Goal: Task Accomplishment & Management: Use online tool/utility

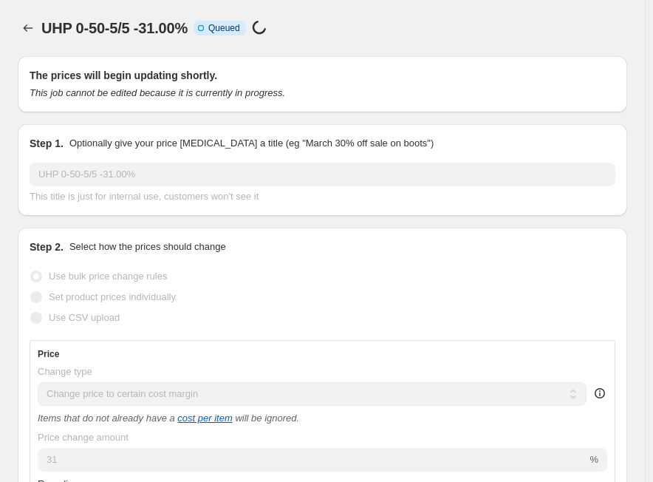
select select "margin"
select select "no_change"
select select "tag"
click at [35, 24] on icon "Price change jobs" at bounding box center [28, 28] width 15 height 15
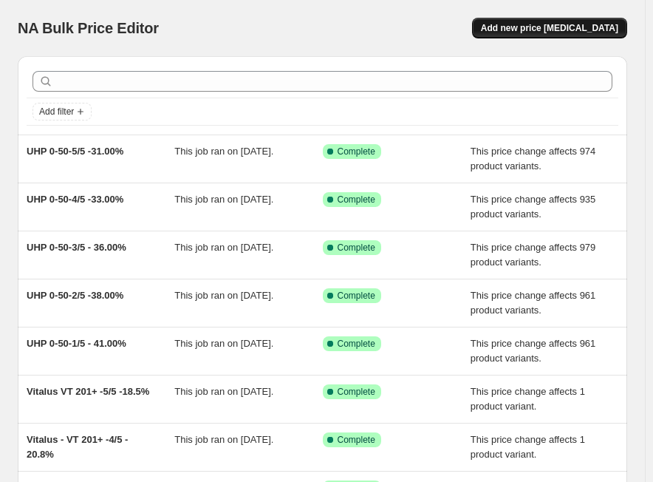
click at [586, 21] on button "Add new price [MEDICAL_DATA]" at bounding box center [549, 28] width 155 height 21
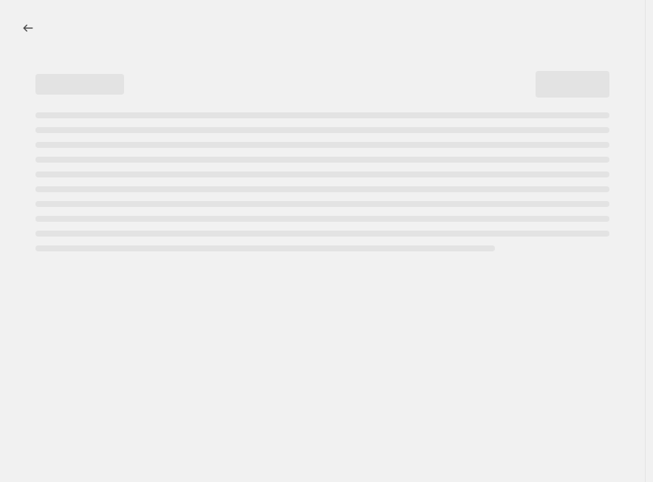
select select "percentage"
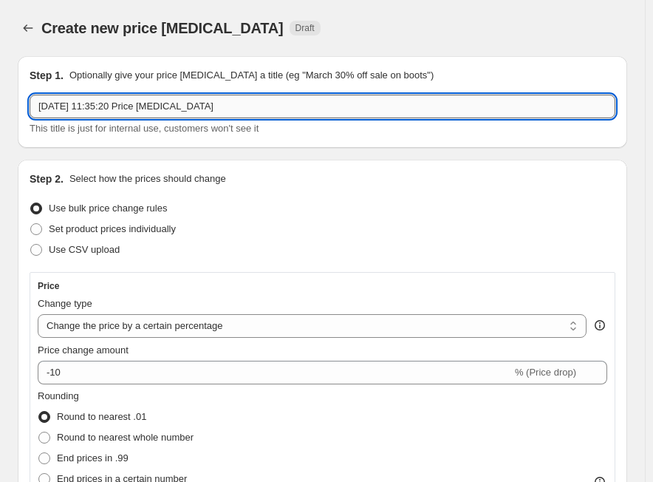
click at [262, 101] on input "[DATE] 11:35:20 Price [MEDICAL_DATA]" at bounding box center [323, 107] width 586 height 24
paste input "UHP 51-100-1/5"
click at [126, 113] on input "UHP 51-100-1/5" at bounding box center [323, 107] width 586 height 24
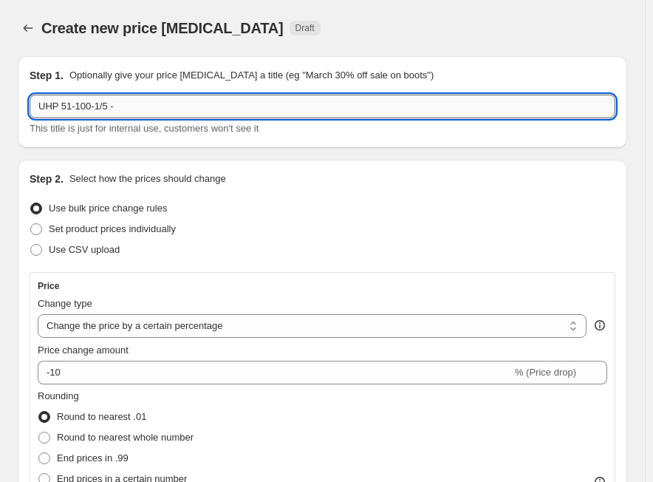
paste input "38.00%"
type input "UHP 51-100-1/5 -38.00%"
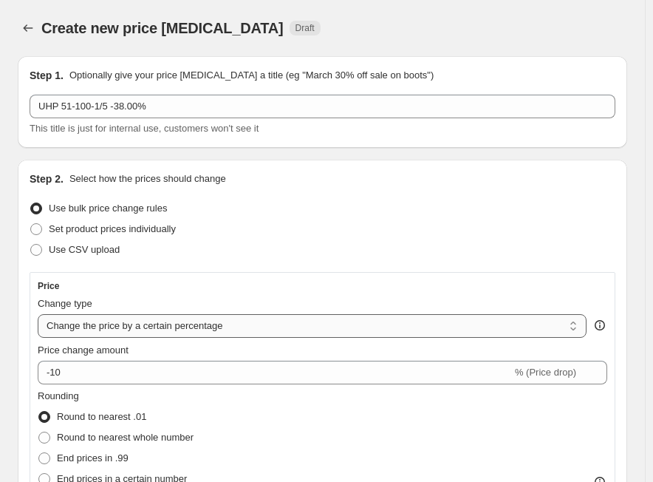
click at [81, 330] on select "Change the price to a certain amount Change the price by a certain amount Chang…" at bounding box center [312, 326] width 549 height 24
select select "margin"
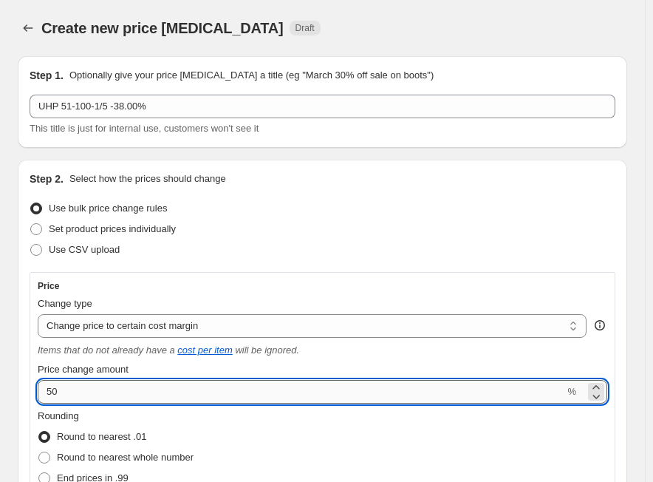
click at [83, 389] on input "50" at bounding box center [301, 392] width 527 height 24
paste input "38.0"
type input "38"
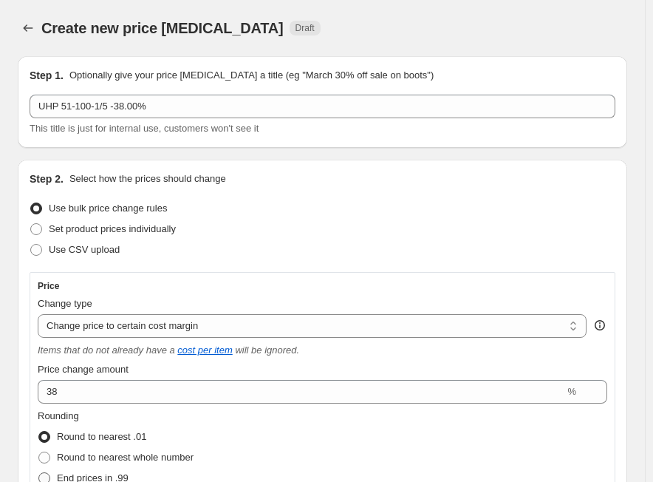
click at [69, 472] on span "End prices in .99" at bounding box center [93, 477] width 72 height 11
click at [39, 472] on input "End prices in .99" at bounding box center [38, 472] width 1 height 1
radio input "true"
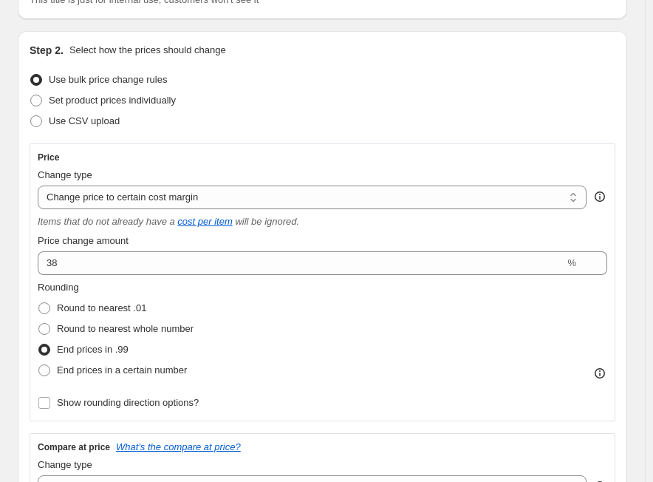
scroll to position [222, 0]
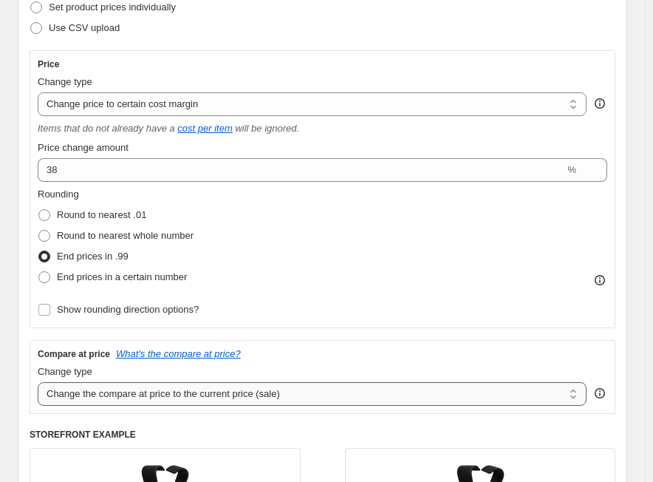
click at [135, 387] on select "Change the compare at price to the current price (sale) Change the compare at p…" at bounding box center [312, 394] width 549 height 24
select select "no_change"
click at [38, 382] on select "Change the compare at price to the current price (sale) Change the compare at p…" at bounding box center [312, 394] width 549 height 24
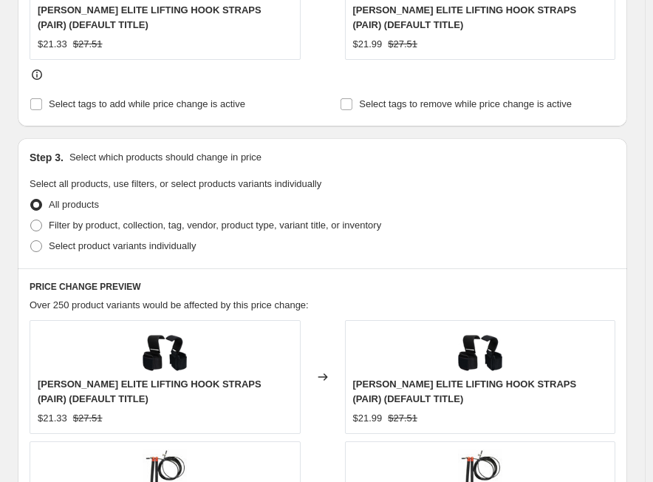
scroll to position [739, 0]
click at [104, 222] on span "Filter by product, collection, tag, vendor, product type, variant title, or inv…" at bounding box center [215, 224] width 333 height 11
click at [31, 220] on input "Filter by product, collection, tag, vendor, product type, variant title, or inv…" at bounding box center [30, 219] width 1 height 1
radio input "true"
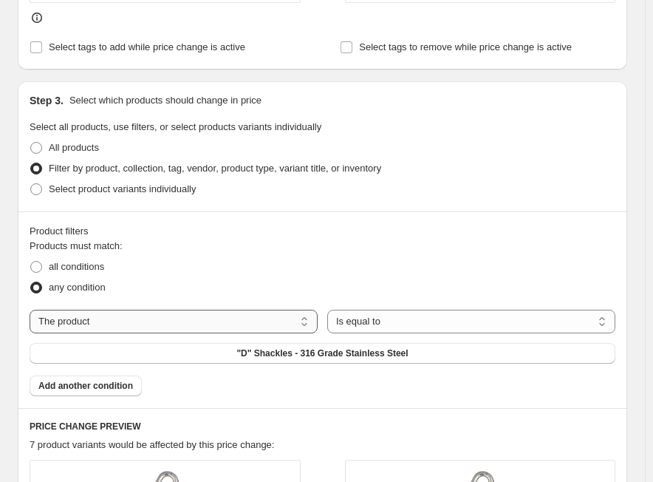
scroll to position [813, 0]
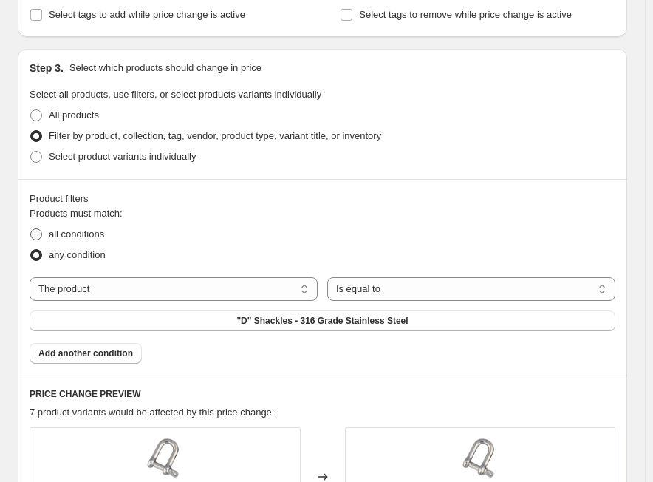
click at [71, 238] on span "all conditions" at bounding box center [76, 233] width 55 height 11
click at [31, 229] on input "all conditions" at bounding box center [30, 228] width 1 height 1
radio input "true"
click at [137, 299] on select "The product The product's collection The product's tag The product's vendor The…" at bounding box center [174, 289] width 288 height 24
select select "tag"
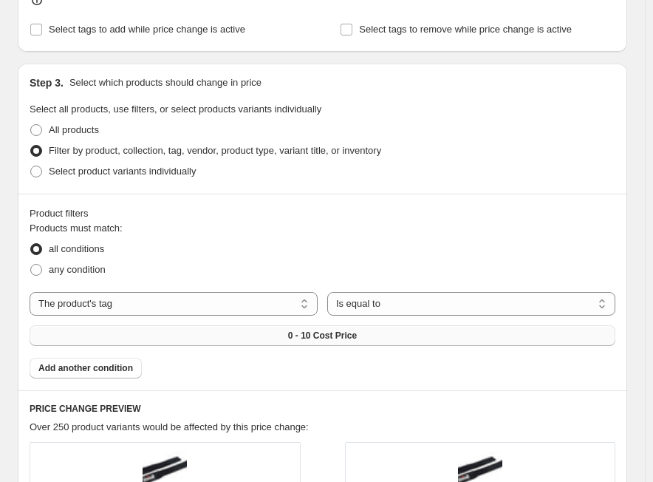
click at [400, 325] on button "0 - 10 Cost Price" at bounding box center [323, 335] width 586 height 21
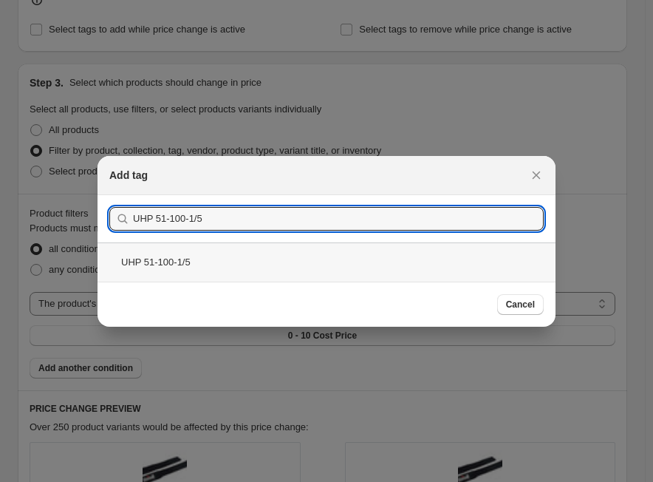
type input "UHP 51-100-1/5"
click at [200, 266] on div "UHP 51-100-1/5" at bounding box center [327, 261] width 458 height 39
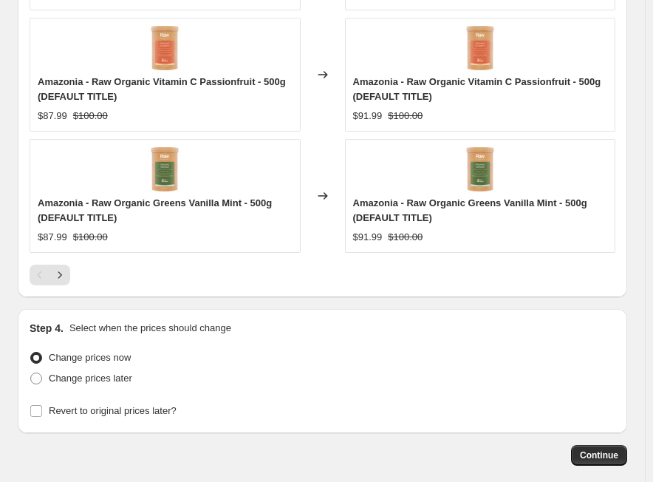
scroll to position [1676, 0]
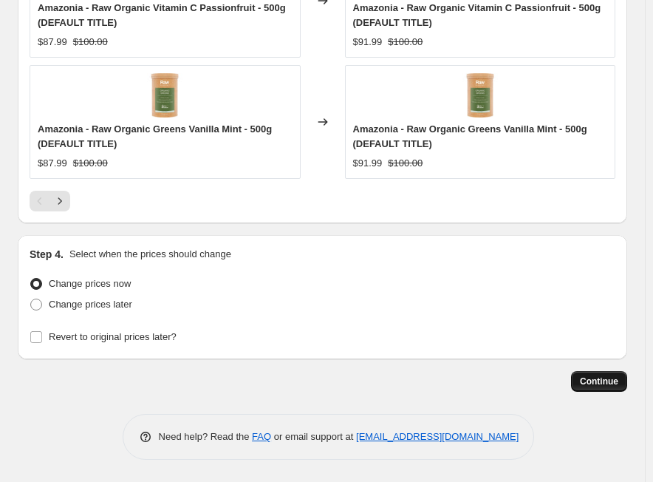
click at [593, 381] on span "Continue" at bounding box center [599, 382] width 38 height 12
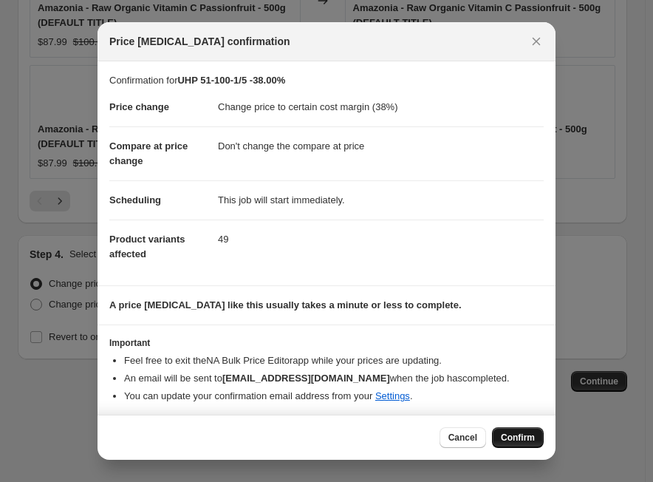
click at [512, 438] on span "Confirm" at bounding box center [518, 438] width 34 height 12
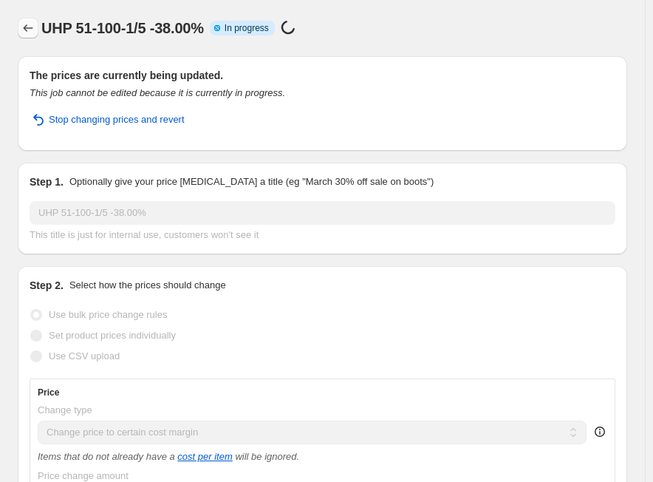
click at [26, 18] on button "Price change jobs" at bounding box center [28, 28] width 21 height 21
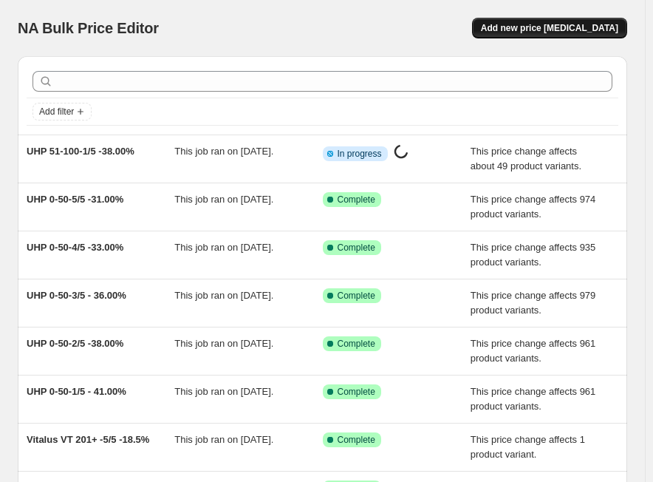
click at [545, 30] on span "Add new price [MEDICAL_DATA]" at bounding box center [549, 28] width 137 height 12
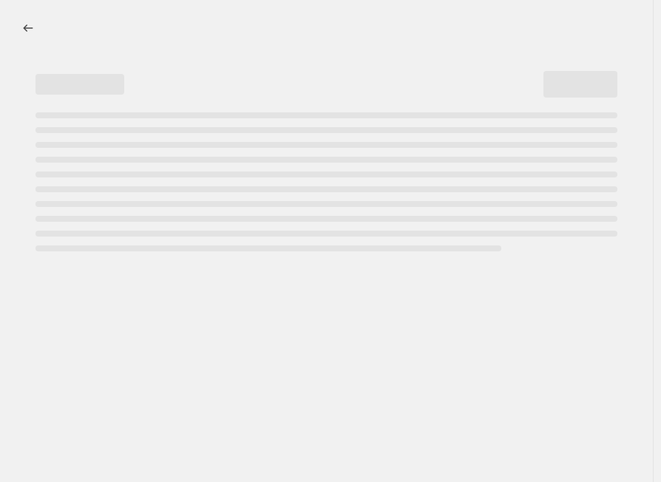
select select "percentage"
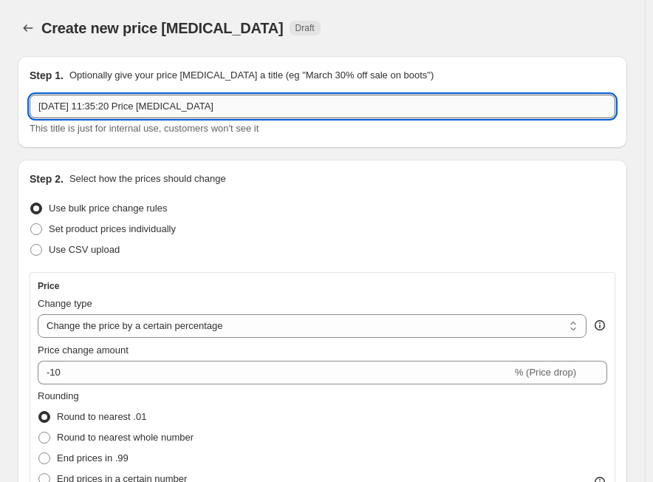
click at [373, 101] on input "[DATE] 11:35:20 Price [MEDICAL_DATA]" at bounding box center [323, 107] width 586 height 24
paste input "UHP 51-100-2/5"
click at [156, 105] on input "UHP 51-100-2/5" at bounding box center [323, 107] width 586 height 24
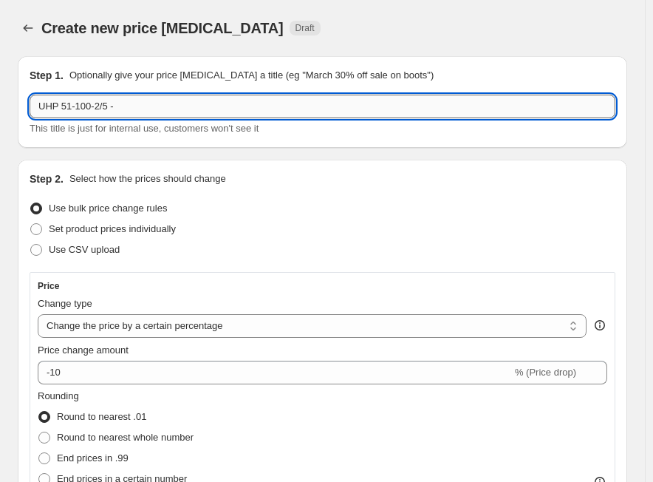
paste input "36.00%"
type input "UHP 51-100-2/5 -36.00%"
click at [95, 338] on select "Change the price to a certain amount Change the price by a certain amount Chang…" at bounding box center [312, 326] width 549 height 24
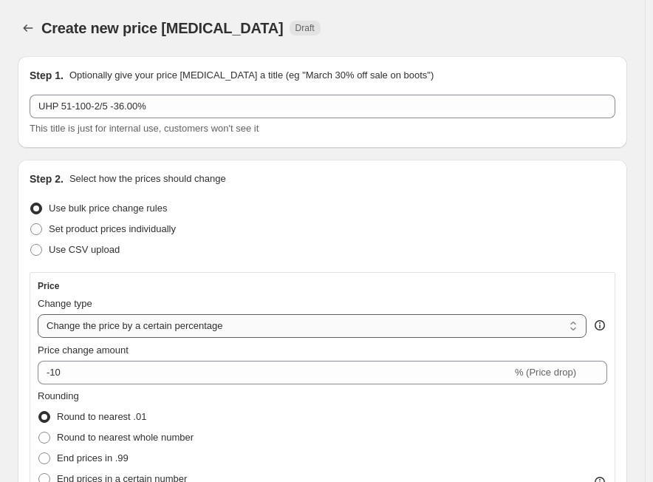
select select "margin"
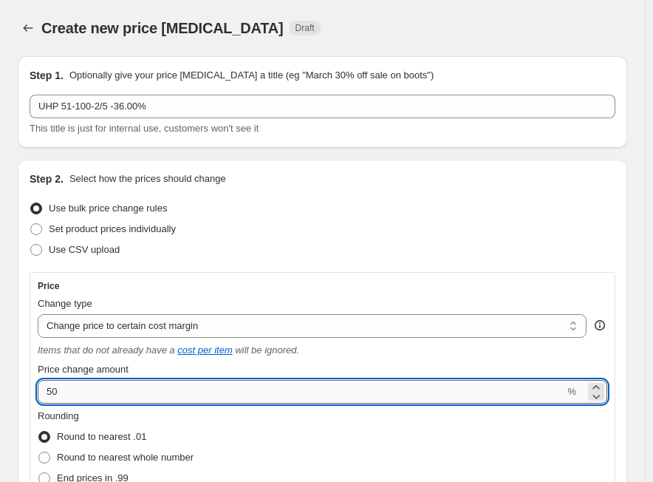
click at [102, 392] on input "50" at bounding box center [301, 392] width 527 height 24
paste input "36.0"
click at [30, 387] on div "Price Change type Change the price to a certain amount Change the price by a ce…" at bounding box center [323, 411] width 586 height 278
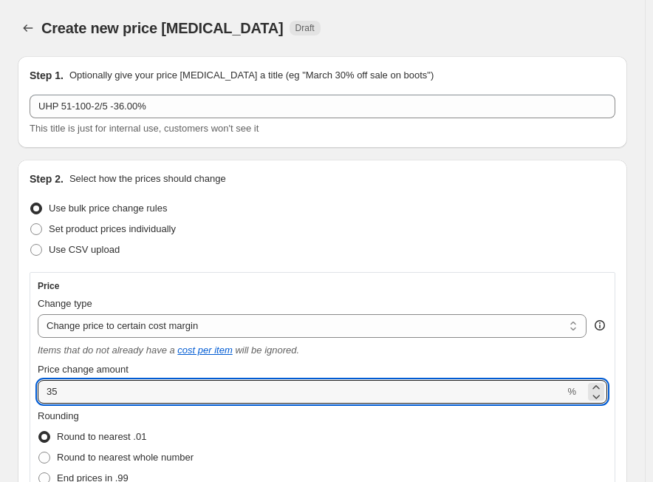
paste input "6.00"
type input "36"
click at [92, 480] on span "End prices in .99" at bounding box center [93, 477] width 72 height 11
click at [39, 473] on input "End prices in .99" at bounding box center [38, 472] width 1 height 1
radio input "true"
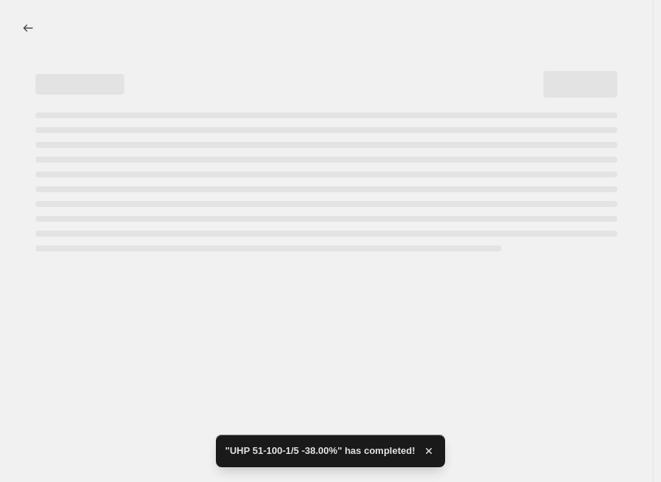
select select "margin"
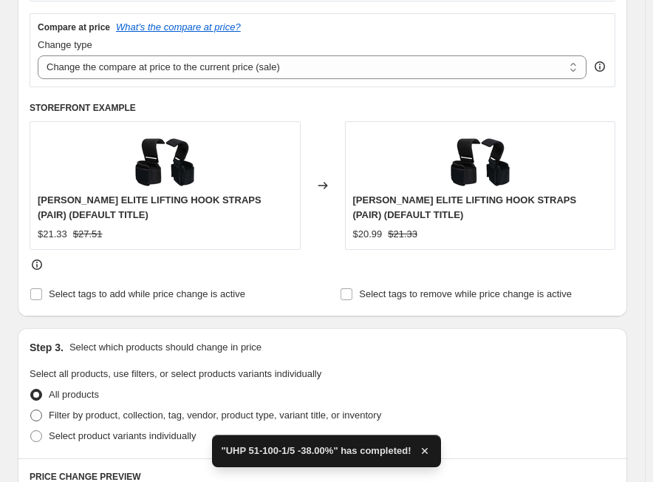
scroll to position [591, 0]
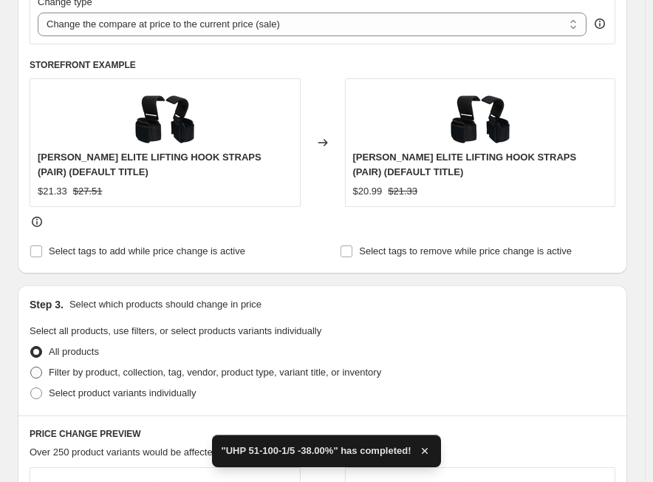
click at [61, 375] on span "Filter by product, collection, tag, vendor, product type, variant title, or inv…" at bounding box center [215, 372] width 333 height 11
click at [31, 367] on input "Filter by product, collection, tag, vendor, product type, variant title, or inv…" at bounding box center [30, 367] width 1 height 1
radio input "true"
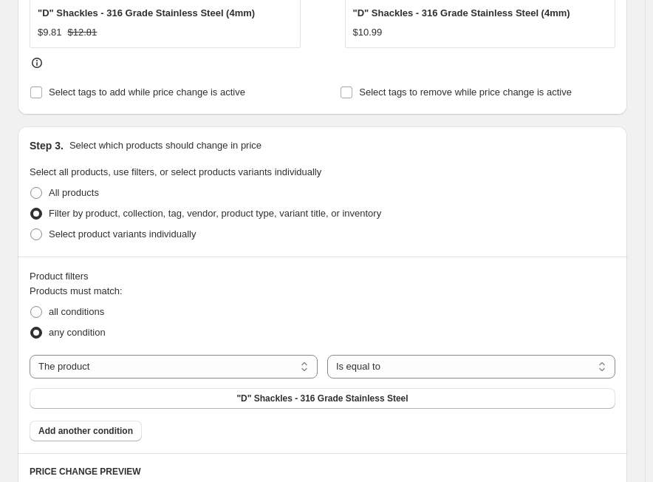
scroll to position [739, 0]
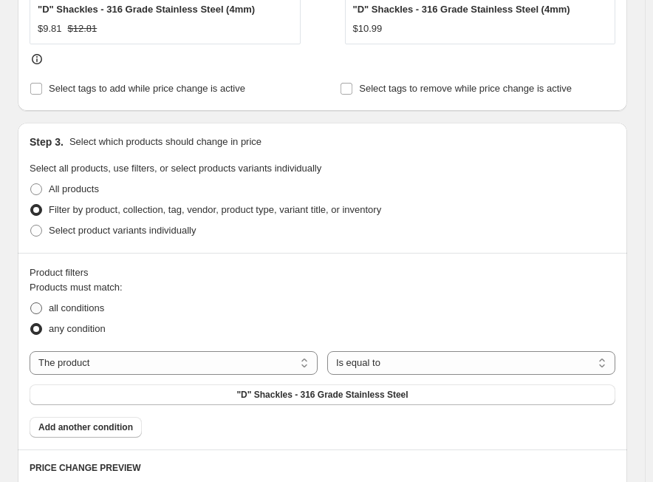
click at [84, 313] on span "all conditions" at bounding box center [76, 307] width 55 height 11
click at [31, 303] on input "all conditions" at bounding box center [30, 302] width 1 height 1
radio input "true"
click at [139, 365] on select "The product The product's collection The product's tag The product's vendor The…" at bounding box center [174, 363] width 288 height 24
select select "tag"
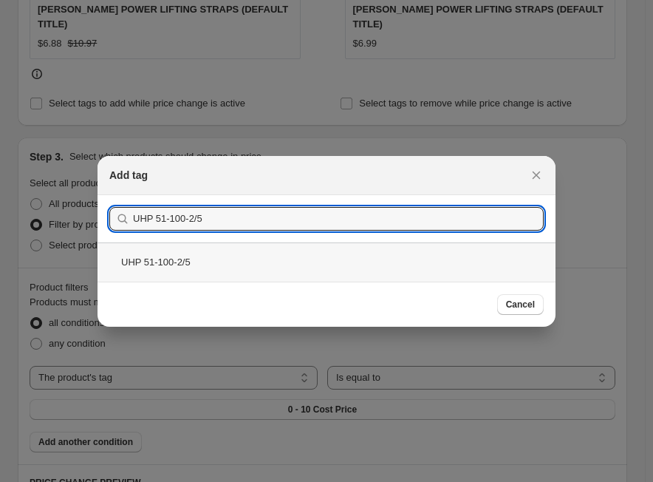
type input "UHP 51-100-2/5"
click at [220, 268] on div "UHP 51-100-2/5" at bounding box center [327, 261] width 458 height 39
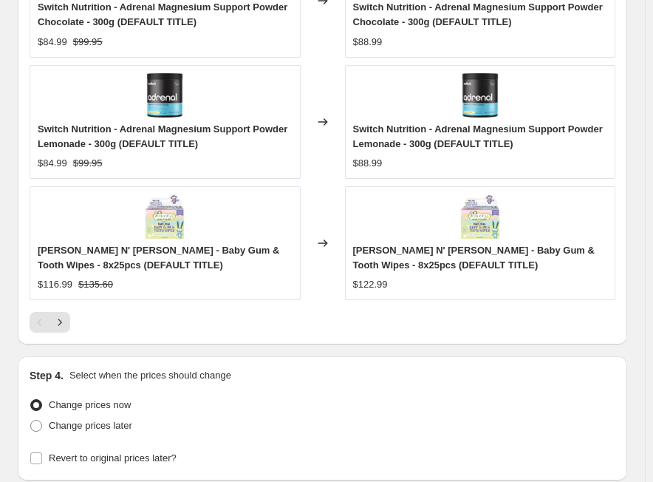
scroll to position [1676, 0]
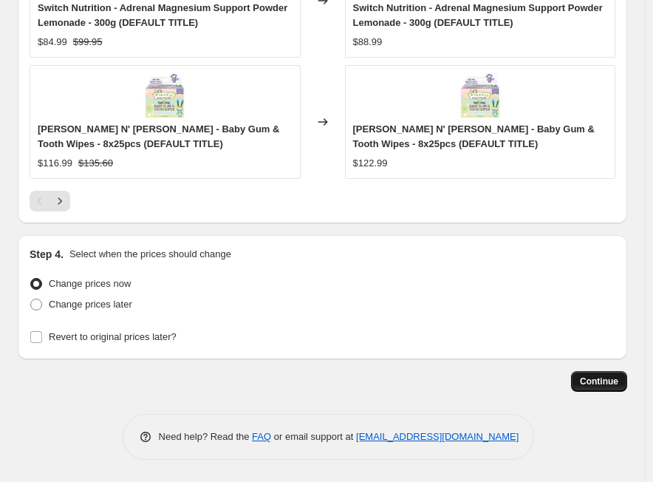
click at [608, 376] on button "Continue" at bounding box center [599, 381] width 56 height 21
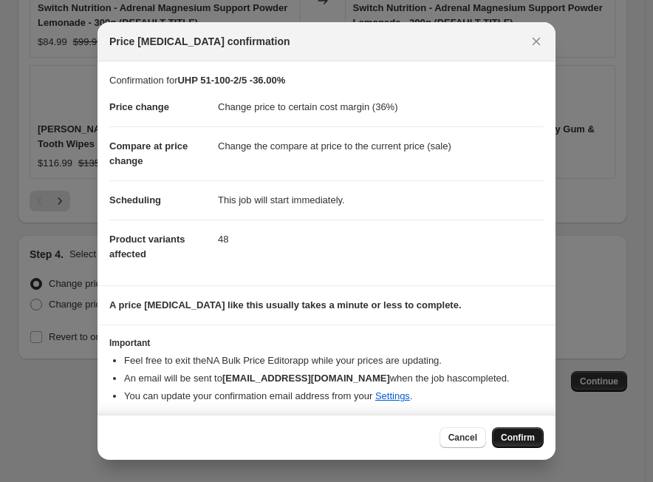
click at [523, 439] on span "Confirm" at bounding box center [518, 438] width 34 height 12
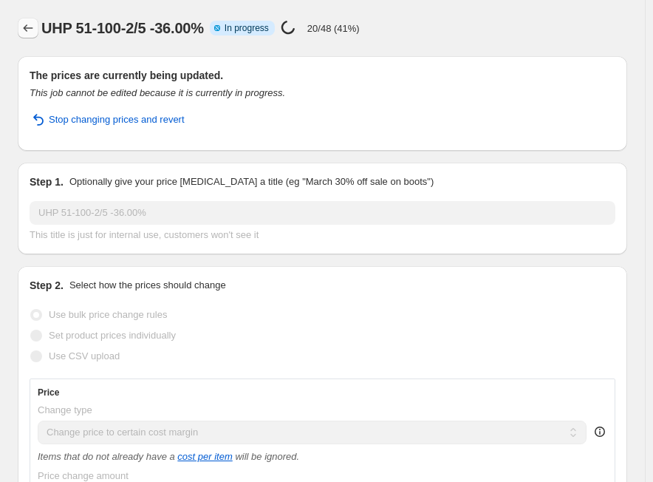
click at [29, 33] on icon "Price change jobs" at bounding box center [28, 28] width 15 height 15
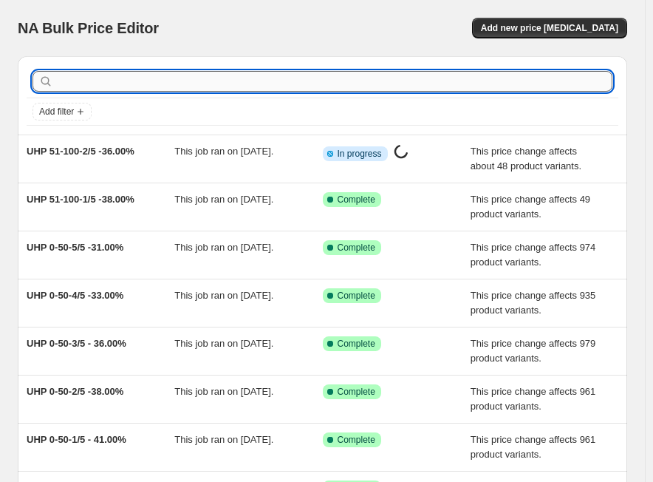
click at [257, 76] on input "text" at bounding box center [334, 81] width 557 height 21
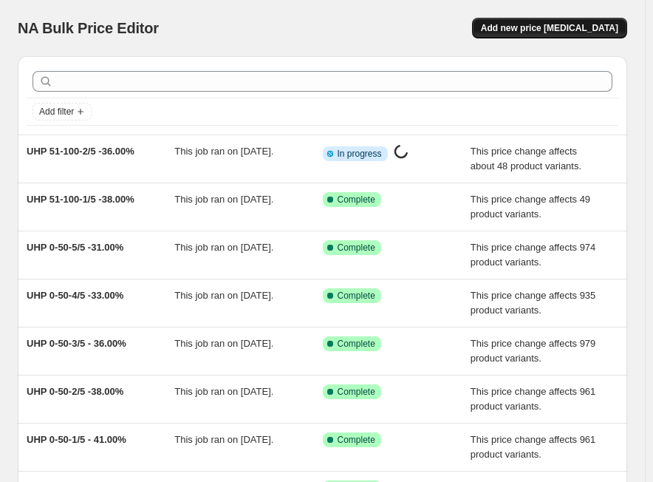
click at [523, 33] on span "Add new price [MEDICAL_DATA]" at bounding box center [549, 28] width 137 height 12
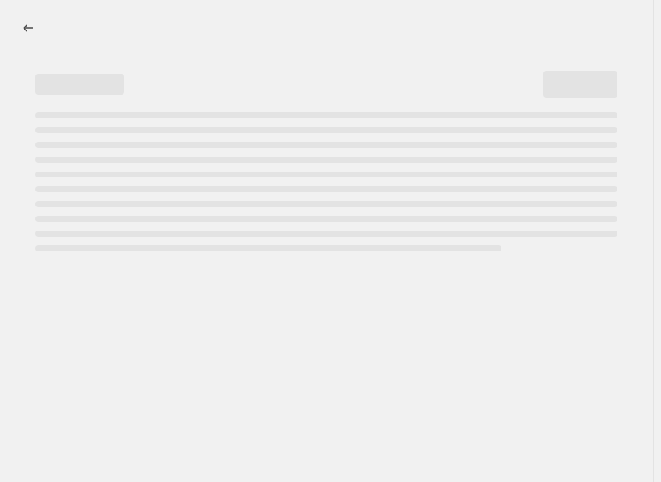
select select "percentage"
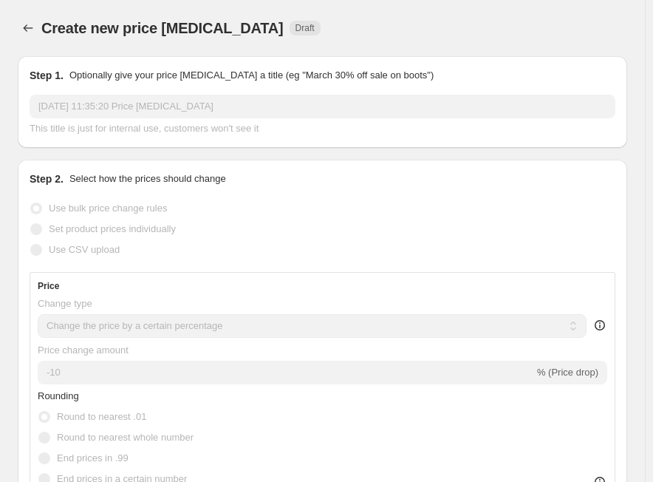
click at [133, 112] on input "[DATE] 11:35:20 Price [MEDICAL_DATA]" at bounding box center [323, 107] width 586 height 24
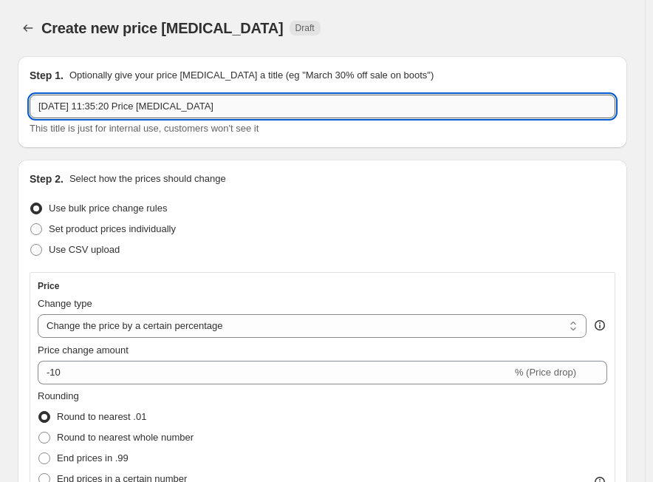
click at [133, 112] on input "[DATE] 11:35:20 Price [MEDICAL_DATA]" at bounding box center [323, 107] width 586 height 24
paste input "UHP 51-100-3/5"
click at [241, 103] on input "UHP 51-100-3/5" at bounding box center [323, 107] width 586 height 24
paste input "33.00%"
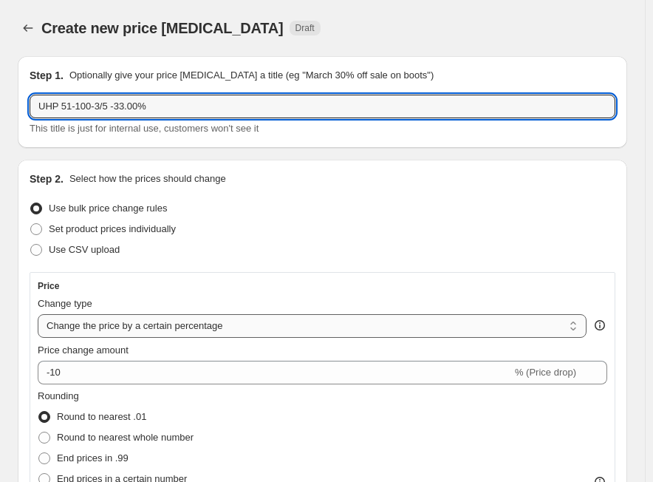
type input "UHP 51-100-3/5 -33.00%"
click at [109, 326] on select "Change the price to a certain amount Change the price by a certain amount Chang…" at bounding box center [312, 326] width 549 height 24
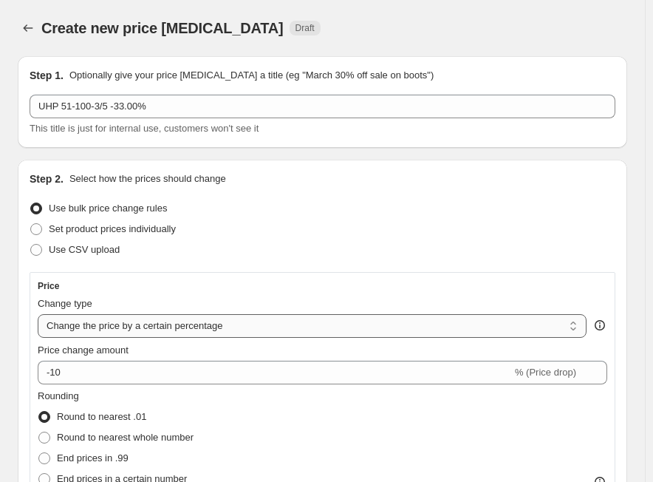
select select "margin"
type input "50"
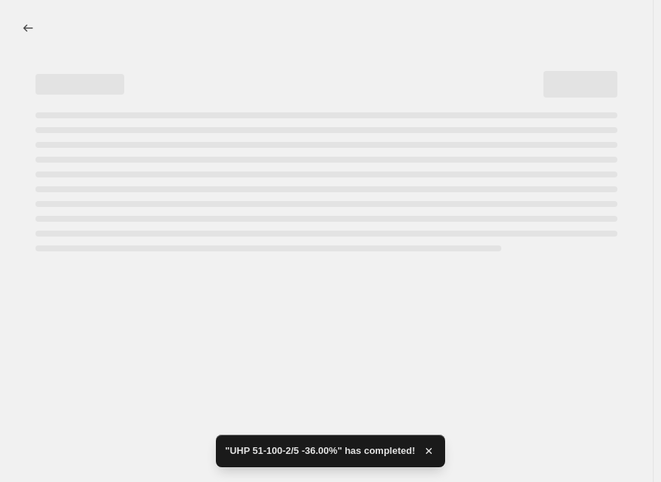
click at [86, 388] on div at bounding box center [326, 241] width 653 height 482
select select "margin"
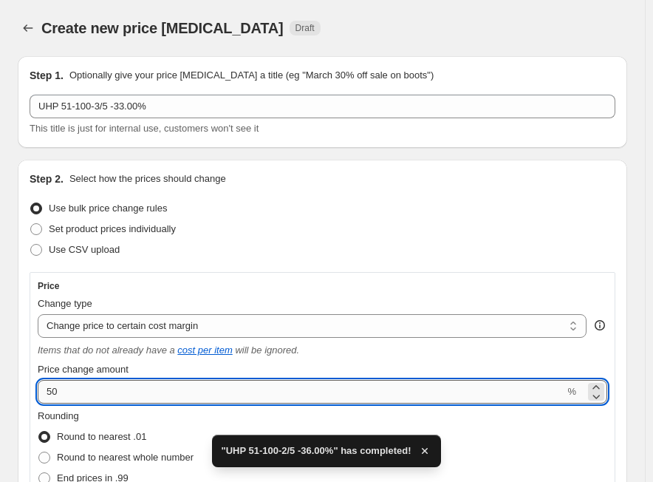
click at [76, 387] on input "50" at bounding box center [301, 392] width 527 height 24
paste input "33.0"
type input "33"
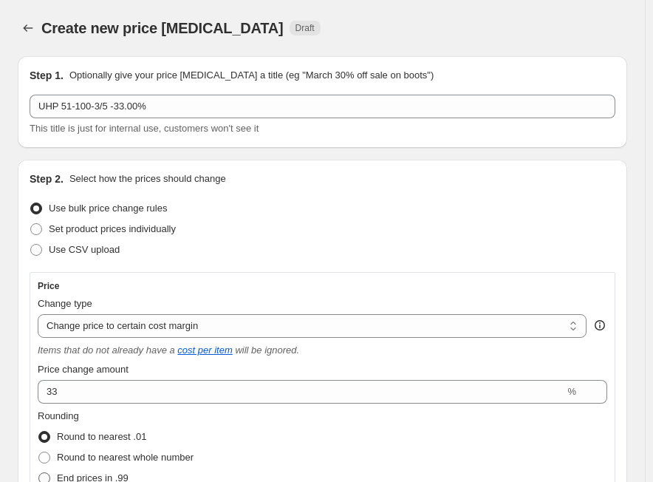
click at [69, 478] on span "End prices in .99" at bounding box center [93, 477] width 72 height 11
click at [39, 473] on input "End prices in .99" at bounding box center [38, 472] width 1 height 1
radio input "true"
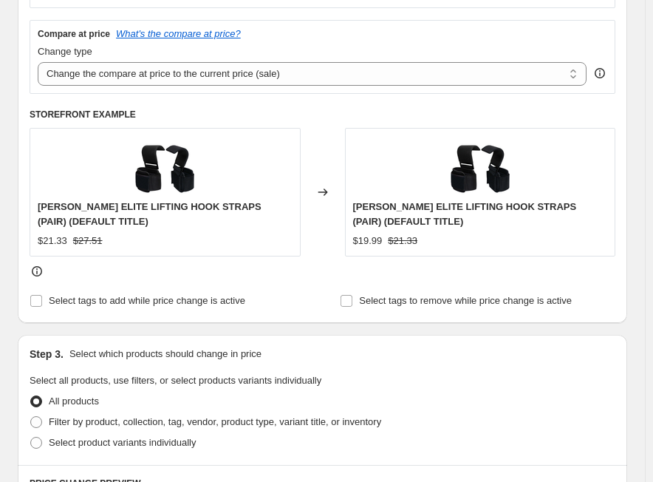
scroll to position [665, 0]
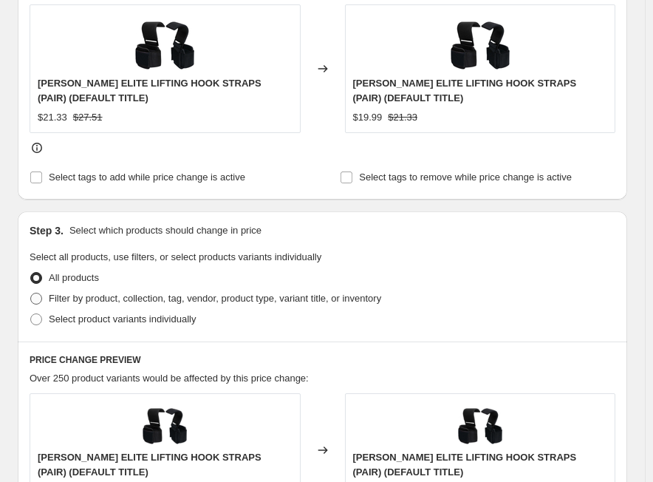
click at [47, 303] on label "Filter by product, collection, tag, vendor, product type, variant title, or inv…" at bounding box center [206, 298] width 352 height 21
click at [31, 293] on input "Filter by product, collection, tag, vendor, product type, variant title, or inv…" at bounding box center [30, 293] width 1 height 1
radio input "true"
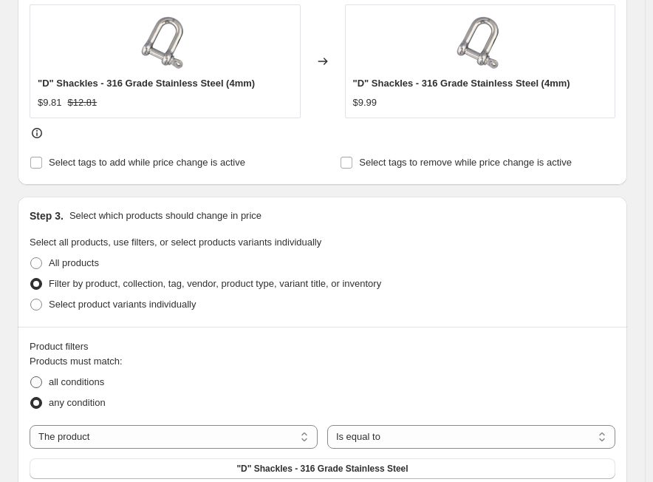
click at [86, 373] on label "all conditions" at bounding box center [67, 382] width 75 height 21
click at [31, 376] on input "all conditions" at bounding box center [30, 376] width 1 height 1
radio input "true"
click at [115, 435] on select "The product The product's collection The product's tag The product's vendor The…" at bounding box center [174, 437] width 288 height 24
click at [586, 288] on div "Filter by product, collection, tag, vendor, product type, variant title, or inv…" at bounding box center [323, 284] width 586 height 21
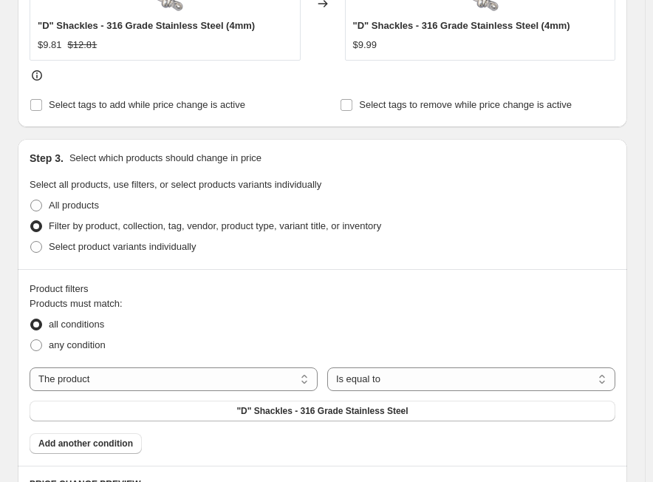
scroll to position [739, 0]
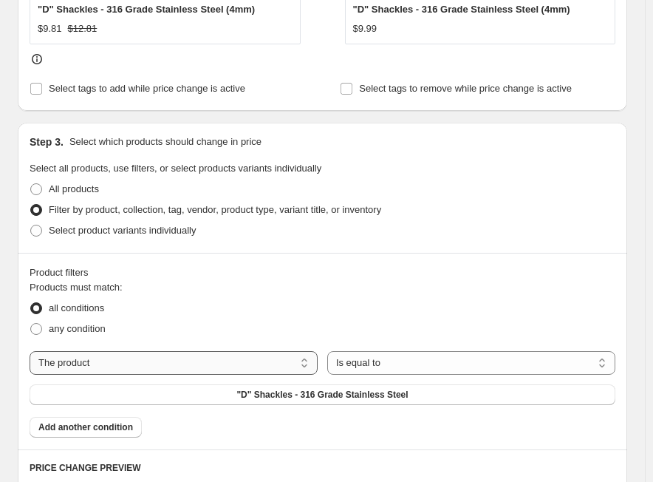
click at [160, 367] on select "The product The product's collection The product's tag The product's vendor The…" at bounding box center [174, 363] width 288 height 24
select select "tag"
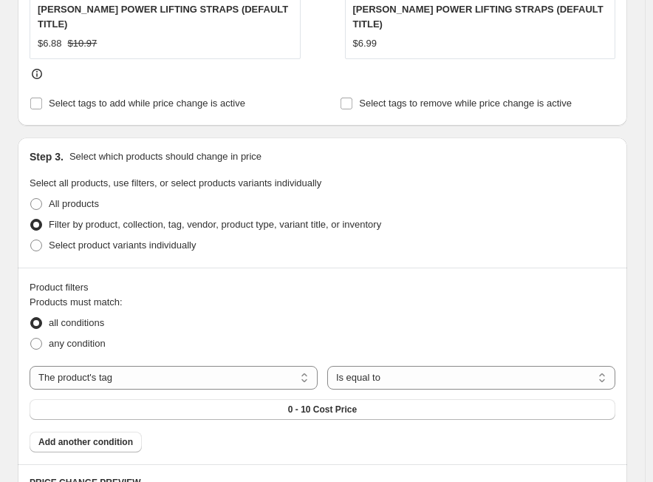
click at [320, 404] on span "0 - 10 Cost Price" at bounding box center [322, 410] width 69 height 12
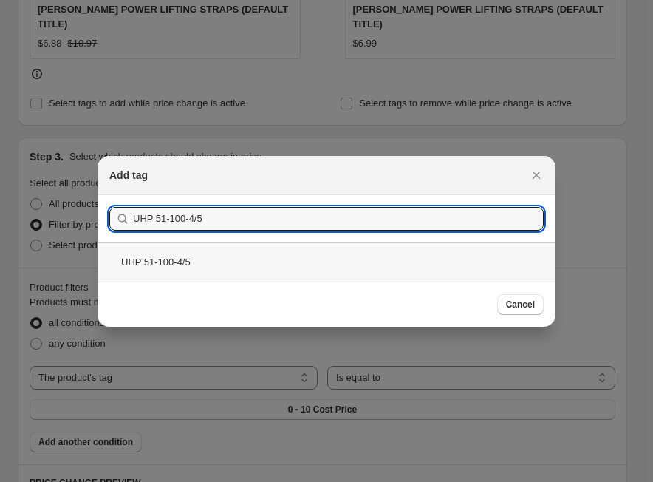
type input "UHP 51-100-4/5"
click at [272, 269] on div "UHP 51-100-4/5" at bounding box center [327, 261] width 458 height 39
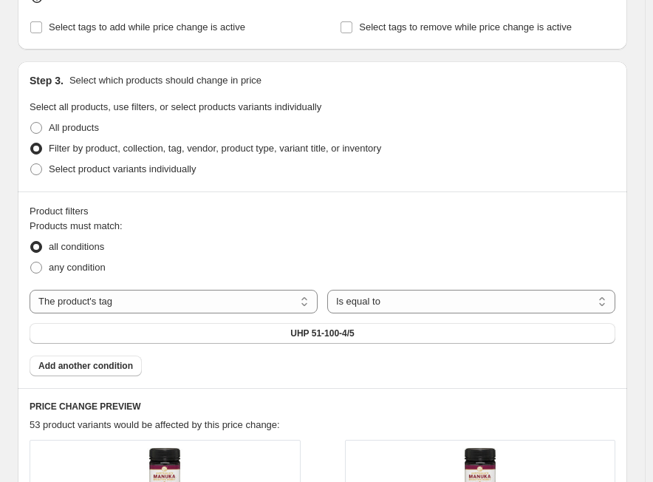
scroll to position [887, 0]
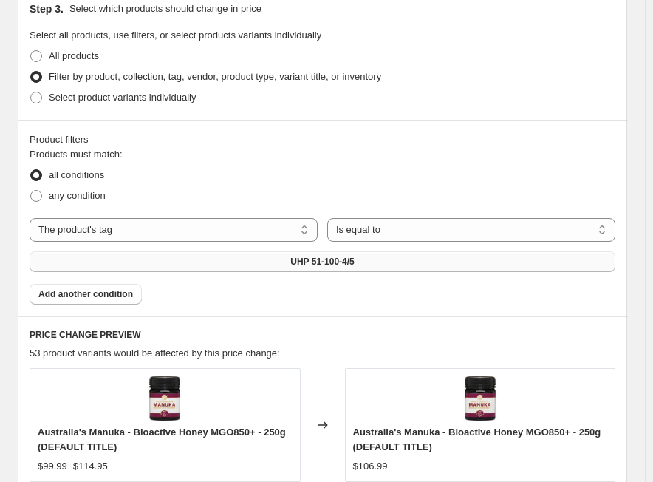
click at [322, 264] on span "UHP 51-100-4/5" at bounding box center [323, 262] width 64 height 12
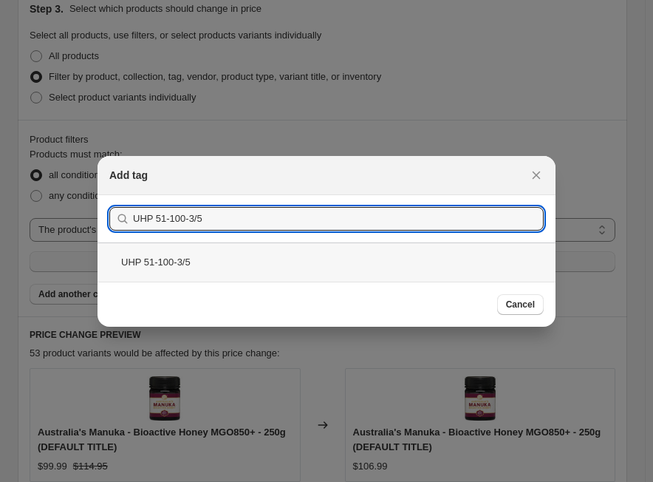
type input "UHP 51-100-3/5"
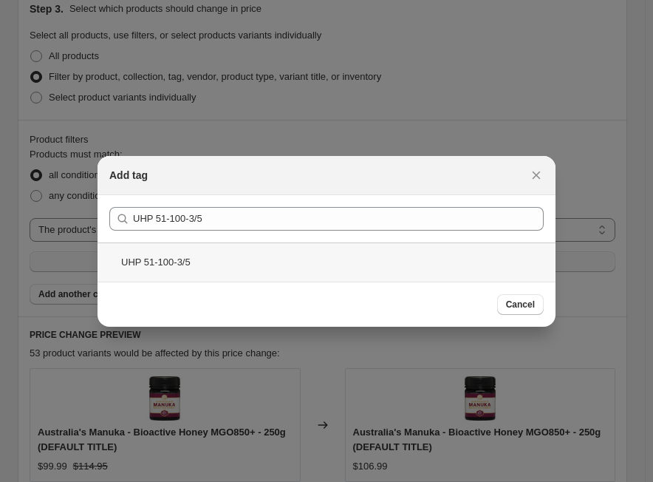
click at [182, 261] on div "UHP 51-100-3/5" at bounding box center [327, 261] width 458 height 39
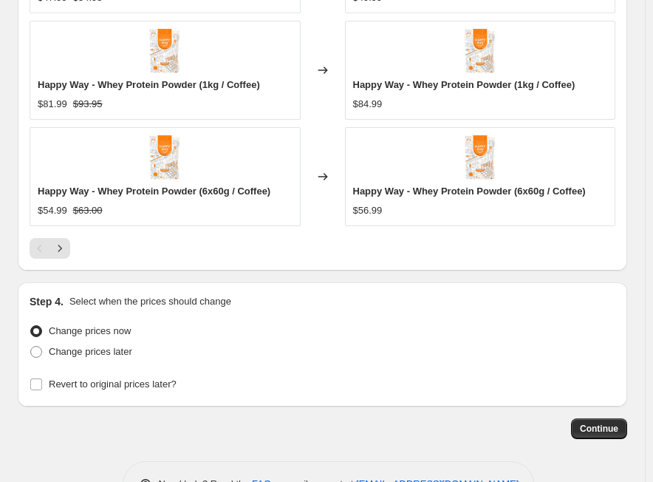
scroll to position [1602, 0]
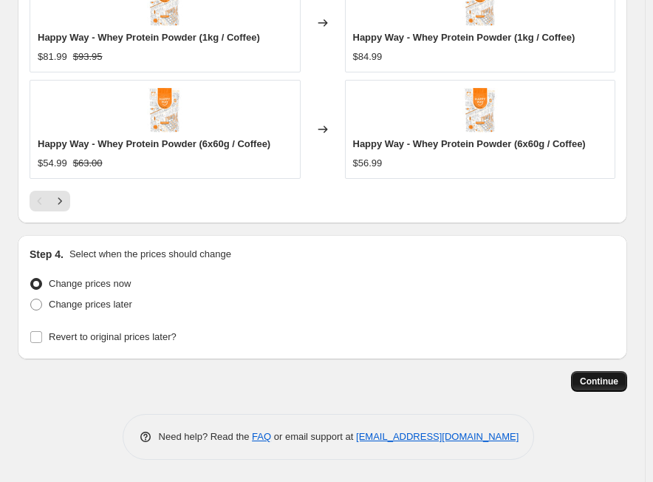
click at [626, 385] on button "Continue" at bounding box center [599, 381] width 56 height 21
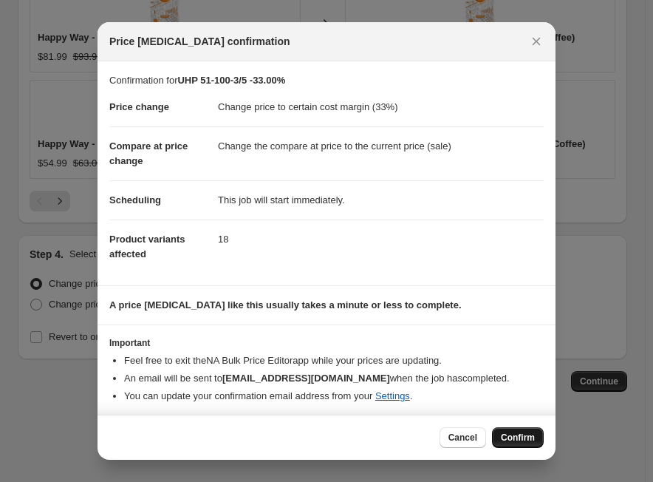
click at [510, 431] on button "Confirm" at bounding box center [518, 437] width 52 height 21
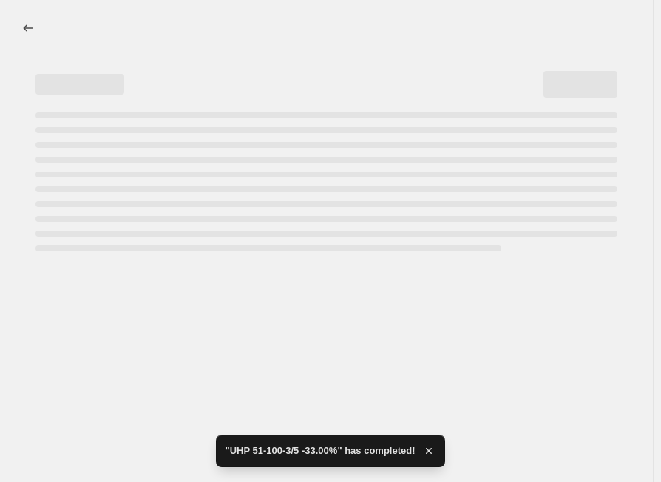
select select "margin"
select select "tag"
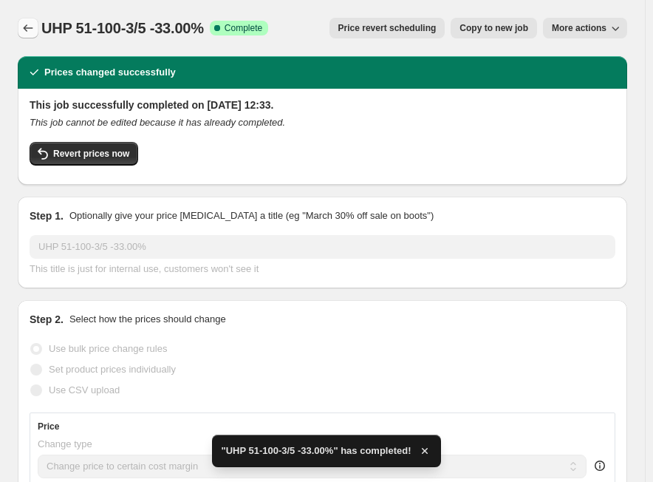
click at [33, 27] on icon "Price change jobs" at bounding box center [28, 28] width 15 height 15
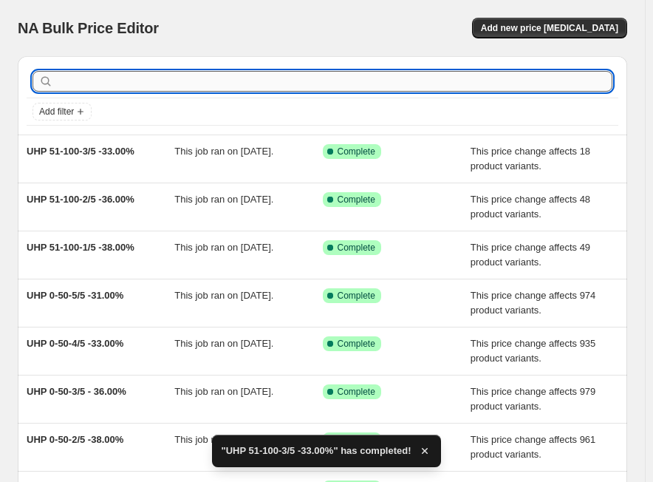
click at [223, 79] on input "text" at bounding box center [334, 81] width 557 height 21
paste input "UHP 51-100-4/5"
type input "UHP 51-100-4/5"
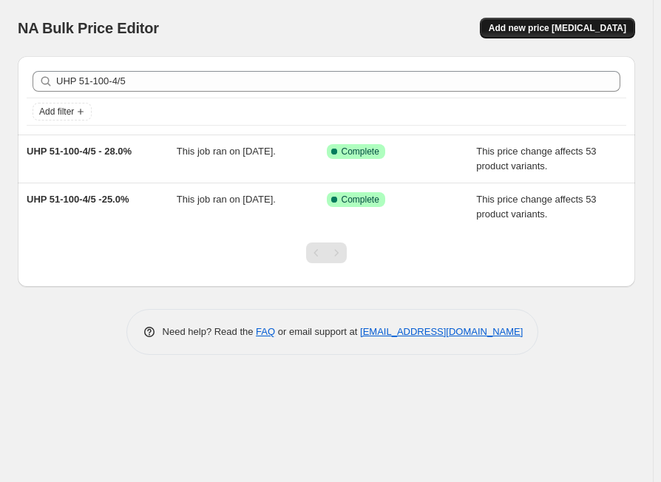
click at [529, 24] on span "Add new price [MEDICAL_DATA]" at bounding box center [557, 28] width 137 height 12
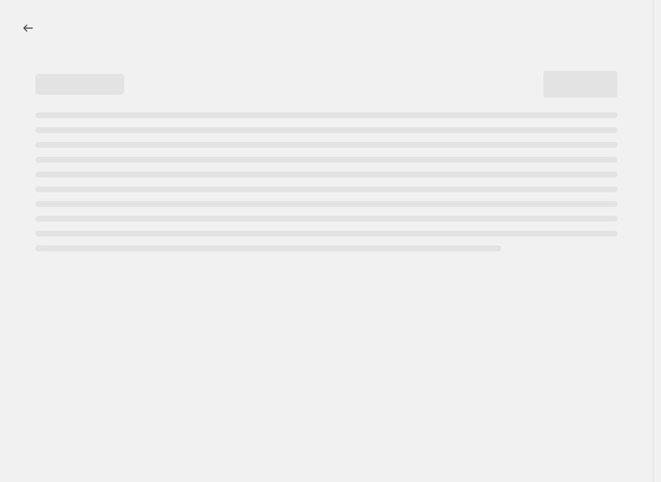
select select "percentage"
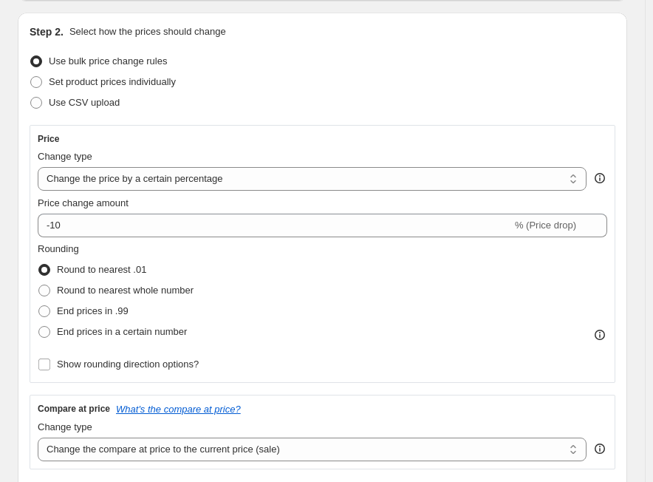
scroll to position [148, 0]
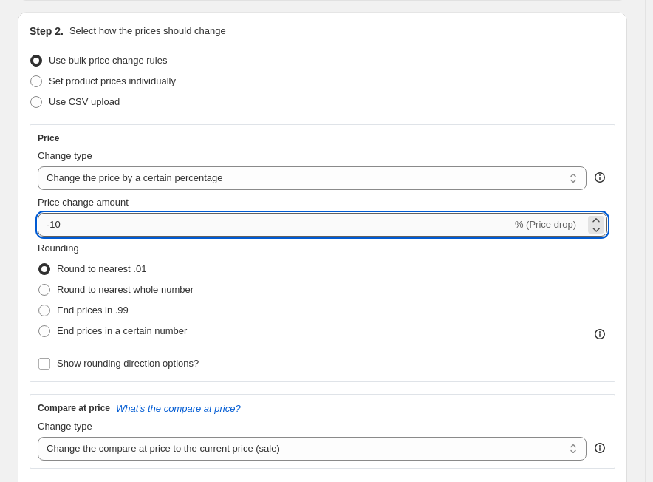
click at [89, 231] on input "-10" at bounding box center [275, 225] width 475 height 24
paste input "31.0"
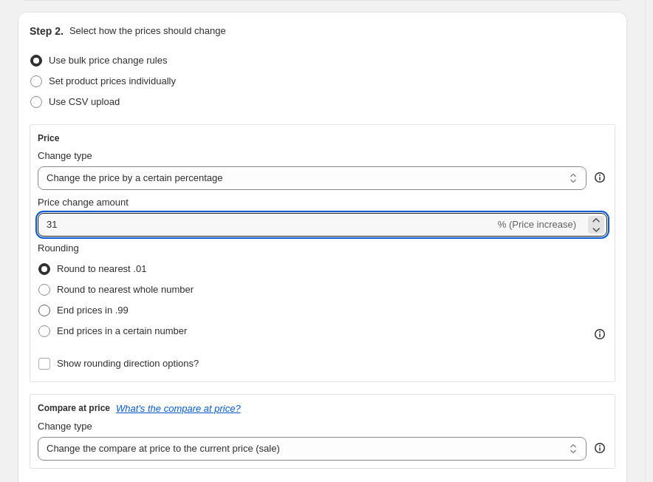
type input "31"
click at [101, 314] on span "End prices in .99" at bounding box center [93, 310] width 72 height 11
click at [39, 305] on input "End prices in .99" at bounding box center [38, 305] width 1 height 1
radio input "true"
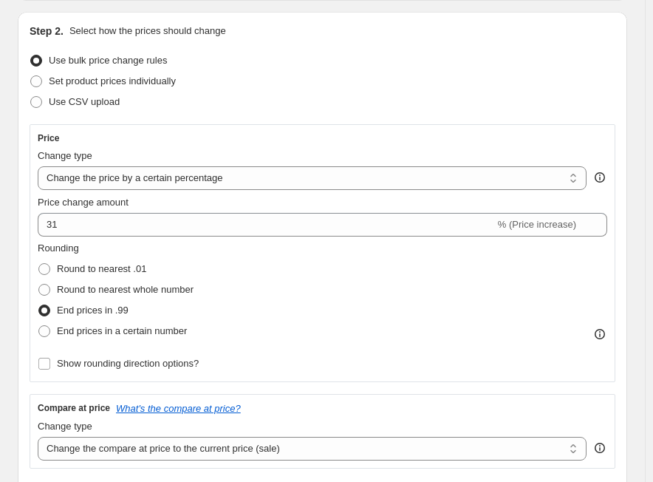
click at [413, 325] on div "Rounding Round to nearest .01 Round to nearest whole number End prices in .99 E…" at bounding box center [323, 291] width 570 height 101
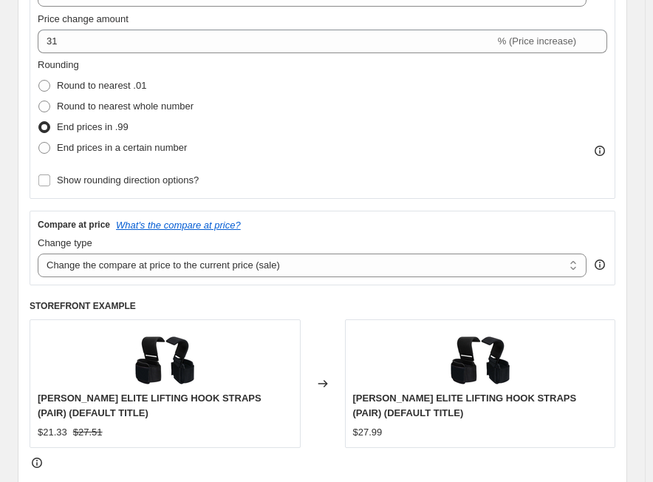
scroll to position [370, 0]
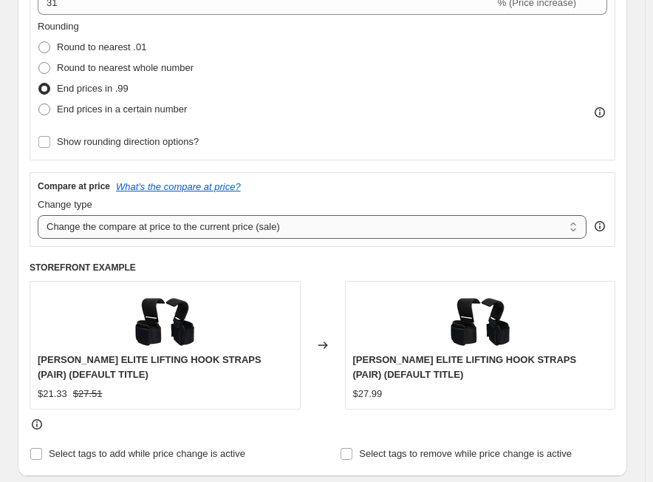
click at [351, 228] on select "Change the compare at price to the current price (sale) Change the compare at p…" at bounding box center [312, 227] width 549 height 24
select select "no_change"
click at [38, 215] on select "Change the compare at price to the current price (sale) Change the compare at p…" at bounding box center [312, 227] width 549 height 24
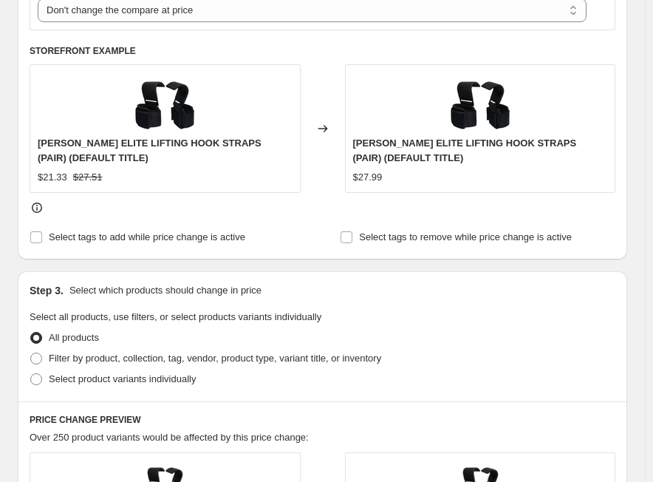
scroll to position [665, 0]
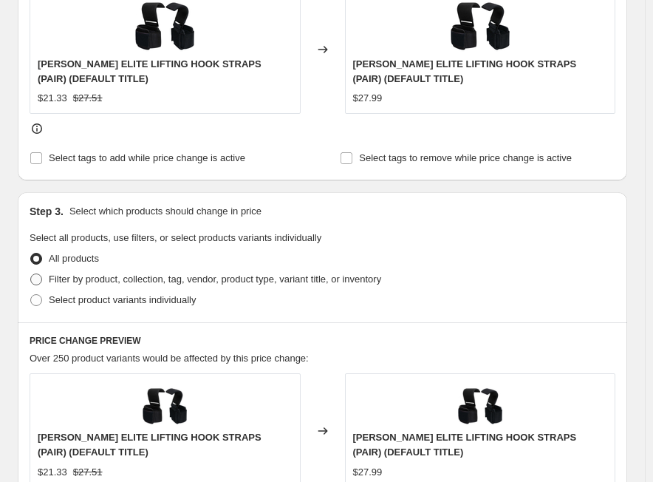
click at [108, 284] on span "Filter by product, collection, tag, vendor, product type, variant title, or inv…" at bounding box center [215, 279] width 333 height 11
click at [31, 274] on input "Filter by product, collection, tag, vendor, product type, variant title, or inv…" at bounding box center [30, 274] width 1 height 1
radio input "true"
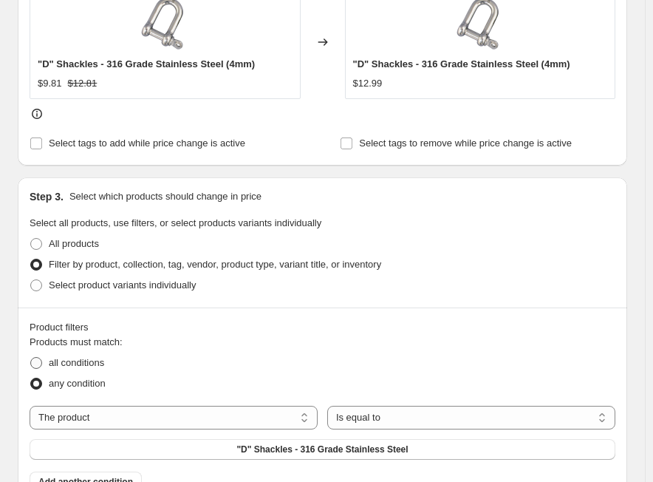
click at [67, 363] on span "all conditions" at bounding box center [76, 362] width 55 height 11
click at [31, 358] on input "all conditions" at bounding box center [30, 357] width 1 height 1
radio input "true"
drag, startPoint x: 256, startPoint y: 414, endPoint x: 279, endPoint y: 408, distance: 24.4
click at [256, 414] on select "The product The product's collection The product's tag The product's vendor The…" at bounding box center [174, 418] width 288 height 24
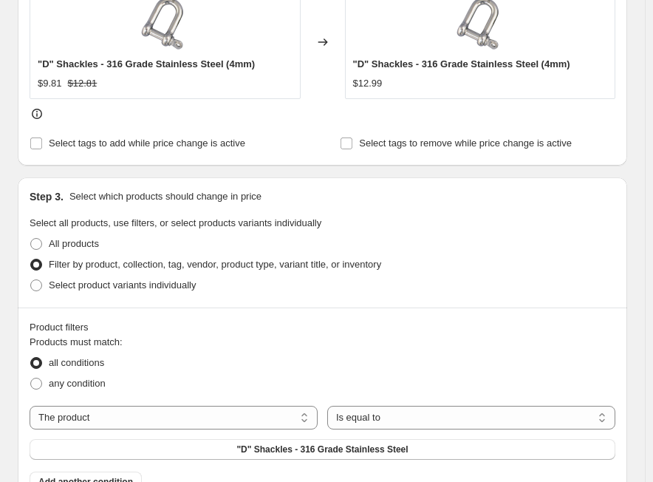
select select "tag"
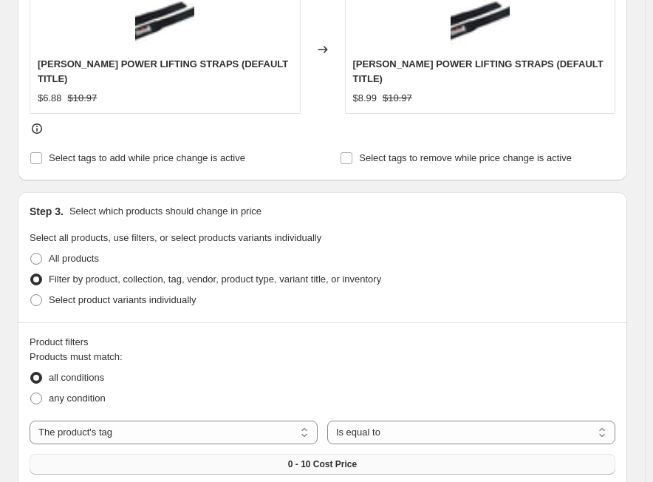
click at [336, 458] on span "0 - 10 Cost Price" at bounding box center [322, 464] width 69 height 12
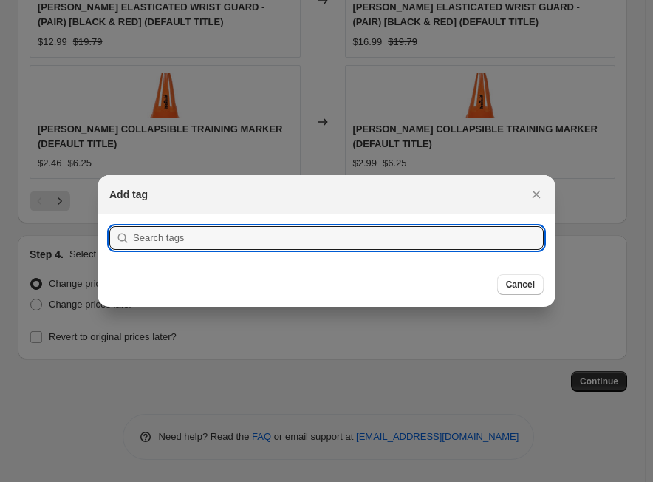
scroll to position [0, 0]
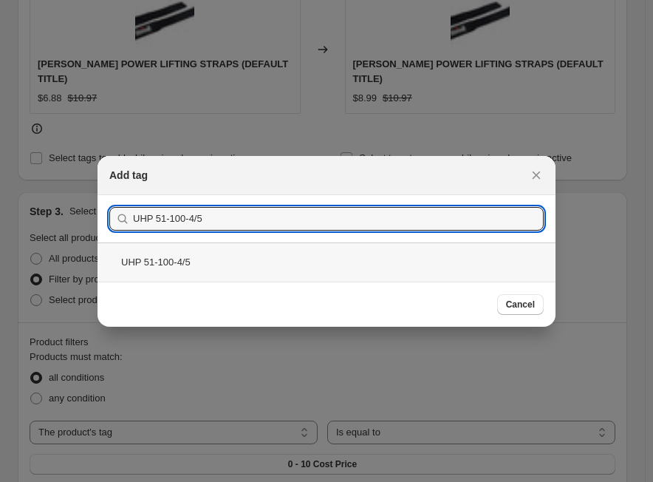
type input "UHP 51-100-4/5"
click at [142, 262] on div "UHP 51-100-4/5" at bounding box center [327, 261] width 458 height 39
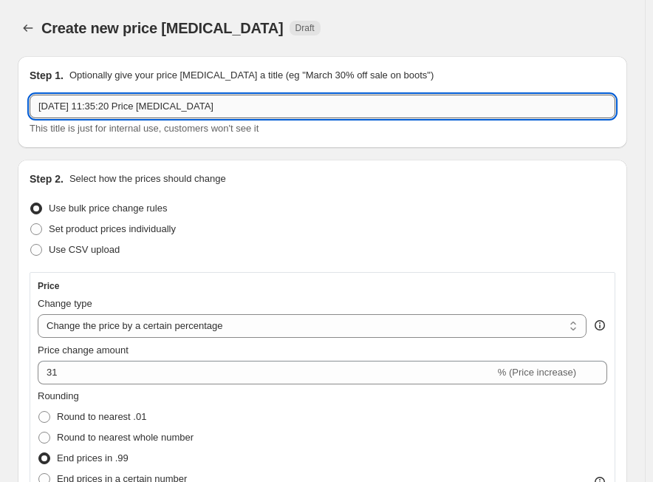
click at [245, 115] on input "[DATE] 11:35:20 Price [MEDICAL_DATA]" at bounding box center [323, 107] width 586 height 24
paste input "UHP 51-100-4/5"
click at [180, 103] on input "UHP 51-100-4/5" at bounding box center [323, 107] width 586 height 24
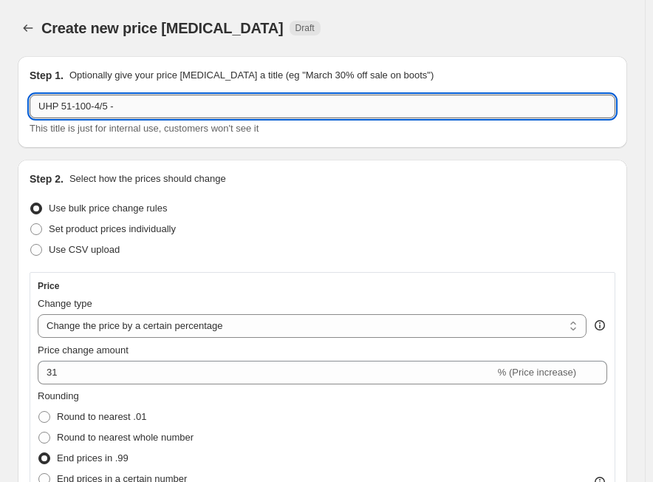
paste input "31.00%"
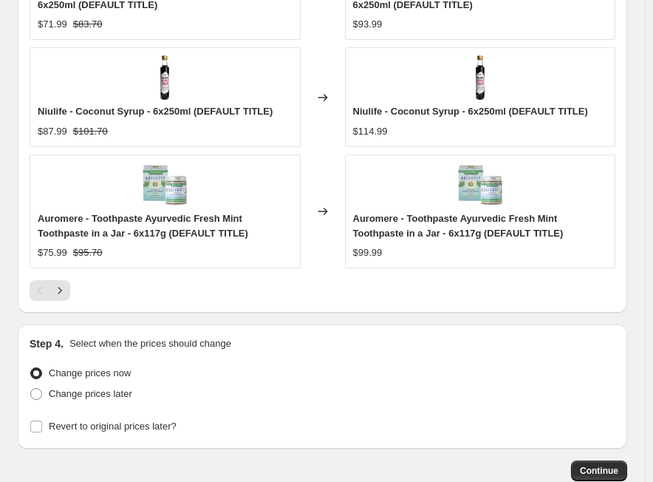
scroll to position [1642, 0]
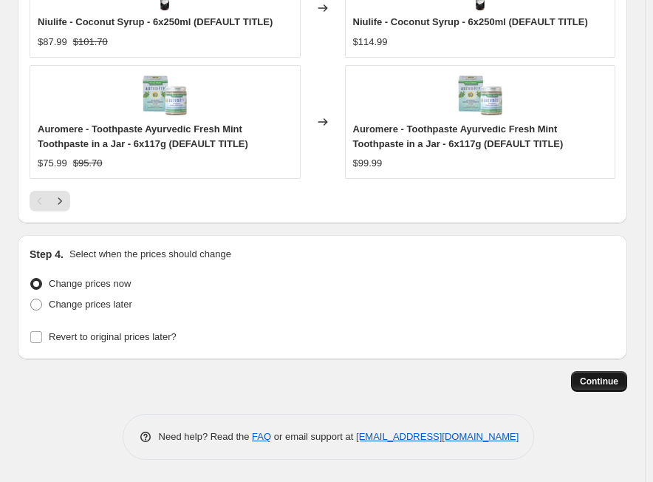
type input "UHP 51-100-4/5 - 31.00%"
click at [605, 379] on span "Continue" at bounding box center [599, 382] width 38 height 12
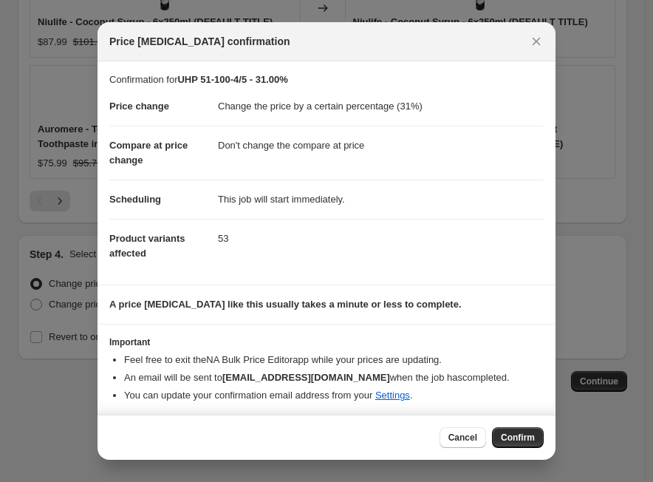
scroll to position [0, 0]
click at [533, 440] on span "Confirm" at bounding box center [518, 438] width 34 height 12
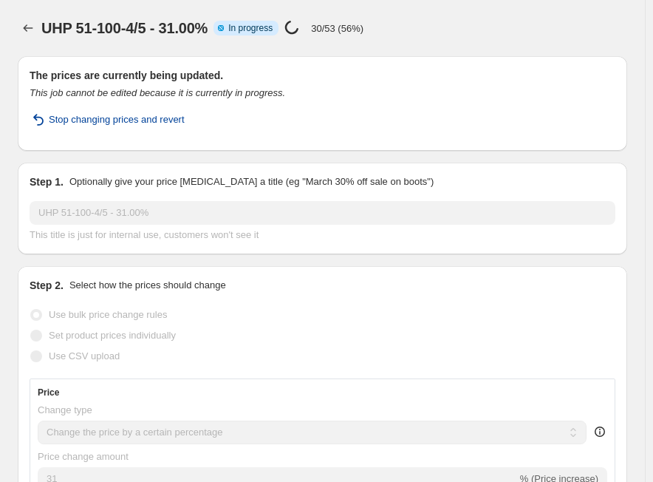
click at [42, 118] on icon "button" at bounding box center [38, 120] width 10 height 12
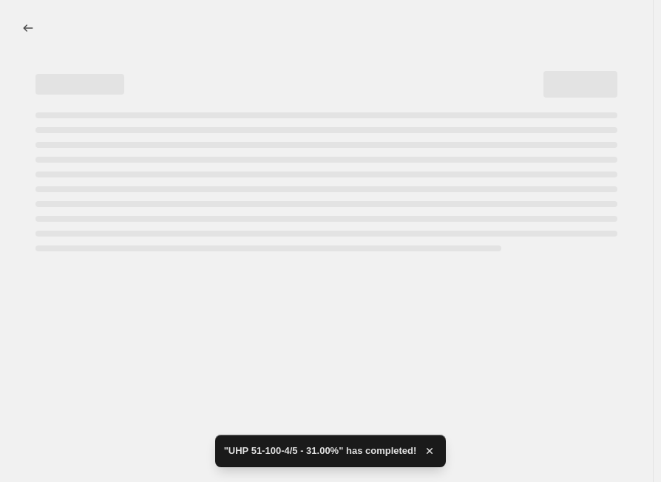
select select "percentage"
select select "no_change"
select select "tag"
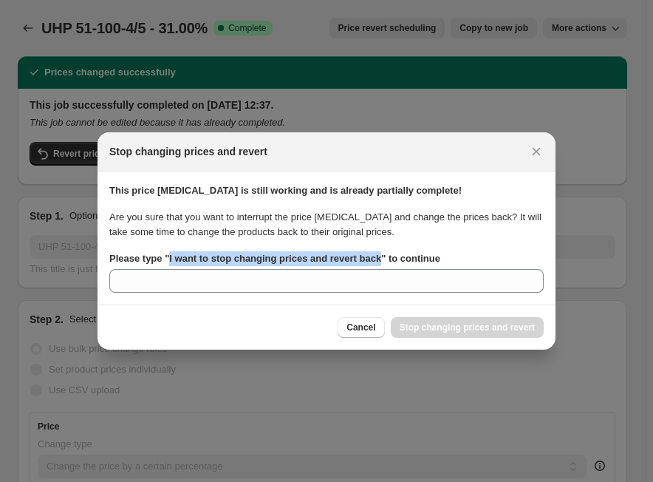
drag, startPoint x: 170, startPoint y: 259, endPoint x: 386, endPoint y: 262, distance: 215.9
click at [386, 262] on b "Please type " I want to stop changing prices and revert back " to continue" at bounding box center [274, 258] width 331 height 11
copy b "I want to stop changing prices and revert back"
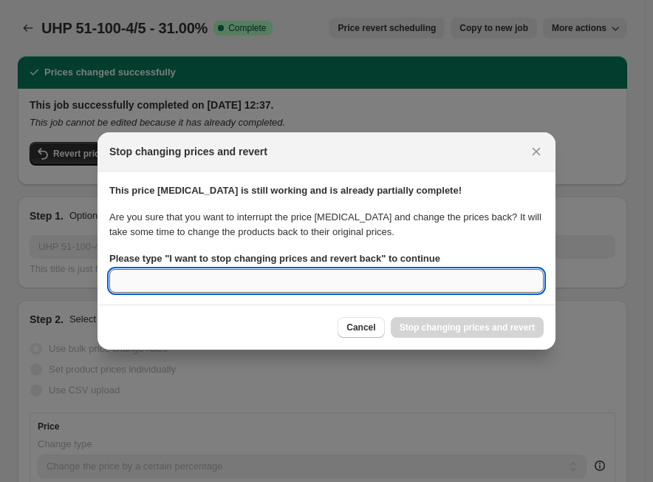
click at [253, 284] on input "Please type " I want to stop changing prices and revert back " to continue" at bounding box center [326, 281] width 435 height 24
paste input "I want to stop changing prices and revert back"
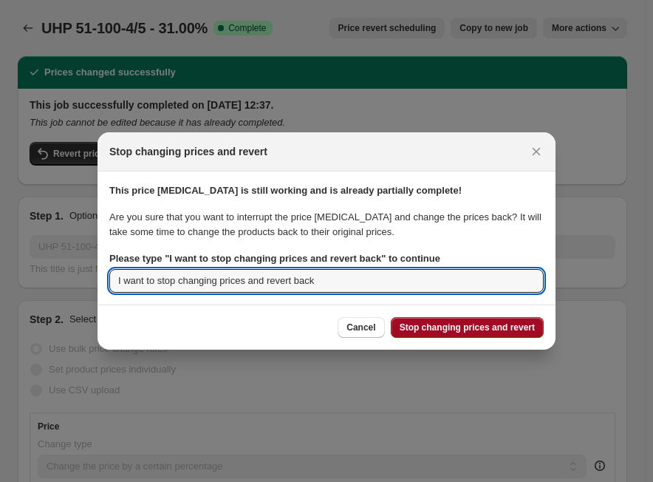
type input "I want to stop changing prices and revert back"
click at [450, 327] on span "Stop changing prices and revert" at bounding box center [467, 328] width 135 height 12
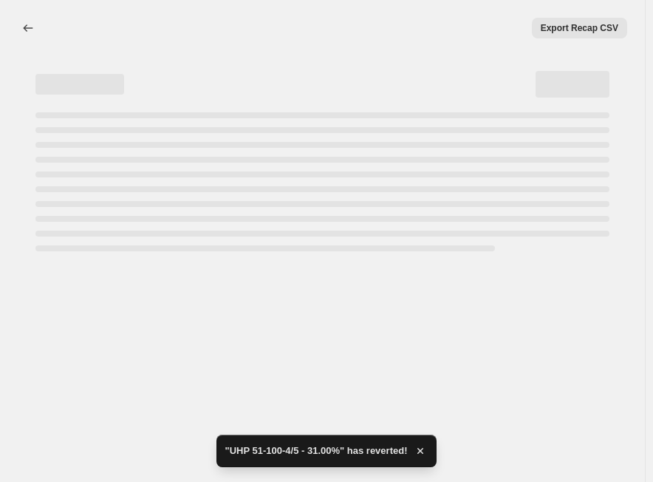
select select "percentage"
select select "no_change"
select select "tag"
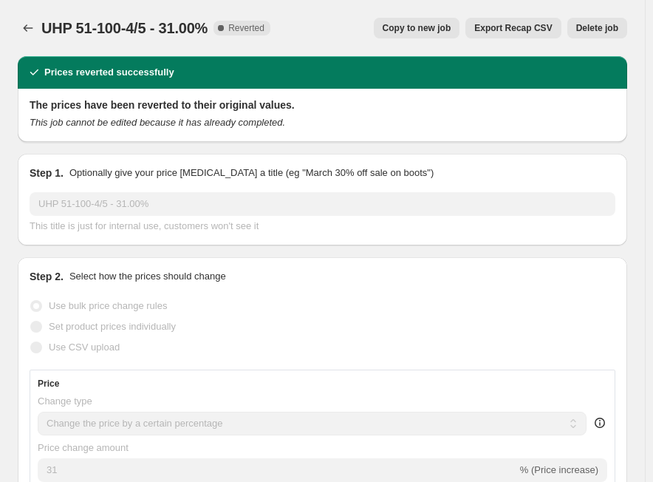
click at [619, 28] on span "Delete job" at bounding box center [598, 28] width 42 height 12
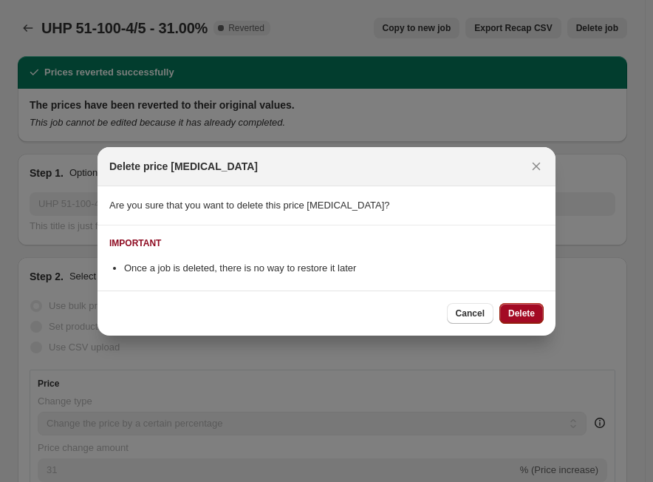
click at [519, 313] on span "Delete" at bounding box center [522, 314] width 27 height 12
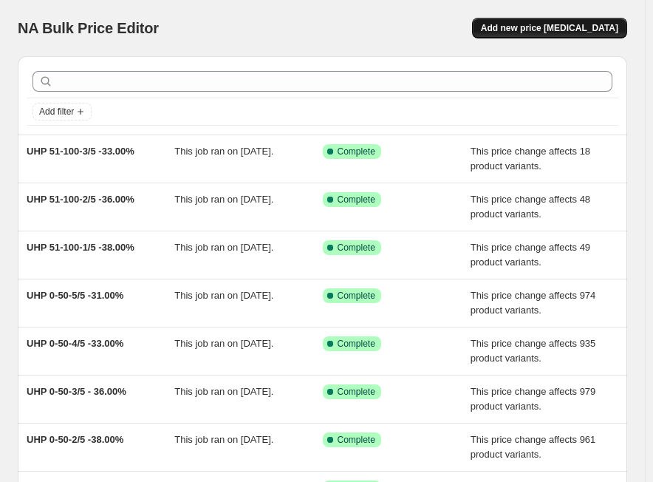
click at [585, 30] on span "Add new price [MEDICAL_DATA]" at bounding box center [549, 28] width 137 height 12
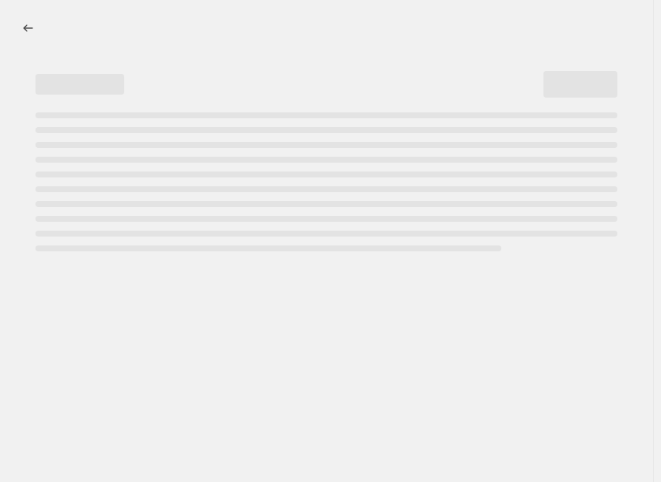
select select "percentage"
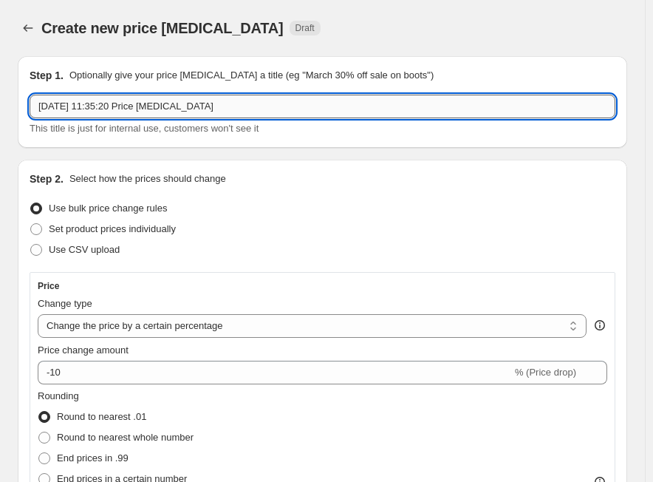
click at [242, 106] on input "[DATE] 11:35:20 Price [MEDICAL_DATA]" at bounding box center [323, 107] width 586 height 24
paste input "UHP 51-100-4/5"
click at [200, 109] on input "UHP 51-100-4/5" at bounding box center [323, 107] width 586 height 24
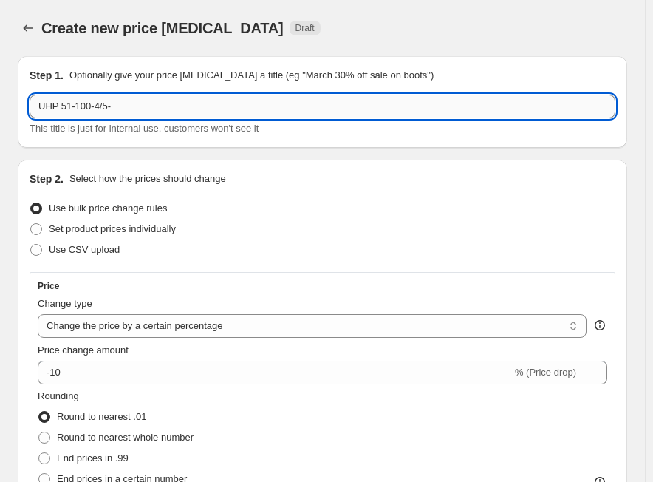
paste input "31.00%"
type input "UHP 51-100-4/5- 31.00%"
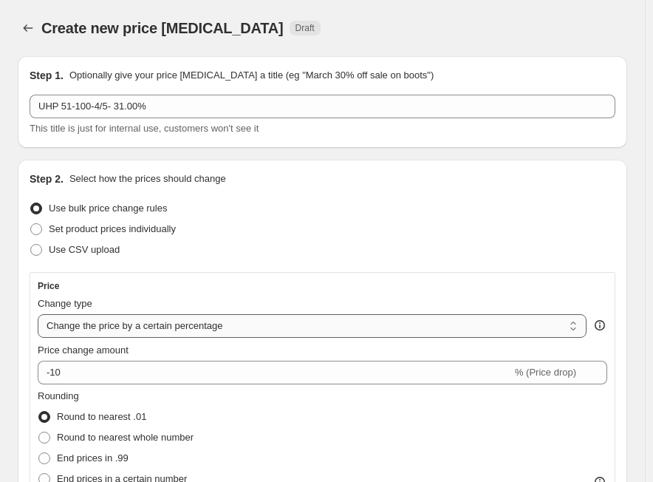
click at [229, 330] on select "Change the price to a certain amount Change the price by a certain amount Chang…" at bounding box center [312, 326] width 549 height 24
select select "margin"
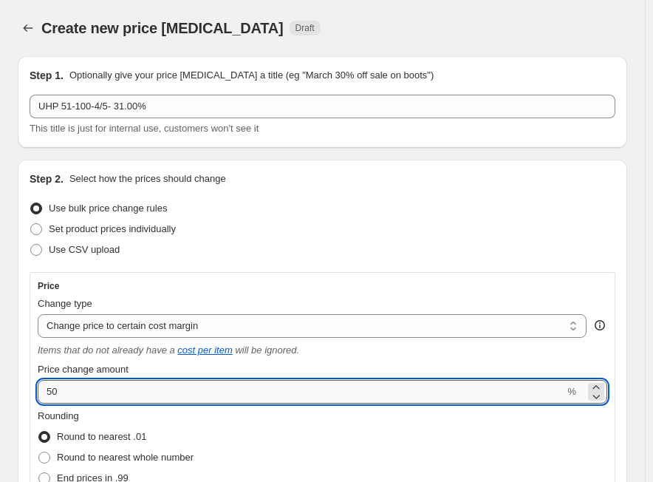
click at [105, 394] on input "50" at bounding box center [301, 392] width 527 height 24
paste input "31.0"
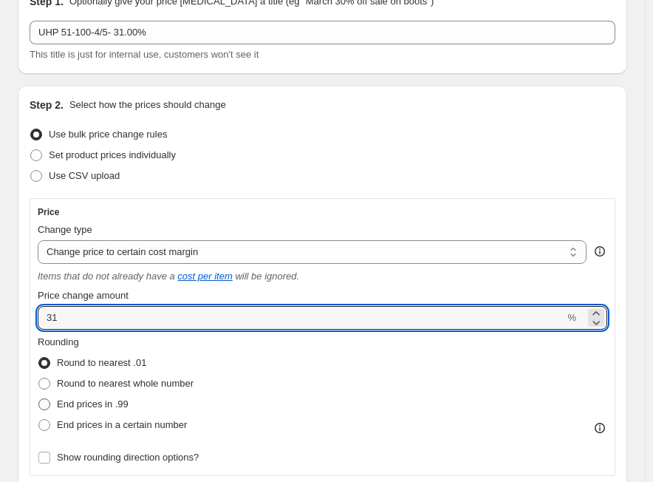
type input "31"
click at [112, 402] on span "End prices in .99" at bounding box center [93, 403] width 72 height 11
click at [39, 399] on input "End prices in .99" at bounding box center [38, 398] width 1 height 1
radio input "true"
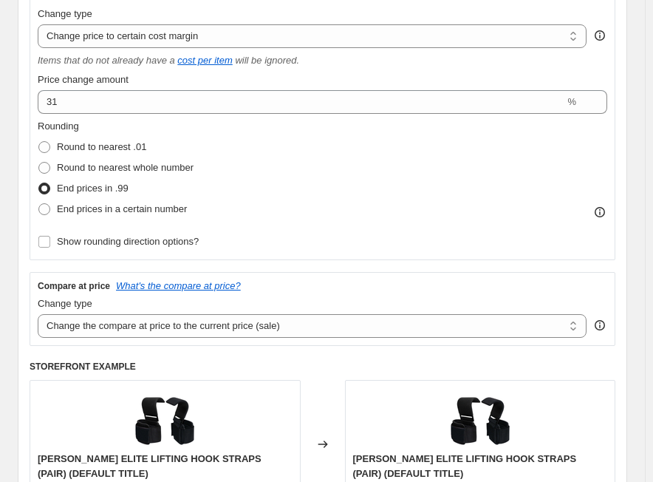
scroll to position [296, 0]
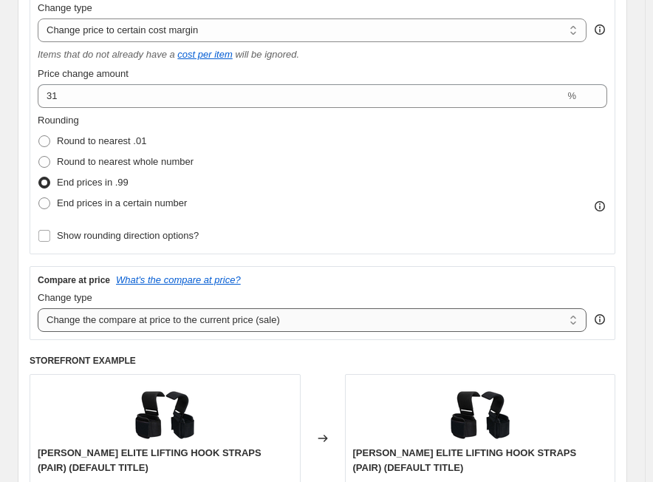
click at [63, 315] on select "Change the compare at price to the current price (sale) Change the compare at p…" at bounding box center [312, 320] width 549 height 24
select select "no_change"
click at [38, 308] on select "Change the compare at price to the current price (sale) Change the compare at p…" at bounding box center [312, 320] width 549 height 24
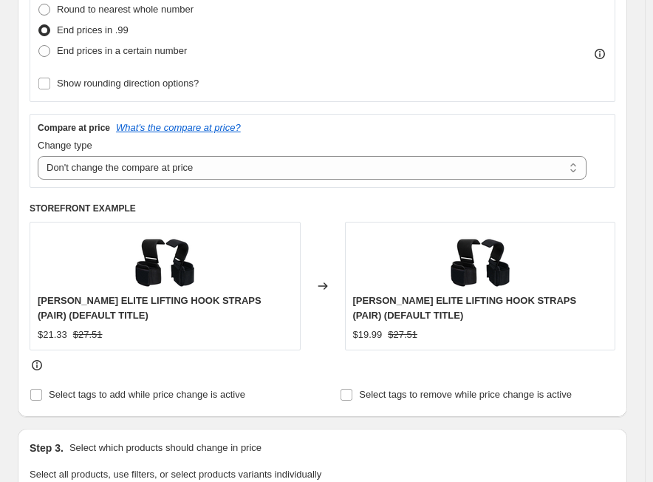
scroll to position [517, 0]
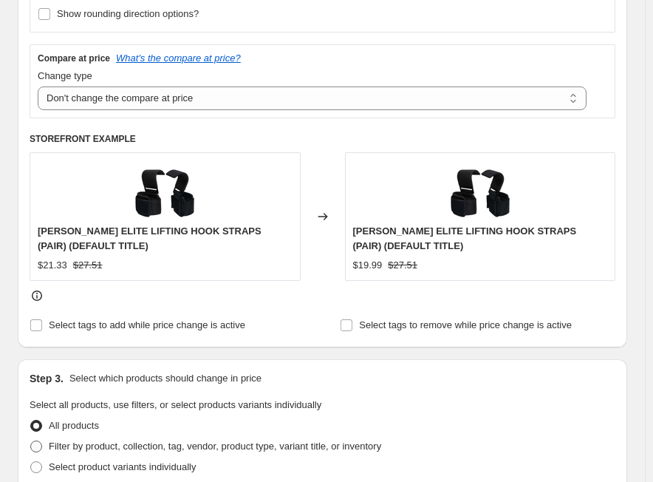
click at [219, 444] on span "Filter by product, collection, tag, vendor, product type, variant title, or inv…" at bounding box center [215, 446] width 333 height 11
click at [31, 441] on input "Filter by product, collection, tag, vendor, product type, variant title, or inv…" at bounding box center [30, 441] width 1 height 1
radio input "true"
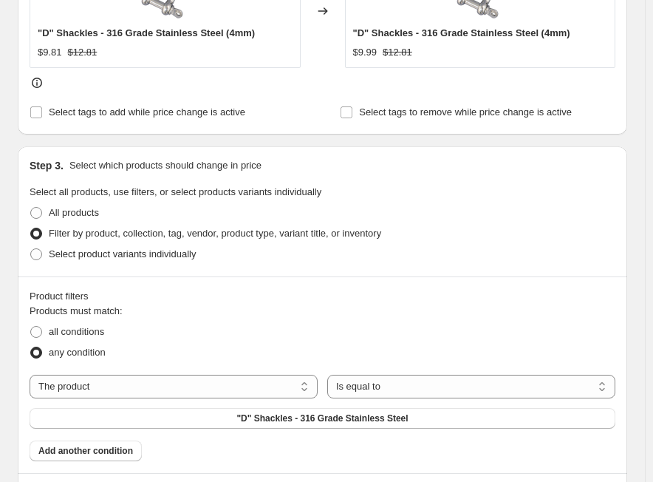
scroll to position [739, 0]
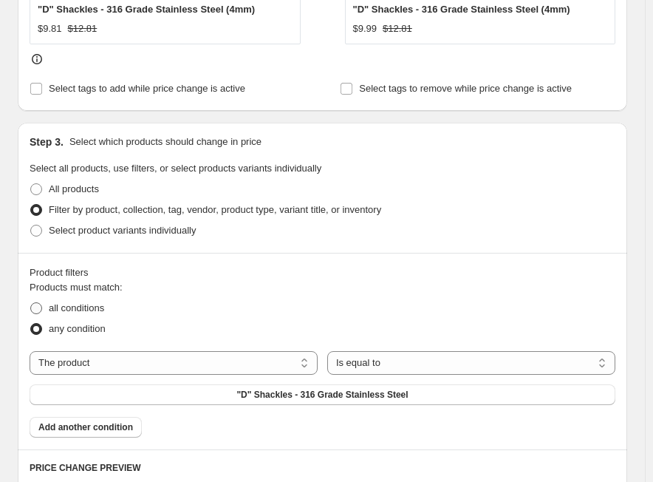
click at [94, 309] on span "all conditions" at bounding box center [76, 307] width 55 height 11
click at [31, 303] on input "all conditions" at bounding box center [30, 302] width 1 height 1
radio input "true"
click at [206, 367] on select "The product The product's collection The product's tag The product's vendor The…" at bounding box center [174, 363] width 288 height 24
select select "tag"
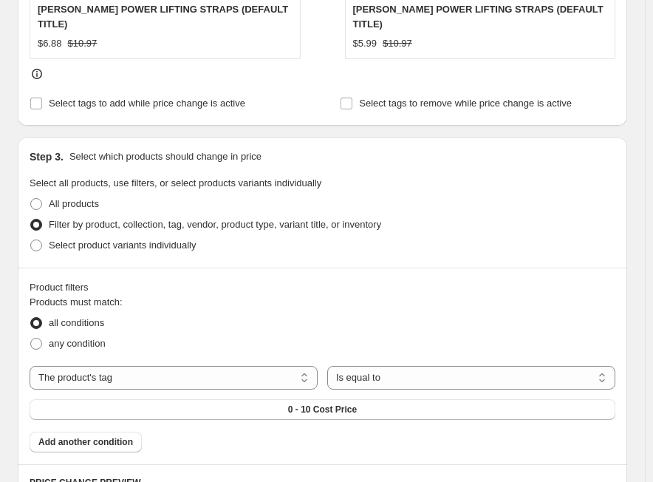
click at [350, 404] on span "0 - 10 Cost Price" at bounding box center [322, 410] width 69 height 12
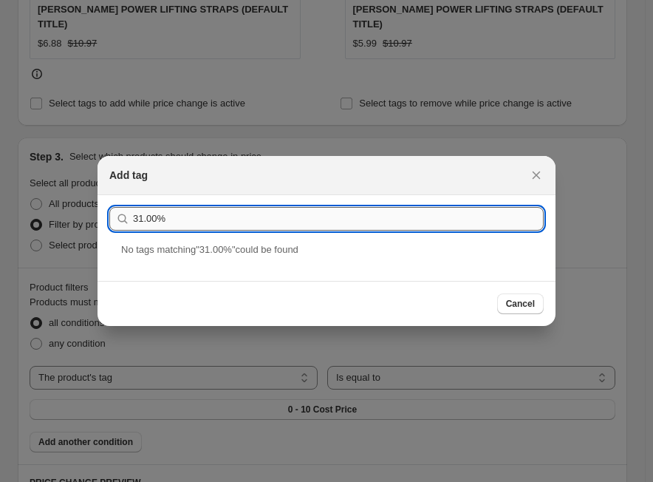
click at [313, 214] on input "31.00%" at bounding box center [338, 219] width 411 height 24
paste input "UHP 51-100-4/5"
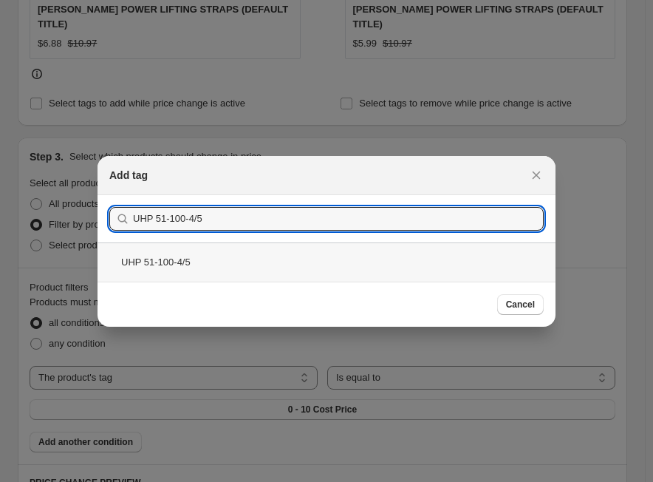
type input "UHP 51-100-4/5"
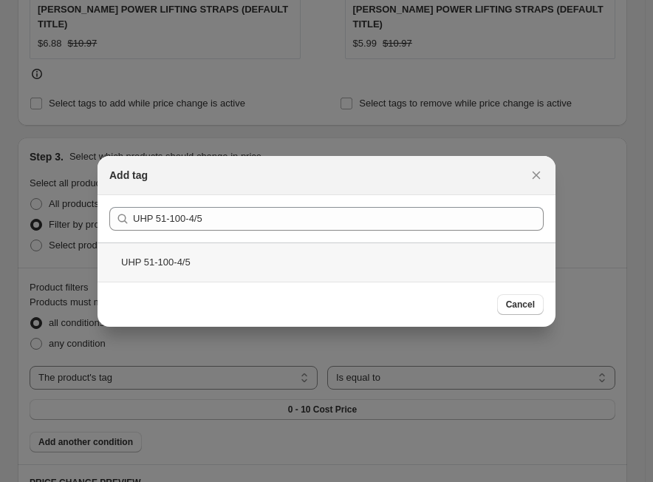
click at [182, 246] on div "UHP 51-100-4/5" at bounding box center [327, 261] width 458 height 39
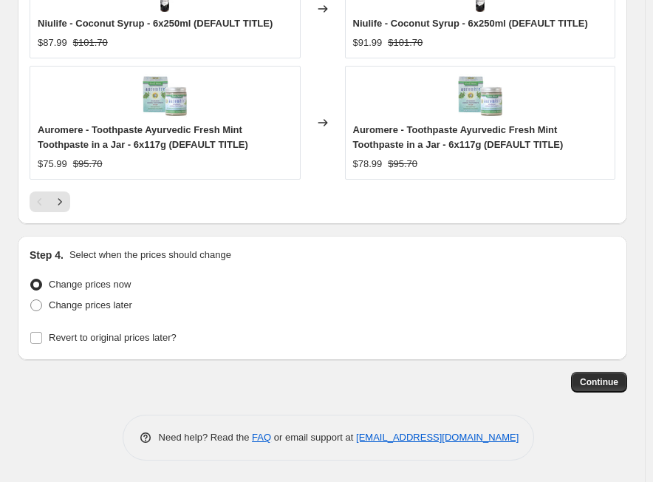
scroll to position [1661, 0]
click at [602, 375] on button "Continue" at bounding box center [599, 381] width 56 height 21
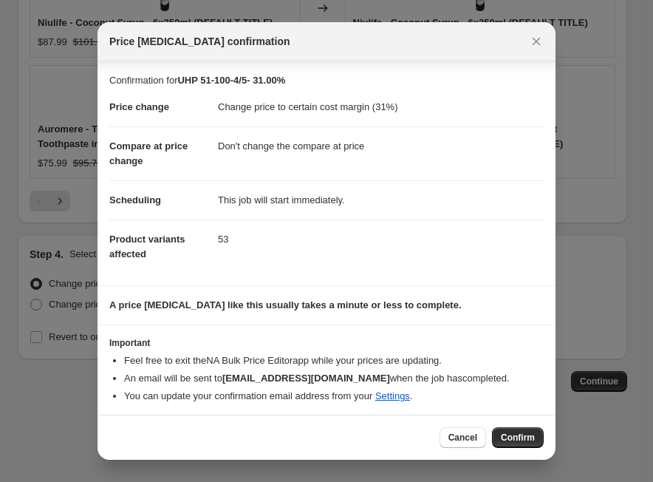
scroll to position [4, 0]
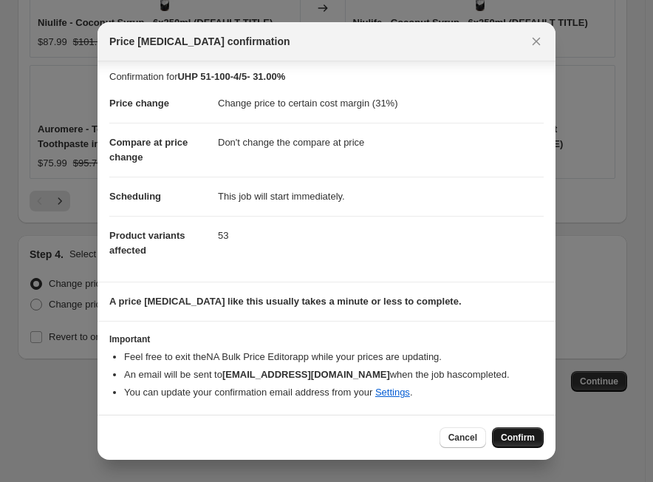
click at [519, 435] on span "Confirm" at bounding box center [518, 438] width 34 height 12
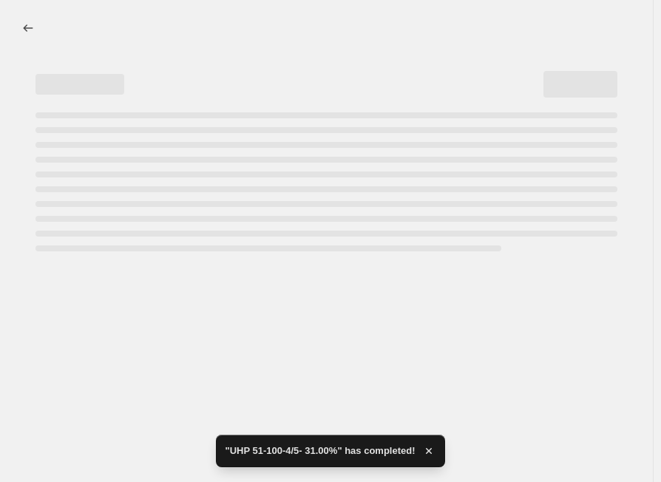
select select "margin"
select select "no_change"
select select "tag"
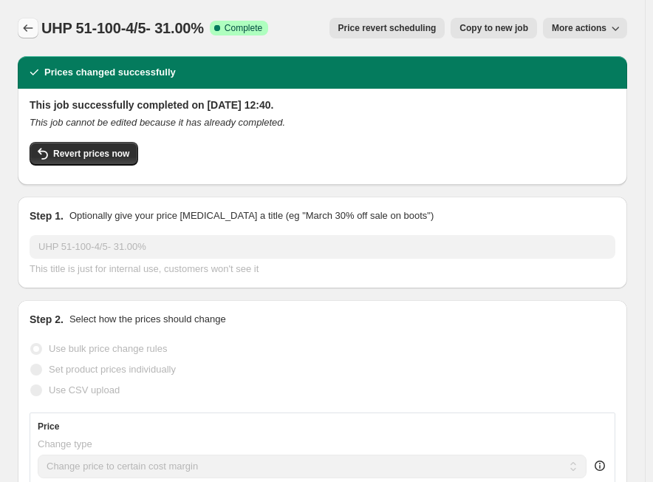
click at [32, 33] on icon "Price change jobs" at bounding box center [28, 28] width 15 height 15
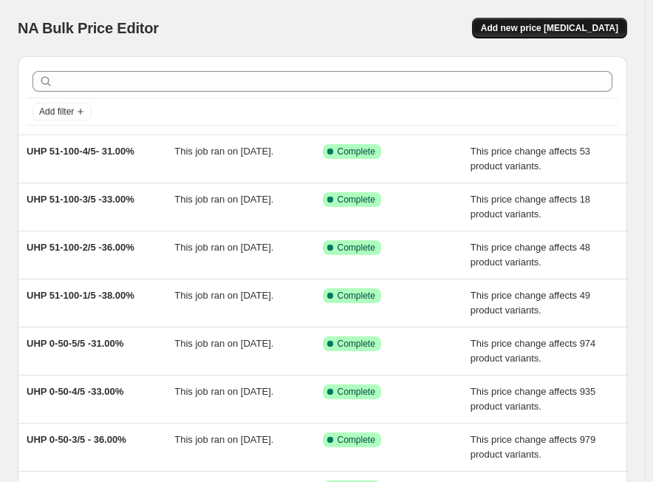
click at [565, 33] on span "Add new price [MEDICAL_DATA]" at bounding box center [549, 28] width 137 height 12
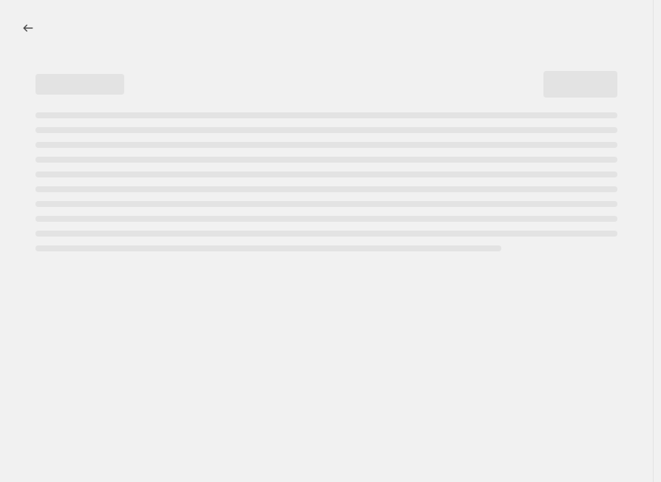
select select "percentage"
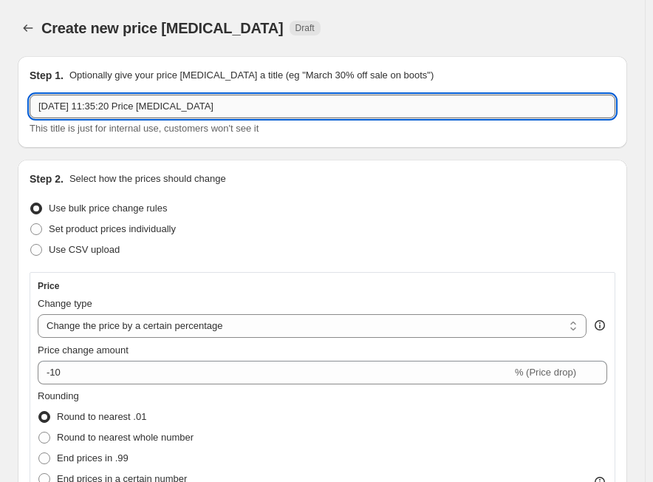
click at [291, 108] on input "[DATE] 11:35:20 Price [MEDICAL_DATA]" at bounding box center [323, 107] width 586 height 24
click at [30, 25] on icon "Price change jobs" at bounding box center [28, 28] width 15 height 15
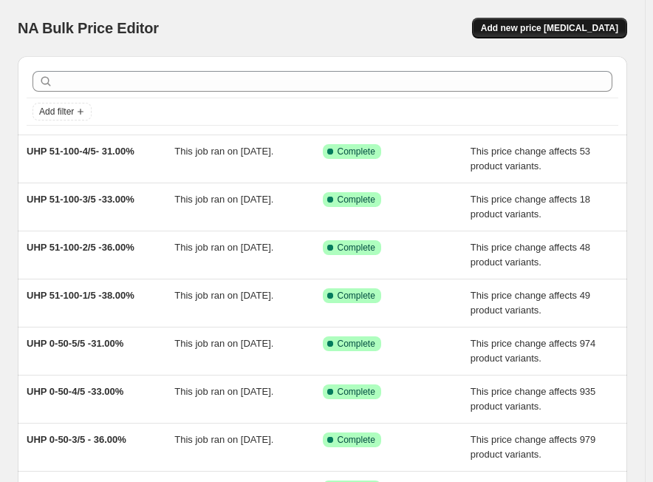
click at [548, 30] on span "Add new price [MEDICAL_DATA]" at bounding box center [549, 28] width 137 height 12
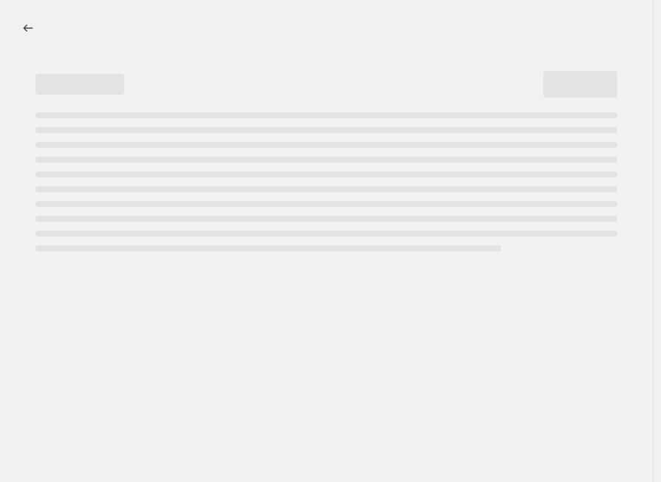
select select "percentage"
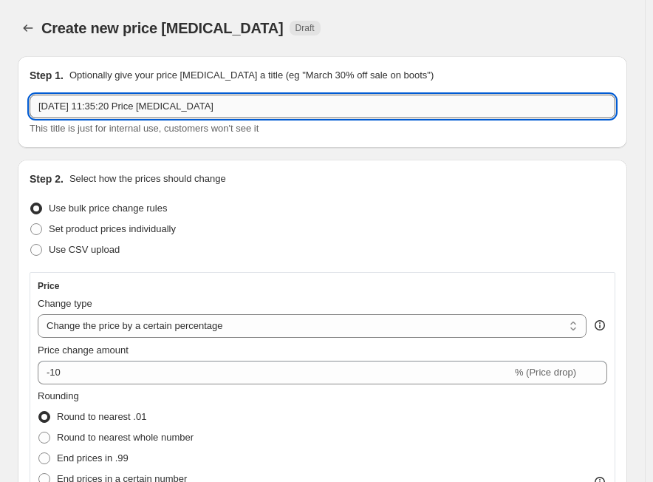
click at [209, 108] on input "[DATE] 11:35:20 Price [MEDICAL_DATA]" at bounding box center [323, 107] width 586 height 24
paste input "UHP 51-100-5/5"
click at [138, 112] on input "UHP 51-100-5/5" at bounding box center [323, 107] width 586 height 24
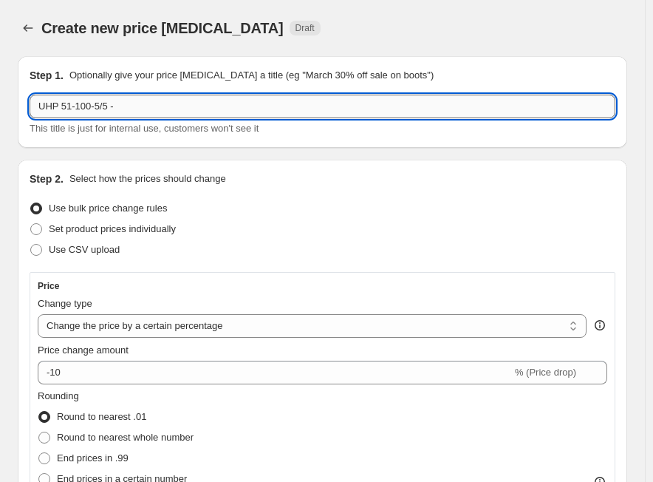
paste input "29.00%"
type input "UHP 51-100-5/5 - 29.00%"
click at [118, 330] on select "Change the price to a certain amount Change the price by a certain amount Chang…" at bounding box center [312, 326] width 549 height 24
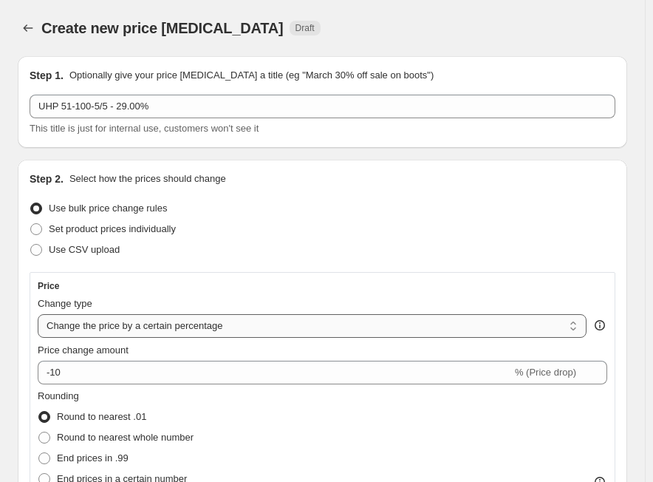
select select "margin"
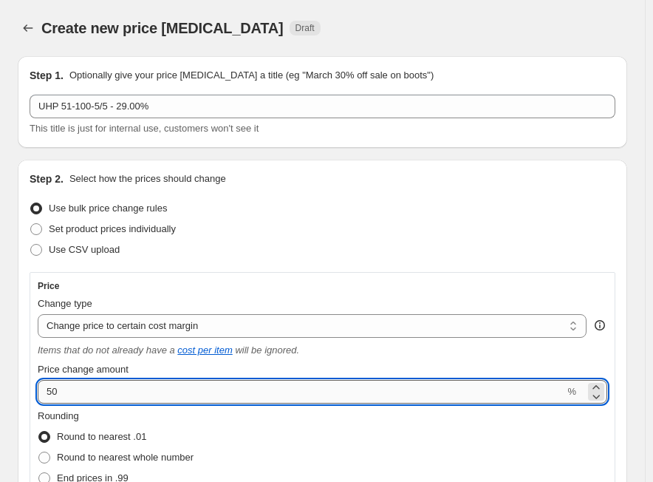
click at [159, 399] on input "50" at bounding box center [301, 392] width 527 height 24
paste input "29.0"
type input "29"
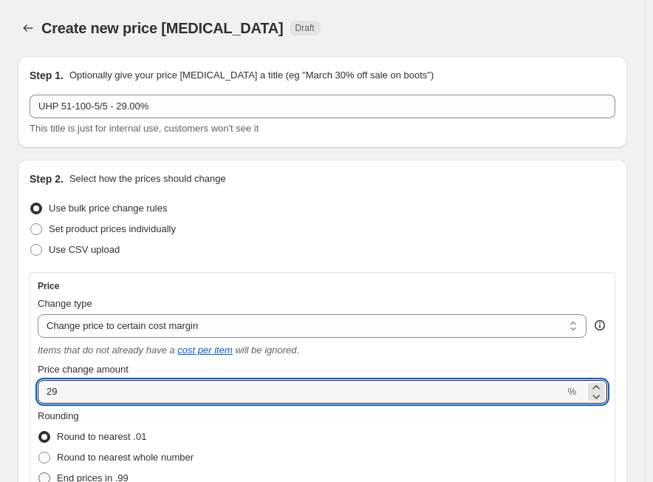
click at [111, 473] on span "End prices in .99" at bounding box center [93, 477] width 72 height 11
click at [39, 473] on input "End prices in .99" at bounding box center [38, 472] width 1 height 1
radio input "true"
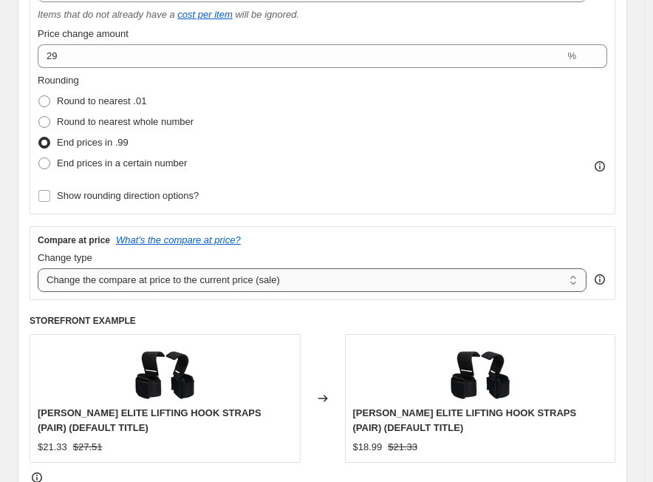
scroll to position [370, 0]
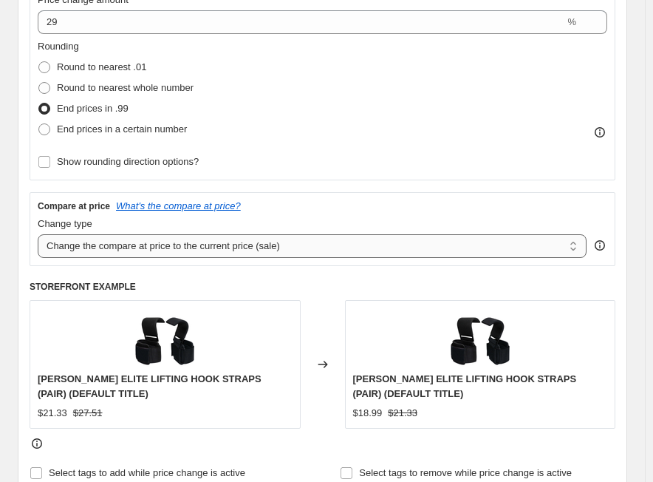
click at [154, 252] on select "Change the compare at price to the current price (sale) Change the compare at p…" at bounding box center [312, 246] width 549 height 24
select select "no_change"
click at [38, 234] on select "Change the compare at price to the current price (sale) Change the compare at p…" at bounding box center [312, 246] width 549 height 24
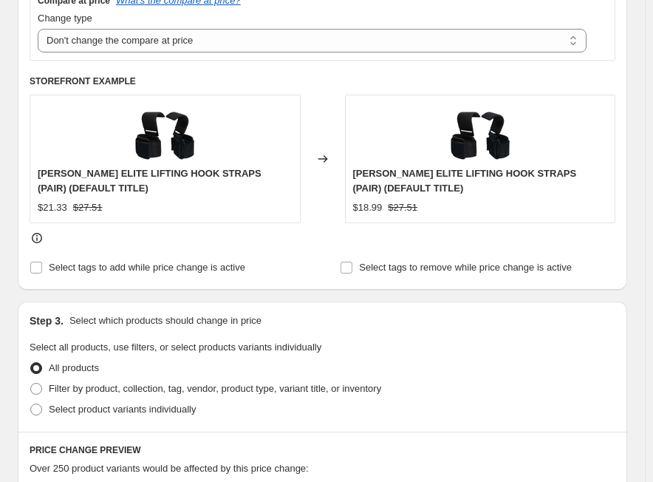
scroll to position [665, 0]
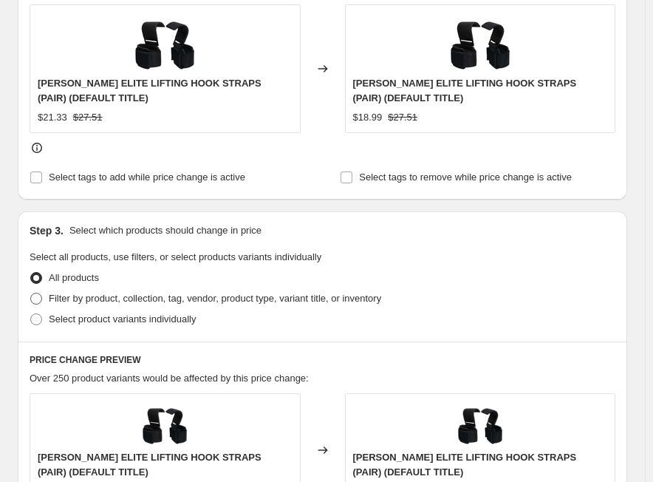
click at [149, 300] on span "Filter by product, collection, tag, vendor, product type, variant title, or inv…" at bounding box center [215, 298] width 333 height 11
click at [31, 293] on input "Filter by product, collection, tag, vendor, product type, variant title, or inv…" at bounding box center [30, 293] width 1 height 1
radio input "true"
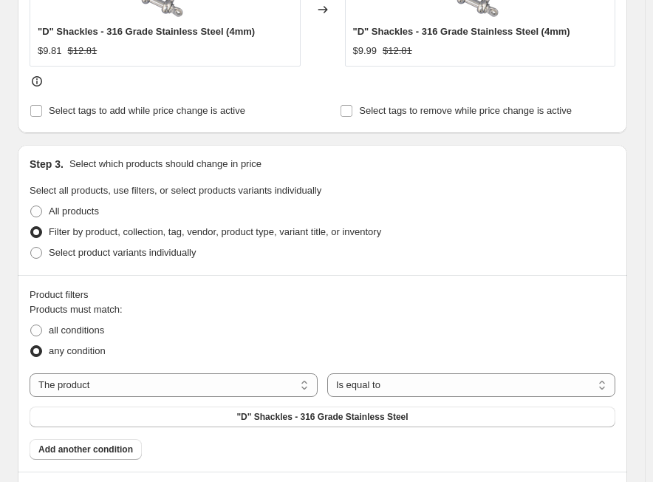
scroll to position [739, 0]
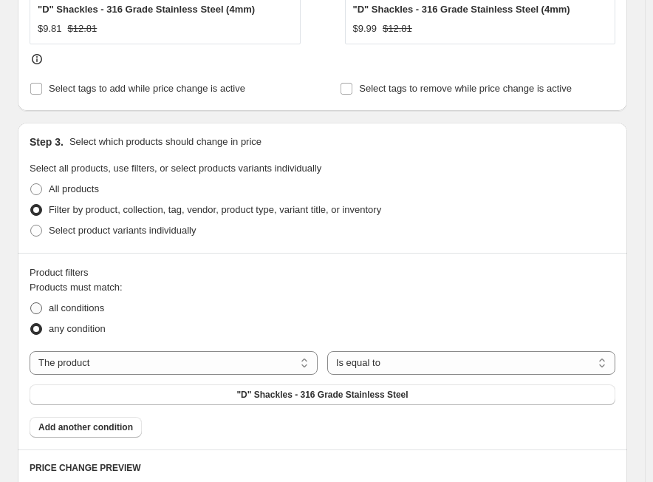
click at [47, 313] on label "all conditions" at bounding box center [67, 308] width 75 height 21
click at [31, 303] on input "all conditions" at bounding box center [30, 302] width 1 height 1
radio input "true"
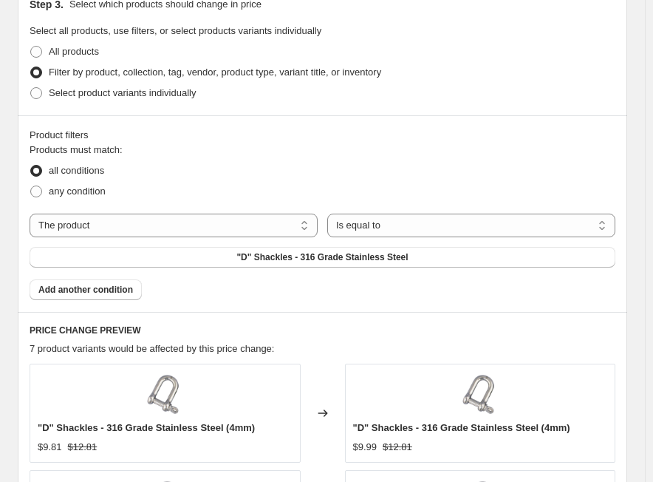
scroll to position [887, 0]
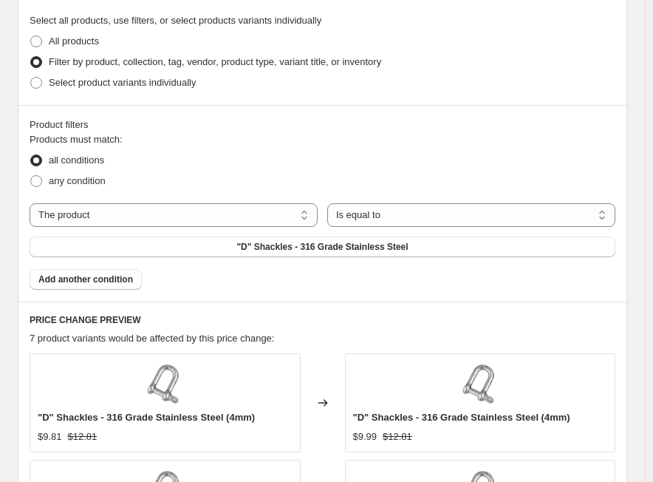
click at [287, 201] on div "Products must match: all conditions any condition The product The product's col…" at bounding box center [323, 210] width 586 height 157
click at [277, 220] on select "The product The product's collection The product's tag The product's vendor The…" at bounding box center [174, 215] width 288 height 24
select select "tag"
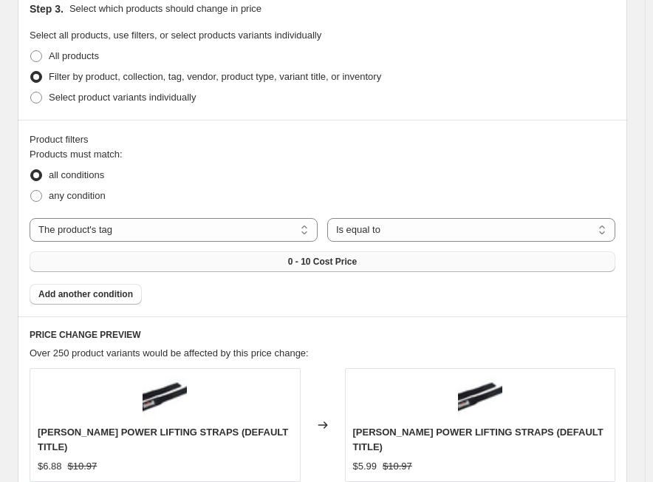
click at [372, 251] on button "0 - 10 Cost Price" at bounding box center [323, 261] width 586 height 21
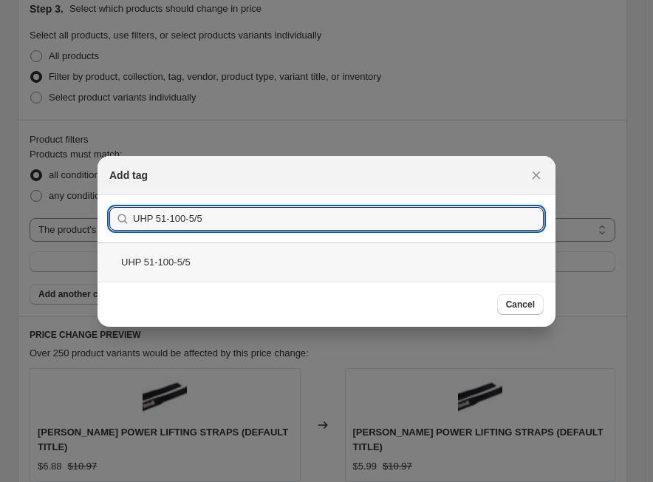
type input "UHP 51-100-5/5"
click at [203, 262] on div "UHP 51-100-5/5" at bounding box center [327, 261] width 458 height 39
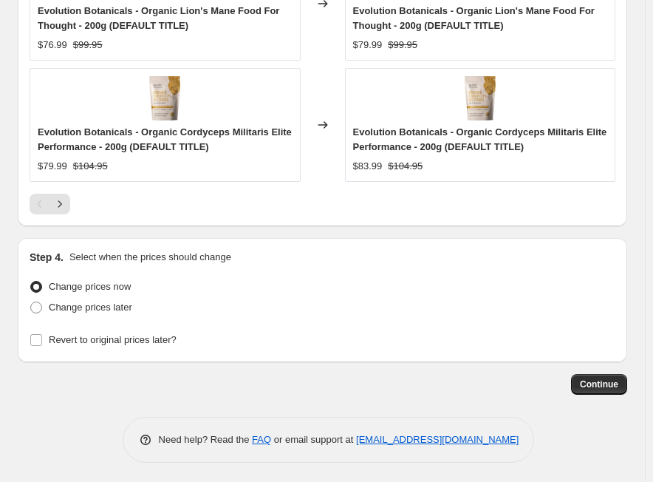
scroll to position [1676, 0]
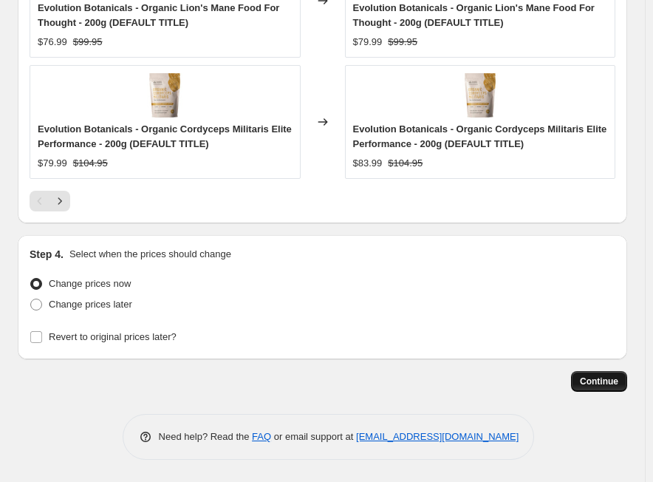
click at [594, 378] on span "Continue" at bounding box center [599, 382] width 38 height 12
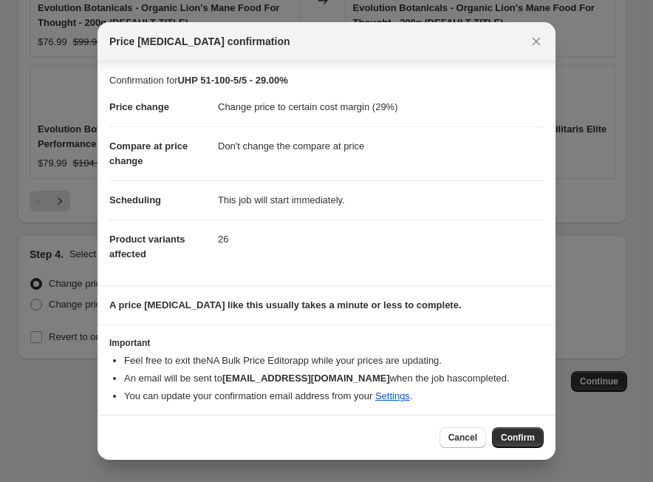
scroll to position [4, 0]
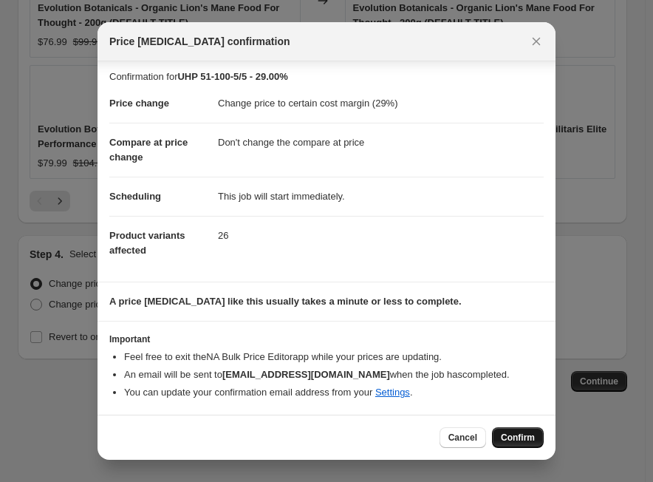
click at [510, 435] on span "Confirm" at bounding box center [518, 438] width 34 height 12
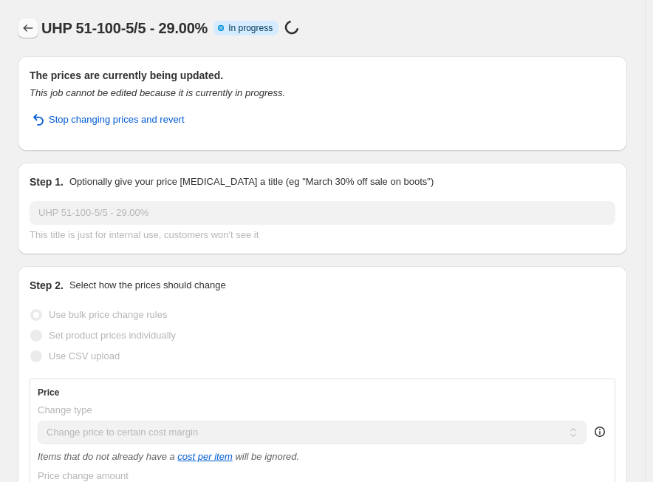
click at [24, 35] on button "Price change jobs" at bounding box center [28, 28] width 21 height 21
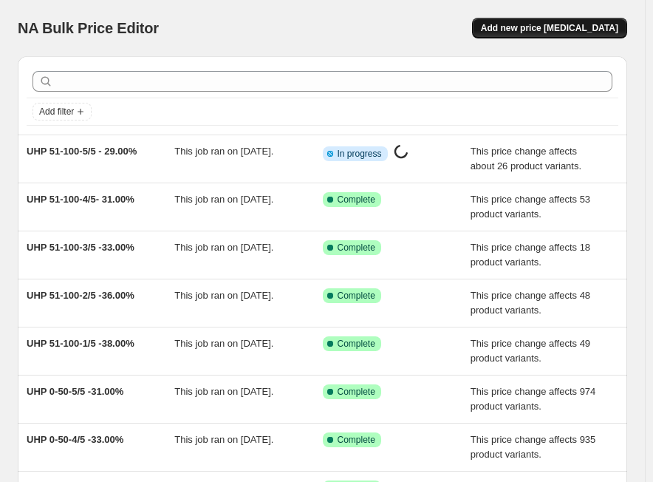
click at [540, 24] on span "Add new price [MEDICAL_DATA]" at bounding box center [549, 28] width 137 height 12
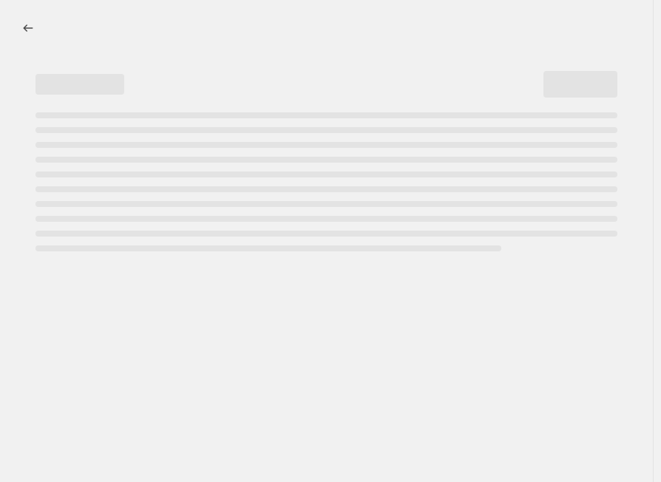
select select "percentage"
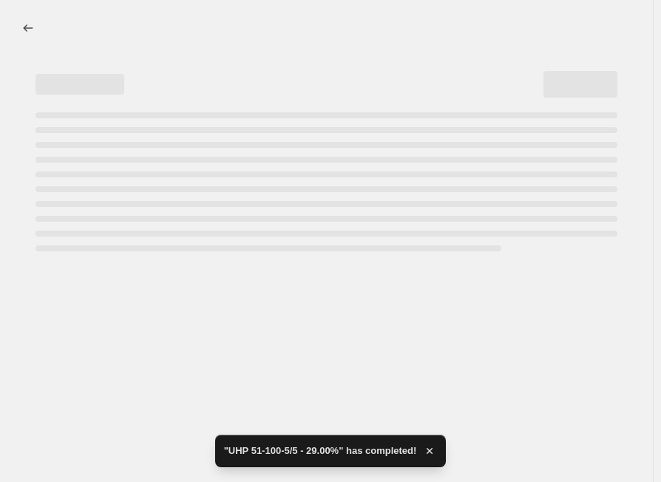
select select "percentage"
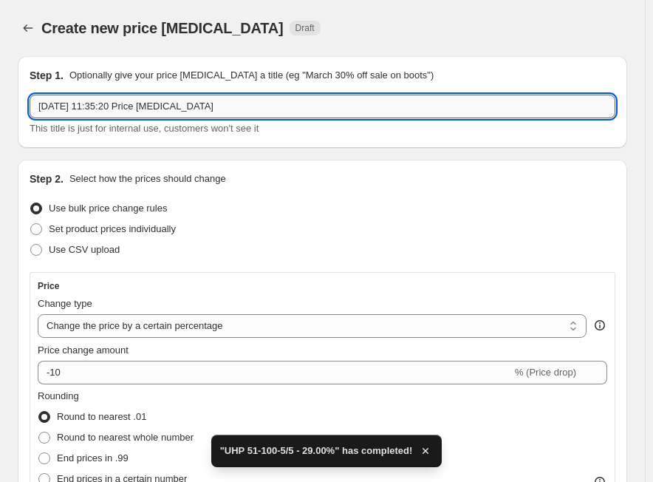
click at [220, 106] on input "[DATE] 11:35:20 Price [MEDICAL_DATA]" at bounding box center [323, 107] width 586 height 24
paste input "UHP 101-150-1/5"
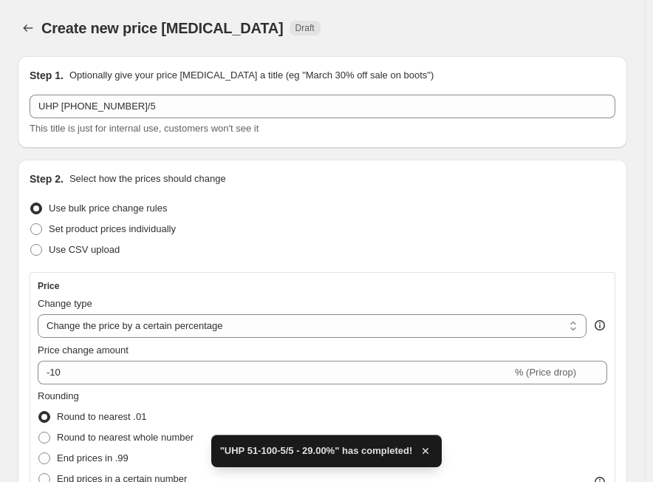
click at [146, 120] on div "UHP 101-150-1/5 This title is just for internal use, customers won't see it" at bounding box center [323, 115] width 586 height 41
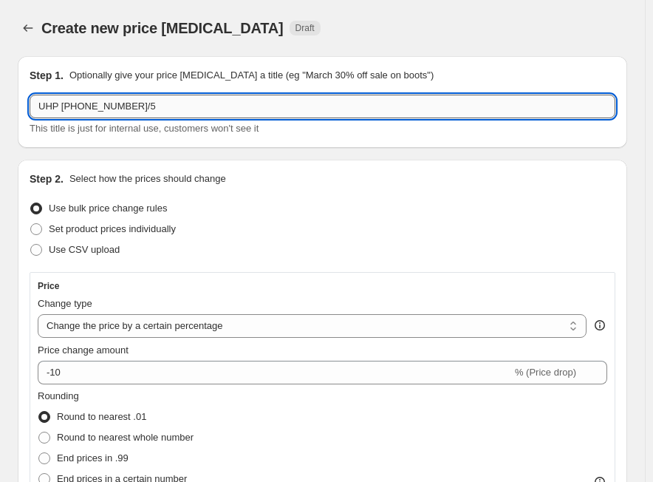
click at [146, 111] on input "UHP 101-150-1/5" at bounding box center [323, 107] width 586 height 24
paste input "36.00%"
type input "UHP 101-150-1/5 -36.00%"
drag, startPoint x: 115, startPoint y: 323, endPoint x: 125, endPoint y: 323, distance: 10.3
click at [115, 323] on select "Change the price to a certain amount Change the price by a certain amount Chang…" at bounding box center [312, 326] width 549 height 24
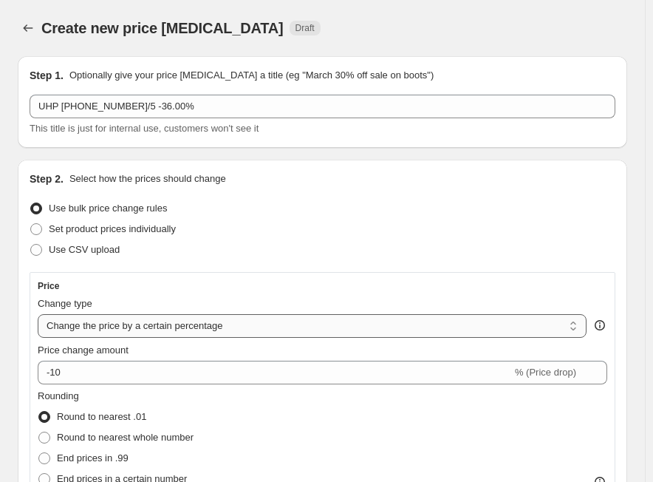
select select "margin"
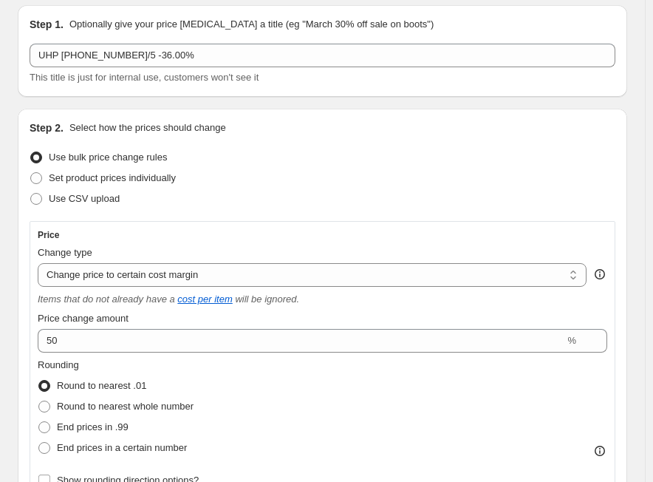
scroll to position [74, 0]
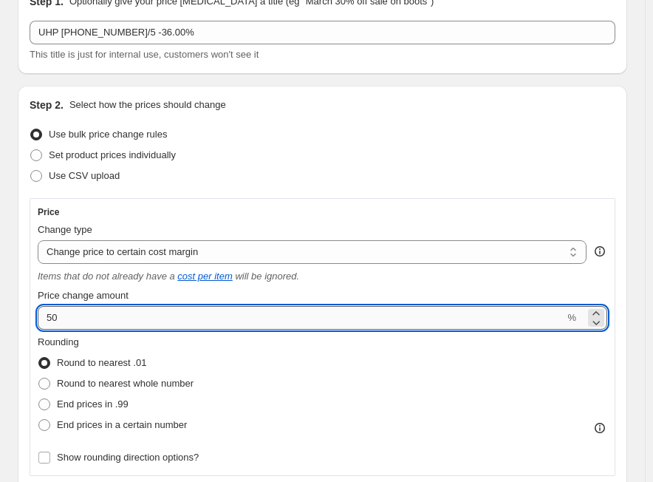
click at [115, 311] on input "50" at bounding box center [301, 318] width 527 height 24
paste input "36.0"
type input "36"
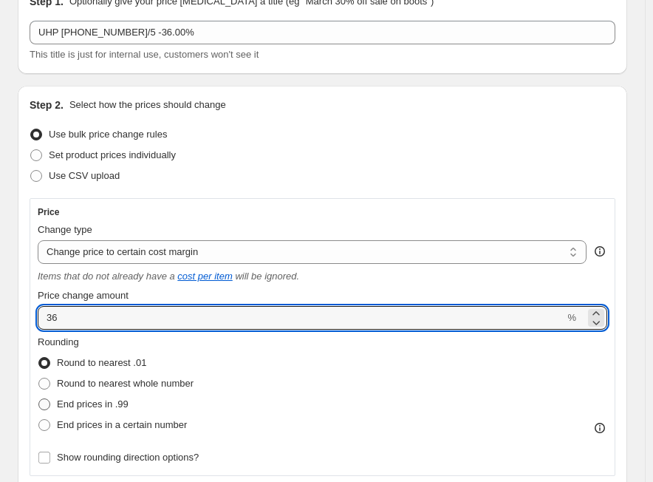
click at [104, 408] on span "End prices in .99" at bounding box center [93, 403] width 72 height 11
click at [39, 399] on input "End prices in .99" at bounding box center [38, 398] width 1 height 1
radio input "true"
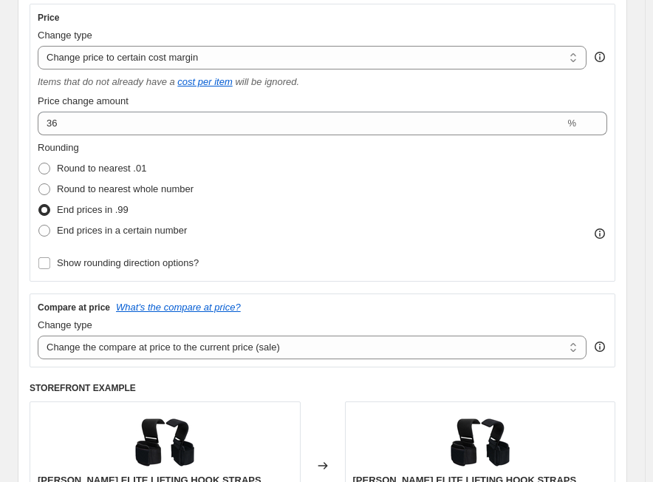
scroll to position [296, 0]
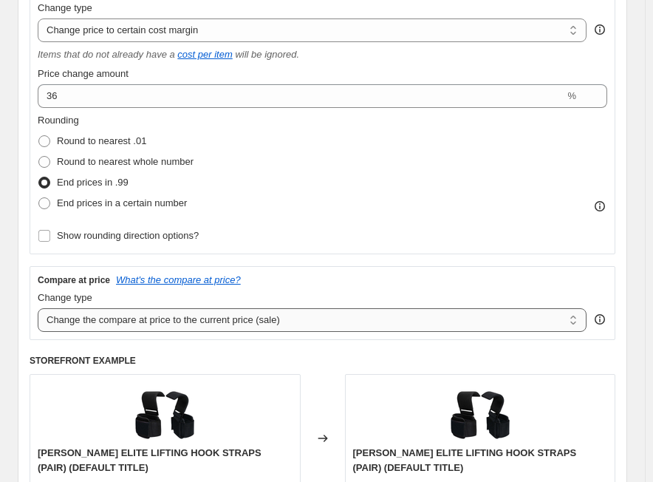
click at [132, 325] on select "Change the compare at price to the current price (sale) Change the compare at p…" at bounding box center [312, 320] width 549 height 24
select select "no_change"
click at [38, 308] on select "Change the compare at price to the current price (sale) Change the compare at p…" at bounding box center [312, 320] width 549 height 24
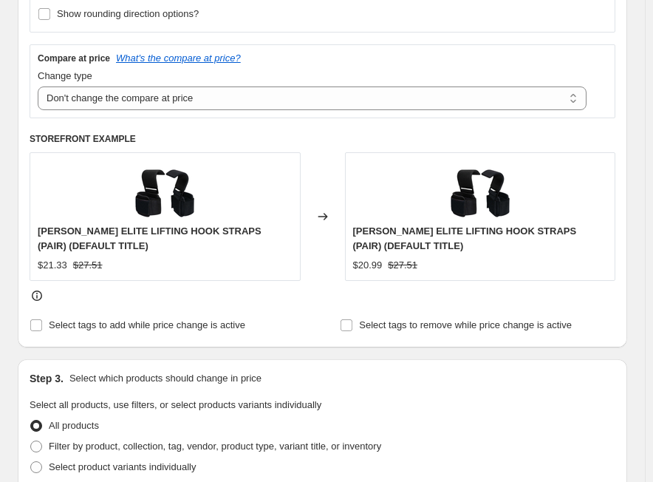
scroll to position [665, 0]
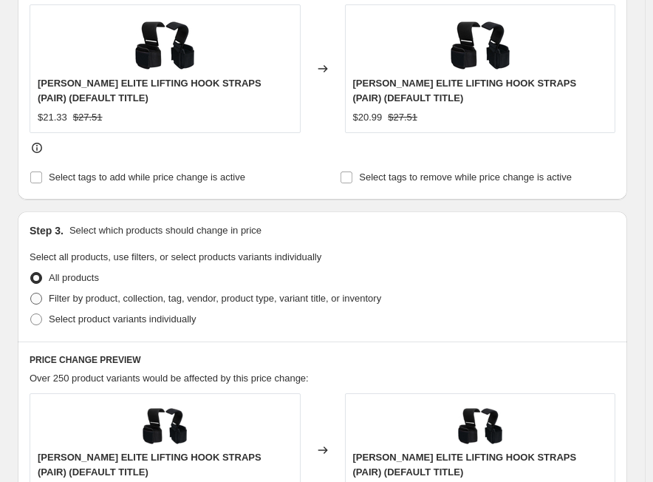
click at [191, 299] on span "Filter by product, collection, tag, vendor, product type, variant title, or inv…" at bounding box center [215, 298] width 333 height 11
click at [31, 293] on input "Filter by product, collection, tag, vendor, product type, variant title, or inv…" at bounding box center [30, 293] width 1 height 1
radio input "true"
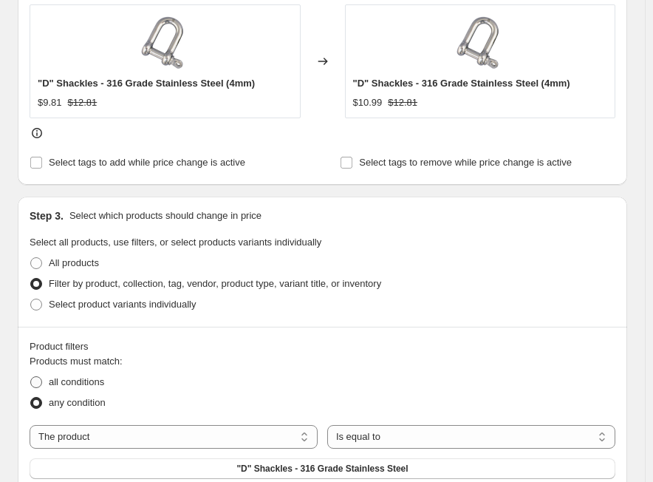
click at [102, 385] on span "all conditions" at bounding box center [76, 381] width 55 height 11
click at [31, 377] on input "all conditions" at bounding box center [30, 376] width 1 height 1
radio input "true"
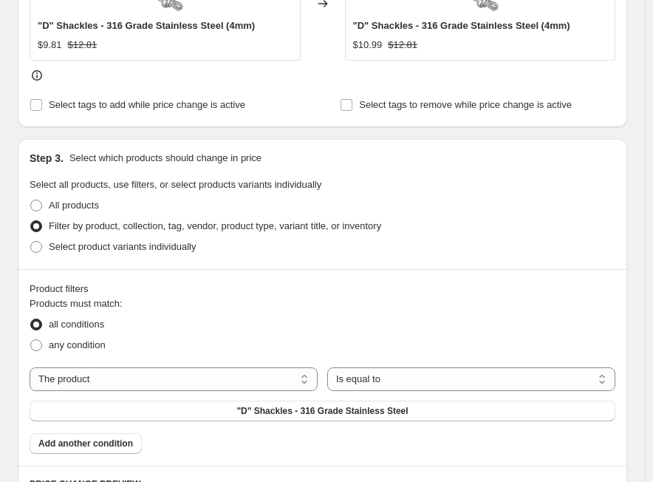
scroll to position [813, 0]
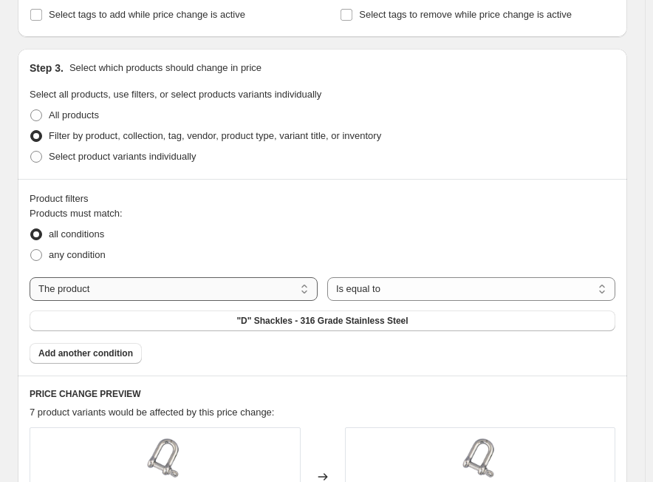
click at [183, 295] on select "The product The product's collection The product's tag The product's vendor The…" at bounding box center [174, 289] width 288 height 24
select select "tag"
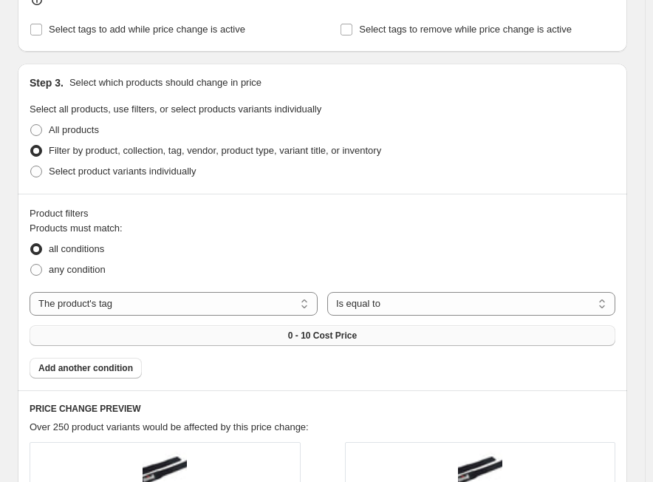
click at [387, 325] on button "0 - 10 Cost Price" at bounding box center [323, 335] width 586 height 21
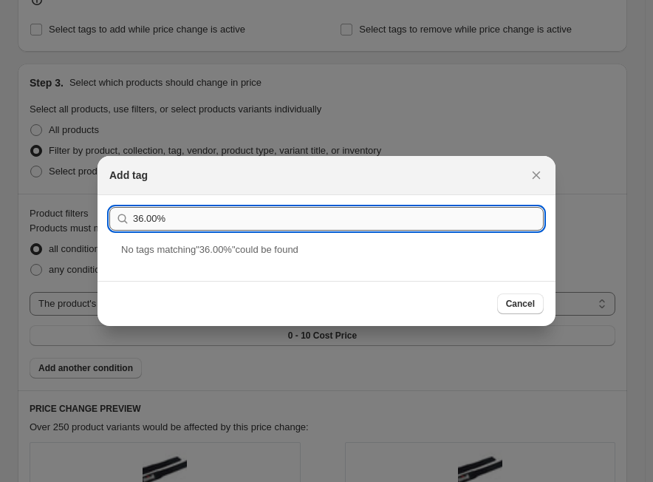
click at [242, 227] on input "36.00%" at bounding box center [338, 219] width 411 height 24
paste input "UHP 101-150-1/5"
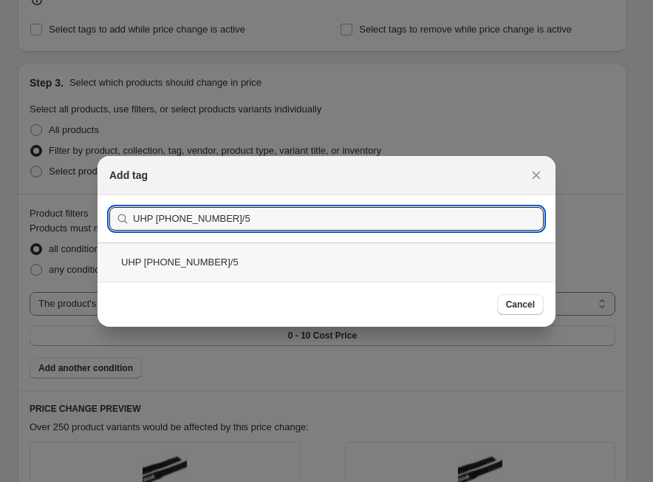
type input "UHP 101-150-1/5"
click at [194, 261] on div "UHP 101-150-1/5" at bounding box center [327, 261] width 458 height 39
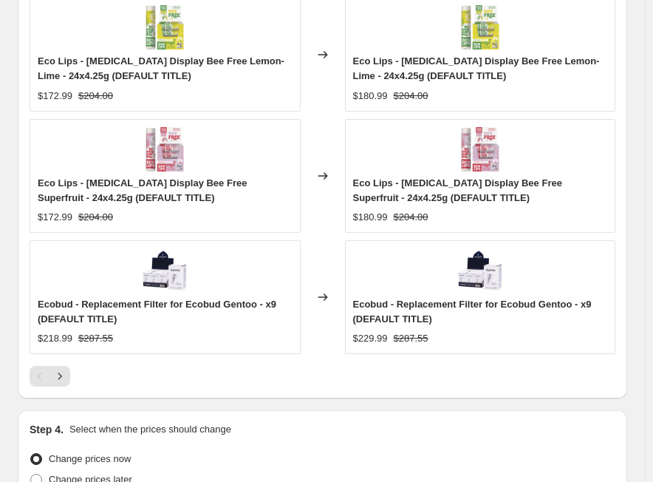
scroll to position [1676, 0]
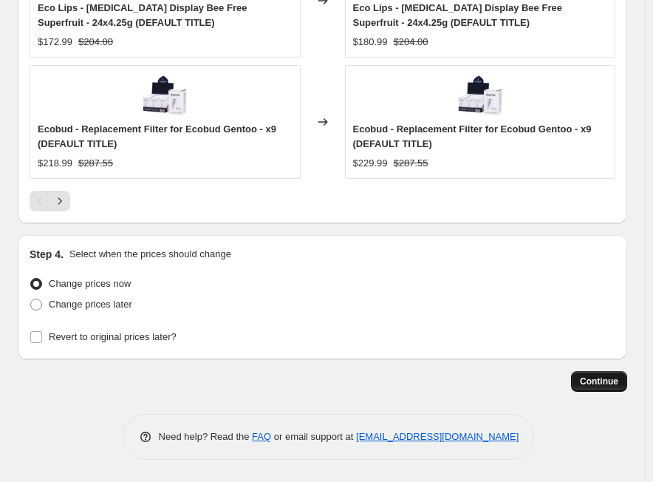
click at [617, 378] on span "Continue" at bounding box center [599, 382] width 38 height 12
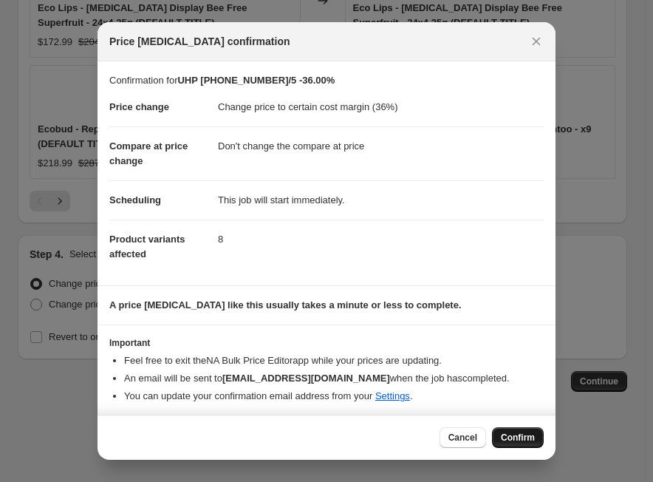
click at [520, 438] on span "Confirm" at bounding box center [518, 438] width 34 height 12
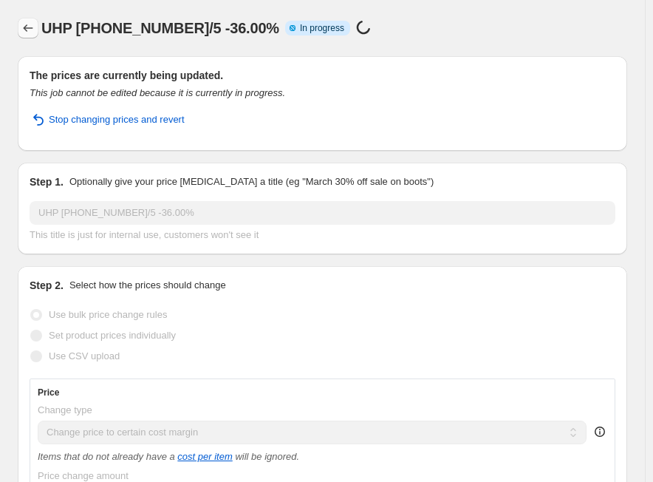
click at [34, 21] on icon "Price change jobs" at bounding box center [28, 28] width 15 height 15
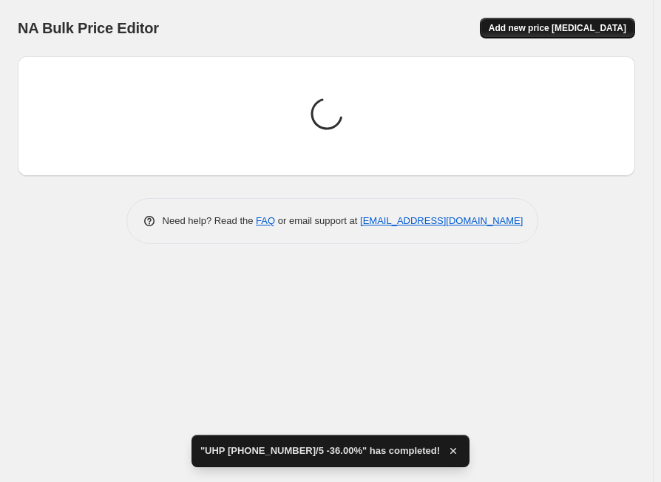
click at [559, 30] on span "Add new price [MEDICAL_DATA]" at bounding box center [557, 28] width 137 height 12
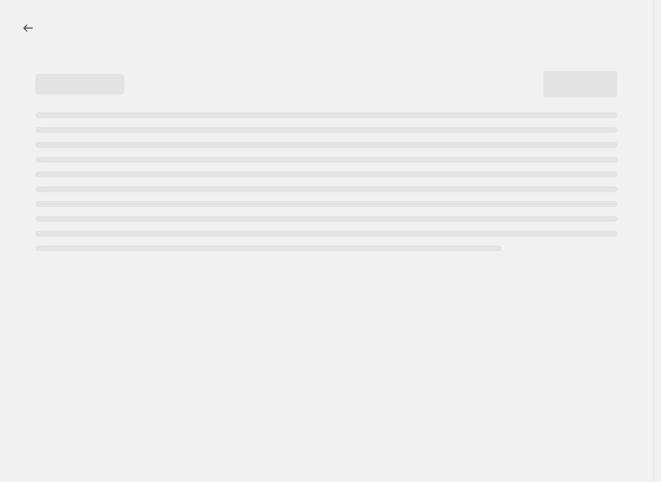
select select "percentage"
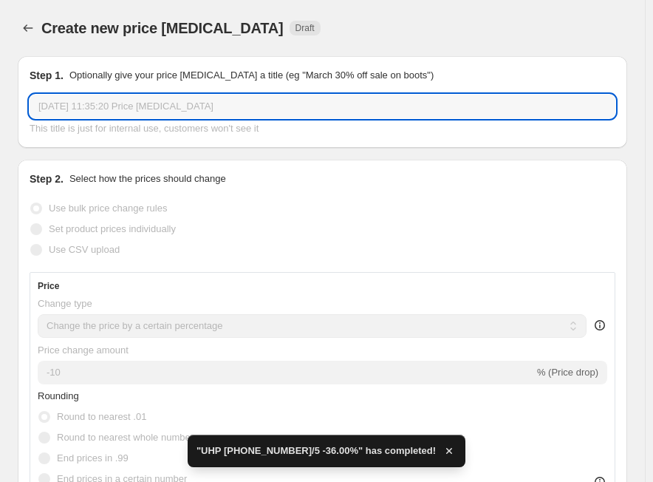
click at [319, 103] on input "[DATE] 11:35:20 Price [MEDICAL_DATA]" at bounding box center [323, 107] width 586 height 24
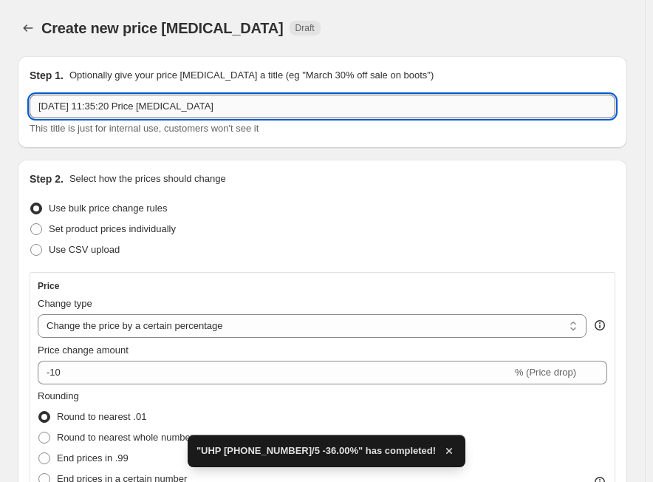
click at [313, 108] on input "[DATE] 11:35:20 Price [MEDICAL_DATA]" at bounding box center [323, 107] width 586 height 24
paste input "UHP 101-150-2/5"
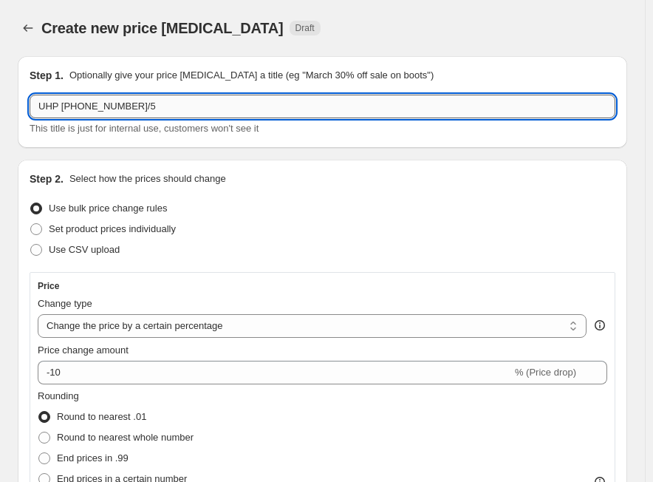
click at [185, 116] on input "UHP 101-150-2/5" at bounding box center [323, 107] width 586 height 24
paste input "33.00%"
type input "UHP 101-150-2/5 -33.00%"
click at [141, 317] on select "Change the price to a certain amount Change the price by a certain amount Chang…" at bounding box center [312, 326] width 549 height 24
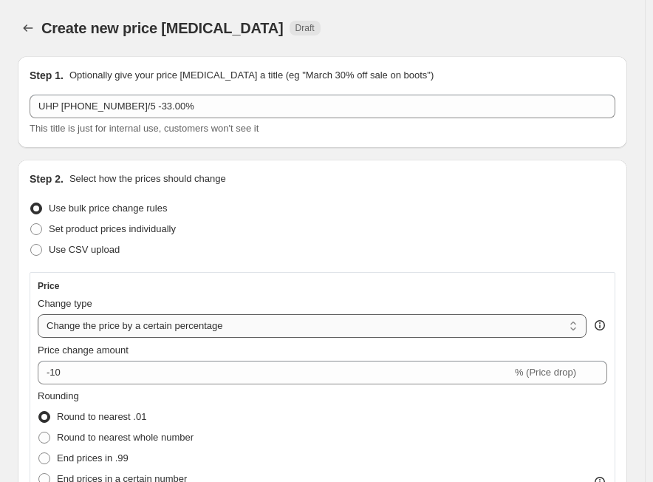
select select "margin"
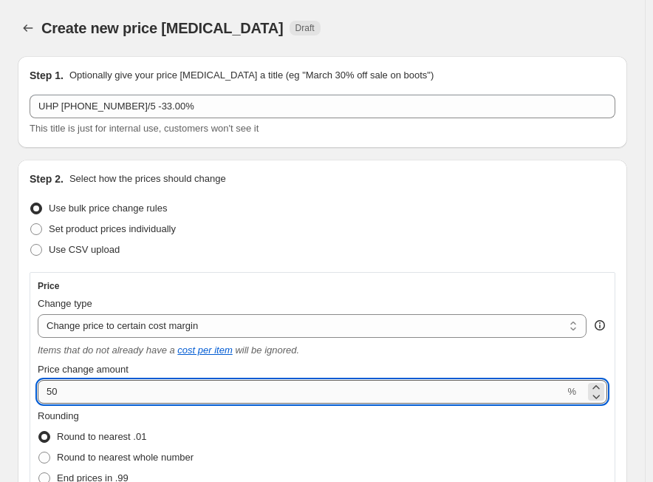
click at [99, 397] on input "50" at bounding box center [301, 392] width 527 height 24
paste input "33.0"
type input "33"
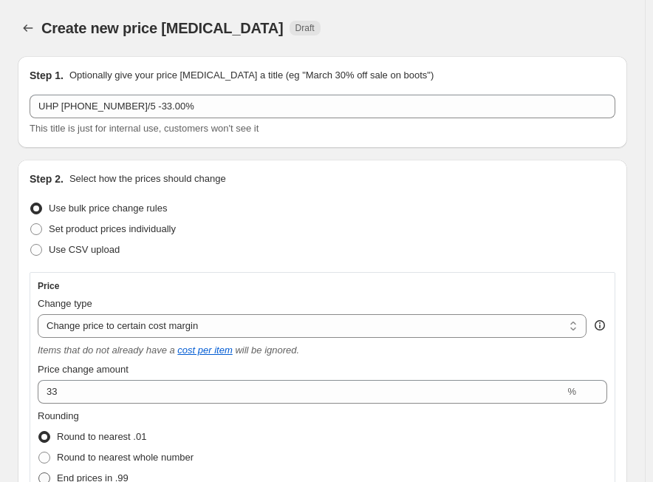
click at [129, 475] on span "End prices in .99" at bounding box center [93, 477] width 72 height 11
click at [39, 473] on input "End prices in .99" at bounding box center [38, 472] width 1 height 1
radio input "true"
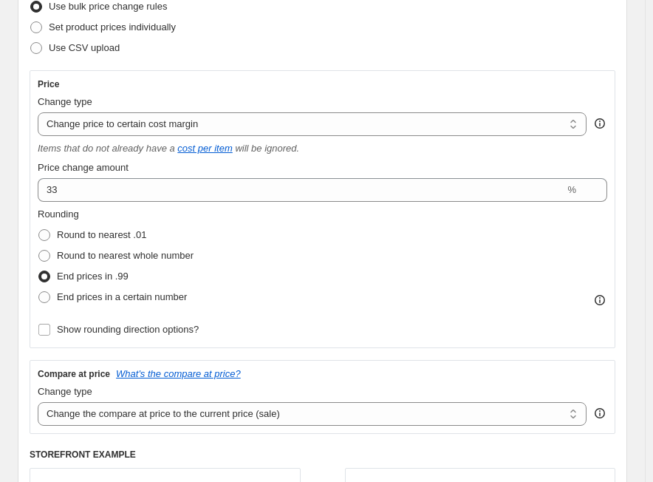
scroll to position [222, 0]
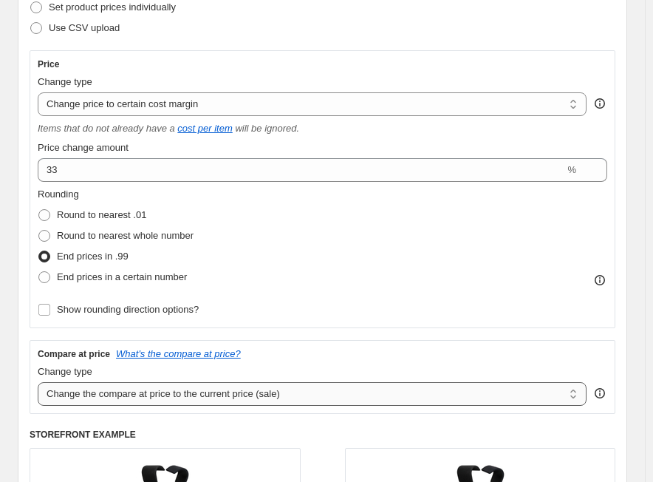
click at [212, 399] on select "Change the compare at price to the current price (sale) Change the compare at p…" at bounding box center [312, 394] width 549 height 24
select select "no_change"
click at [38, 382] on select "Change the compare at price to the current price (sale) Change the compare at p…" at bounding box center [312, 394] width 549 height 24
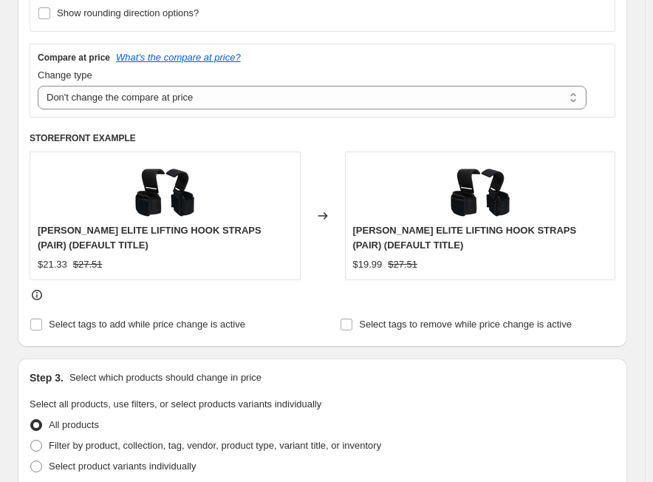
scroll to position [591, 0]
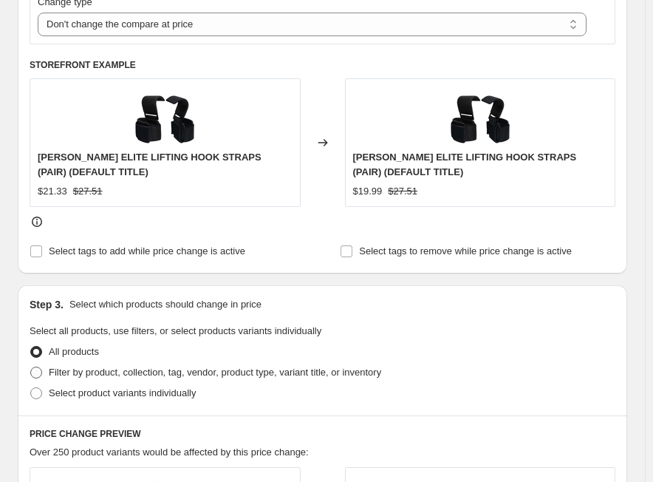
click at [119, 373] on span "Filter by product, collection, tag, vendor, product type, variant title, or inv…" at bounding box center [215, 372] width 333 height 11
click at [31, 367] on input "Filter by product, collection, tag, vendor, product type, variant title, or inv…" at bounding box center [30, 367] width 1 height 1
radio input "true"
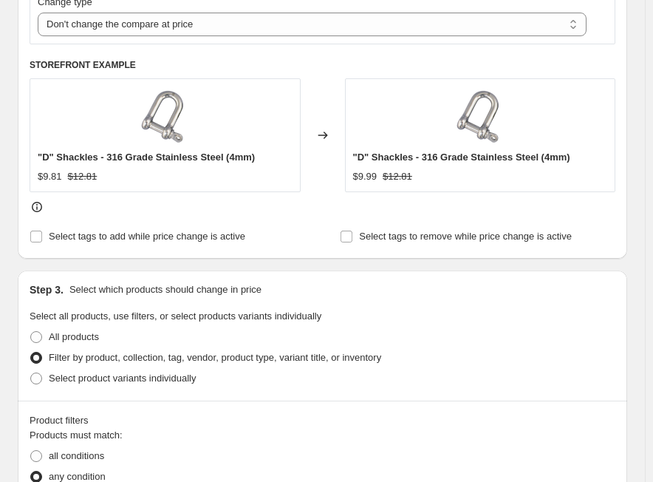
scroll to position [739, 0]
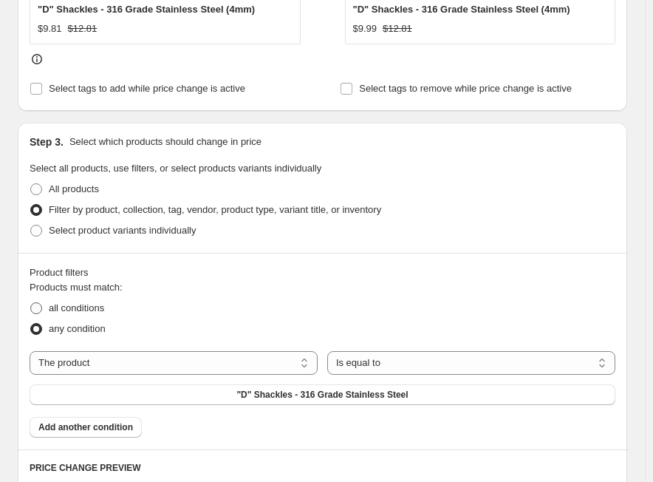
click at [88, 306] on span "all conditions" at bounding box center [76, 307] width 55 height 11
click at [31, 303] on input "all conditions" at bounding box center [30, 302] width 1 height 1
radio input "true"
click at [103, 362] on select "The product The product's collection The product's tag The product's vendor The…" at bounding box center [174, 363] width 288 height 24
select select "tag"
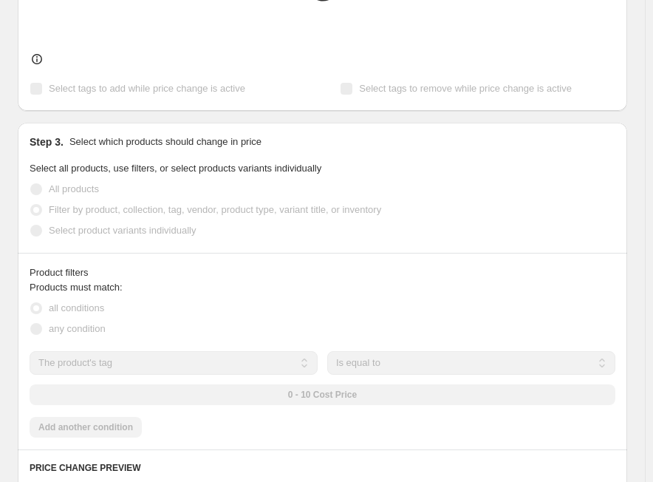
click at [331, 401] on div "0 - 10 Cost Price" at bounding box center [323, 394] width 586 height 21
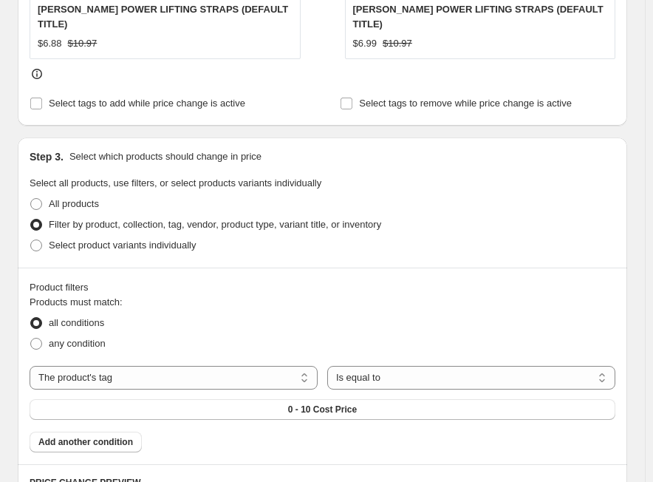
click at [331, 401] on button "0 - 10 Cost Price" at bounding box center [323, 409] width 586 height 21
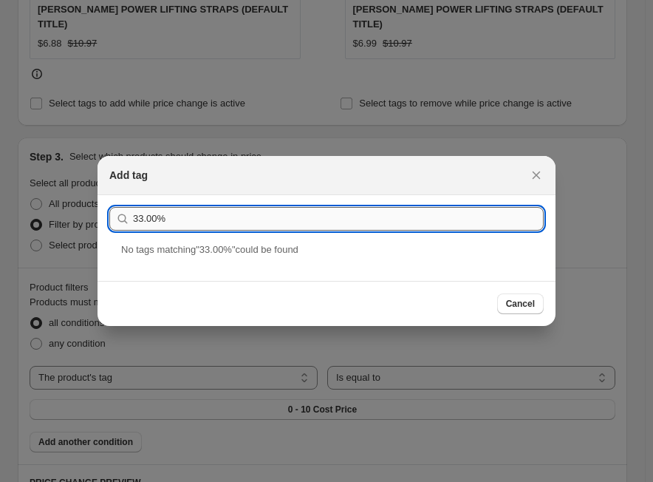
click at [260, 216] on input "33.00%" at bounding box center [338, 219] width 411 height 24
paste input "UHP 101-150-2/5"
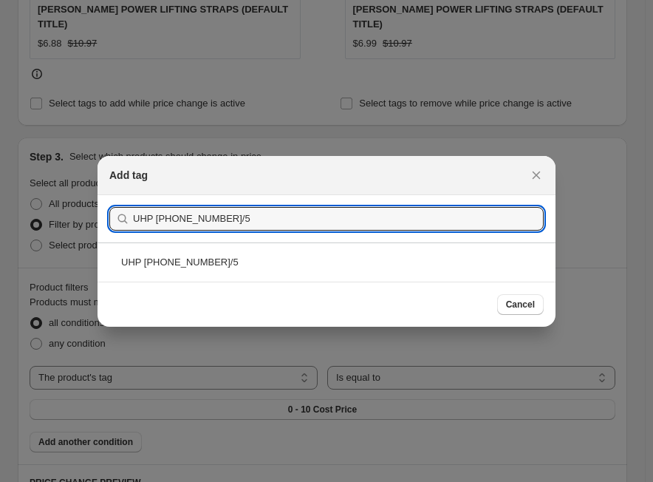
type input "UHP 101-150-2/5"
click at [417, 432] on div at bounding box center [326, 241] width 653 height 482
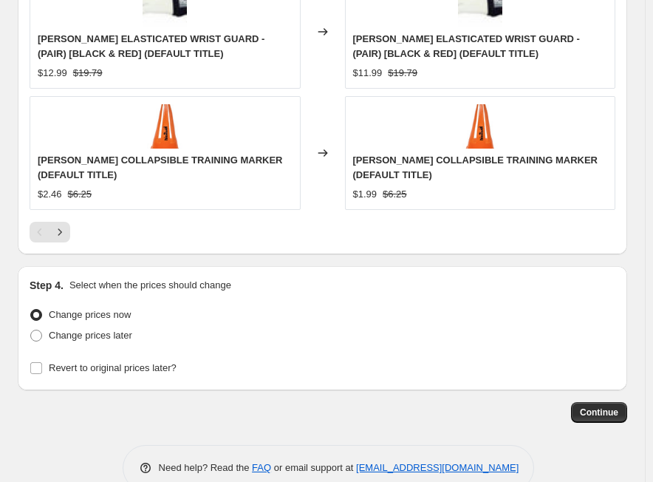
scroll to position [1631, 0]
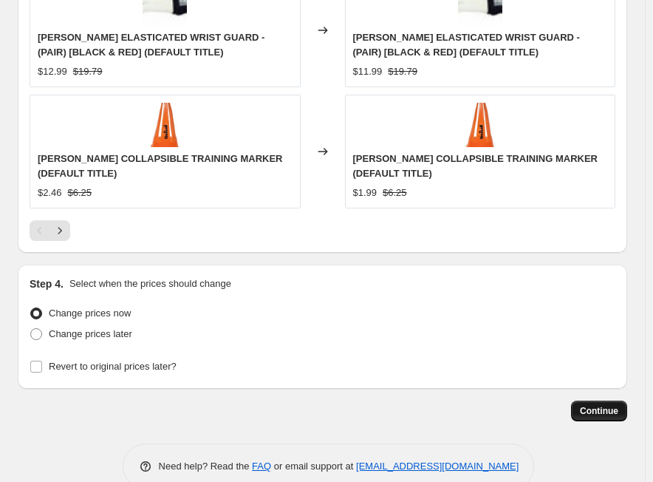
click at [599, 405] on span "Continue" at bounding box center [599, 411] width 38 height 12
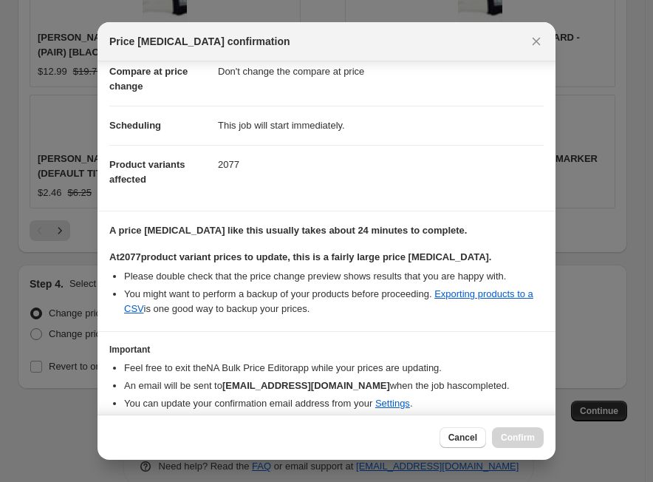
scroll to position [146, 0]
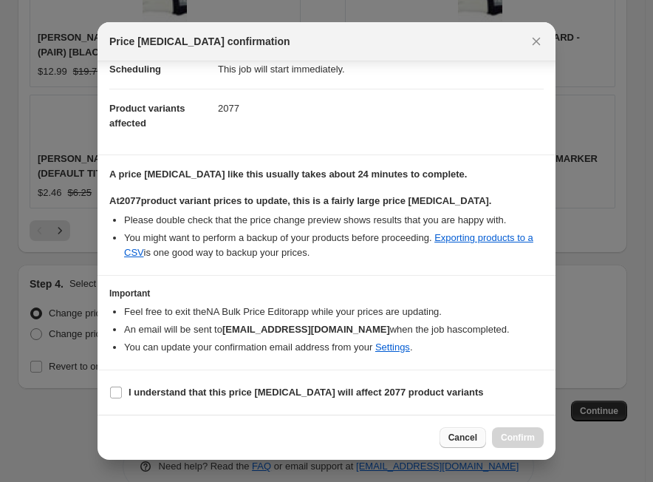
click at [460, 439] on span "Cancel" at bounding box center [463, 438] width 29 height 12
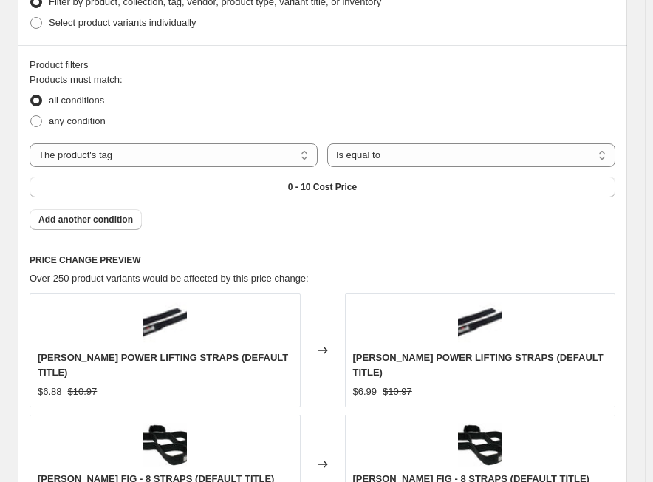
scroll to position [744, 0]
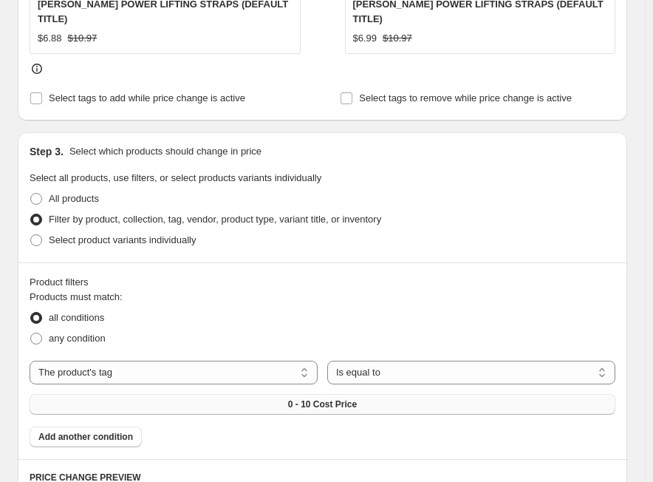
click at [342, 394] on button "0 - 10 Cost Price" at bounding box center [323, 404] width 586 height 21
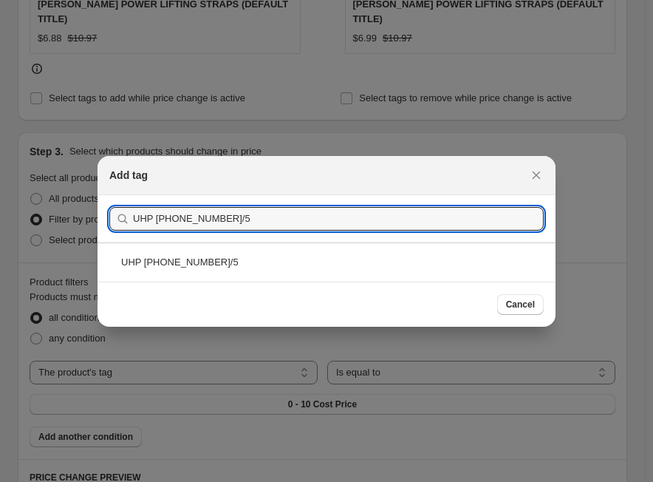
type input "UHP 101-150-2/5"
click at [186, 256] on div "UHP 101-150-2/5" at bounding box center [327, 261] width 458 height 39
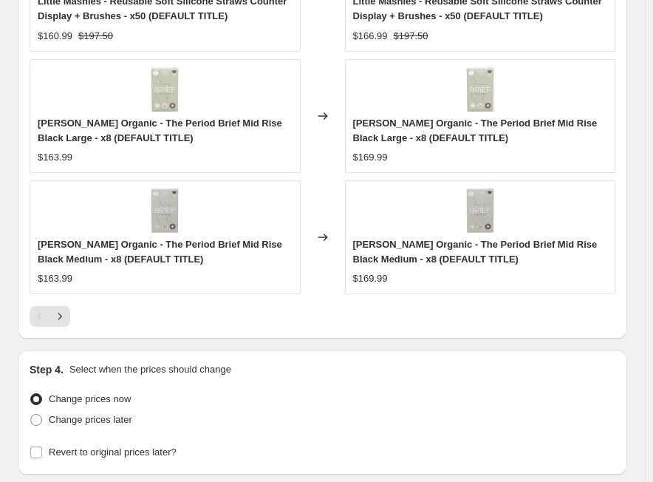
scroll to position [1676, 0]
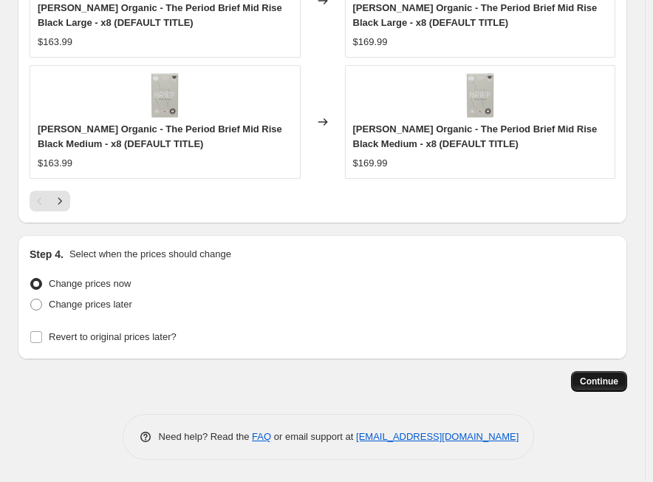
click at [586, 382] on span "Continue" at bounding box center [599, 382] width 38 height 12
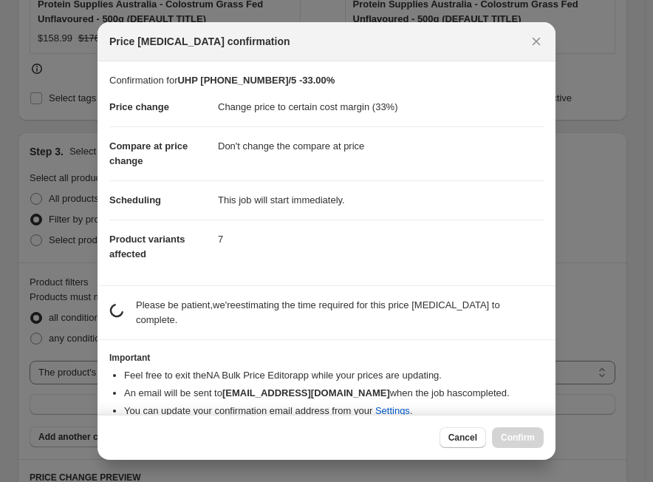
scroll to position [0, 0]
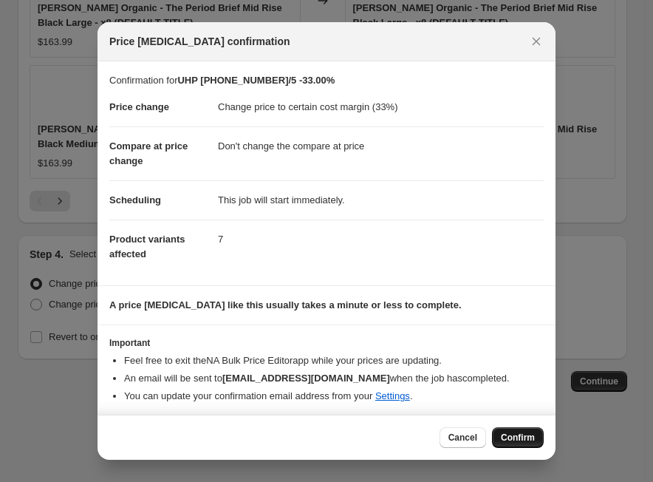
click at [528, 434] on span "Confirm" at bounding box center [518, 438] width 34 height 12
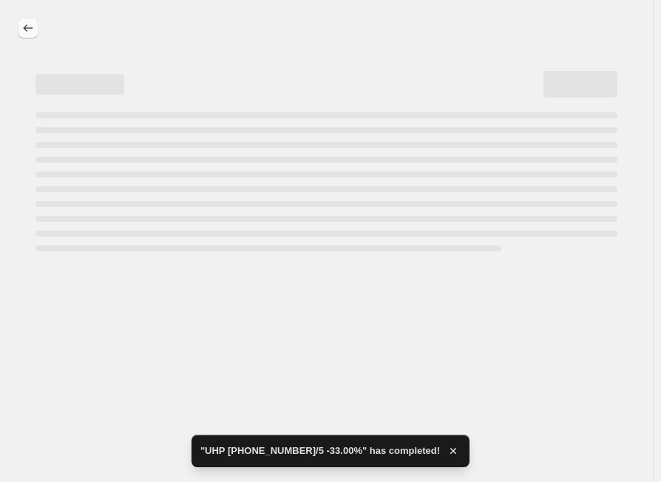
select select "margin"
select select "no_change"
select select "tag"
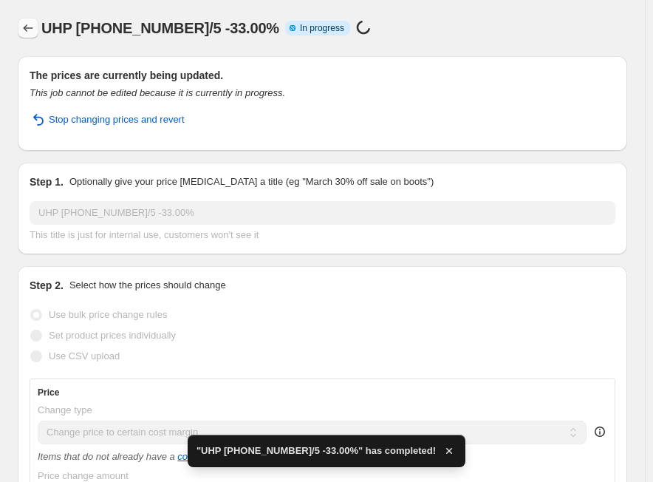
click at [30, 27] on icon "Price change jobs" at bounding box center [28, 28] width 15 height 15
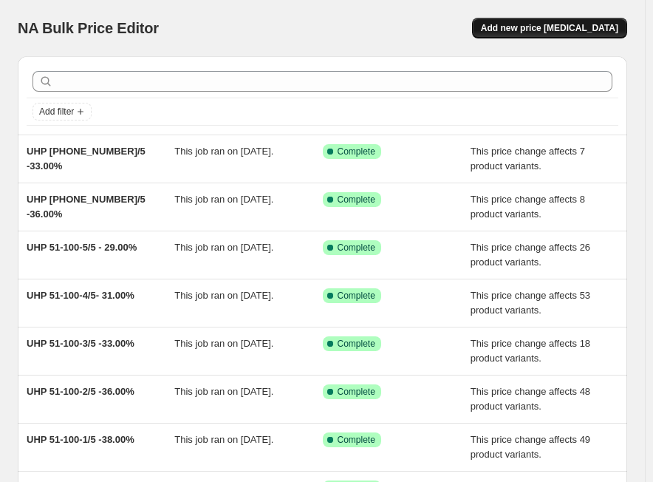
click at [506, 28] on button "Add new price [MEDICAL_DATA]" at bounding box center [549, 28] width 155 height 21
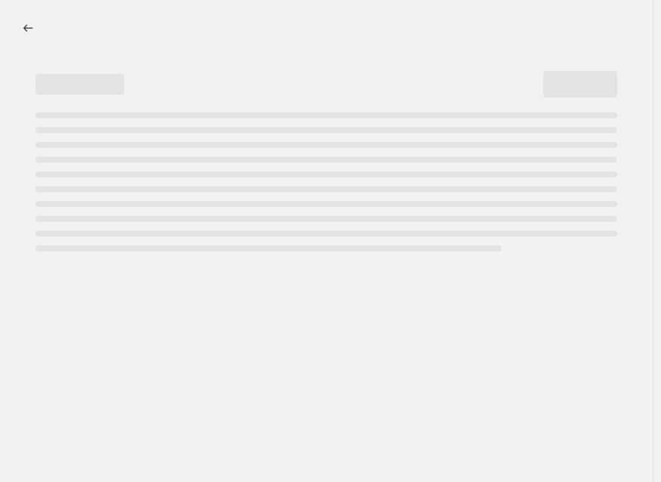
select select "percentage"
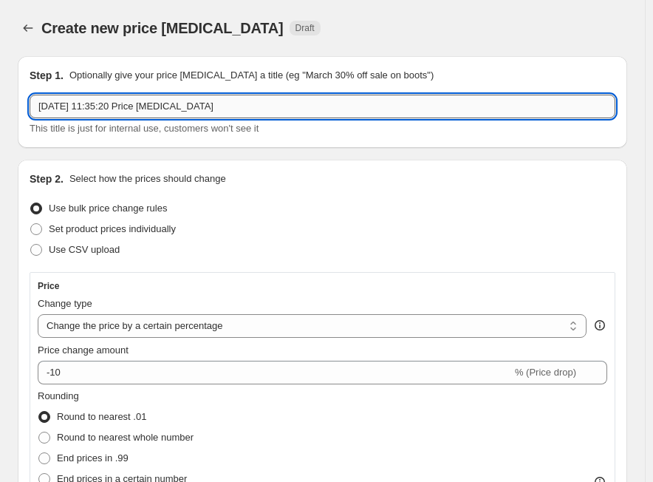
click at [293, 106] on input "[DATE] 11:35:20 Price [MEDICAL_DATA]" at bounding box center [323, 107] width 586 height 24
paste input "UHP 101-150-3/5"
click at [185, 102] on input "UHP 101-150-3/5" at bounding box center [323, 107] width 586 height 24
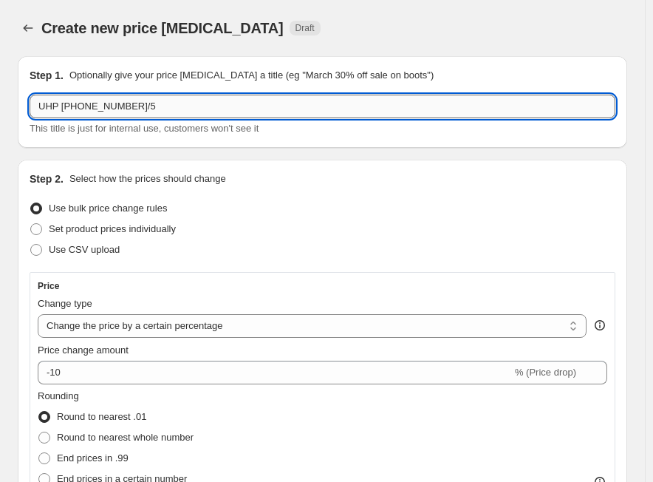
paste input "31.00%"
click at [117, 115] on input "UHP 101-150-3/5 31.00%" at bounding box center [323, 107] width 586 height 24
type input "UHP 101-150-3/5- 31.00%"
click at [106, 327] on select "Change the price to a certain amount Change the price by a certain amount Chang…" at bounding box center [312, 326] width 549 height 24
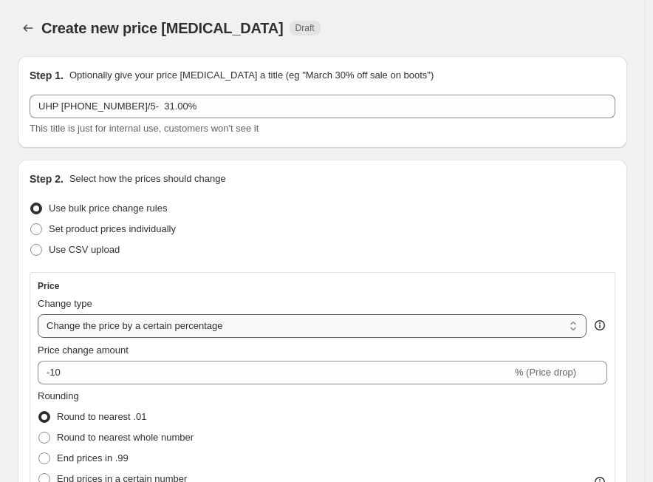
select select "margin"
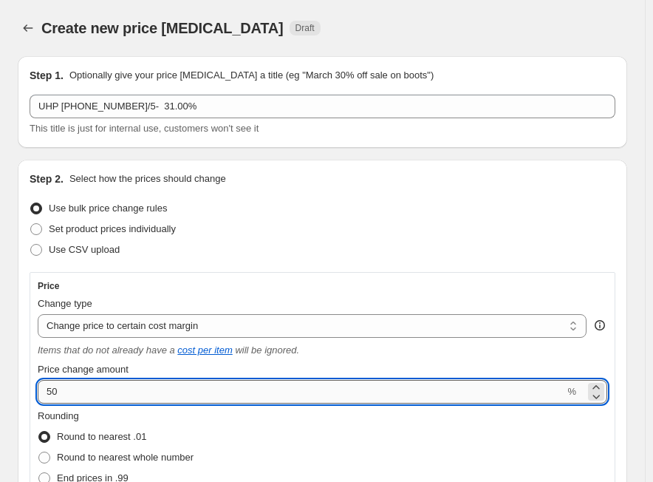
click at [114, 387] on input "50" at bounding box center [301, 392] width 527 height 24
paste input "31.0"
type input "31"
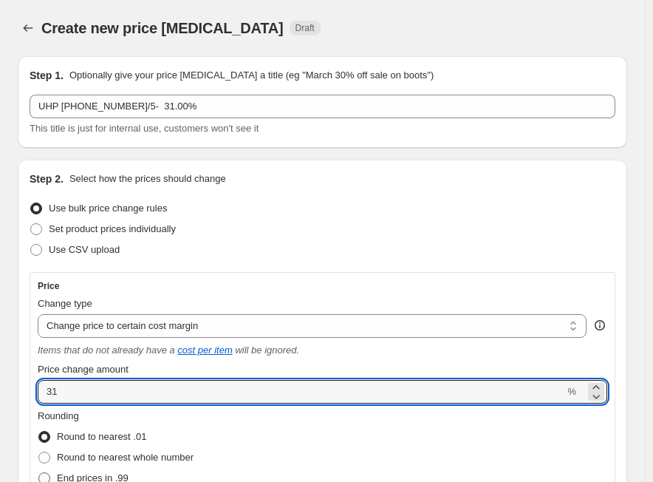
click at [129, 472] on span "End prices in .99" at bounding box center [93, 477] width 72 height 11
click at [39, 472] on input "End prices in .99" at bounding box center [38, 472] width 1 height 1
radio input "true"
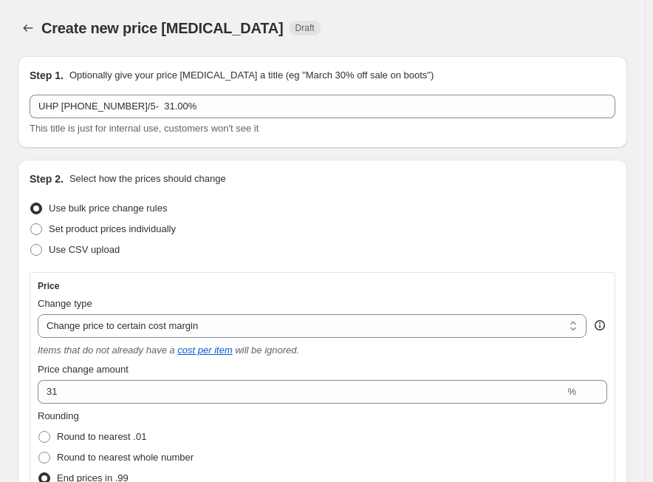
scroll to position [296, 0]
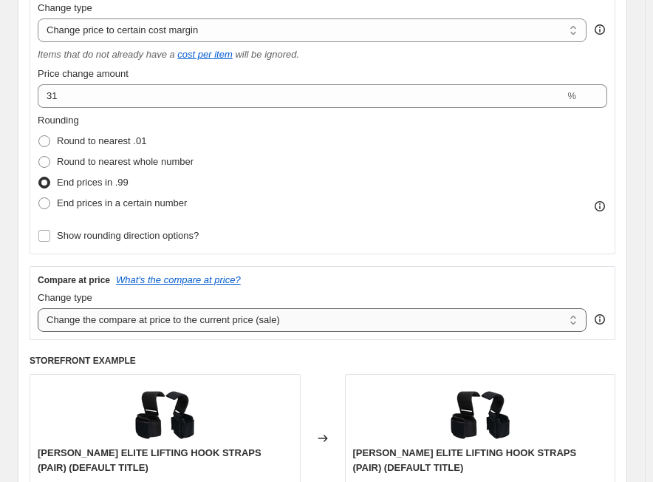
click at [219, 324] on select "Change the compare at price to the current price (sale) Change the compare at p…" at bounding box center [312, 320] width 549 height 24
select select "no_change"
click at [38, 308] on select "Change the compare at price to the current price (sale) Change the compare at p…" at bounding box center [312, 320] width 549 height 24
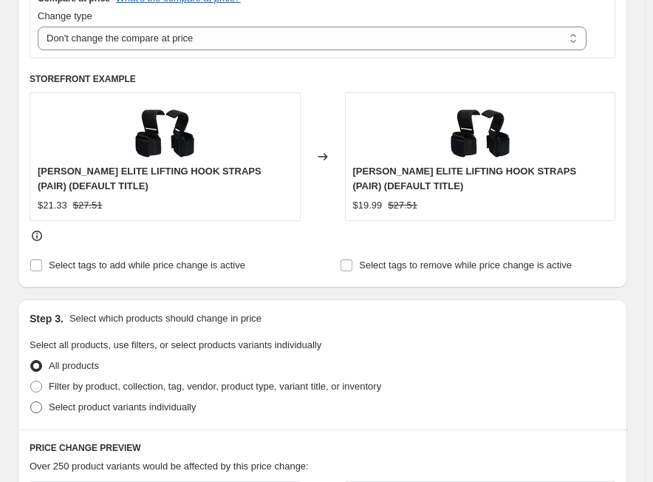
scroll to position [591, 0]
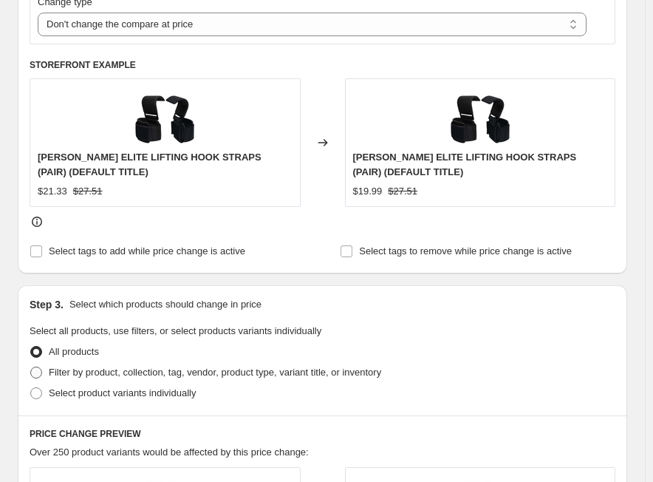
click at [111, 378] on span "Filter by product, collection, tag, vendor, product type, variant title, or inv…" at bounding box center [215, 372] width 333 height 11
click at [31, 367] on input "Filter by product, collection, tag, vendor, product type, variant title, or inv…" at bounding box center [30, 367] width 1 height 1
radio input "true"
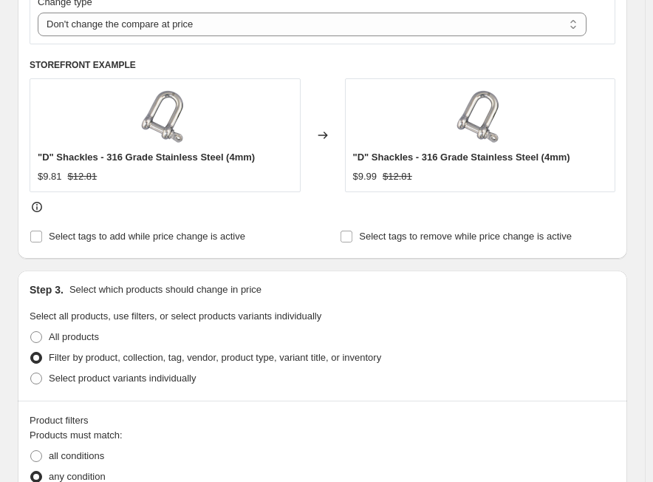
scroll to position [665, 0]
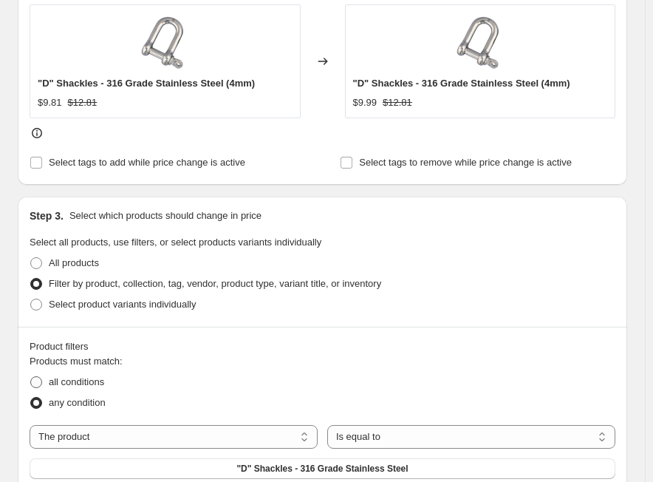
click at [80, 387] on span "all conditions" at bounding box center [76, 381] width 55 height 11
click at [31, 377] on input "all conditions" at bounding box center [30, 376] width 1 height 1
radio input "true"
click at [103, 444] on select "The product The product's collection The product's tag The product's vendor The…" at bounding box center [174, 437] width 288 height 24
select select "tag"
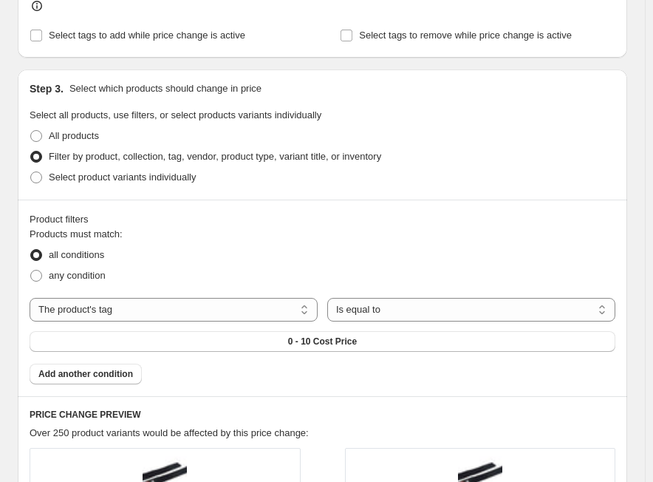
scroll to position [813, 0]
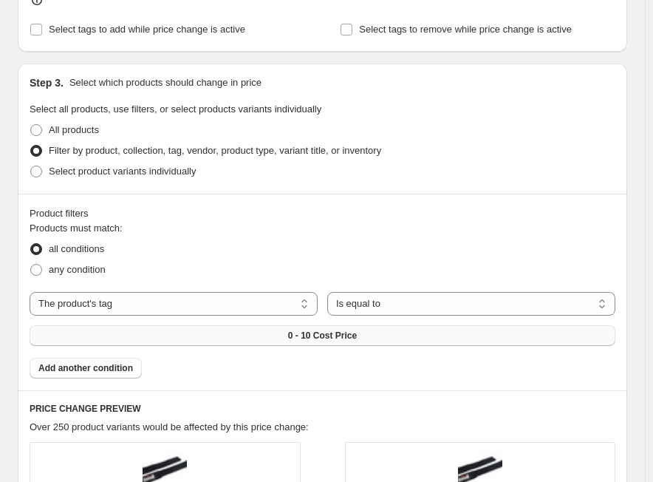
click at [327, 330] on span "0 - 10 Cost Price" at bounding box center [322, 336] width 69 height 12
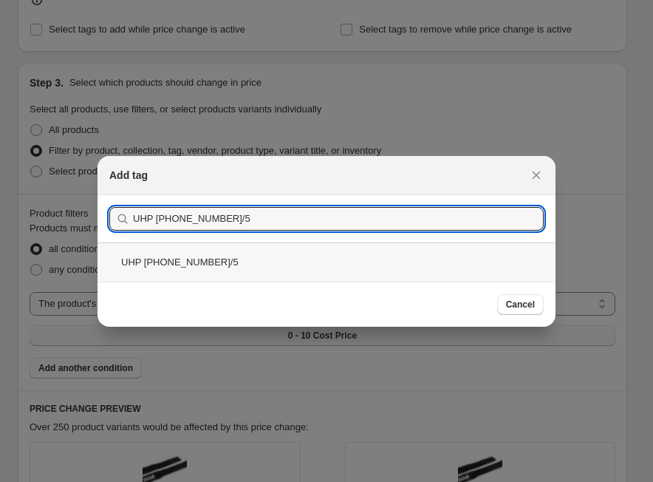
type input "UHP 101-150-3/5"
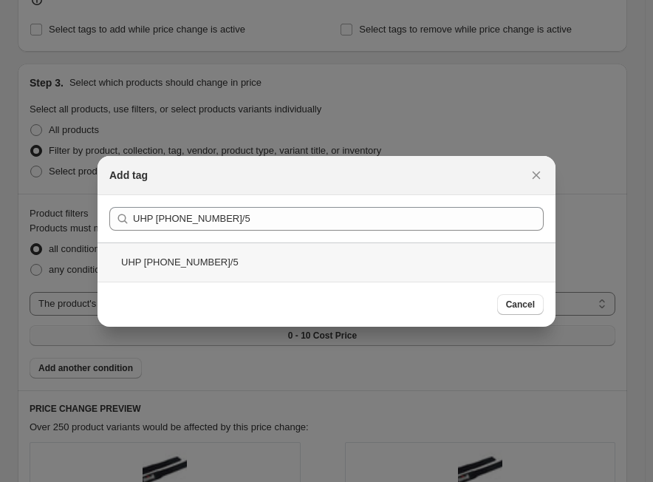
click at [144, 264] on div "UHP 101-150-3/5" at bounding box center [327, 261] width 458 height 39
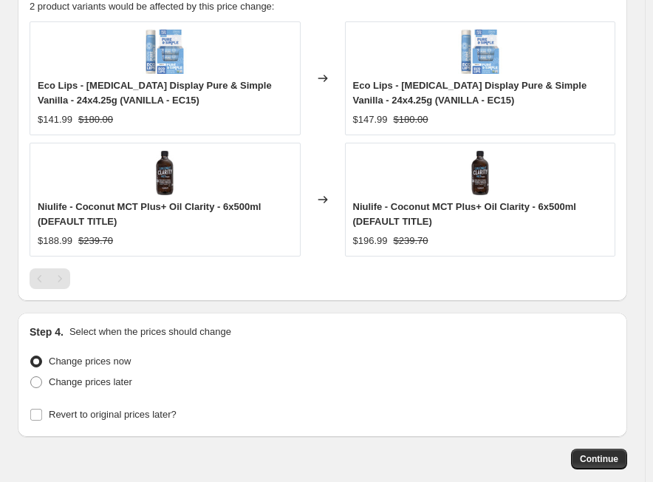
scroll to position [1311, 0]
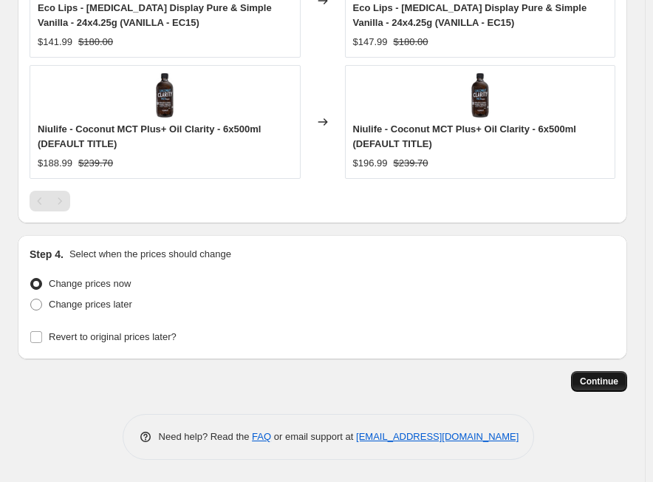
click at [591, 387] on span "Continue" at bounding box center [599, 382] width 38 height 12
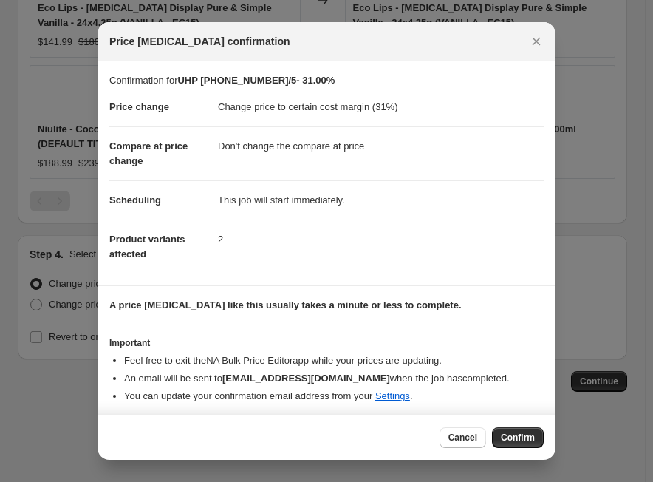
click at [514, 437] on span "Confirm" at bounding box center [518, 438] width 34 height 12
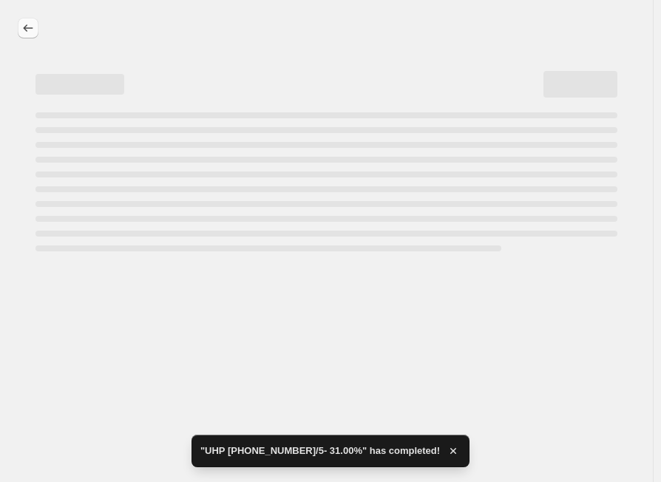
select select "margin"
select select "no_change"
select select "tag"
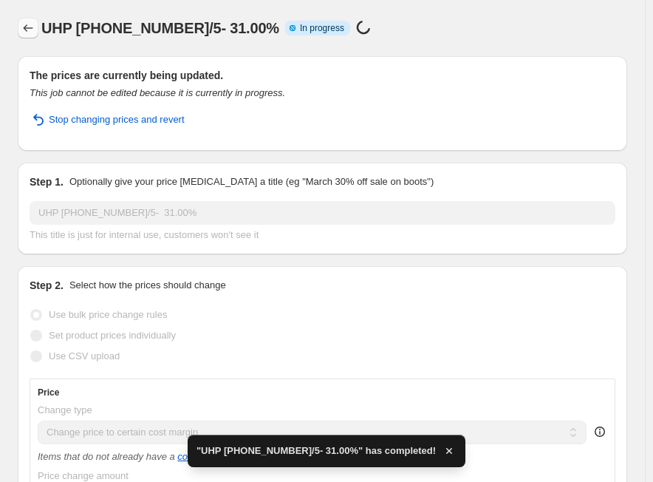
click at [24, 33] on icon "Price change jobs" at bounding box center [28, 28] width 15 height 15
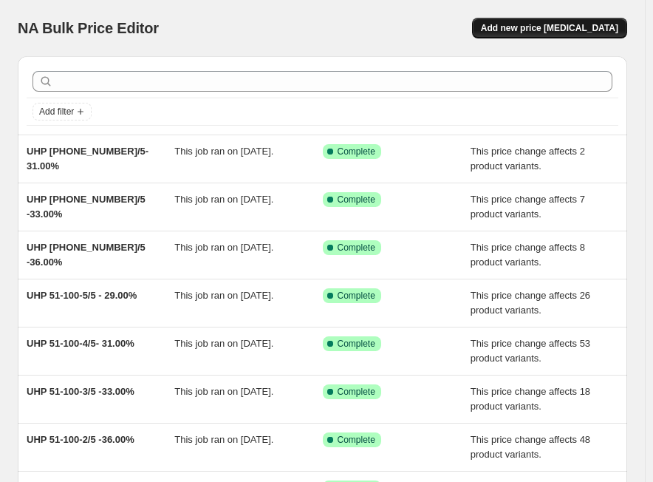
click at [546, 30] on span "Add new price [MEDICAL_DATA]" at bounding box center [549, 28] width 137 height 12
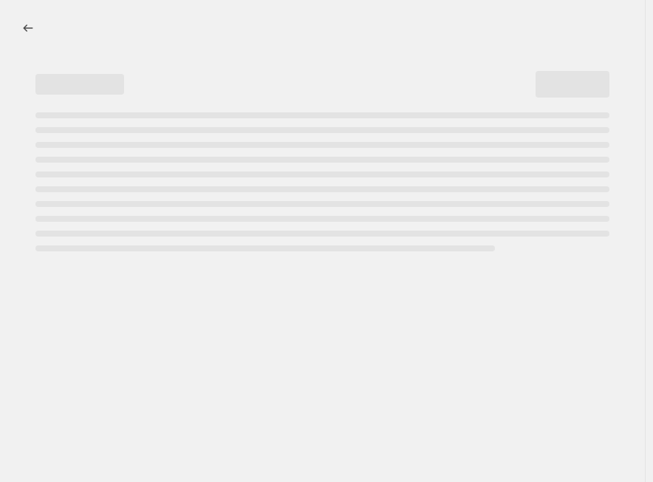
select select "percentage"
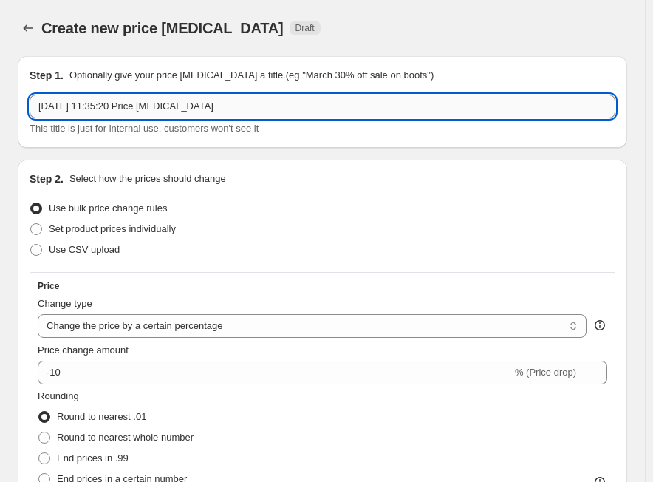
click at [84, 103] on input "[DATE] 11:35:20 Price [MEDICAL_DATA]" at bounding box center [323, 107] width 586 height 24
paste input "UHP 101-150-4/5"
click at [222, 103] on input "UHP 101-150-4/5" at bounding box center [323, 107] width 586 height 24
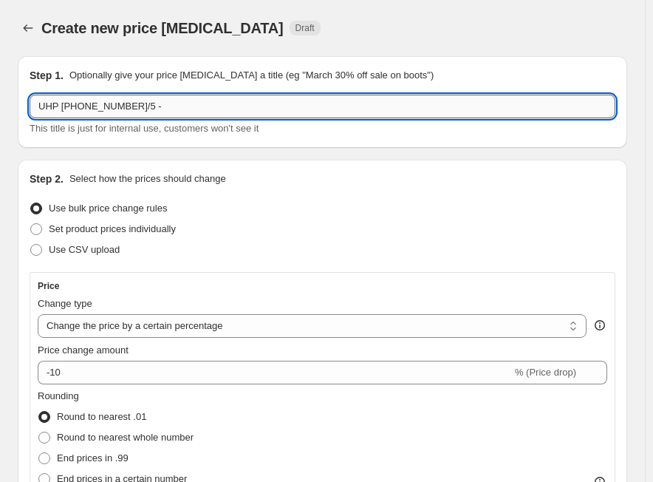
paste input "29.00%"
type input "UHP 101-150-4/5 -29.00%"
click at [100, 320] on select "Change the price to a certain amount Change the price by a certain amount Chang…" at bounding box center [312, 326] width 549 height 24
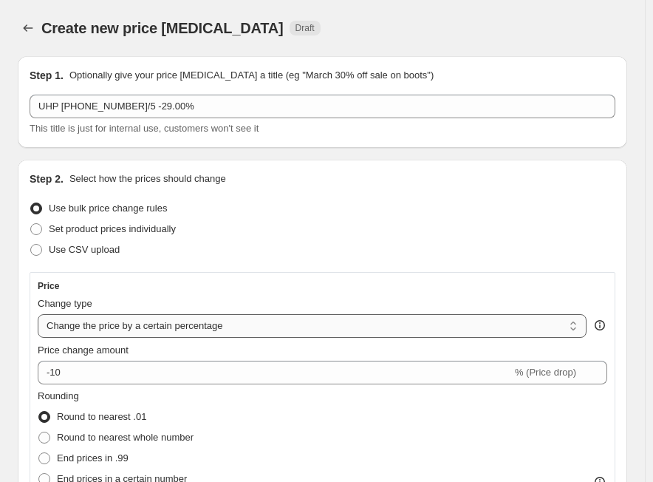
select select "margin"
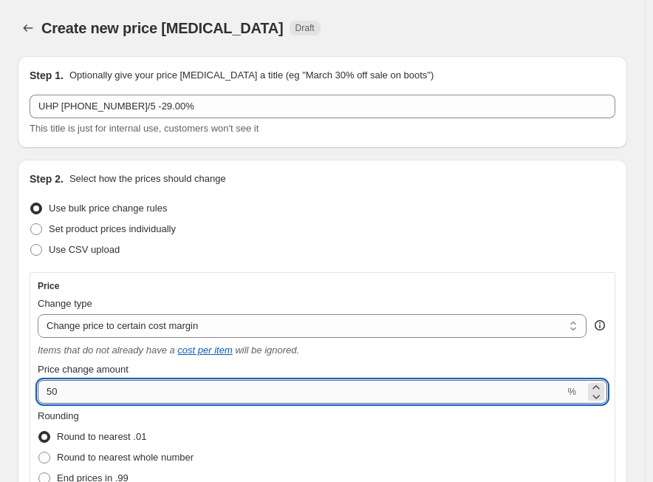
click at [131, 393] on input "50" at bounding box center [301, 392] width 527 height 24
click at [131, 392] on input "50" at bounding box center [301, 392] width 527 height 24
paste input "29.0"
type input "29"
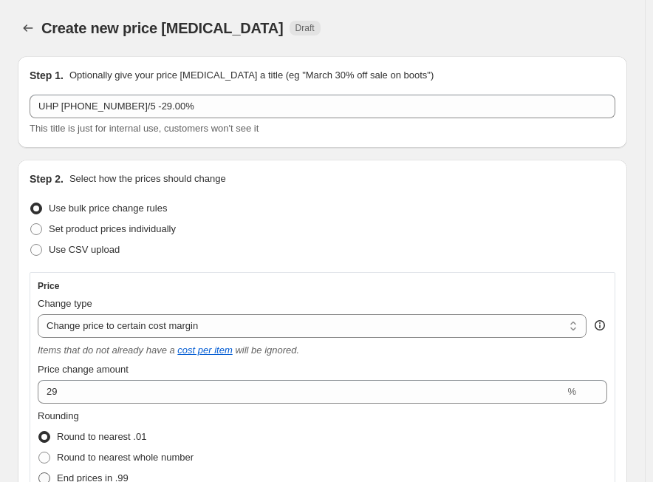
click at [60, 473] on span "End prices in .99" at bounding box center [93, 477] width 72 height 11
click at [39, 473] on input "End prices in .99" at bounding box center [38, 472] width 1 height 1
radio input "true"
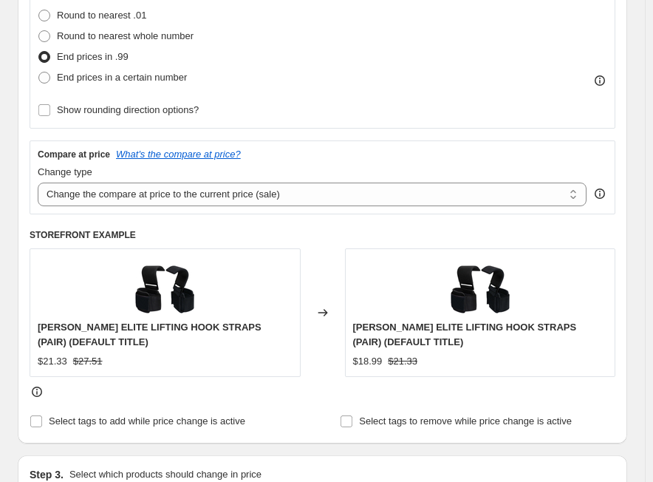
scroll to position [444, 0]
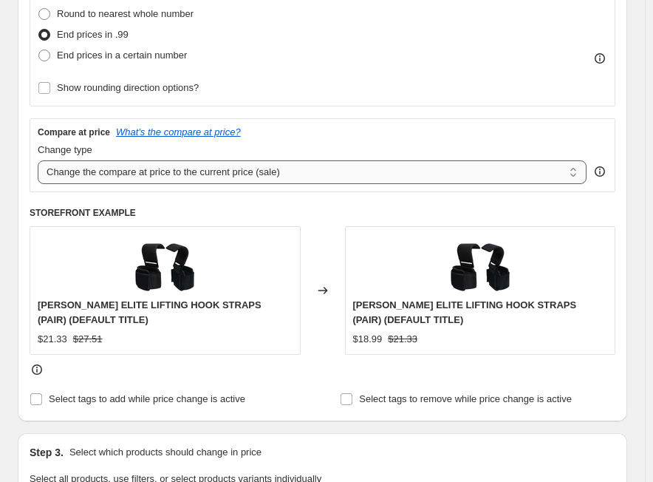
drag, startPoint x: 263, startPoint y: 171, endPoint x: 259, endPoint y: 180, distance: 9.6
click at [263, 171] on select "Change the compare at price to the current price (sale) Change the compare at p…" at bounding box center [312, 172] width 549 height 24
select select "no_change"
click at [38, 160] on select "Change the compare at price to the current price (sale) Change the compare at p…" at bounding box center [312, 172] width 549 height 24
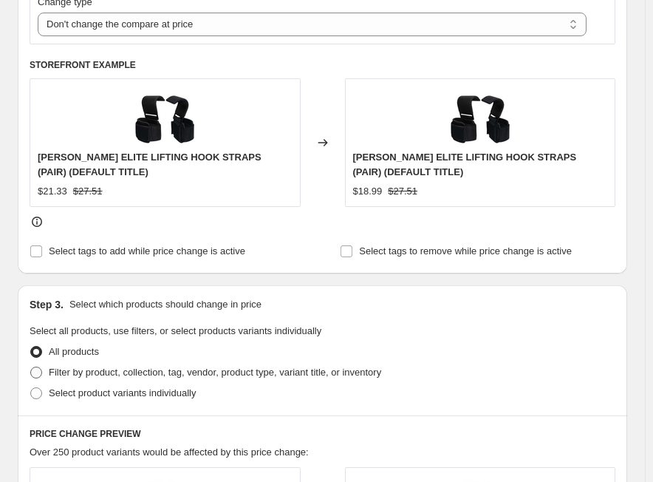
click at [83, 373] on span "Filter by product, collection, tag, vendor, product type, variant title, or inv…" at bounding box center [215, 372] width 333 height 11
click at [31, 367] on input "Filter by product, collection, tag, vendor, product type, variant title, or inv…" at bounding box center [30, 367] width 1 height 1
radio input "true"
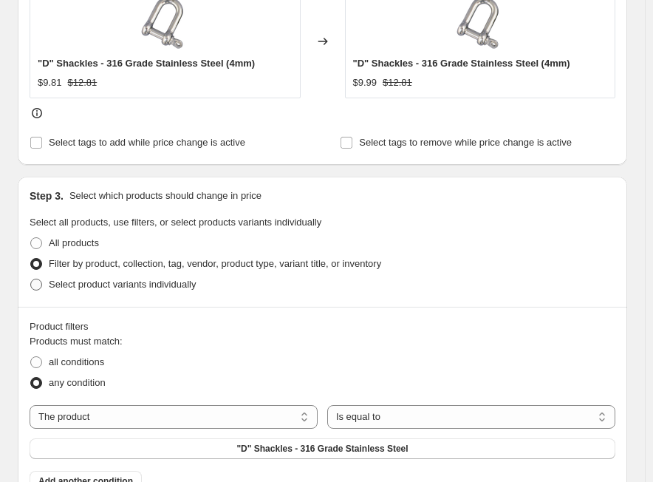
scroll to position [813, 0]
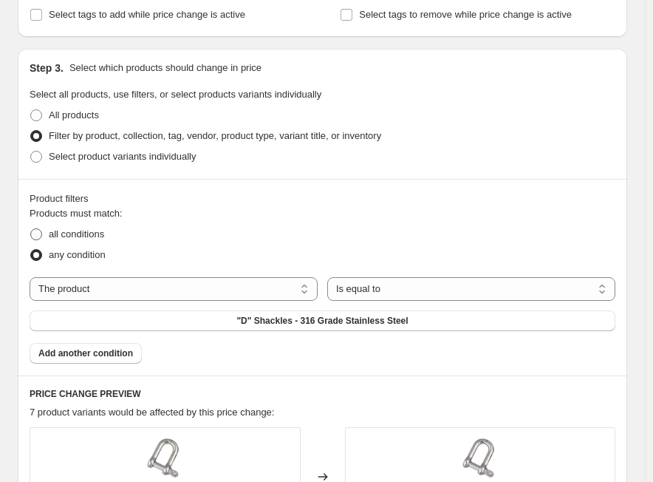
click at [72, 234] on span "all conditions" at bounding box center [76, 233] width 55 height 11
click at [31, 229] on input "all conditions" at bounding box center [30, 228] width 1 height 1
radio input "true"
click at [212, 325] on button ""D" Shackles - 316 Grade Stainless Steel" at bounding box center [323, 320] width 586 height 21
click at [107, 287] on select "The product The product's collection The product's tag The product's vendor The…" at bounding box center [174, 289] width 288 height 24
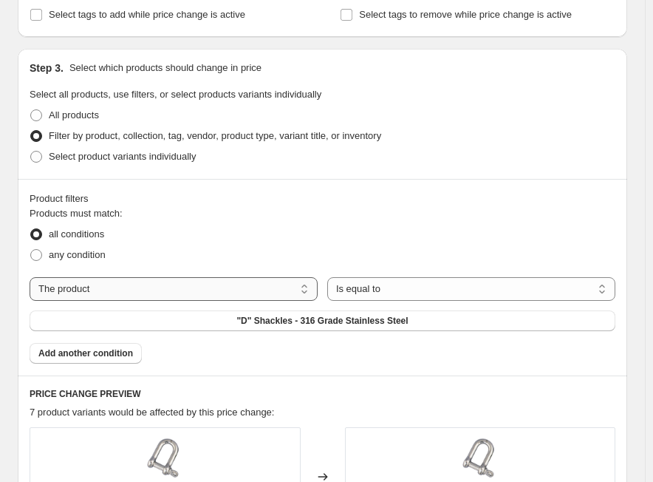
select select "tag"
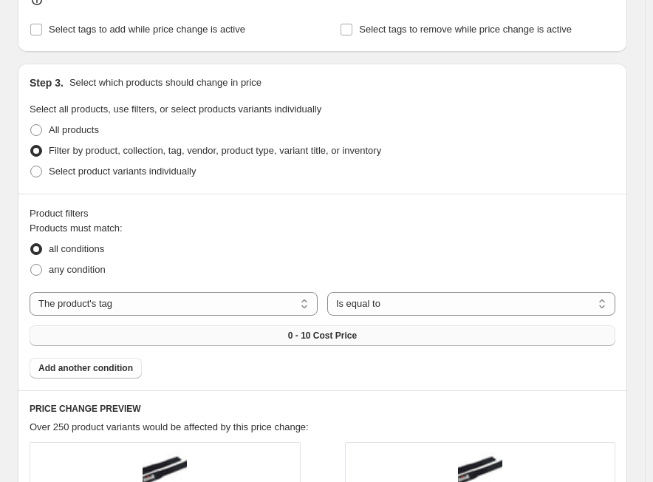
click at [261, 325] on button "0 - 10 Cost Price" at bounding box center [323, 335] width 586 height 21
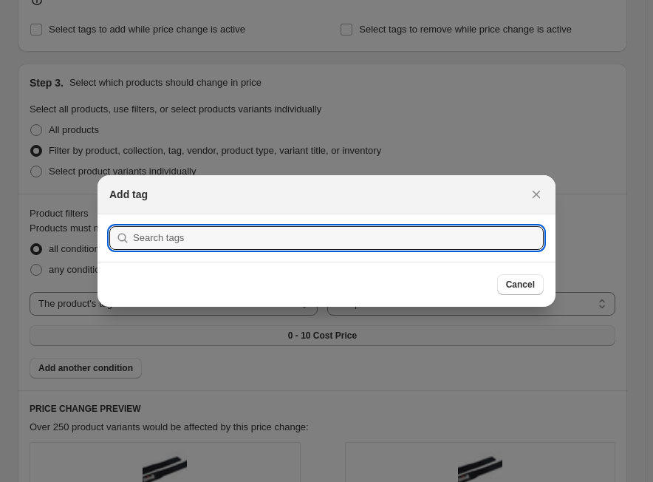
scroll to position [0, 0]
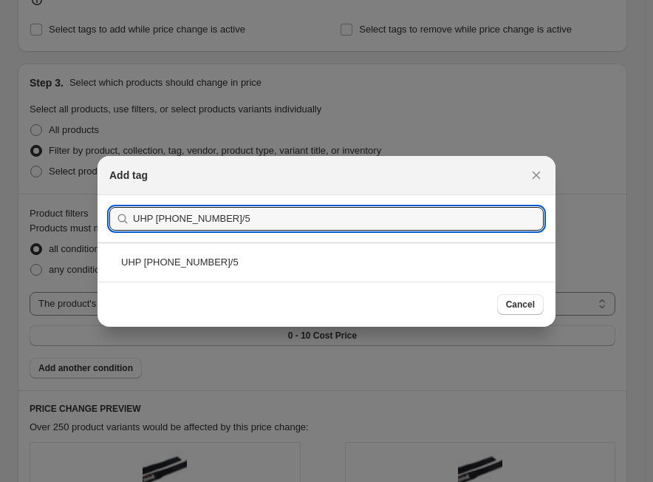
type input "UHP 101-150-4/5"
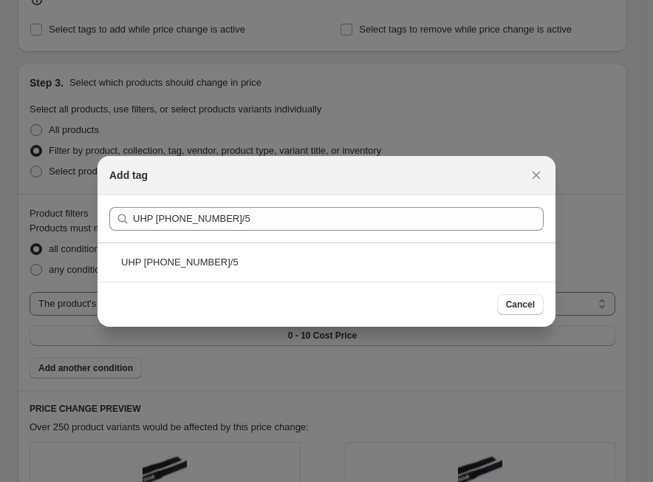
click at [223, 271] on div "UHP 101-150-4/5" at bounding box center [327, 261] width 458 height 39
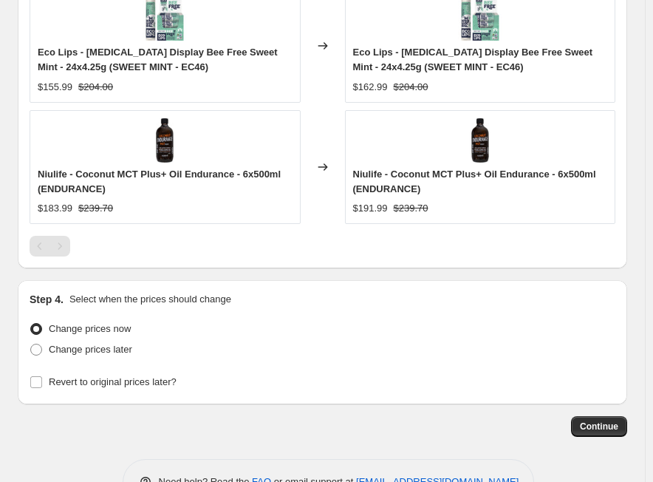
scroll to position [1555, 0]
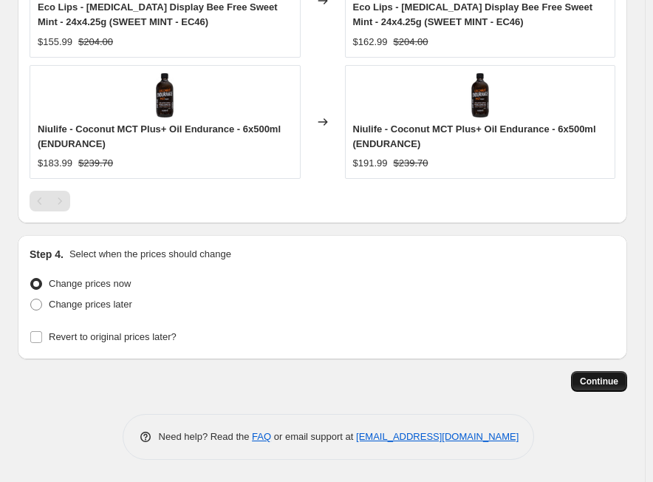
click at [600, 381] on span "Continue" at bounding box center [599, 382] width 38 height 12
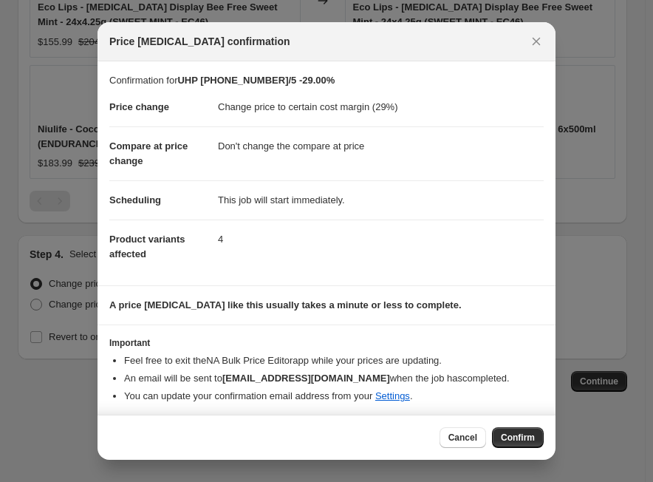
drag, startPoint x: 523, startPoint y: 429, endPoint x: 520, endPoint y: 443, distance: 14.4
click at [520, 442] on button "Confirm" at bounding box center [518, 437] width 52 height 21
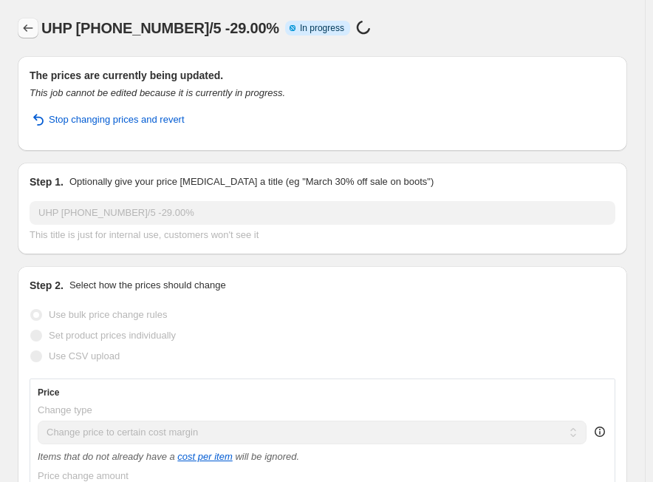
click at [32, 33] on icon "Price change jobs" at bounding box center [28, 28] width 15 height 15
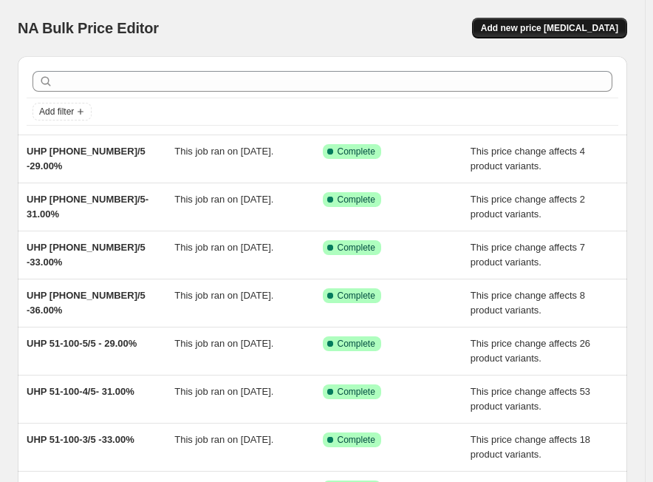
click at [546, 35] on button "Add new price [MEDICAL_DATA]" at bounding box center [549, 28] width 155 height 21
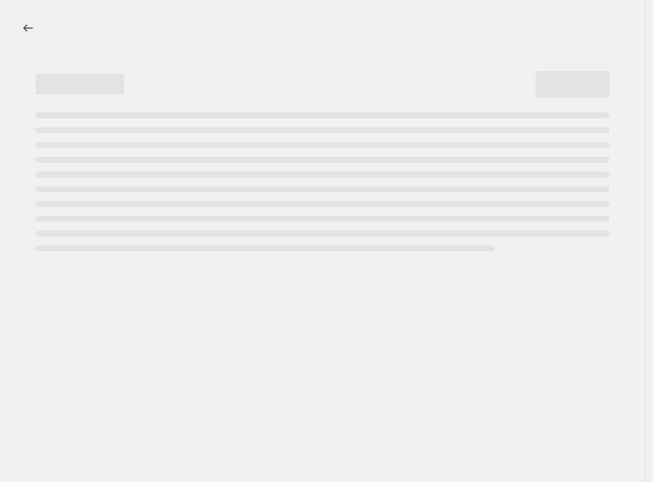
select select "percentage"
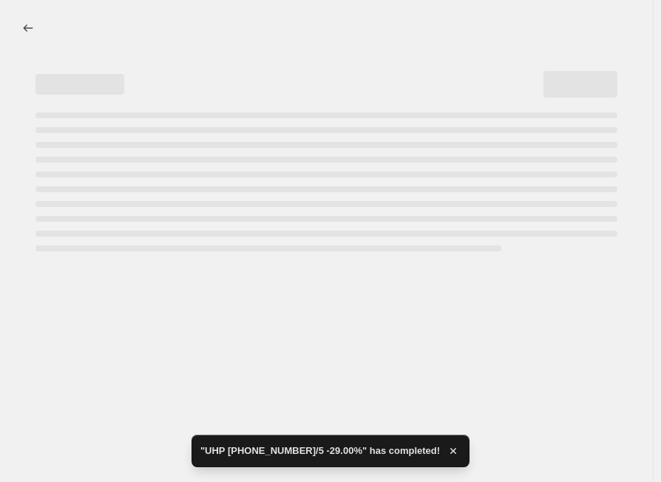
click at [227, 106] on div "Page loading" at bounding box center [321, 176] width 594 height 151
select select "percentage"
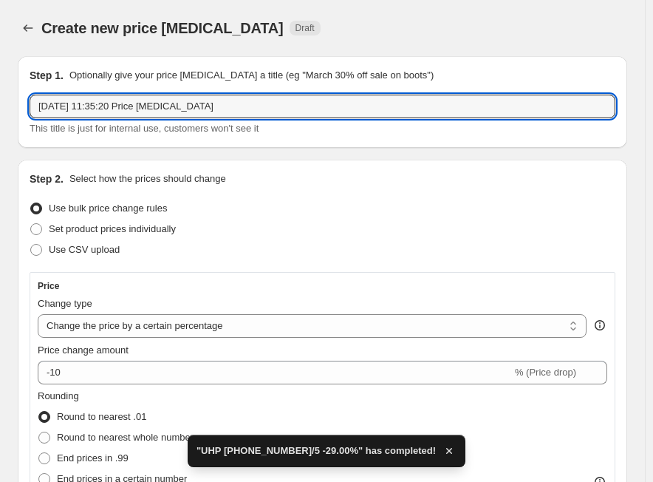
click at [227, 106] on input "[DATE] 11:35:20 Price [MEDICAL_DATA]" at bounding box center [323, 107] width 586 height 24
paste input "UHP 101-150-5/5"
click at [175, 101] on input "UHP 101-150-5/5" at bounding box center [323, 107] width 586 height 24
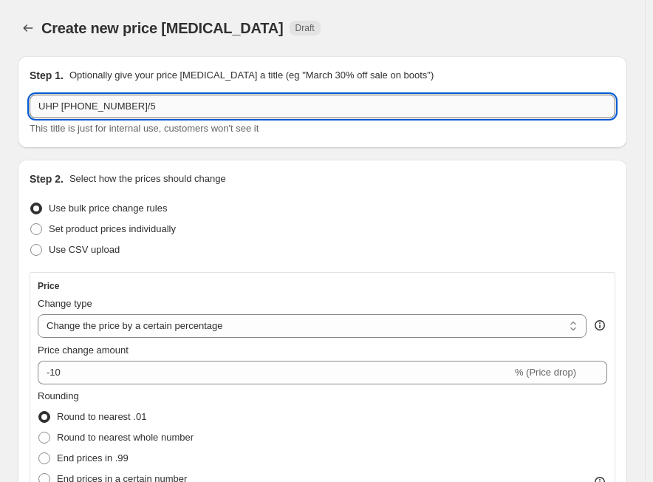
paste input "27.00%"
click at [120, 108] on input "UHP 101-150-5/5 27.00%" at bounding box center [323, 107] width 586 height 24
type input "UHP 101-150-5/5 - 27.00%"
click at [80, 230] on span "Set product prices individually" at bounding box center [112, 228] width 127 height 11
click at [31, 224] on input "Set product prices individually" at bounding box center [30, 223] width 1 height 1
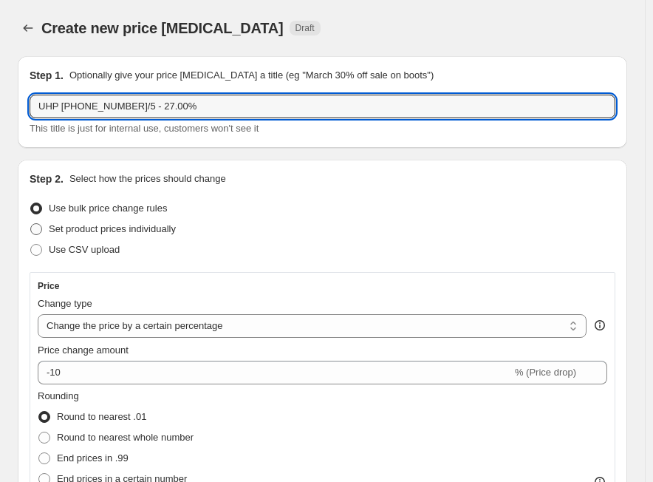
radio input "true"
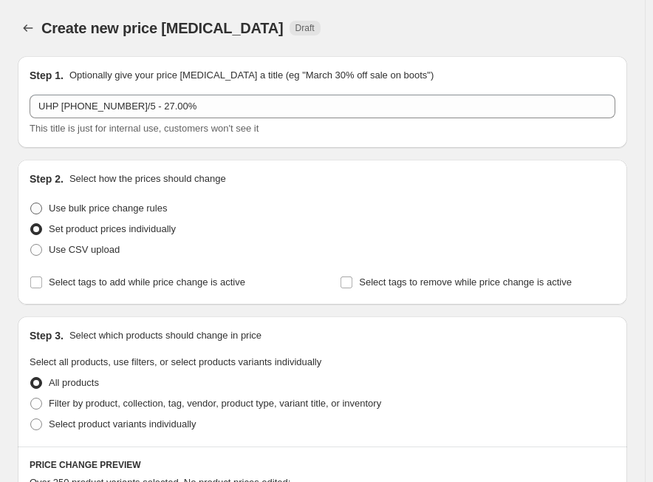
click at [113, 208] on span "Use bulk price change rules" at bounding box center [108, 208] width 118 height 11
click at [31, 203] on input "Use bulk price change rules" at bounding box center [30, 203] width 1 height 1
radio input "true"
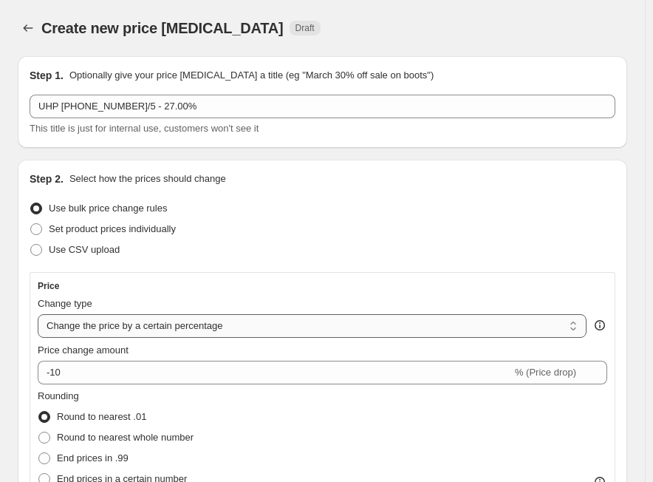
click at [332, 318] on select "Change the price to a certain amount Change the price by a certain amount Chang…" at bounding box center [312, 326] width 549 height 24
select select "margin"
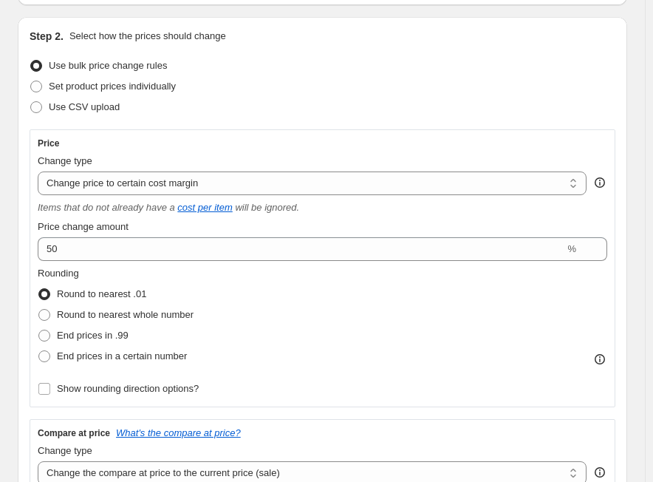
scroll to position [148, 0]
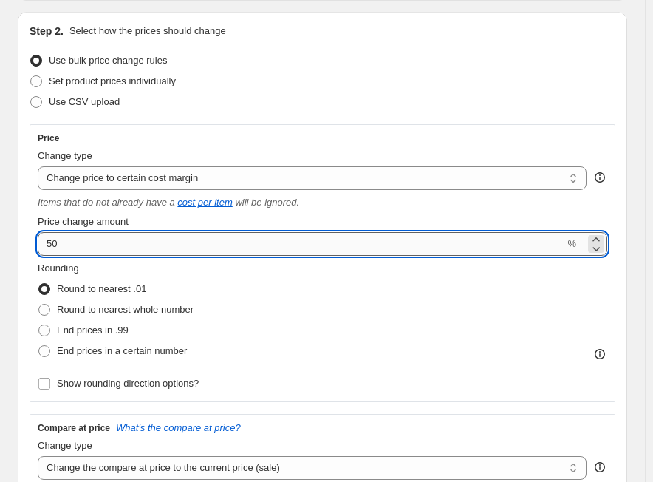
click at [231, 245] on input "50" at bounding box center [301, 244] width 527 height 24
paste input "27.0"
type input "27"
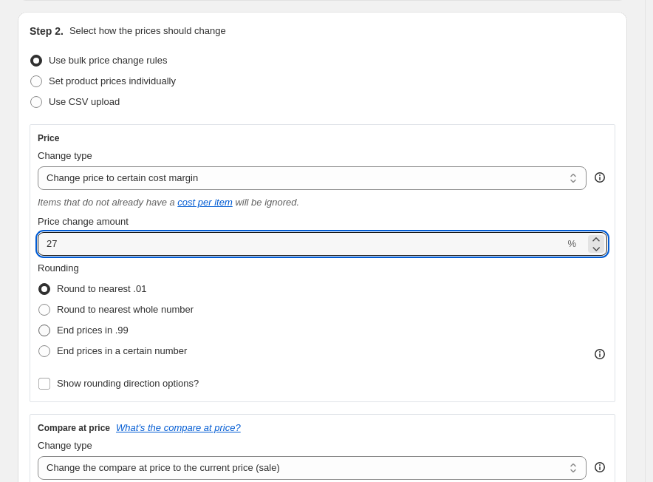
click at [124, 336] on span "End prices in .99" at bounding box center [93, 330] width 72 height 15
click at [39, 325] on input "End prices in .99" at bounding box center [38, 325] width 1 height 1
radio input "true"
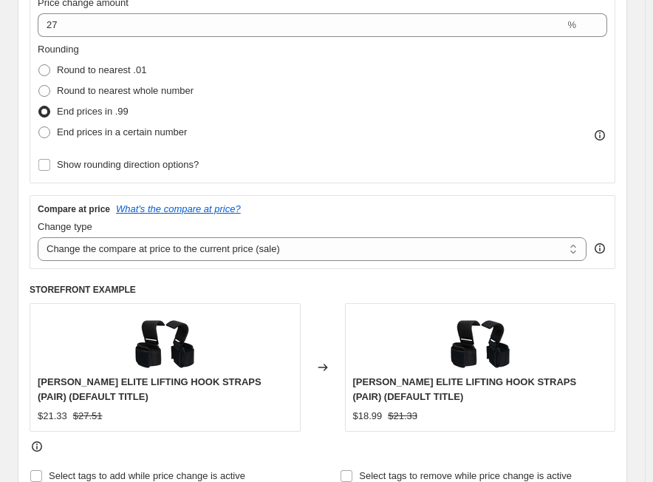
scroll to position [370, 0]
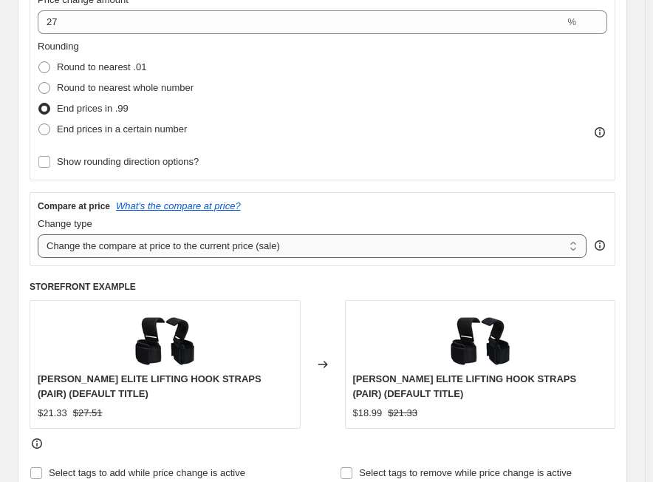
click at [226, 247] on select "Change the compare at price to the current price (sale) Change the compare at p…" at bounding box center [312, 246] width 549 height 24
select select "no_change"
click at [38, 234] on select "Change the compare at price to the current price (sale) Change the compare at p…" at bounding box center [312, 246] width 549 height 24
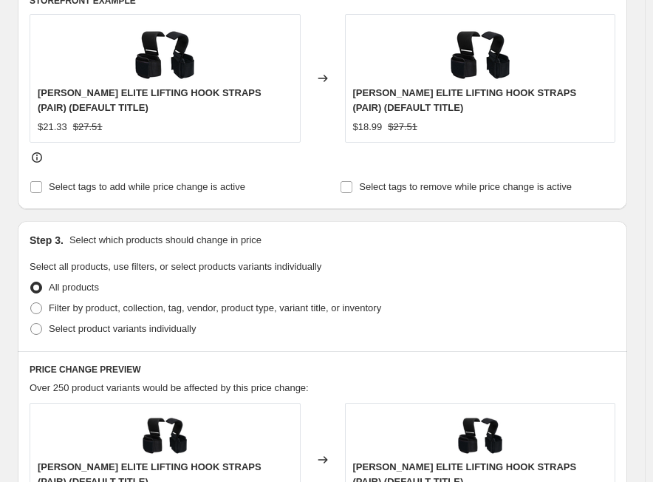
scroll to position [813, 0]
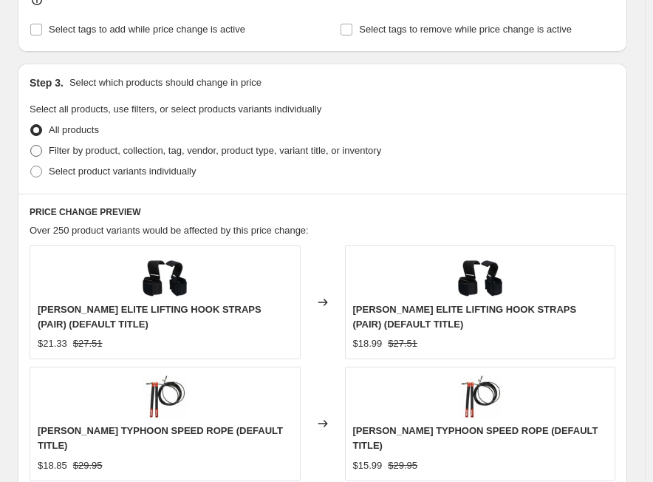
click at [143, 156] on span "Filter by product, collection, tag, vendor, product type, variant title, or inv…" at bounding box center [215, 150] width 333 height 11
click at [31, 146] on input "Filter by product, collection, tag, vendor, product type, variant title, or inv…" at bounding box center [30, 145] width 1 height 1
radio input "true"
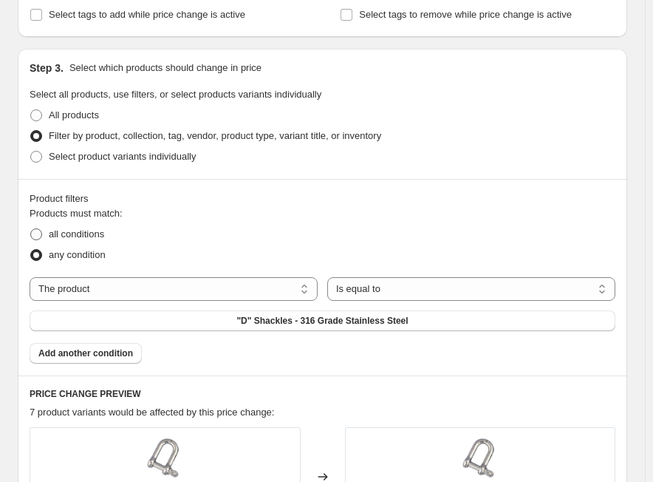
click at [90, 234] on span "all conditions" at bounding box center [76, 233] width 55 height 11
click at [31, 229] on input "all conditions" at bounding box center [30, 228] width 1 height 1
radio input "true"
click at [223, 295] on select "The product The product's collection The product's tag The product's vendor The…" at bounding box center [174, 289] width 288 height 24
select select "tag"
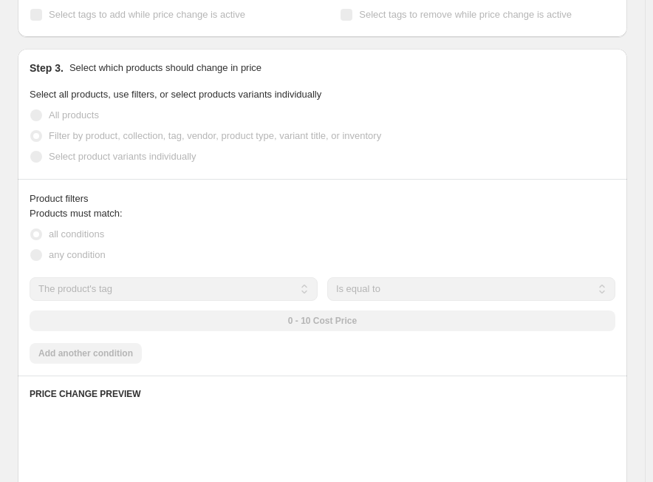
click at [361, 325] on div "0 - 10 Cost Price" at bounding box center [323, 320] width 586 height 21
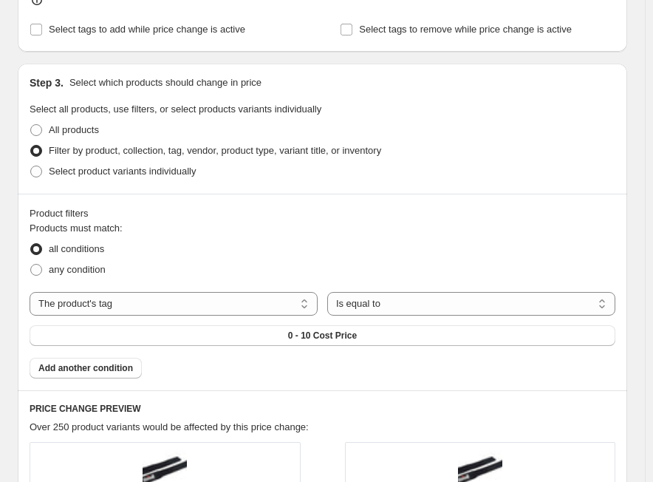
click at [357, 330] on span "0 - 10 Cost Price" at bounding box center [322, 336] width 69 height 12
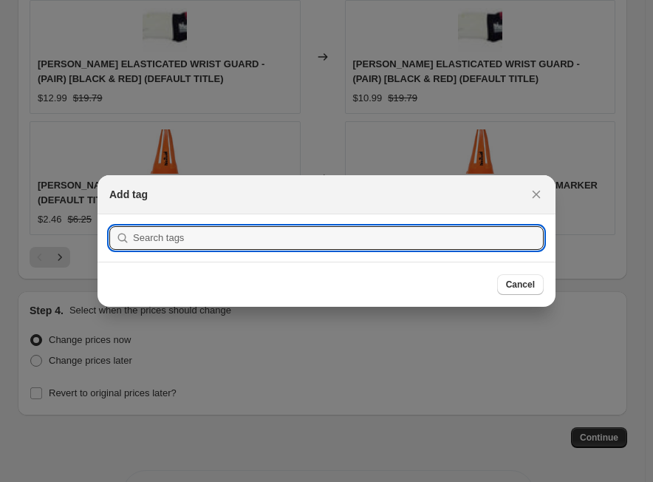
scroll to position [0, 0]
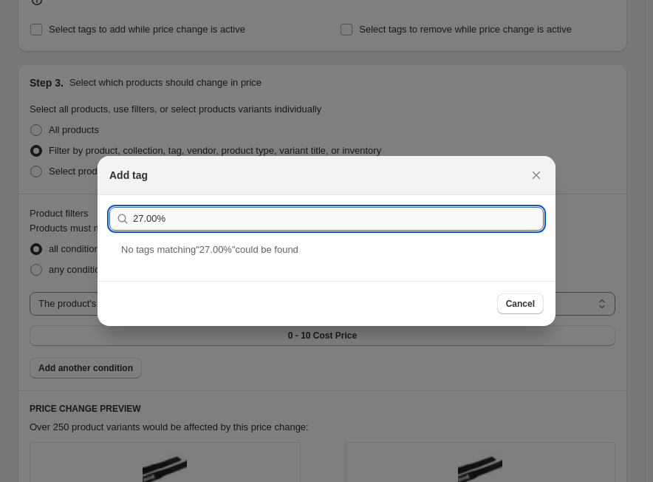
click at [248, 221] on input "27.00%" at bounding box center [338, 219] width 411 height 24
paste input "UHP 101-150-5/5"
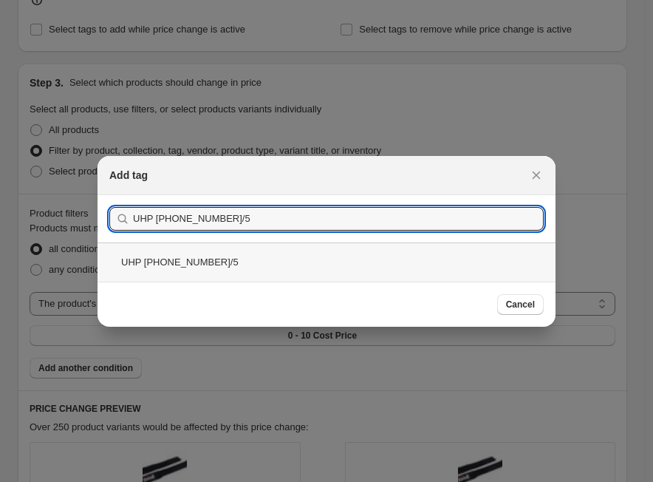
type input "UHP 101-150-5/5"
click at [214, 257] on div "UHP 101-150-5/5" at bounding box center [327, 261] width 458 height 39
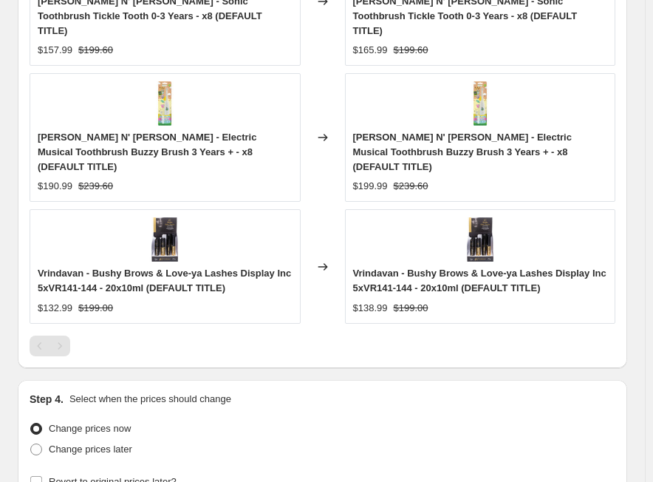
scroll to position [1433, 0]
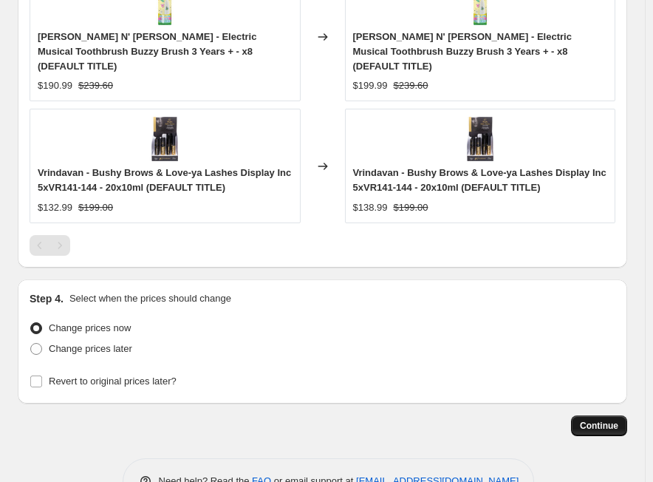
click at [619, 420] on span "Continue" at bounding box center [599, 426] width 38 height 12
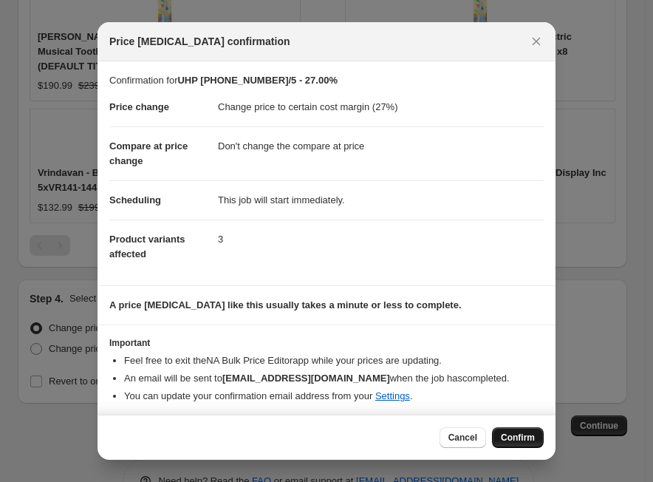
click at [526, 445] on button "Confirm" at bounding box center [518, 437] width 52 height 21
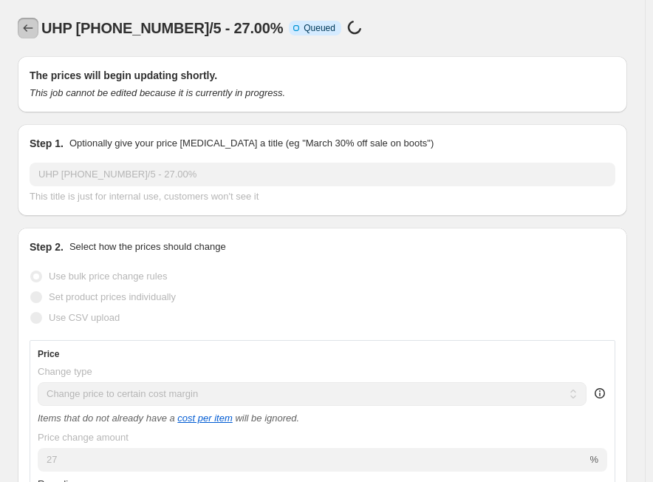
click at [30, 27] on icon "Price change jobs" at bounding box center [28, 28] width 15 height 15
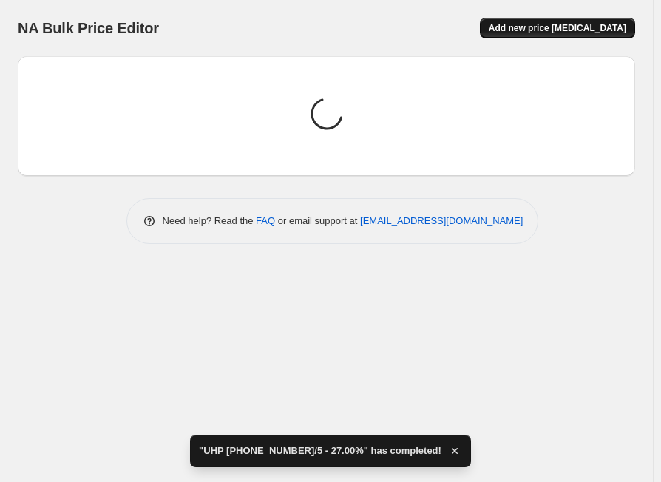
click at [581, 31] on span "Add new price [MEDICAL_DATA]" at bounding box center [557, 28] width 137 height 12
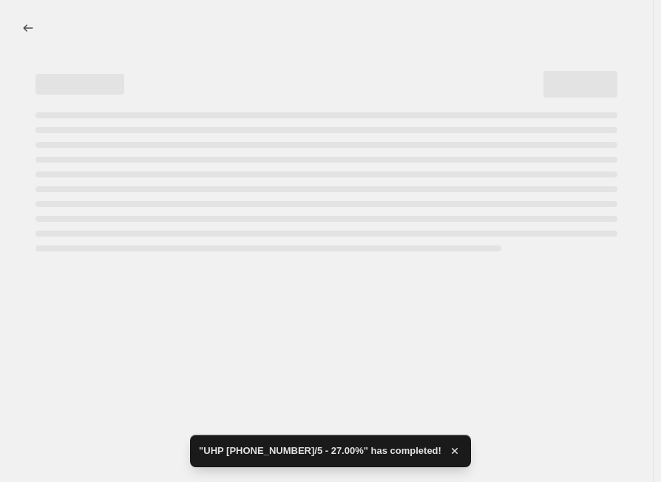
select select "percentage"
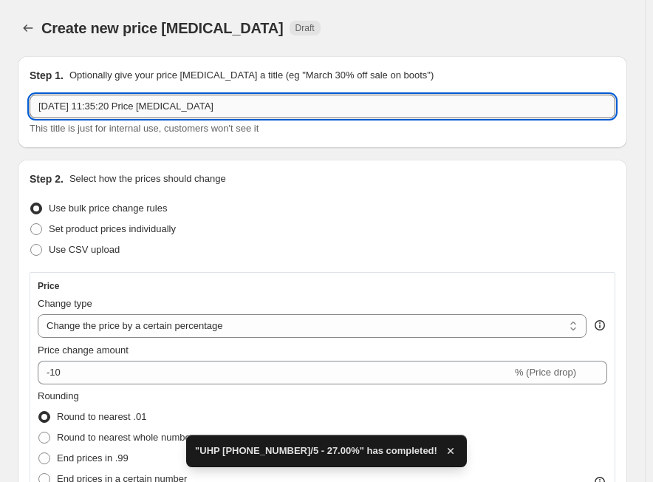
click at [248, 106] on input "[DATE] 11:35:20 Price [MEDICAL_DATA]" at bounding box center [323, 107] width 586 height 24
paste input "UHP 151-200-1/5"
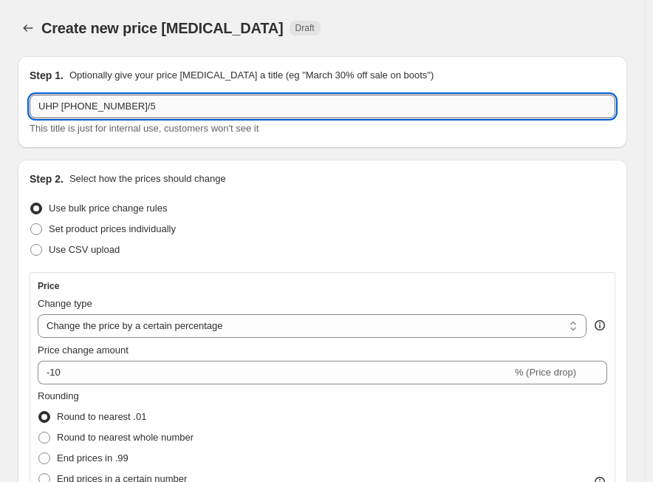
click at [191, 112] on input "UHP 151-200-1/5" at bounding box center [323, 107] width 586 height 24
paste input "33.00%"
type input "UHP 151-200-1/5 -33.00%"
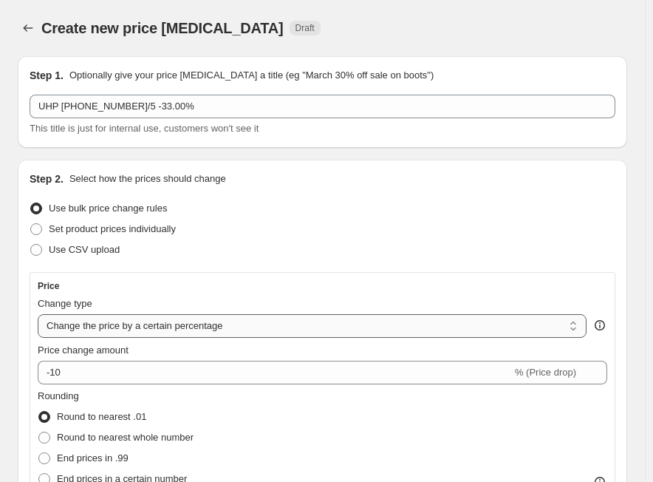
click at [120, 322] on select "Change the price to a certain amount Change the price by a certain amount Chang…" at bounding box center [312, 326] width 549 height 24
select select "margin"
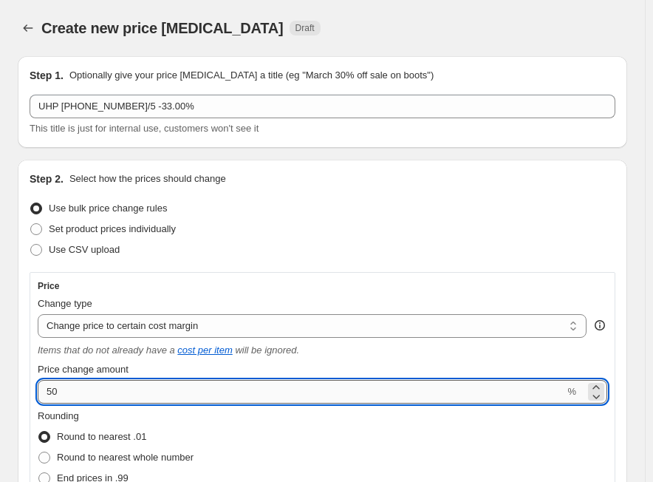
click at [93, 397] on input "50" at bounding box center [301, 392] width 527 height 24
paste input "33.0"
type input "33"
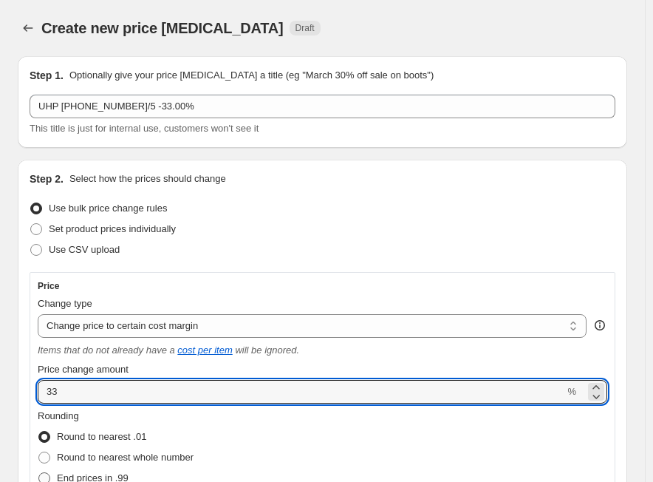
click at [80, 478] on span "End prices in .99" at bounding box center [93, 477] width 72 height 11
click at [39, 473] on input "End prices in .99" at bounding box center [38, 472] width 1 height 1
radio input "true"
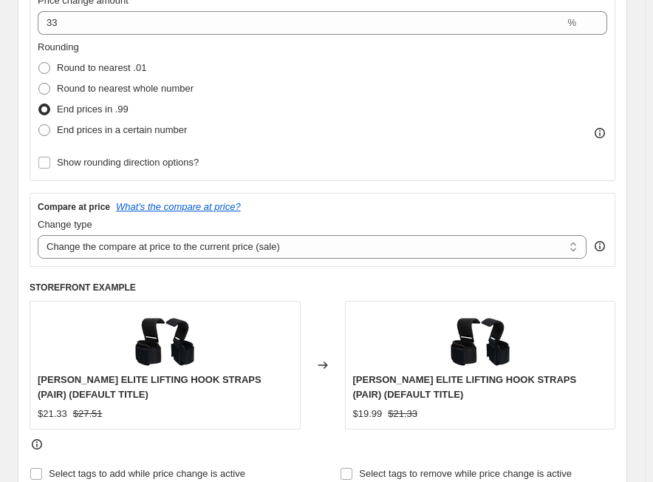
scroll to position [370, 0]
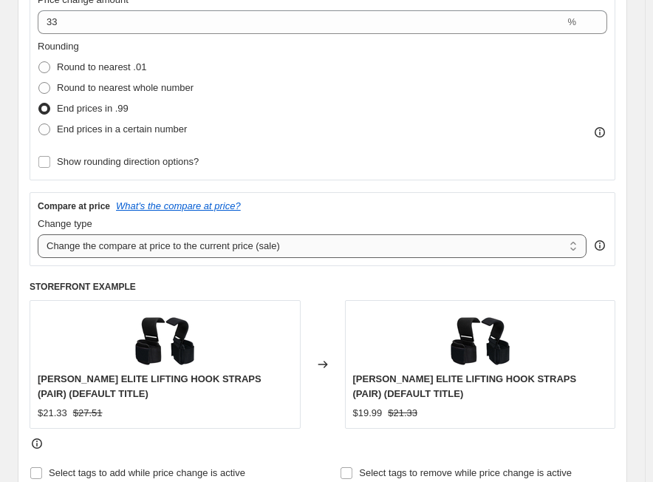
click at [166, 247] on select "Change the compare at price to the current price (sale) Change the compare at p…" at bounding box center [312, 246] width 549 height 24
select select "no_change"
click at [38, 234] on select "Change the compare at price to the current price (sale) Change the compare at p…" at bounding box center [312, 246] width 549 height 24
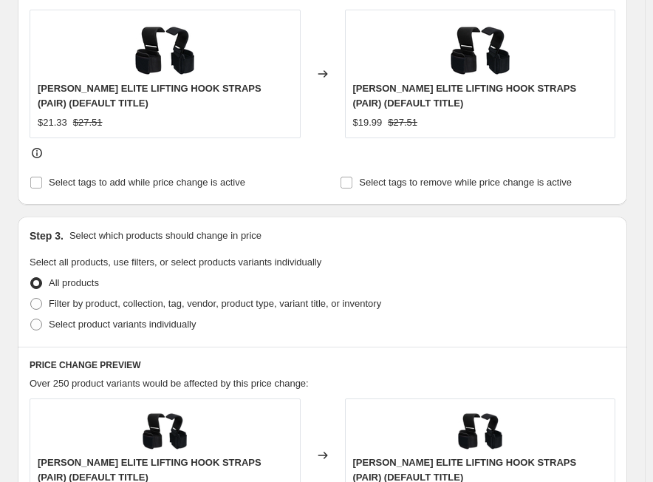
scroll to position [665, 0]
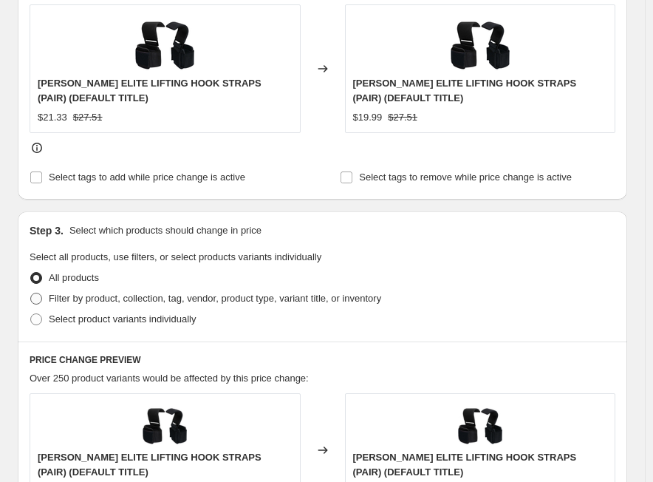
click at [84, 296] on span "Filter by product, collection, tag, vendor, product type, variant title, or inv…" at bounding box center [215, 298] width 333 height 11
click at [31, 293] on input "Filter by product, collection, tag, vendor, product type, variant title, or inv…" at bounding box center [30, 293] width 1 height 1
radio input "true"
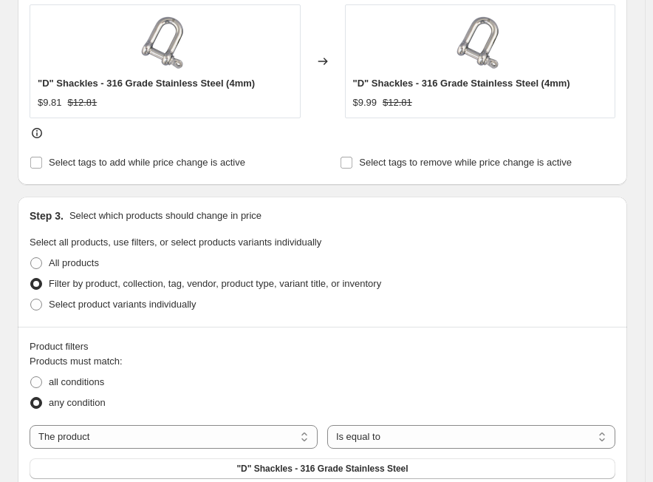
drag, startPoint x: 70, startPoint y: 382, endPoint x: 78, endPoint y: 403, distance: 22.2
click at [70, 382] on span "all conditions" at bounding box center [76, 381] width 55 height 11
click at [31, 377] on input "all conditions" at bounding box center [30, 376] width 1 height 1
radio input "true"
click at [87, 436] on select "The product The product's collection The product's tag The product's vendor The…" at bounding box center [174, 437] width 288 height 24
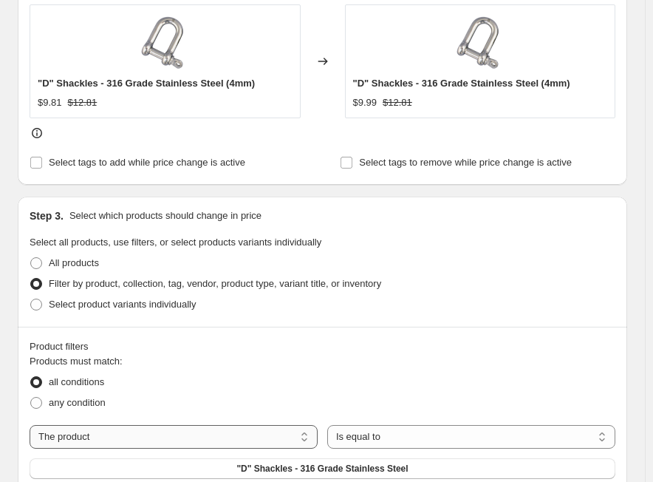
select select "tag"
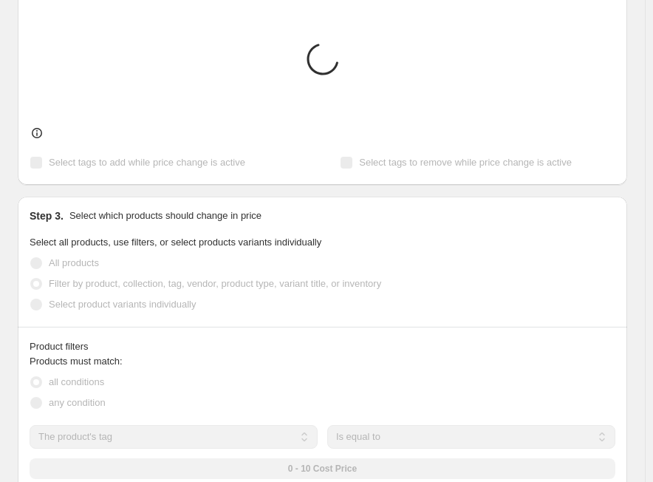
click at [274, 464] on div "0 - 10 Cost Price" at bounding box center [323, 468] width 586 height 21
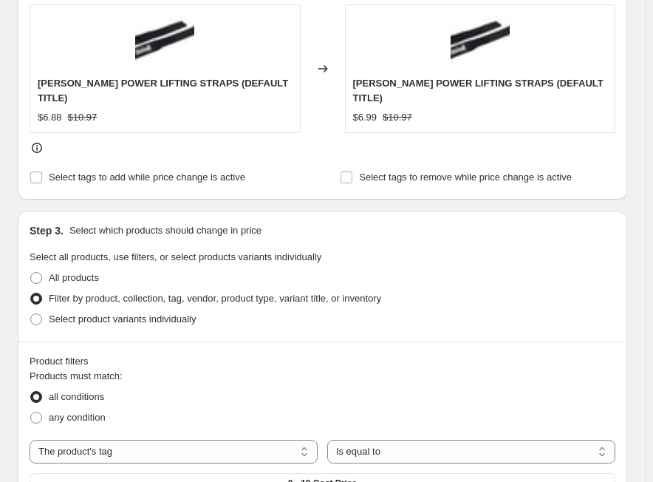
click at [274, 473] on button "0 - 10 Cost Price" at bounding box center [323, 483] width 586 height 21
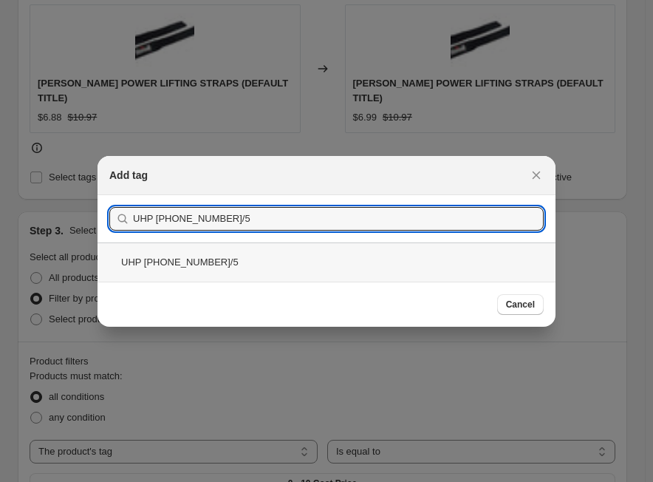
type input "UHP 151-200-1/5"
click at [162, 273] on div "UHP 151-200-1/5" at bounding box center [327, 261] width 458 height 39
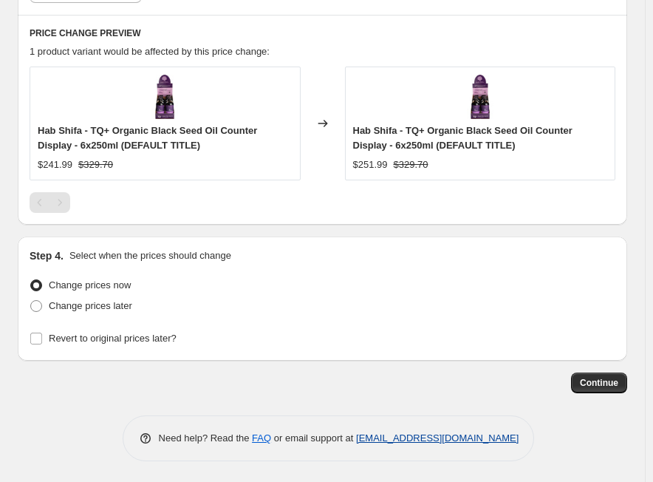
scroll to position [1190, 0]
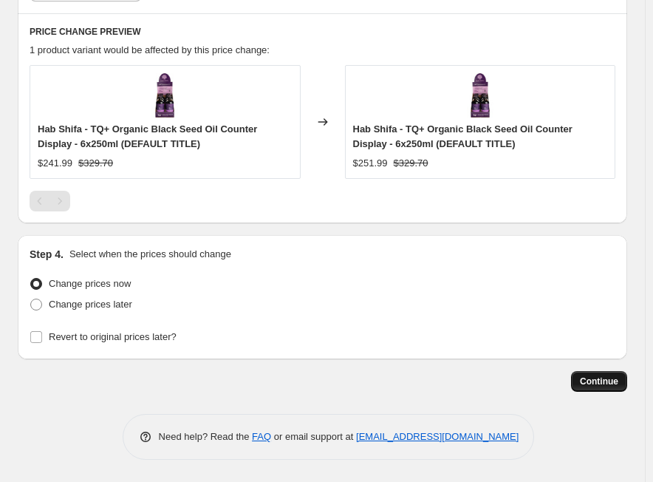
click at [593, 378] on span "Continue" at bounding box center [599, 382] width 38 height 12
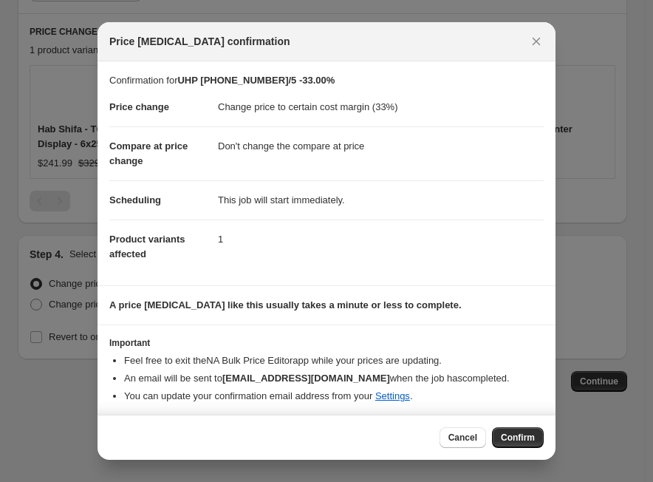
drag, startPoint x: 529, startPoint y: 435, endPoint x: 557, endPoint y: 435, distance: 28.8
click at [529, 435] on span "Confirm" at bounding box center [518, 438] width 34 height 12
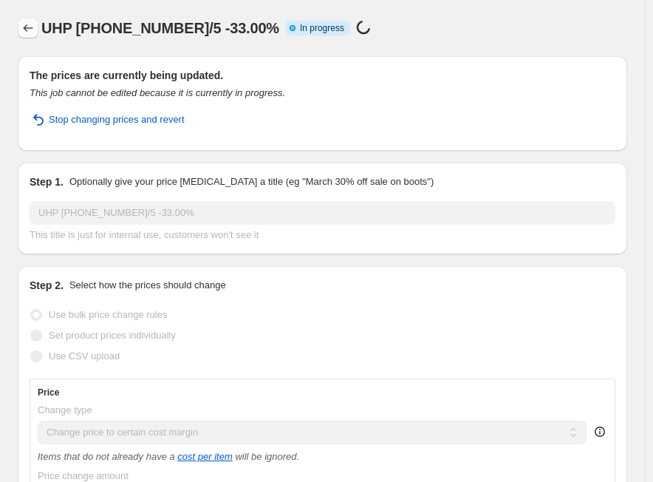
click at [30, 30] on icon "Price change jobs" at bounding box center [28, 28] width 15 height 15
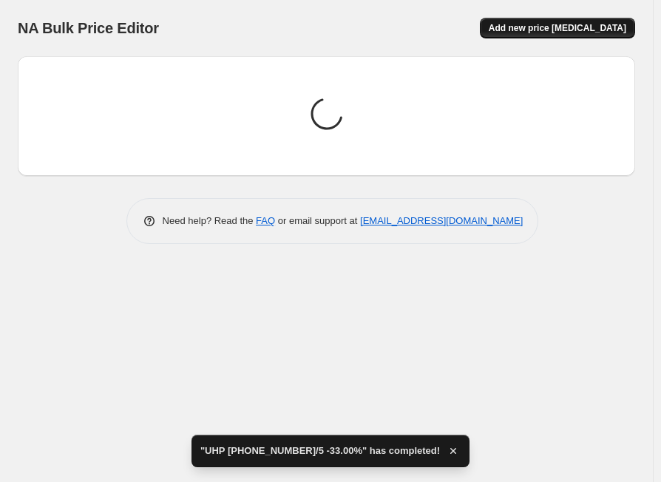
click at [524, 35] on button "Add new price [MEDICAL_DATA]" at bounding box center [557, 28] width 155 height 21
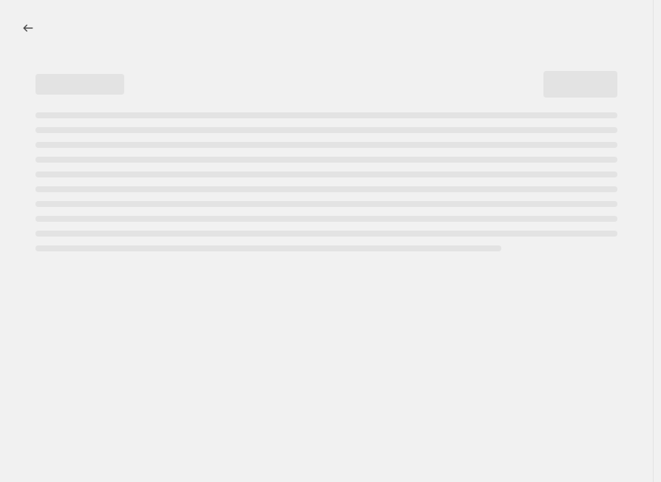
select select "percentage"
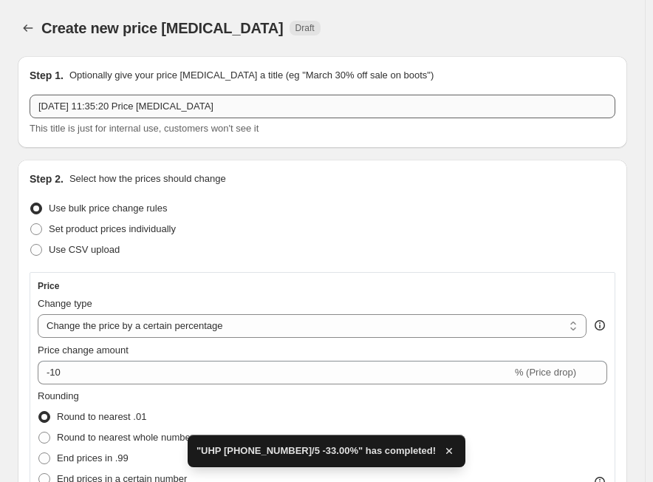
click at [233, 109] on input "[DATE] 11:35:20 Price [MEDICAL_DATA]" at bounding box center [323, 107] width 586 height 24
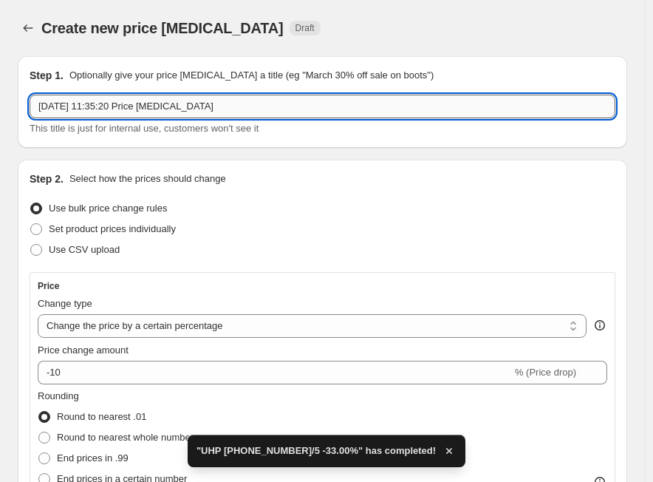
click at [233, 109] on input "[DATE] 11:35:20 Price [MEDICAL_DATA]" at bounding box center [323, 107] width 586 height 24
paste input "UHP 201+ -1/5"
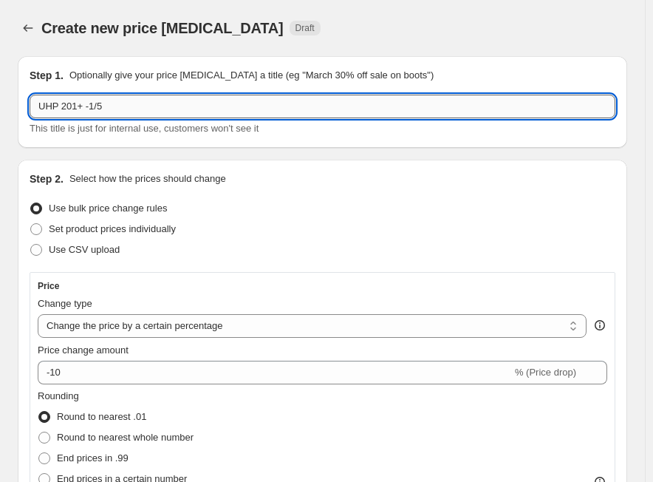
click at [229, 114] on input "UHP 201+ -1/5" at bounding box center [323, 107] width 586 height 24
paste input "31.00%"
type input "UHP 201+ -1/5 - 31.00%"
click at [43, 330] on select "Change the price to a certain amount Change the price by a certain amount Chang…" at bounding box center [312, 326] width 549 height 24
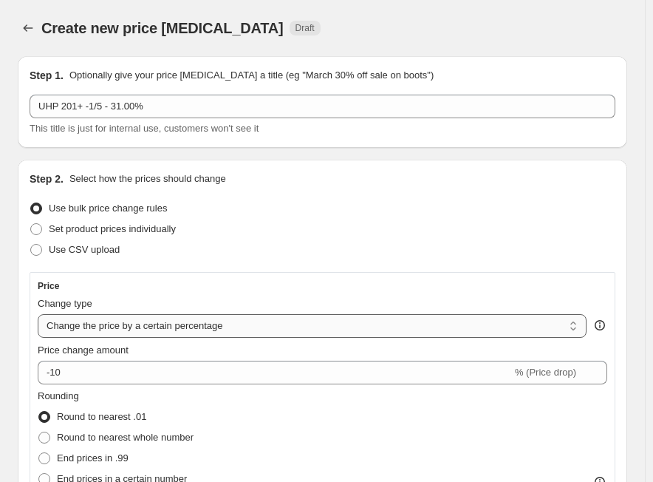
select select "margin"
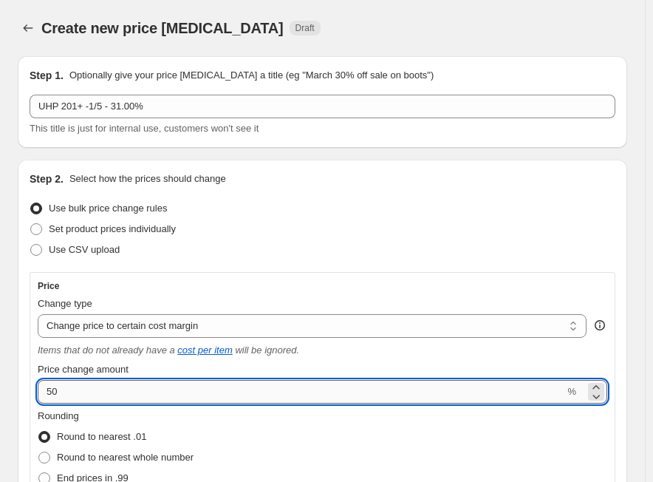
click at [135, 393] on input "50" at bounding box center [301, 392] width 527 height 24
paste input "31.0"
type input "31"
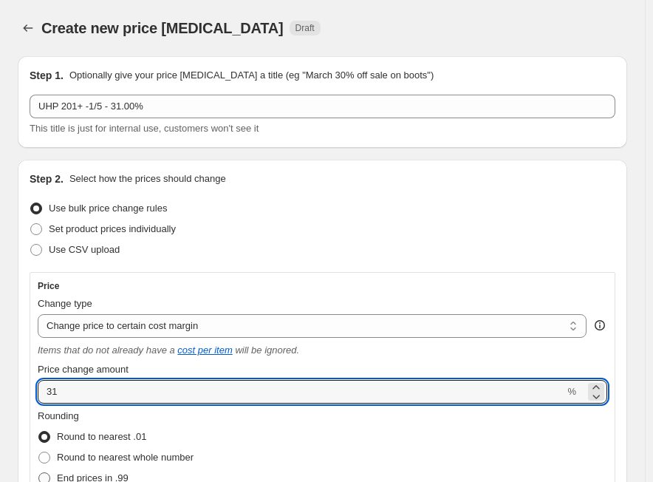
click at [89, 476] on span "End prices in .99" at bounding box center [93, 477] width 72 height 11
click at [39, 473] on input "End prices in .99" at bounding box center [38, 472] width 1 height 1
radio input "true"
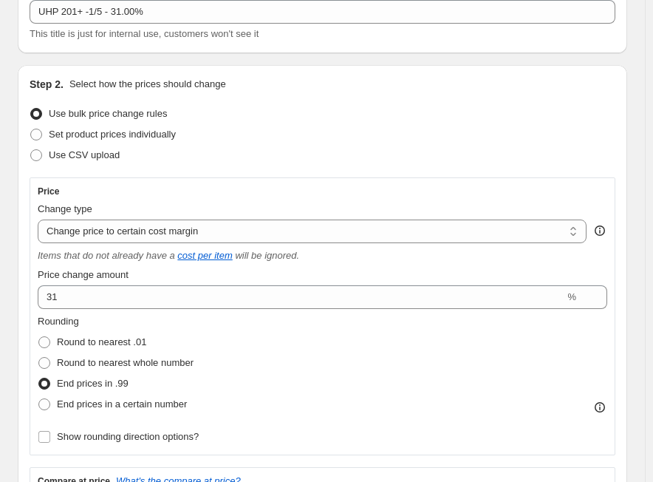
scroll to position [296, 0]
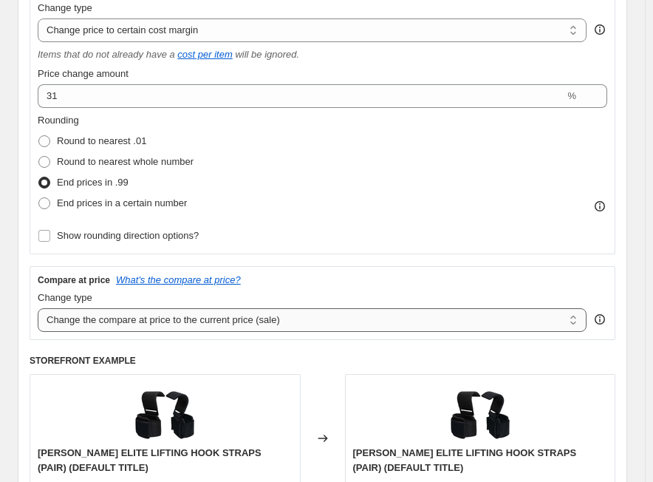
click at [281, 322] on select "Change the compare at price to the current price (sale) Change the compare at p…" at bounding box center [312, 320] width 549 height 24
select select "no_change"
click at [38, 308] on select "Change the compare at price to the current price (sale) Change the compare at p…" at bounding box center [312, 320] width 549 height 24
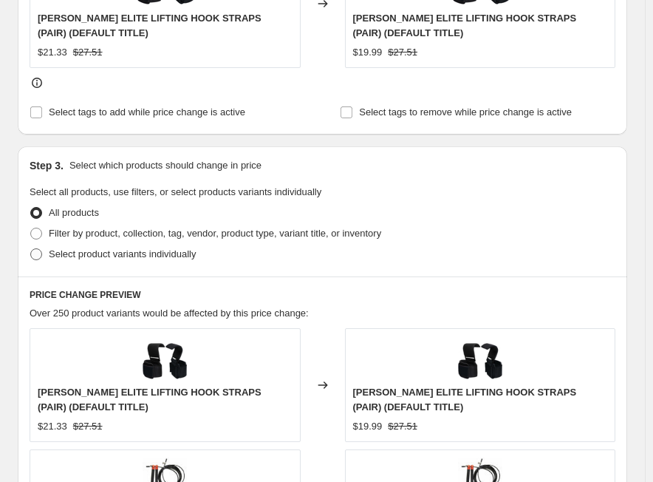
scroll to position [739, 0]
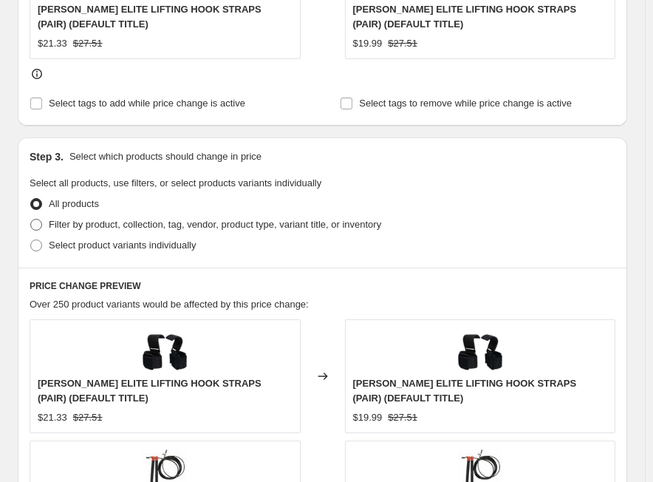
click at [155, 228] on span "Filter by product, collection, tag, vendor, product type, variant title, or inv…" at bounding box center [215, 224] width 333 height 11
click at [31, 220] on input "Filter by product, collection, tag, vendor, product type, variant title, or inv…" at bounding box center [30, 219] width 1 height 1
radio input "true"
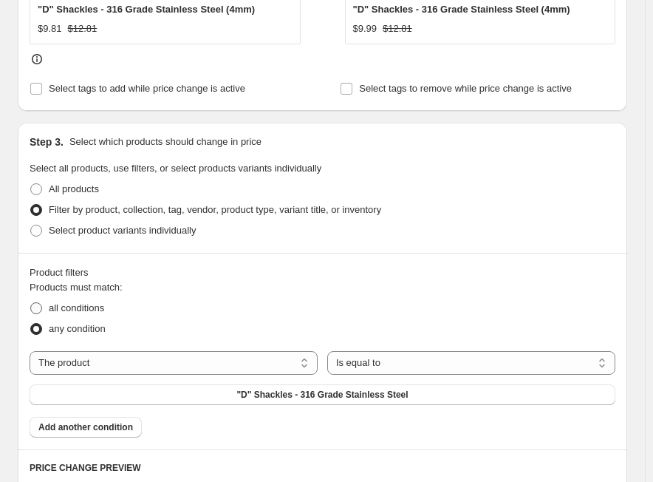
click at [75, 313] on span "all conditions" at bounding box center [76, 307] width 55 height 11
click at [31, 303] on input "all conditions" at bounding box center [30, 302] width 1 height 1
radio input "true"
click at [205, 361] on select "The product The product's collection The product's tag The product's vendor The…" at bounding box center [174, 363] width 288 height 24
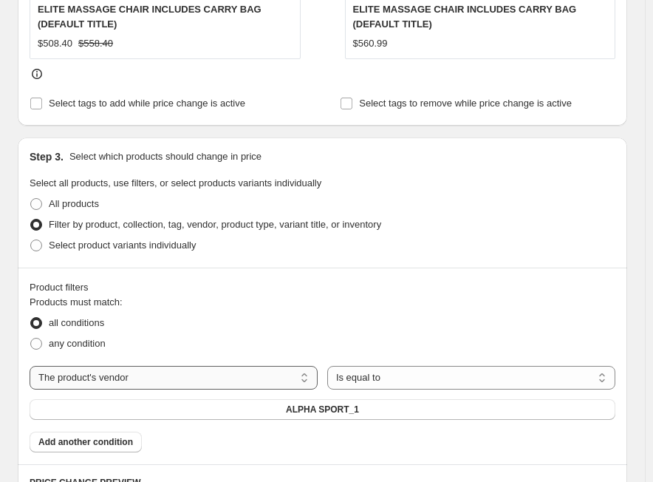
click at [134, 387] on select "The product The product's collection The product's tag The product's vendor The…" at bounding box center [174, 378] width 288 height 24
select select "tag"
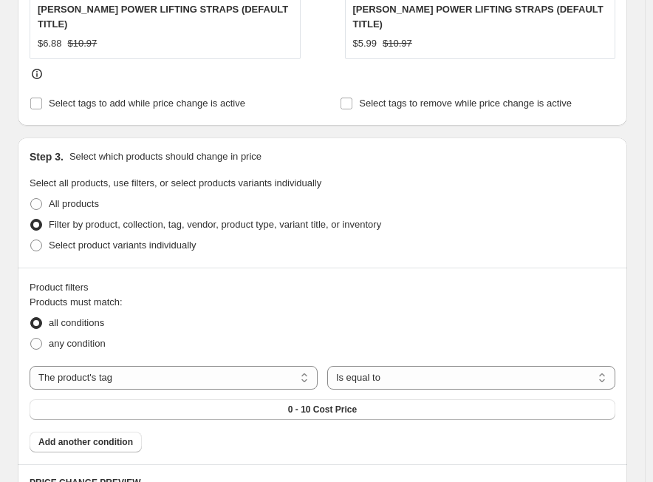
click at [397, 407] on div "Products must match: all conditions any condition The product The product's col…" at bounding box center [323, 373] width 586 height 157
click at [394, 401] on button "0 - 10 Cost Price" at bounding box center [323, 409] width 586 height 21
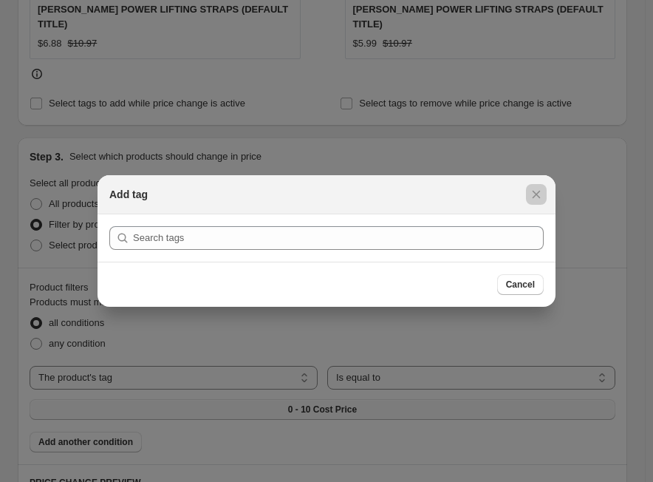
click at [394, 401] on div at bounding box center [326, 241] width 653 height 482
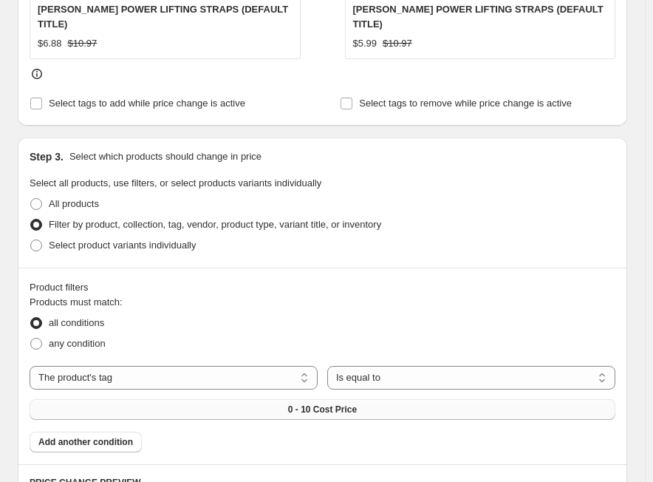
click at [393, 399] on button "0 - 10 Cost Price" at bounding box center [323, 409] width 586 height 21
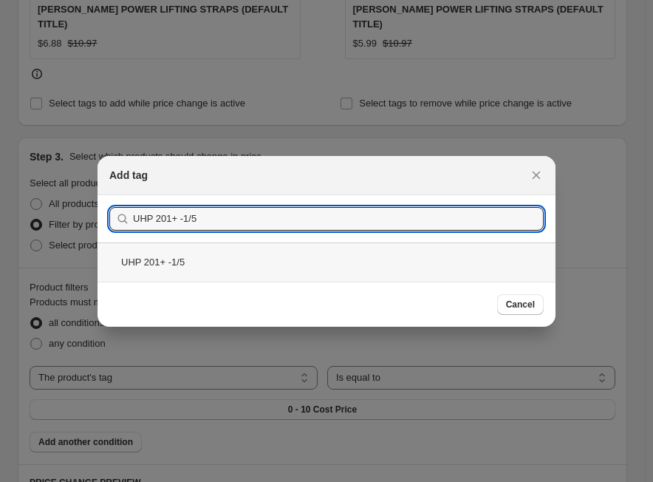
type input "UHP 201+ -1/5"
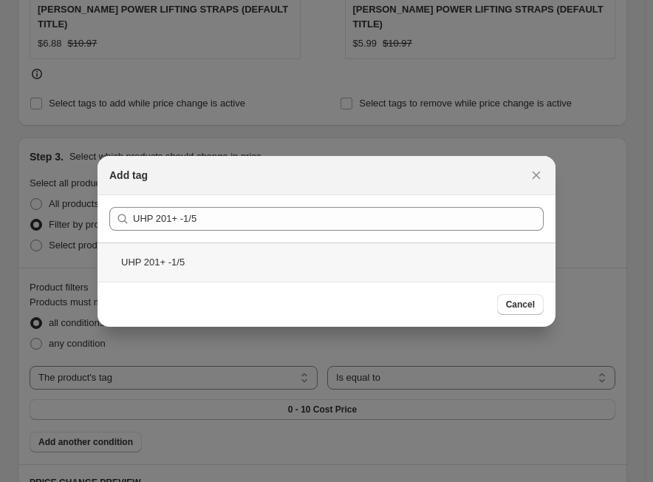
click at [182, 257] on div "UHP 201+ -1/5" at bounding box center [327, 261] width 458 height 39
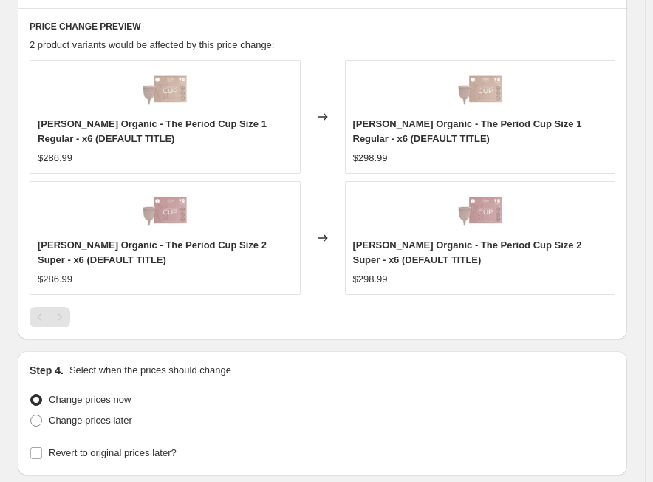
scroll to position [1311, 0]
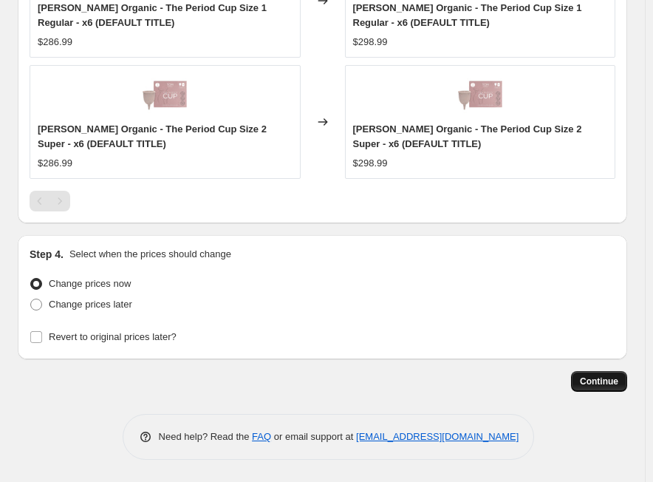
click at [618, 378] on span "Continue" at bounding box center [599, 382] width 38 height 12
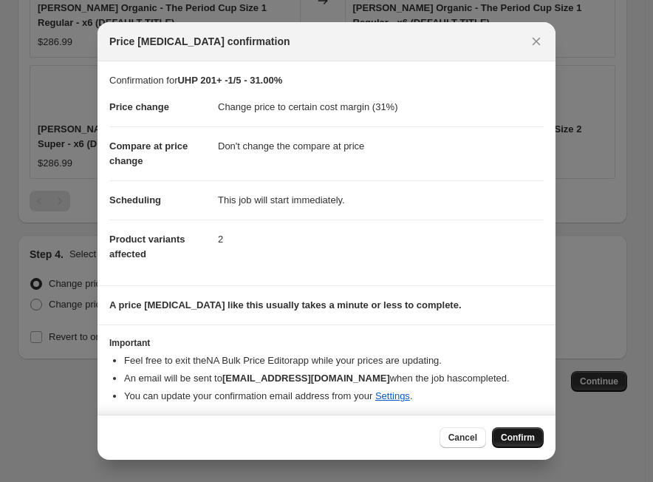
click at [534, 437] on span "Confirm" at bounding box center [518, 438] width 34 height 12
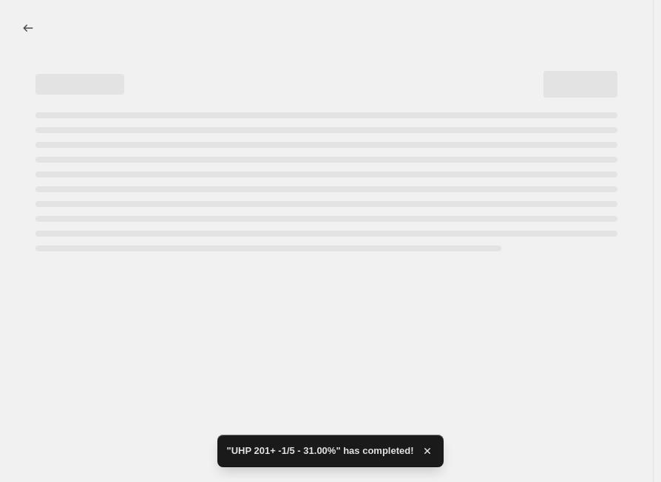
select select "margin"
select select "no_change"
select select "tag"
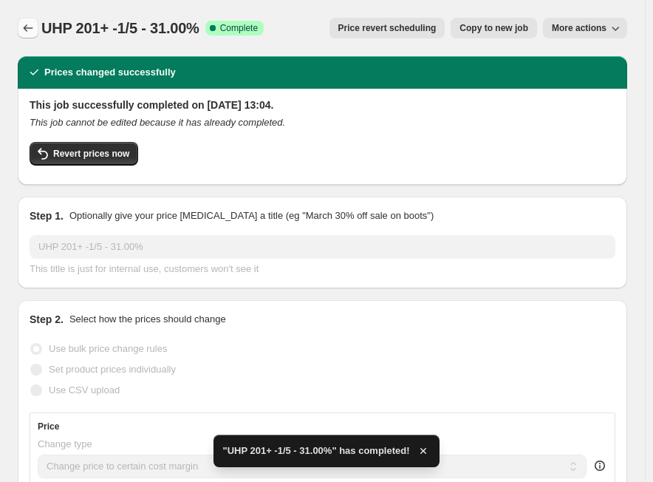
click at [29, 29] on icon "Price change jobs" at bounding box center [28, 28] width 15 height 15
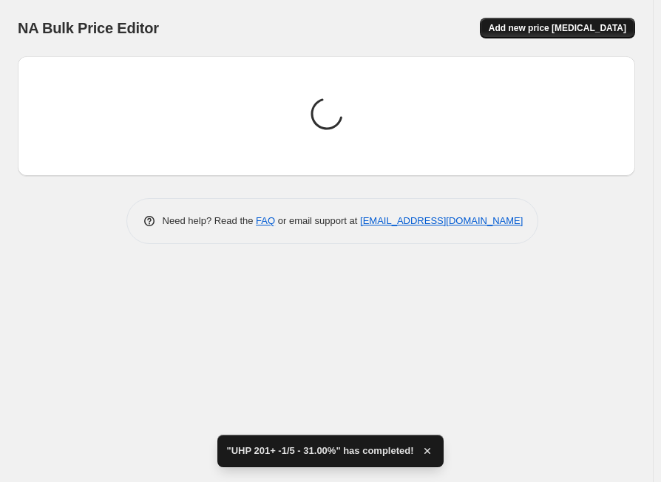
click at [575, 31] on span "Add new price [MEDICAL_DATA]" at bounding box center [557, 28] width 137 height 12
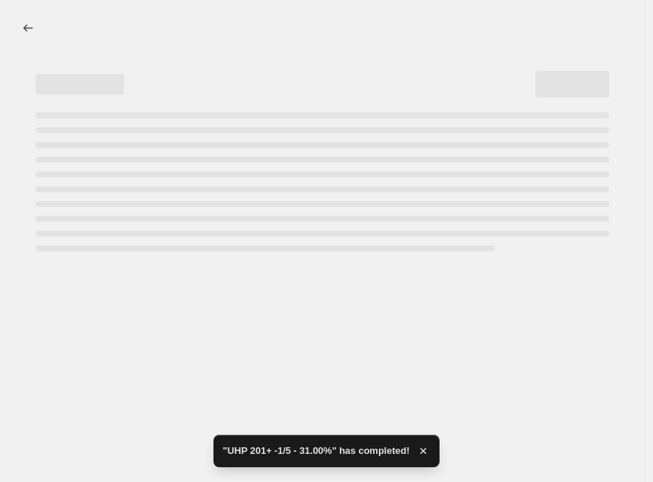
select select "percentage"
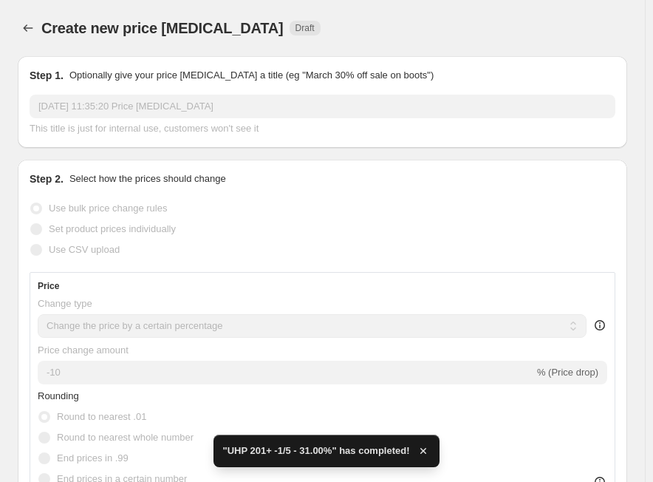
click at [289, 105] on input "[DATE] 11:35:20 Price [MEDICAL_DATA]" at bounding box center [323, 107] width 586 height 24
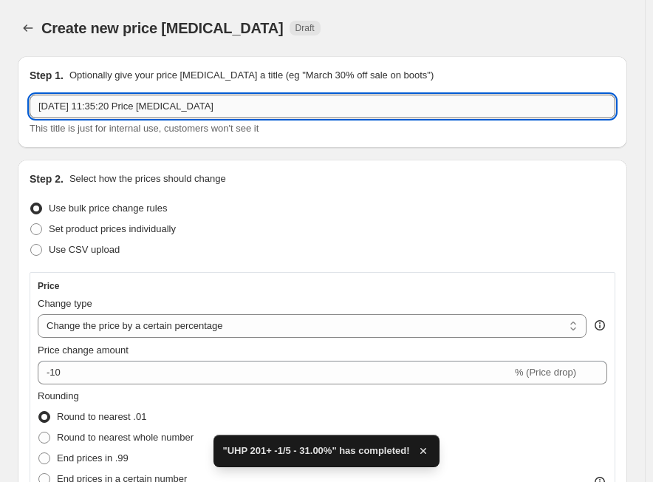
click at [289, 105] on input "[DATE] 11:35:20 Price [MEDICAL_DATA]" at bounding box center [323, 107] width 586 height 24
click at [245, 115] on input "[DATE] 11:35:20 Price [MEDICAL_DATA]" at bounding box center [323, 107] width 586 height 24
click at [244, 115] on input "[DATE] 11:35:20 Price [MEDICAL_DATA]" at bounding box center [323, 107] width 586 height 24
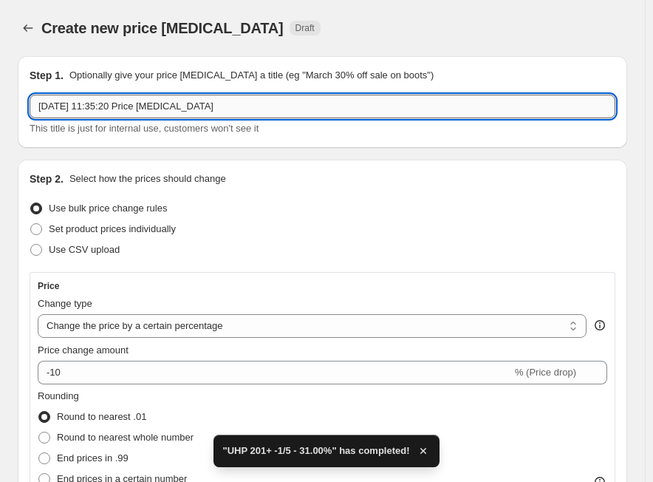
click at [244, 115] on input "[DATE] 11:35:20 Price [MEDICAL_DATA]" at bounding box center [323, 107] width 586 height 24
paste input "UHP 201+ -2/5"
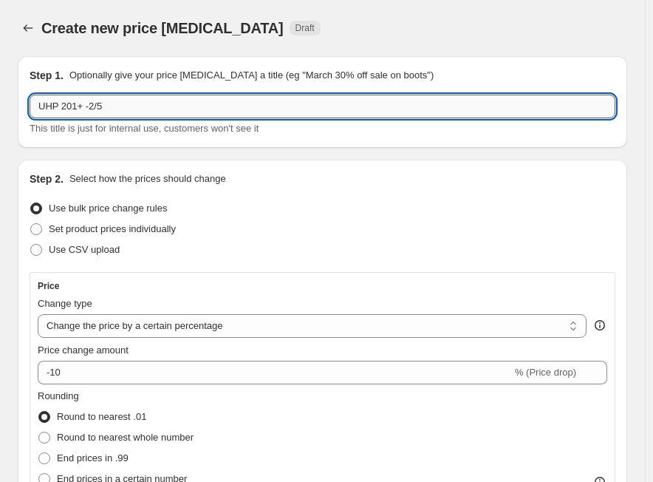
click at [234, 112] on input "UHP 201+ -2/5" at bounding box center [323, 107] width 586 height 24
paste input "29.00%"
type input "UHP 201+ -2/5 - 29.00%"
click at [94, 229] on span "Set product prices individually" at bounding box center [112, 228] width 127 height 11
click at [31, 224] on input "Set product prices individually" at bounding box center [30, 223] width 1 height 1
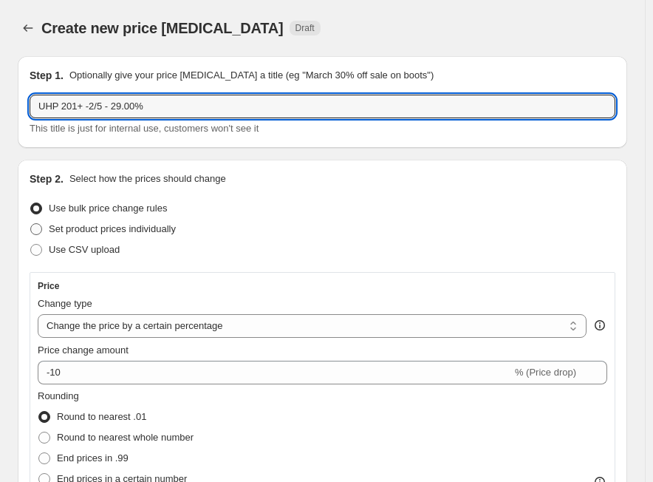
radio input "true"
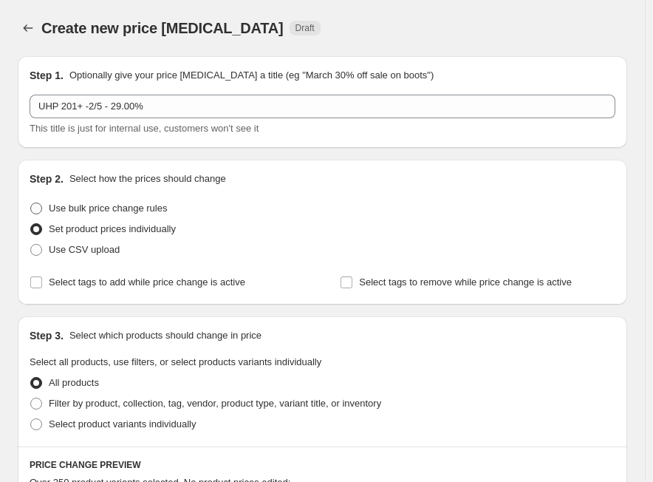
click at [101, 211] on span "Use bulk price change rules" at bounding box center [108, 208] width 118 height 11
click at [31, 203] on input "Use bulk price change rules" at bounding box center [30, 203] width 1 height 1
radio input "true"
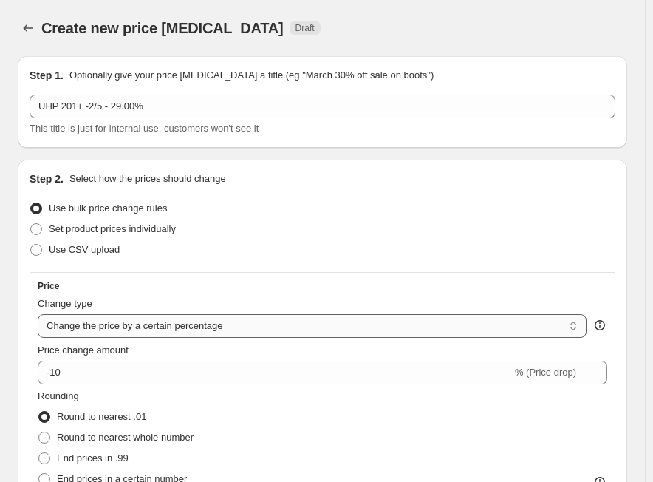
click at [216, 327] on select "Change the price to a certain amount Change the price by a certain amount Chang…" at bounding box center [312, 326] width 549 height 24
select select "margin"
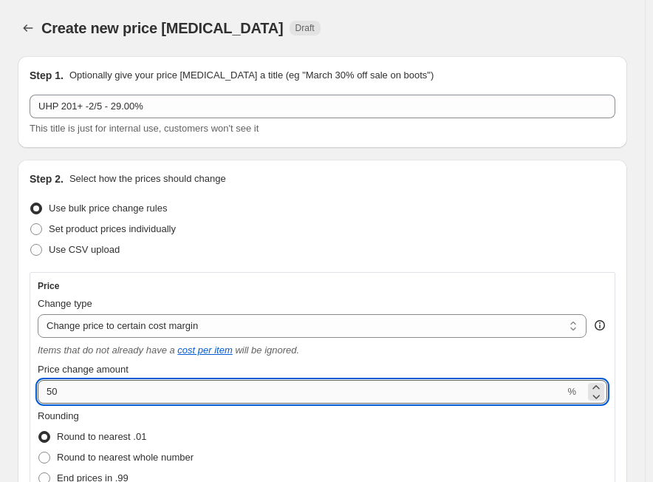
click at [137, 395] on input "50" at bounding box center [301, 392] width 527 height 24
paste input "29.0"
type input "29.00"
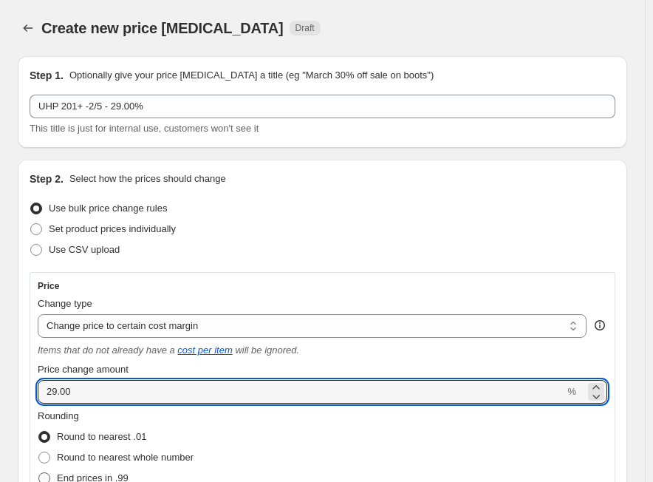
click at [123, 480] on span "End prices in .99" at bounding box center [93, 477] width 72 height 11
click at [39, 473] on input "End prices in .99" at bounding box center [38, 472] width 1 height 1
radio input "true"
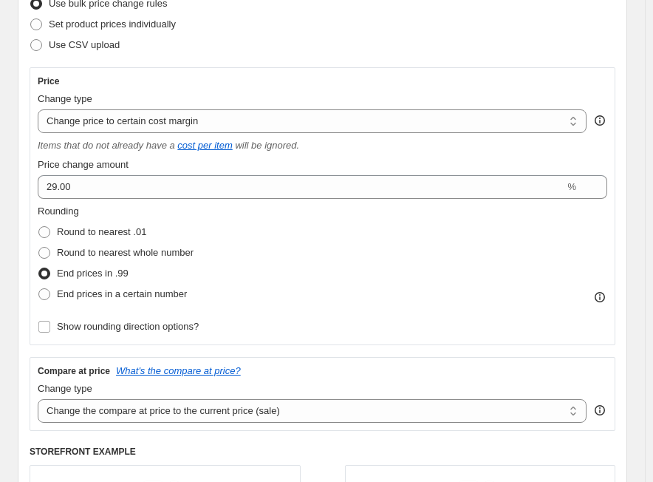
scroll to position [222, 0]
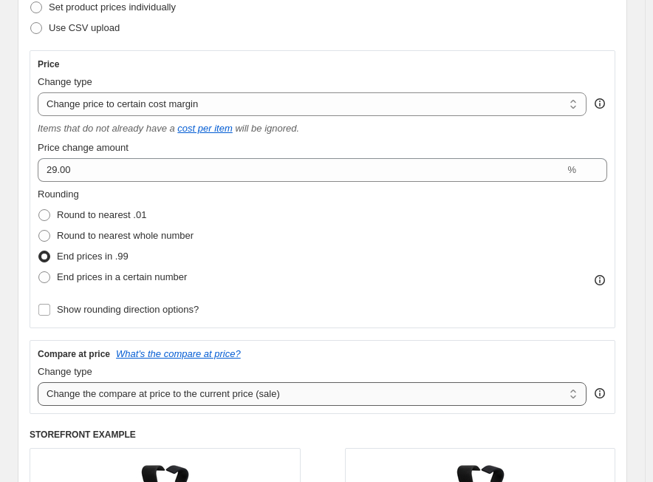
click at [131, 392] on select "Change the compare at price to the current price (sale) Change the compare at p…" at bounding box center [312, 394] width 549 height 24
select select "no_change"
click at [38, 382] on select "Change the compare at price to the current price (sale) Change the compare at p…" at bounding box center [312, 394] width 549 height 24
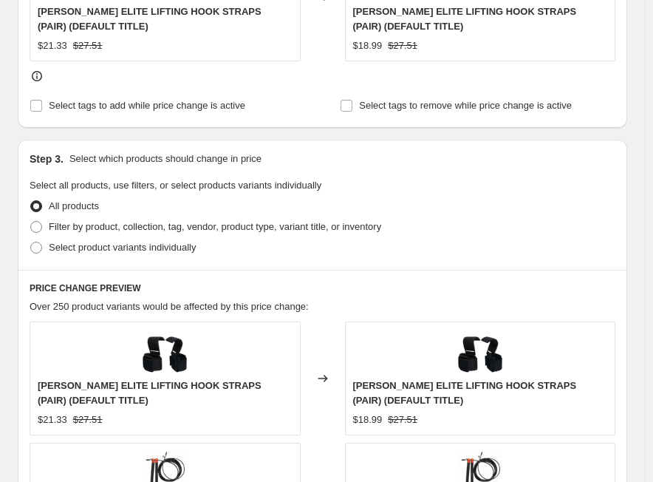
scroll to position [739, 0]
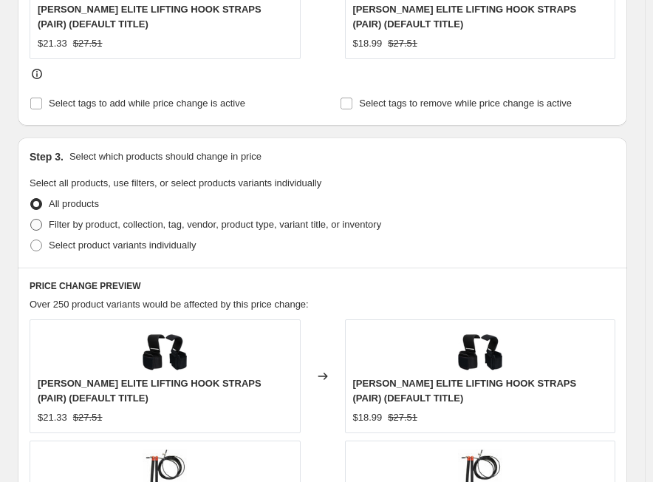
click at [92, 226] on span "Filter by product, collection, tag, vendor, product type, variant title, or inv…" at bounding box center [215, 224] width 333 height 11
click at [31, 220] on input "Filter by product, collection, tag, vendor, product type, variant title, or inv…" at bounding box center [30, 219] width 1 height 1
radio input "true"
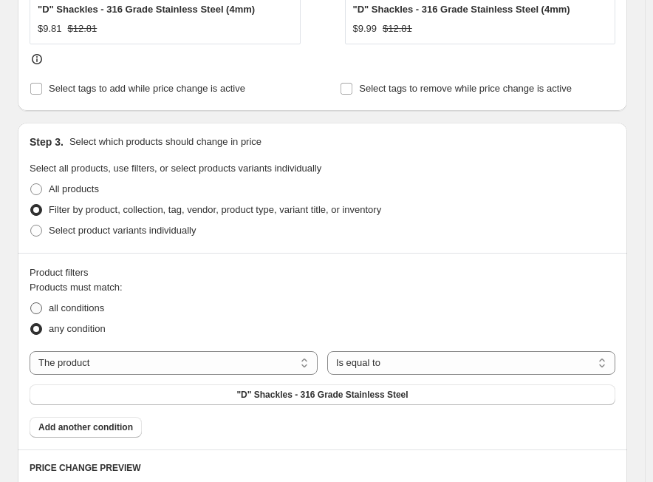
drag, startPoint x: 74, startPoint y: 309, endPoint x: 82, endPoint y: 314, distance: 9.6
click at [74, 309] on span "all conditions" at bounding box center [76, 307] width 55 height 11
click at [31, 303] on input "all conditions" at bounding box center [30, 302] width 1 height 1
radio input "true"
click at [262, 355] on select "The product The product's collection The product's tag The product's vendor The…" at bounding box center [174, 363] width 288 height 24
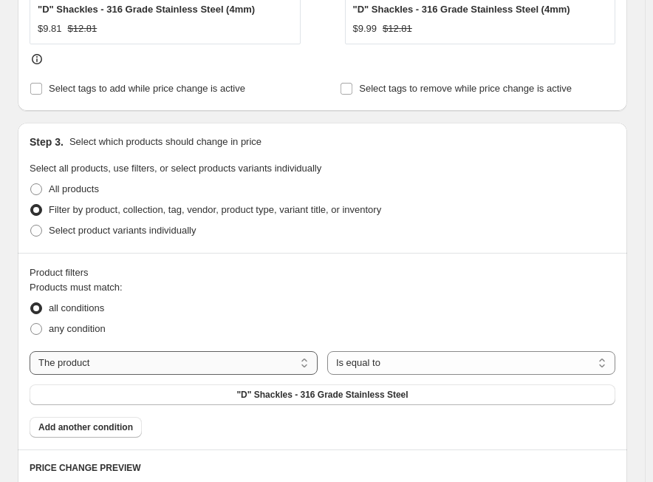
select select "tag"
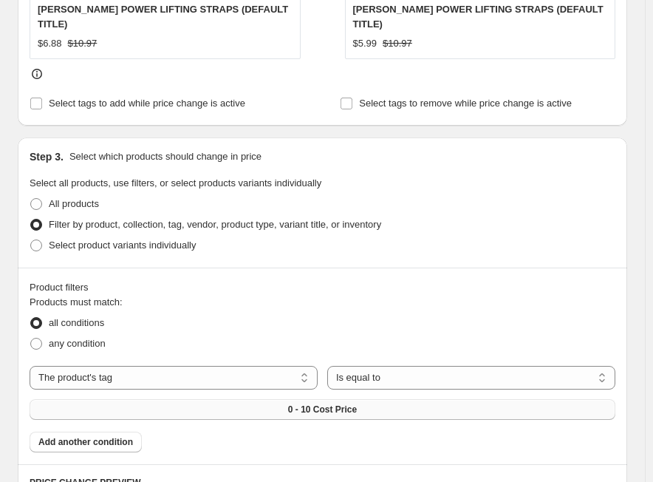
click at [367, 399] on button "0 - 10 Cost Price" at bounding box center [323, 409] width 586 height 21
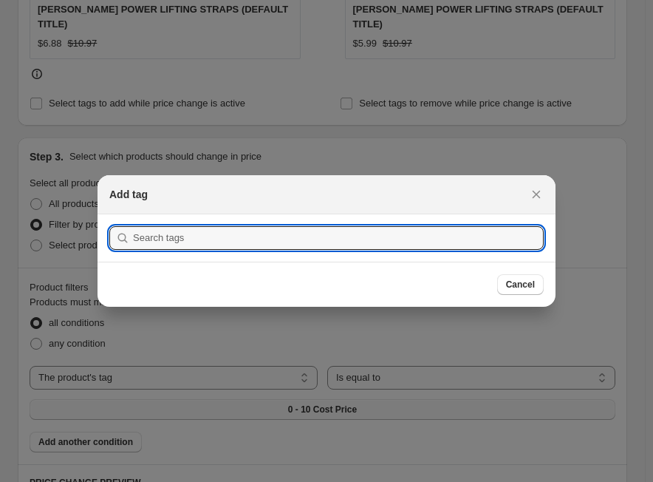
scroll to position [0, 0]
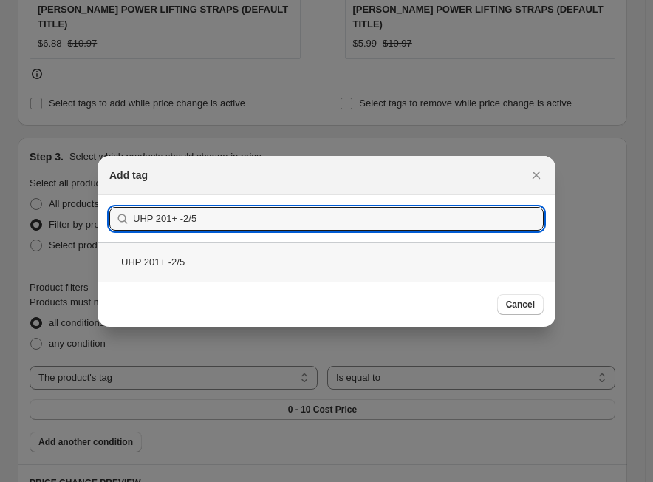
type input "UHP 201+ -2/5"
click at [140, 265] on div "UHP 201+ -2/5" at bounding box center [327, 261] width 458 height 39
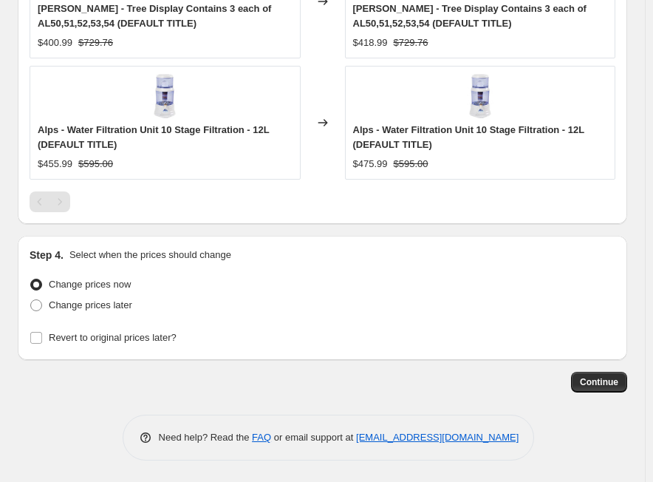
scroll to position [1311, 0]
click at [600, 381] on span "Continue" at bounding box center [599, 382] width 38 height 12
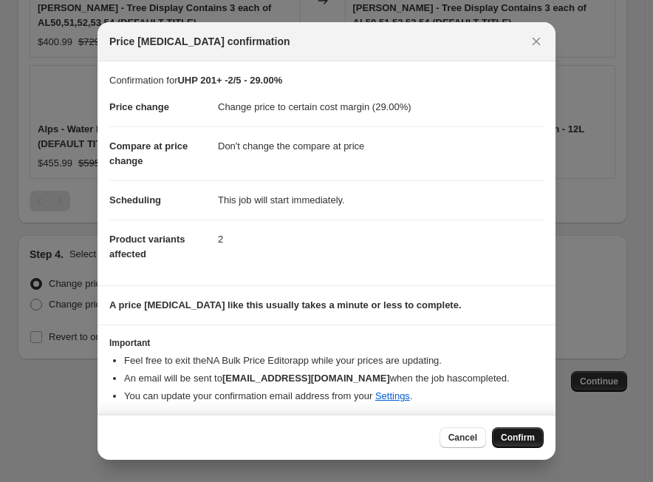
click at [507, 435] on span "Confirm" at bounding box center [518, 438] width 34 height 12
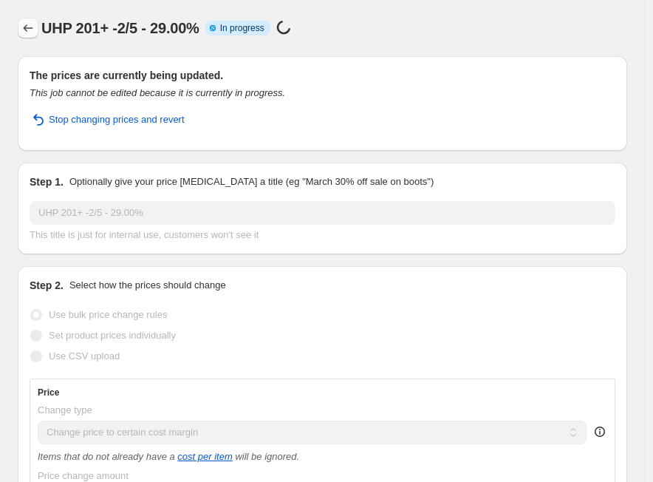
click at [18, 33] on button "Price change jobs" at bounding box center [28, 28] width 21 height 21
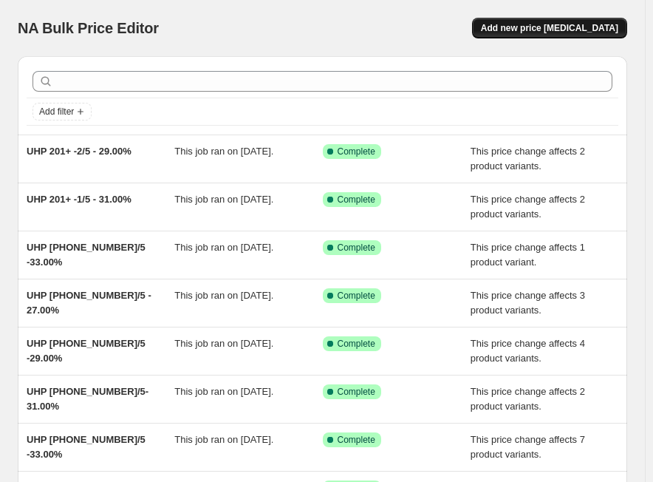
click at [531, 29] on span "Add new price [MEDICAL_DATA]" at bounding box center [549, 28] width 137 height 12
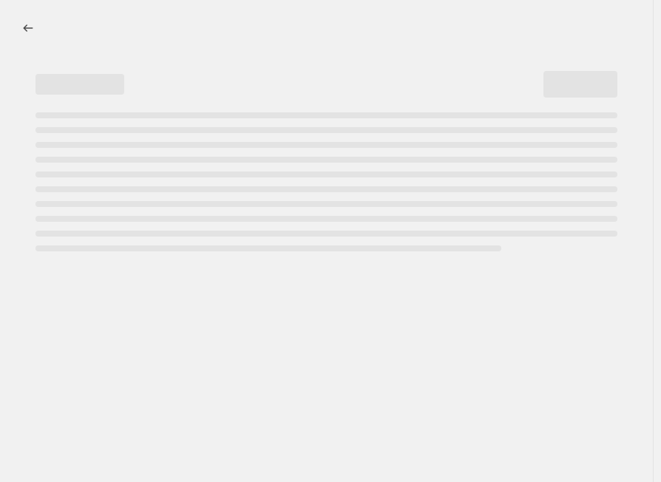
select select "percentage"
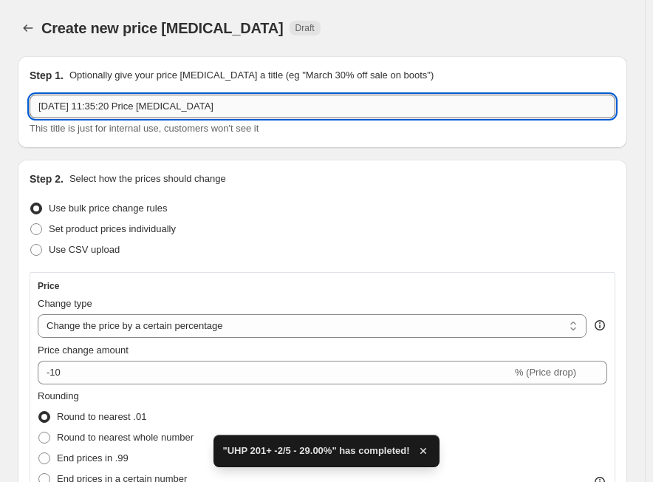
click at [292, 106] on input "[DATE] 11:35:20 Price [MEDICAL_DATA]" at bounding box center [323, 107] width 586 height 24
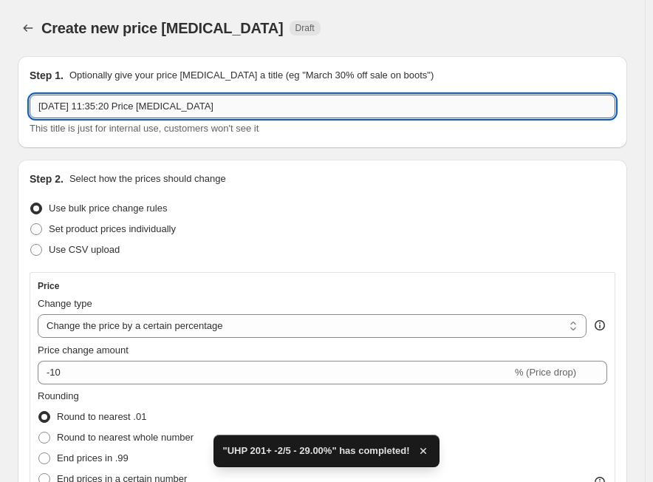
click at [292, 106] on input "[DATE] 11:35:20 Price [MEDICAL_DATA]" at bounding box center [323, 107] width 586 height 24
paste input "UHP 201+ -3/5"
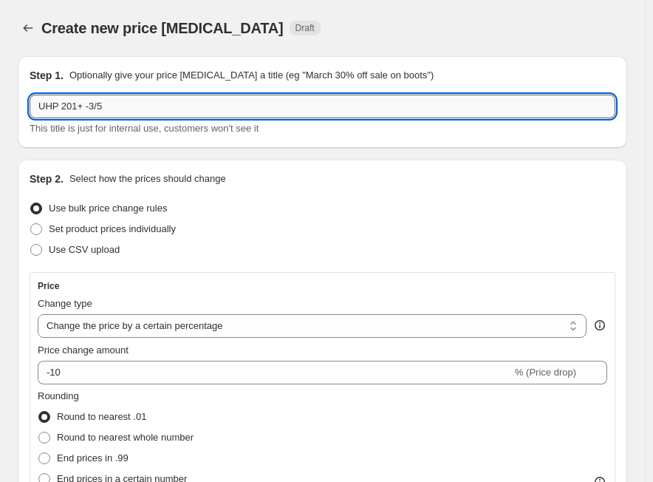
click at [169, 107] on input "UHP 201+ -3/5" at bounding box center [323, 107] width 586 height 24
paste input "27.00%"
type input "UHP 201+ -3/5 - 27.00%"
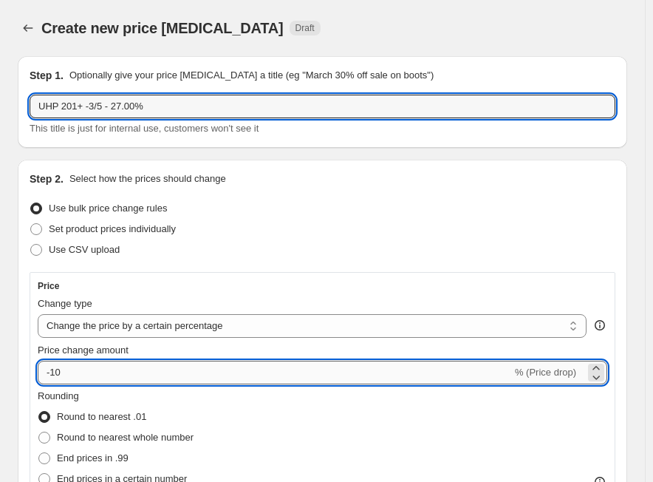
click at [98, 372] on input "-10" at bounding box center [275, 373] width 475 height 24
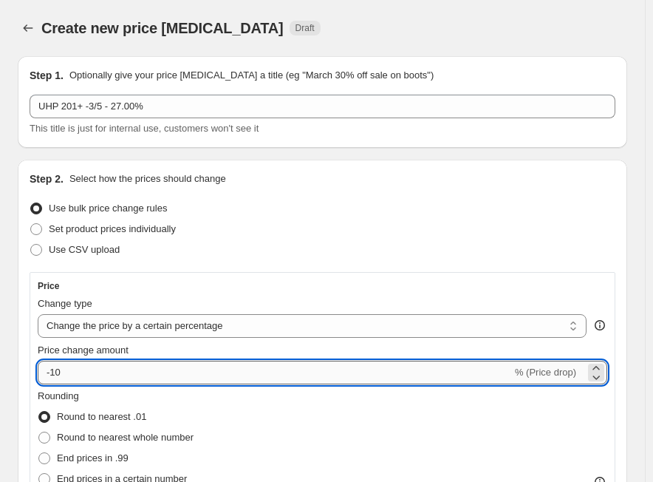
click at [98, 372] on input "-10" at bounding box center [275, 373] width 475 height 24
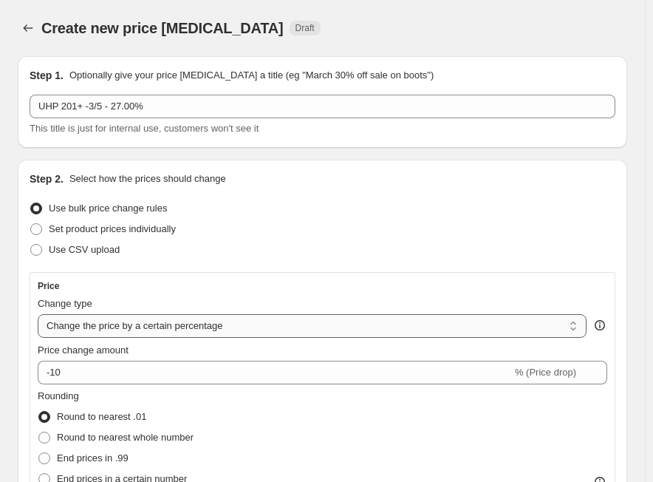
click at [130, 325] on select "Change the price to a certain amount Change the price by a certain amount Chang…" at bounding box center [312, 326] width 549 height 24
select select "margin"
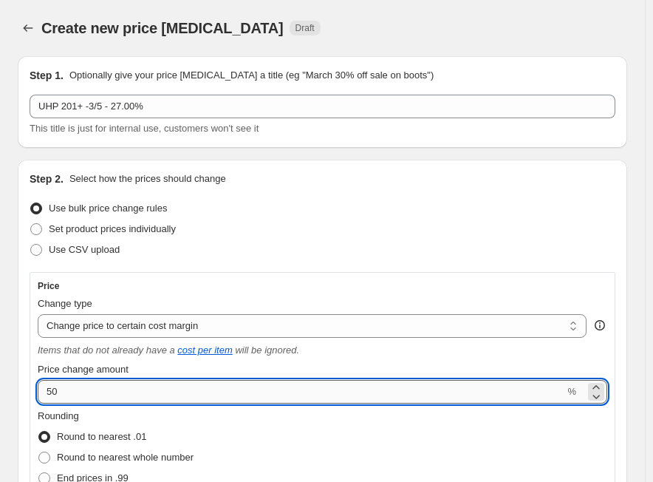
click at [95, 387] on input "50" at bounding box center [301, 392] width 527 height 24
paste input "27.0"
type input "27"
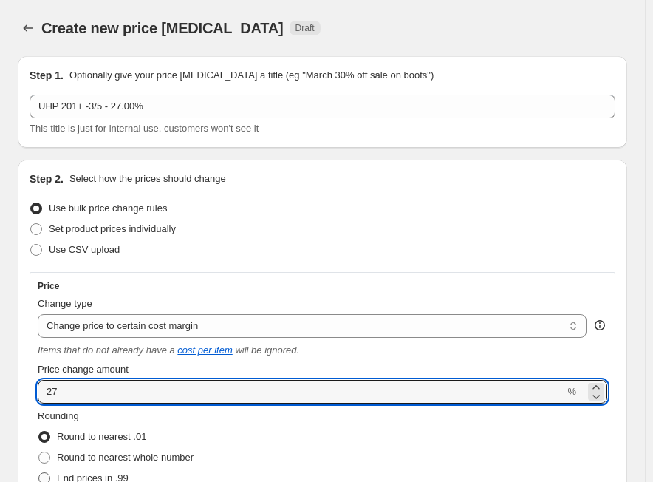
click at [115, 473] on span "End prices in .99" at bounding box center [93, 477] width 72 height 11
click at [39, 473] on input "End prices in .99" at bounding box center [38, 472] width 1 height 1
radio input "true"
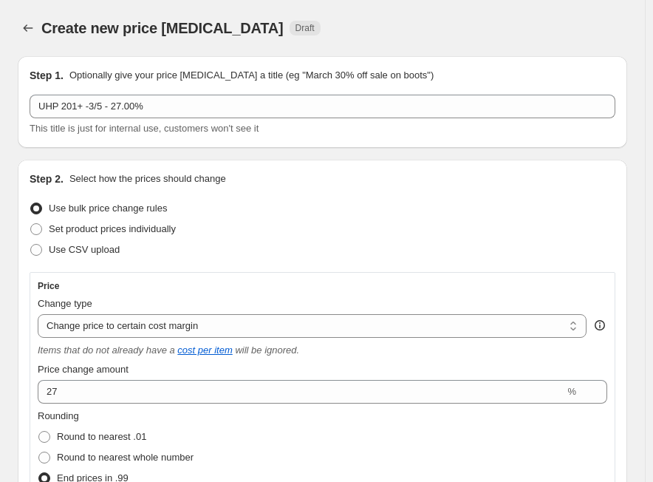
scroll to position [222, 0]
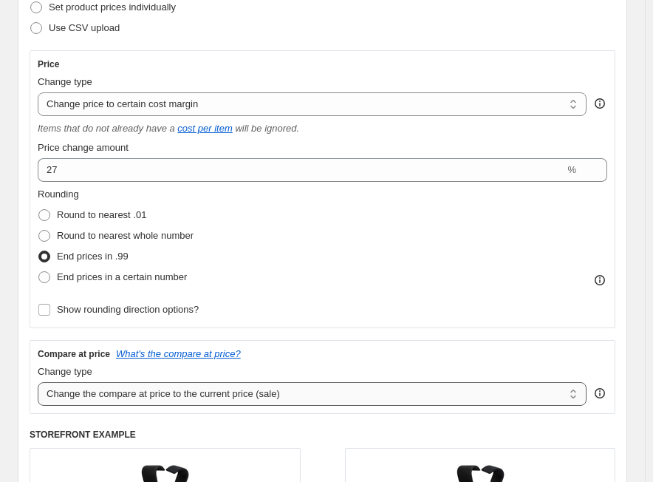
click at [132, 395] on select "Change the compare at price to the current price (sale) Change the compare at p…" at bounding box center [312, 394] width 549 height 24
select select "no_change"
click at [38, 382] on select "Change the compare at price to the current price (sale) Change the compare at p…" at bounding box center [312, 394] width 549 height 24
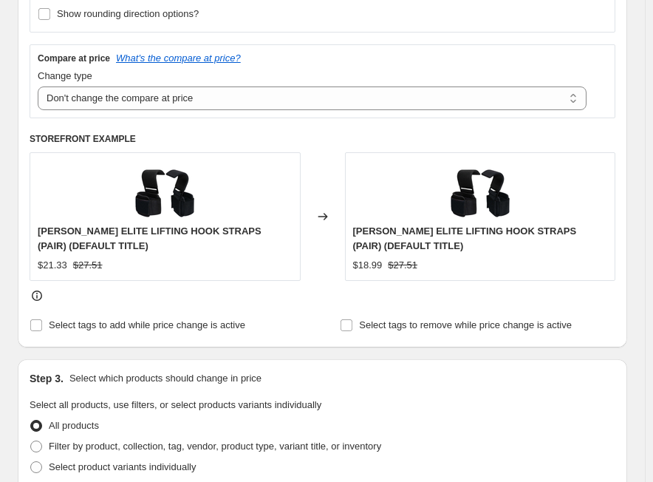
scroll to position [591, 0]
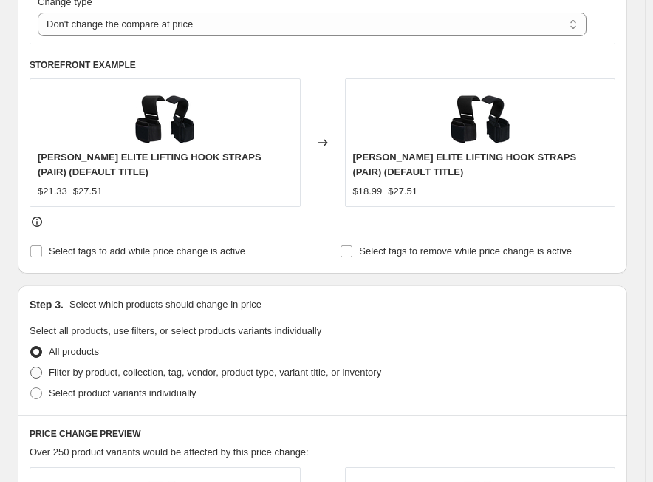
click at [58, 375] on span "Filter by product, collection, tag, vendor, product type, variant title, or inv…" at bounding box center [215, 372] width 333 height 11
click at [31, 367] on input "Filter by product, collection, tag, vendor, product type, variant title, or inv…" at bounding box center [30, 367] width 1 height 1
radio input "true"
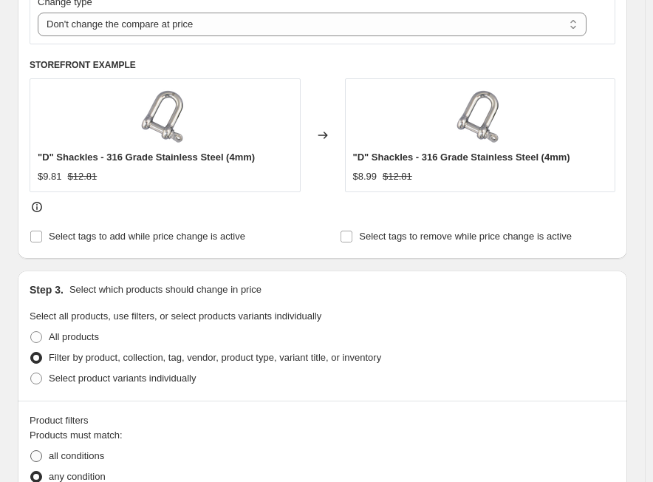
click at [84, 458] on span "all conditions" at bounding box center [76, 455] width 55 height 11
click at [31, 451] on input "all conditions" at bounding box center [30, 450] width 1 height 1
radio input "true"
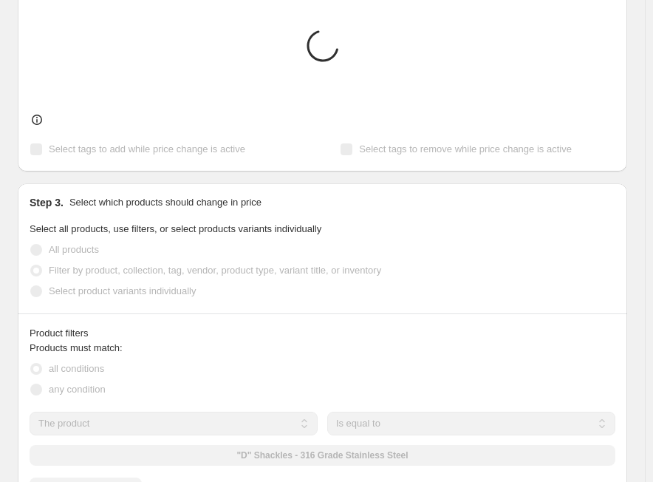
scroll to position [739, 0]
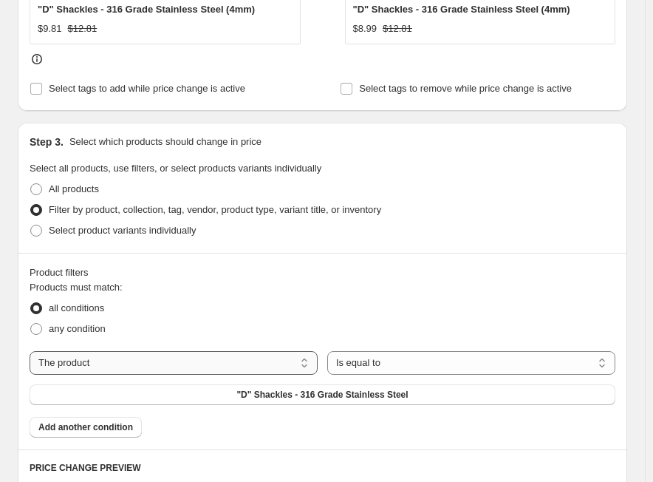
click at [141, 374] on select "The product The product's collection The product's tag The product's vendor The…" at bounding box center [174, 363] width 288 height 24
select select "tag"
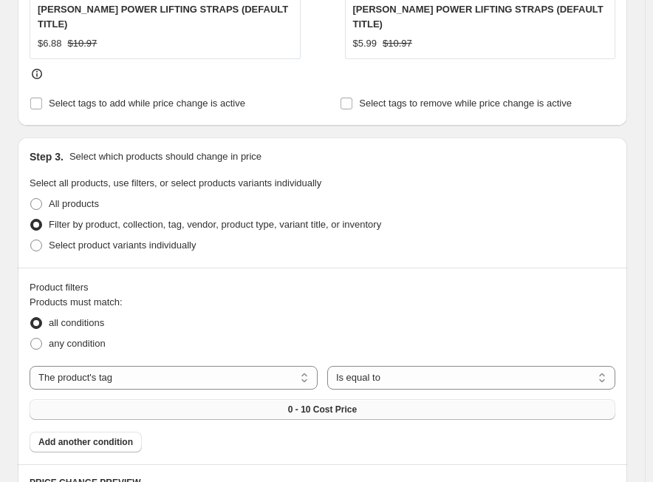
click at [278, 400] on button "0 - 10 Cost Price" at bounding box center [323, 409] width 586 height 21
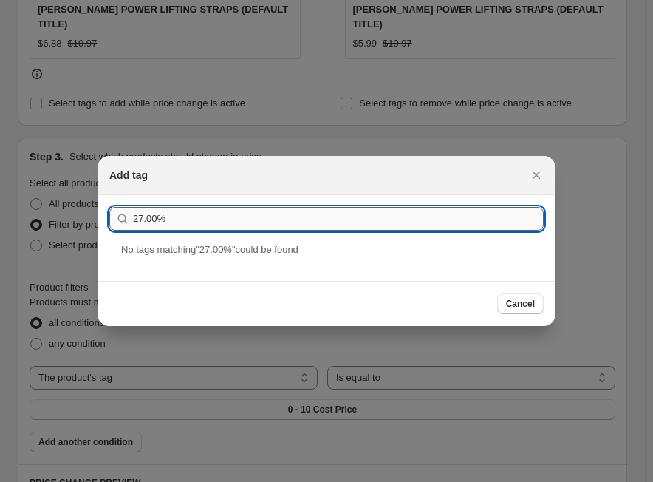
click at [290, 225] on input "27.00%" at bounding box center [338, 219] width 411 height 24
paste input "UHP 201+ -3/5"
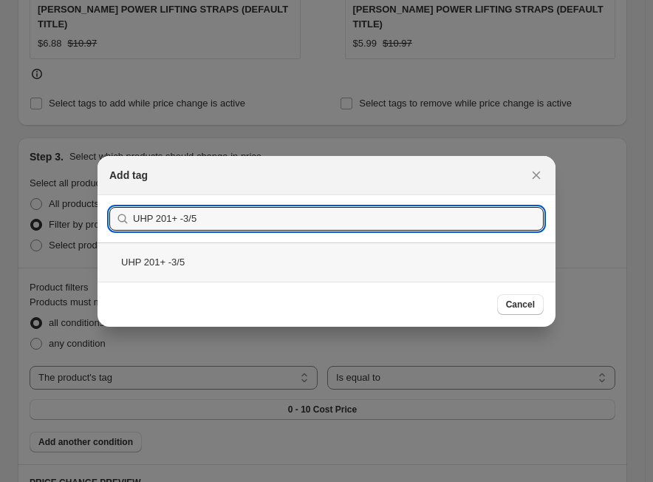
type input "UHP 201+ -3/5"
click at [185, 276] on div "UHP 201+ -3/5" at bounding box center [327, 261] width 458 height 39
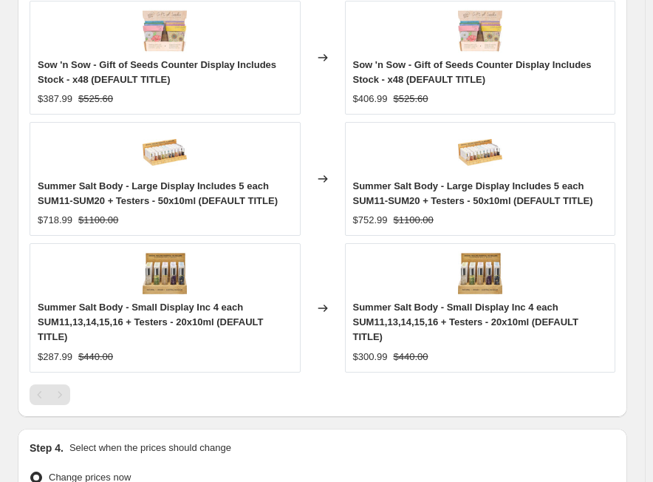
scroll to position [1448, 0]
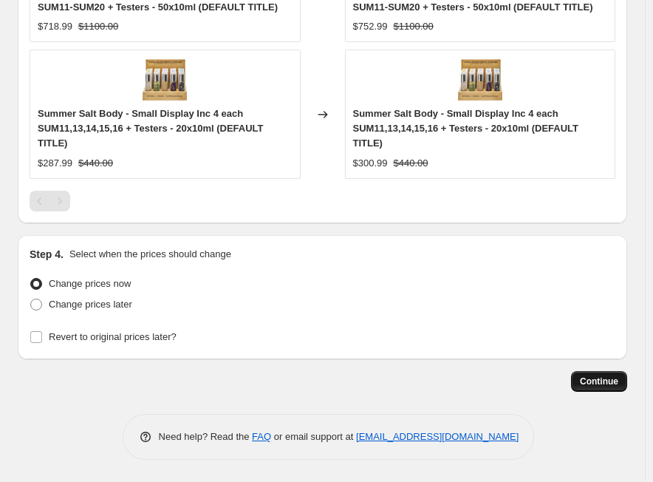
click at [599, 384] on span "Continue" at bounding box center [599, 382] width 38 height 12
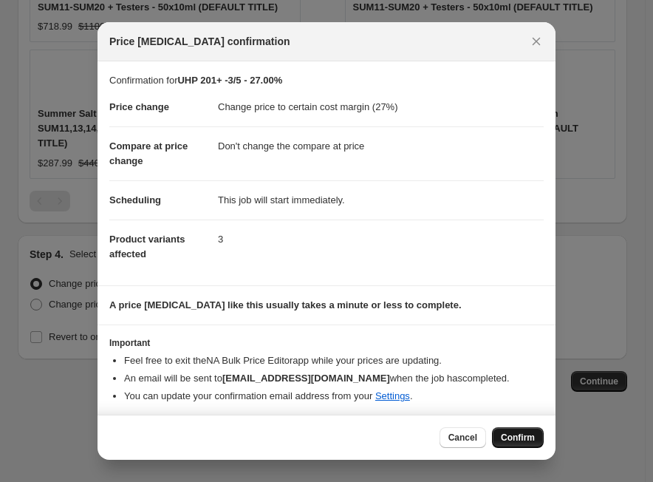
click at [532, 435] on span "Confirm" at bounding box center [518, 438] width 34 height 12
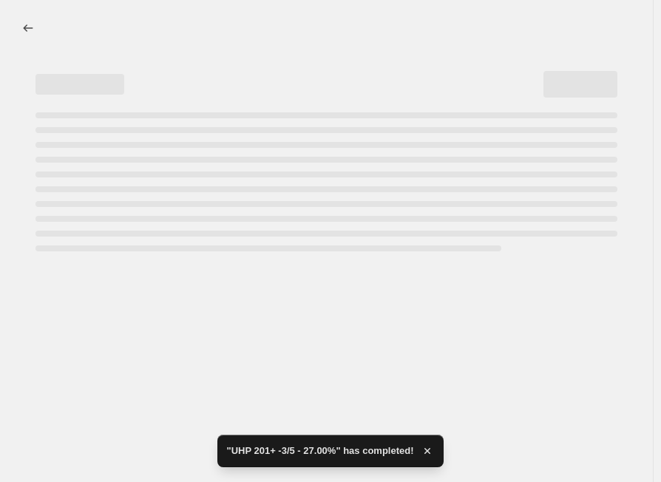
select select "margin"
select select "no_change"
select select "tag"
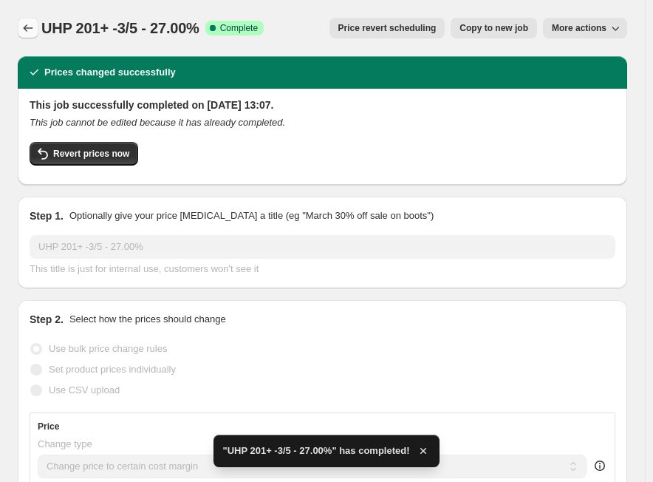
click at [24, 30] on icon "Price change jobs" at bounding box center [28, 28] width 15 height 15
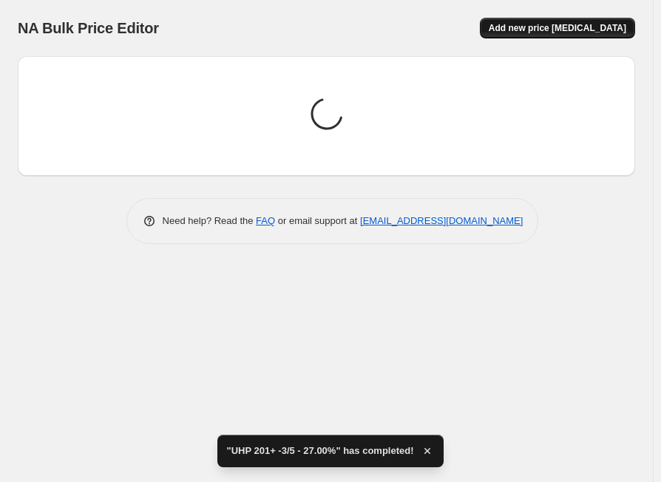
click at [526, 30] on span "Add new price [MEDICAL_DATA]" at bounding box center [557, 28] width 137 height 12
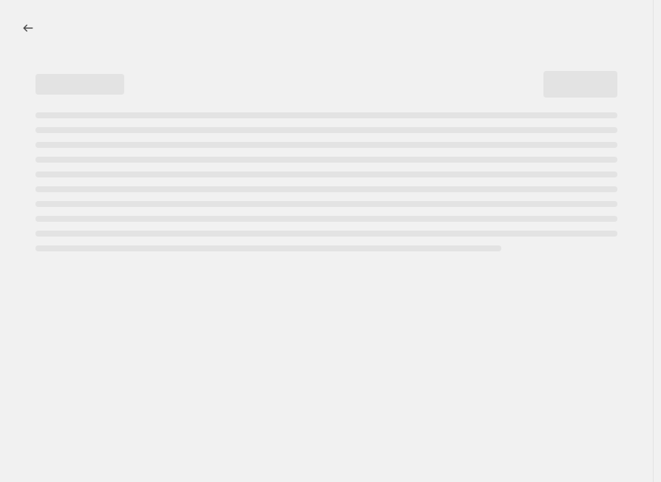
select select "percentage"
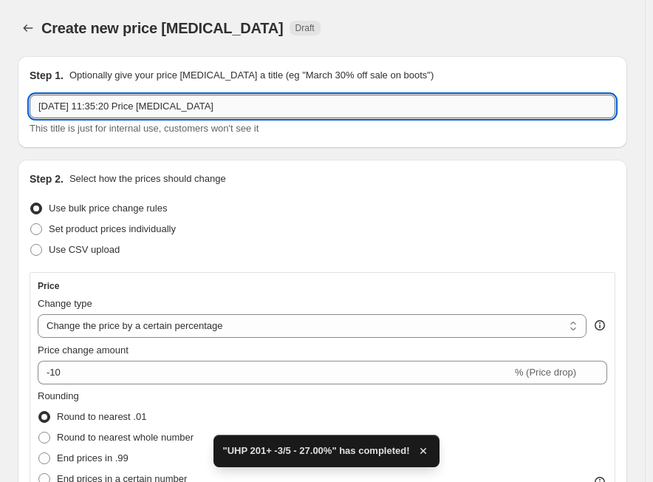
click at [237, 108] on input "[DATE] 11:35:20 Price [MEDICAL_DATA]" at bounding box center [323, 107] width 586 height 24
paste input "UHP 201+ -4/5"
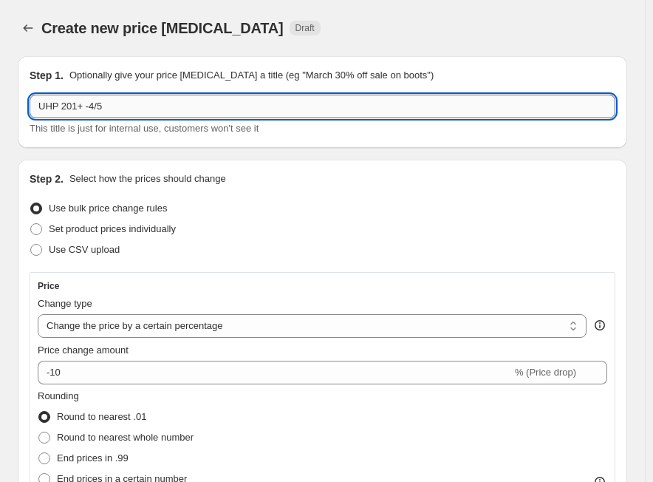
click at [242, 106] on input "UHP 201+ -4/5" at bounding box center [323, 107] width 586 height 24
paste input "24.00%"
click at [114, 108] on input "UHP 201+ -4/5 -24.00%" at bounding box center [323, 107] width 586 height 24
type input "UHP 201+ -4/5 - 24.00%"
click at [162, 330] on select "Change the price to a certain amount Change the price by a certain amount Chang…" at bounding box center [312, 326] width 549 height 24
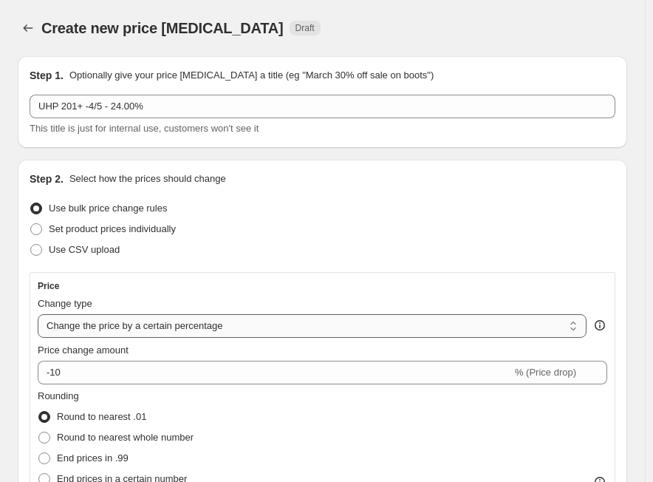
select select "margin"
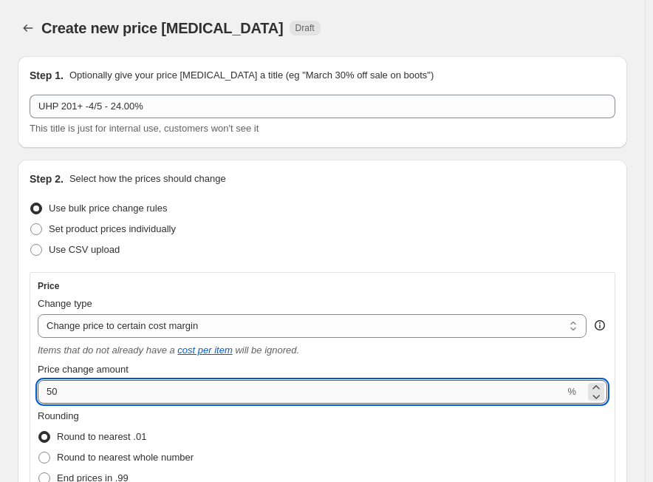
click at [194, 388] on input "50" at bounding box center [301, 392] width 527 height 24
paste input "24.0"
type input "24"
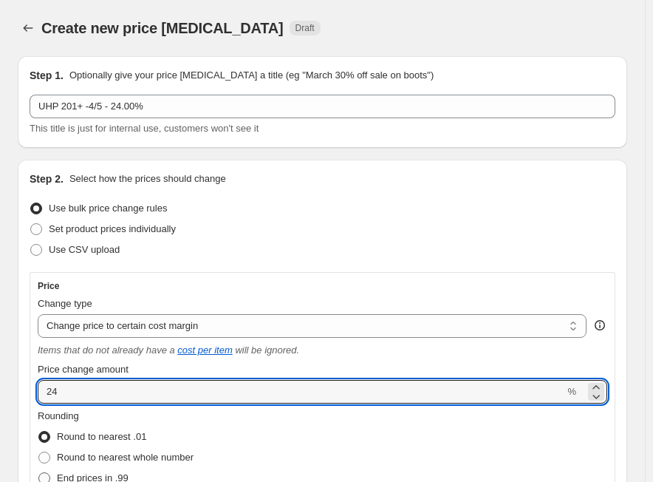
click at [119, 474] on span "End prices in .99" at bounding box center [93, 477] width 72 height 11
click at [39, 473] on input "End prices in .99" at bounding box center [38, 472] width 1 height 1
radio input "true"
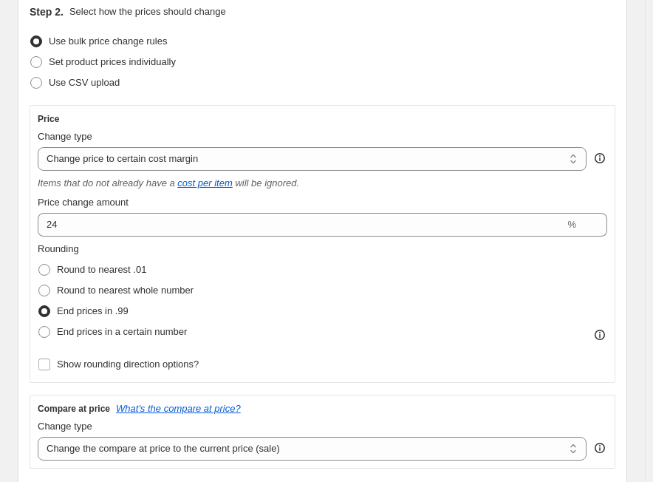
scroll to position [222, 0]
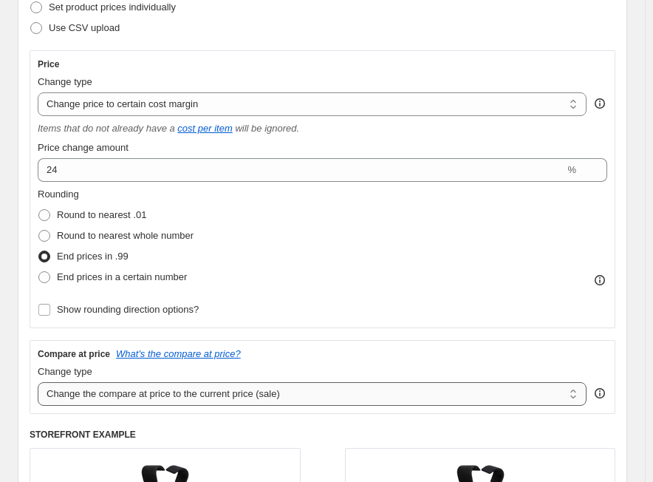
click at [228, 401] on select "Change the compare at price to the current price (sale) Change the compare at p…" at bounding box center [312, 394] width 549 height 24
select select "no_change"
click at [38, 382] on select "Change the compare at price to the current price (sale) Change the compare at p…" at bounding box center [312, 394] width 549 height 24
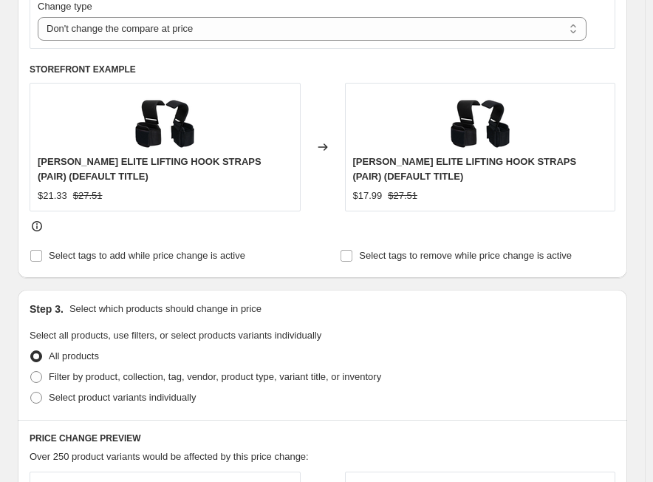
scroll to position [665, 0]
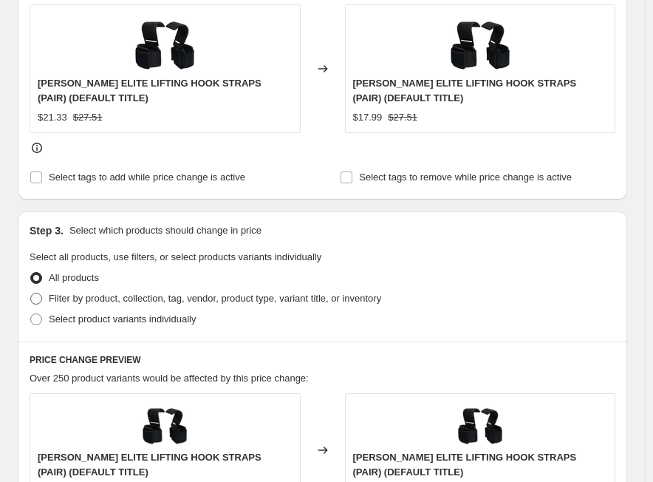
click at [167, 304] on span "Filter by product, collection, tag, vendor, product type, variant title, or inv…" at bounding box center [215, 298] width 333 height 11
click at [31, 293] on input "Filter by product, collection, tag, vendor, product type, variant title, or inv…" at bounding box center [30, 293] width 1 height 1
radio input "true"
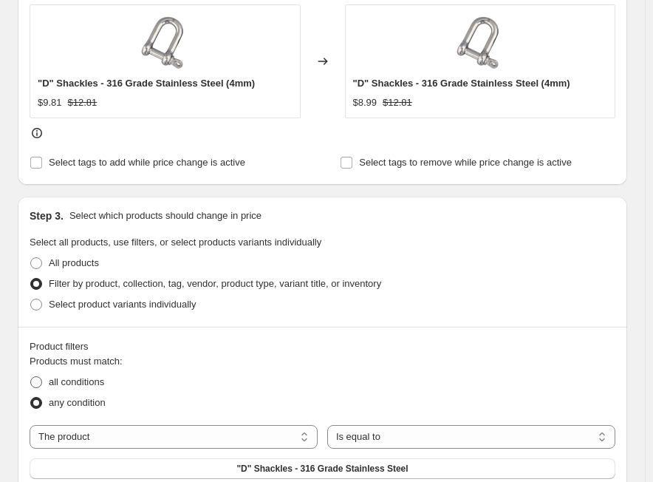
click at [104, 381] on span "all conditions" at bounding box center [76, 381] width 55 height 11
click at [31, 377] on input "all conditions" at bounding box center [30, 376] width 1 height 1
radio input "true"
click at [191, 432] on select "The product The product's collection The product's tag The product's vendor The…" at bounding box center [174, 437] width 288 height 24
select select "tag"
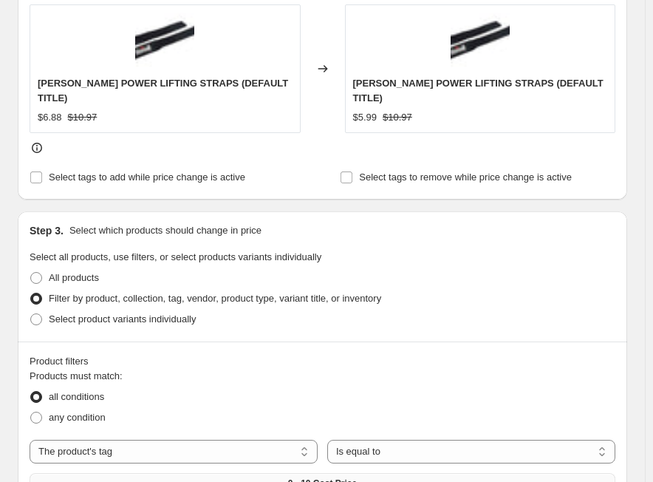
click at [351, 478] on span "0 - 10 Cost Price" at bounding box center [322, 484] width 69 height 12
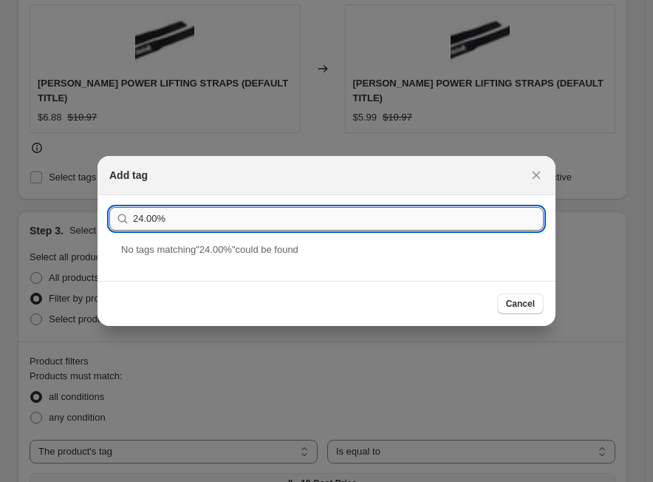
click at [342, 225] on input "24.00%" at bounding box center [338, 219] width 411 height 24
paste input "UHP 201+ -4/5"
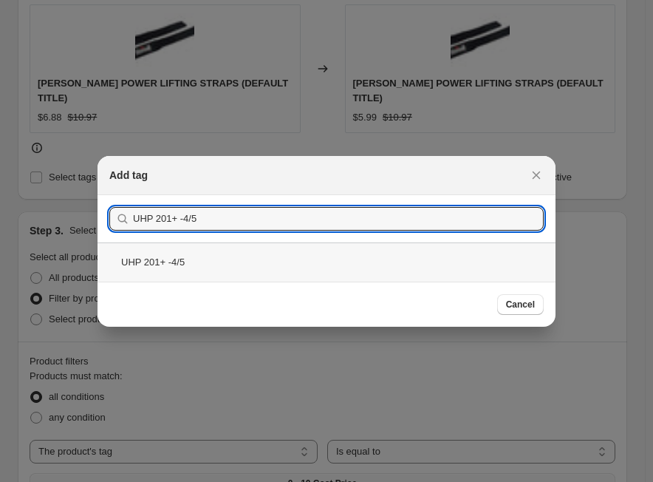
type input "UHP 201+ -4/5"
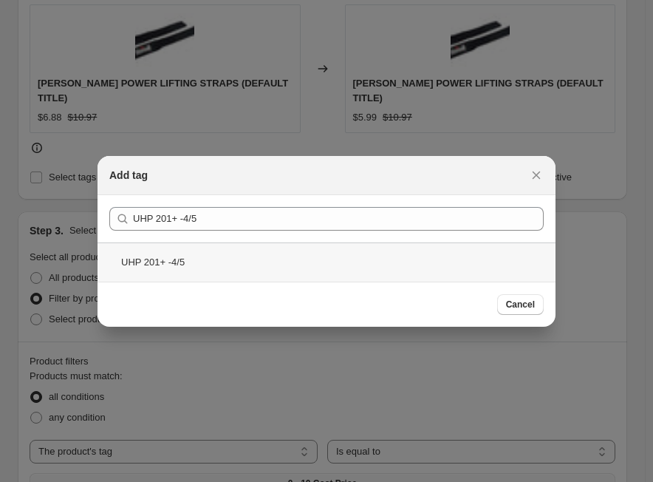
click at [203, 257] on div "UHP 201+ -4/5" at bounding box center [327, 261] width 458 height 39
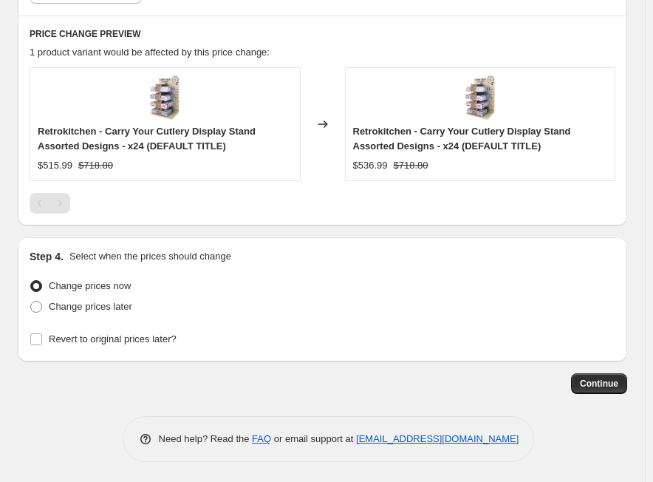
scroll to position [1190, 0]
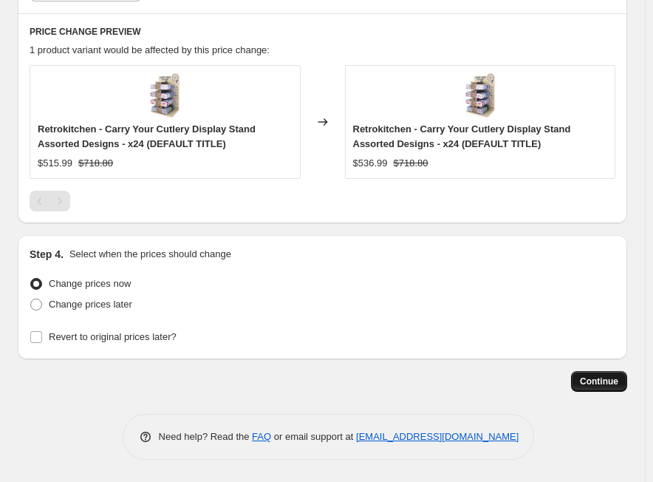
click at [603, 384] on span "Continue" at bounding box center [599, 382] width 38 height 12
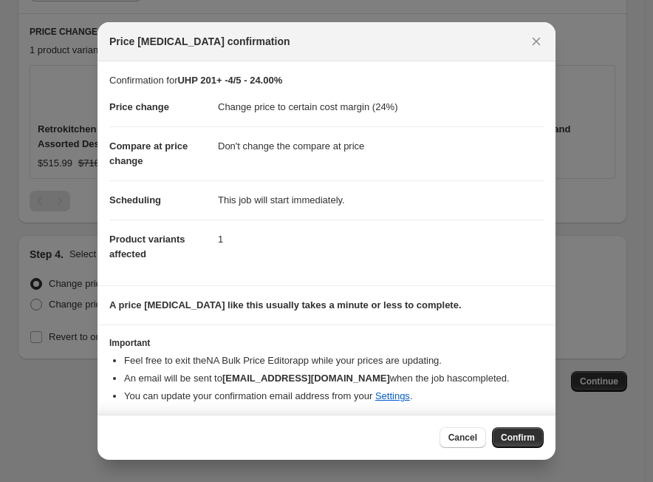
click at [604, 415] on div at bounding box center [326, 241] width 653 height 482
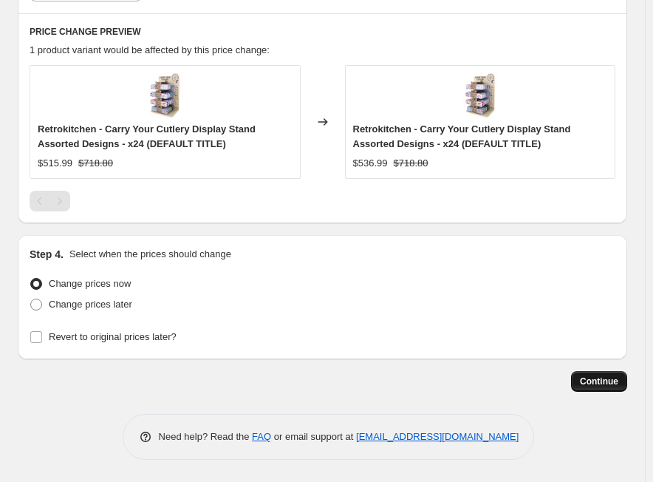
click at [615, 388] on button "Continue" at bounding box center [599, 381] width 56 height 21
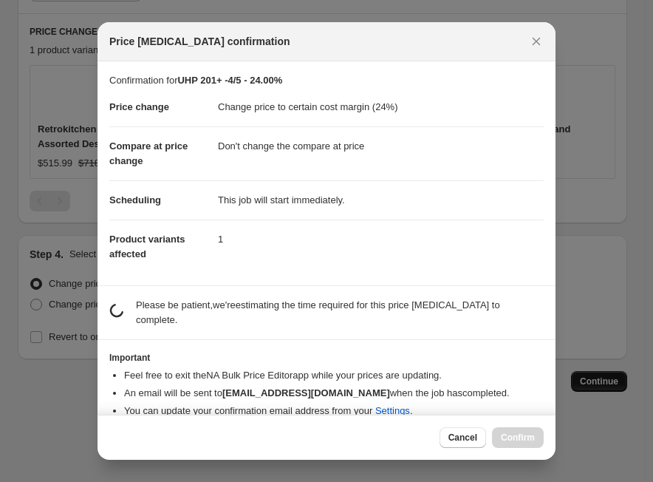
scroll to position [0, 0]
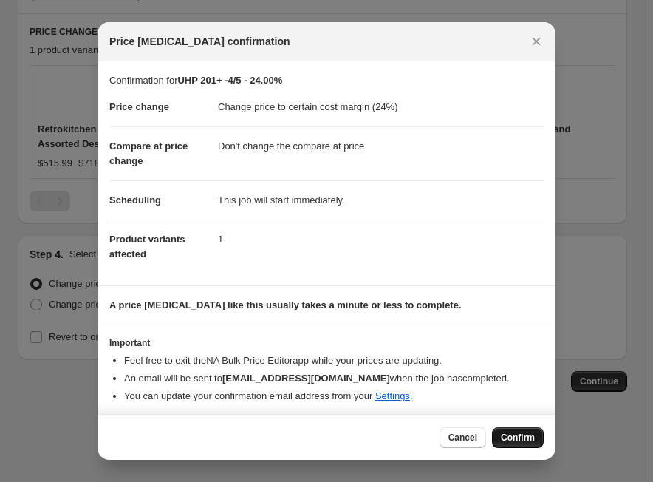
click at [514, 437] on span "Confirm" at bounding box center [518, 438] width 34 height 12
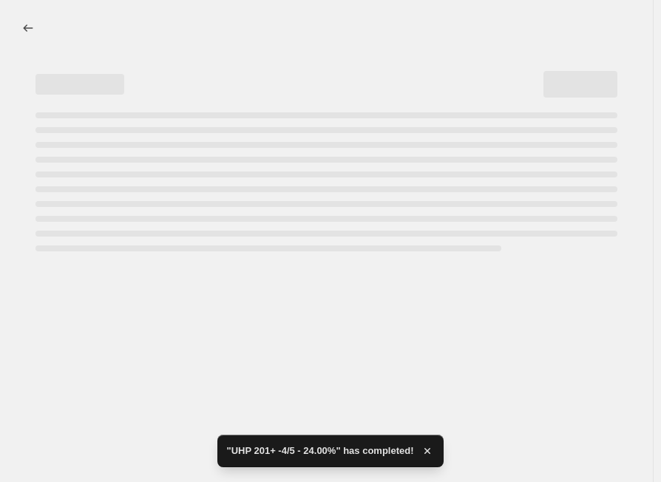
select select "margin"
select select "no_change"
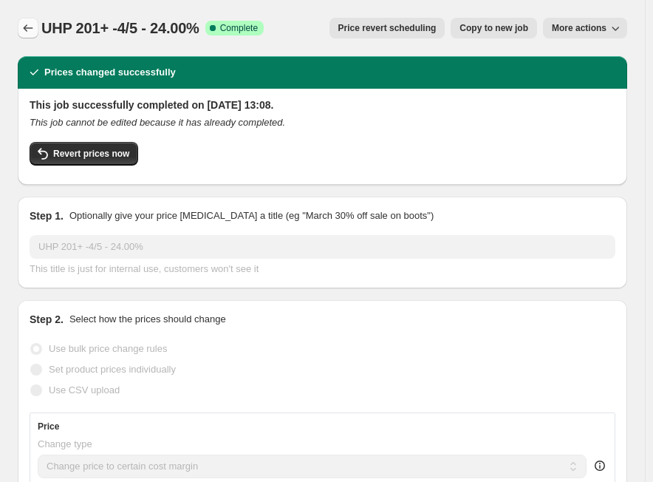
click at [26, 33] on icon "Price change jobs" at bounding box center [28, 28] width 15 height 15
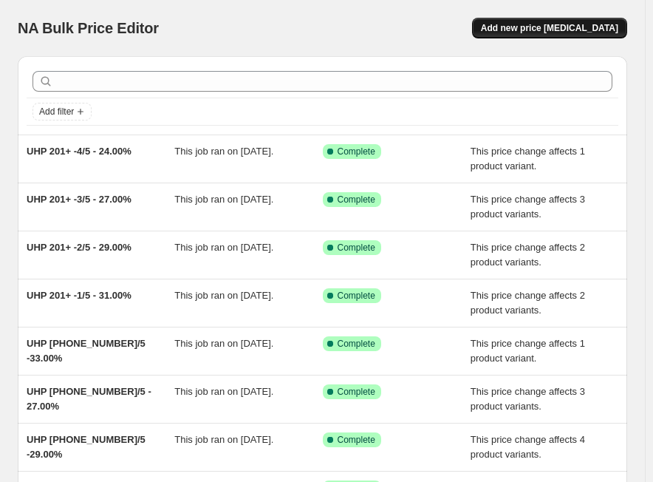
click at [568, 22] on button "Add new price [MEDICAL_DATA]" at bounding box center [549, 28] width 155 height 21
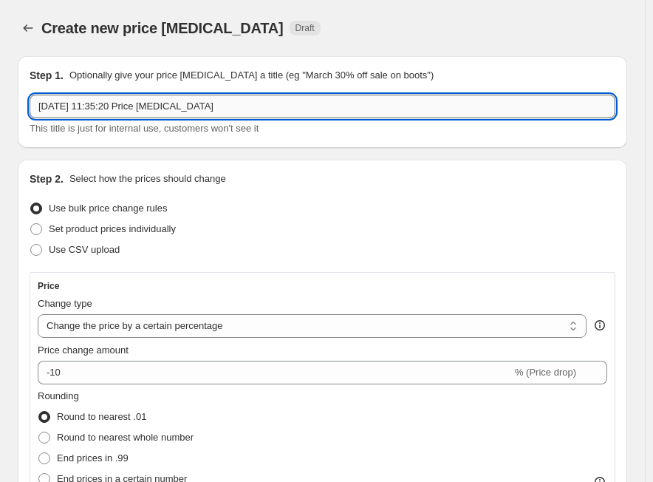
click at [278, 112] on input "[DATE] 11:35:20 Price [MEDICAL_DATA]" at bounding box center [323, 107] width 586 height 24
paste input "UHP 201+ -5/5"
click at [564, 109] on input "UHP 201+ -5/5" at bounding box center [323, 107] width 586 height 24
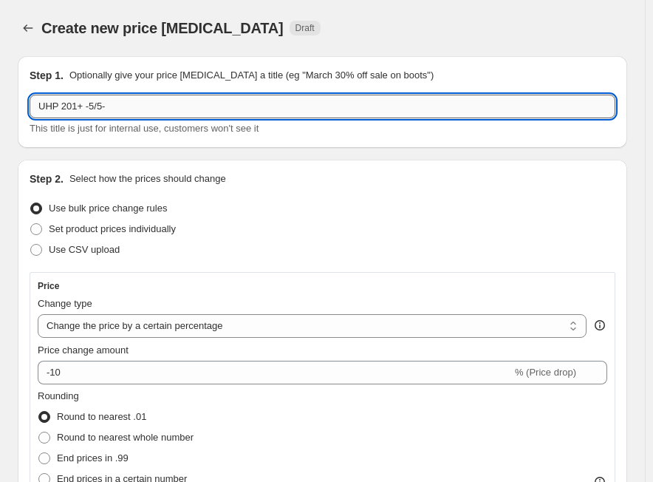
paste input "UHP 201+ -5/5"
drag, startPoint x: 187, startPoint y: 106, endPoint x: 115, endPoint y: 110, distance: 72.5
click at [115, 110] on input "UHP 201+ -5/5-UHP 201+ -5/5" at bounding box center [323, 107] width 586 height 24
paste input "22.00%"
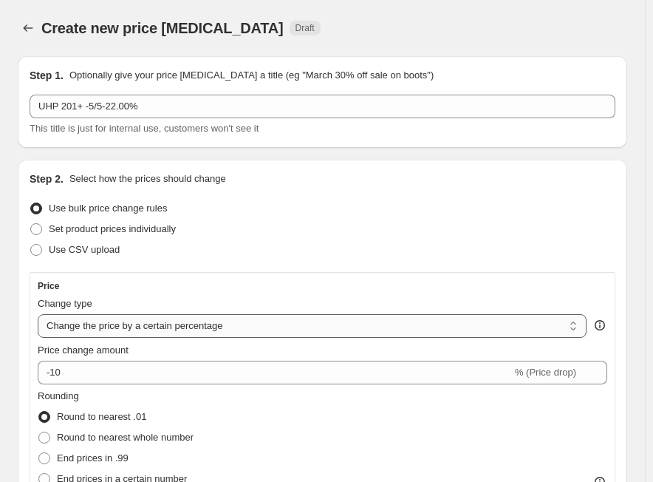
drag, startPoint x: 99, startPoint y: 330, endPoint x: 107, endPoint y: 336, distance: 10.1
click at [99, 331] on select "Change the price to a certain amount Change the price by a certain amount Chang…" at bounding box center [312, 326] width 549 height 24
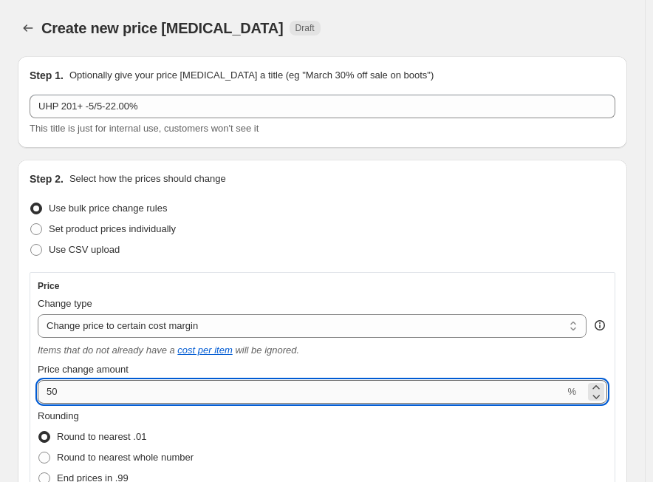
click at [91, 390] on input "50" at bounding box center [301, 392] width 527 height 24
paste input "22.0"
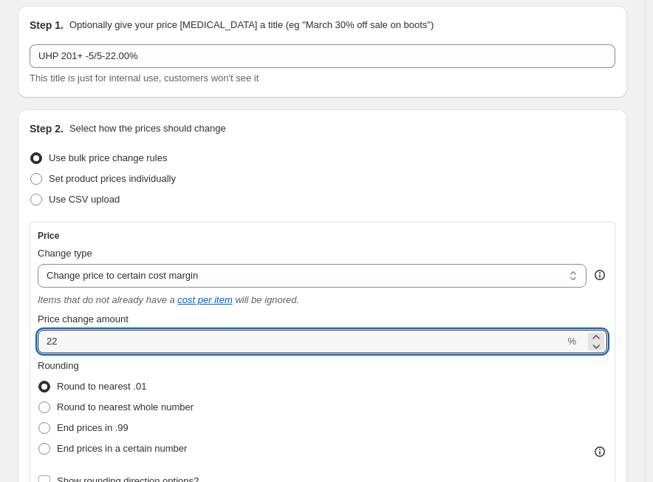
scroll to position [74, 0]
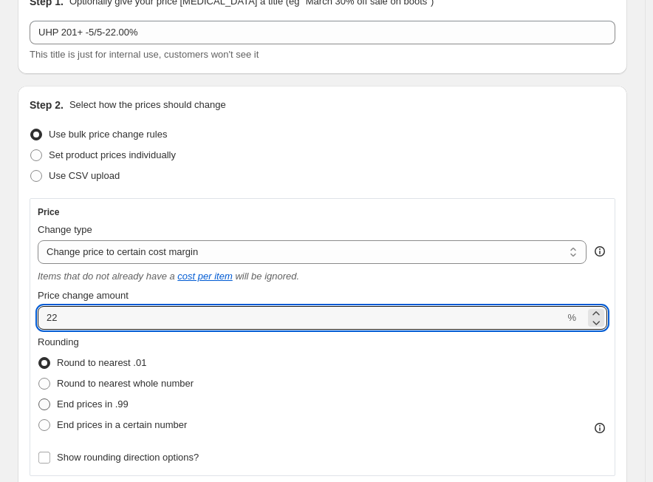
click at [96, 405] on span "End prices in .99" at bounding box center [93, 403] width 72 height 11
click at [39, 399] on input "End prices in .99" at bounding box center [38, 398] width 1 height 1
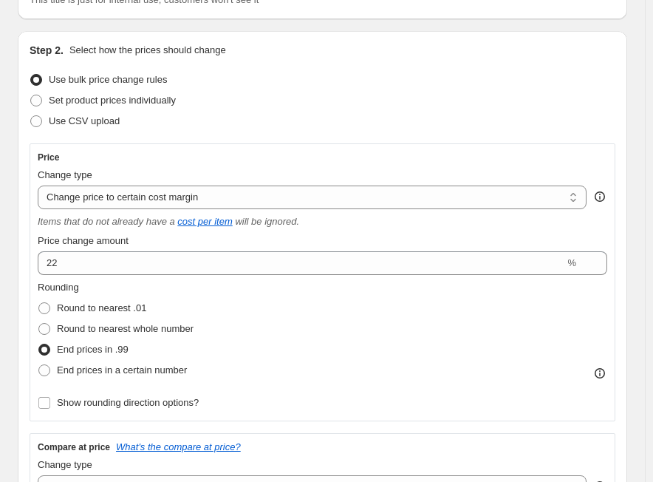
scroll to position [222, 0]
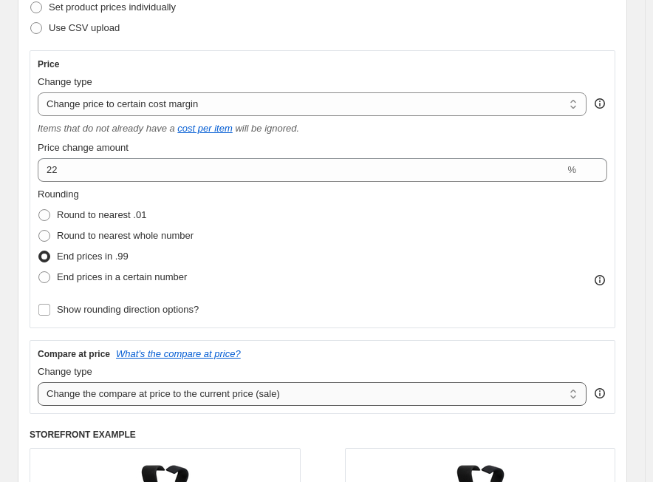
click at [145, 404] on select "Change the compare at price to the current price (sale) Change the compare at p…" at bounding box center [312, 394] width 549 height 24
click at [38, 382] on select "Change the compare at price to the current price (sale) Change the compare at p…" at bounding box center [312, 394] width 549 height 24
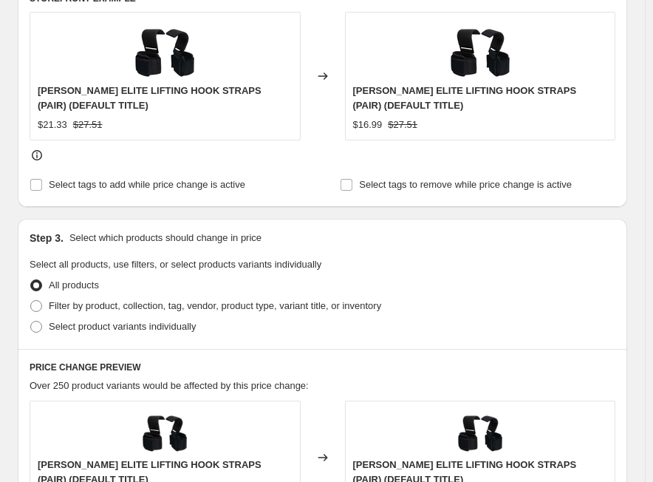
scroll to position [665, 0]
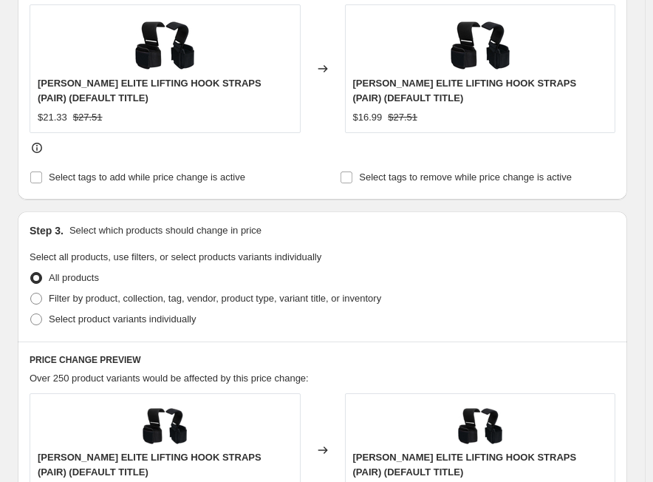
click at [37, 299] on span at bounding box center [36, 299] width 12 height 12
click at [31, 293] on input "Filter by product, collection, tag, vendor, product type, variant title, or inv…" at bounding box center [30, 293] width 1 height 1
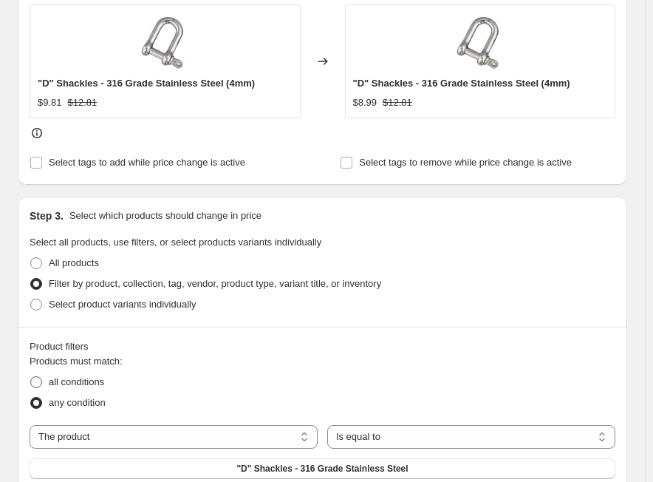
click at [82, 384] on span "all conditions" at bounding box center [76, 381] width 55 height 11
click at [31, 377] on input "all conditions" at bounding box center [30, 376] width 1 height 1
click at [159, 441] on select "The product The product's collection The product's tag The product's vendor The…" at bounding box center [174, 437] width 288 height 24
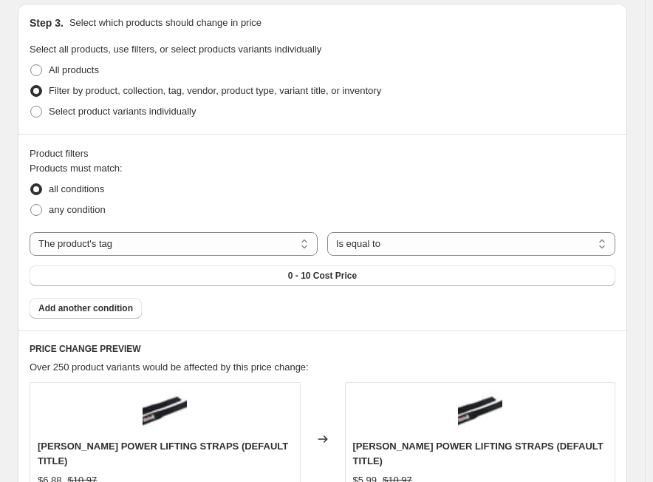
scroll to position [887, 0]
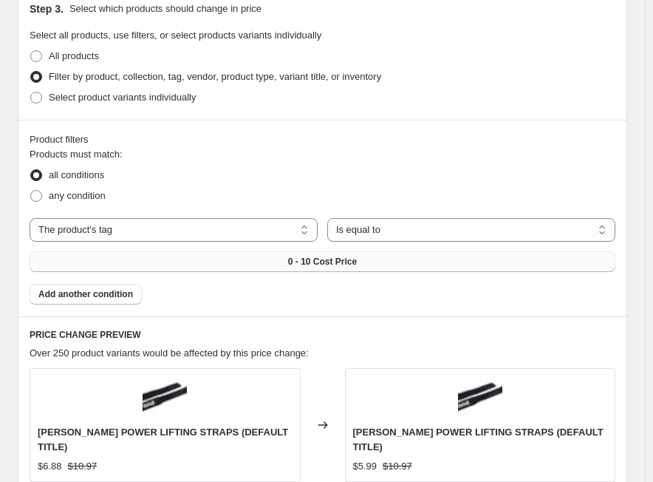
click at [325, 254] on button "0 - 10 Cost Price" at bounding box center [323, 261] width 586 height 21
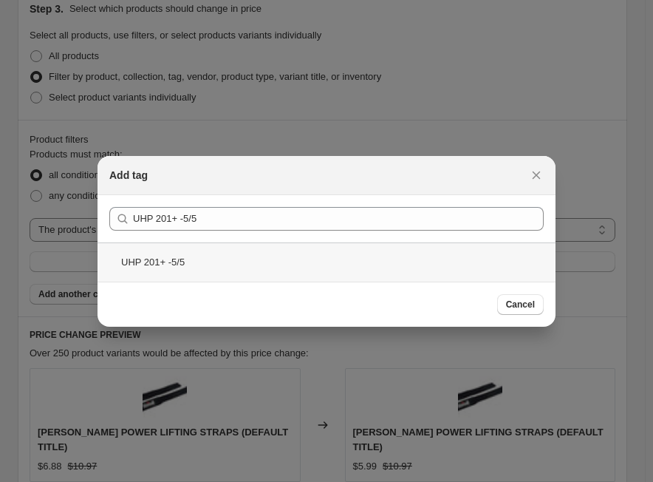
drag, startPoint x: 320, startPoint y: 268, endPoint x: 322, endPoint y: 281, distance: 12.7
click at [322, 280] on div "UHP 201+ -5/5" at bounding box center [327, 261] width 458 height 39
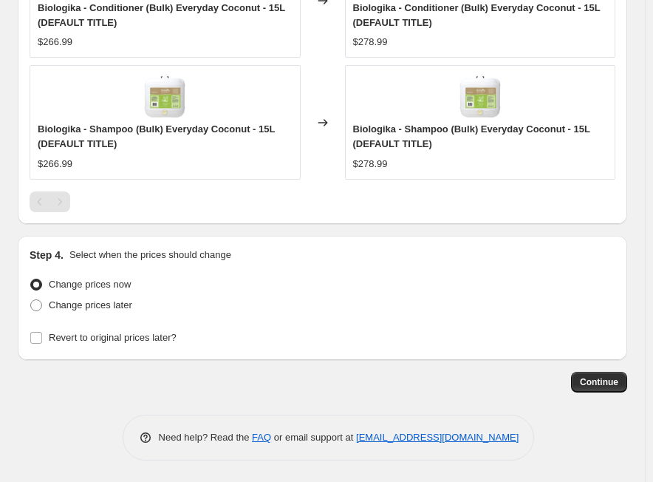
scroll to position [1433, 0]
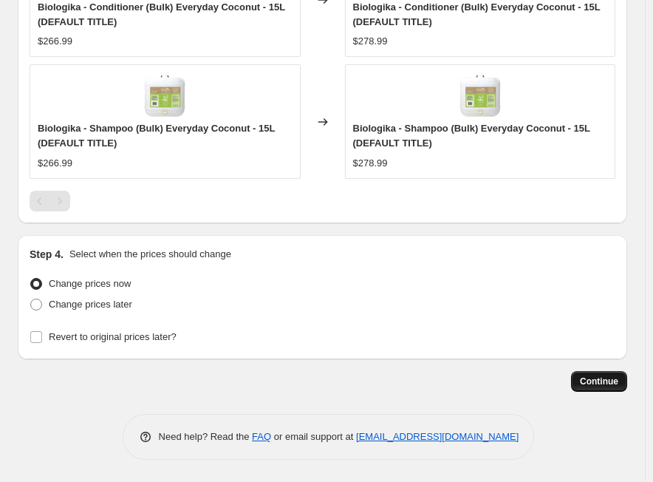
click at [619, 386] on span "Continue" at bounding box center [599, 382] width 38 height 12
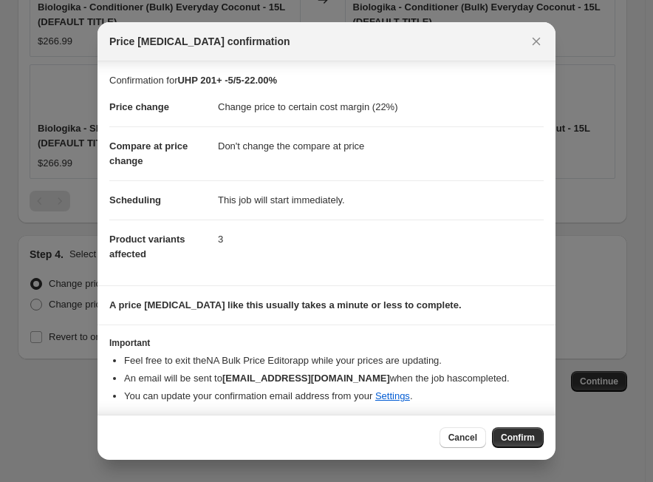
scroll to position [4, 0]
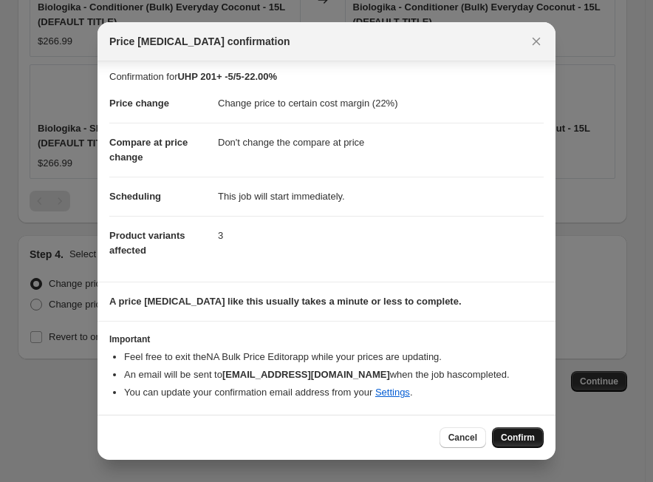
click at [513, 439] on span "Confirm" at bounding box center [518, 438] width 34 height 12
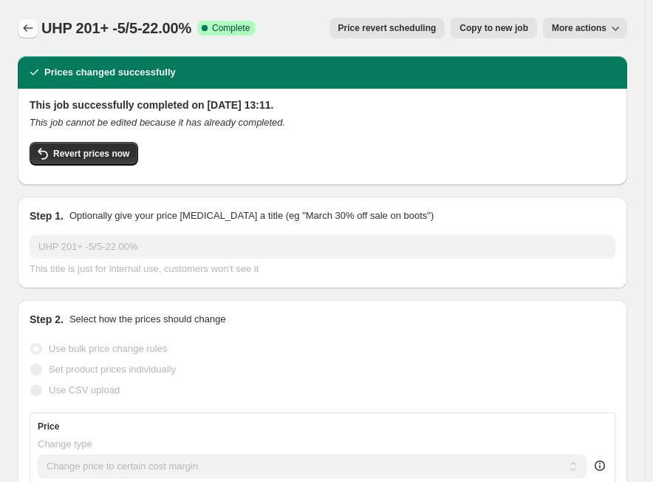
click at [30, 35] on icon "Price change jobs" at bounding box center [28, 28] width 15 height 15
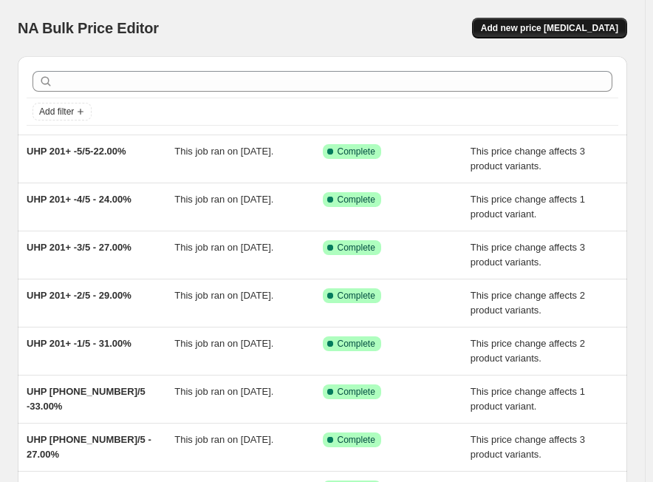
click at [543, 35] on button "Add new price [MEDICAL_DATA]" at bounding box center [549, 28] width 155 height 21
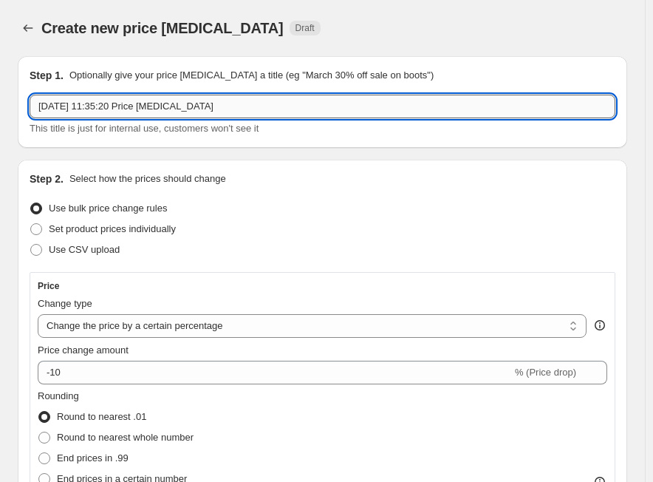
click at [231, 113] on input "[DATE] 11:35:20 Price [MEDICAL_DATA]" at bounding box center [323, 107] width 586 height 24
paste input "Vitalus"
click at [174, 101] on input "Vitalus" at bounding box center [323, 107] width 586 height 24
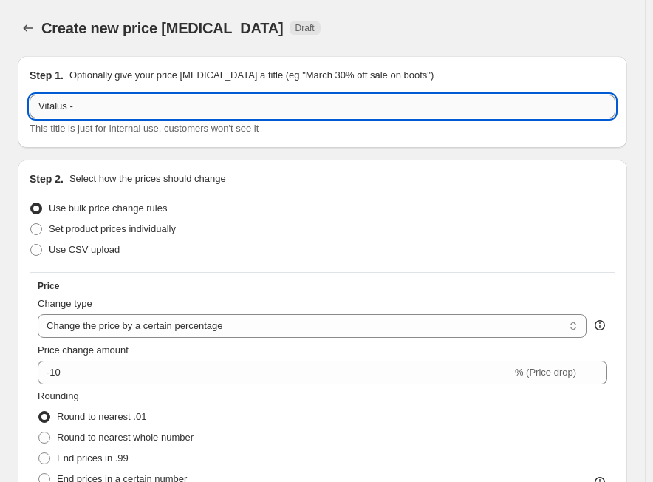
paste input "VT 0-50-1/5"
click at [173, 95] on input "Vitalus -VT 0-50-1/5" at bounding box center [323, 107] width 586 height 24
paste input "41.00%"
click at [165, 320] on select "Change the price to a certain amount Change the price by a certain amount Chang…" at bounding box center [312, 326] width 549 height 24
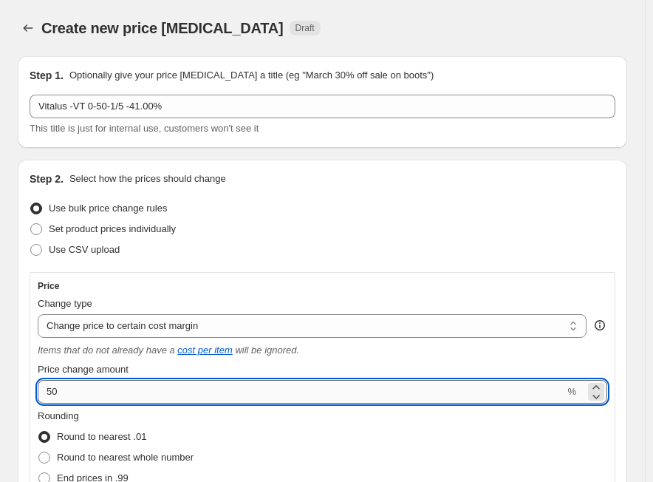
click at [92, 384] on input "50" at bounding box center [301, 392] width 527 height 24
click at [91, 384] on input "50" at bounding box center [301, 392] width 527 height 24
paste input "41.0"
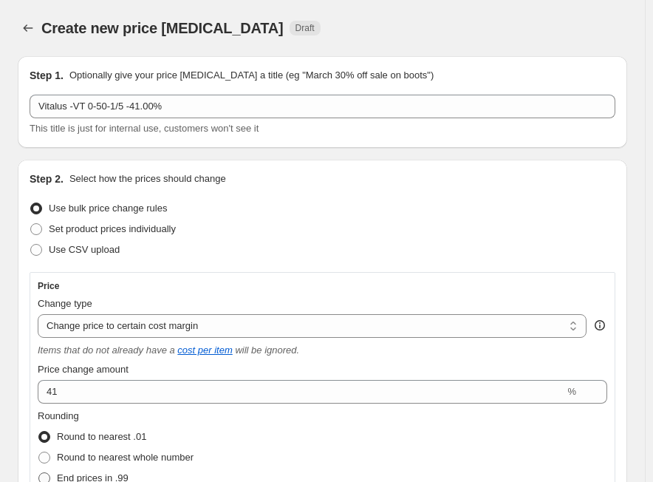
click at [108, 474] on span "End prices in .99" at bounding box center [93, 477] width 72 height 11
click at [39, 473] on input "End prices in .99" at bounding box center [38, 472] width 1 height 1
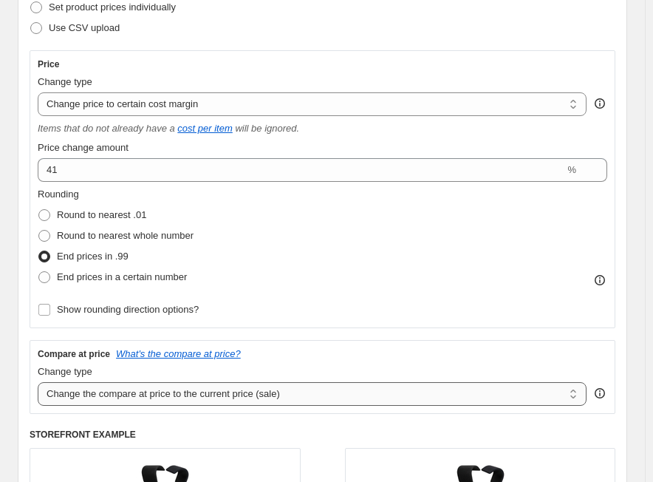
drag, startPoint x: 146, startPoint y: 397, endPoint x: 150, endPoint y: 404, distance: 7.6
click at [146, 397] on select "Change the compare at price to the current price (sale) Change the compare at p…" at bounding box center [312, 394] width 549 height 24
click at [38, 382] on select "Change the compare at price to the current price (sale) Change the compare at p…" at bounding box center [312, 394] width 549 height 24
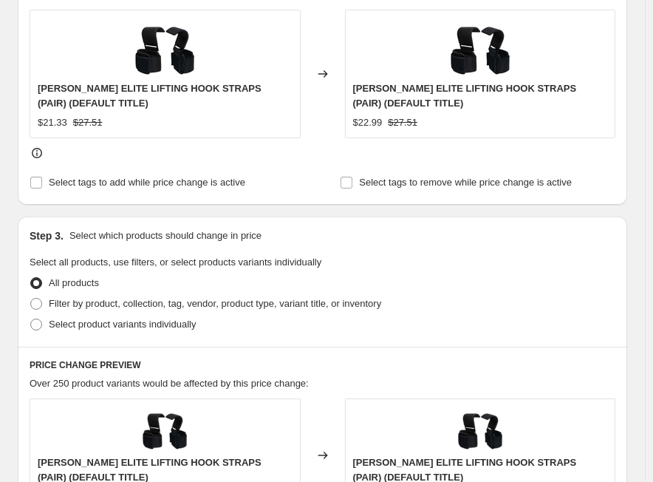
scroll to position [665, 0]
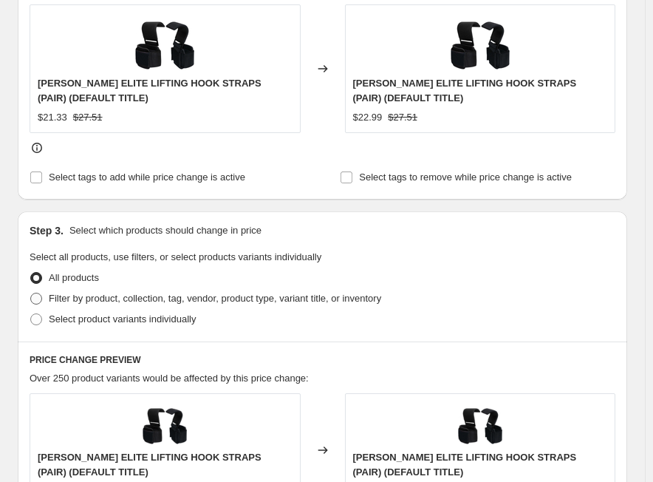
click at [100, 303] on span "Filter by product, collection, tag, vendor, product type, variant title, or inv…" at bounding box center [215, 298] width 333 height 11
click at [31, 293] on input "Filter by product, collection, tag, vendor, product type, variant title, or inv…" at bounding box center [30, 293] width 1 height 1
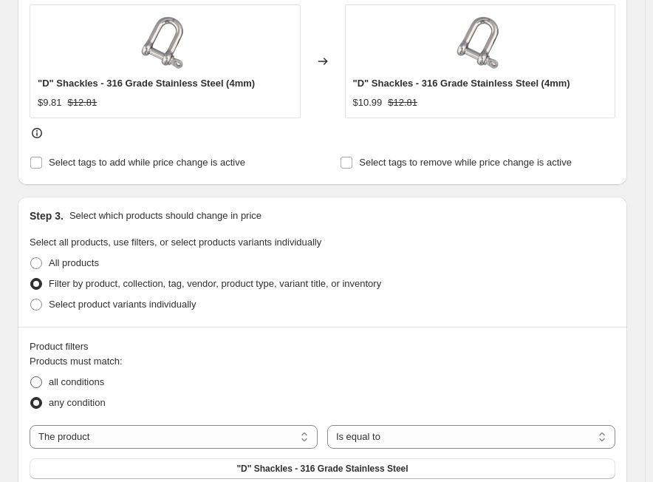
click at [81, 381] on span "all conditions" at bounding box center [76, 381] width 55 height 11
click at [31, 377] on input "all conditions" at bounding box center [30, 376] width 1 height 1
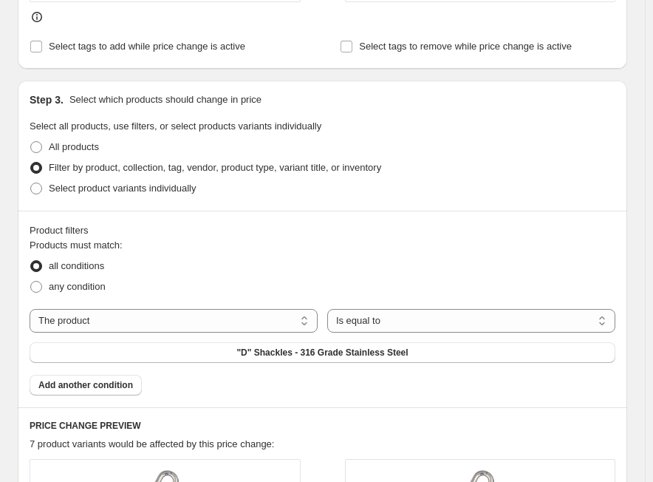
scroll to position [887, 0]
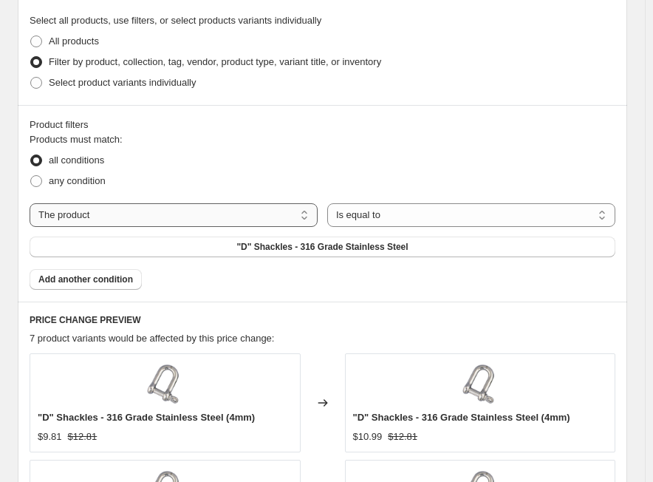
click at [142, 221] on select "The product The product's collection The product's tag The product's vendor The…" at bounding box center [174, 215] width 288 height 24
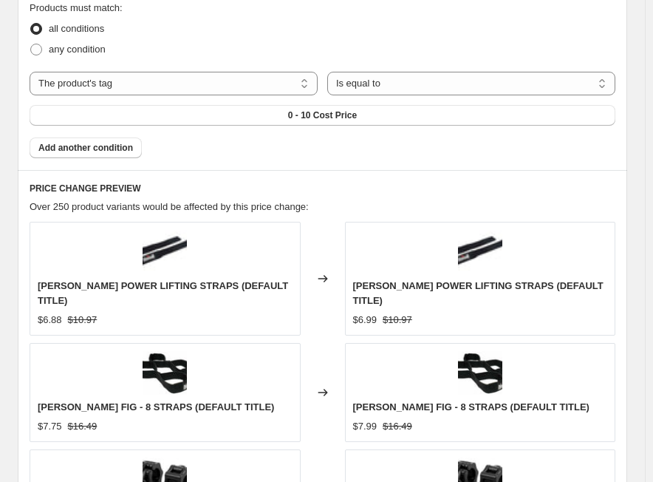
scroll to position [1035, 0]
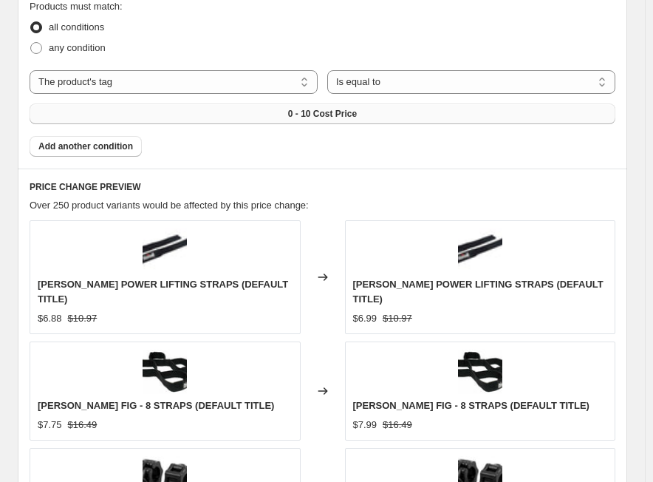
click at [357, 108] on span "0 - 10 Cost Price" at bounding box center [322, 114] width 69 height 12
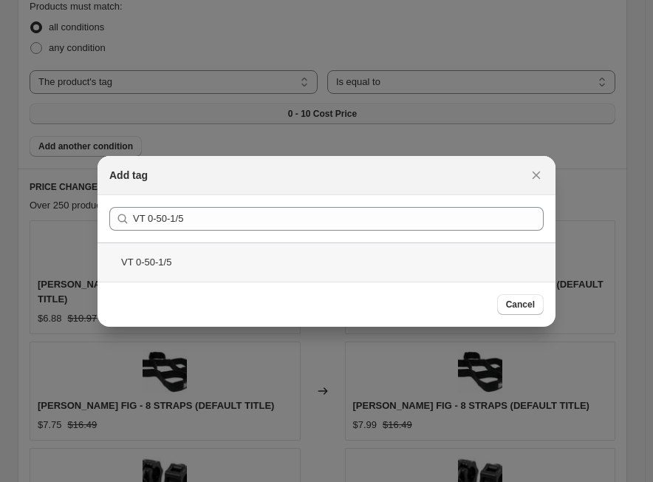
click at [241, 267] on div "VT 0-50-1/5" at bounding box center [327, 261] width 458 height 39
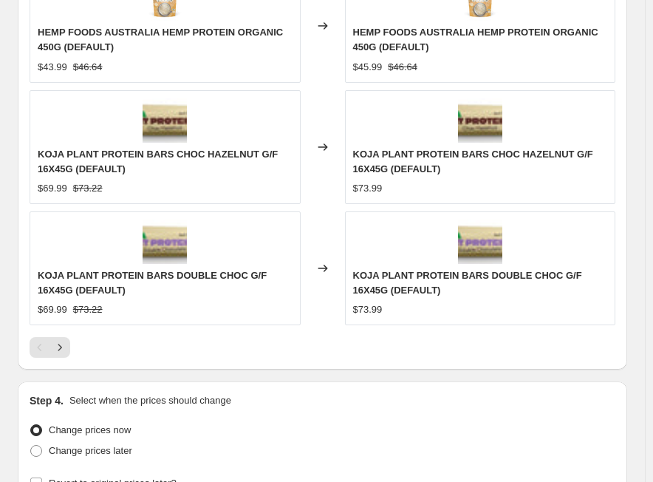
scroll to position [1676, 0]
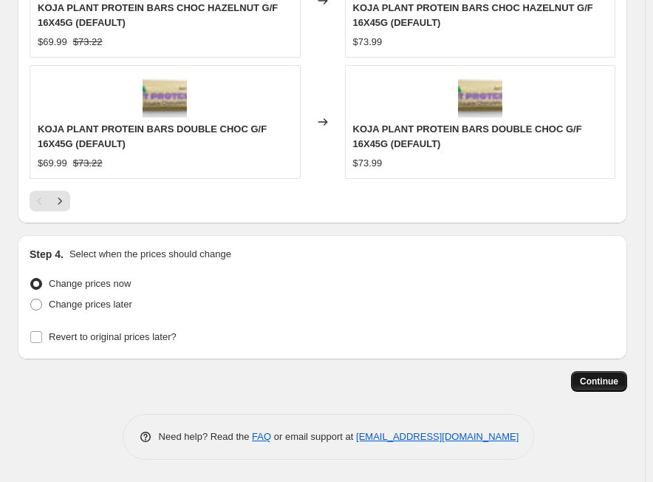
click at [617, 378] on span "Continue" at bounding box center [599, 382] width 38 height 12
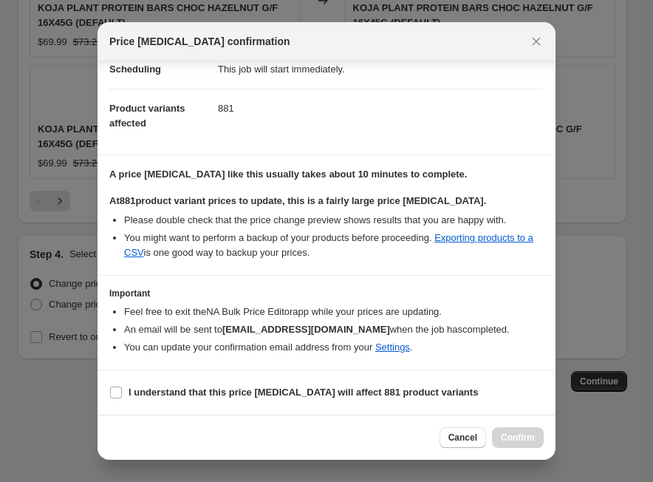
scroll to position [146, 0]
click at [183, 392] on b "I understand that this price change job will affect 881 product variants" at bounding box center [304, 392] width 350 height 11
click at [122, 392] on input "I understand that this price change job will affect 881 product variants" at bounding box center [116, 393] width 12 height 12
click at [515, 435] on span "Confirm" at bounding box center [518, 438] width 34 height 12
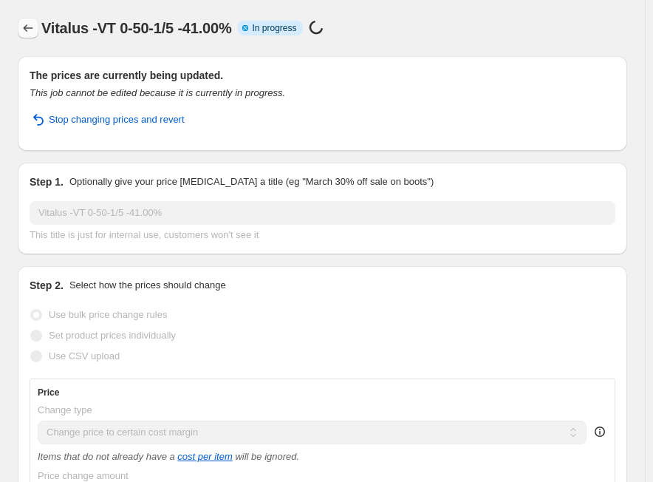
click at [30, 31] on icon "Price change jobs" at bounding box center [28, 28] width 15 height 15
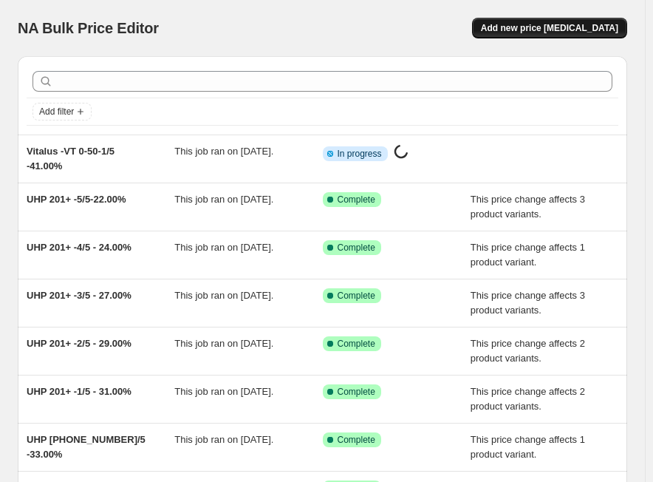
click at [527, 33] on span "Add new price [MEDICAL_DATA]" at bounding box center [549, 28] width 137 height 12
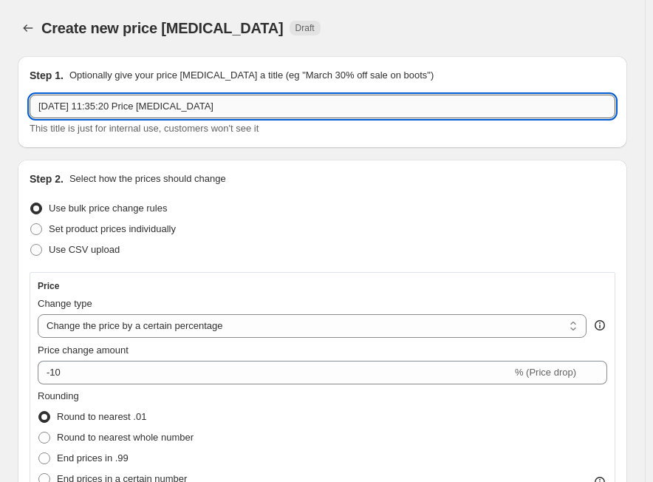
click at [249, 101] on input "[DATE] 11:35:20 Price [MEDICAL_DATA]" at bounding box center [323, 107] width 586 height 24
paste input "VT 0-50-2/5"
click at [39, 110] on input "VT 0-50-2/5" at bounding box center [323, 107] width 586 height 24
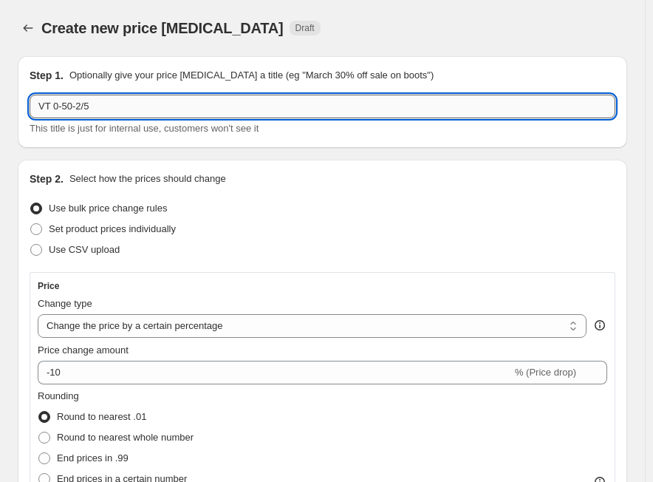
paste input "Vitalus"
click at [170, 115] on input "Vitalus - VT 0-50-2/5" at bounding box center [323, 107] width 586 height 24
paste input "38.00%"
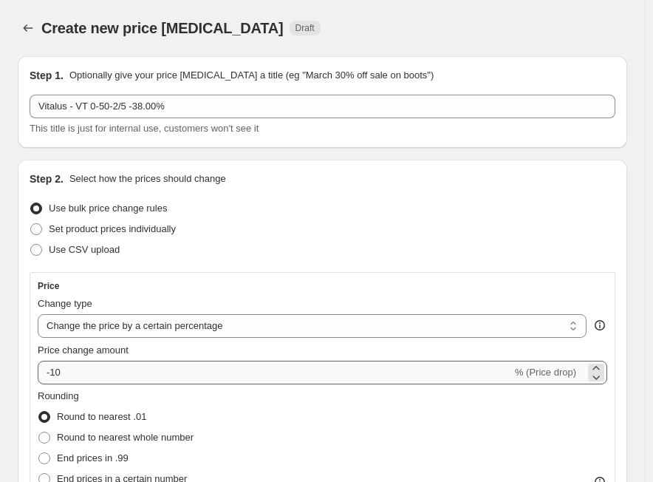
drag, startPoint x: 112, startPoint y: 325, endPoint x: 101, endPoint y: 363, distance: 39.1
click at [112, 329] on select "Change the price to a certain amount Change the price by a certain amount Chang…" at bounding box center [312, 326] width 549 height 24
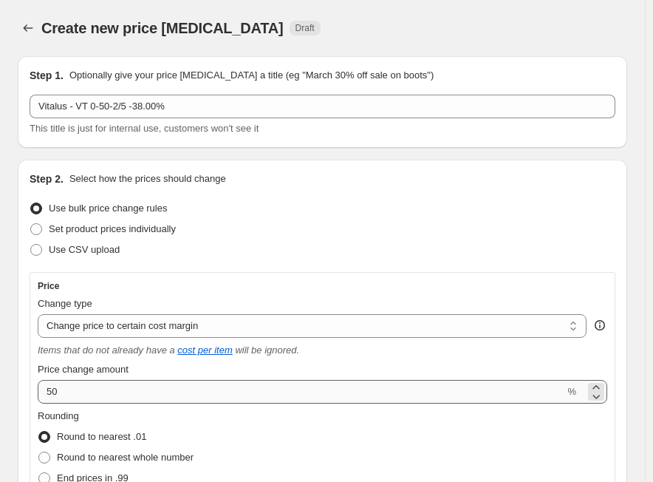
click at [70, 379] on div "Price change amount 50 %" at bounding box center [323, 382] width 570 height 41
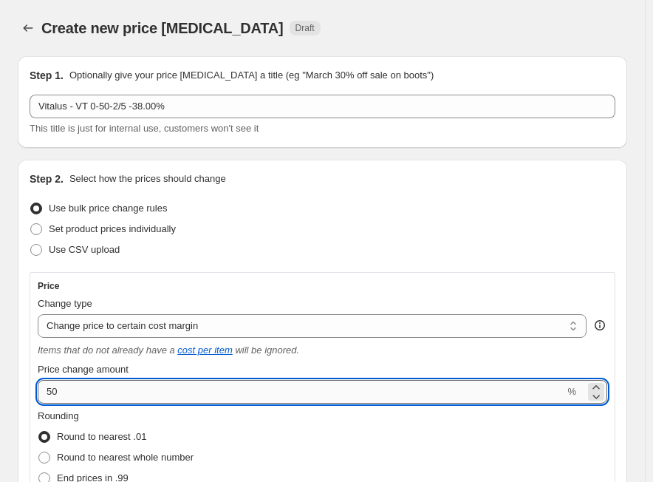
click at [69, 390] on input "50" at bounding box center [301, 392] width 527 height 24
paste input "38.0"
click at [66, 476] on span "End prices in .99" at bounding box center [93, 477] width 72 height 11
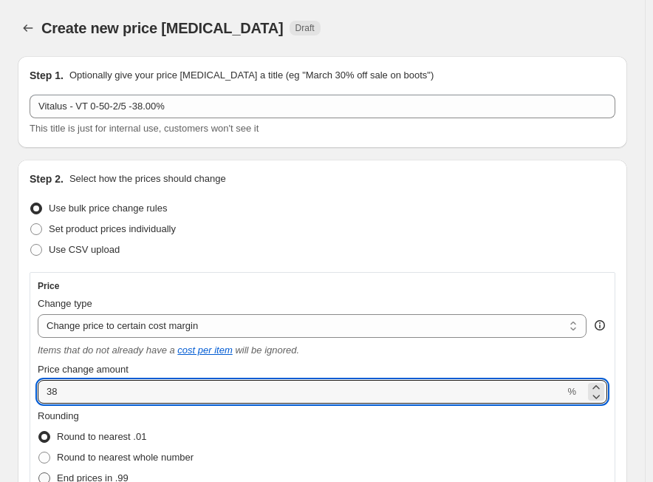
click at [39, 473] on input "End prices in .99" at bounding box center [38, 472] width 1 height 1
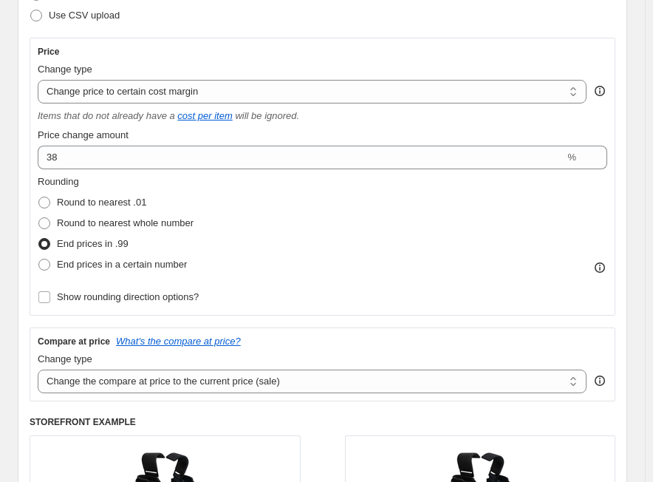
scroll to position [296, 0]
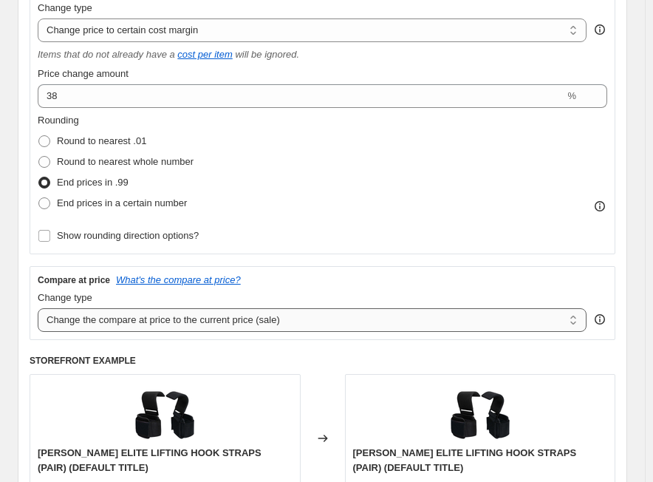
click at [177, 322] on select "Change the compare at price to the current price (sale) Change the compare at p…" at bounding box center [312, 320] width 549 height 24
click at [38, 308] on select "Change the compare at price to the current price (sale) Change the compare at p…" at bounding box center [312, 320] width 549 height 24
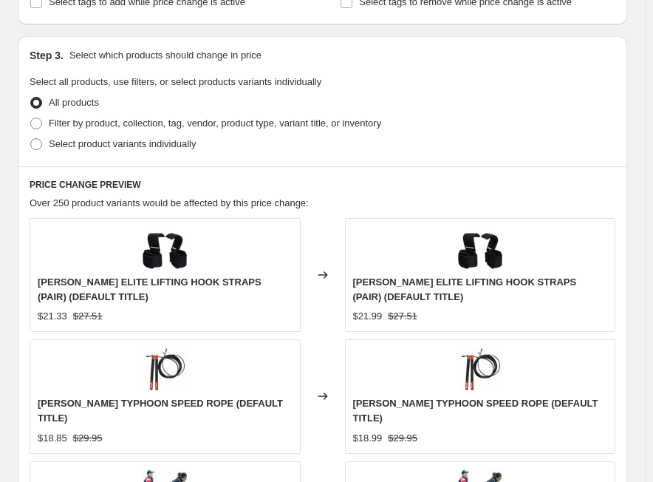
scroll to position [961, 0]
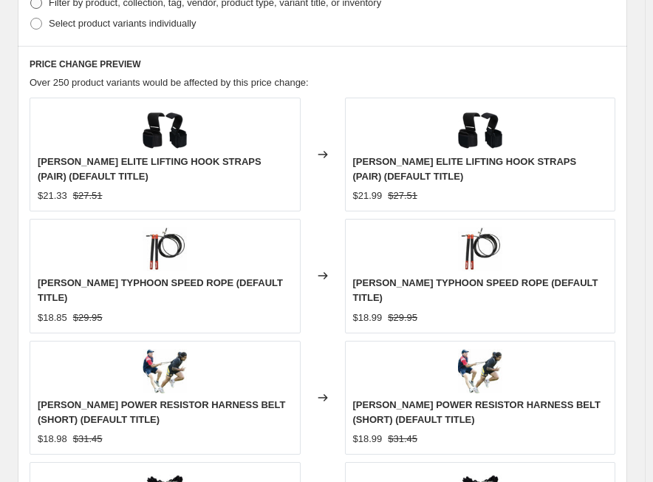
click at [107, 3] on span "Filter by product, collection, tag, vendor, product type, variant title, or inv…" at bounding box center [215, 2] width 333 height 11
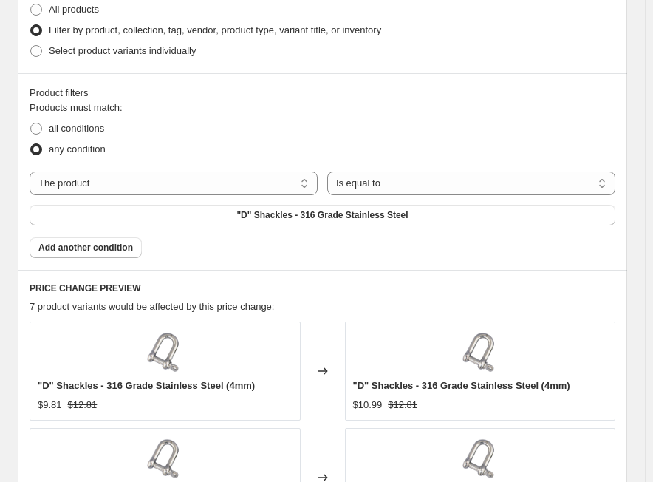
scroll to position [940, 0]
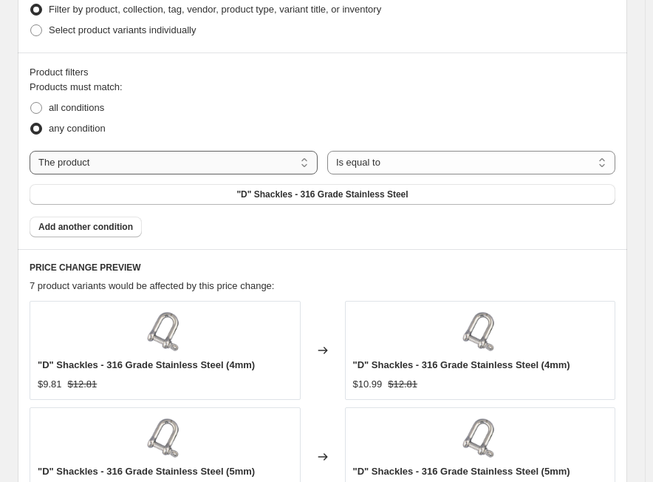
click at [130, 163] on select "The product The product's collection The product's tag The product's vendor The…" at bounding box center [174, 163] width 288 height 24
click at [102, 109] on span "all conditions" at bounding box center [76, 107] width 55 height 11
click at [31, 103] on input "all conditions" at bounding box center [30, 102] width 1 height 1
drag, startPoint x: 113, startPoint y: 163, endPoint x: 117, endPoint y: 173, distance: 10.3
click at [113, 163] on select "The product The product's collection The product's tag The product's vendor The…" at bounding box center [174, 163] width 288 height 24
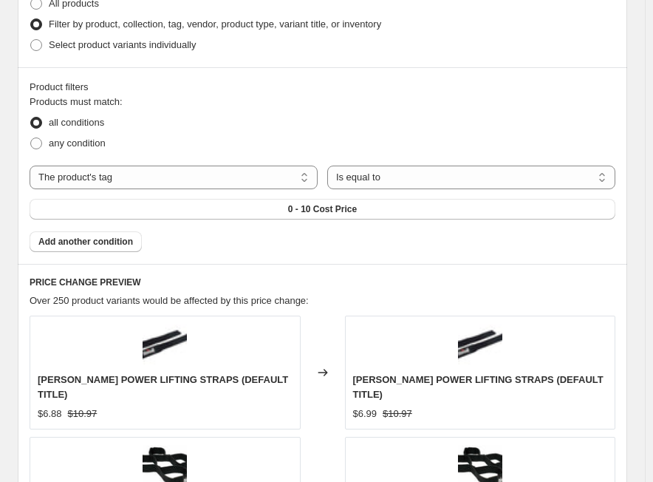
click at [313, 203] on span "0 - 10 Cost Price" at bounding box center [322, 209] width 69 height 12
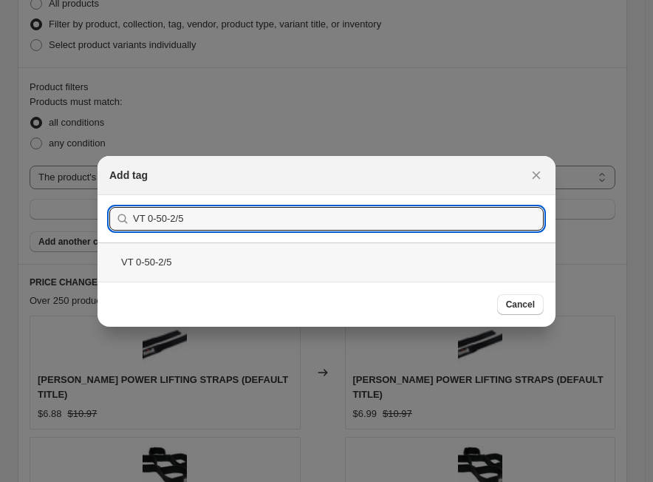
click at [237, 262] on div "VT 0-50-2/5" at bounding box center [327, 261] width 458 height 39
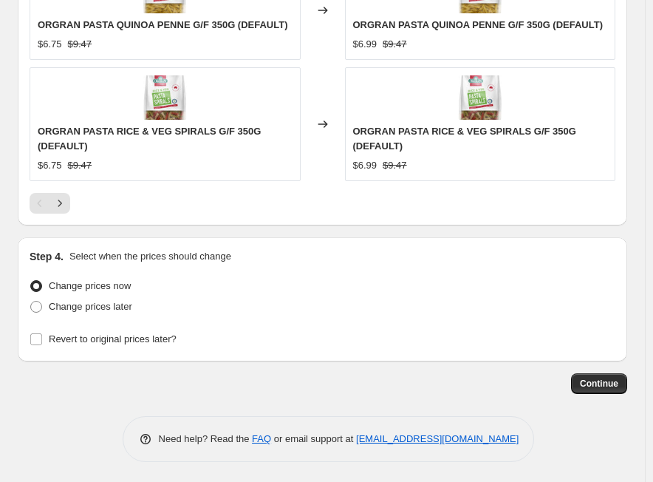
scroll to position [1661, 0]
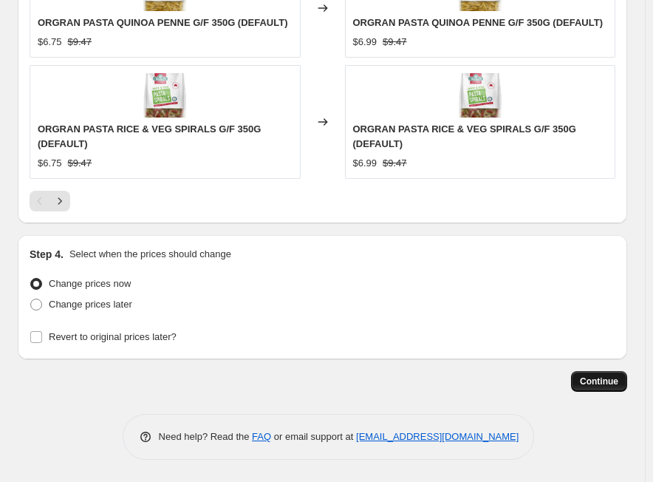
click at [594, 379] on span "Continue" at bounding box center [599, 382] width 38 height 12
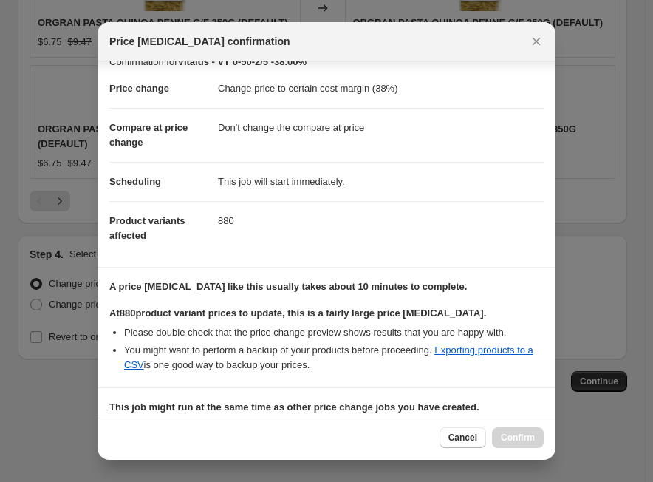
scroll to position [240, 0]
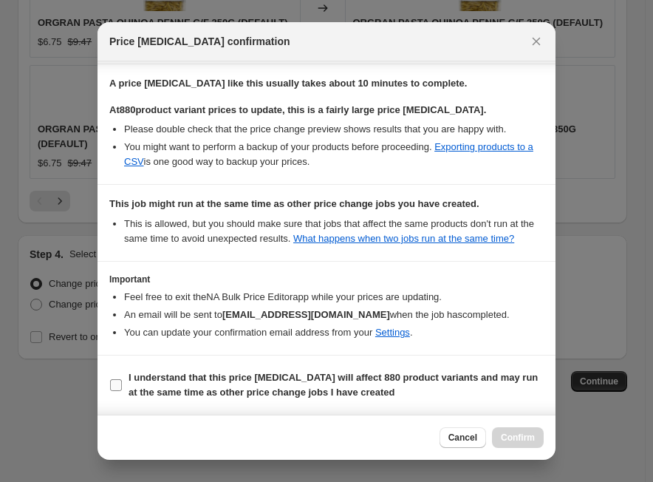
click at [193, 393] on b "I understand that this price change job will affect 880 product variants and ma…" at bounding box center [334, 385] width 410 height 26
click at [122, 391] on input "I understand that this price change job will affect 880 product variants and ma…" at bounding box center [116, 385] width 12 height 12
click at [517, 432] on span "Confirm" at bounding box center [518, 438] width 34 height 12
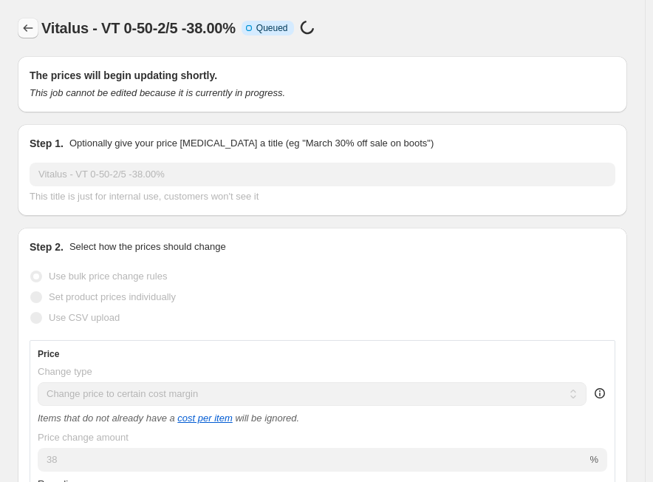
click at [27, 30] on icon "Price change jobs" at bounding box center [28, 28] width 15 height 15
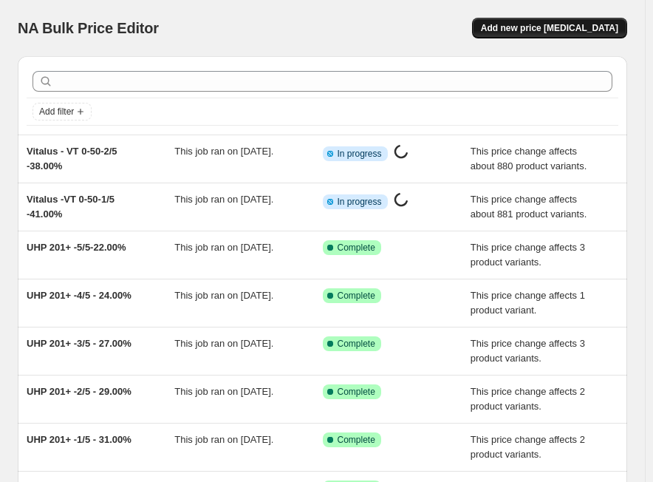
click at [567, 30] on span "Add new price [MEDICAL_DATA]" at bounding box center [549, 28] width 137 height 12
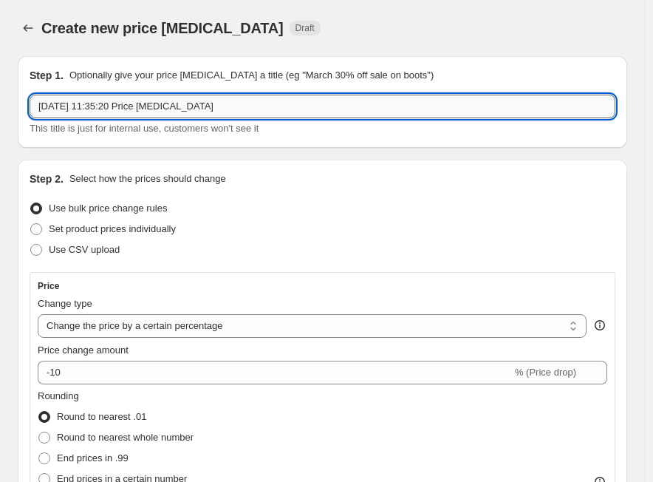
click at [123, 106] on input "[DATE] 11:35:20 Price [MEDICAL_DATA]" at bounding box center [323, 107] width 586 height 24
paste input "VT 0-50-3/5"
click at [200, 110] on input "VT 0-50-3/5" at bounding box center [323, 107] width 586 height 24
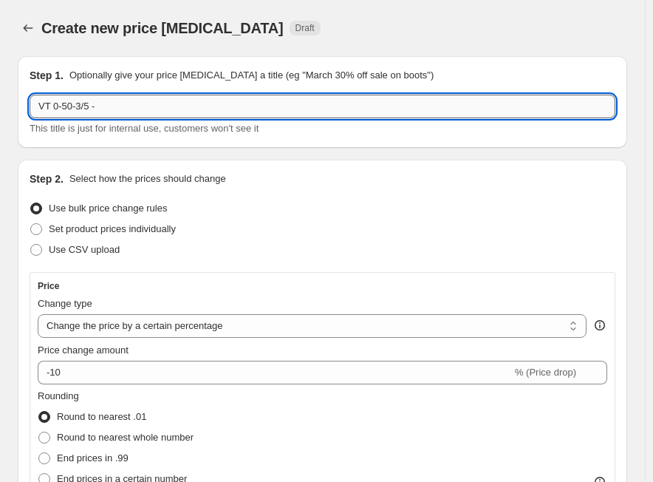
paste input "36.00%"
click at [37, 101] on input "VT 0-50-3/5 - 36.00" at bounding box center [323, 107] width 586 height 24
paste input "Vitalus"
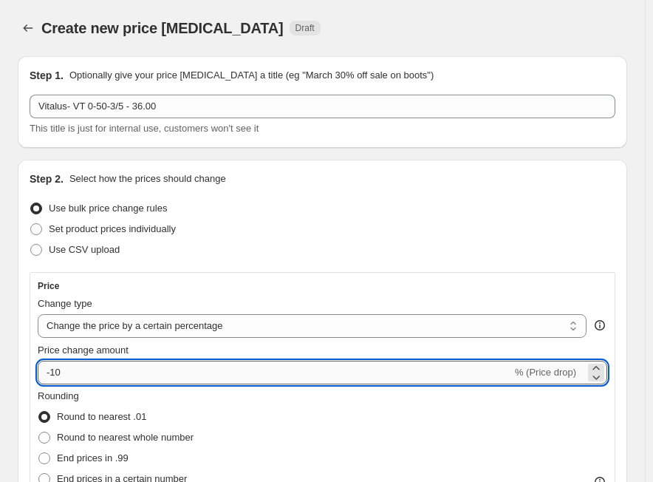
click at [179, 370] on input "-10" at bounding box center [275, 373] width 475 height 24
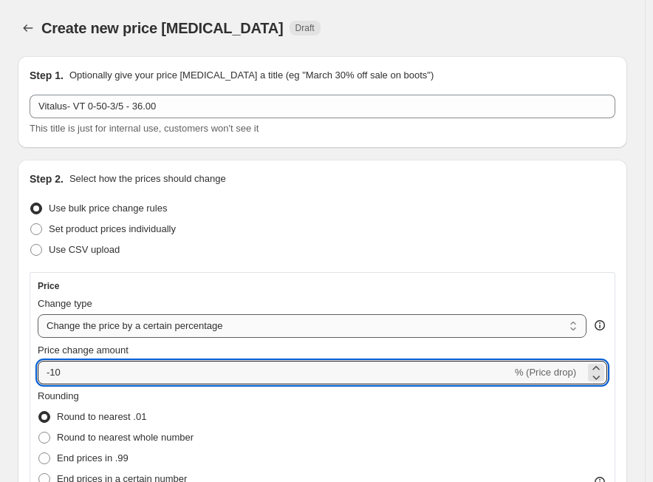
click at [234, 331] on select "Change the price to a certain amount Change the price by a certain amount Chang…" at bounding box center [312, 326] width 549 height 24
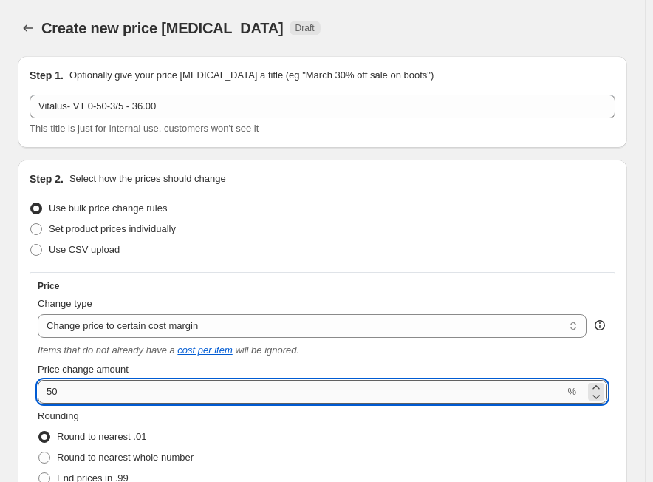
click at [120, 398] on input "50" at bounding box center [301, 392] width 527 height 24
click at [115, 472] on span "End prices in .99" at bounding box center [93, 477] width 72 height 11
click at [39, 472] on input "End prices in .99" at bounding box center [38, 472] width 1 height 1
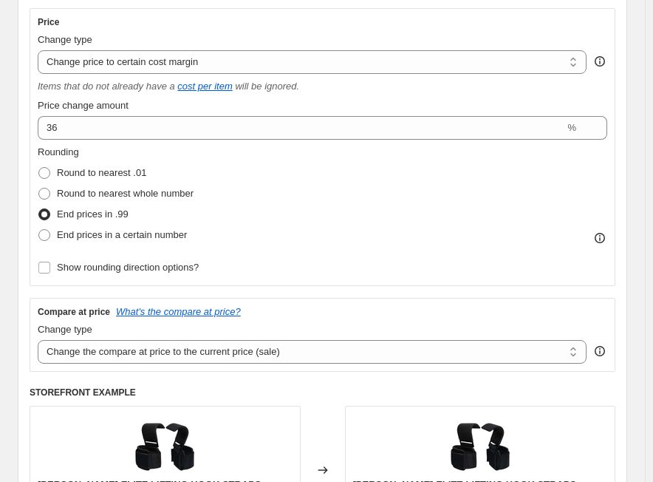
scroll to position [296, 0]
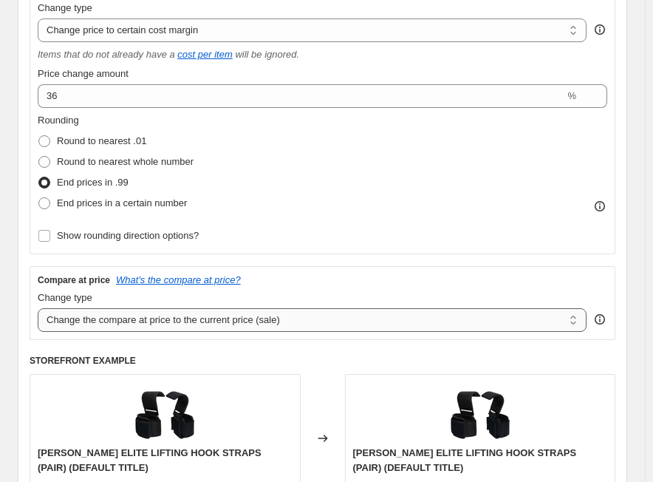
click at [80, 322] on select "Change the compare at price to the current price (sale) Change the compare at p…" at bounding box center [312, 320] width 549 height 24
click at [38, 308] on select "Change the compare at price to the current price (sale) Change the compare at p…" at bounding box center [312, 320] width 549 height 24
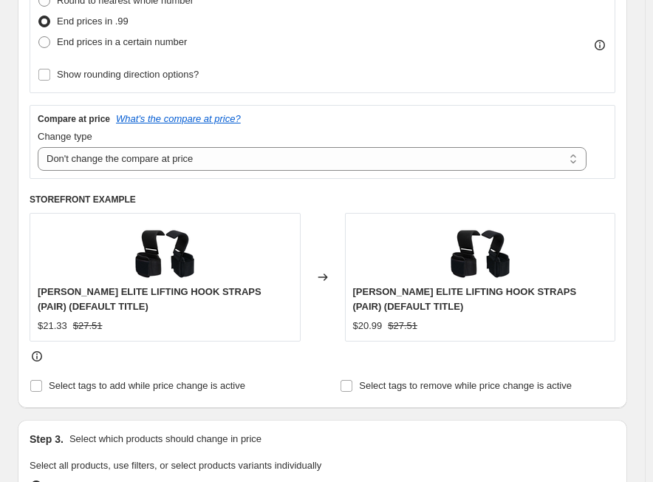
scroll to position [517, 0]
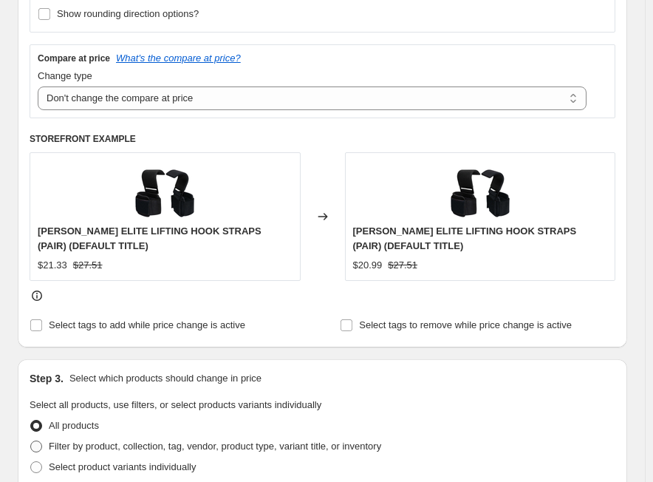
click at [67, 451] on span "Filter by product, collection, tag, vendor, product type, variant title, or inv…" at bounding box center [215, 446] width 333 height 11
click at [31, 441] on input "Filter by product, collection, tag, vendor, product type, variant title, or inv…" at bounding box center [30, 441] width 1 height 1
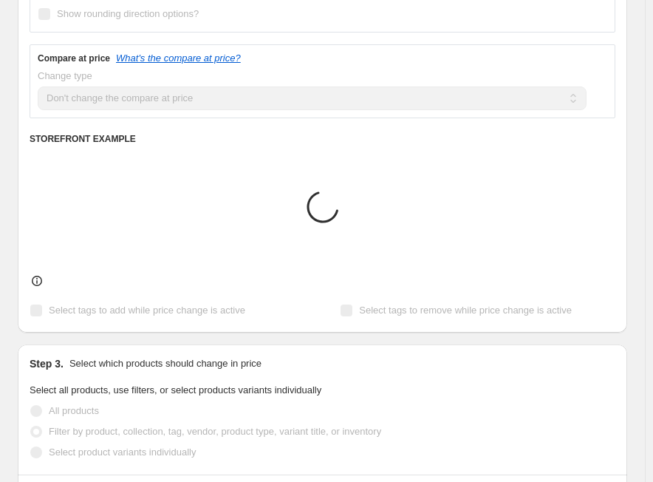
scroll to position [813, 0]
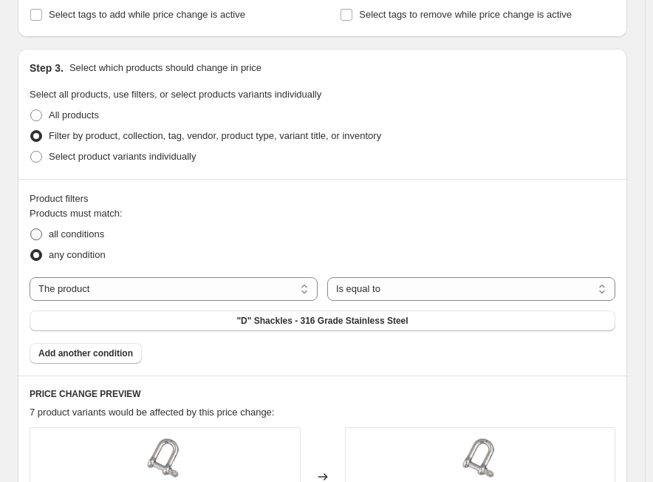
click at [61, 233] on span "all conditions" at bounding box center [76, 233] width 55 height 11
click at [31, 229] on input "all conditions" at bounding box center [30, 228] width 1 height 1
click at [85, 296] on select "The product The product's collection The product's tag The product's vendor The…" at bounding box center [174, 289] width 288 height 24
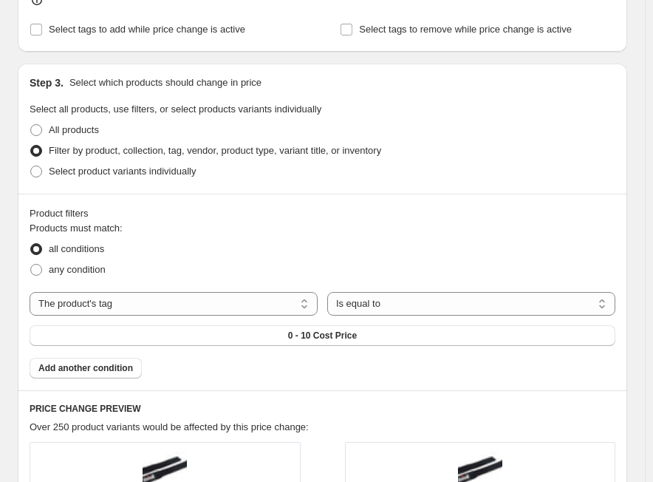
click at [295, 327] on button "0 - 10 Cost Price" at bounding box center [323, 335] width 586 height 21
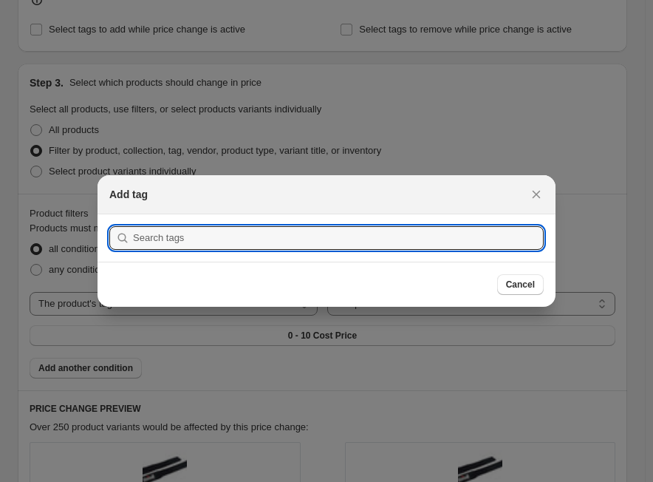
scroll to position [0, 0]
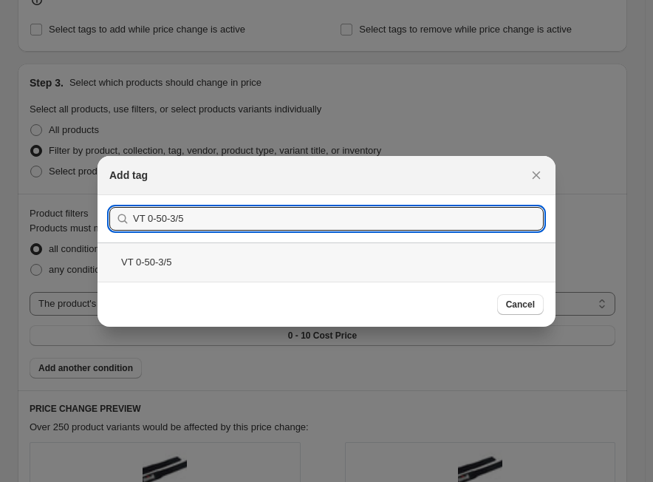
click at [188, 254] on div "VT 0-50-3/5" at bounding box center [327, 261] width 458 height 39
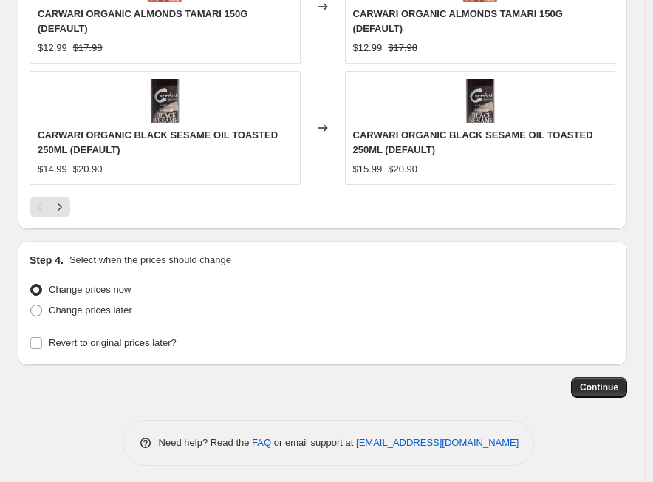
scroll to position [1676, 0]
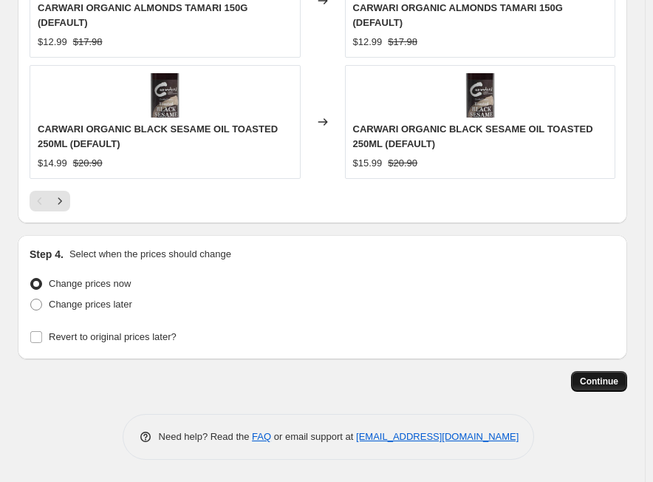
click at [599, 384] on span "Continue" at bounding box center [599, 382] width 38 height 12
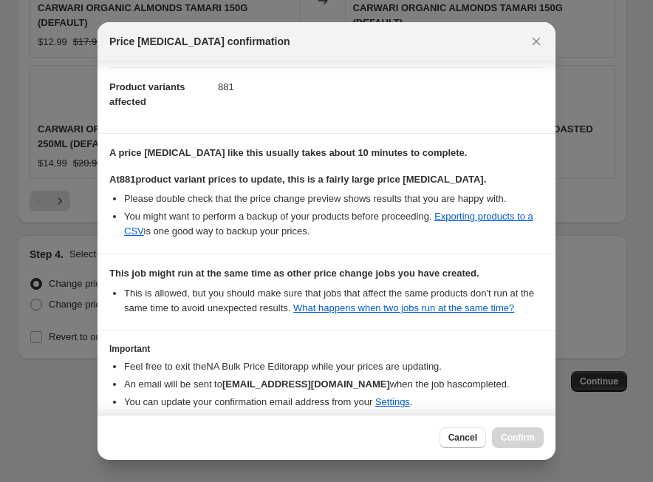
scroll to position [251, 0]
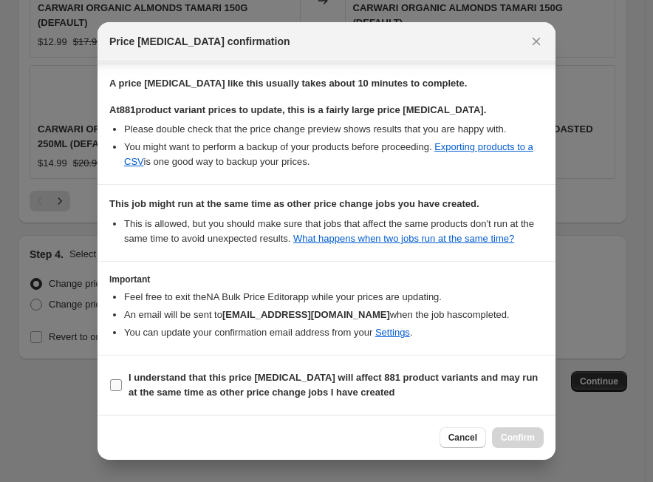
drag, startPoint x: 186, startPoint y: 378, endPoint x: 240, endPoint y: 375, distance: 54.0
click at [186, 378] on b "I understand that this price change job will affect 881 product variants and ma…" at bounding box center [334, 385] width 410 height 26
click at [122, 379] on input "I understand that this price change job will affect 881 product variants and ma…" at bounding box center [116, 385] width 12 height 12
click at [524, 439] on span "Confirm" at bounding box center [518, 438] width 34 height 12
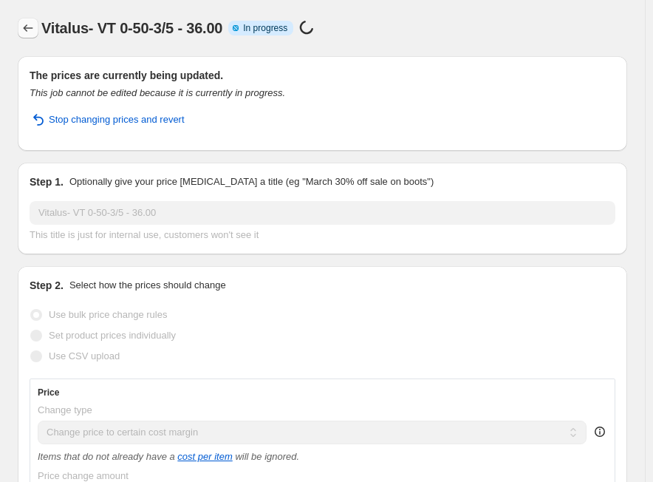
click at [30, 27] on icon "Price change jobs" at bounding box center [28, 28] width 15 height 15
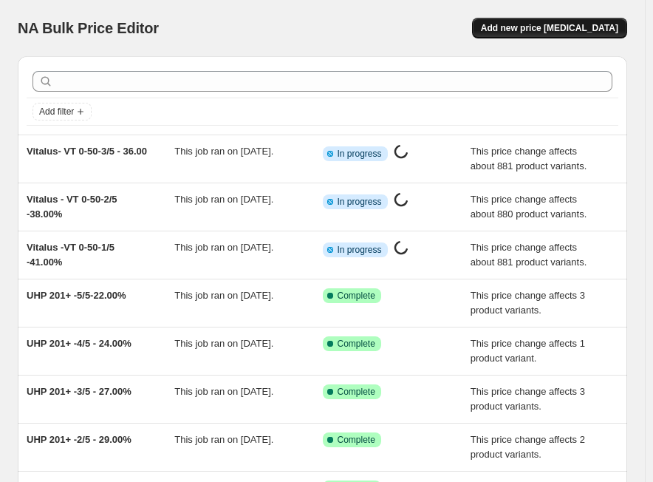
click at [545, 29] on span "Add new price [MEDICAL_DATA]" at bounding box center [549, 28] width 137 height 12
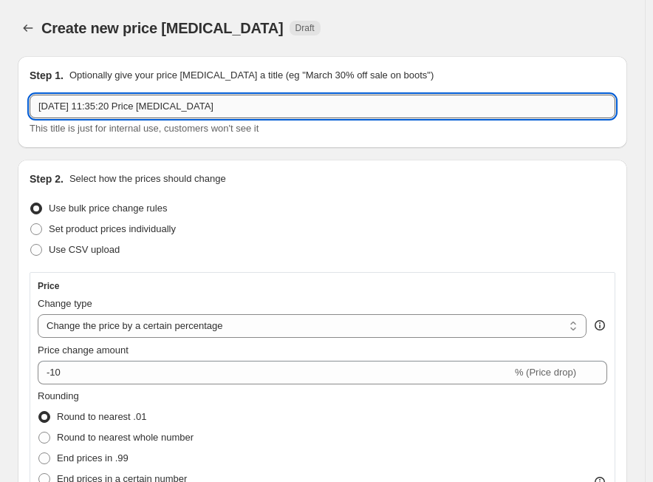
click at [247, 106] on input "[DATE] 11:35:20 Price [MEDICAL_DATA]" at bounding box center [323, 107] width 586 height 24
paste input "VT 0-50-4/5"
click at [231, 112] on input "VT 0-50-4/5" at bounding box center [323, 107] width 586 height 24
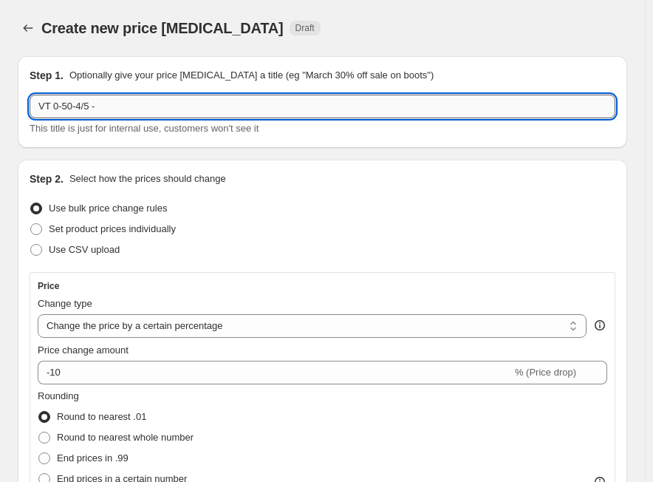
paste input "33.00%"
click at [38, 109] on input "VT 0-50-4/5 -33.00%" at bounding box center [323, 107] width 586 height 24
paste input "Vitalus"
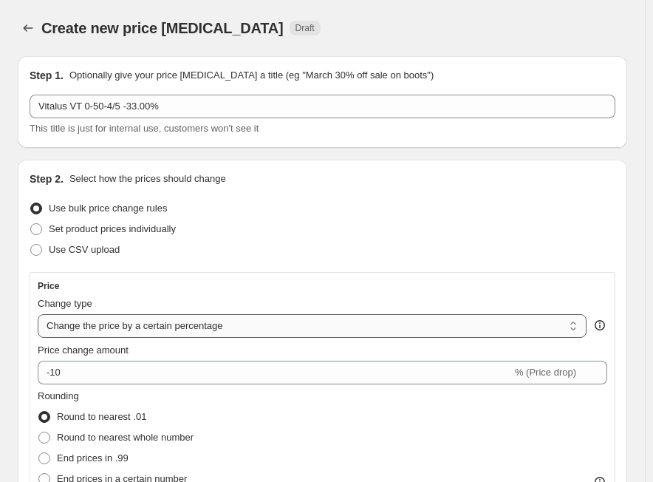
click at [125, 325] on select "Change the price to a certain amount Change the price by a certain amount Chang…" at bounding box center [312, 326] width 549 height 24
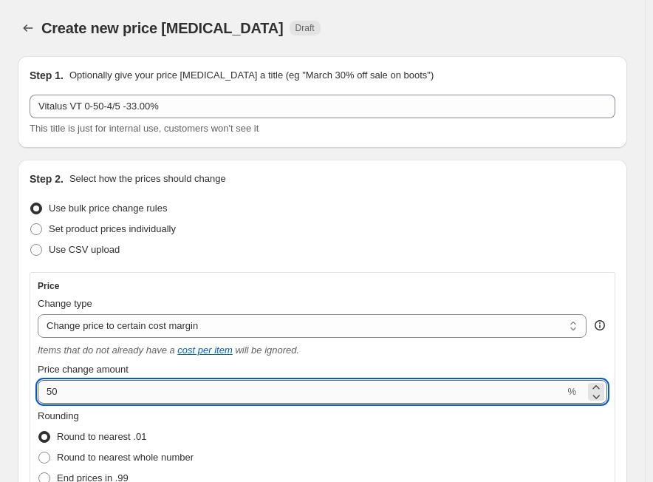
click at [143, 389] on input "50" at bounding box center [301, 392] width 527 height 24
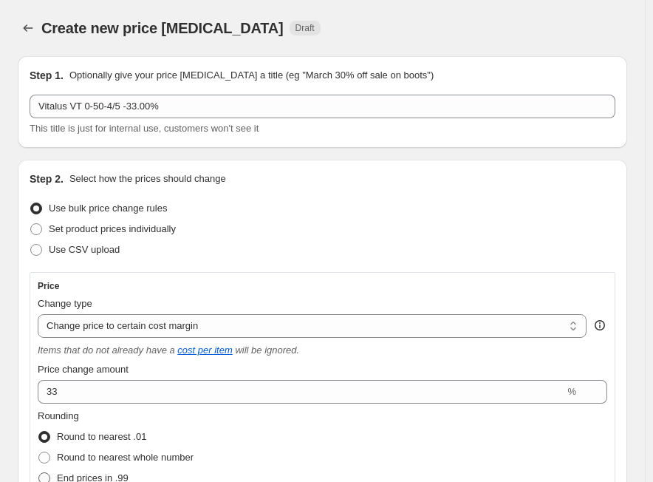
click at [126, 477] on span "End prices in .99" at bounding box center [93, 477] width 72 height 11
click at [39, 473] on input "End prices in .99" at bounding box center [38, 472] width 1 height 1
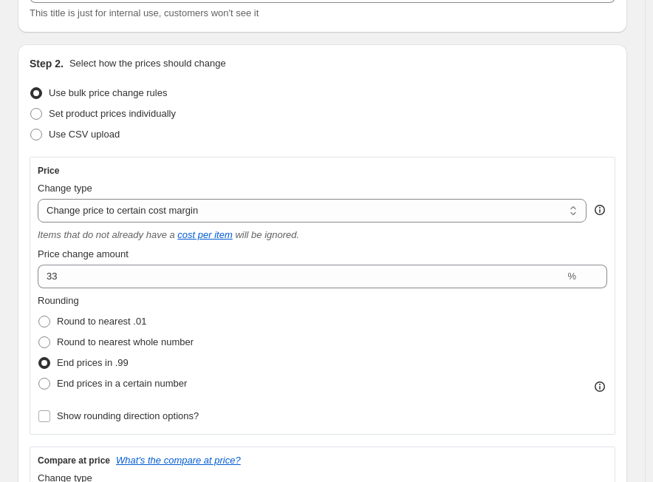
scroll to position [148, 0]
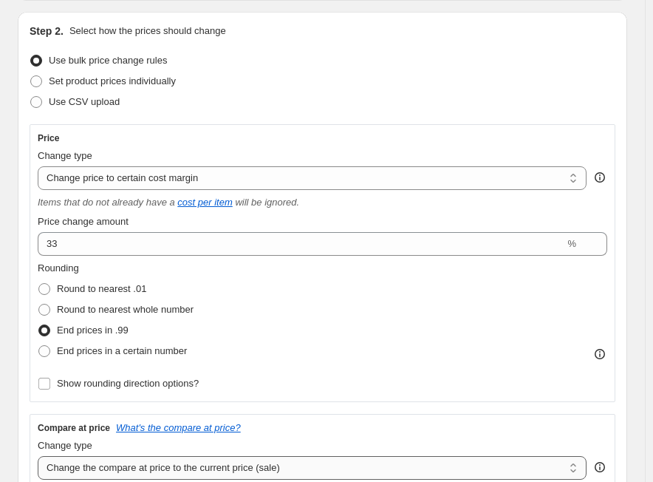
drag, startPoint x: 154, startPoint y: 467, endPoint x: 156, endPoint y: 457, distance: 10.5
click at [154, 467] on select "Change the compare at price to the current price (sale) Change the compare at p…" at bounding box center [312, 468] width 549 height 24
click at [38, 456] on select "Change the compare at price to the current price (sale) Change the compare at p…" at bounding box center [312, 468] width 549 height 24
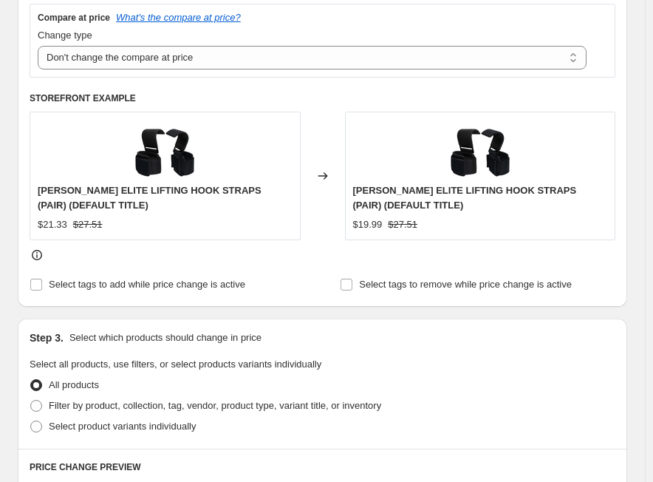
scroll to position [665, 0]
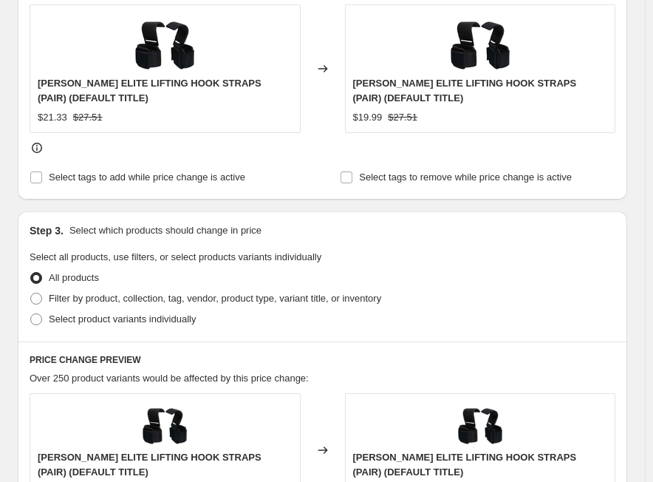
drag, startPoint x: 78, startPoint y: 302, endPoint x: 117, endPoint y: 325, distance: 45.4
click at [77, 303] on span "Filter by product, collection, tag, vendor, product type, variant title, or inv…" at bounding box center [215, 298] width 333 height 11
click at [31, 293] on input "Filter by product, collection, tag, vendor, product type, variant title, or inv…" at bounding box center [30, 293] width 1 height 1
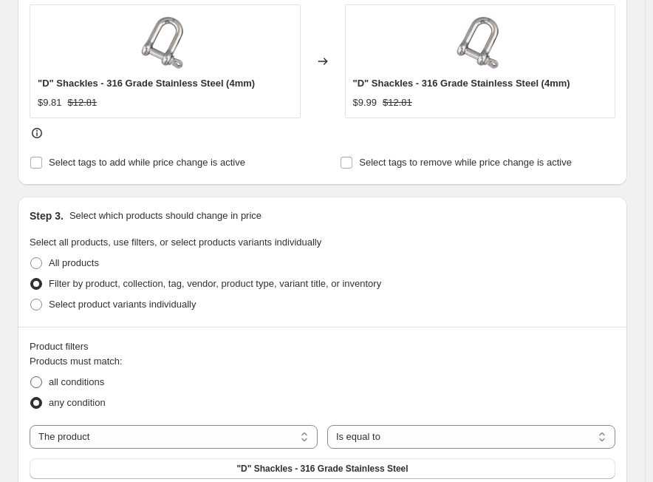
click at [89, 382] on span "all conditions" at bounding box center [76, 381] width 55 height 11
click at [31, 377] on input "all conditions" at bounding box center [30, 376] width 1 height 1
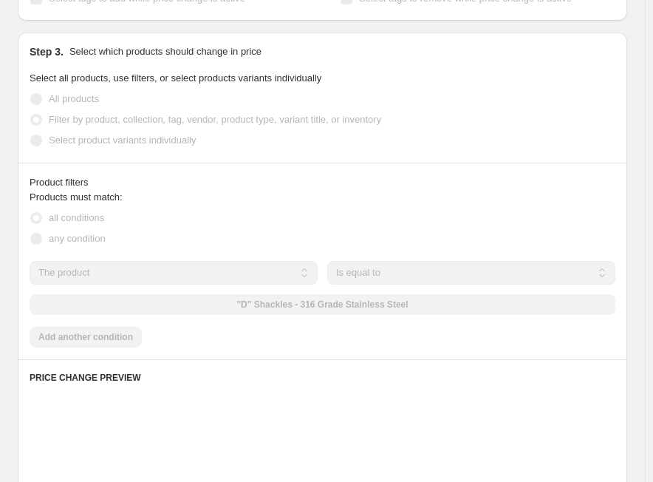
scroll to position [961, 0]
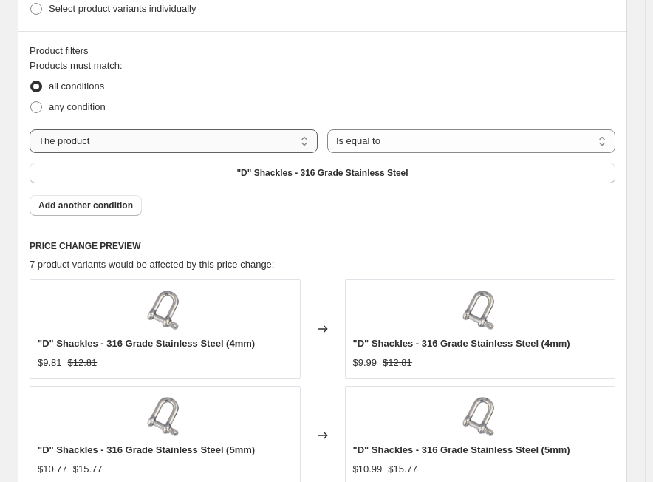
click at [213, 138] on select "The product The product's collection The product's tag The product's vendor The…" at bounding box center [174, 141] width 288 height 24
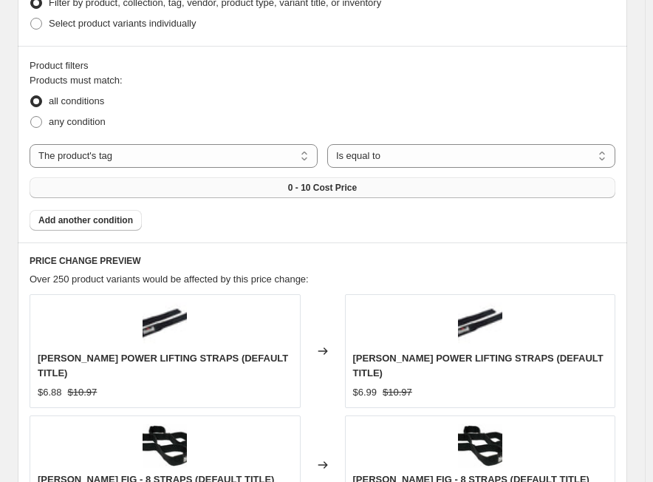
click at [343, 177] on button "0 - 10 Cost Price" at bounding box center [323, 187] width 586 height 21
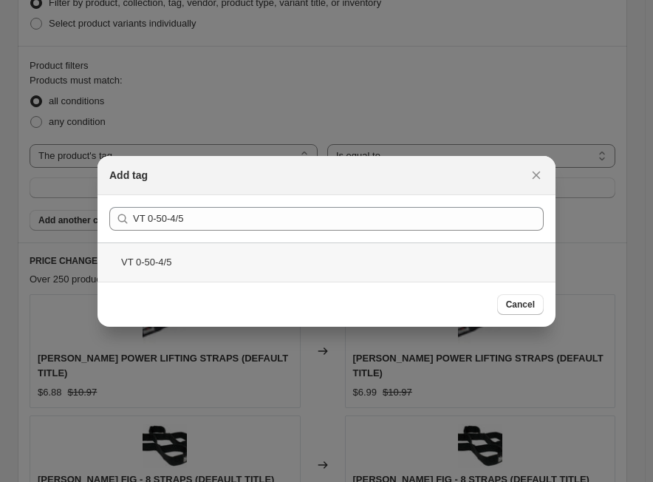
click at [236, 256] on div "VT 0-50-4/5" at bounding box center [327, 261] width 458 height 39
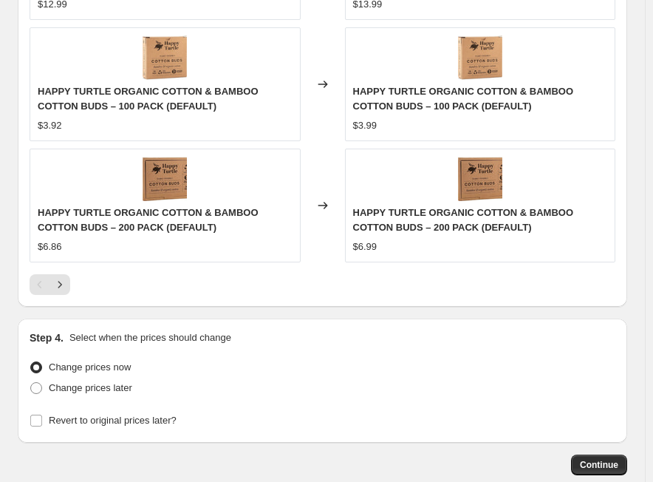
scroll to position [1661, 0]
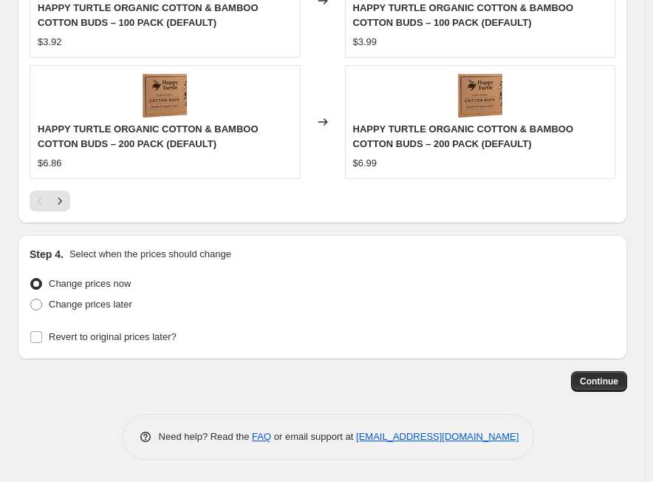
click at [618, 383] on span "Continue" at bounding box center [599, 382] width 38 height 12
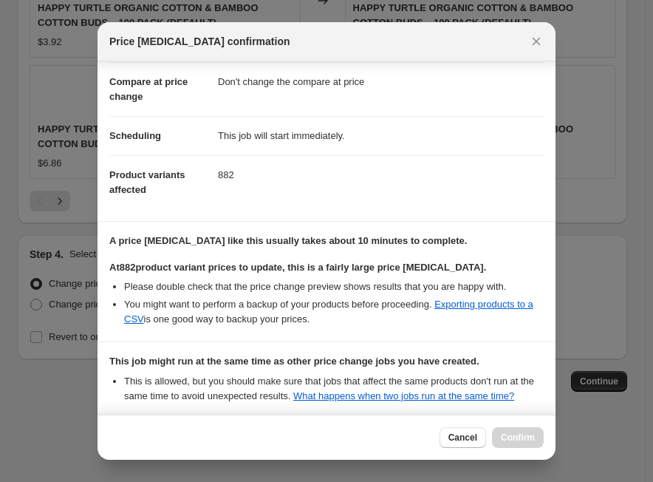
scroll to position [251, 0]
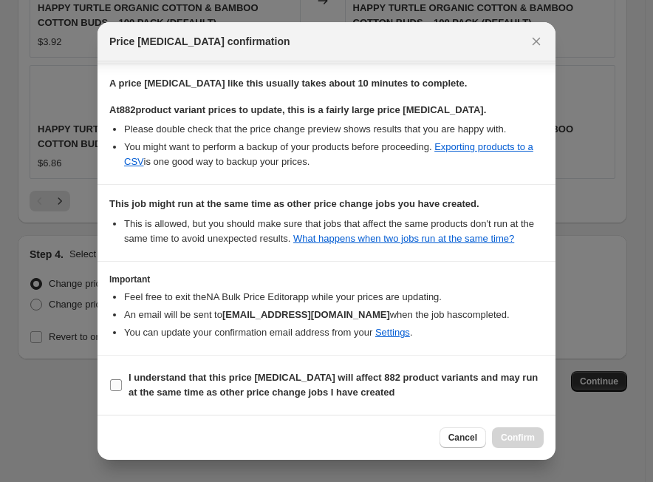
click at [310, 371] on span "I understand that this price change job will affect 882 product variants and ma…" at bounding box center [336, 385] width 415 height 30
click at [122, 379] on input "I understand that this price change job will affect 882 product variants and ma…" at bounding box center [116, 385] width 12 height 12
click at [539, 433] on button "Confirm" at bounding box center [518, 437] width 52 height 21
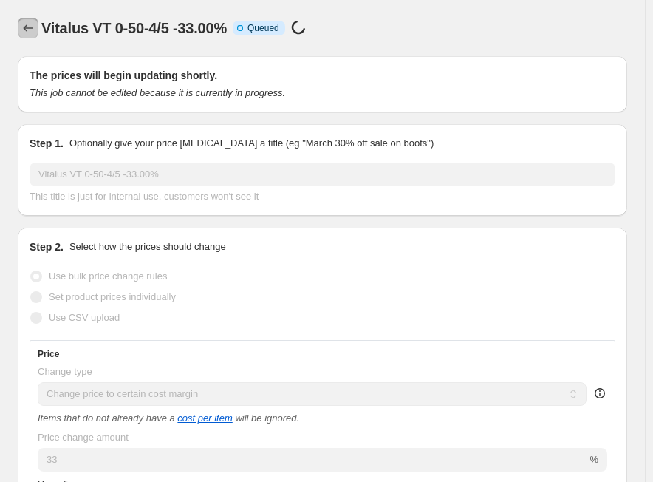
click at [30, 27] on icon "Price change jobs" at bounding box center [28, 28] width 15 height 15
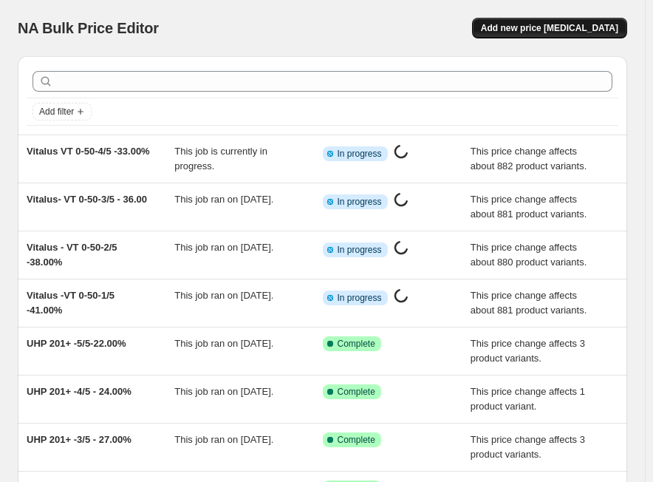
click at [530, 27] on span "Add new price [MEDICAL_DATA]" at bounding box center [549, 28] width 137 height 12
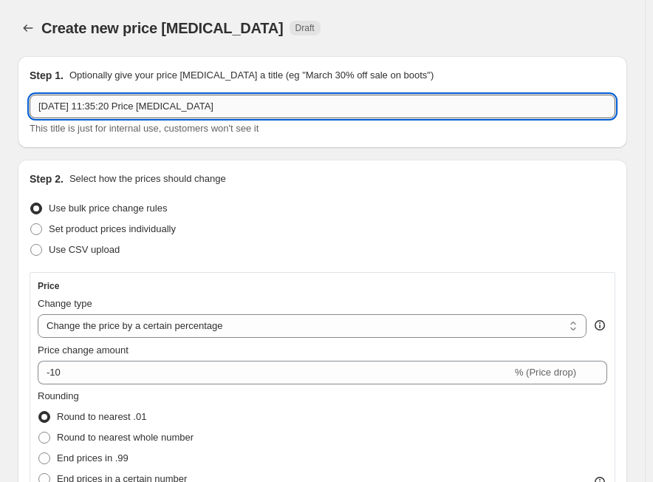
click at [259, 101] on input "[DATE] 11:35:20 Price [MEDICAL_DATA]" at bounding box center [323, 107] width 586 height 24
drag, startPoint x: 259, startPoint y: 101, endPoint x: 251, endPoint y: 105, distance: 8.6
click at [250, 105] on input "[DATE] 11:35:20 Price [MEDICAL_DATA]" at bounding box center [323, 107] width 586 height 24
paste input "VT 0-50-5/5"
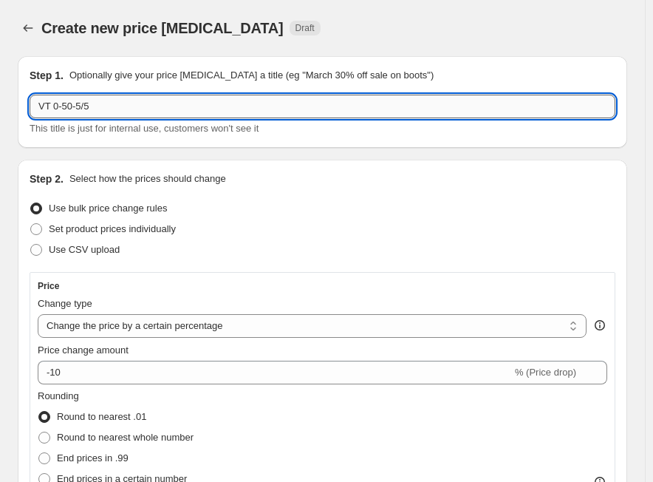
click at [136, 104] on input "VT 0-50-5/5" at bounding box center [323, 107] width 586 height 24
paste input "31.00%"
click at [138, 325] on select "Change the price to a certain amount Change the price by a certain amount Chang…" at bounding box center [312, 326] width 549 height 24
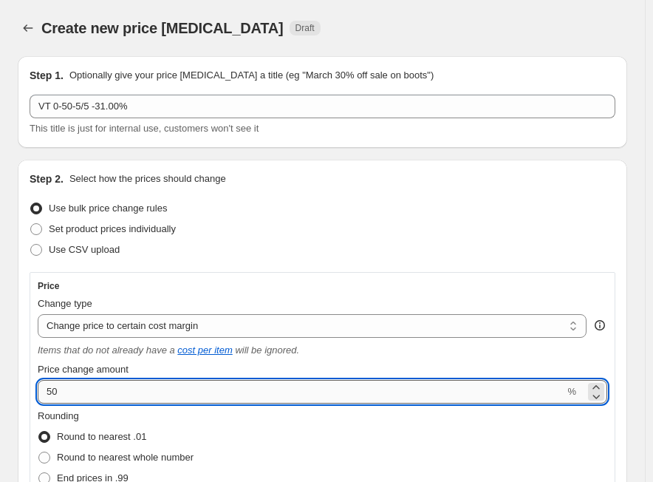
click at [164, 388] on input "50" at bounding box center [301, 392] width 527 height 24
paste input "31.0"
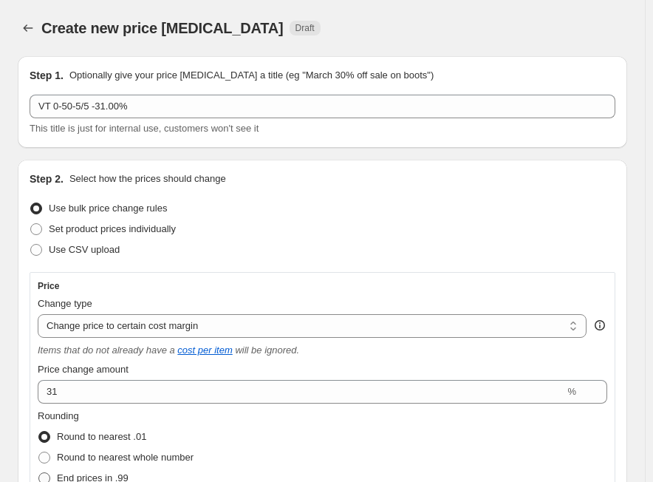
click at [112, 473] on span "End prices in .99" at bounding box center [93, 477] width 72 height 11
click at [39, 473] on input "End prices in .99" at bounding box center [38, 472] width 1 height 1
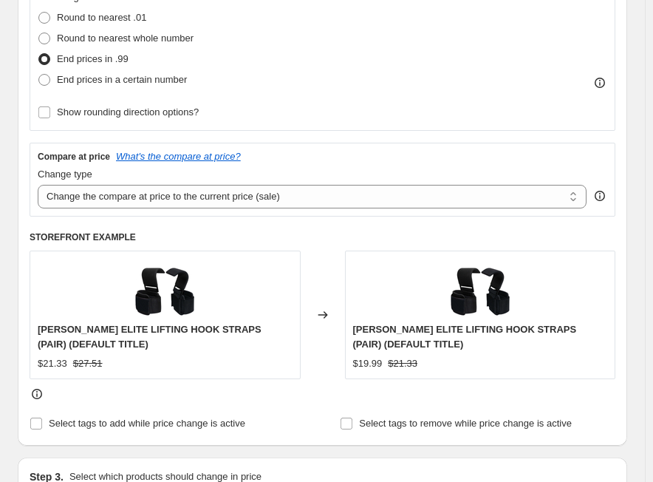
scroll to position [444, 0]
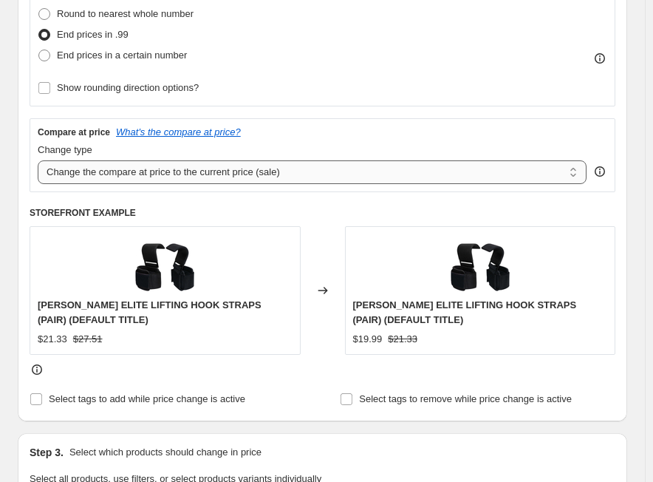
click at [195, 174] on select "Change the compare at price to the current price (sale) Change the compare at p…" at bounding box center [312, 172] width 549 height 24
click at [38, 160] on select "Change the compare at price to the current price (sale) Change the compare at p…" at bounding box center [312, 172] width 549 height 24
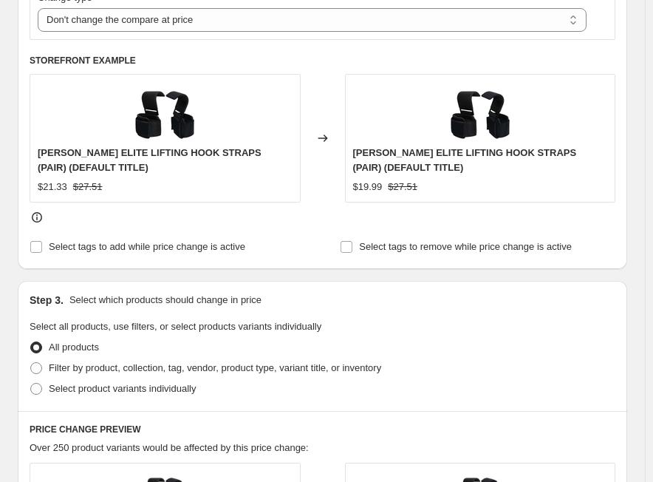
scroll to position [665, 0]
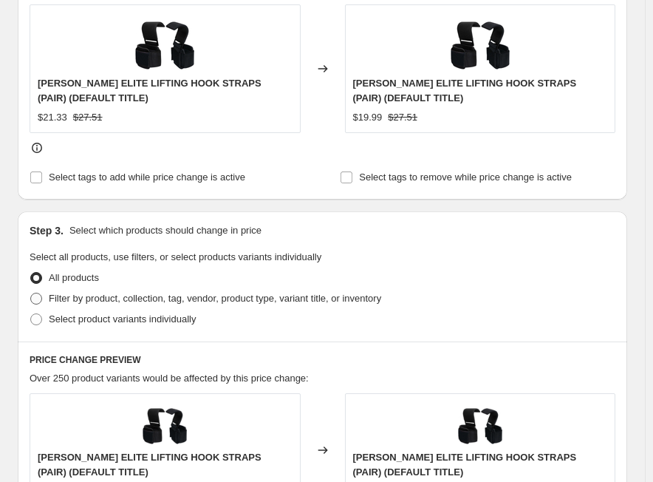
click at [188, 303] on span "Filter by product, collection, tag, vendor, product type, variant title, or inv…" at bounding box center [215, 298] width 333 height 11
click at [31, 293] on input "Filter by product, collection, tag, vendor, product type, variant title, or inv…" at bounding box center [30, 293] width 1 height 1
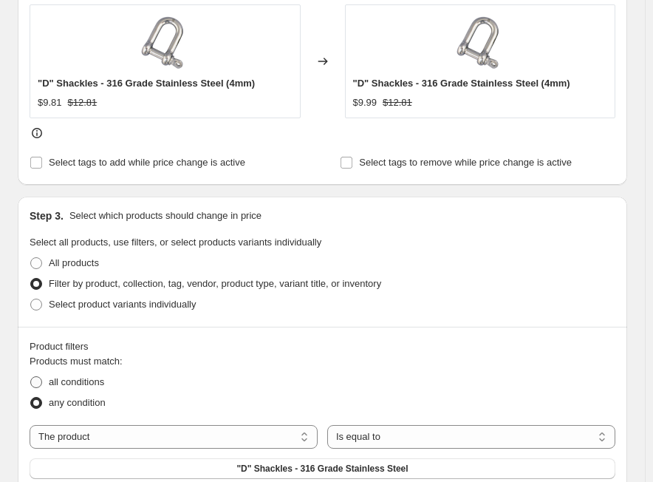
click at [101, 380] on span "all conditions" at bounding box center [76, 381] width 55 height 11
click at [31, 377] on input "all conditions" at bounding box center [30, 376] width 1 height 1
click at [192, 437] on select "The product The product's collection The product's tag The product's vendor The…" at bounding box center [174, 437] width 288 height 24
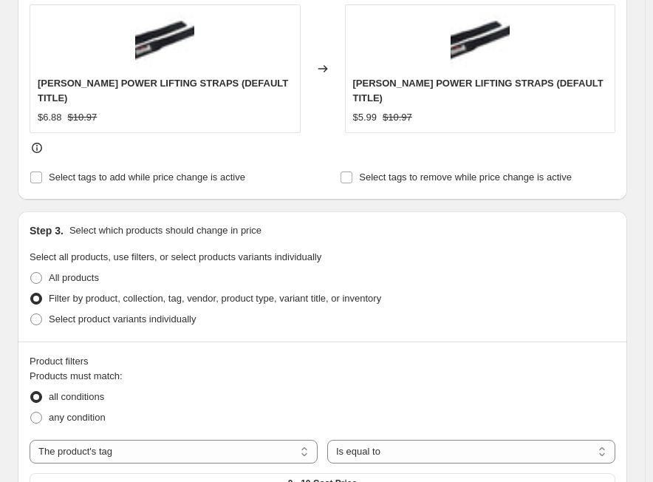
scroll to position [887, 0]
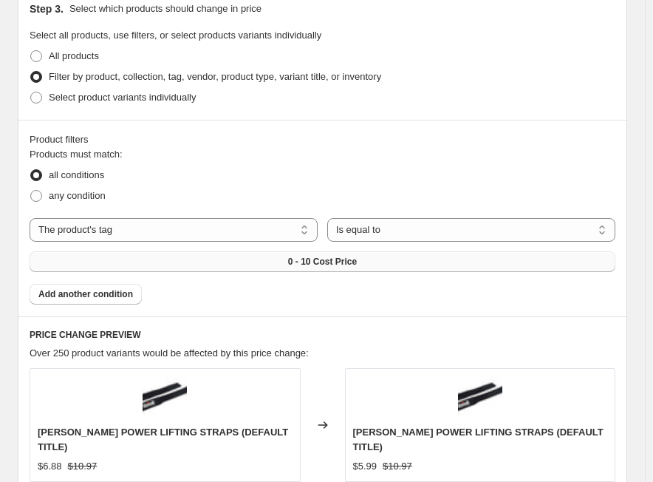
click at [316, 256] on span "0 - 10 Cost Price" at bounding box center [322, 262] width 69 height 12
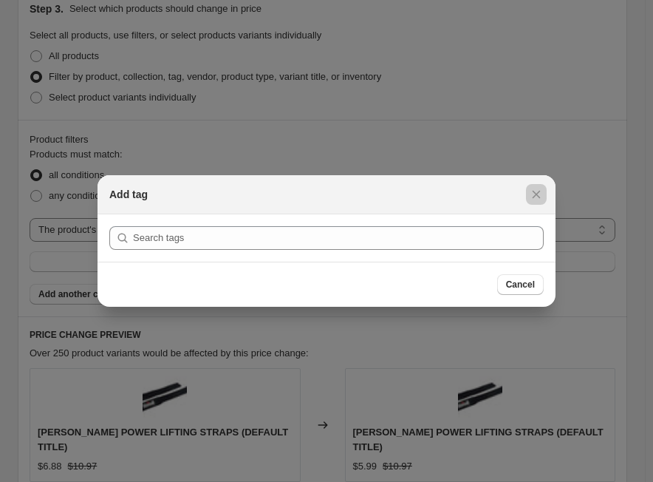
click at [75, 240] on div at bounding box center [326, 241] width 653 height 482
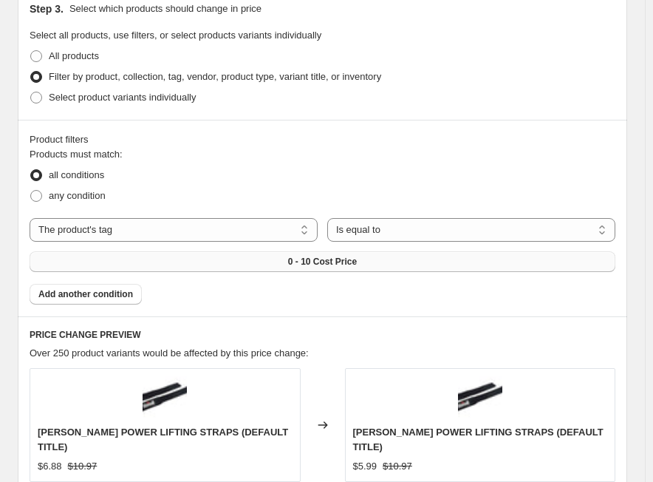
click at [285, 251] on button "0 - 10 Cost Price" at bounding box center [323, 261] width 586 height 21
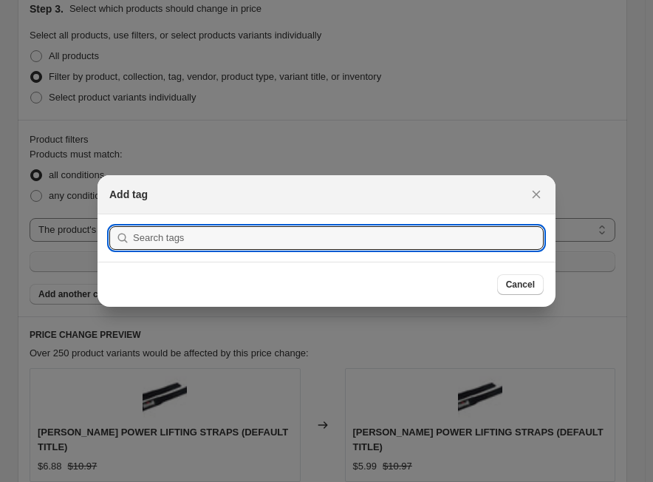
scroll to position [0, 0]
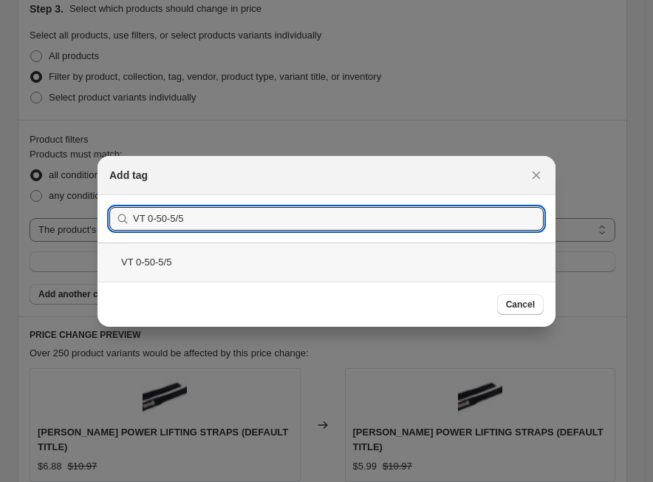
click at [169, 257] on div "VT 0-50-5/5" at bounding box center [327, 261] width 458 height 39
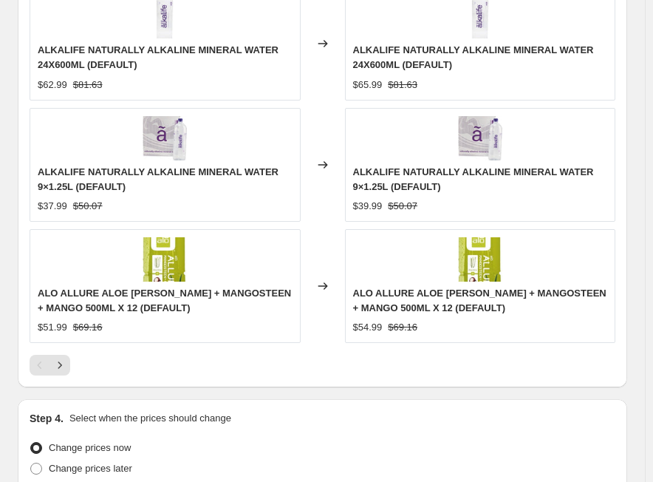
scroll to position [1676, 0]
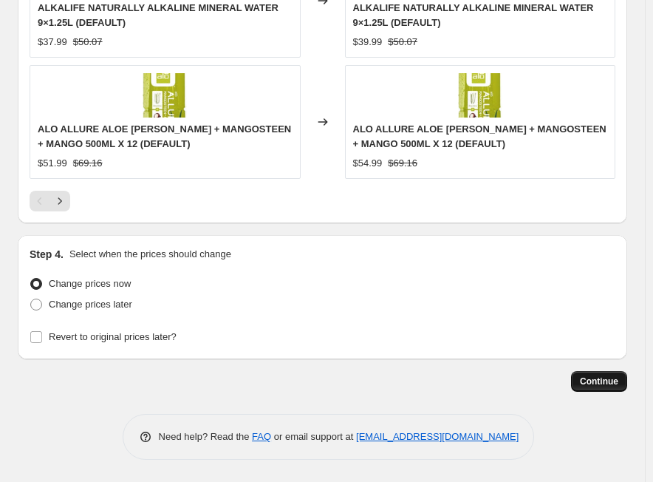
click at [592, 379] on span "Continue" at bounding box center [599, 382] width 38 height 12
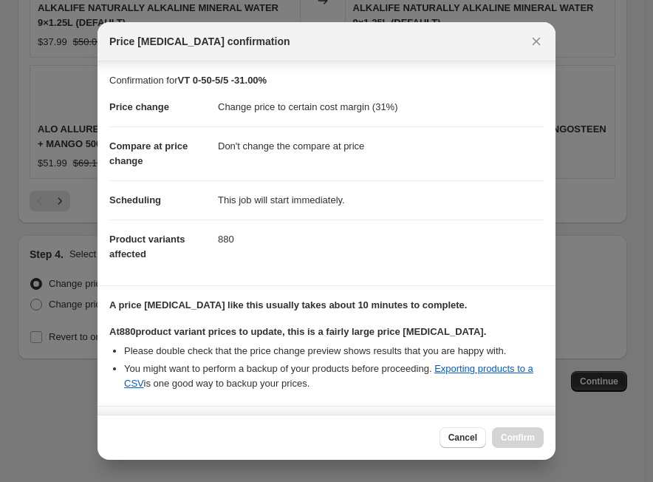
scroll to position [251, 0]
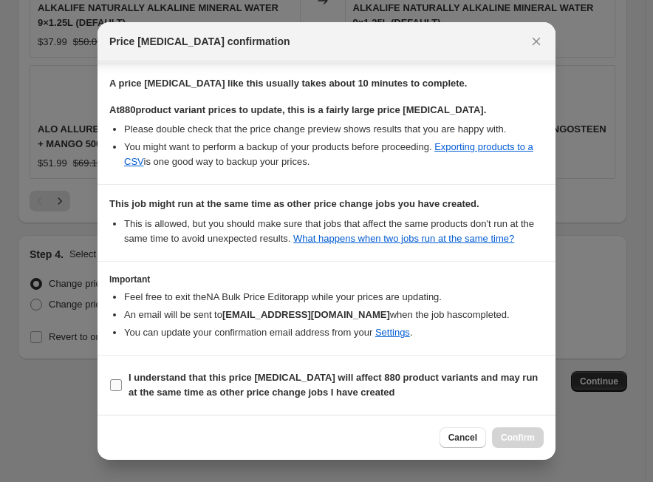
click at [116, 382] on input "I understand that this price change job will affect 880 product variants and ma…" at bounding box center [116, 385] width 12 height 12
click at [514, 435] on span "Confirm" at bounding box center [518, 438] width 34 height 12
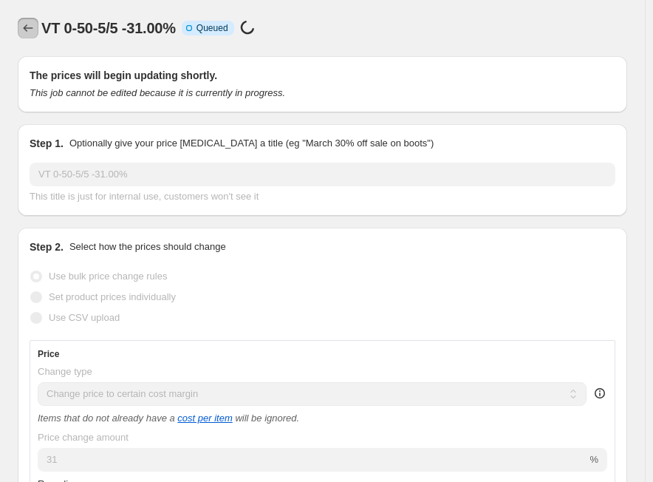
click at [32, 23] on icon "Price change jobs" at bounding box center [28, 28] width 15 height 15
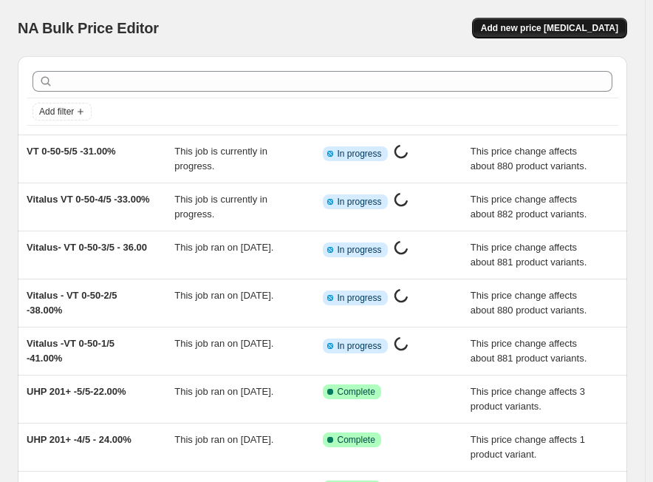
click at [545, 30] on span "Add new price [MEDICAL_DATA]" at bounding box center [549, 28] width 137 height 12
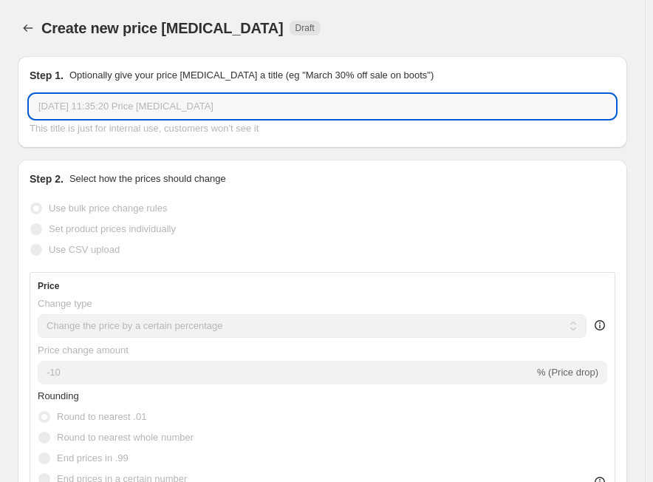
click at [99, 106] on input "[DATE] 11:35:20 Price [MEDICAL_DATA]" at bounding box center [323, 107] width 586 height 24
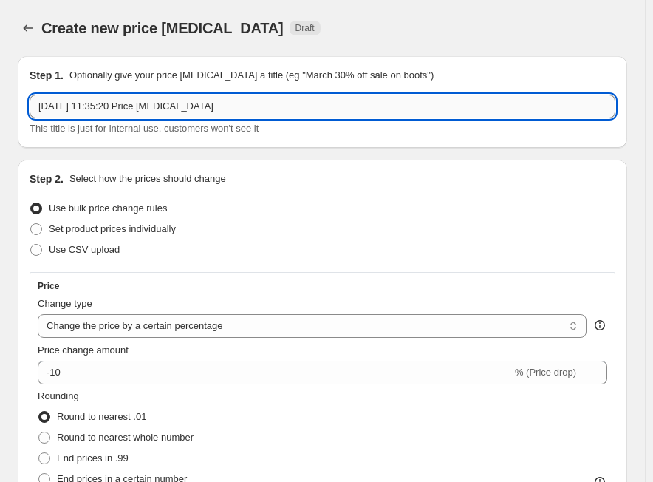
click at [99, 106] on input "[DATE] 11:35:20 Price [MEDICAL_DATA]" at bounding box center [323, 107] width 586 height 24
paste input "Vitalus"
select select "percentage"
click at [91, 95] on input "Vitalus" at bounding box center [323, 107] width 586 height 24
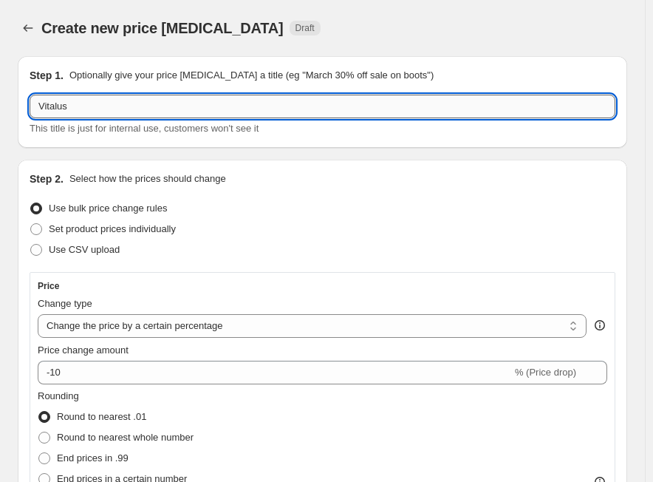
paste input "VT 51-100-1/5"
click at [164, 113] on input "Vitalus VT 51-100-1/5" at bounding box center [323, 107] width 586 height 24
paste input "38.00%"
type input "Vitalus VT 51-100-1/5- 38.00%"
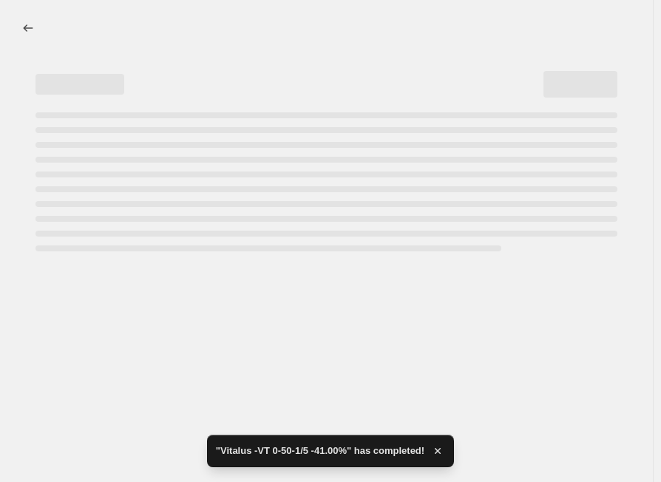
click at [143, 331] on div at bounding box center [326, 241] width 653 height 482
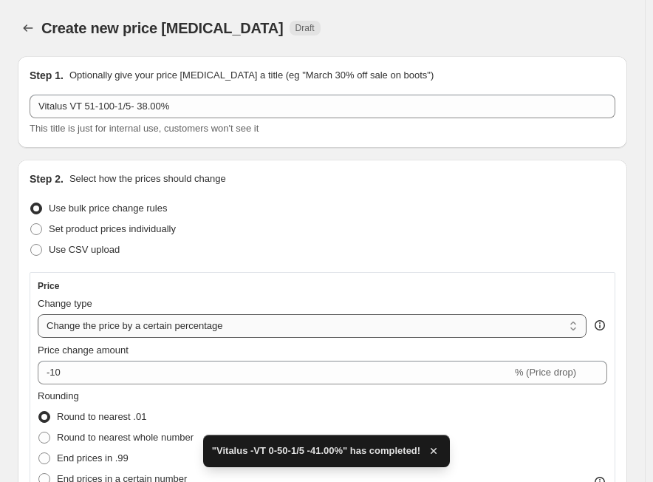
click at [149, 324] on select "Change the price to a certain amount Change the price by a certain amount Chang…" at bounding box center [312, 326] width 549 height 24
select select "margin"
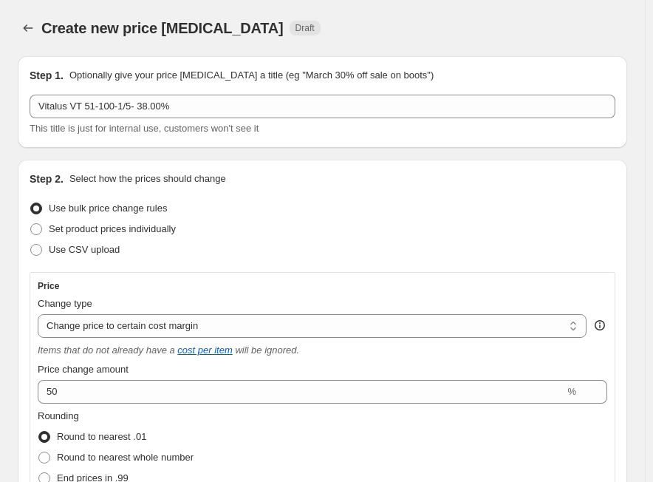
click at [129, 376] on label "Price change amount" at bounding box center [83, 369] width 91 height 15
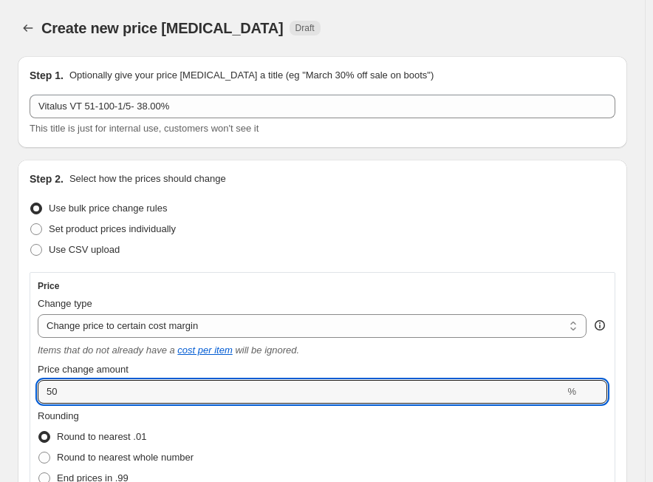
click at [137, 380] on input "50" at bounding box center [301, 392] width 527 height 24
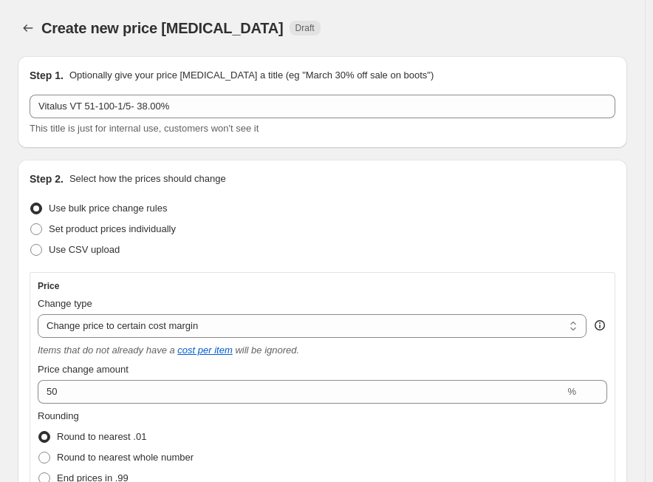
click at [129, 376] on label "Price change amount" at bounding box center [83, 369] width 91 height 15
click at [137, 380] on input "50" at bounding box center [301, 392] width 527 height 24
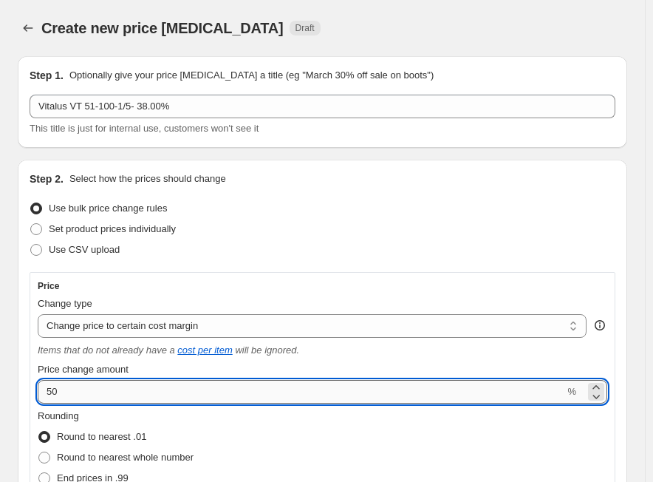
click at [129, 384] on input "50" at bounding box center [301, 392] width 527 height 24
click at [129, 383] on input "50" at bounding box center [301, 392] width 527 height 24
paste input "38.0"
type input "38"
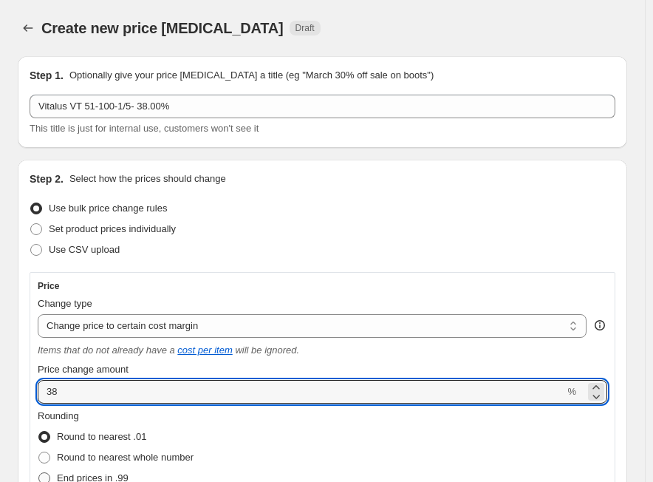
click at [80, 474] on span "End prices in .99" at bounding box center [93, 477] width 72 height 11
click at [39, 473] on input "End prices in .99" at bounding box center [38, 472] width 1 height 1
radio input "true"
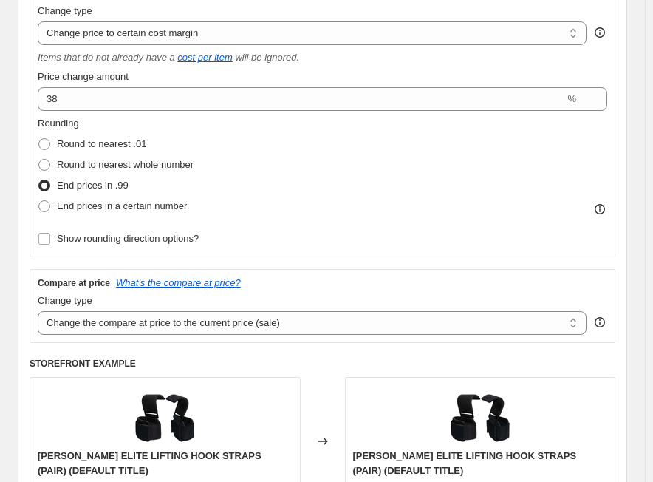
scroll to position [296, 0]
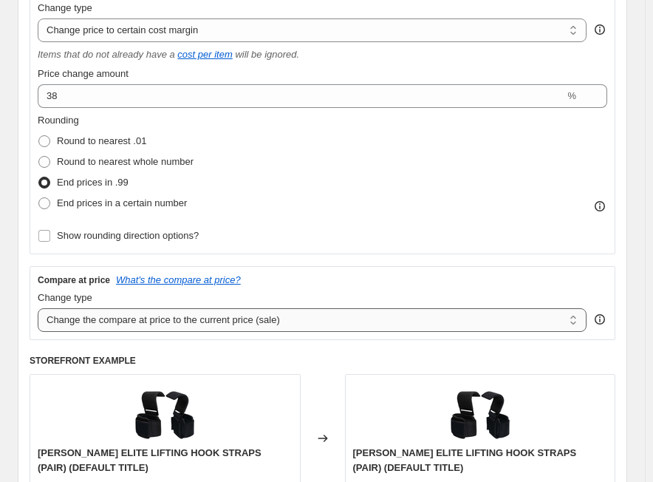
click at [117, 328] on select "Change the compare at price to the current price (sale) Change the compare at p…" at bounding box center [312, 320] width 549 height 24
select select "no_change"
click at [38, 308] on select "Change the compare at price to the current price (sale) Change the compare at p…" at bounding box center [312, 320] width 549 height 24
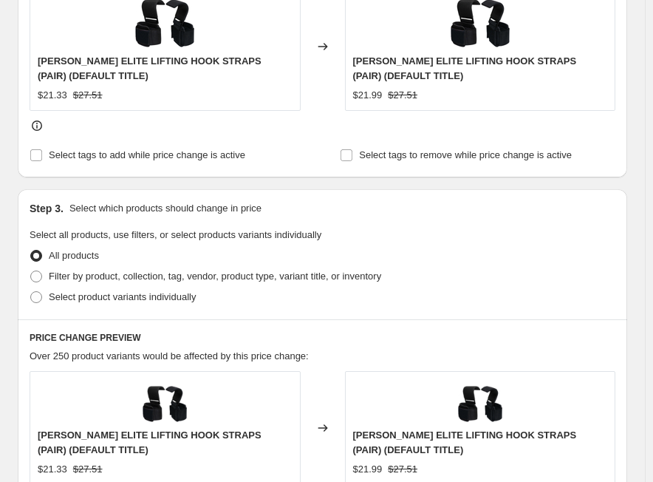
scroll to position [813, 0]
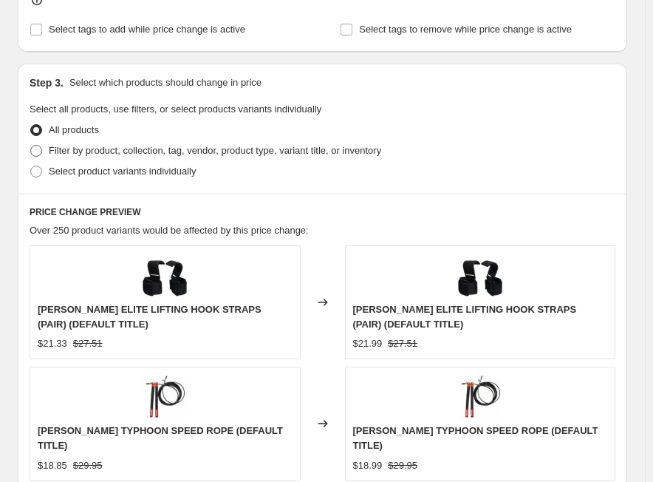
click at [187, 150] on span "Filter by product, collection, tag, vendor, product type, variant title, or inv…" at bounding box center [215, 150] width 333 height 11
click at [31, 146] on input "Filter by product, collection, tag, vendor, product type, variant title, or inv…" at bounding box center [30, 145] width 1 height 1
radio input "true"
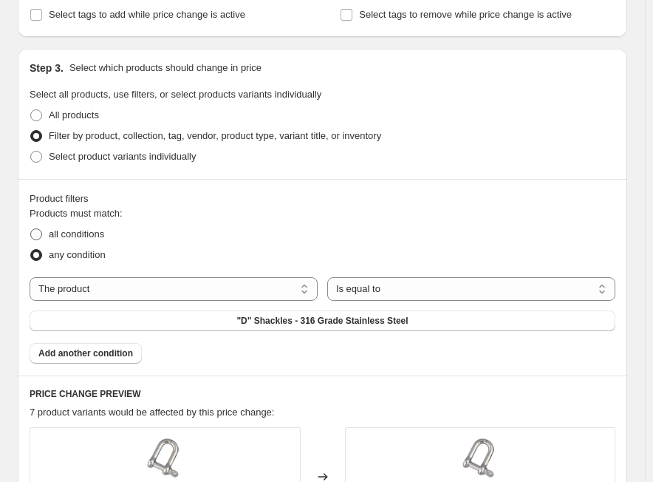
click at [102, 240] on span "all conditions" at bounding box center [76, 233] width 55 height 11
click at [31, 229] on input "all conditions" at bounding box center [30, 228] width 1 height 1
radio input "true"
click at [287, 289] on select "The product The product's collection The product's tag The product's vendor The…" at bounding box center [174, 289] width 288 height 24
select select "tag"
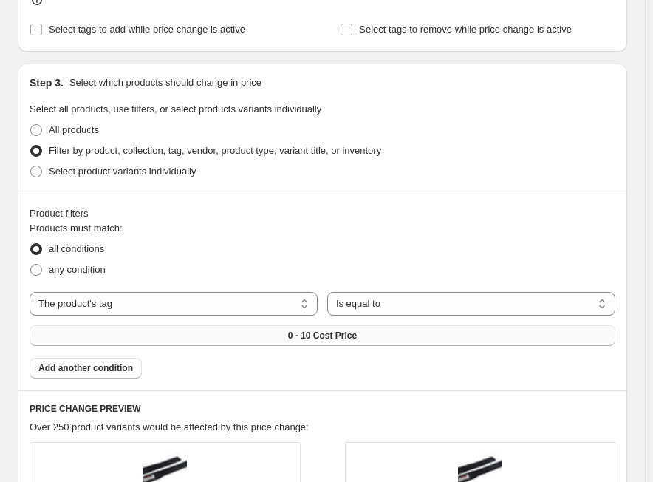
click at [322, 330] on span "0 - 10 Cost Price" at bounding box center [322, 336] width 69 height 12
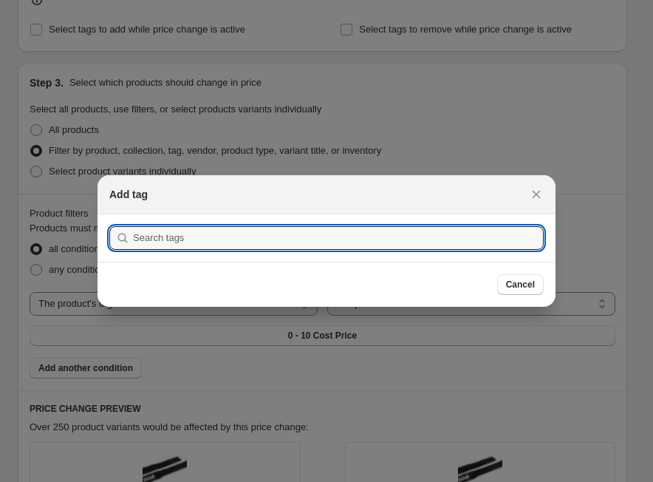
type input "VT 51-100-1/5"
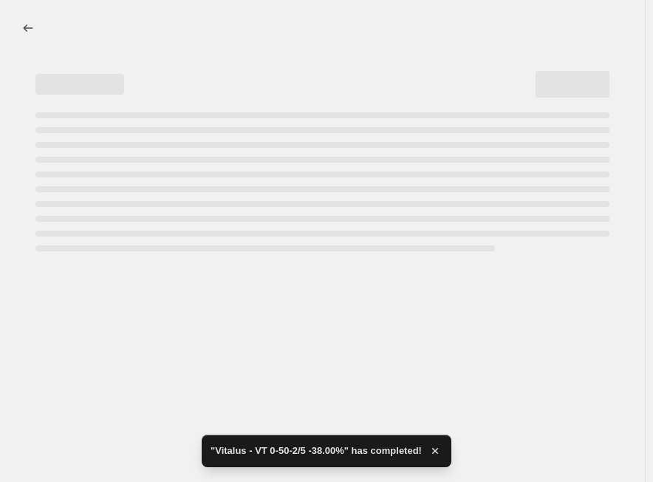
select select "margin"
select select "no_change"
select select "tag"
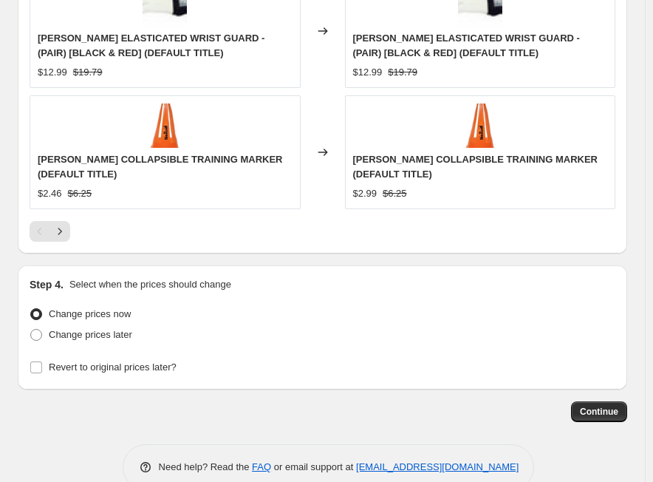
scroll to position [1631, 0]
click at [613, 405] on span "Continue" at bounding box center [599, 411] width 38 height 12
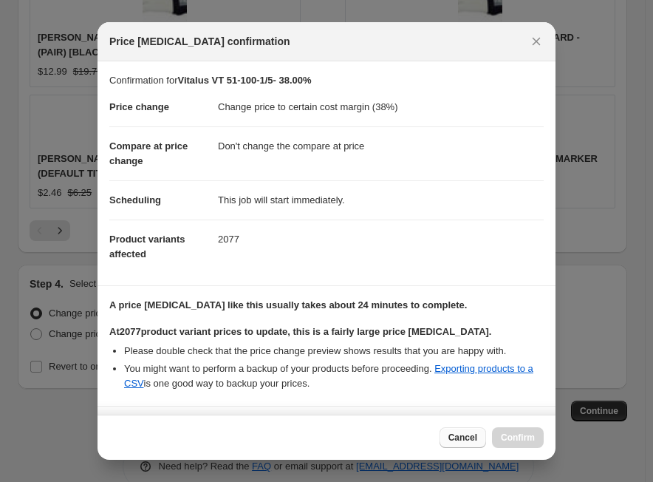
click at [463, 441] on span "Cancel" at bounding box center [463, 438] width 29 height 12
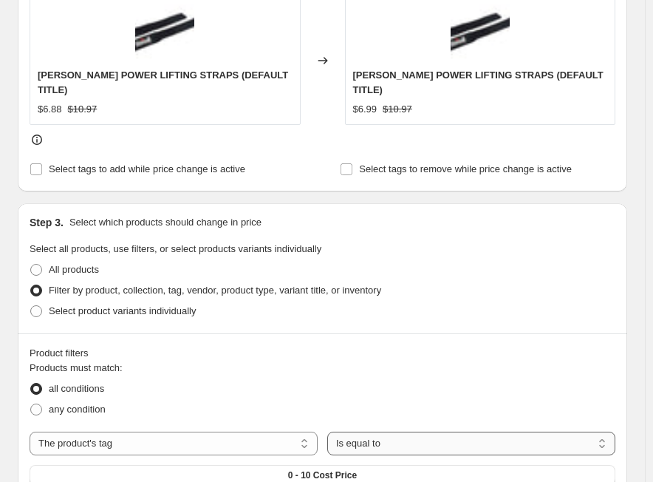
scroll to position [818, 0]
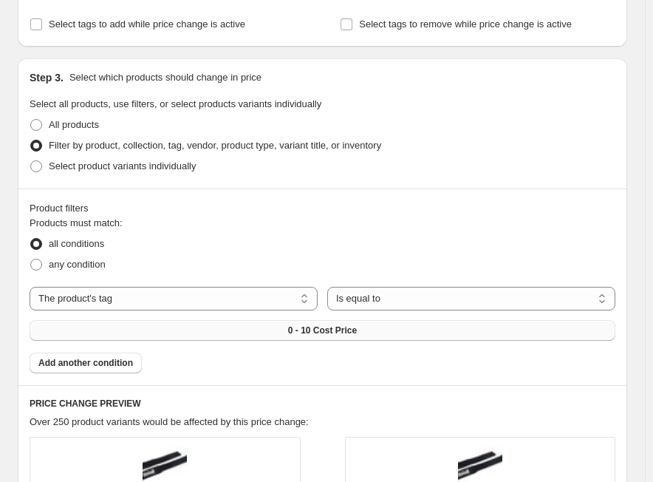
click at [350, 322] on button "0 - 10 Cost Price" at bounding box center [323, 330] width 586 height 21
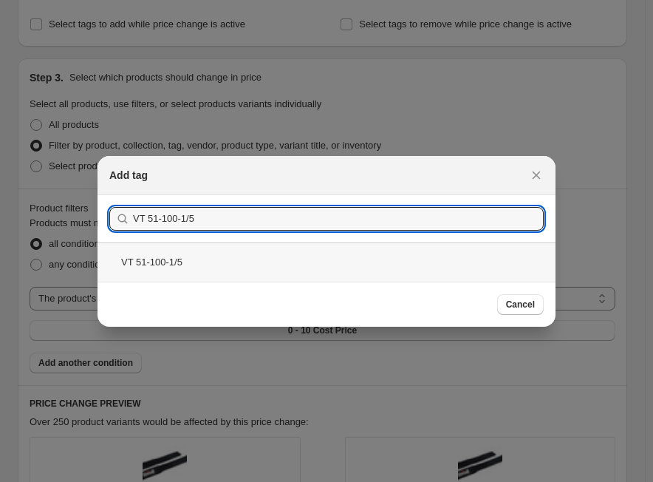
type input "VT 51-100-1/5"
click at [160, 265] on div "VT 51-100-1/5" at bounding box center [327, 261] width 458 height 39
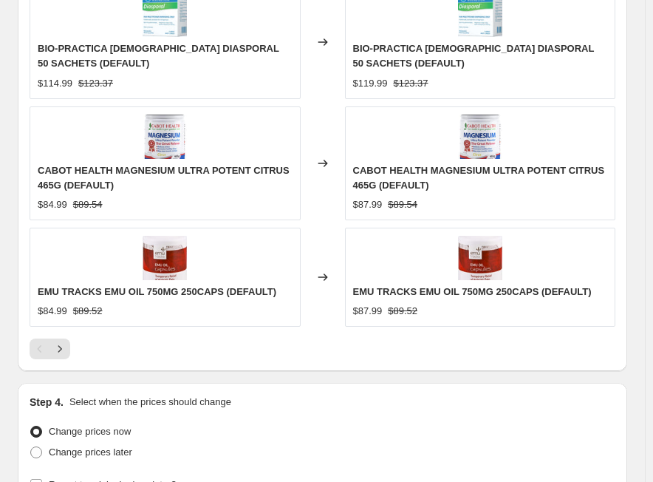
scroll to position [1631, 0]
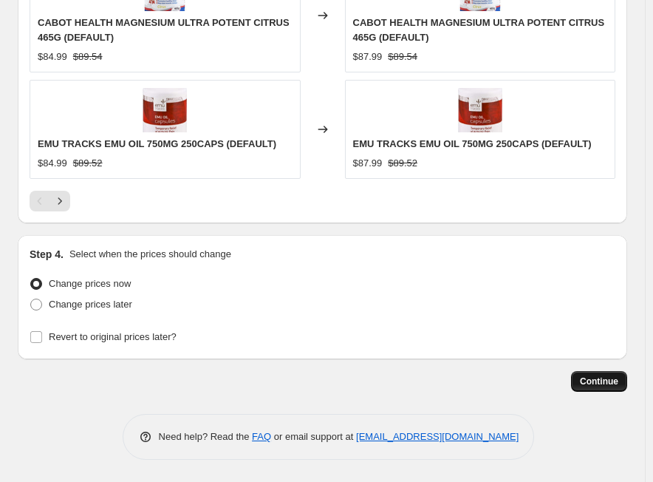
click at [619, 383] on span "Continue" at bounding box center [599, 382] width 38 height 12
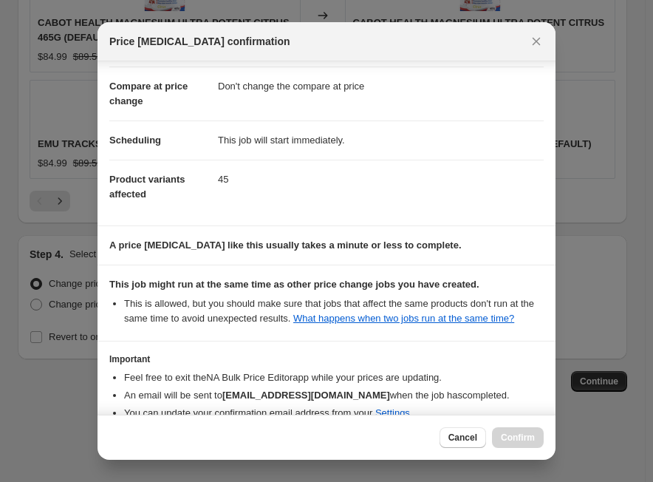
scroll to position [155, 0]
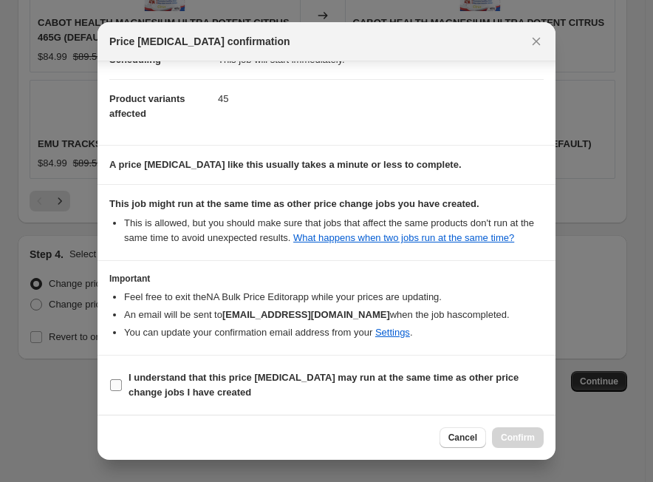
click at [285, 375] on b "I understand that this price [MEDICAL_DATA] may run at the same time as other p…" at bounding box center [324, 385] width 390 height 26
click at [122, 379] on input "I understand that this price [MEDICAL_DATA] may run at the same time as other p…" at bounding box center [116, 385] width 12 height 12
checkbox input "true"
click at [503, 437] on span "Confirm" at bounding box center [518, 438] width 34 height 12
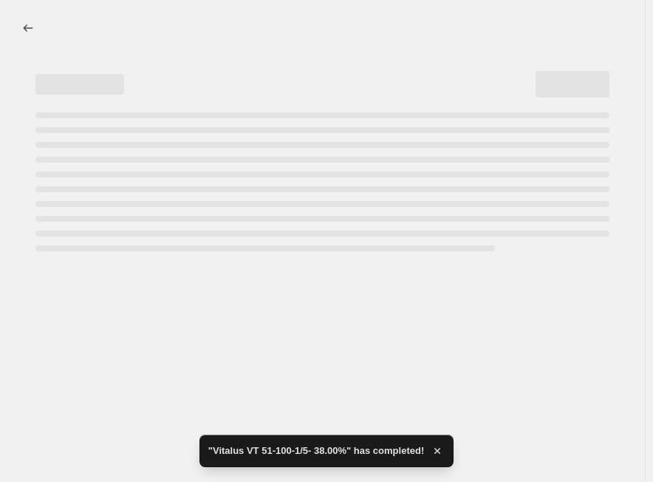
select select "margin"
select select "no_change"
select select "tag"
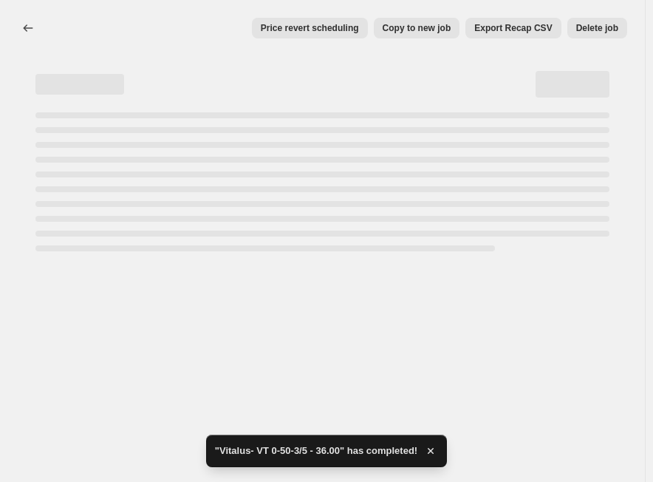
select select "margin"
select select "no_change"
select select "tag"
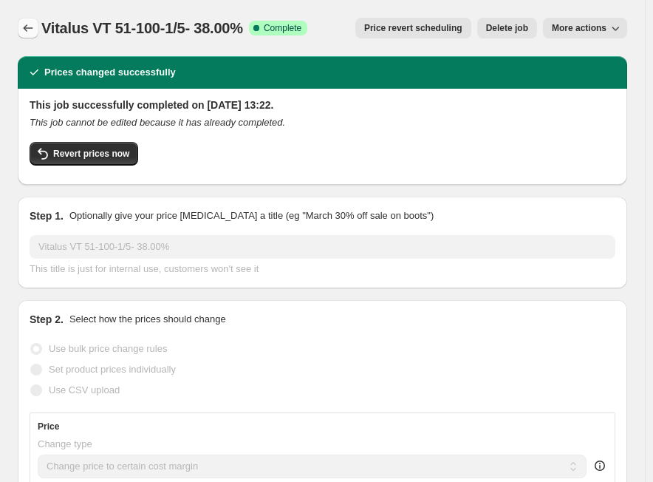
click at [29, 27] on icon "Price change jobs" at bounding box center [28, 28] width 15 height 15
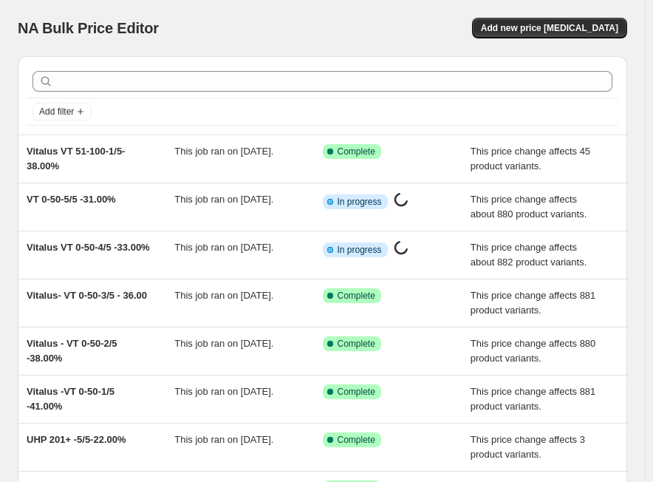
click at [536, 17] on div "NA Bulk Price Editor. This page is ready NA Bulk Price Editor Add new price [ME…" at bounding box center [323, 28] width 610 height 56
click at [594, 30] on span "Add new price [MEDICAL_DATA]" at bounding box center [549, 28] width 137 height 12
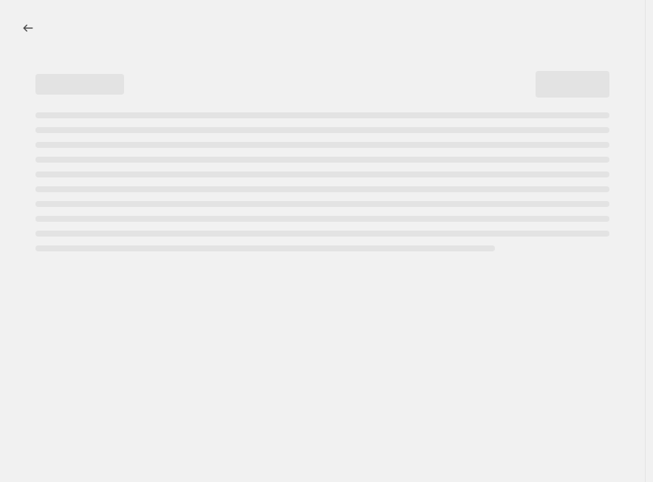
select select "percentage"
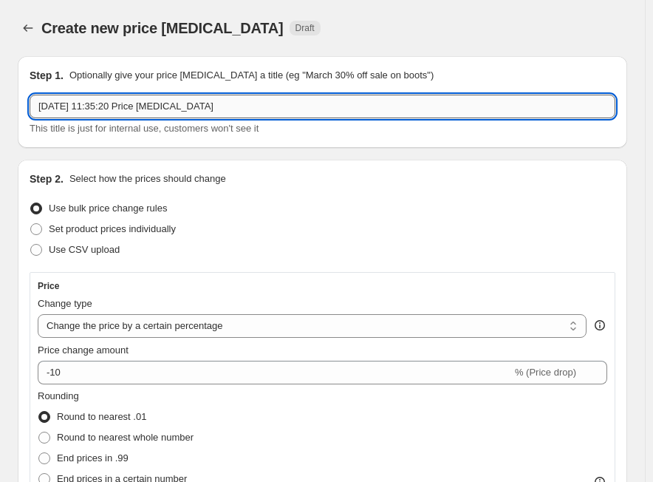
click at [105, 114] on input "[DATE] 11:35:20 Price [MEDICAL_DATA]" at bounding box center [323, 107] width 586 height 24
paste input "Vitalus"
click at [313, 111] on input "Vitalus" at bounding box center [323, 107] width 586 height 24
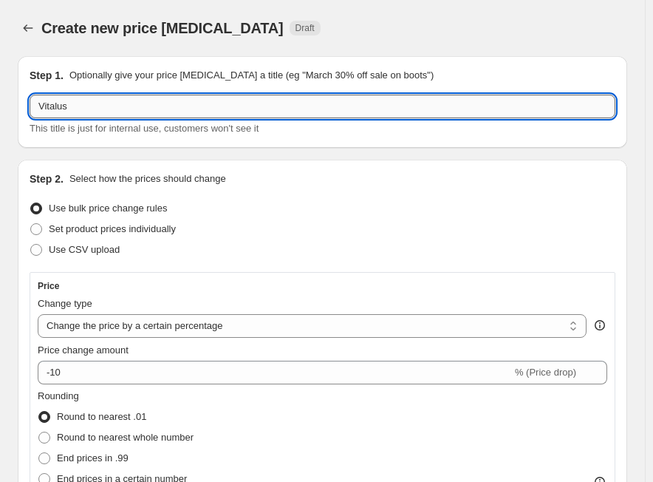
paste input "VT 51-100-2/5"
click at [167, 103] on input "Vitalus VT 51-100-2/5" at bounding box center [323, 107] width 586 height 24
paste input "36.00%"
type input "Vitalus VT 51-100-2/5 36.00%"
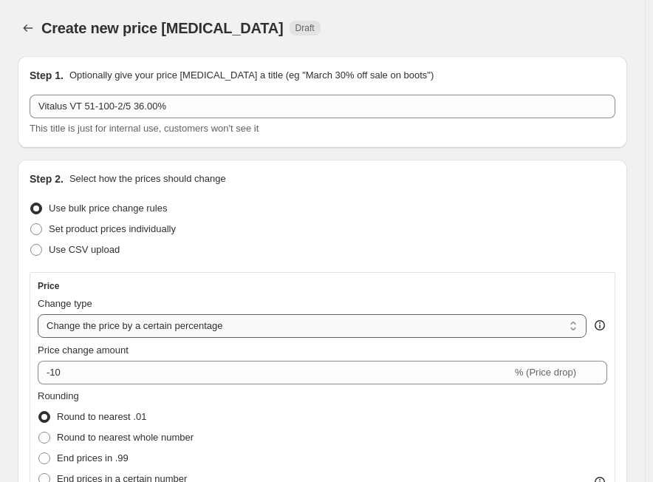
click at [99, 330] on select "Change the price to a certain amount Change the price by a certain amount Chang…" at bounding box center [312, 326] width 549 height 24
select select "margin"
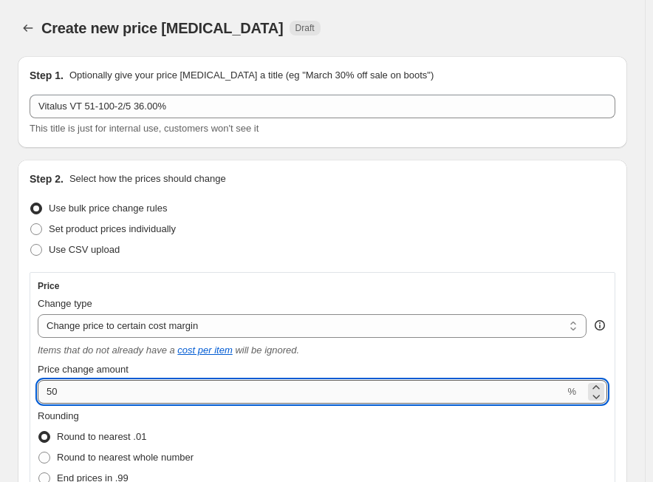
click at [170, 385] on input "50" at bounding box center [301, 392] width 527 height 24
click at [123, 387] on input "50" at bounding box center [301, 392] width 527 height 24
paste input "36.0"
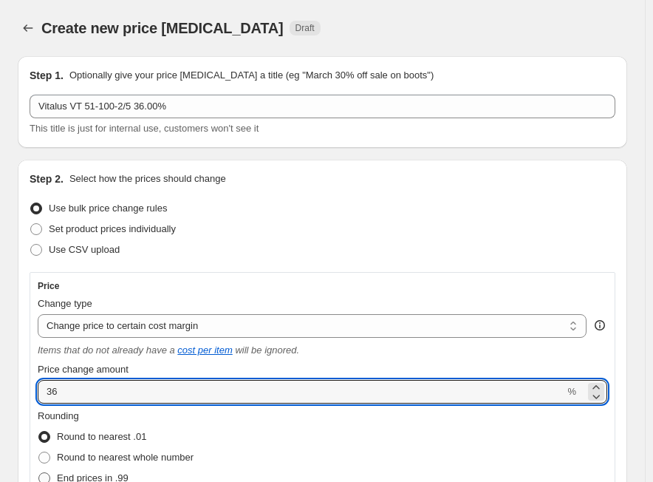
type input "36"
click at [129, 475] on span "End prices in .99" at bounding box center [93, 477] width 72 height 11
click at [39, 473] on input "End prices in .99" at bounding box center [38, 472] width 1 height 1
radio input "true"
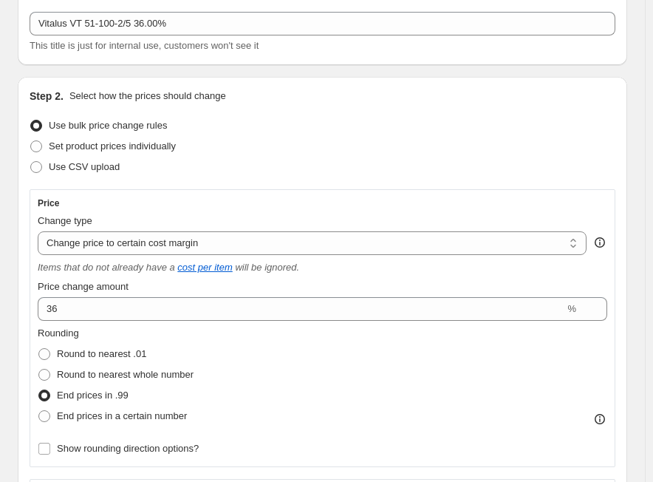
scroll to position [222, 0]
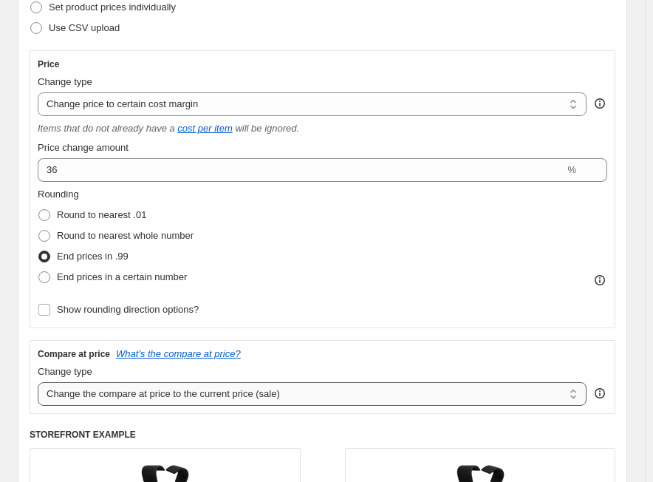
click at [113, 399] on select "Change the compare at price to the current price (sale) Change the compare at p…" at bounding box center [312, 394] width 549 height 24
click at [38, 382] on select "Change the compare at price to the current price (sale) Change the compare at p…" at bounding box center [312, 394] width 549 height 24
click at [110, 398] on select "Change the compare at price to the current price (sale) Change the compare at p…" at bounding box center [312, 394] width 549 height 24
select select "no_change"
click at [38, 382] on select "Change the compare at price to the current price (sale) Change the compare at p…" at bounding box center [312, 394] width 549 height 24
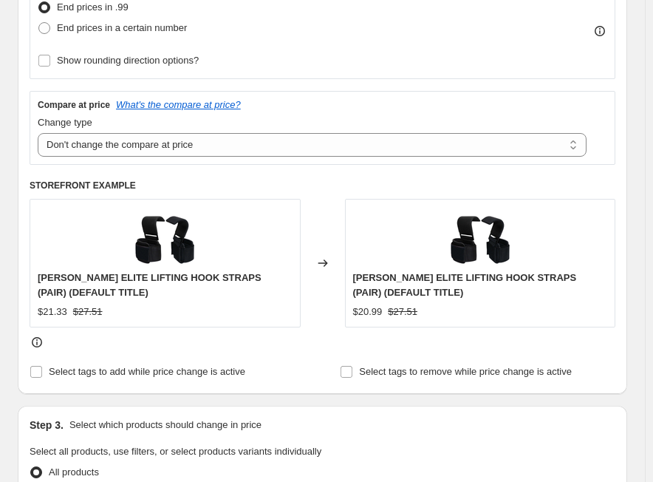
scroll to position [517, 0]
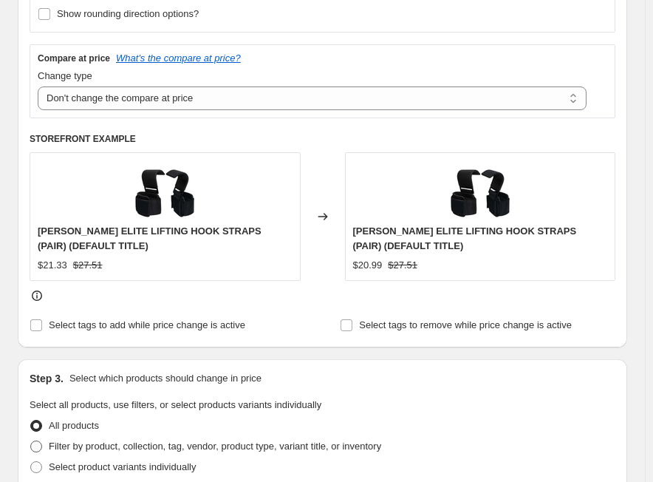
drag, startPoint x: 99, startPoint y: 441, endPoint x: 137, endPoint y: 435, distance: 38.9
click at [99, 442] on span "Filter by product, collection, tag, vendor, product type, variant title, or inv…" at bounding box center [215, 446] width 333 height 11
click at [31, 441] on input "Filter by product, collection, tag, vendor, product type, variant title, or inv…" at bounding box center [30, 441] width 1 height 1
radio input "true"
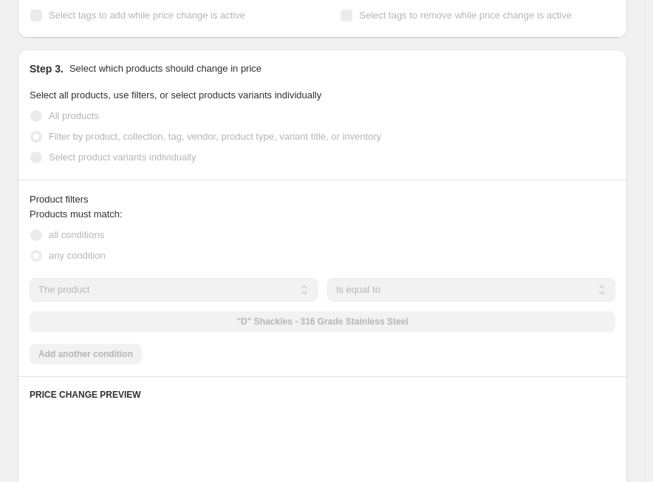
scroll to position [813, 0]
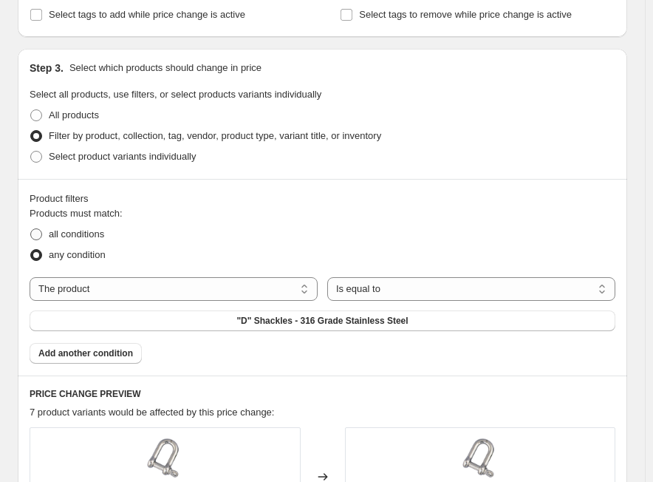
click at [84, 236] on span "all conditions" at bounding box center [76, 233] width 55 height 11
click at [31, 229] on input "all conditions" at bounding box center [30, 228] width 1 height 1
radio input "true"
click at [141, 293] on select "The product The product's collection The product's tag The product's vendor The…" at bounding box center [174, 289] width 288 height 24
select select "tag"
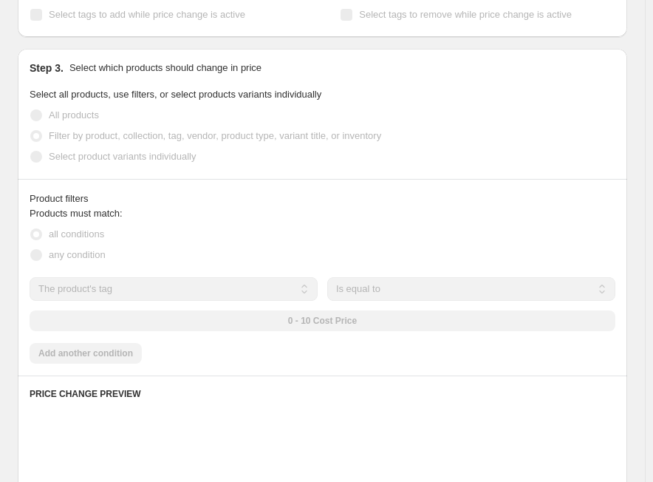
click at [365, 319] on div "0 - 10 Cost Price" at bounding box center [323, 320] width 586 height 21
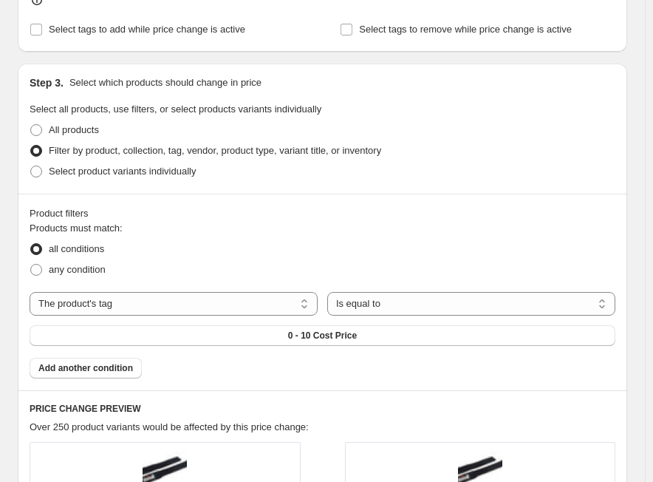
click at [365, 325] on button "0 - 10 Cost Price" at bounding box center [323, 335] width 586 height 21
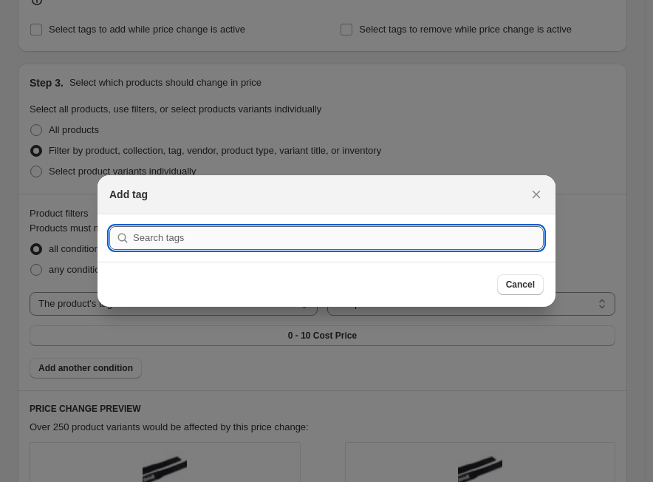
click at [348, 241] on input ":r3l9:" at bounding box center [338, 238] width 411 height 24
paste input "VT 51-100-2/5"
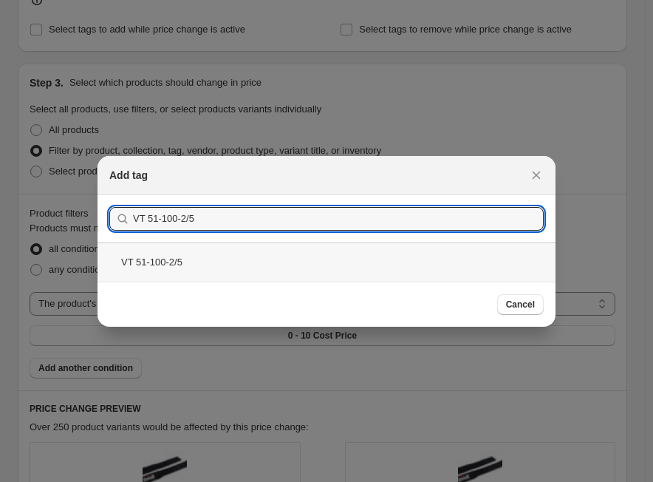
type input "VT 51-100-2/5"
click at [205, 270] on div "VT 51-100-2/5" at bounding box center [327, 261] width 458 height 39
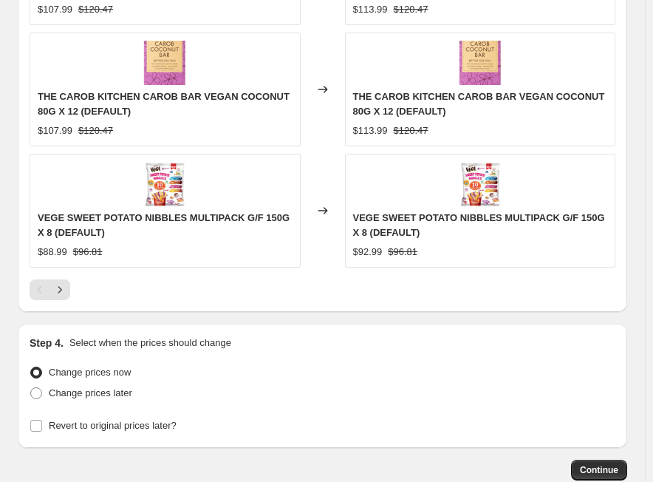
scroll to position [1676, 0]
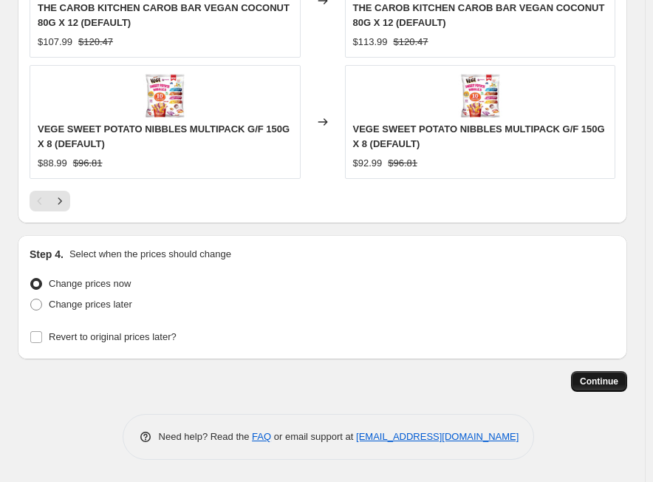
click at [603, 379] on span "Continue" at bounding box center [599, 382] width 38 height 12
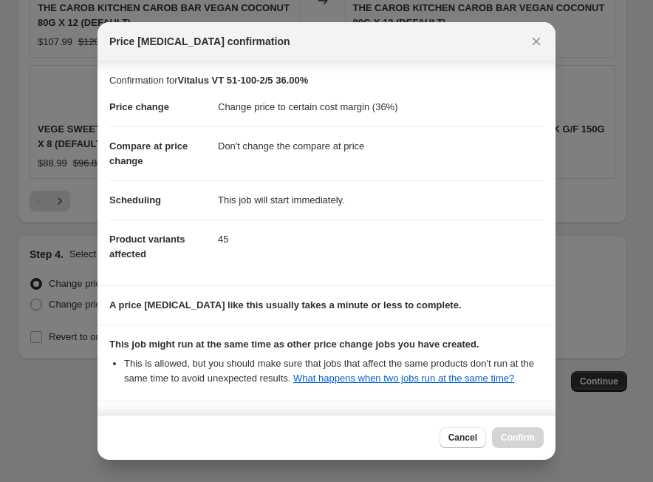
scroll to position [155, 0]
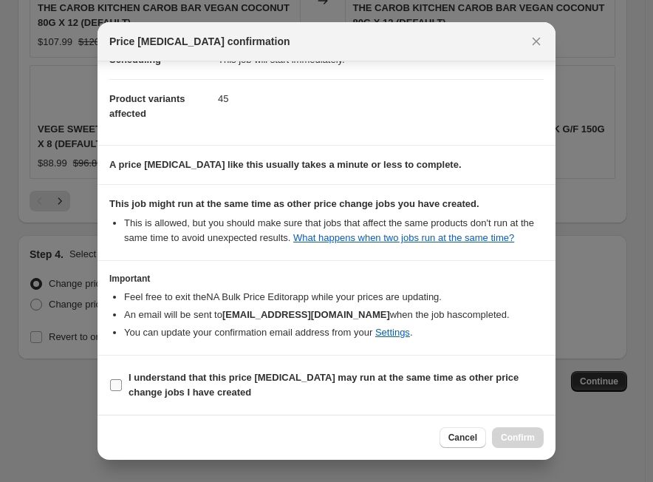
drag, startPoint x: 147, startPoint y: 383, endPoint x: 423, endPoint y: 394, distance: 275.9
click at [147, 384] on span "I understand that this price [MEDICAL_DATA] may run at the same time as other p…" at bounding box center [336, 385] width 415 height 30
click at [122, 384] on input "I understand that this price [MEDICAL_DATA] may run at the same time as other p…" at bounding box center [116, 385] width 12 height 12
checkbox input "true"
click at [520, 438] on span "Confirm" at bounding box center [518, 438] width 34 height 12
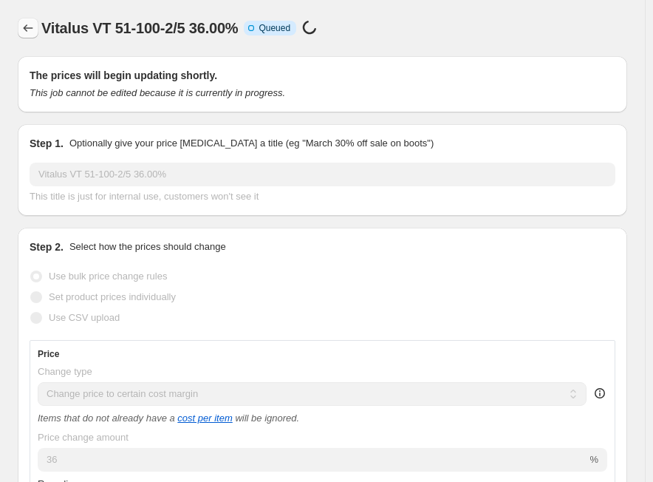
click at [30, 31] on icon "Price change jobs" at bounding box center [28, 28] width 15 height 15
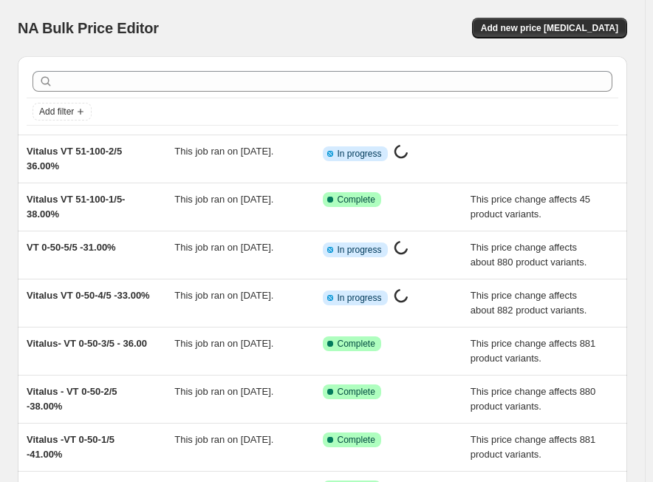
click at [546, 38] on div "NA Bulk Price Editor. This page is ready NA Bulk Price Editor Add new price [ME…" at bounding box center [323, 28] width 610 height 56
click at [549, 31] on span "Add new price [MEDICAL_DATA]" at bounding box center [549, 28] width 137 height 12
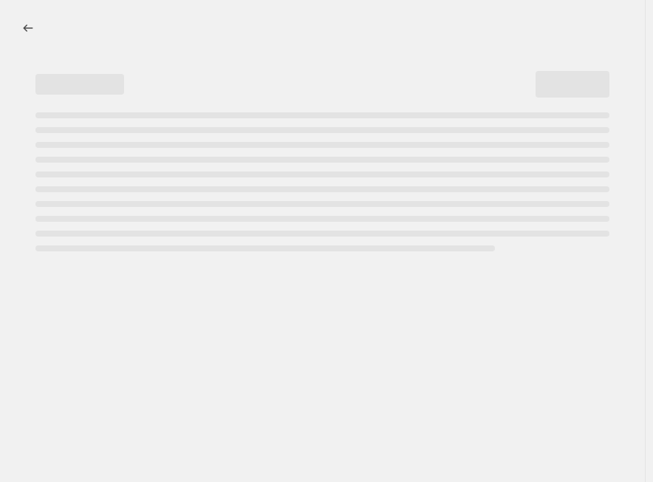
select select "percentage"
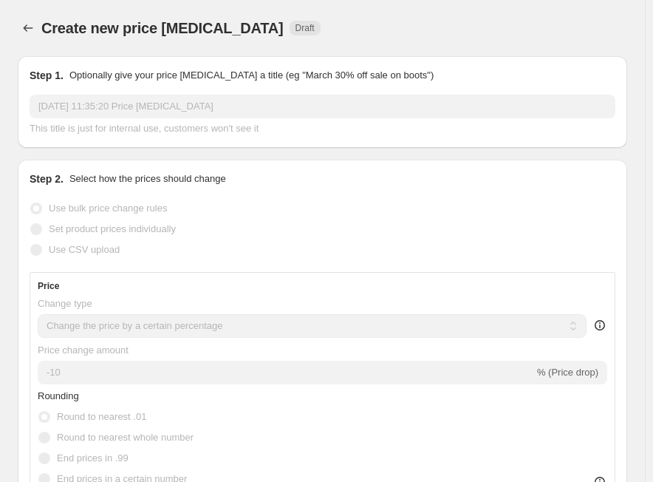
click at [167, 104] on input "[DATE] 11:35:20 Price [MEDICAL_DATA]" at bounding box center [323, 107] width 586 height 24
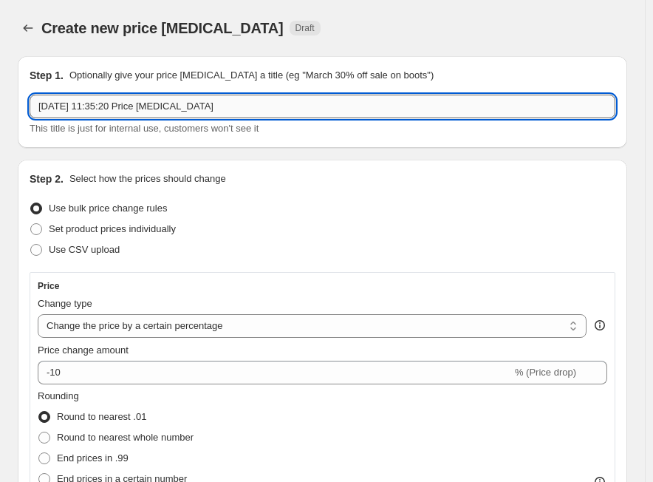
click at [167, 104] on input "[DATE] 11:35:20 Price [MEDICAL_DATA]" at bounding box center [323, 107] width 586 height 24
paste input "VT 51-100-3/5"
click at [318, 109] on input "VT 51-100-3/5" at bounding box center [323, 107] width 586 height 24
paste input "33.00%"
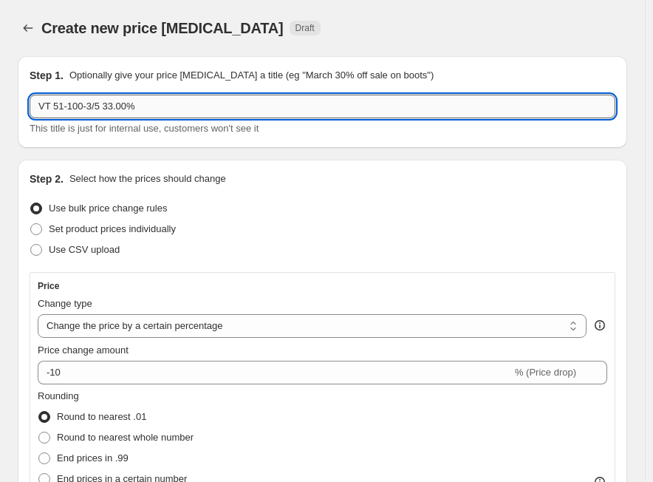
click at [35, 109] on input "VT 51-100-3/5 33.00%" at bounding box center [323, 107] width 586 height 24
paste input "Vitalus"
type input "Vitalus VT 51-100-3/5 33.00%"
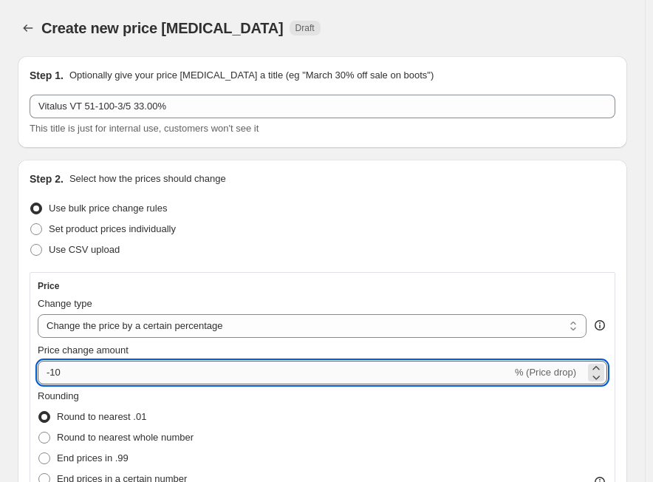
click at [129, 370] on input "-10" at bounding box center [275, 373] width 475 height 24
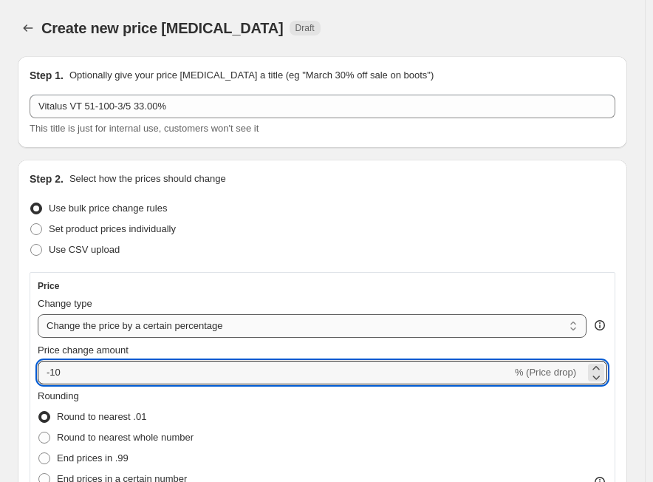
click at [170, 326] on select "Change the price to a certain amount Change the price by a certain amount Chang…" at bounding box center [312, 326] width 549 height 24
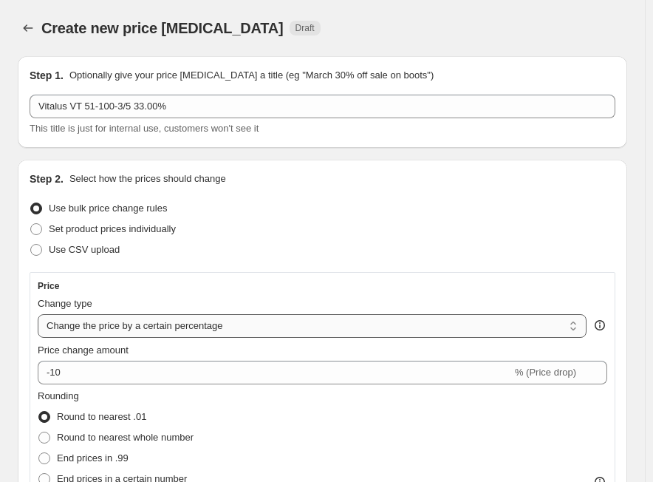
click at [170, 326] on select "Change the price to a certain amount Change the price by a certain amount Chang…" at bounding box center [312, 326] width 549 height 24
select select "margin"
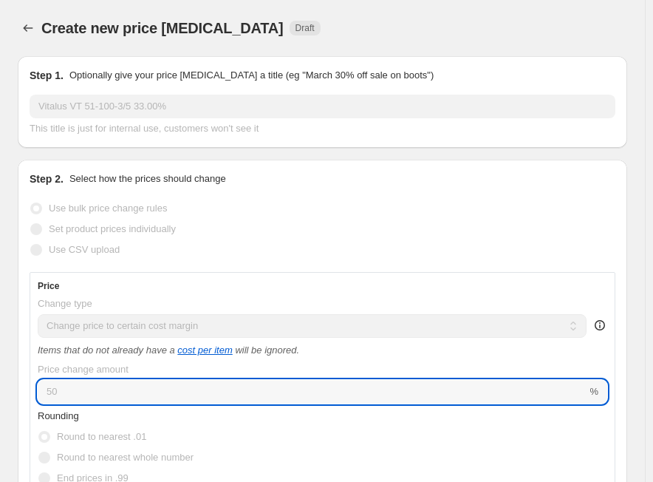
click at [116, 393] on input "50" at bounding box center [312, 392] width 549 height 24
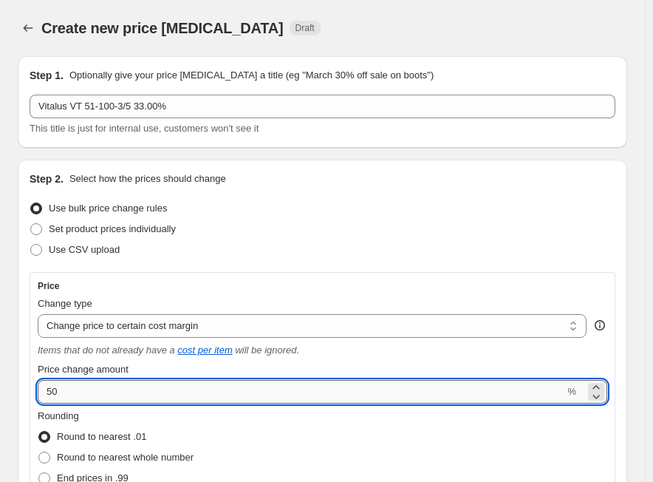
click at [116, 393] on input "50" at bounding box center [301, 392] width 527 height 24
paste input "33.0"
type input "33"
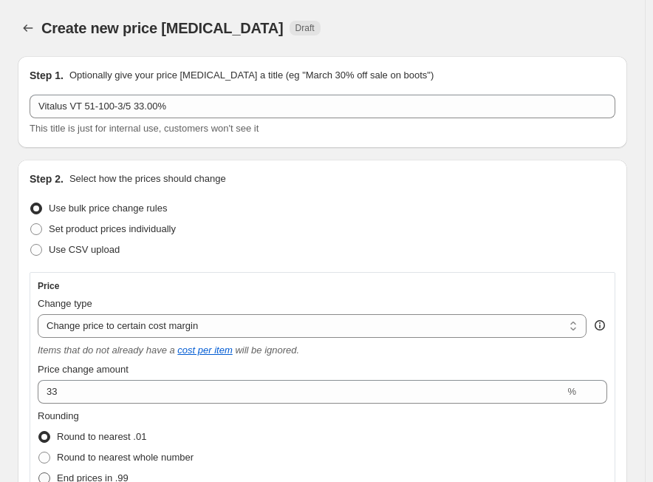
click at [120, 472] on span "End prices in .99" at bounding box center [93, 477] width 72 height 11
click at [39, 472] on input "End prices in .99" at bounding box center [38, 472] width 1 height 1
radio input "true"
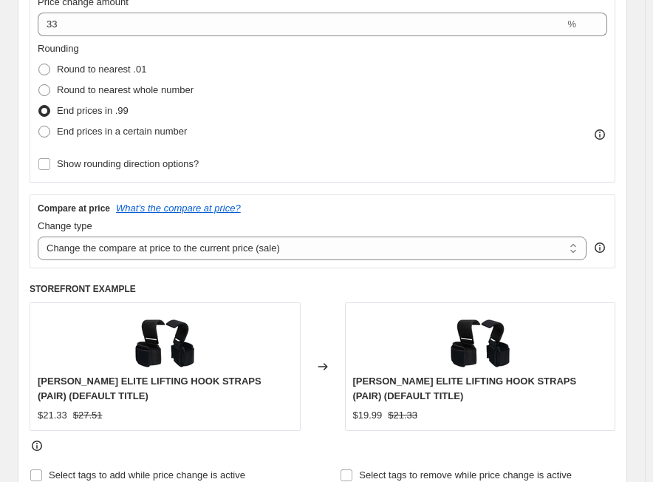
scroll to position [370, 0]
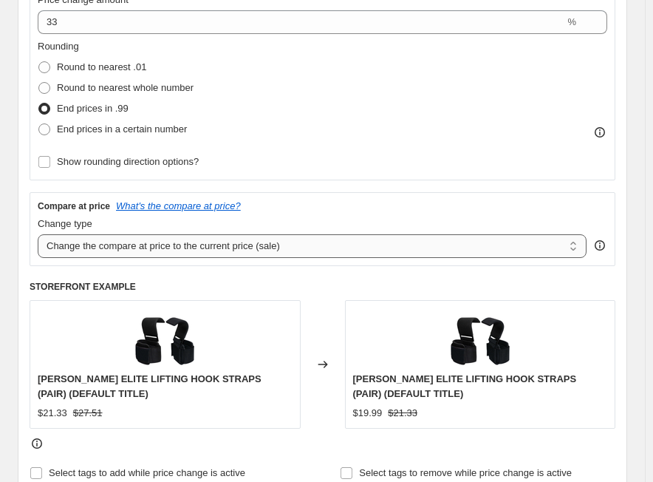
click at [176, 246] on select "Change the compare at price to the current price (sale) Change the compare at p…" at bounding box center [312, 246] width 549 height 24
select select "no_change"
click at [38, 234] on select "Change the compare at price to the current price (sale) Change the compare at p…" at bounding box center [312, 246] width 549 height 24
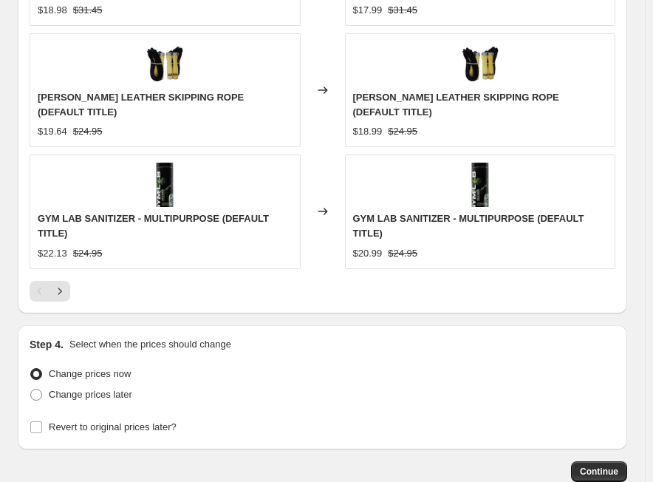
scroll to position [1450, 0]
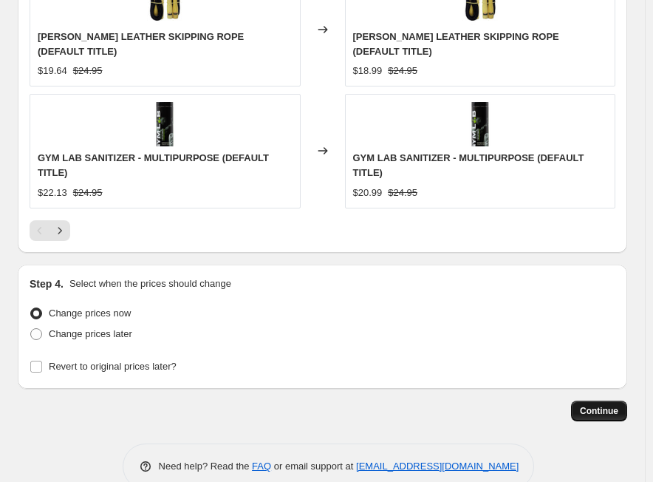
drag, startPoint x: 647, startPoint y: 377, endPoint x: 591, endPoint y: 387, distance: 56.3
click at [591, 405] on span "Continue" at bounding box center [599, 411] width 38 height 12
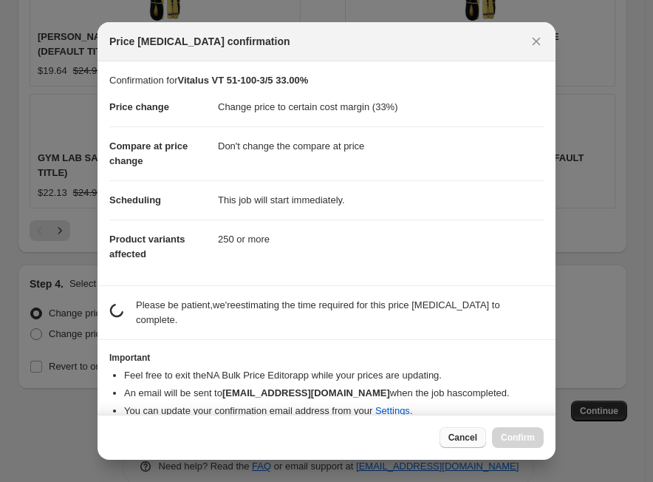
click at [460, 433] on span "Cancel" at bounding box center [463, 438] width 29 height 12
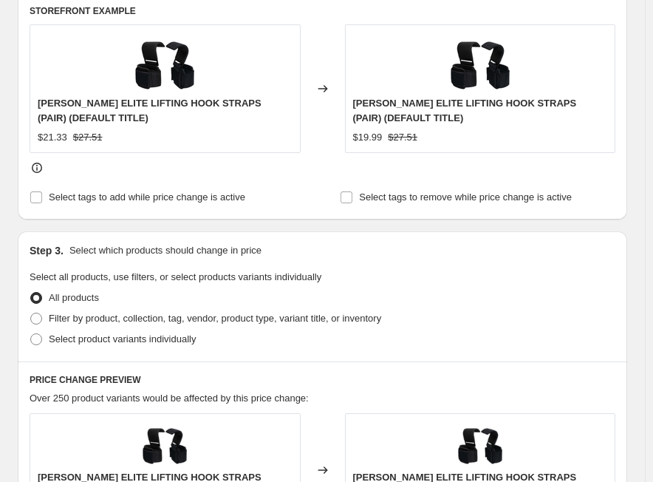
scroll to position [637, 0]
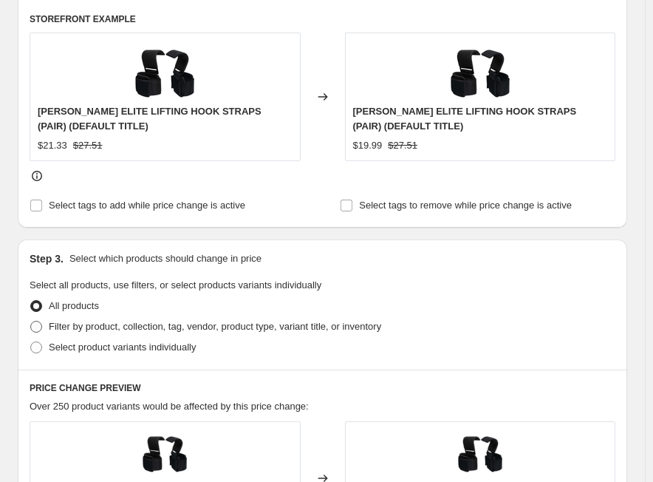
click at [217, 327] on span "Filter by product, collection, tag, vendor, product type, variant title, or inv…" at bounding box center [215, 326] width 333 height 11
click at [31, 322] on input "Filter by product, collection, tag, vendor, product type, variant title, or inv…" at bounding box center [30, 321] width 1 height 1
radio input "true"
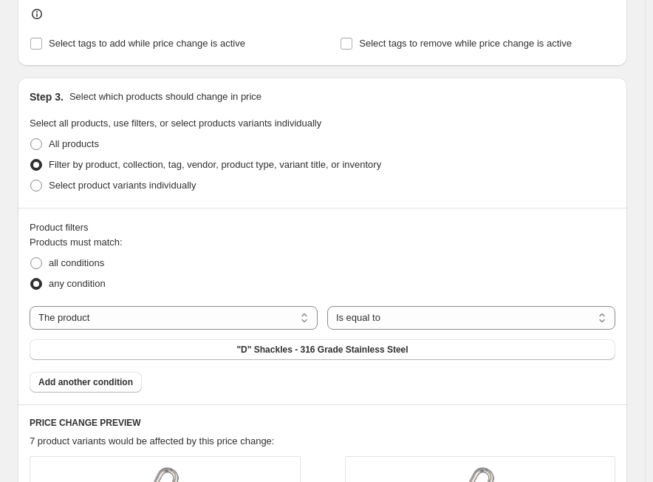
scroll to position [785, 0]
click at [88, 259] on span "all conditions" at bounding box center [76, 262] width 55 height 11
click at [31, 257] on input "all conditions" at bounding box center [30, 257] width 1 height 1
radio input "true"
click at [211, 325] on select "The product The product's collection The product's tag The product's vendor The…" at bounding box center [174, 317] width 288 height 24
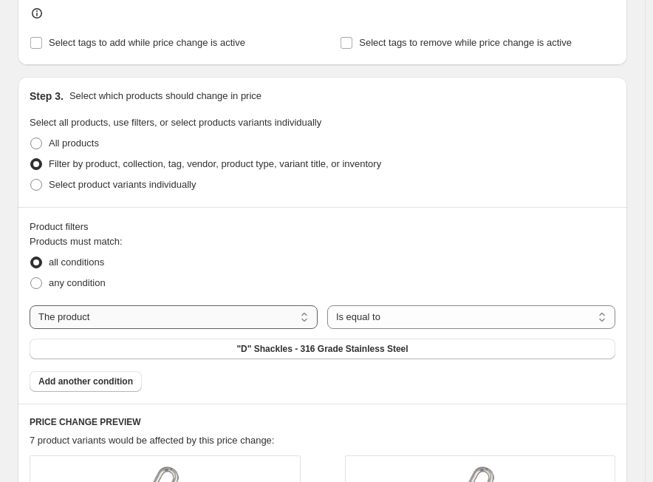
select select "tag"
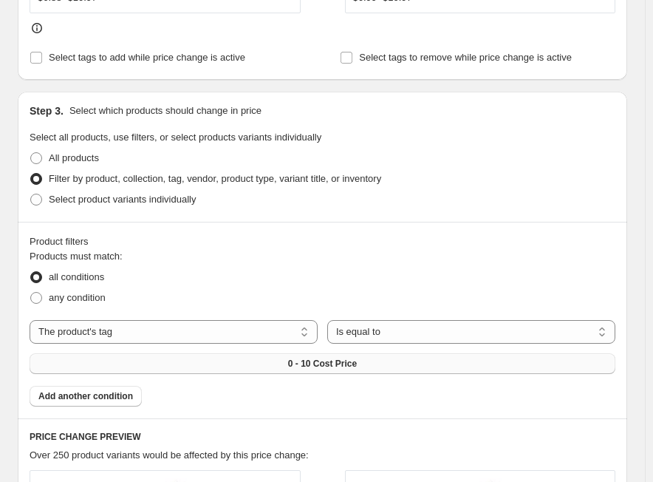
click at [327, 358] on span "0 - 10 Cost Price" at bounding box center [322, 364] width 69 height 12
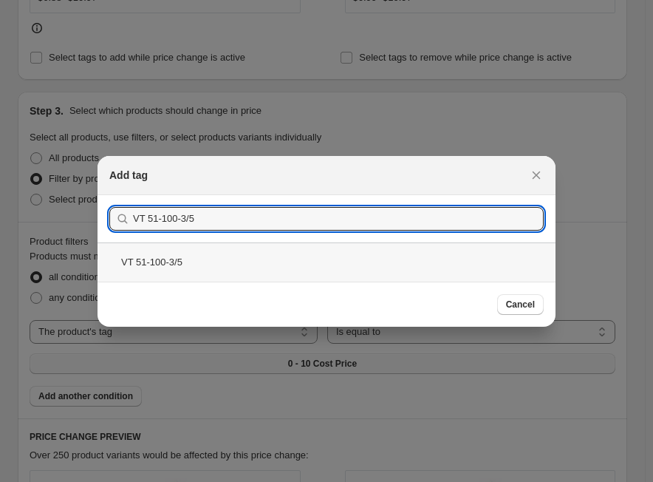
type input "VT 51-100-3/5"
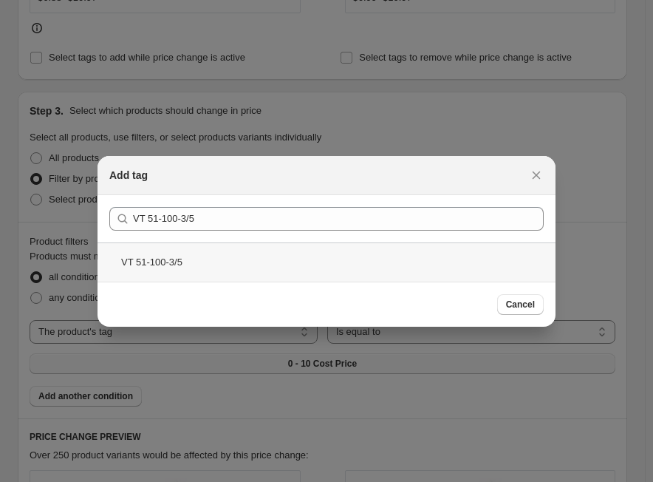
click at [279, 274] on div "VT 51-100-3/5" at bounding box center [327, 261] width 458 height 39
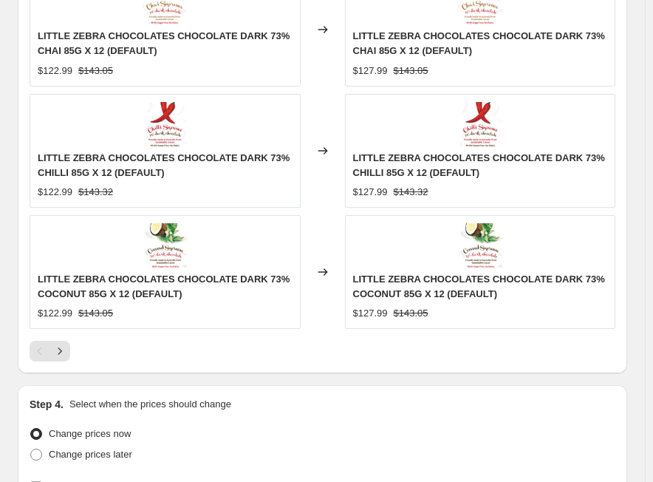
scroll to position [1676, 0]
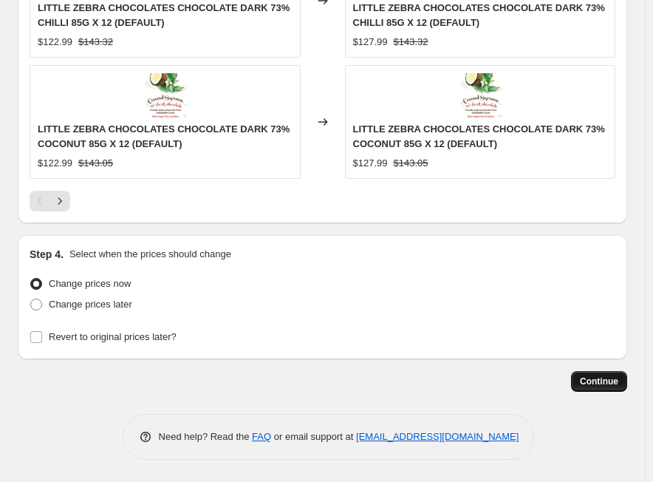
click at [627, 381] on button "Continue" at bounding box center [599, 381] width 56 height 21
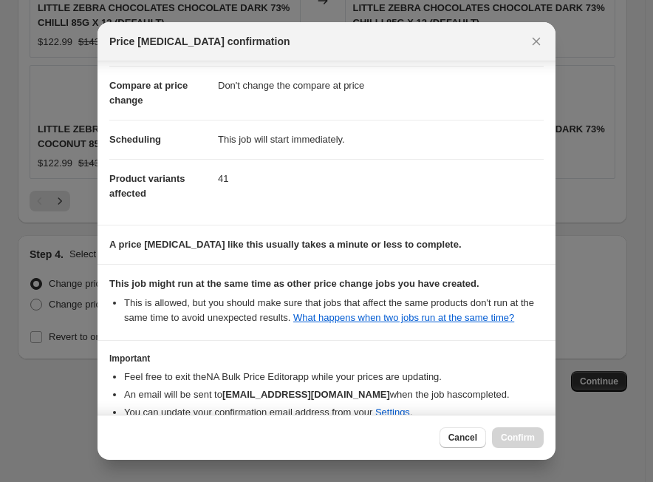
scroll to position [155, 0]
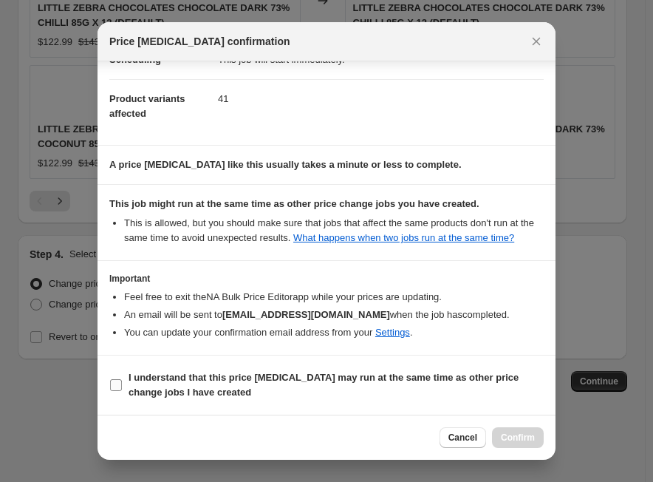
drag, startPoint x: 196, startPoint y: 372, endPoint x: 351, endPoint y: 393, distance: 156.6
click at [196, 372] on b "I understand that this price [MEDICAL_DATA] may run at the same time as other p…" at bounding box center [324, 385] width 390 height 26
click at [122, 379] on input "I understand that this price [MEDICAL_DATA] may run at the same time as other p…" at bounding box center [116, 385] width 12 height 12
checkbox input "true"
drag, startPoint x: 516, startPoint y: 435, endPoint x: 518, endPoint y: 416, distance: 19.3
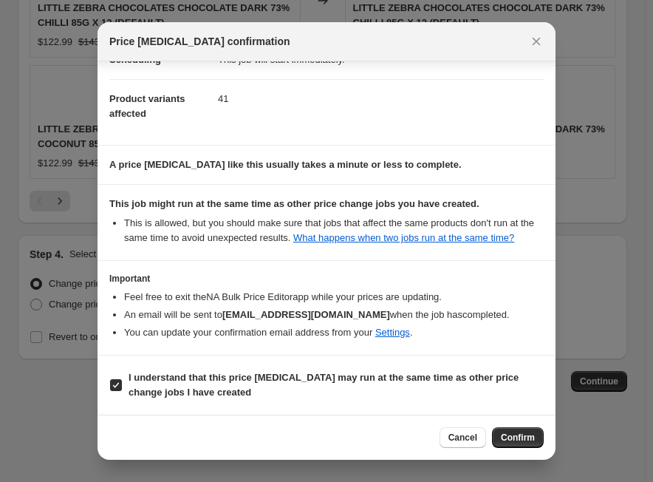
click at [516, 436] on span "Confirm" at bounding box center [518, 438] width 34 height 12
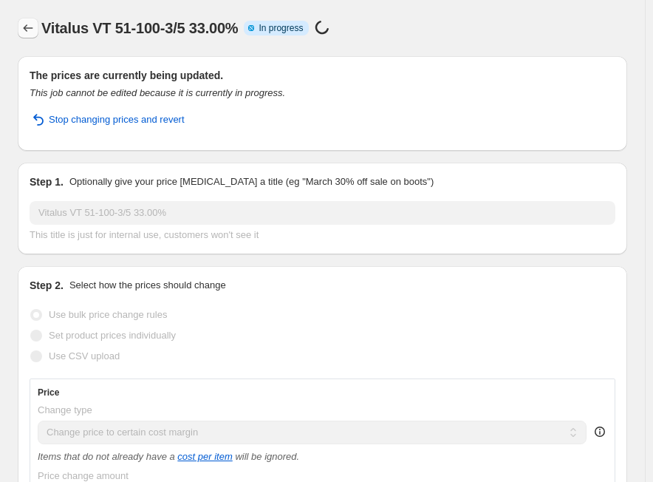
click at [33, 30] on icon "Price change jobs" at bounding box center [28, 28] width 15 height 15
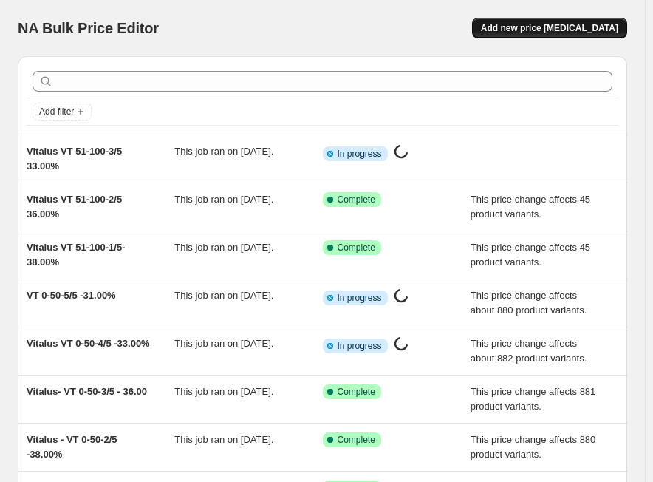
click at [533, 32] on span "Add new price [MEDICAL_DATA]" at bounding box center [549, 28] width 137 height 12
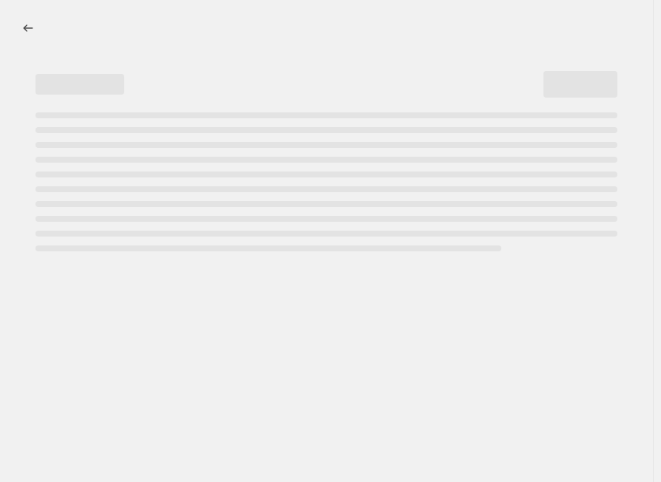
select select "percentage"
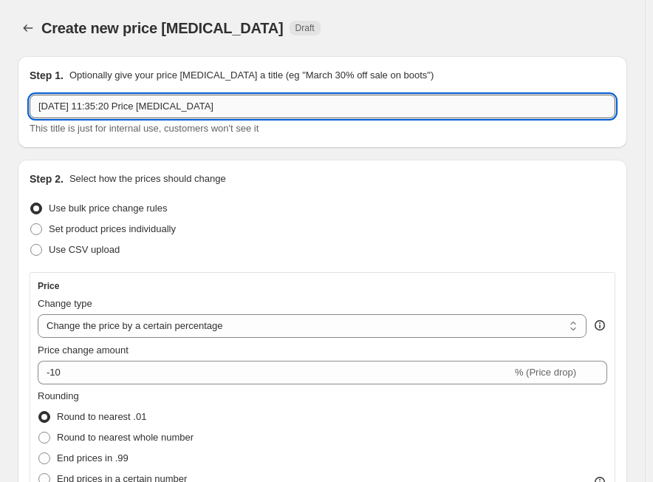
click at [179, 109] on input "[DATE] 11:35:20 Price [MEDICAL_DATA]" at bounding box center [323, 107] width 586 height 24
paste input "VT 51-100-4/5"
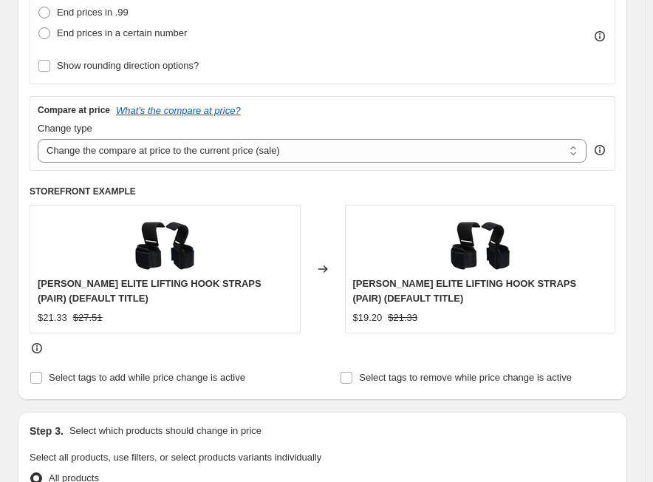
scroll to position [591, 0]
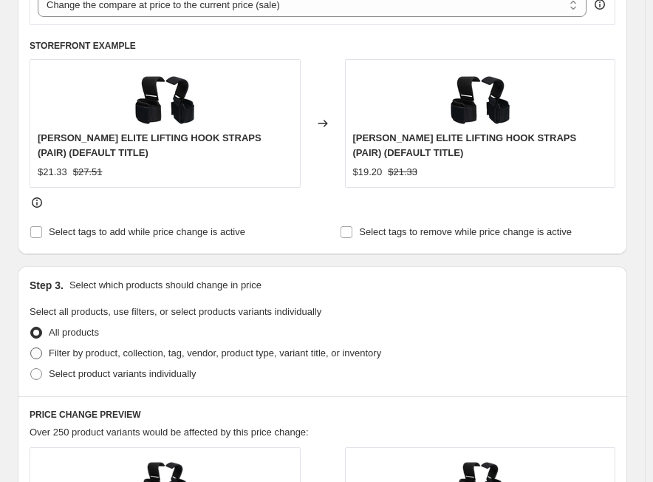
type input "VT 51-100-4/5"
click at [139, 355] on span "Filter by product, collection, tag, vendor, product type, variant title, or inv…" at bounding box center [215, 352] width 333 height 11
click at [31, 348] on input "Filter by product, collection, tag, vendor, product type, variant title, or inv…" at bounding box center [30, 347] width 1 height 1
radio input "true"
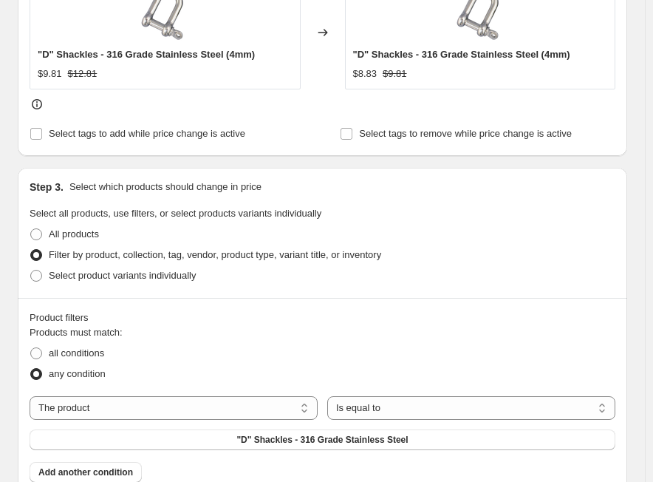
scroll to position [739, 0]
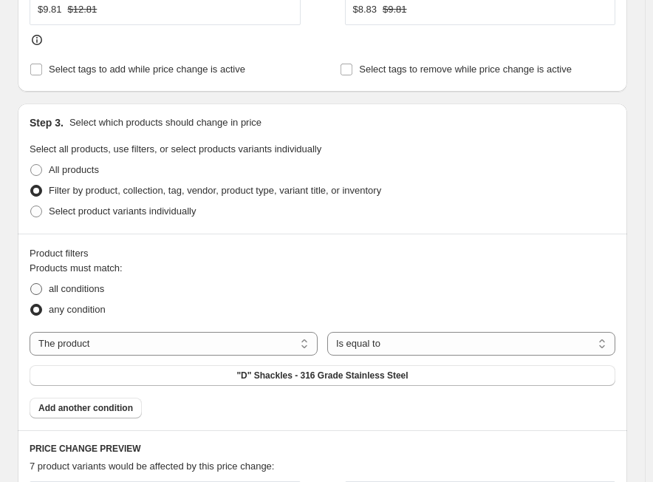
click at [90, 293] on span "all conditions" at bounding box center [76, 288] width 55 height 11
click at [31, 284] on input "all conditions" at bounding box center [30, 283] width 1 height 1
radio input "true"
click at [326, 387] on div "Products must match: all conditions any condition The product The product's col…" at bounding box center [323, 339] width 586 height 157
click at [329, 378] on span ""D" Shackles - 316 Grade Stainless Steel" at bounding box center [322, 376] width 171 height 12
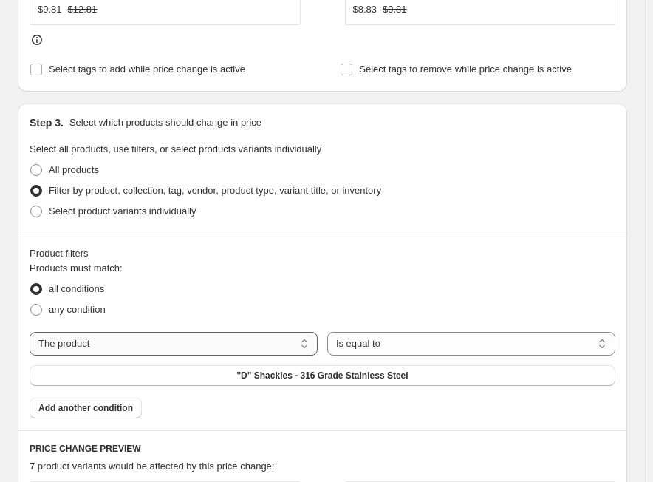
click at [164, 341] on select "The product The product's collection The product's tag The product's vendor The…" at bounding box center [174, 344] width 288 height 24
select select "tag"
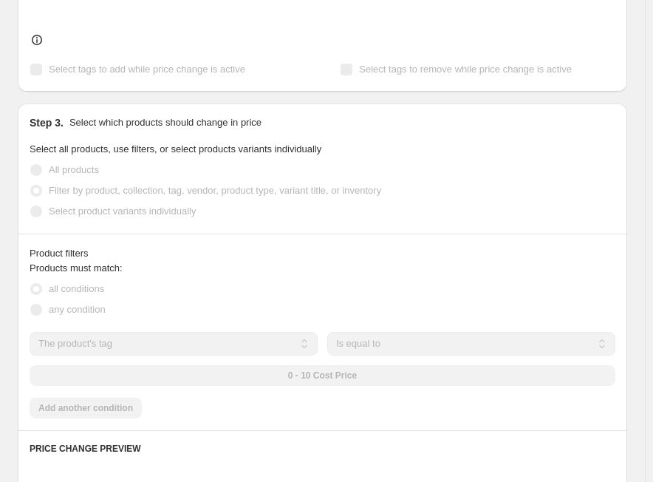
scroll to position [0, 0]
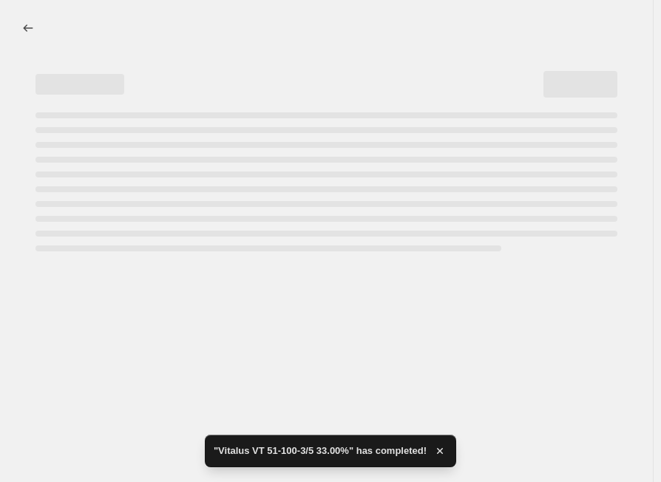
select select "percentage"
select select "tag"
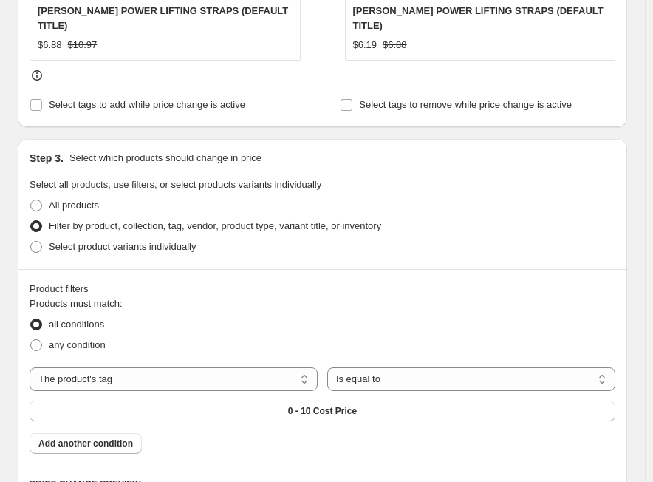
scroll to position [799, 0]
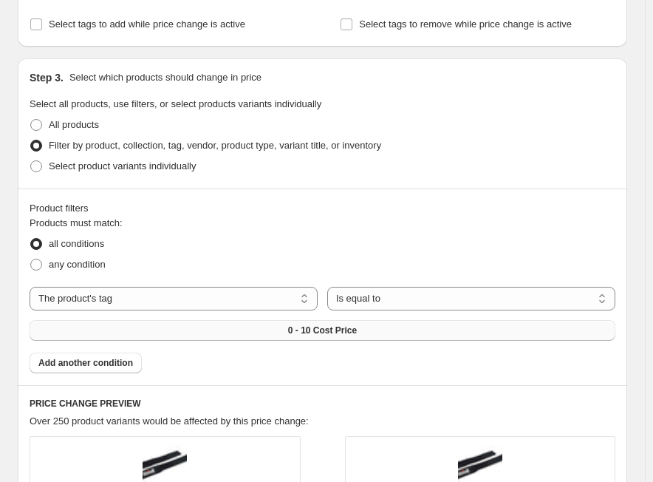
click at [347, 325] on span "0 - 10 Cost Price" at bounding box center [322, 331] width 69 height 12
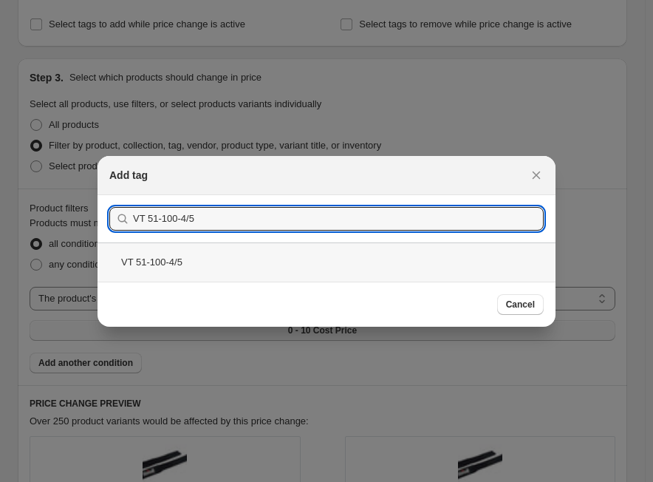
type input "VT 51-100-4/5"
click at [195, 265] on div "VT 51-100-4/5" at bounding box center [327, 261] width 458 height 39
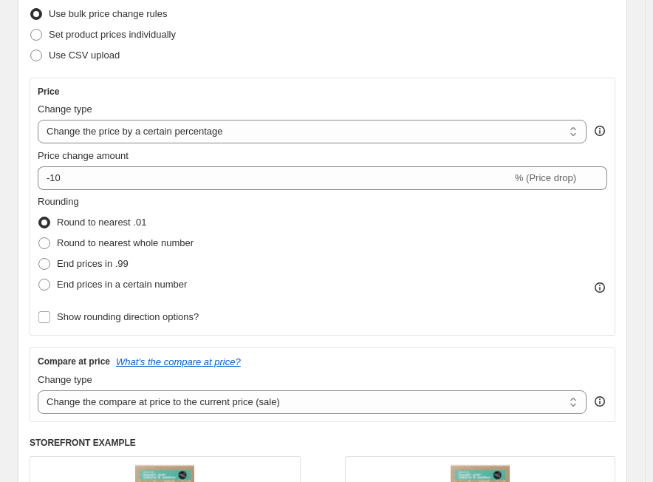
scroll to position [60, 0]
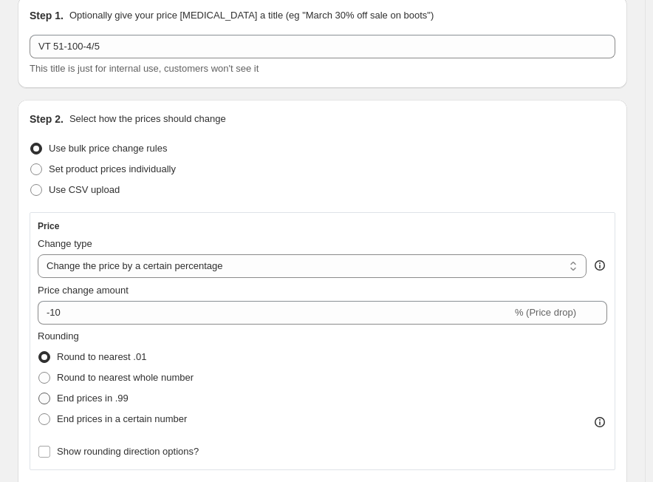
click at [89, 401] on span "End prices in .99" at bounding box center [93, 398] width 72 height 11
click at [39, 393] on input "End prices in .99" at bounding box center [38, 393] width 1 height 1
radio input "true"
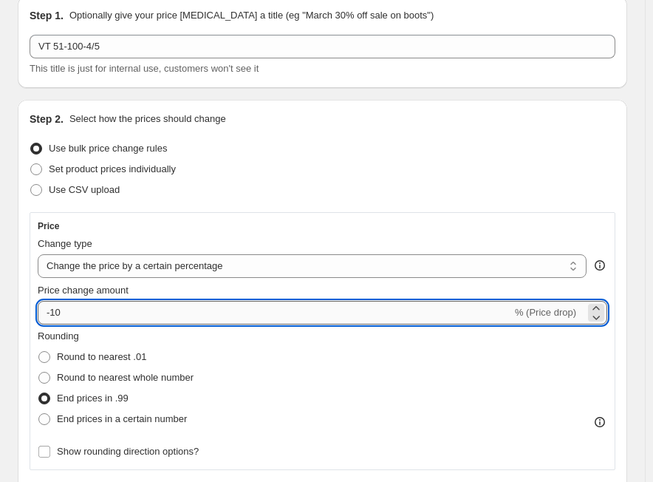
click at [154, 323] on input "-10" at bounding box center [275, 313] width 475 height 24
paste input "number"
drag, startPoint x: 75, startPoint y: 316, endPoint x: 22, endPoint y: 324, distance: 53.7
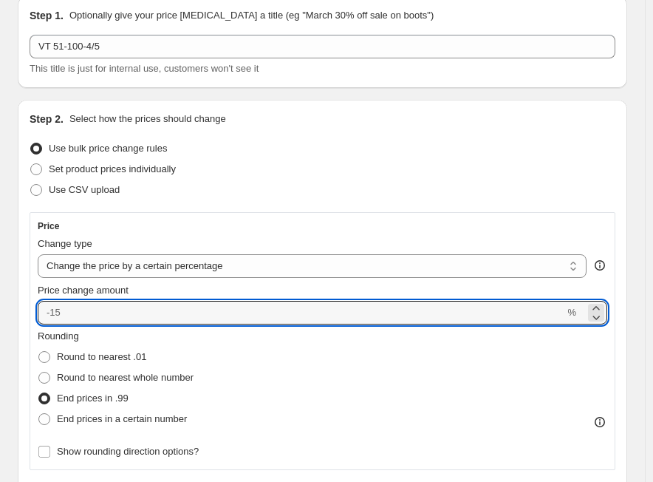
click at [22, 324] on div "Step 2. Select how the prices should change Use bulk price change rules Set pro…" at bounding box center [323, 443] width 610 height 686
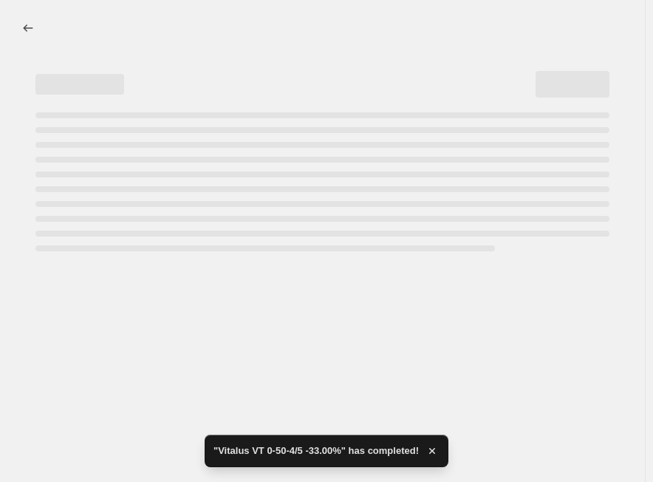
scroll to position [0, 0]
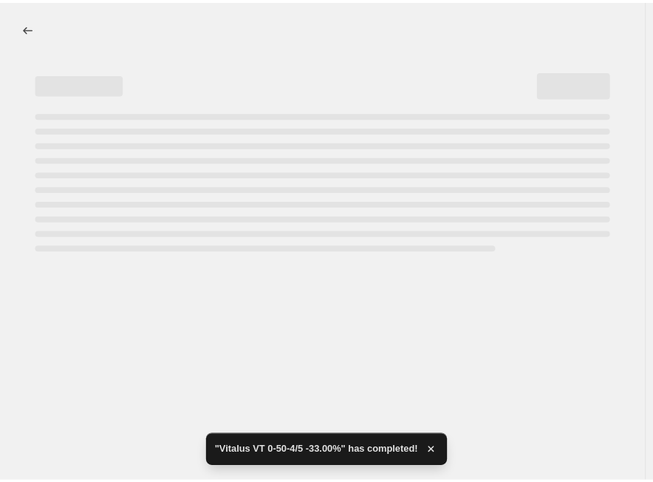
select select "percentage"
select select "tag"
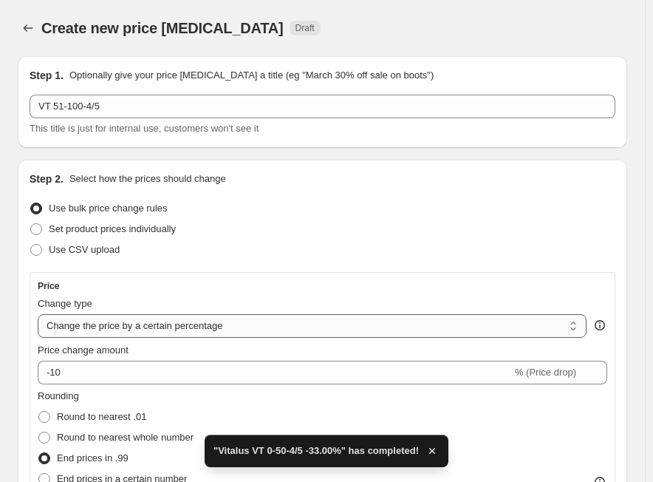
click at [296, 332] on select "Change the price to a certain amount Change the price by a certain amount Chang…" at bounding box center [312, 326] width 549 height 24
select select "margin"
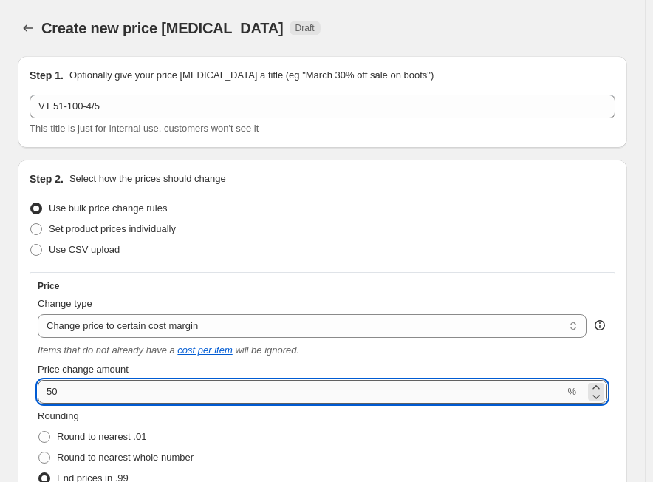
click at [79, 390] on input "50" at bounding box center [301, 392] width 527 height 24
paste input "29.0"
type input "29.00"
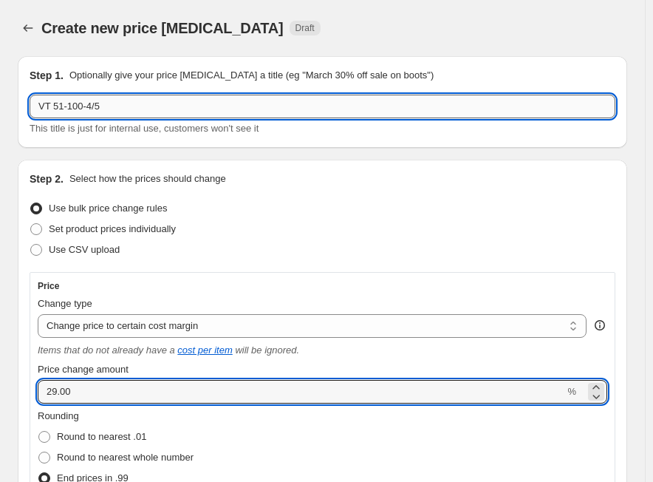
click at [143, 103] on input "VT 51-100-4/5" at bounding box center [323, 107] width 586 height 24
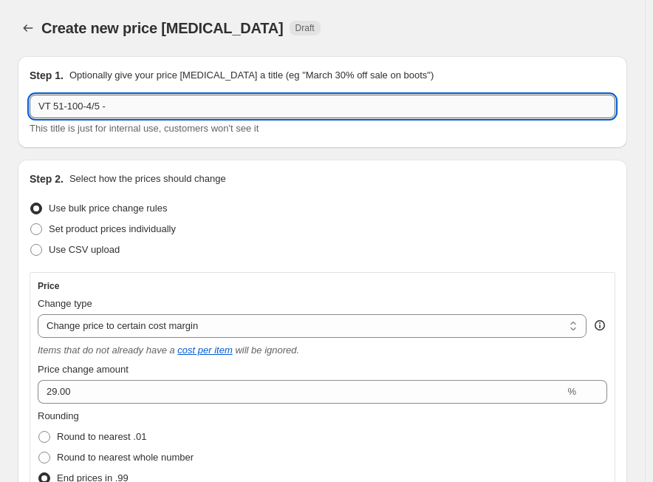
paste input "29.00%"
type input "VT 51-100-4/5 - 29.00%"
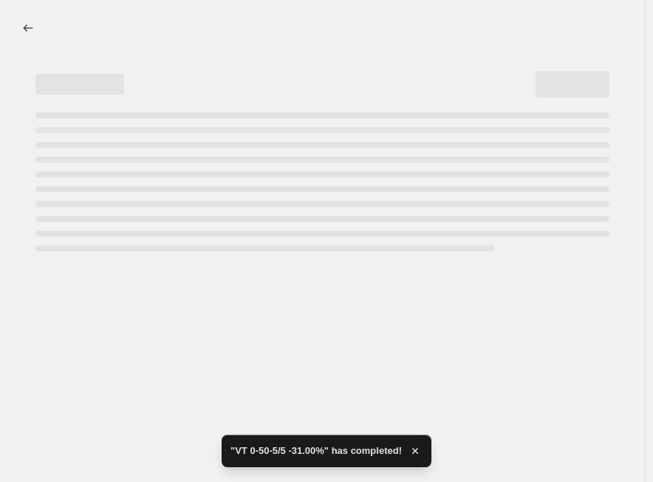
select select "margin"
select select "tag"
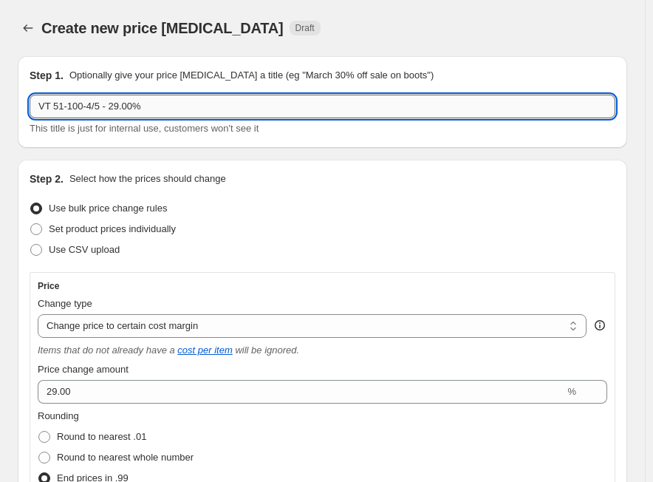
click at [40, 112] on input "VT 51-100-4/5 - 29.00%" at bounding box center [323, 107] width 586 height 24
paste input "Vitalus"
type input "Vitalus VT 51-100-4/5 - 29.00%"
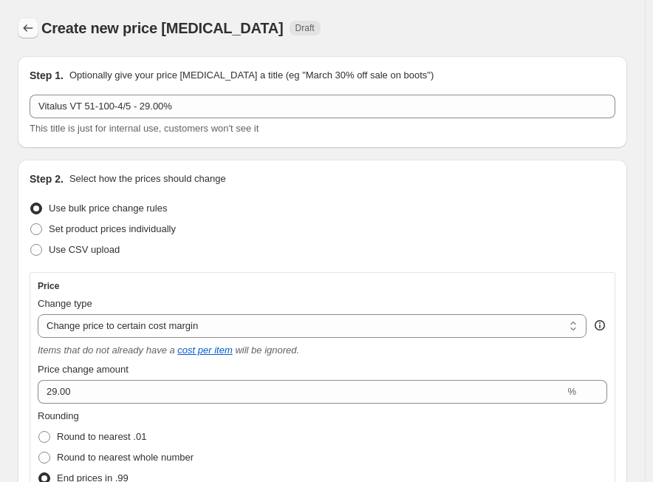
click at [30, 30] on icon "Price change jobs" at bounding box center [28, 28] width 15 height 15
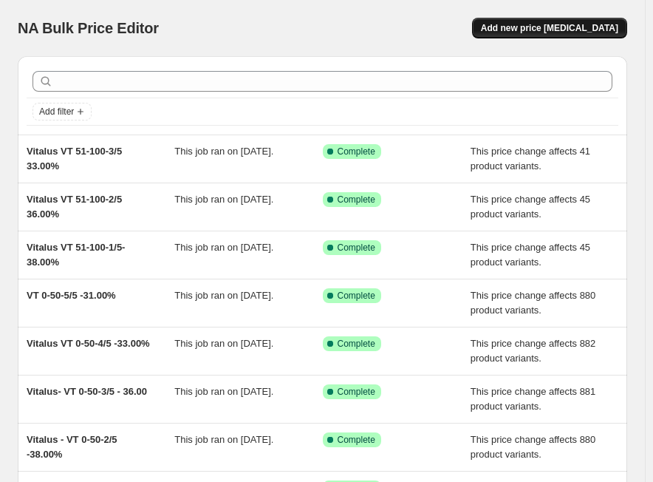
click at [606, 33] on span "Add new price [MEDICAL_DATA]" at bounding box center [549, 28] width 137 height 12
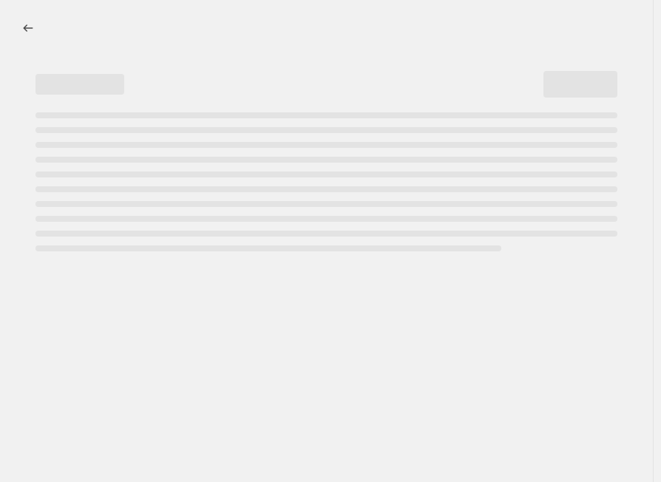
select select "percentage"
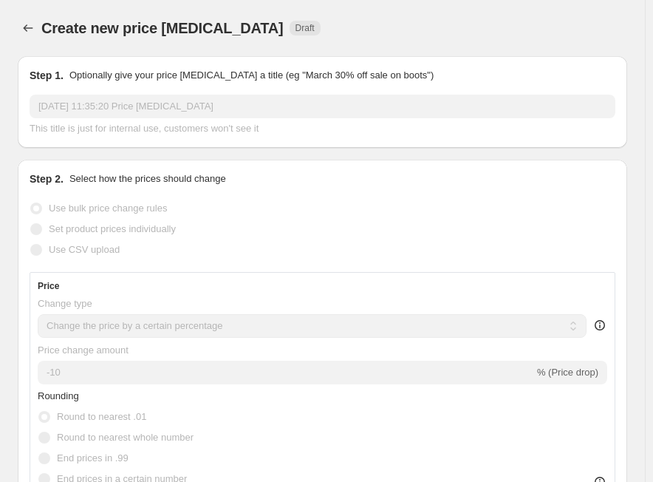
click at [126, 109] on input "[DATE] 11:35:20 Price [MEDICAL_DATA]" at bounding box center [323, 107] width 586 height 24
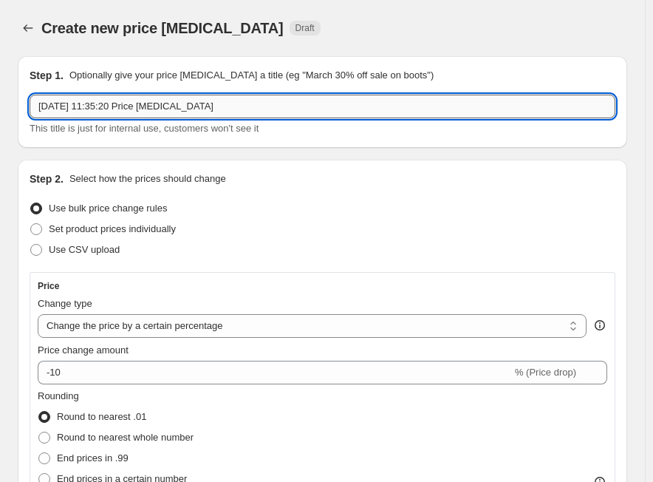
click at [126, 109] on input "[DATE] 11:35:20 Price [MEDICAL_DATA]" at bounding box center [323, 107] width 586 height 24
paste input "Vitalus"
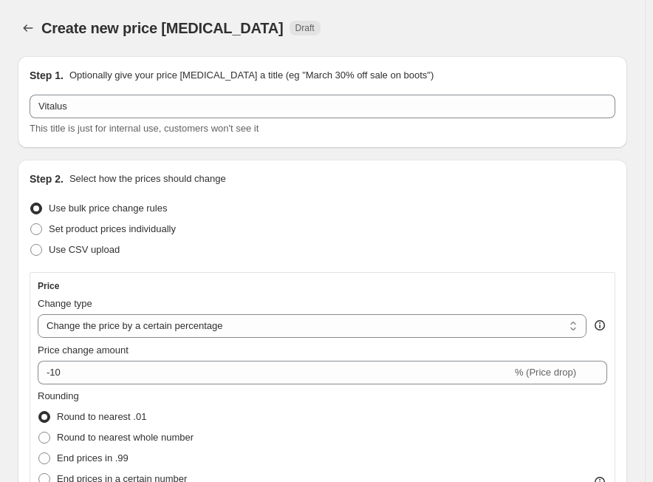
click at [154, 86] on div "Step 1. Optionally give your price [MEDICAL_DATA] a title (eg "March 30% off sa…" at bounding box center [323, 102] width 586 height 68
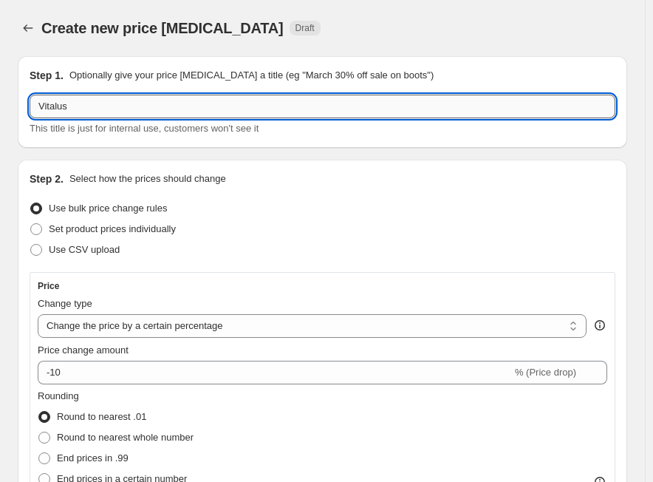
click at [148, 104] on input "Vitalus" at bounding box center [323, 107] width 586 height 24
paste input "VT 51-100-4/5"
click at [152, 105] on input "Vitalus - VT 51-100-4/5" at bounding box center [323, 107] width 586 height 24
paste input "31.00%"
type input "Vitalus - VT 51-100-4/5 -31.00%"
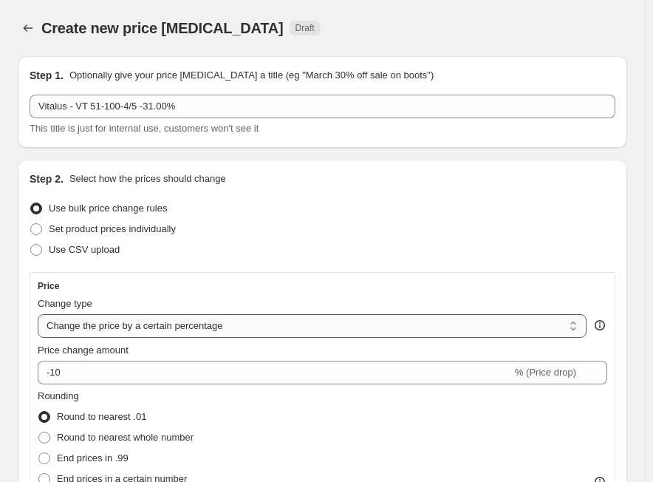
click at [171, 333] on select "Change the price to a certain amount Change the price by a certain amount Chang…" at bounding box center [312, 326] width 549 height 24
select select "margin"
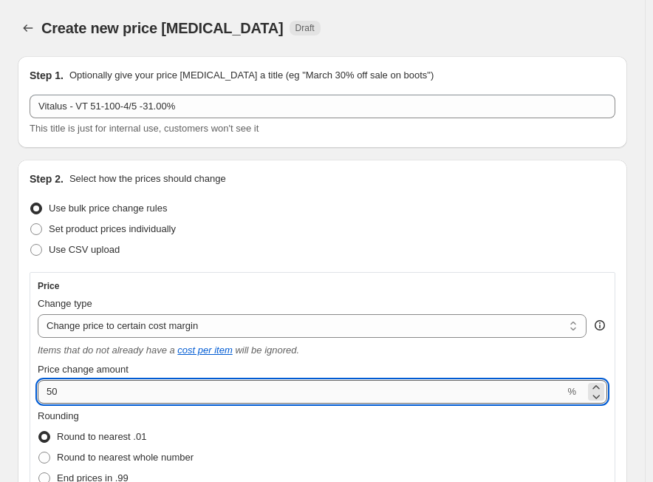
click at [111, 392] on input "50" at bounding box center [301, 392] width 527 height 24
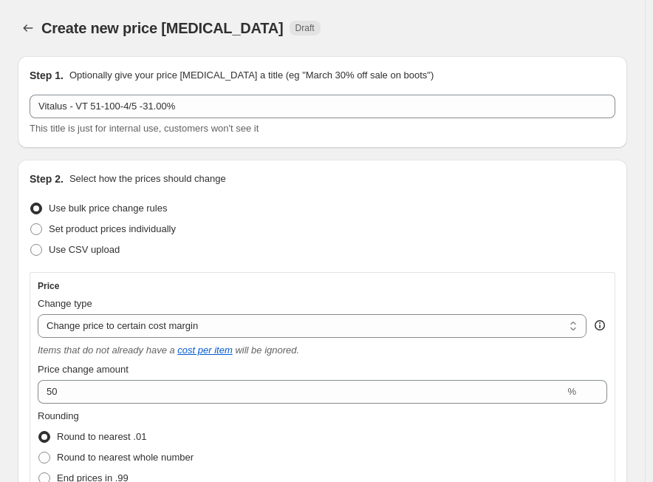
click at [147, 405] on div "Price Change type Change the price to a certain amount Change the price by a ce…" at bounding box center [323, 411] width 570 height 262
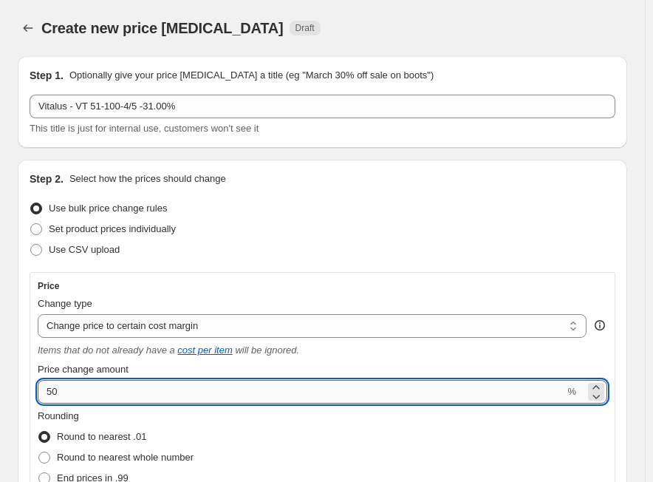
click at [147, 399] on input "50" at bounding box center [301, 392] width 527 height 24
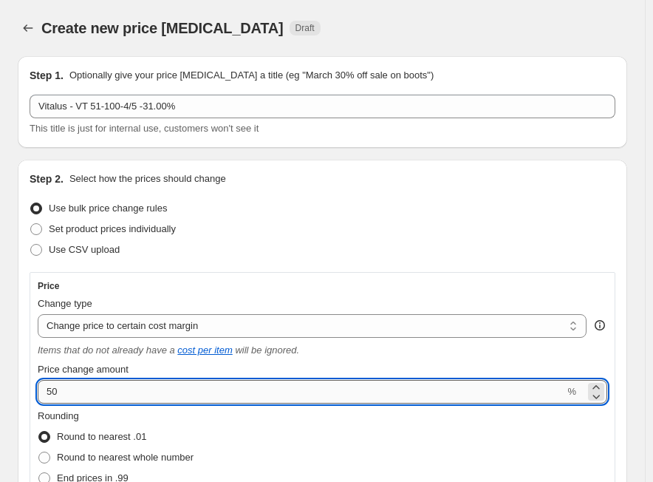
paste input "31.0"
type input "31.00"
click at [129, 473] on span "End prices in .99" at bounding box center [93, 477] width 72 height 11
click at [39, 473] on input "End prices in .99" at bounding box center [38, 472] width 1 height 1
radio input "true"
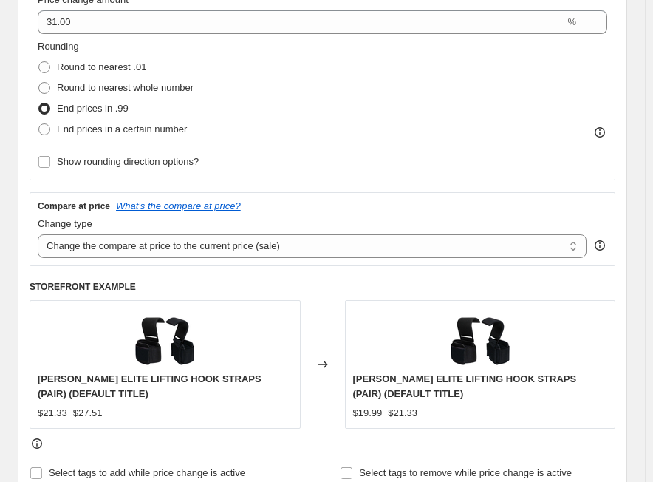
scroll to position [444, 0]
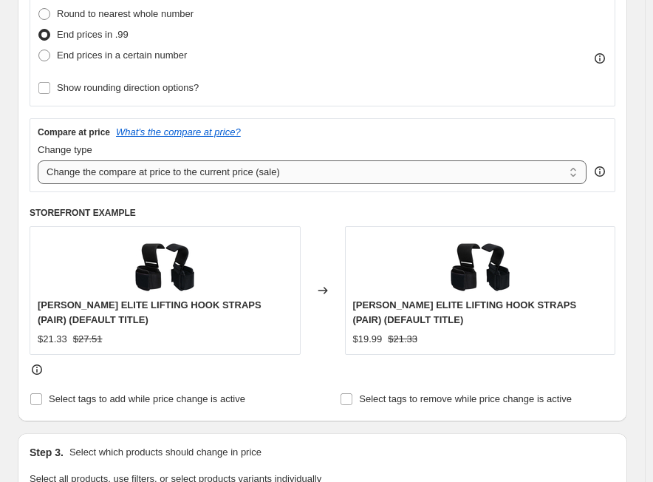
click at [203, 169] on select "Change the compare at price to the current price (sale) Change the compare at p…" at bounding box center [312, 172] width 549 height 24
select select "no_change"
click at [38, 160] on select "Change the compare at price to the current price (sale) Change the compare at p…" at bounding box center [312, 172] width 549 height 24
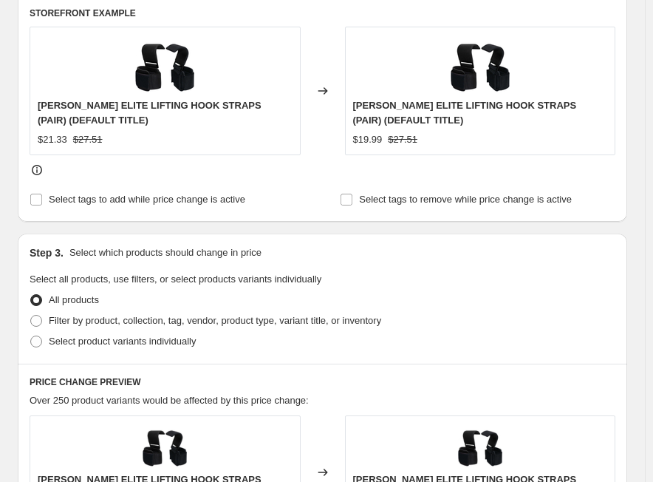
scroll to position [665, 0]
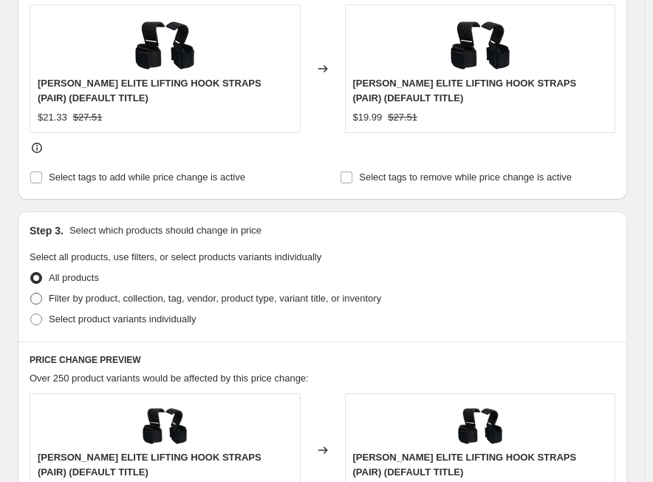
click at [140, 303] on span "Filter by product, collection, tag, vendor, product type, variant title, or inv…" at bounding box center [215, 298] width 333 height 11
click at [31, 293] on input "Filter by product, collection, tag, vendor, product type, variant title, or inv…" at bounding box center [30, 293] width 1 height 1
radio input "true"
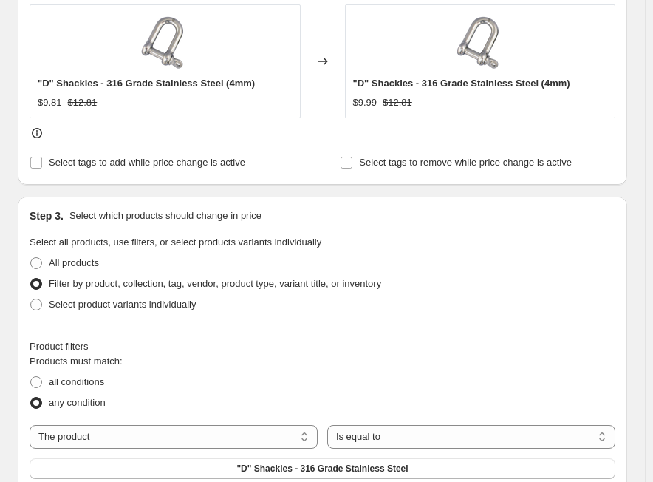
scroll to position [961, 0]
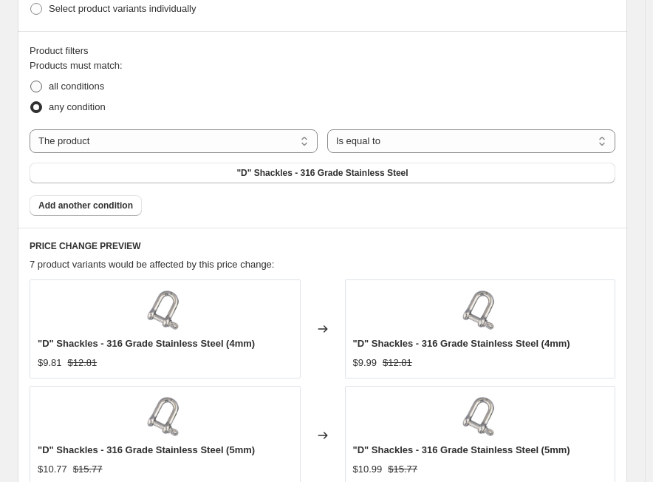
click at [101, 86] on span "all conditions" at bounding box center [76, 86] width 55 height 11
click at [31, 81] on input "all conditions" at bounding box center [30, 81] width 1 height 1
radio input "true"
click at [163, 146] on select "The product The product's collection The product's tag The product's vendor The…" at bounding box center [174, 141] width 288 height 24
select select "tag"
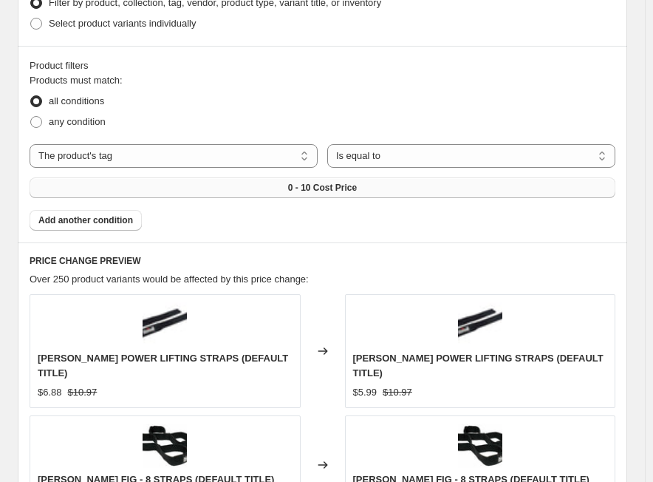
click at [339, 182] on span "0 - 10 Cost Price" at bounding box center [322, 188] width 69 height 12
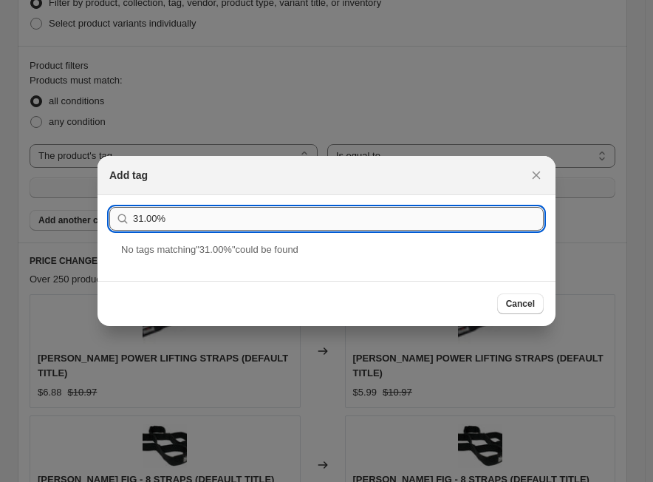
click at [209, 225] on input "31.00%" at bounding box center [338, 219] width 411 height 24
paste input "VT 51-100-4/5"
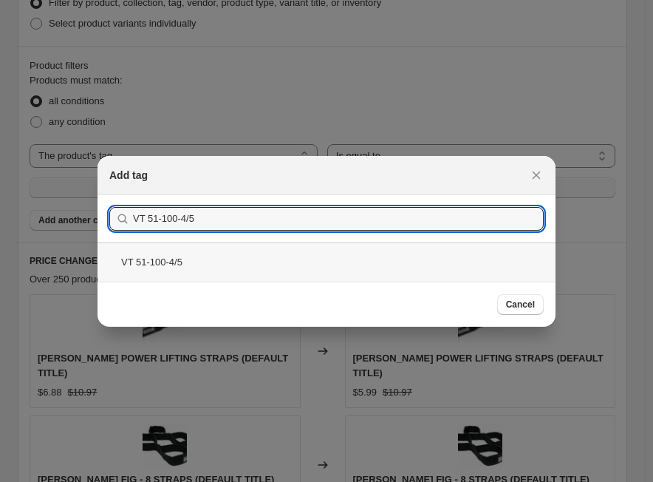
type input "VT 51-100-4/5"
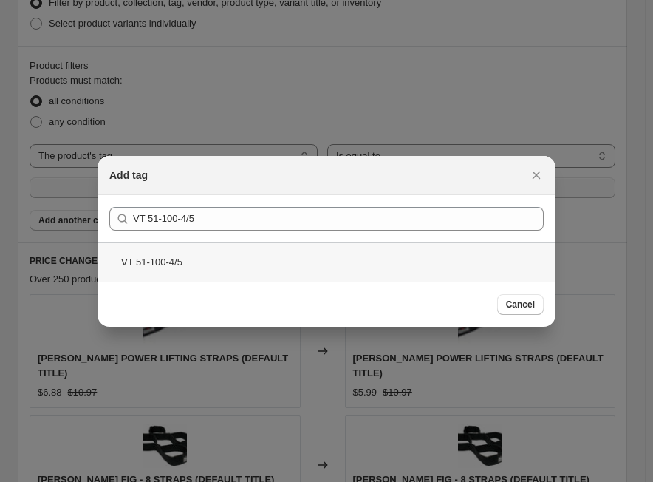
drag, startPoint x: 241, startPoint y: 272, endPoint x: 245, endPoint y: 264, distance: 8.9
click at [243, 271] on div "VT 51-100-4/5" at bounding box center [327, 261] width 458 height 39
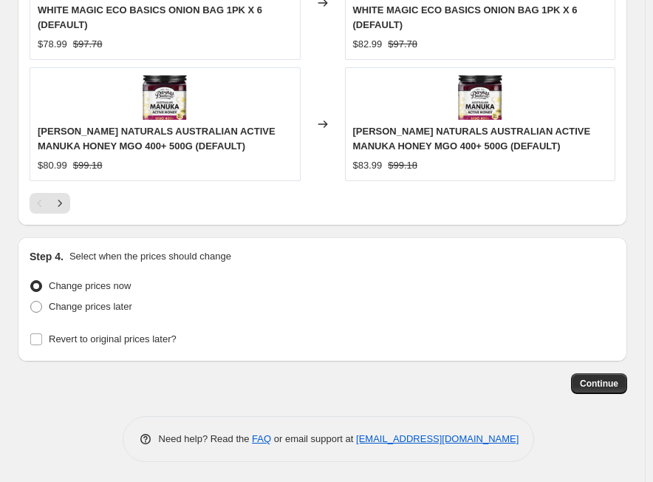
scroll to position [1676, 0]
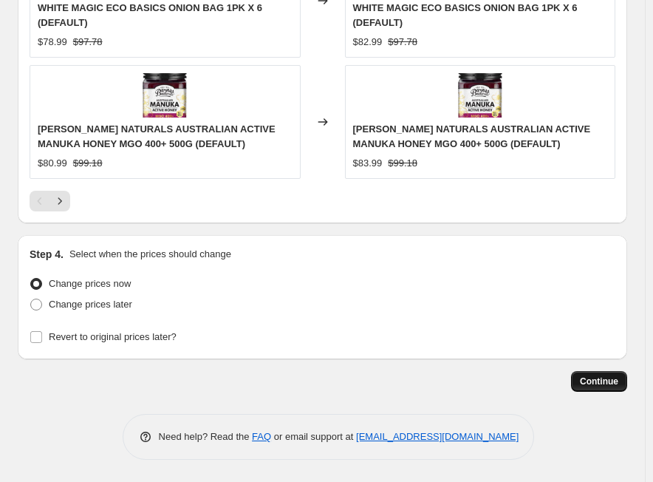
click at [614, 380] on span "Continue" at bounding box center [599, 382] width 38 height 12
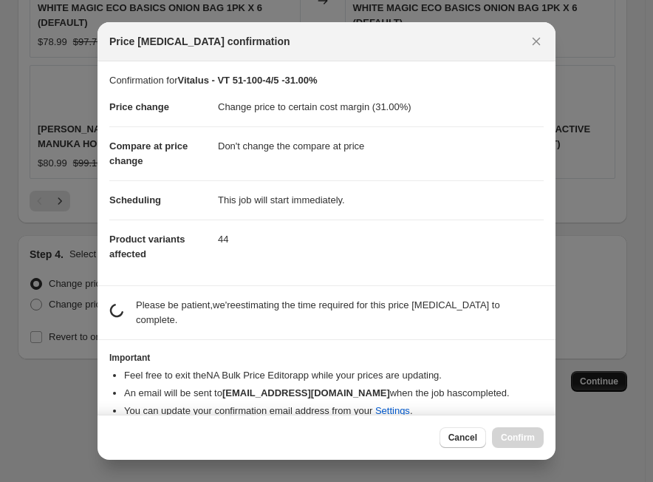
scroll to position [0, 0]
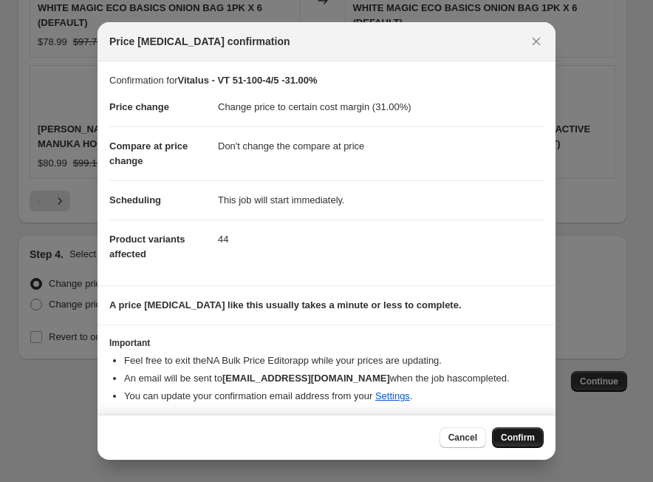
click at [523, 442] on span "Confirm" at bounding box center [518, 438] width 34 height 12
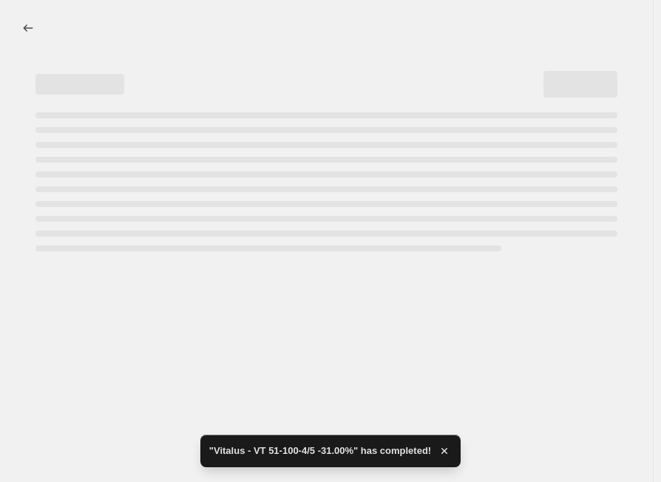
select select "margin"
select select "no_change"
select select "tag"
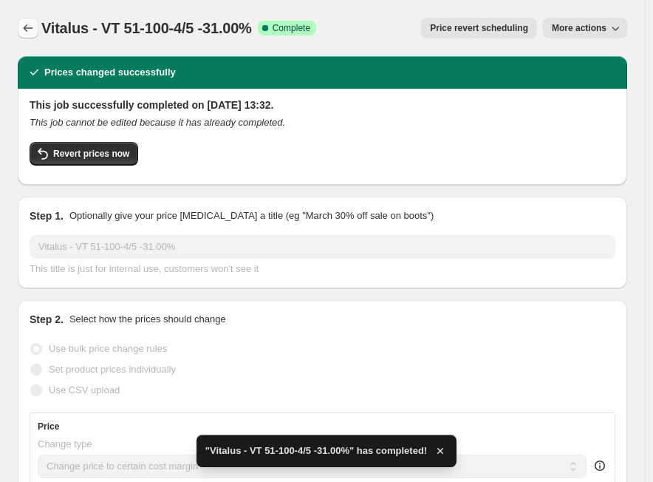
click at [34, 30] on icon "Price change jobs" at bounding box center [28, 28] width 15 height 15
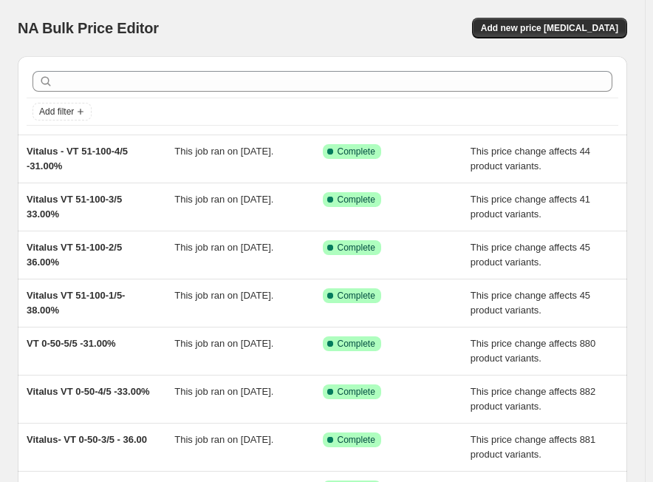
click at [541, 49] on div "NA Bulk Price Editor. This page is ready NA Bulk Price Editor Add new price [ME…" at bounding box center [323, 28] width 610 height 56
click at [548, 27] on span "Add new price [MEDICAL_DATA]" at bounding box center [549, 28] width 137 height 12
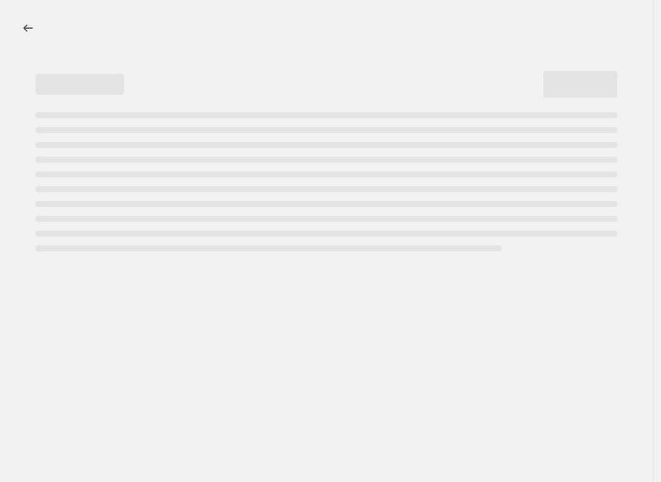
select select "percentage"
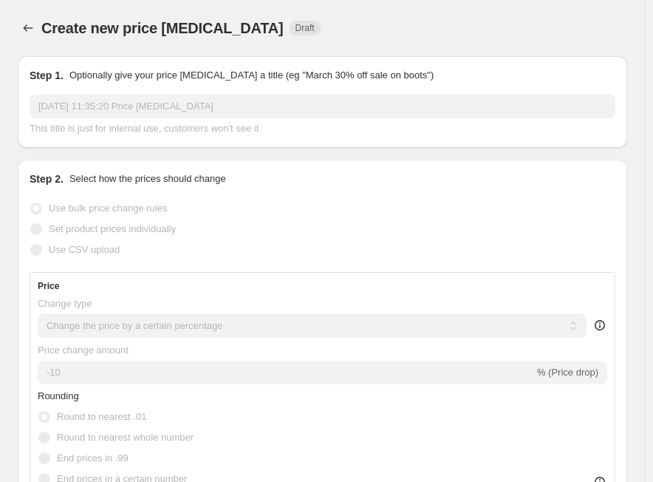
click at [120, 100] on input "[DATE] 11:35:20 Price [MEDICAL_DATA]" at bounding box center [323, 107] width 586 height 24
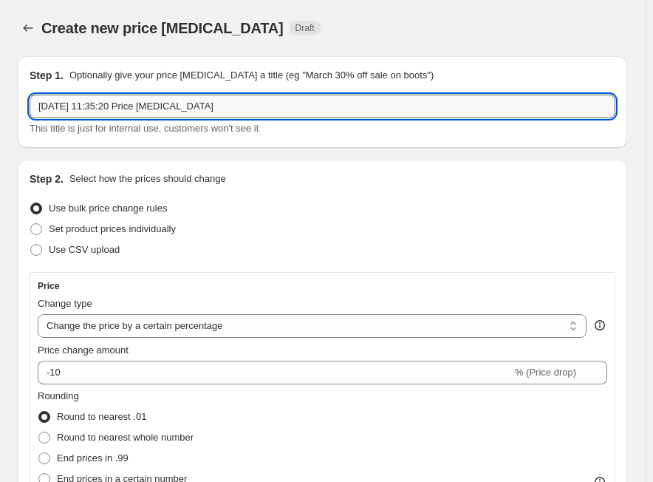
click at [120, 100] on input "[DATE] 11:35:20 Price [MEDICAL_DATA]" at bounding box center [323, 107] width 586 height 24
paste input "VT 51-100-5/5"
click at [36, 109] on input "VT 51-100-5/5" at bounding box center [323, 107] width 586 height 24
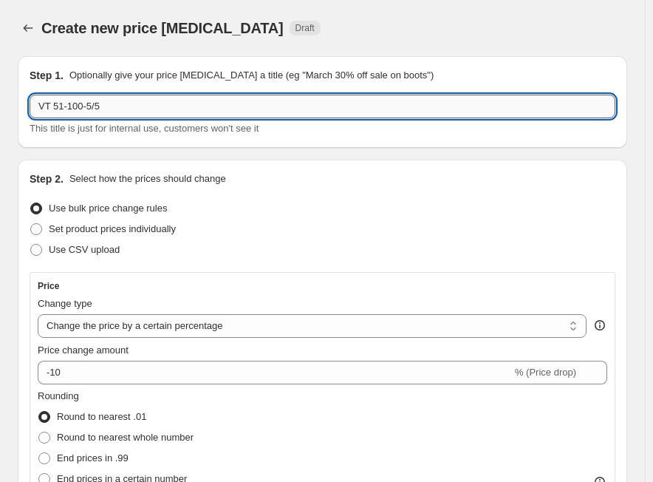
paste input "Vitalus"
click at [163, 106] on input "Vitalus - VT 51-100-5/5" at bounding box center [323, 107] width 586 height 24
paste input "29.00%"
click at [159, 104] on input "Vitalus - VT 51-100-5/5 -29.00%" at bounding box center [323, 107] width 586 height 24
type input "Vitalus - VT 51-100-5/5 - 29.00%"
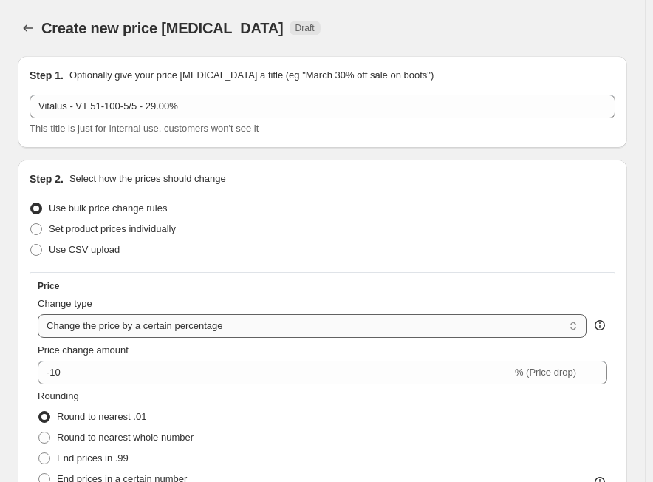
click at [143, 327] on select "Change the price to a certain amount Change the price by a certain amount Chang…" at bounding box center [312, 326] width 549 height 24
select select "margin"
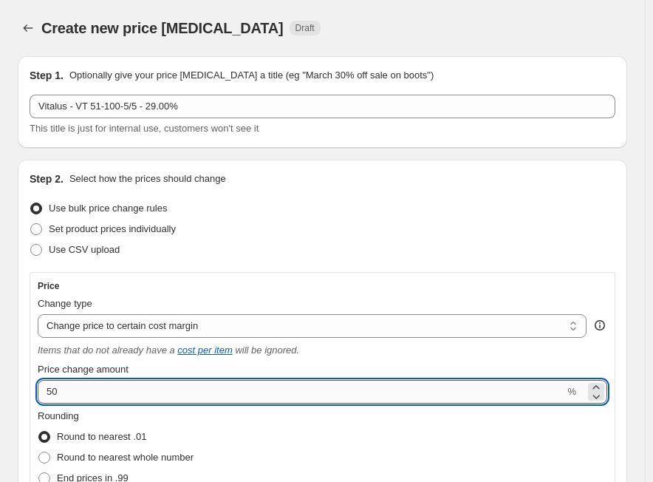
click at [95, 384] on input "50" at bounding box center [301, 392] width 527 height 24
paste input "29.0"
type input "29"
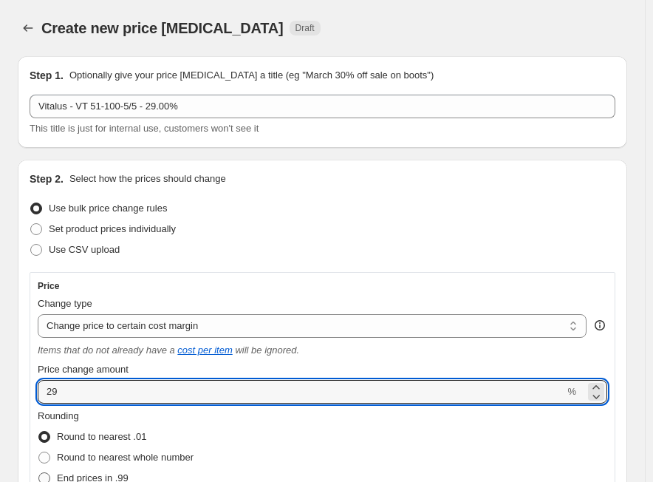
click at [129, 478] on span "End prices in .99" at bounding box center [93, 477] width 72 height 11
click at [39, 473] on input "End prices in .99" at bounding box center [38, 472] width 1 height 1
radio input "true"
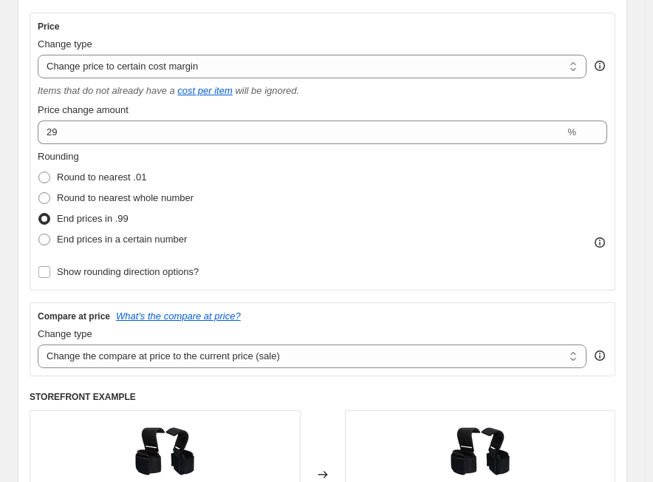
scroll to position [296, 0]
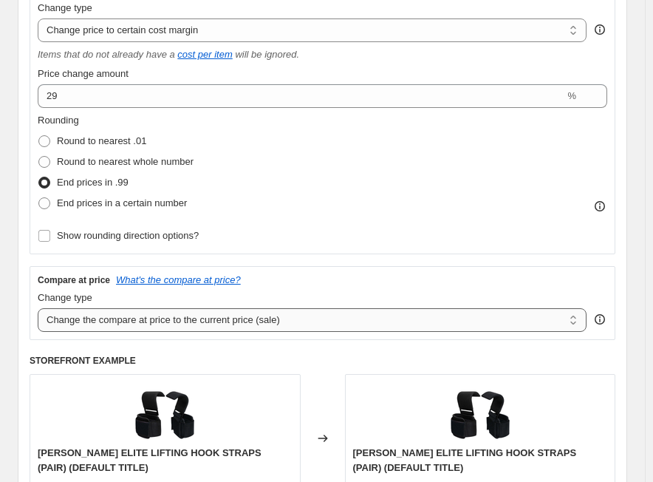
click at [154, 317] on select "Change the compare at price to the current price (sale) Change the compare at p…" at bounding box center [312, 320] width 549 height 24
select select "no_change"
click at [38, 308] on select "Change the compare at price to the current price (sale) Change the compare at p…" at bounding box center [312, 320] width 549 height 24
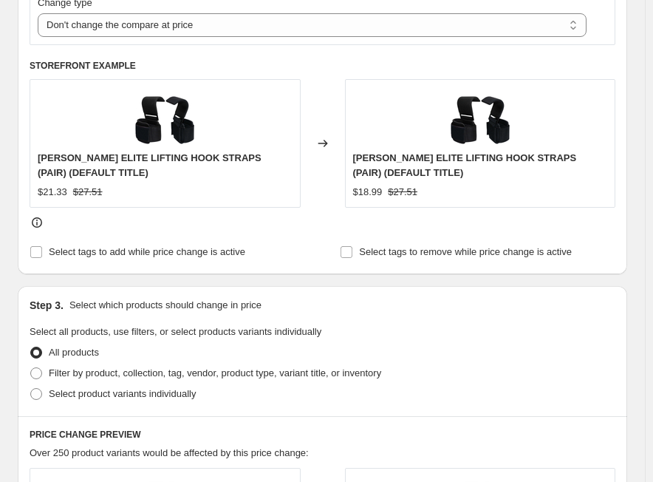
scroll to position [591, 0]
click at [174, 378] on span "Filter by product, collection, tag, vendor, product type, variant title, or inv…" at bounding box center [215, 372] width 333 height 11
click at [31, 367] on input "Filter by product, collection, tag, vendor, product type, variant title, or inv…" at bounding box center [30, 367] width 1 height 1
radio input "true"
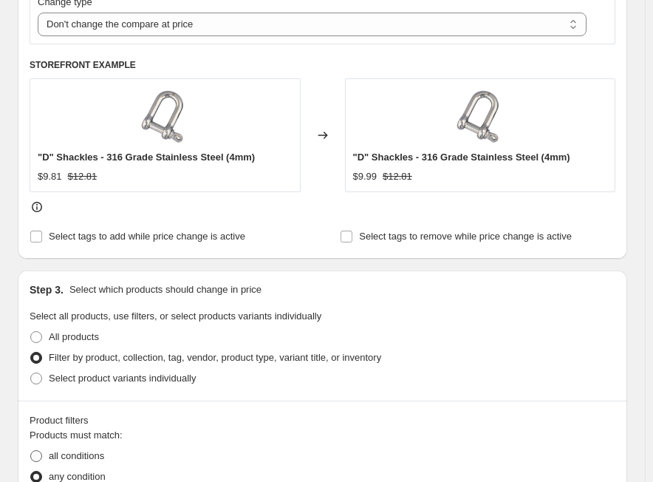
click at [59, 456] on span "all conditions" at bounding box center [76, 455] width 55 height 11
click at [31, 451] on input "all conditions" at bounding box center [30, 450] width 1 height 1
radio input "true"
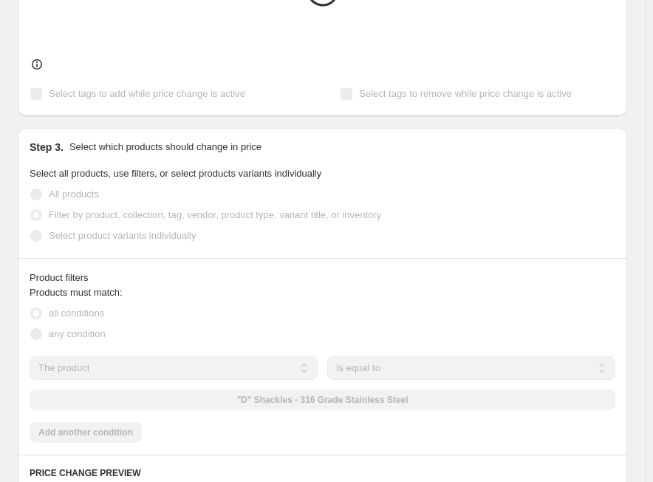
scroll to position [887, 0]
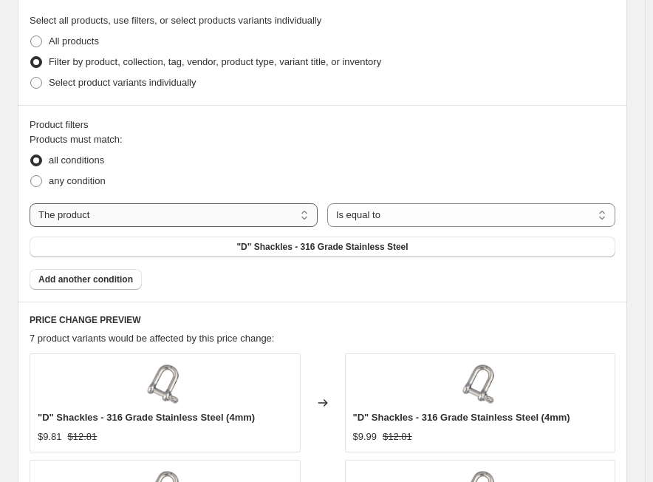
click at [227, 222] on select "The product The product's collection The product's tag The product's vendor The…" at bounding box center [174, 215] width 288 height 24
select select "tag"
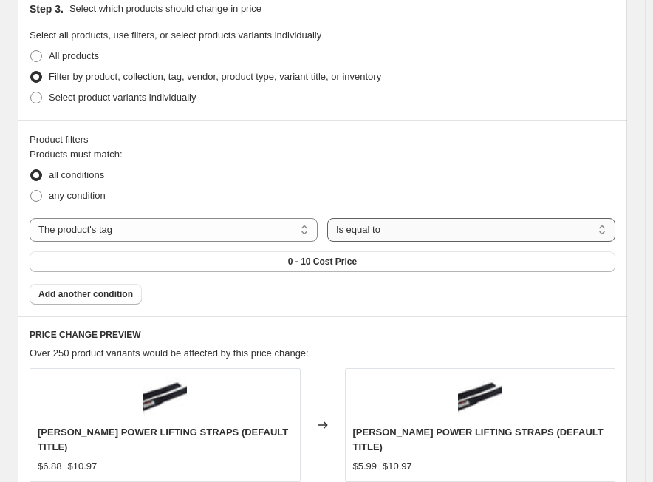
click at [396, 218] on select "Is equal to Is not equal to" at bounding box center [471, 230] width 288 height 24
click at [330, 218] on select "Is equal to Is not equal to" at bounding box center [471, 230] width 288 height 24
click at [328, 256] on span "0 - 10 Cost Price" at bounding box center [322, 262] width 69 height 12
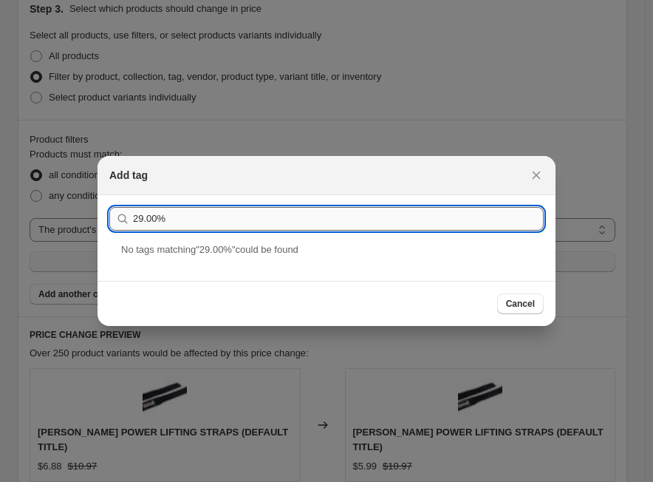
click at [350, 225] on input "29.00%" at bounding box center [338, 219] width 411 height 24
paste input "VT 51-100-5/5"
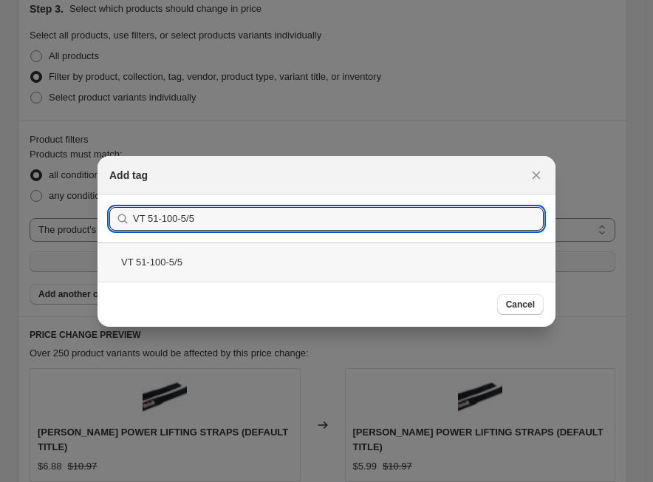
type input "VT 51-100-5/5"
click at [232, 268] on div "VT 51-100-5/5" at bounding box center [327, 261] width 458 height 39
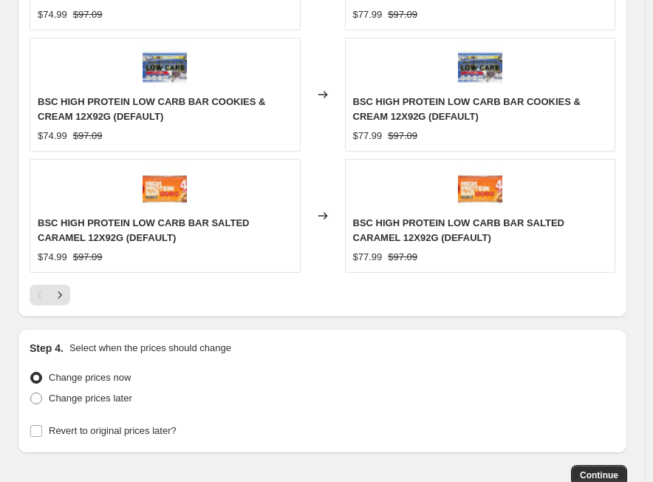
scroll to position [1661, 0]
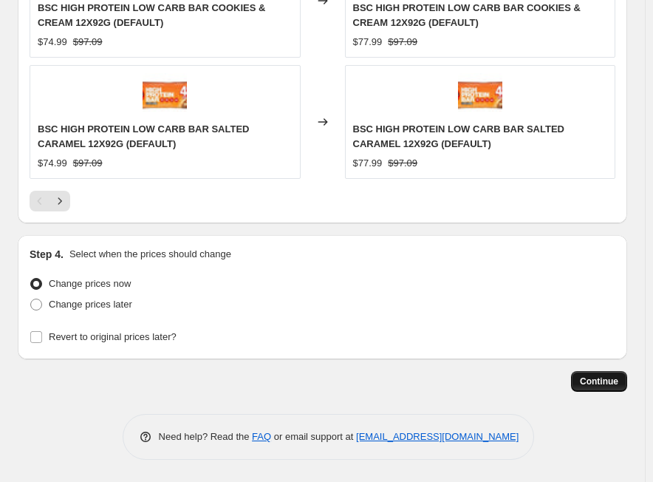
click at [605, 384] on span "Continue" at bounding box center [599, 382] width 38 height 12
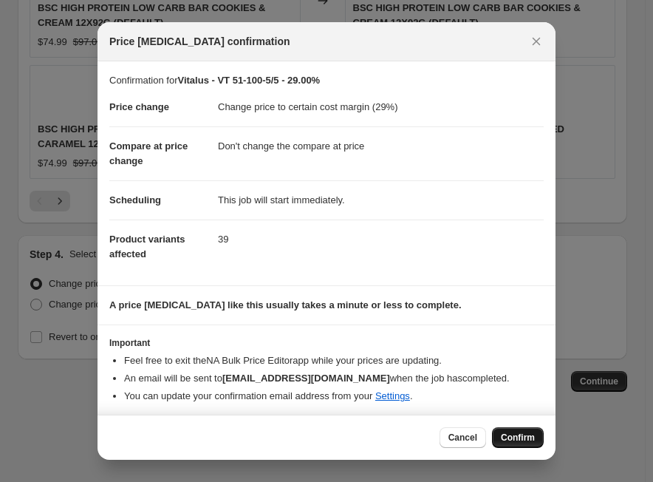
click at [517, 435] on span "Confirm" at bounding box center [518, 438] width 34 height 12
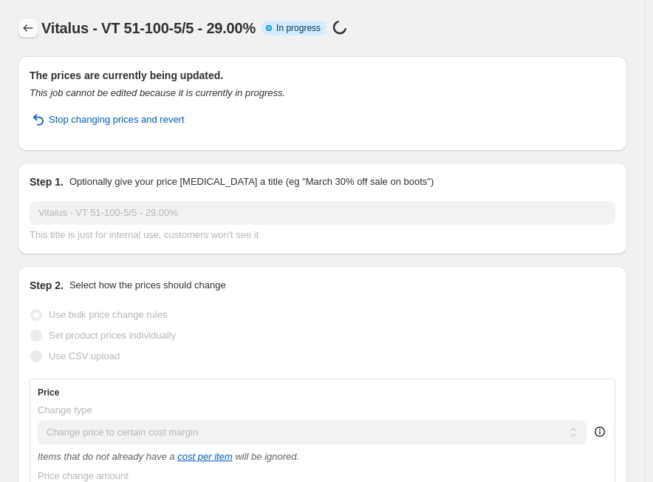
click at [33, 24] on icon "Price change jobs" at bounding box center [28, 28] width 15 height 15
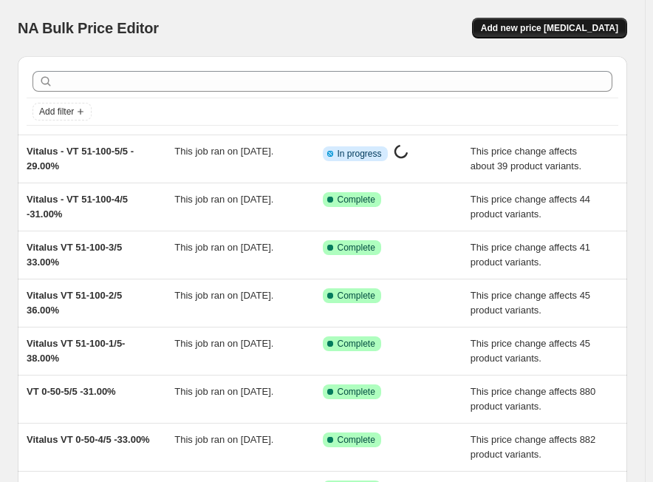
click at [537, 25] on span "Add new price [MEDICAL_DATA]" at bounding box center [549, 28] width 137 height 12
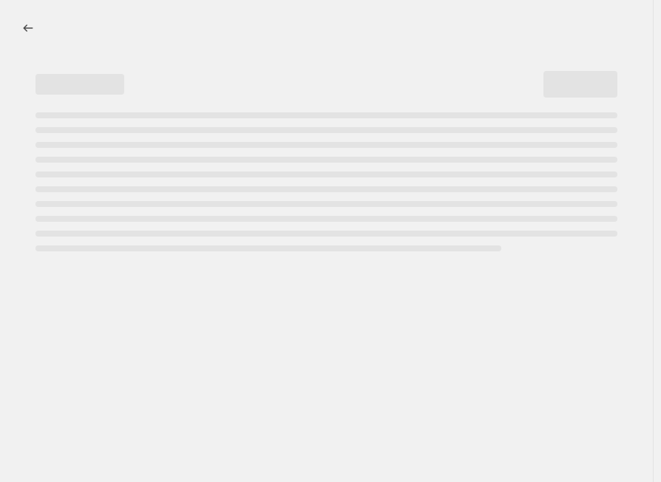
select select "percentage"
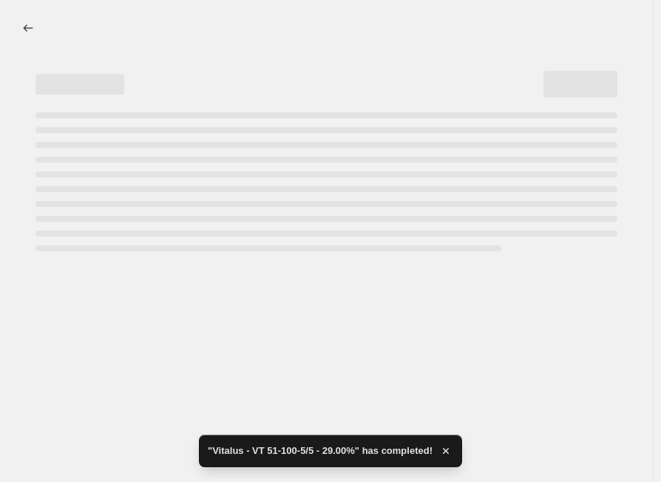
click at [257, 109] on div "Page loading" at bounding box center [321, 176] width 594 height 151
select select "percentage"
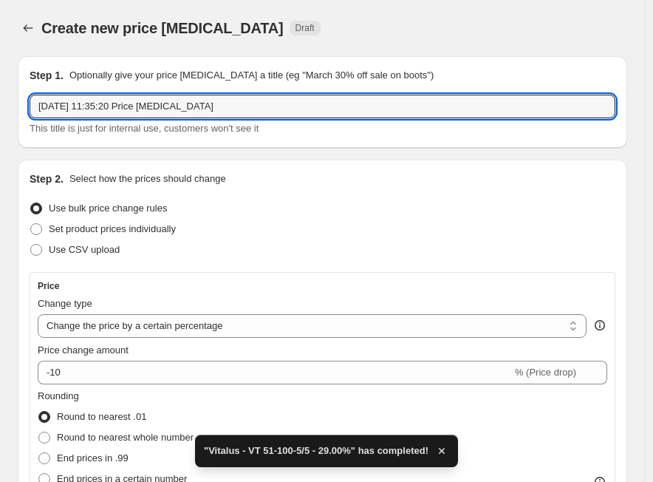
click at [257, 109] on input "[DATE] 11:35:20 Price [MEDICAL_DATA]" at bounding box center [323, 107] width 586 height 24
click at [254, 115] on input "[DATE] 11:35:20 Price [MEDICAL_DATA]" at bounding box center [323, 107] width 586 height 24
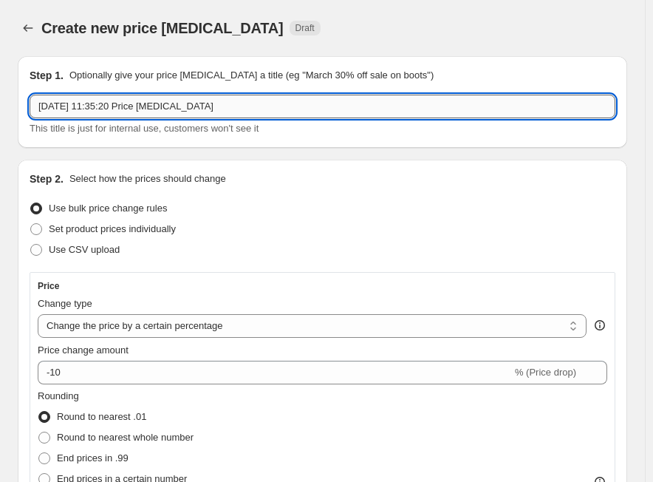
click at [254, 115] on input "[DATE] 11:35:20 Price [MEDICAL_DATA]" at bounding box center [323, 107] width 586 height 24
paste input "Vitalus"
click at [157, 101] on input "Vitalus" at bounding box center [323, 107] width 586 height 24
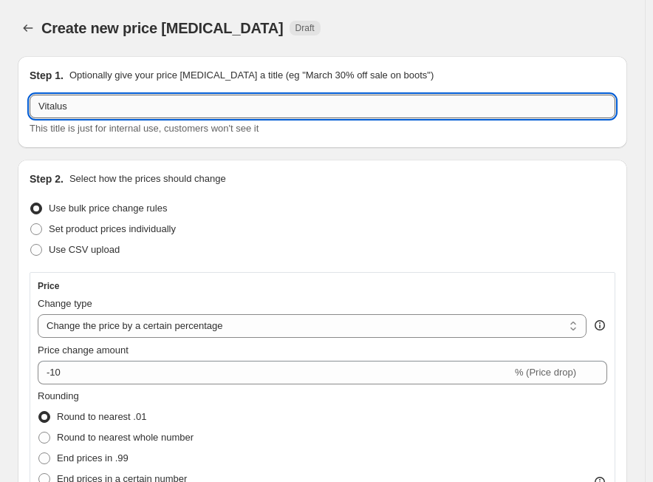
paste input "VT [PHONE_NUMBER]/5"
click at [188, 110] on input "Vitalus VT [PHONE_NUMBER]/5" at bounding box center [323, 107] width 586 height 24
paste input "36.00%"
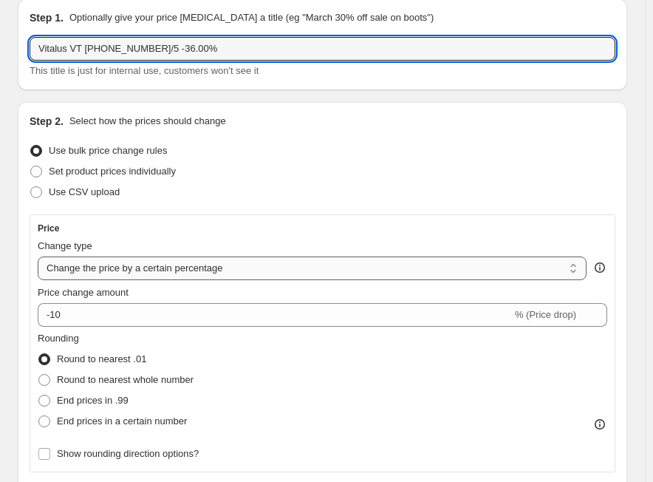
scroll to position [74, 0]
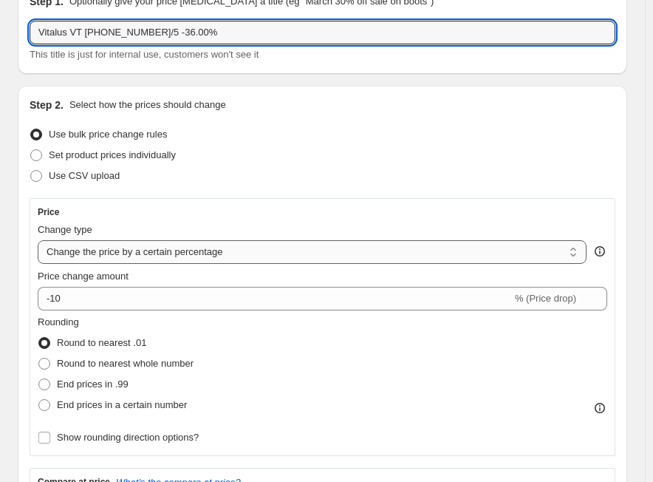
type input "Vitalus VT [PHONE_NUMBER]/5 -36.00%"
click at [182, 248] on select "Change the price to a certain amount Change the price by a certain amount Chang…" at bounding box center [312, 252] width 549 height 24
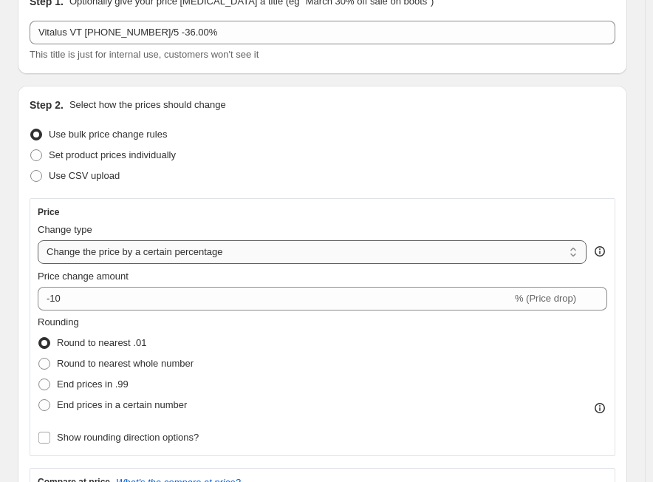
select select "margin"
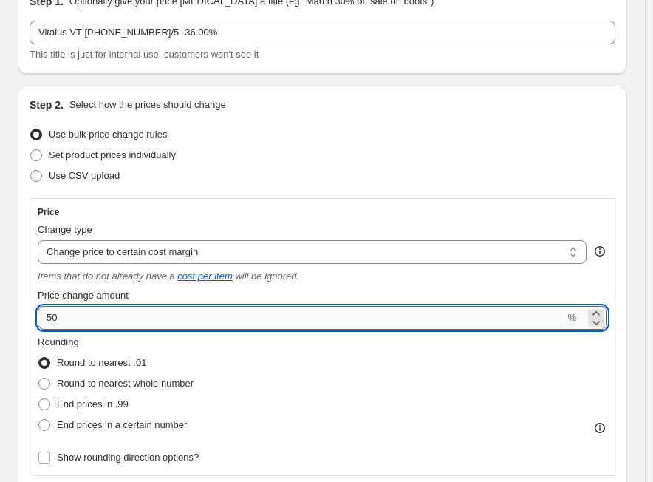
click at [177, 325] on input "50" at bounding box center [301, 318] width 527 height 24
paste input "36.0"
type input "36.00"
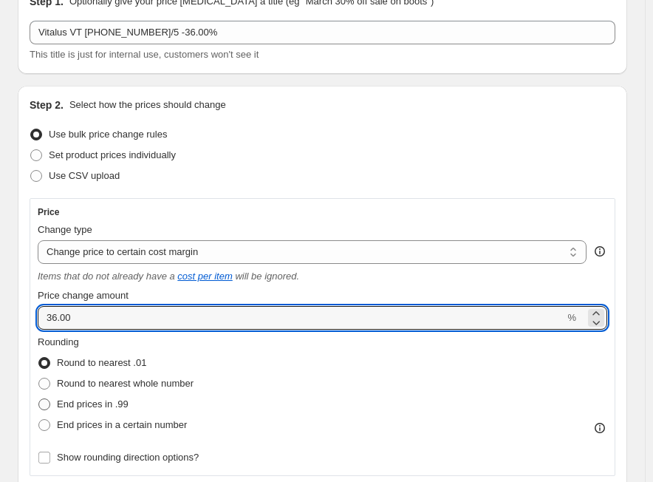
click at [126, 404] on span "End prices in .99" at bounding box center [93, 403] width 72 height 11
click at [39, 399] on input "End prices in .99" at bounding box center [38, 398] width 1 height 1
radio input "true"
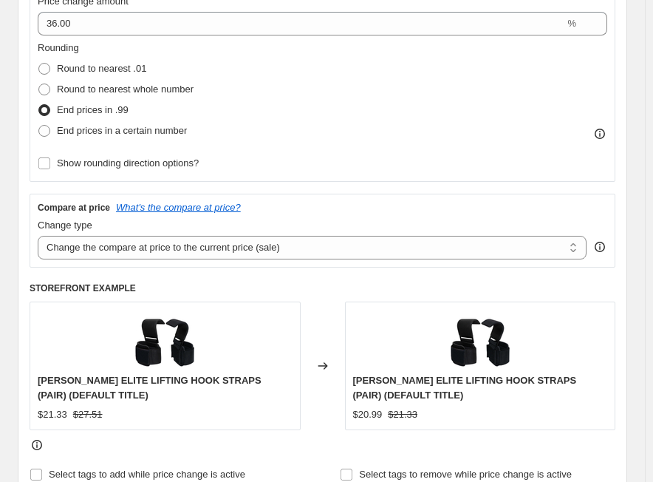
scroll to position [370, 0]
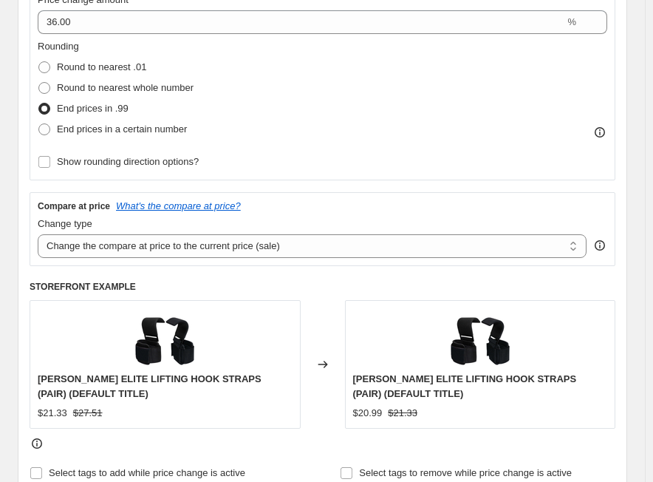
click at [143, 258] on div "Compare at price What's the compare at price? Change type Change the compare at…" at bounding box center [323, 229] width 586 height 74
click at [152, 248] on select "Change the compare at price to the current price (sale) Change the compare at p…" at bounding box center [312, 246] width 549 height 24
select select "no_change"
click at [38, 234] on select "Change the compare at price to the current price (sale) Change the compare at p…" at bounding box center [312, 246] width 549 height 24
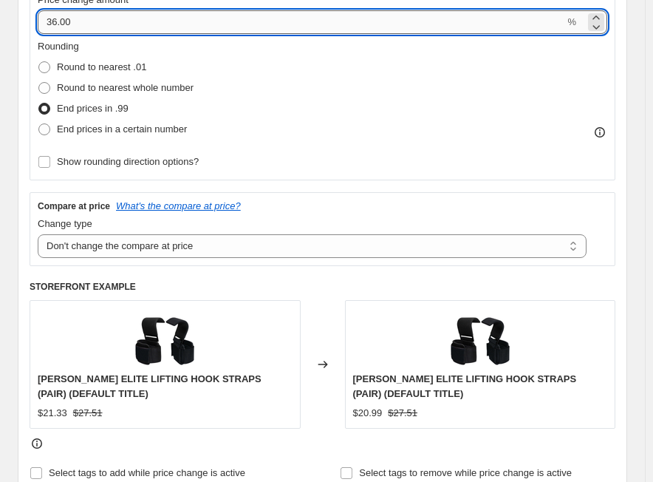
click at [101, 17] on input "36.00" at bounding box center [301, 22] width 527 height 24
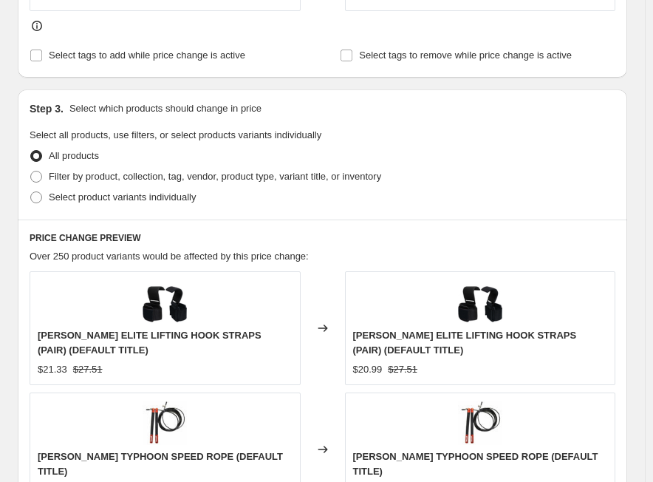
scroll to position [813, 0]
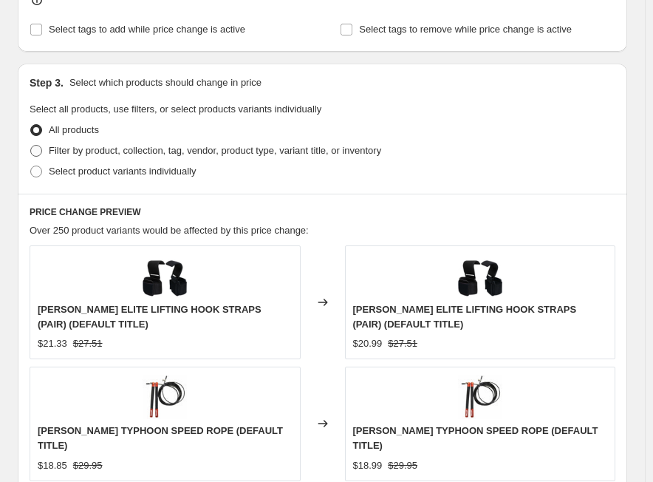
type input "36"
click at [216, 154] on span "Filter by product, collection, tag, vendor, product type, variant title, or inv…" at bounding box center [215, 150] width 333 height 11
click at [31, 146] on input "Filter by product, collection, tag, vendor, product type, variant title, or inv…" at bounding box center [30, 145] width 1 height 1
radio input "true"
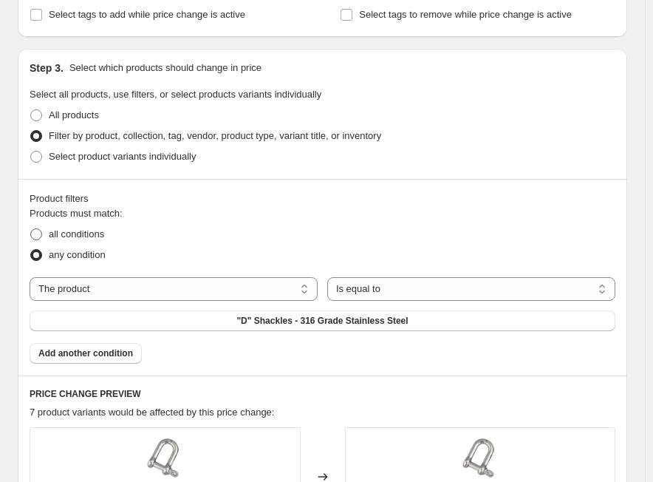
click at [96, 234] on span "all conditions" at bounding box center [76, 233] width 55 height 11
click at [31, 229] on input "all conditions" at bounding box center [30, 228] width 1 height 1
radio input "true"
click at [132, 299] on select "The product The product's collection The product's tag The product's vendor The…" at bounding box center [174, 289] width 288 height 24
select select "tag"
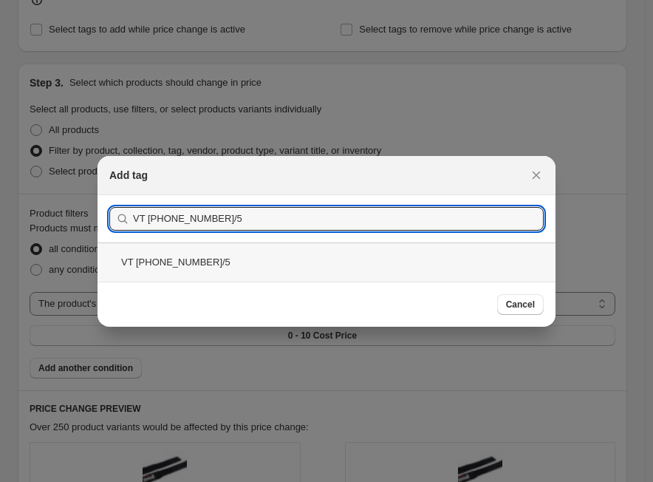
type input "VT [PHONE_NUMBER]/5"
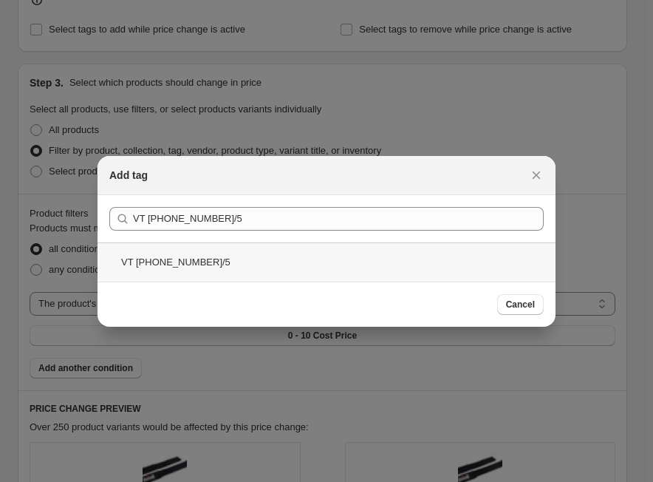
drag, startPoint x: 237, startPoint y: 268, endPoint x: 325, endPoint y: 274, distance: 88.2
click at [240, 268] on div "VT [PHONE_NUMBER]/5" at bounding box center [327, 261] width 458 height 39
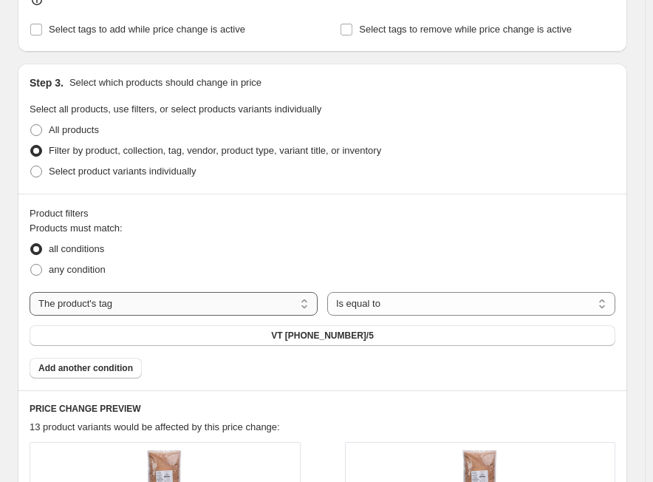
click at [214, 302] on select "The product The product's collection The product's tag The product's vendor The…" at bounding box center [174, 304] width 288 height 24
click at [30, 292] on select "The product The product's collection The product's tag The product's vendor The…" at bounding box center [174, 304] width 288 height 24
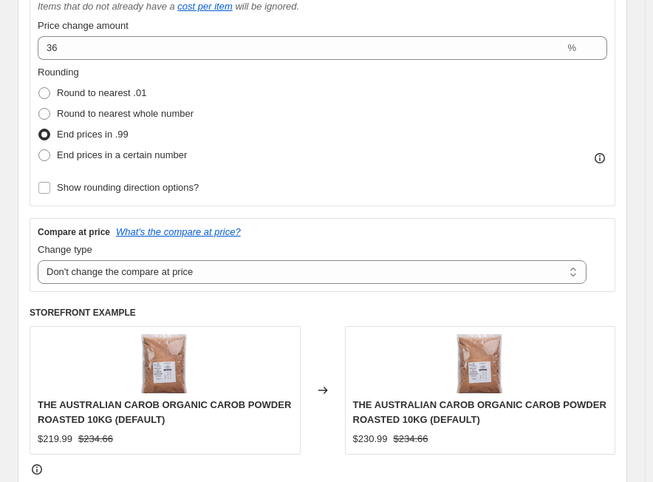
scroll to position [370, 0]
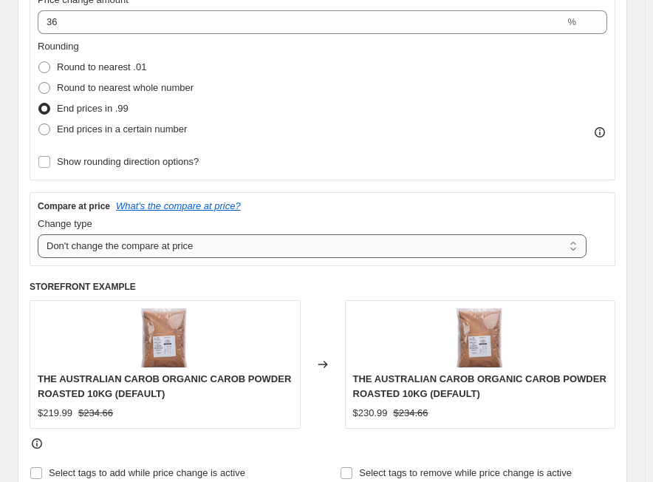
click at [318, 247] on select "Change the compare at price to the current price (sale) Change the compare at p…" at bounding box center [312, 246] width 549 height 24
click at [38, 234] on select "Change the compare at price to the current price (sale) Change the compare at p…" at bounding box center [312, 246] width 549 height 24
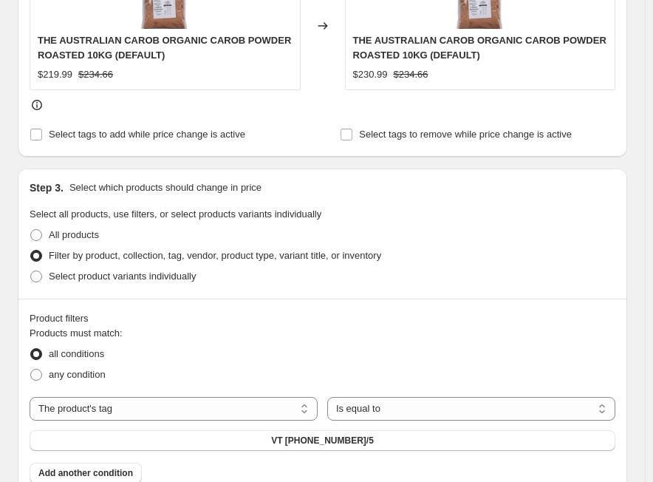
scroll to position [739, 0]
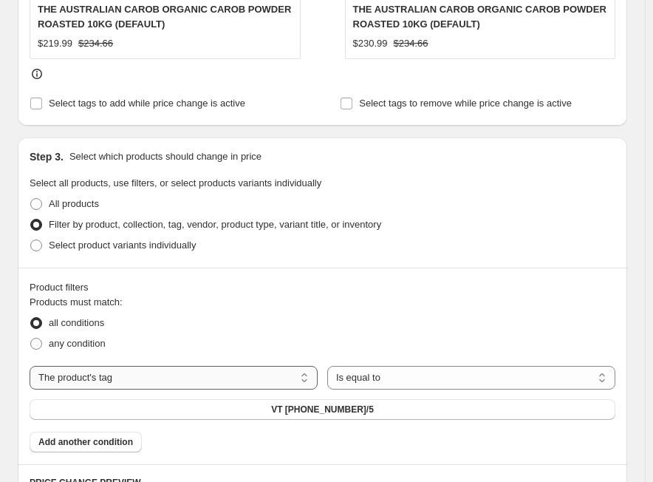
click at [95, 384] on select "The product The product's collection The product's tag The product's vendor The…" at bounding box center [174, 378] width 288 height 24
click at [472, 438] on div "Products must match: all conditions any condition The product The product's col…" at bounding box center [323, 373] width 586 height 157
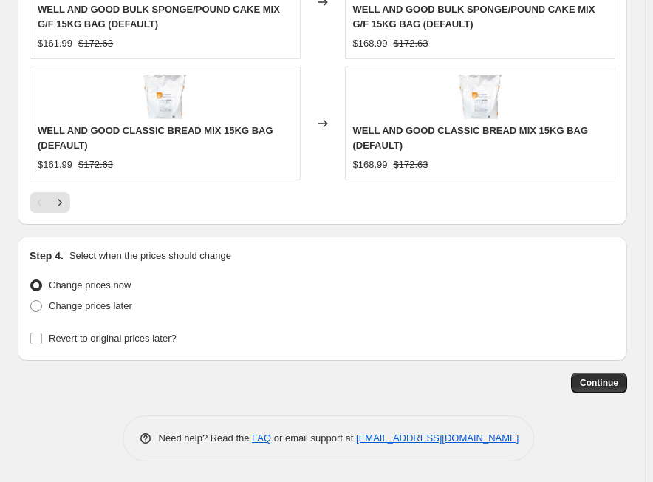
scroll to position [1676, 0]
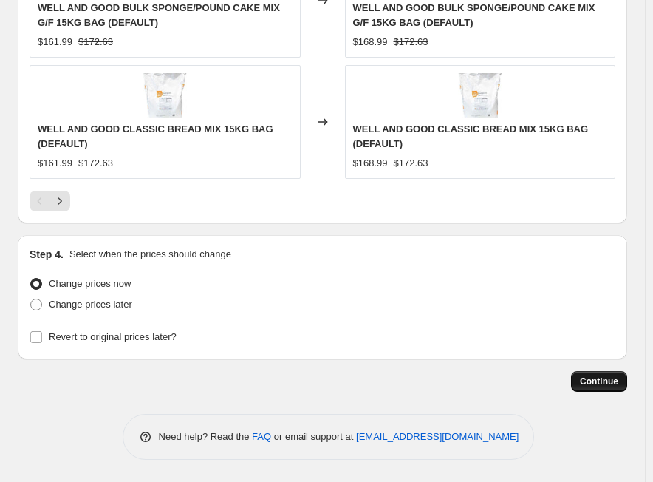
click at [613, 380] on span "Continue" at bounding box center [599, 382] width 38 height 12
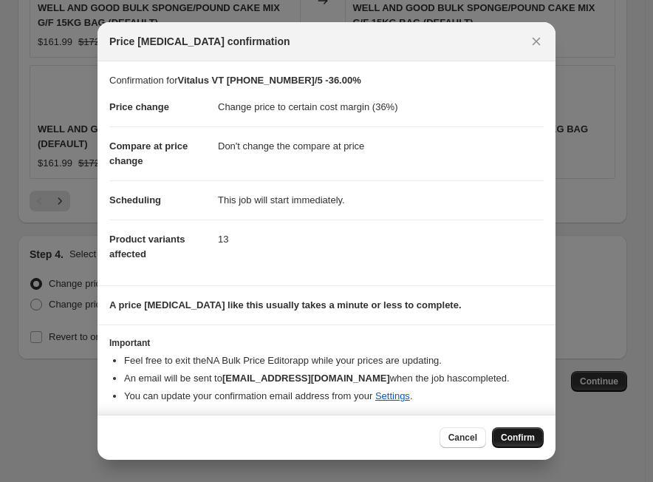
click at [523, 434] on span "Confirm" at bounding box center [518, 438] width 34 height 12
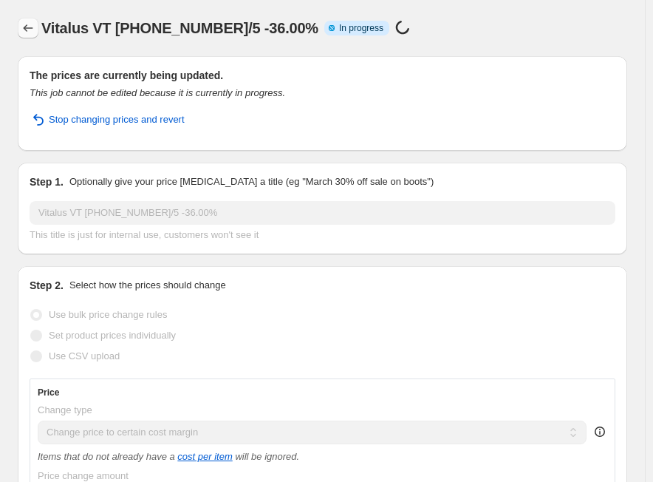
click at [34, 33] on icon "Price change jobs" at bounding box center [28, 28] width 15 height 15
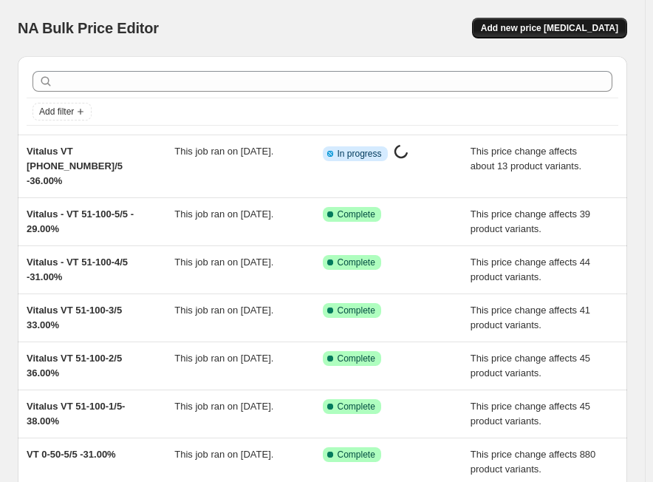
click at [526, 37] on button "Add new price [MEDICAL_DATA]" at bounding box center [549, 28] width 155 height 21
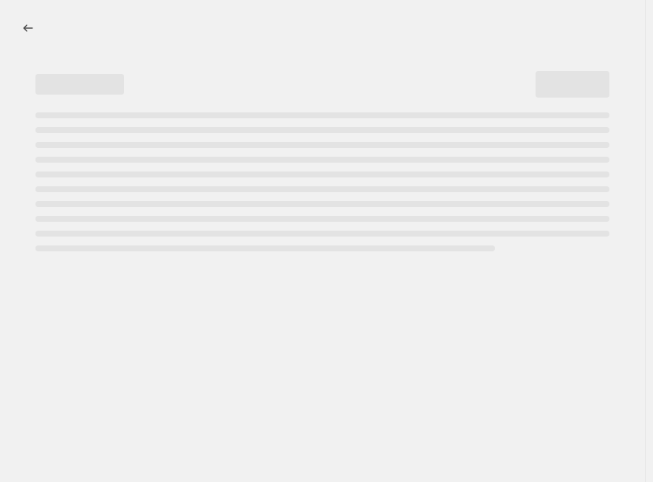
select select "percentage"
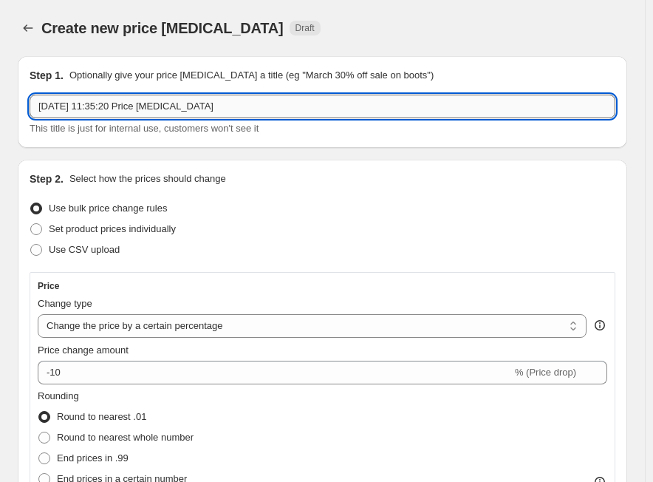
click at [166, 106] on input "[DATE] 11:35:20 Price [MEDICAL_DATA]" at bounding box center [323, 107] width 586 height 24
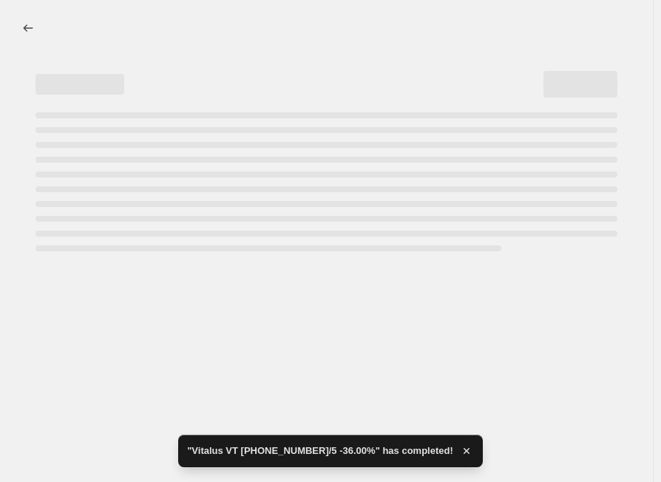
click at [166, 106] on div "Page loading" at bounding box center [321, 176] width 594 height 151
select select "percentage"
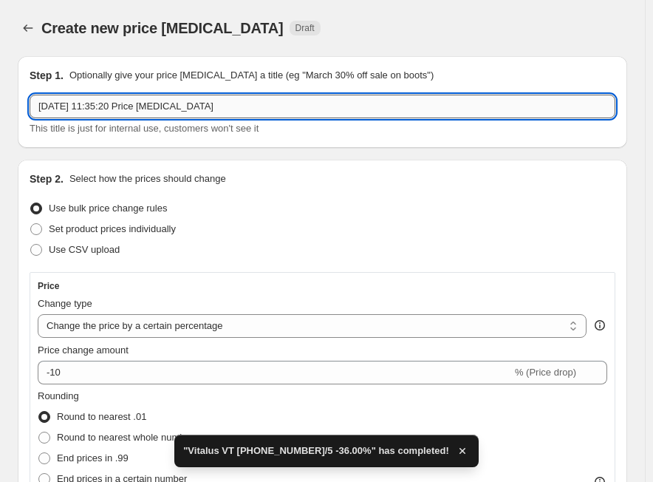
click at [171, 105] on input "[DATE] 11:35:20 Price [MEDICAL_DATA]" at bounding box center [323, 107] width 586 height 24
paste input "Vitalus"
click at [240, 98] on input "Vitalus" at bounding box center [323, 107] width 586 height 24
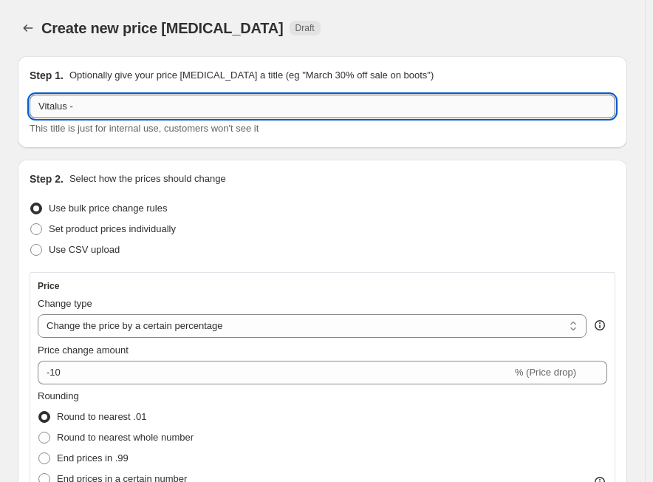
paste input "VT [PHONE_NUMBER]/5"
click at [250, 103] on input "Vitalus - VT [PHONE_NUMBER]/5" at bounding box center [323, 107] width 586 height 24
paste input "33.00%"
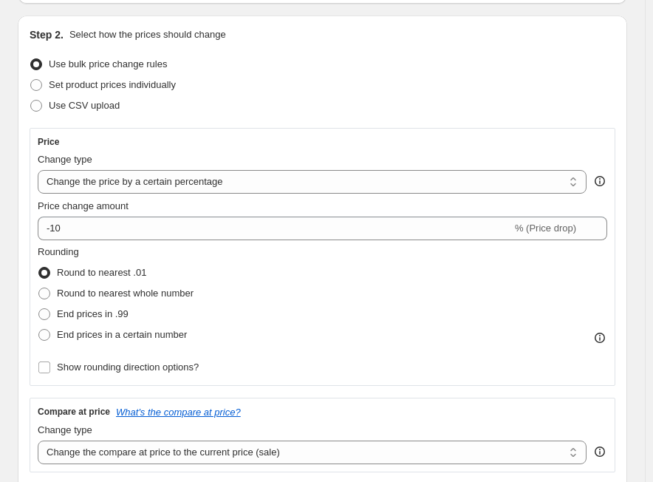
scroll to position [148, 0]
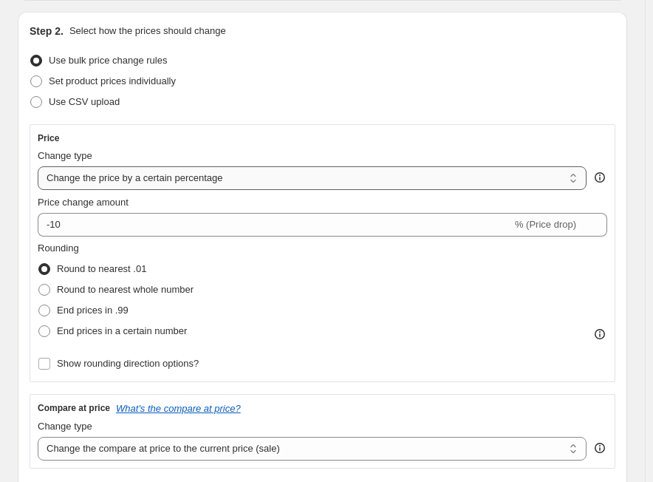
type input "Vitalus - VT [PHONE_NUMBER]/5 - 33.00%"
click at [200, 188] on select "Change the price to a certain amount Change the price by a certain amount Chang…" at bounding box center [312, 178] width 549 height 24
select select "margin"
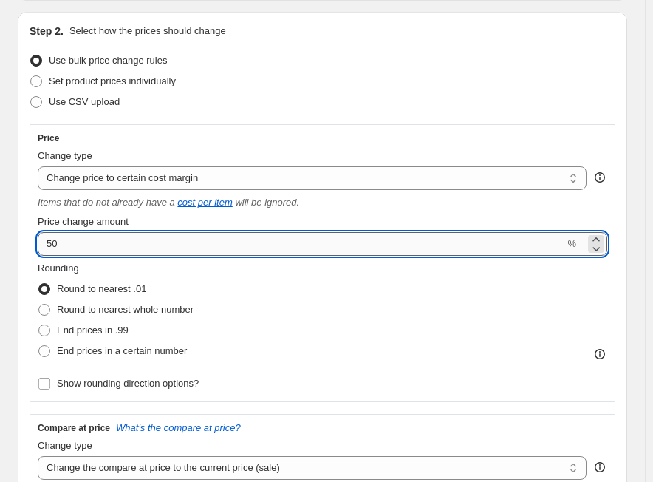
click at [193, 253] on input "50" at bounding box center [301, 244] width 527 height 24
paste input "33.0"
type input "33.00"
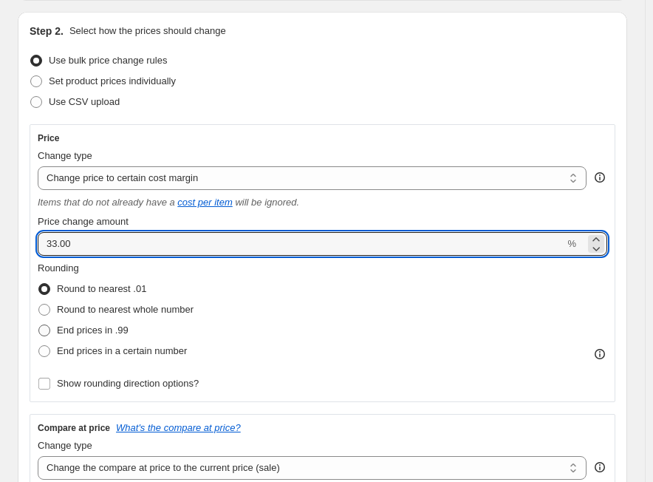
click at [126, 327] on span "End prices in .99" at bounding box center [93, 330] width 72 height 11
click at [39, 325] on input "End prices in .99" at bounding box center [38, 325] width 1 height 1
radio input "true"
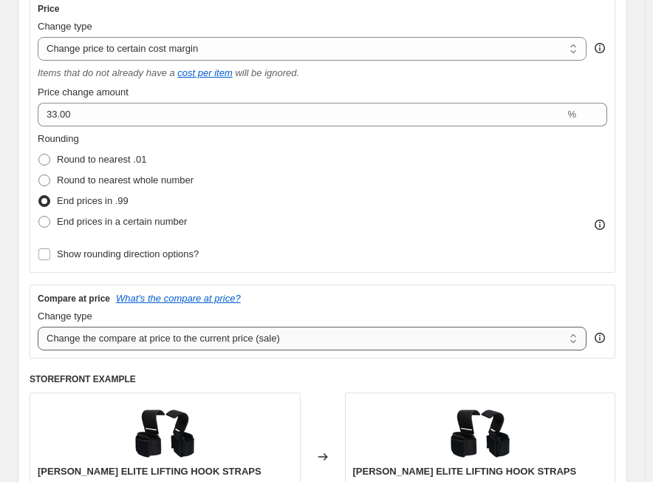
scroll to position [296, 0]
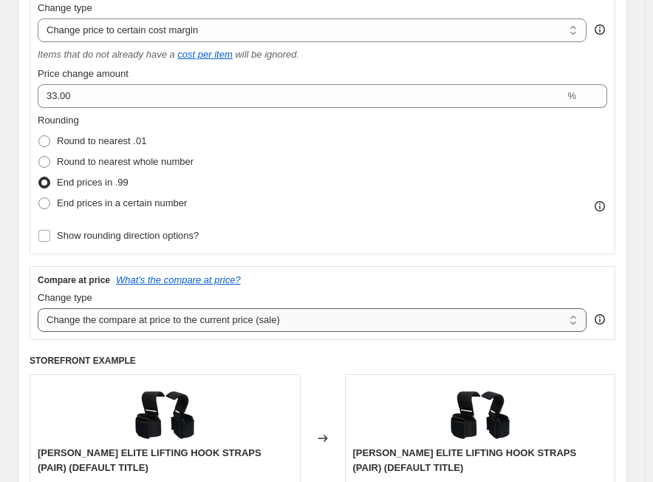
click at [218, 322] on select "Change the compare at price to the current price (sale) Change the compare at p…" at bounding box center [312, 320] width 549 height 24
select select "no_change"
click at [38, 308] on select "Change the compare at price to the current price (sale) Change the compare at p…" at bounding box center [312, 320] width 549 height 24
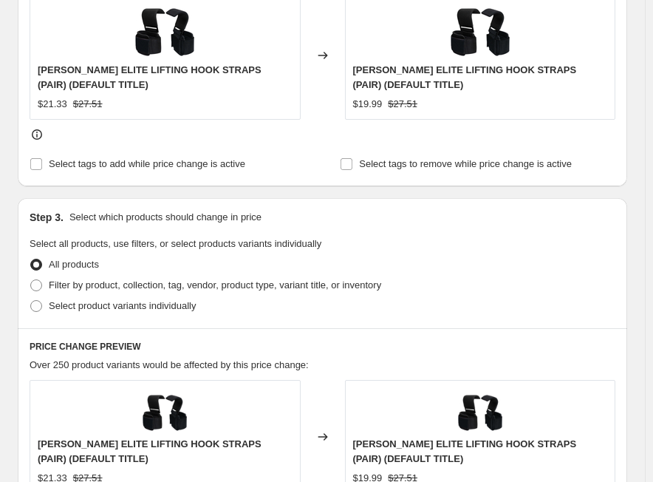
scroll to position [813, 0]
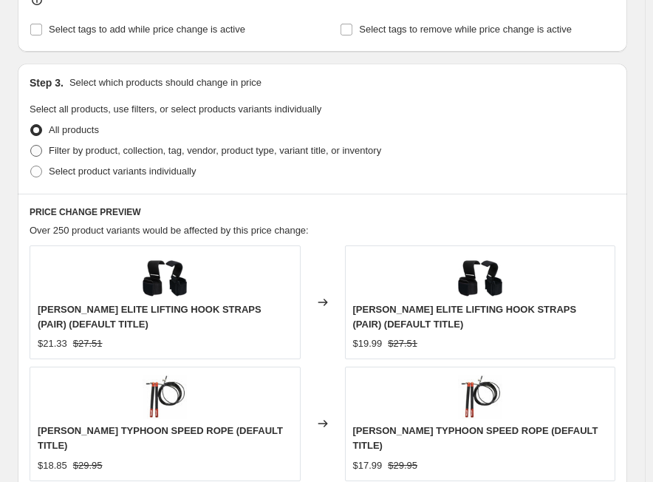
click at [213, 153] on span "Filter by product, collection, tag, vendor, product type, variant title, or inv…" at bounding box center [215, 150] width 333 height 11
click at [31, 146] on input "Filter by product, collection, tag, vendor, product type, variant title, or inv…" at bounding box center [30, 145] width 1 height 1
radio input "true"
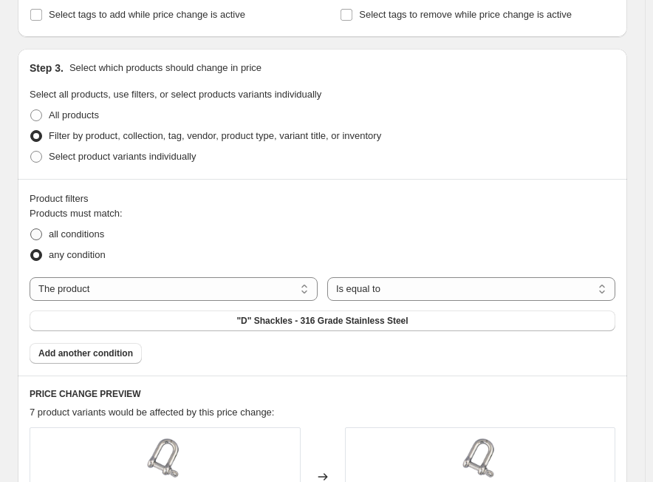
click at [80, 224] on label "all conditions" at bounding box center [67, 234] width 75 height 21
click at [31, 228] on input "all conditions" at bounding box center [30, 228] width 1 height 1
radio input "true"
click at [118, 278] on select "The product The product's collection The product's tag The product's vendor The…" at bounding box center [174, 289] width 288 height 24
select select "tag"
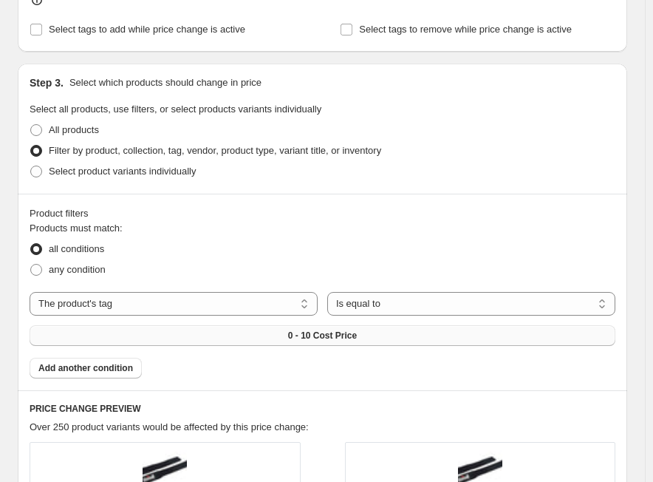
click at [412, 325] on button "0 - 10 Cost Price" at bounding box center [323, 335] width 586 height 21
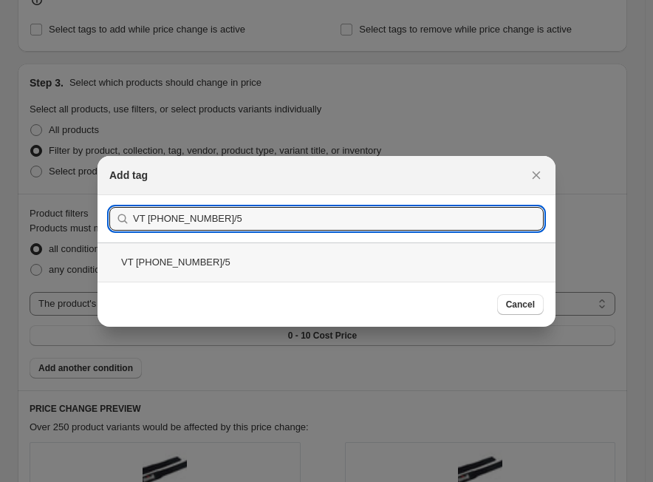
type input "VT [PHONE_NUMBER]/5"
click at [219, 267] on div "VT [PHONE_NUMBER]/5" at bounding box center [327, 261] width 458 height 39
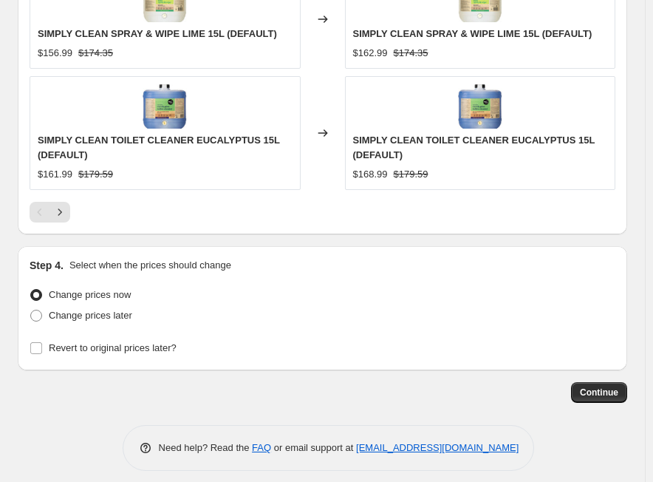
scroll to position [1661, 0]
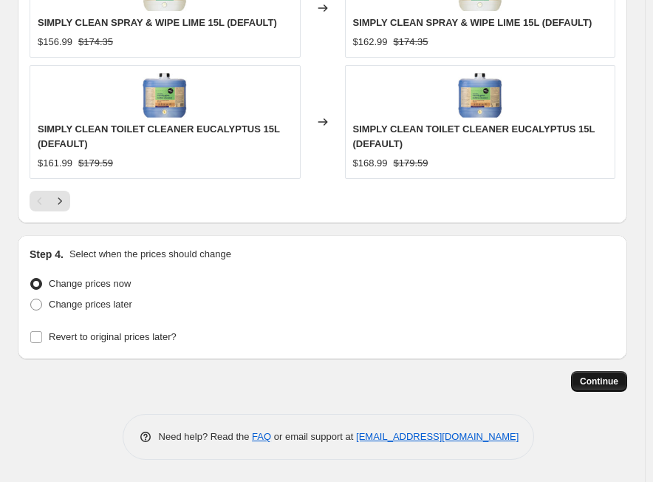
click at [596, 377] on span "Continue" at bounding box center [599, 382] width 38 height 12
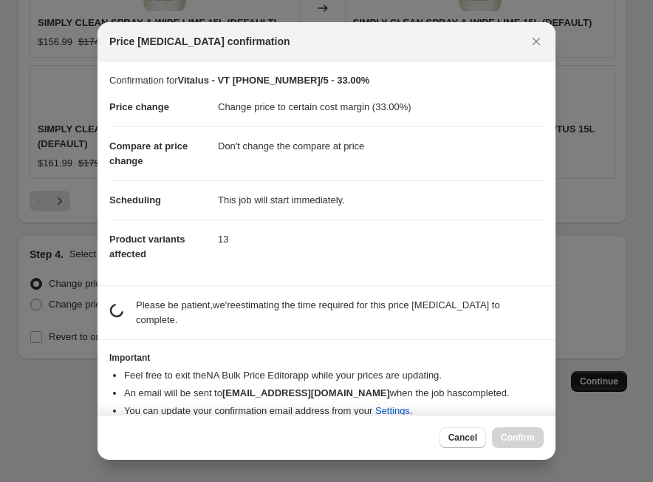
scroll to position [0, 0]
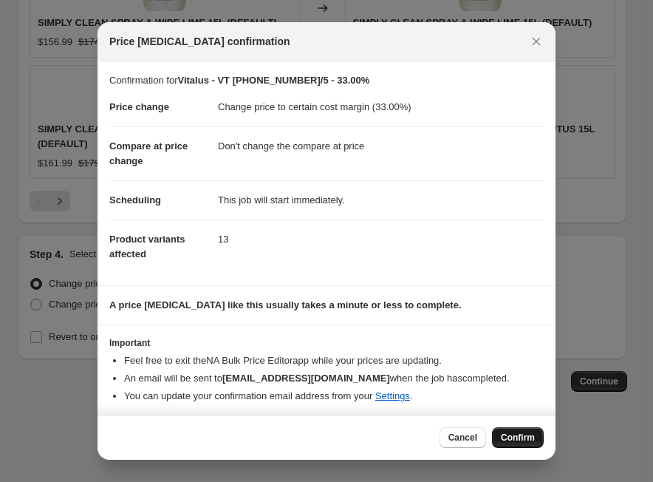
click at [523, 436] on span "Confirm" at bounding box center [518, 438] width 34 height 12
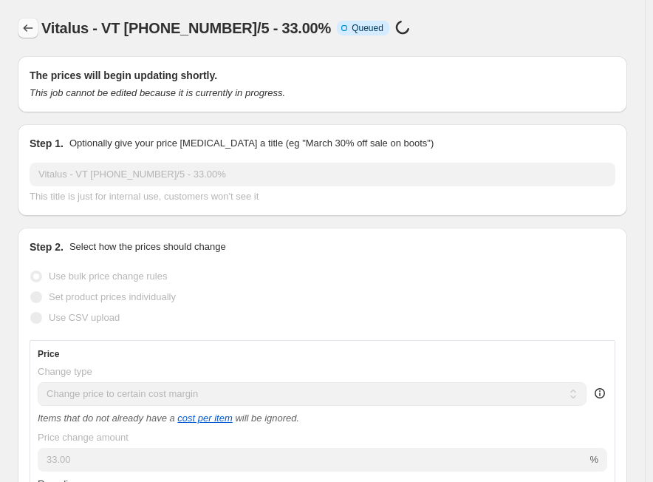
click at [23, 30] on icon "Price change jobs" at bounding box center [28, 28] width 15 height 15
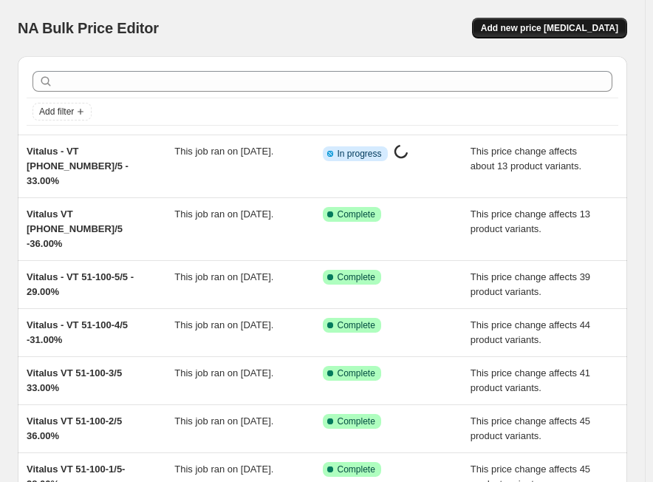
click at [534, 28] on span "Add new price [MEDICAL_DATA]" at bounding box center [549, 28] width 137 height 12
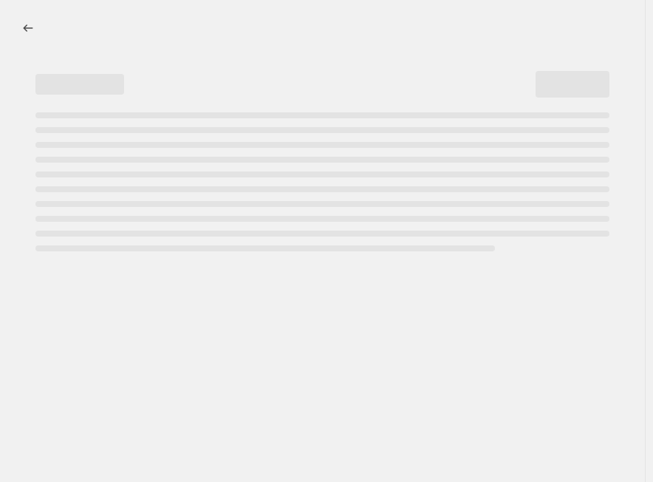
select select "percentage"
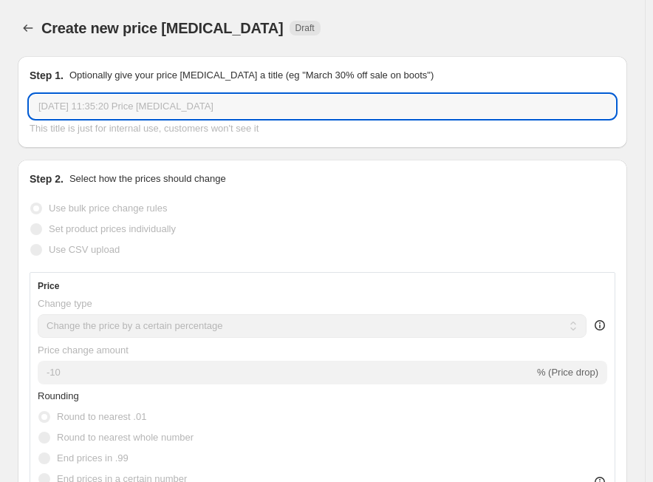
click at [188, 108] on input "[DATE] 11:35:20 Price [MEDICAL_DATA]" at bounding box center [323, 107] width 586 height 24
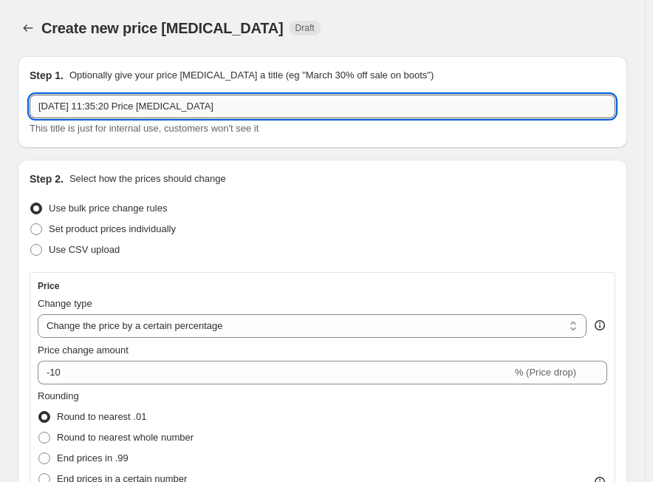
click at [188, 108] on input "[DATE] 11:35:20 Price [MEDICAL_DATA]" at bounding box center [323, 107] width 586 height 24
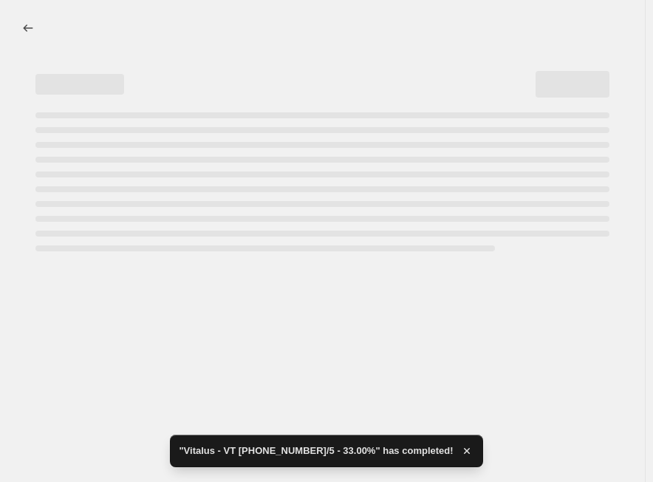
select select "percentage"
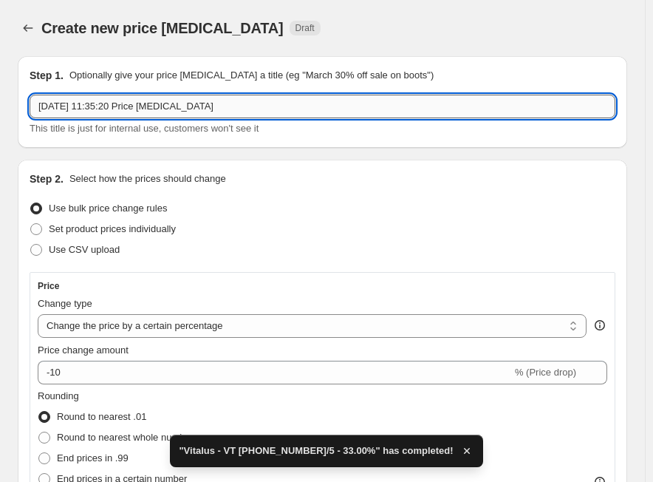
click at [294, 114] on input "[DATE] 11:35:20 Price [MEDICAL_DATA]" at bounding box center [323, 107] width 586 height 24
paste input "VT [PHONE_NUMBER]/5"
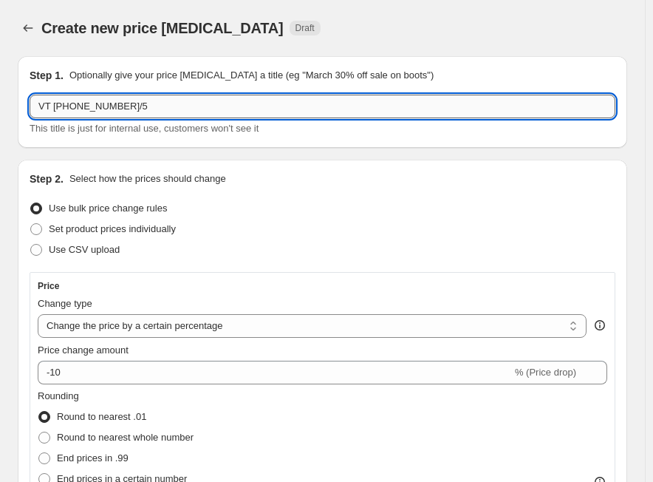
click at [37, 106] on input "VT [PHONE_NUMBER]/5" at bounding box center [323, 107] width 586 height 24
paste input "Vitalus"
click at [233, 103] on input "Vitalus - VT [PHONE_NUMBER]/5" at bounding box center [323, 107] width 586 height 24
paste input "31.00%"
type input "Vitalus - VT [PHONE_NUMBER]/5 -31.00%"
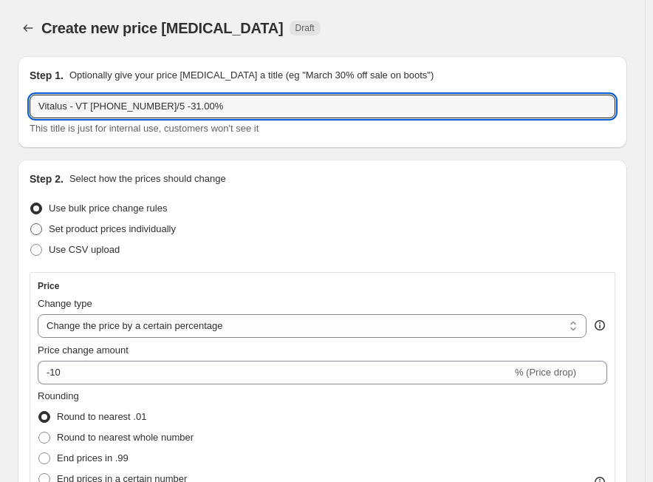
click at [86, 234] on span "Set product prices individually" at bounding box center [112, 228] width 127 height 11
click at [31, 224] on input "Set product prices individually" at bounding box center [30, 223] width 1 height 1
radio input "true"
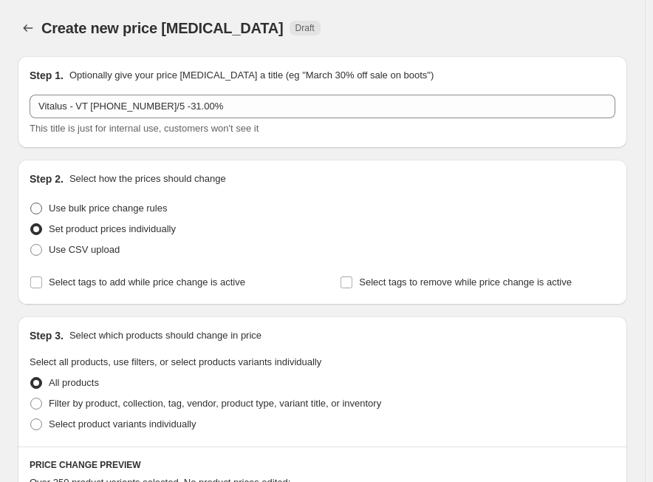
click at [120, 208] on span "Use bulk price change rules" at bounding box center [108, 208] width 118 height 11
click at [31, 203] on input "Use bulk price change rules" at bounding box center [30, 203] width 1 height 1
radio input "true"
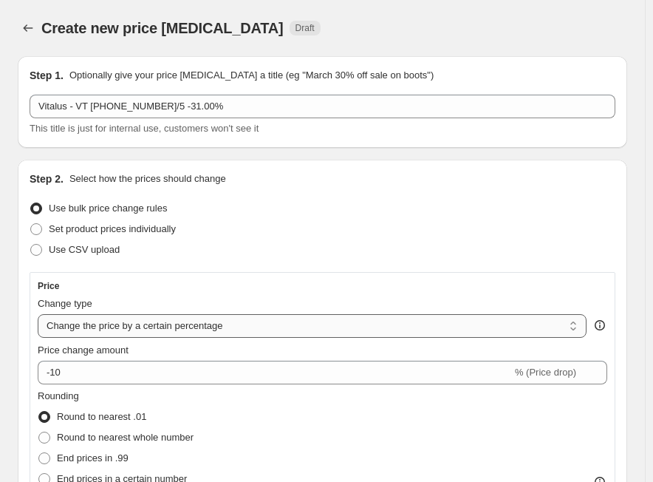
click at [233, 321] on select "Change the price to a certain amount Change the price by a certain amount Chang…" at bounding box center [312, 326] width 549 height 24
select select "margin"
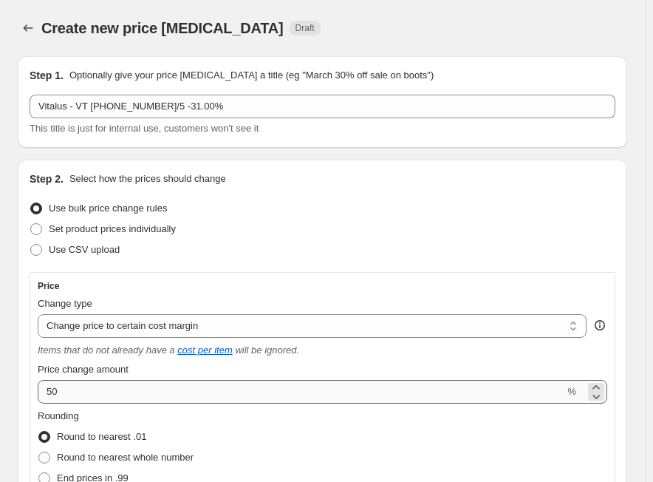
scroll to position [74, 0]
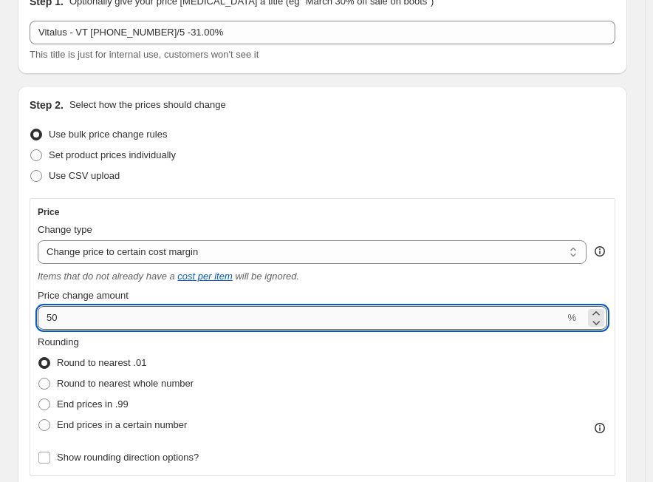
click at [219, 318] on input "50" at bounding box center [301, 318] width 527 height 24
paste input "31.0"
type input "31"
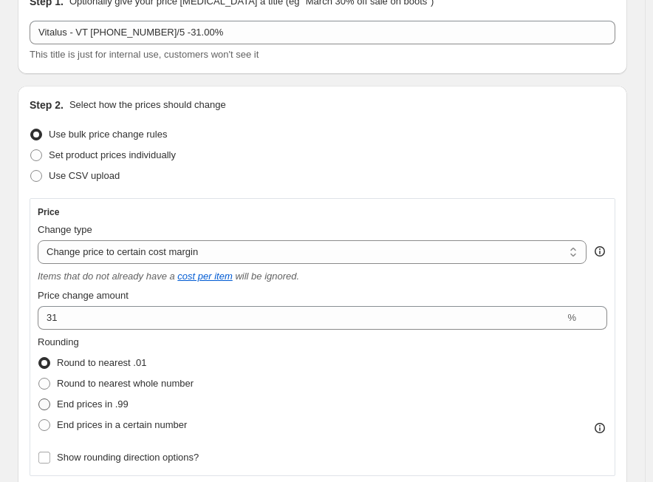
click at [129, 407] on span "End prices in .99" at bounding box center [93, 403] width 72 height 11
click at [39, 399] on input "End prices in .99" at bounding box center [38, 398] width 1 height 1
radio input "true"
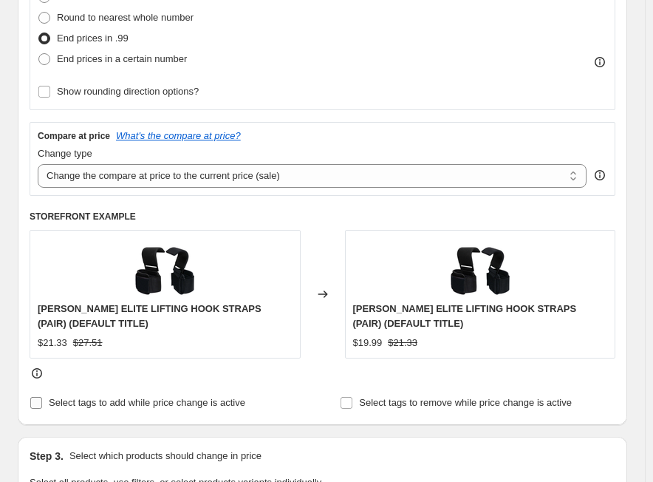
scroll to position [444, 0]
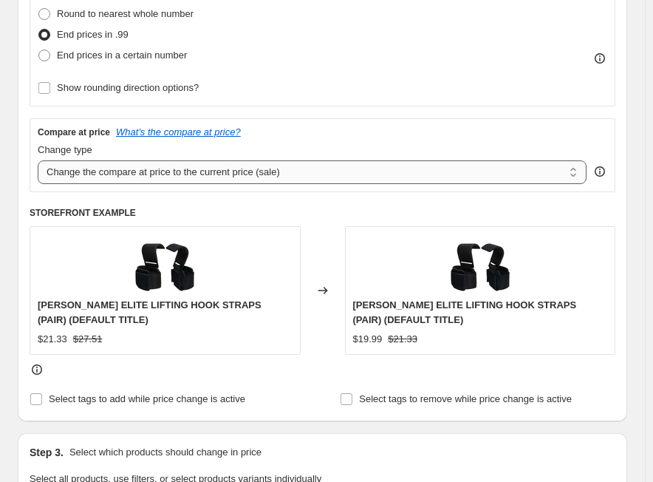
click at [158, 177] on select "Change the compare at price to the current price (sale) Change the compare at p…" at bounding box center [312, 172] width 549 height 24
select select "no_change"
click at [38, 160] on select "Change the compare at price to the current price (sale) Change the compare at p…" at bounding box center [312, 172] width 549 height 24
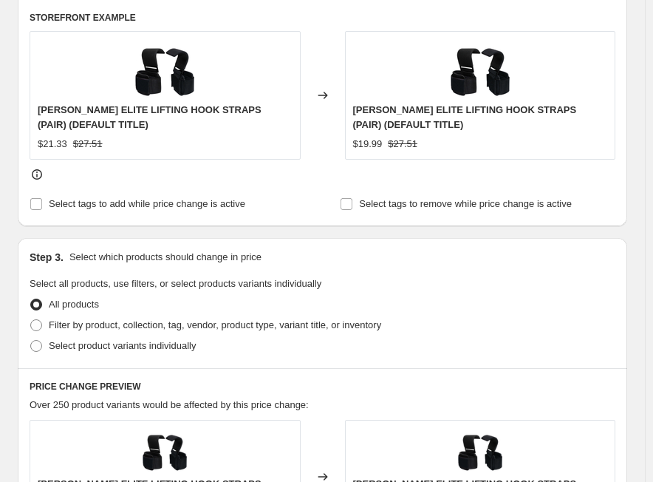
scroll to position [665, 0]
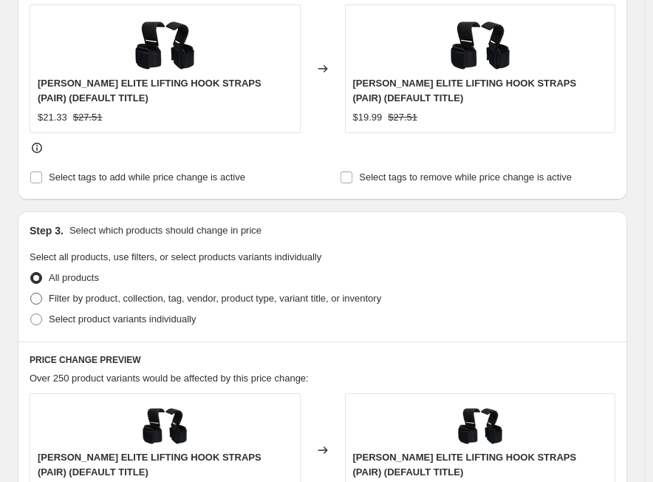
click at [211, 296] on span "Filter by product, collection, tag, vendor, product type, variant title, or inv…" at bounding box center [215, 298] width 333 height 11
click at [31, 293] on input "Filter by product, collection, tag, vendor, product type, variant title, or inv…" at bounding box center [30, 293] width 1 height 1
radio input "true"
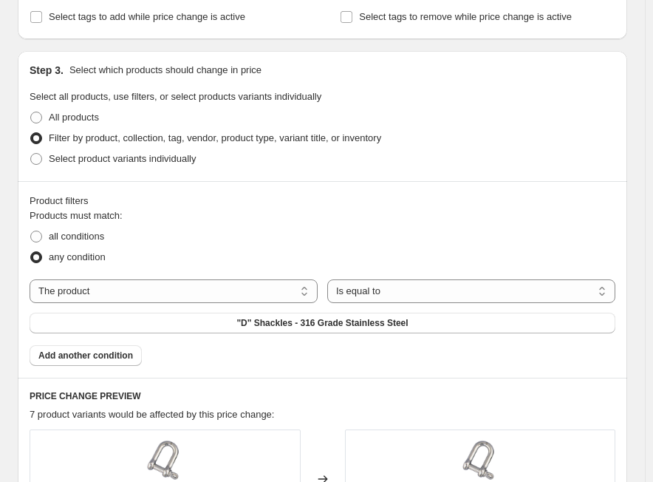
scroll to position [813, 0]
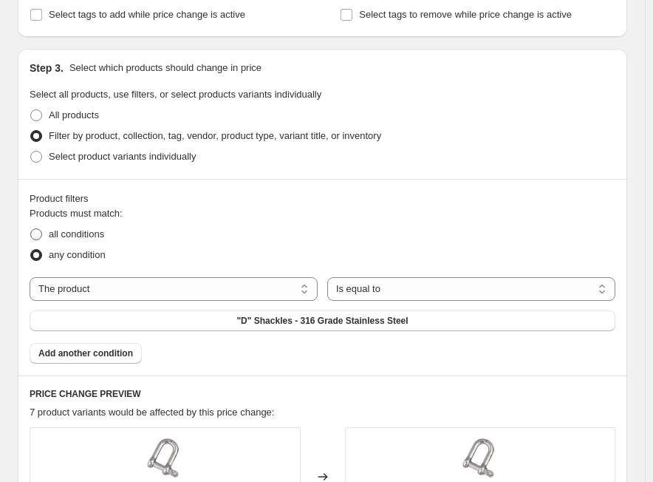
click at [72, 240] on span "all conditions" at bounding box center [76, 233] width 55 height 11
click at [31, 229] on input "all conditions" at bounding box center [30, 228] width 1 height 1
radio input "true"
click at [138, 293] on select "The product The product's collection The product's tag The product's vendor The…" at bounding box center [174, 289] width 288 height 24
select select "tag"
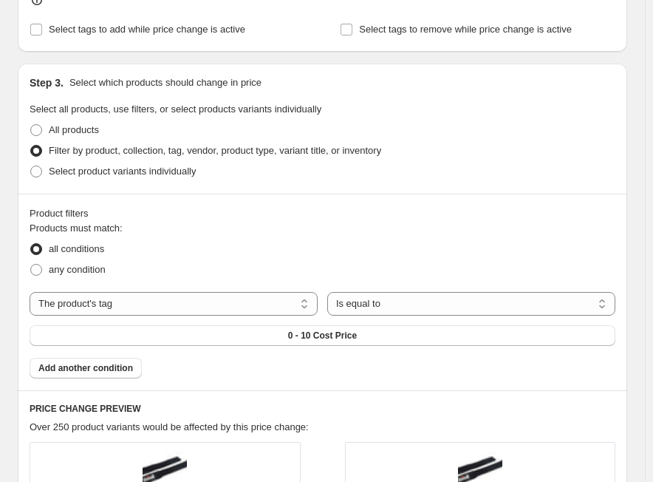
click at [308, 330] on span "0 - 10 Cost Price" at bounding box center [322, 336] width 69 height 12
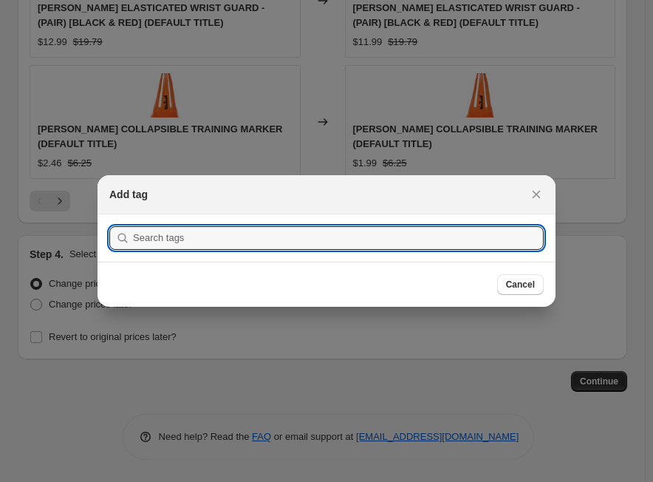
scroll to position [0, 0]
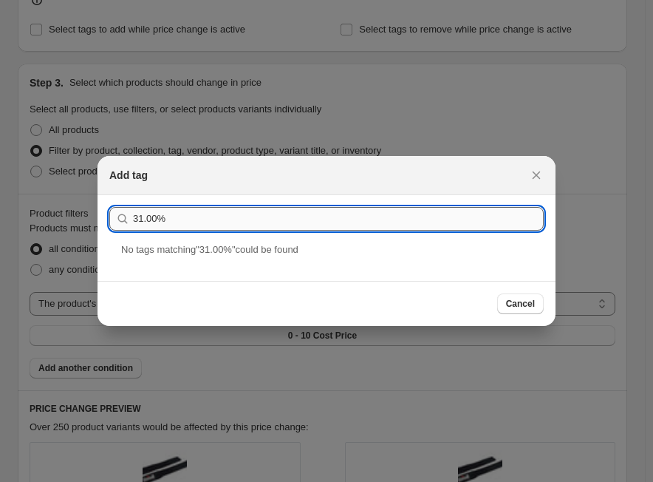
click at [199, 230] on input "31.00%" at bounding box center [338, 219] width 411 height 24
paste input "VT [PHONE_NUMBER]/5"
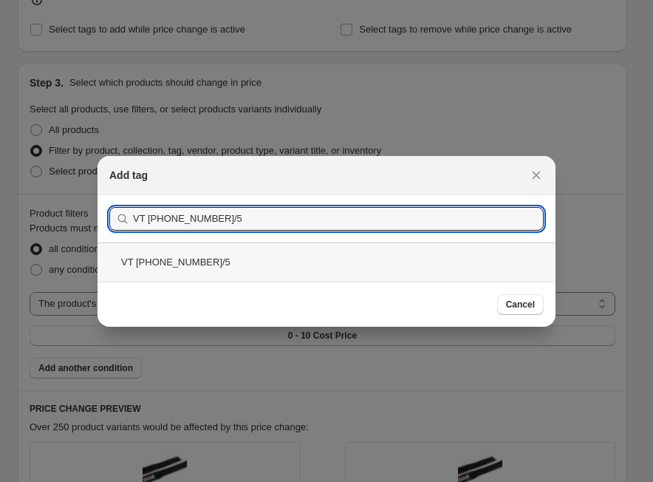
type input "VT [PHONE_NUMBER]/5"
click at [220, 252] on div "VT [PHONE_NUMBER]/5" at bounding box center [327, 261] width 458 height 39
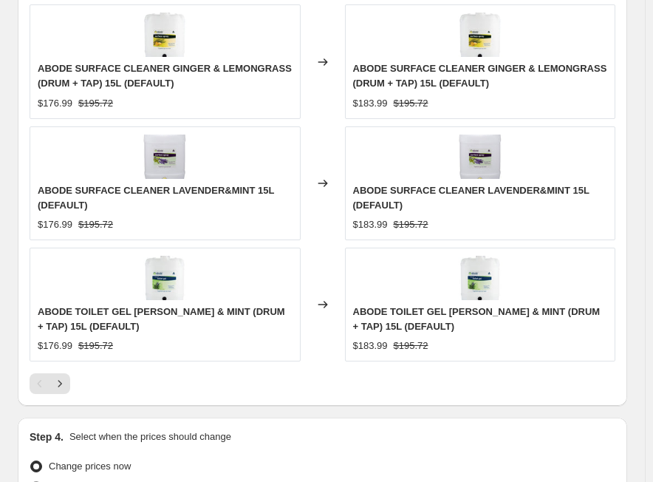
scroll to position [1661, 0]
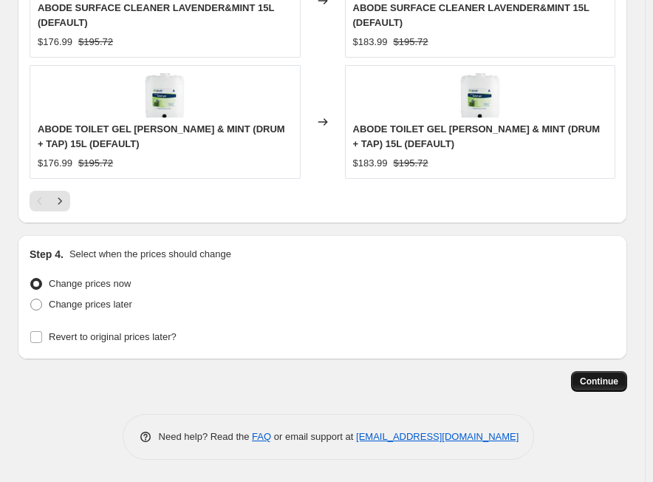
click at [610, 383] on span "Continue" at bounding box center [599, 382] width 38 height 12
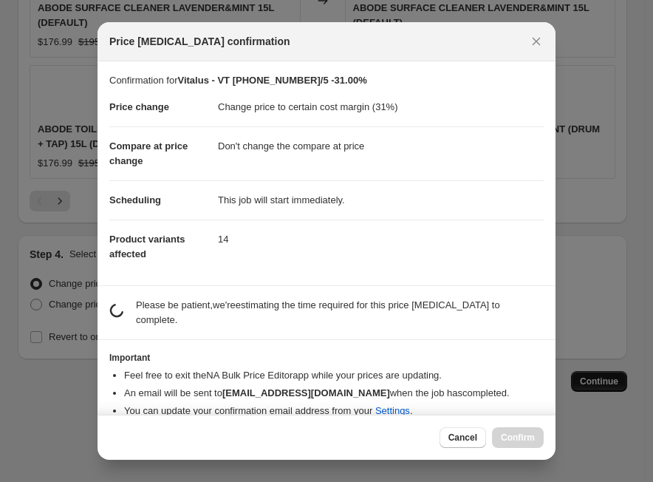
scroll to position [0, 0]
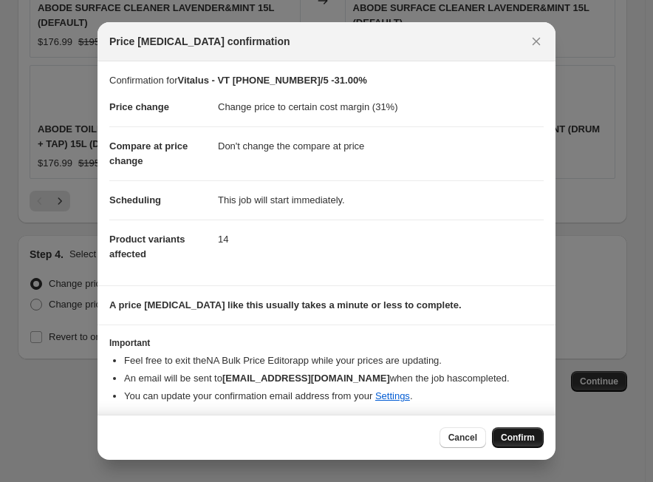
click at [512, 438] on span "Confirm" at bounding box center [518, 438] width 34 height 12
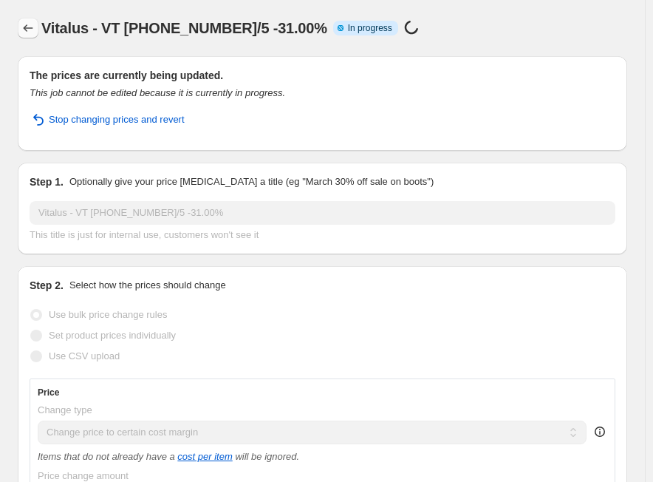
click at [25, 21] on icon "Price change jobs" at bounding box center [28, 28] width 15 height 15
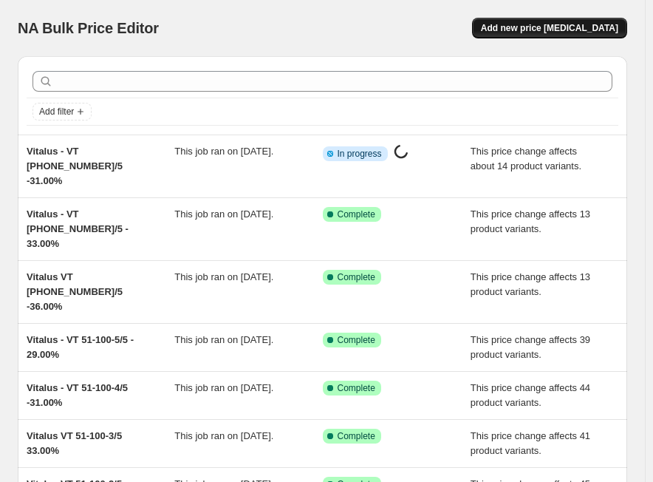
click at [572, 30] on span "Add new price [MEDICAL_DATA]" at bounding box center [549, 28] width 137 height 12
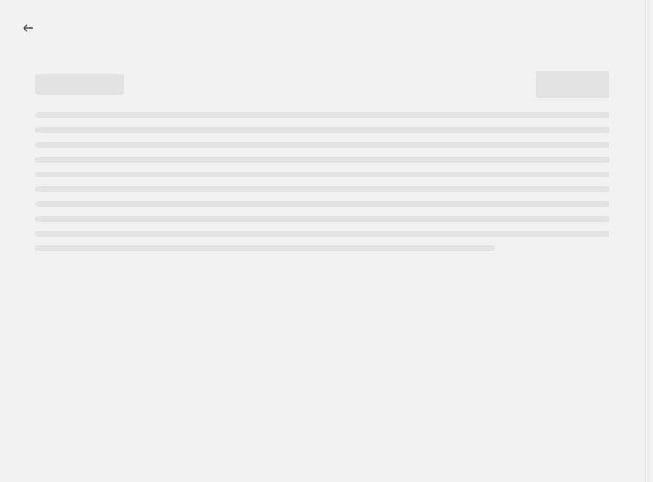
select select "percentage"
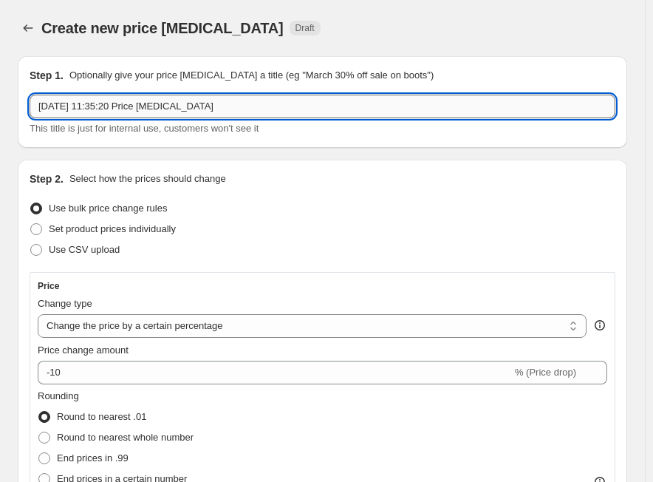
click at [220, 104] on input "[DATE] 11:35:20 Price [MEDICAL_DATA]" at bounding box center [323, 107] width 586 height 24
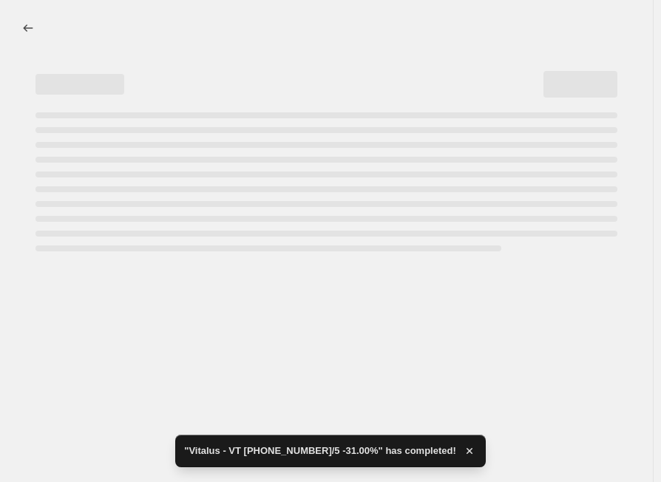
click at [220, 104] on div "Page loading" at bounding box center [321, 176] width 594 height 151
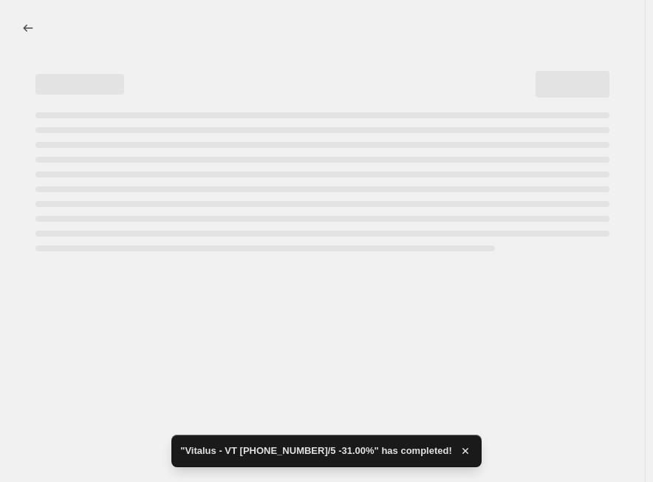
select select "percentage"
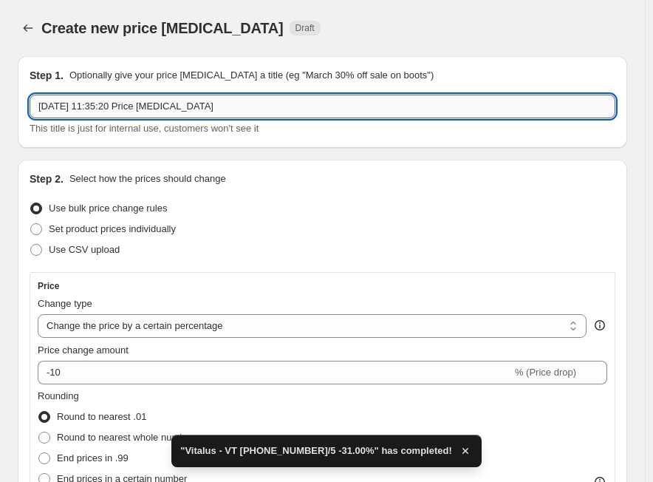
click at [254, 106] on input "[DATE] 11:35:20 Price [MEDICAL_DATA]" at bounding box center [323, 107] width 586 height 24
paste input "Vitalus"
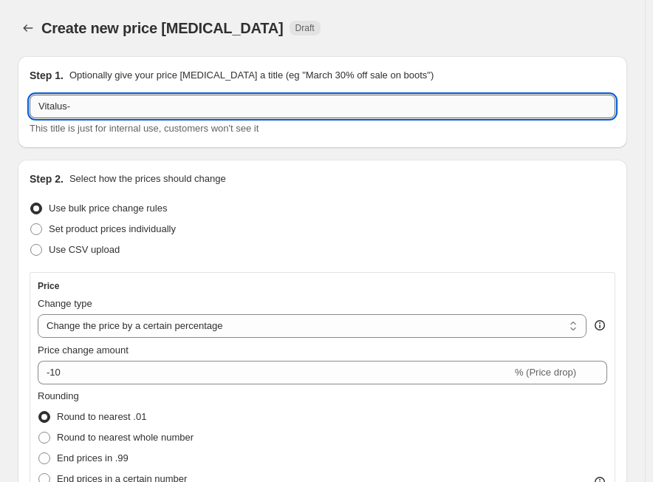
click at [268, 98] on input "Vitalus-" at bounding box center [323, 107] width 586 height 24
paste input "VT [PHONE_NUMBER]/5"
click at [207, 98] on input "Vitalus- VT [PHONE_NUMBER]/5" at bounding box center [323, 107] width 586 height 24
paste input "29.00%"
type input "Vitalus- VT [PHONE_NUMBER]/5 -29.00%"
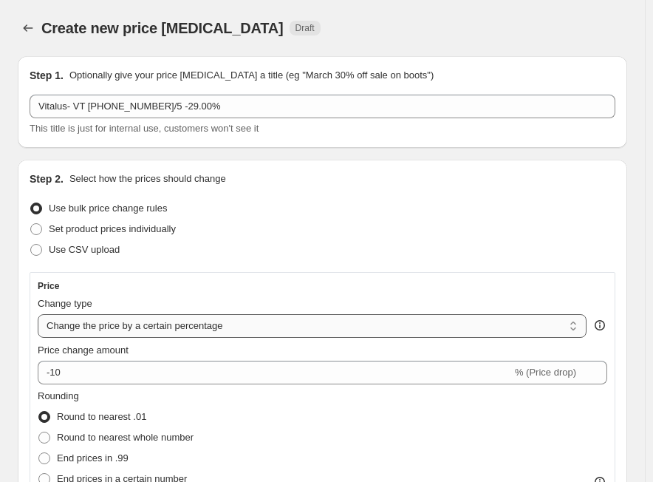
click at [128, 325] on select "Change the price to a certain amount Change the price by a certain amount Chang…" at bounding box center [312, 326] width 549 height 24
select select "margin"
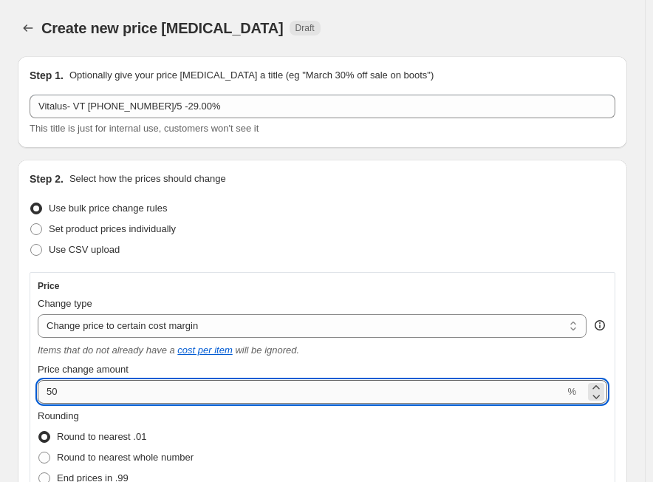
click at [147, 392] on input "50" at bounding box center [301, 392] width 527 height 24
paste input "29.0"
type input "29"
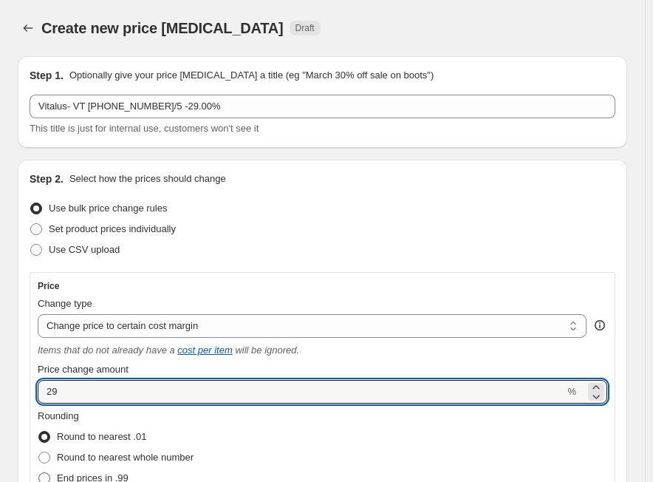
click at [120, 472] on span "End prices in .99" at bounding box center [93, 477] width 72 height 11
click at [39, 472] on input "End prices in .99" at bounding box center [38, 472] width 1 height 1
radio input "true"
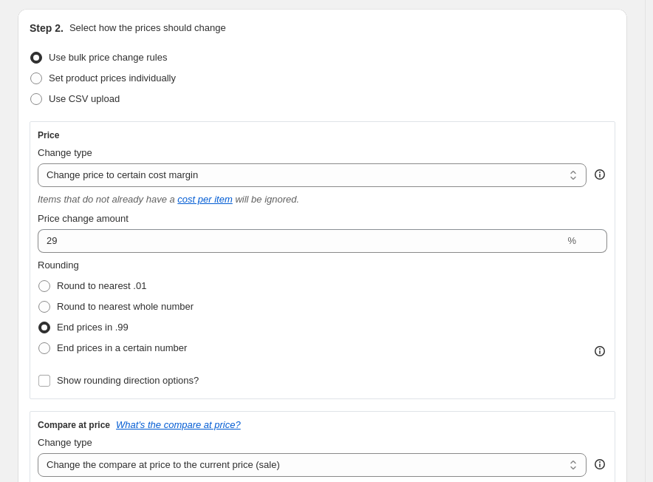
scroll to position [222, 0]
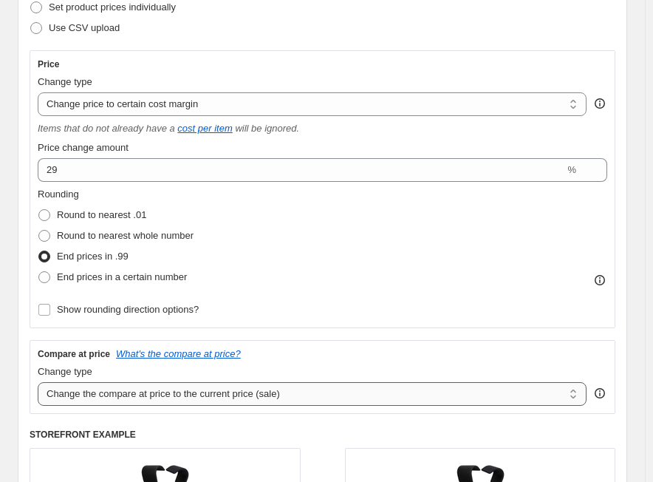
click at [117, 394] on select "Change the compare at price to the current price (sale) Change the compare at p…" at bounding box center [312, 394] width 549 height 24
select select "no_change"
click at [38, 382] on select "Change the compare at price to the current price (sale) Change the compare at p…" at bounding box center [312, 394] width 549 height 24
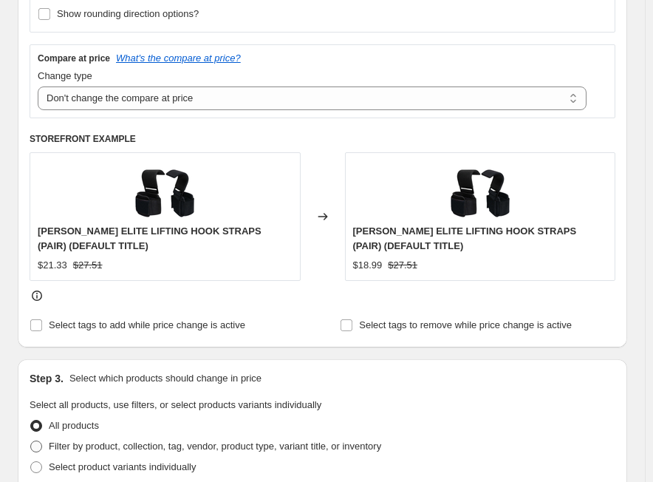
click at [78, 438] on label "Filter by product, collection, tag, vendor, product type, variant title, or inv…" at bounding box center [206, 446] width 352 height 21
click at [31, 441] on input "Filter by product, collection, tag, vendor, product type, variant title, or inv…" at bounding box center [30, 441] width 1 height 1
radio input "true"
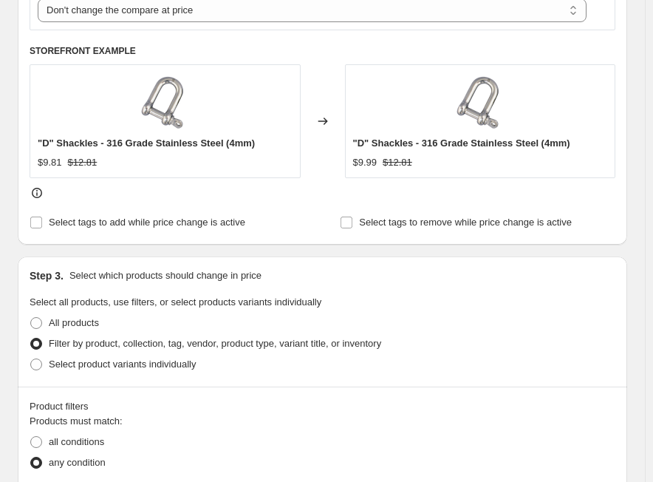
scroll to position [739, 0]
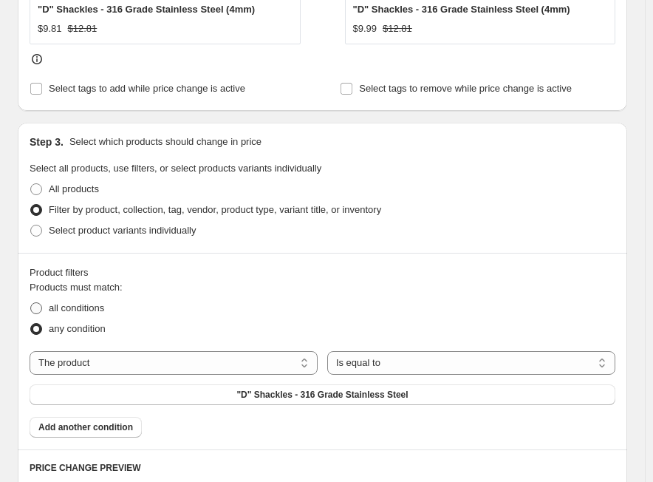
click at [88, 306] on span "all conditions" at bounding box center [76, 307] width 55 height 11
click at [31, 303] on input "all conditions" at bounding box center [30, 302] width 1 height 1
radio input "true"
click at [210, 359] on select "The product The product's collection The product's tag The product's vendor The…" at bounding box center [174, 363] width 288 height 24
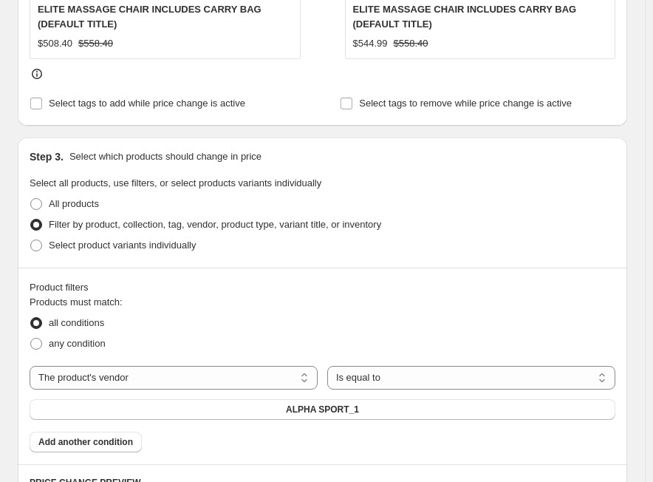
click at [147, 363] on div "Products must match: all conditions any condition The product The product's col…" at bounding box center [323, 373] width 586 height 157
click at [146, 378] on select "The product The product's collection The product's tag The product's vendor The…" at bounding box center [174, 378] width 288 height 24
select select "tag"
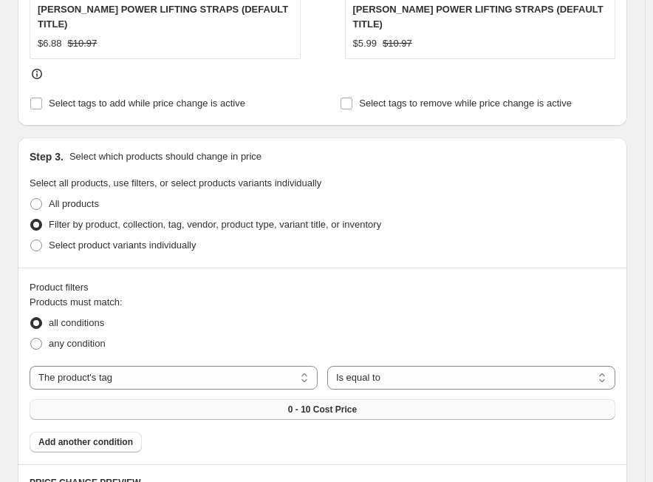
click at [357, 404] on span "0 - 10 Cost Price" at bounding box center [322, 410] width 69 height 12
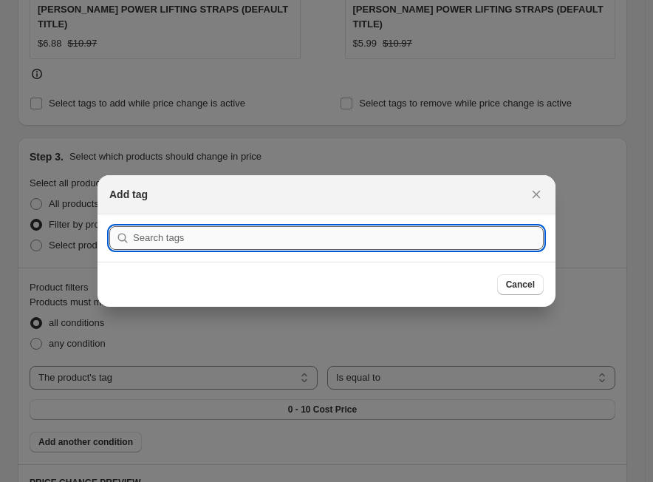
click at [260, 238] on input ":r4p6:" at bounding box center [338, 238] width 411 height 24
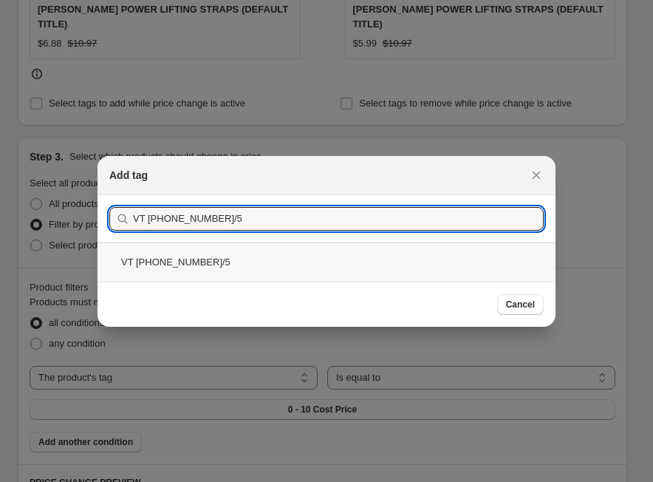
type input "VT [PHONE_NUMBER]/5"
click at [237, 261] on div "VT [PHONE_NUMBER]/5" at bounding box center [327, 261] width 458 height 39
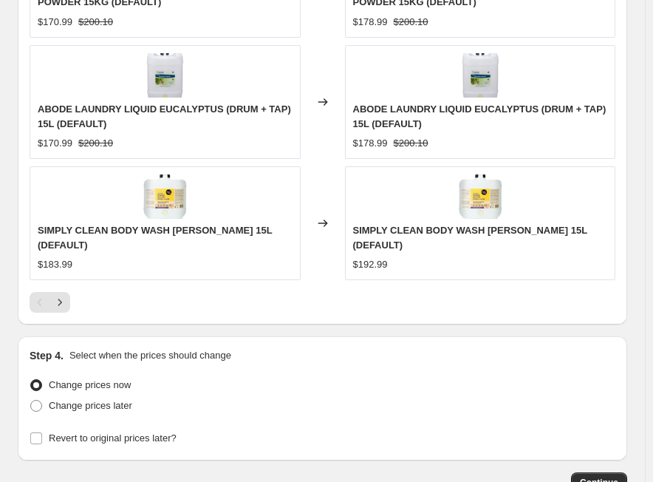
scroll to position [1676, 0]
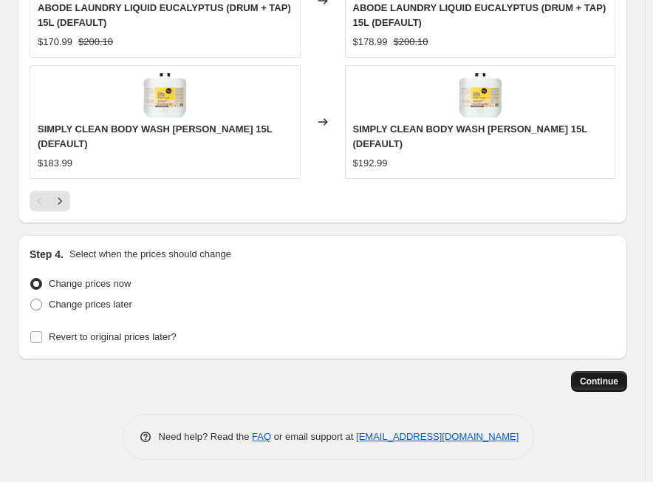
click at [602, 392] on button "Continue" at bounding box center [599, 381] width 56 height 21
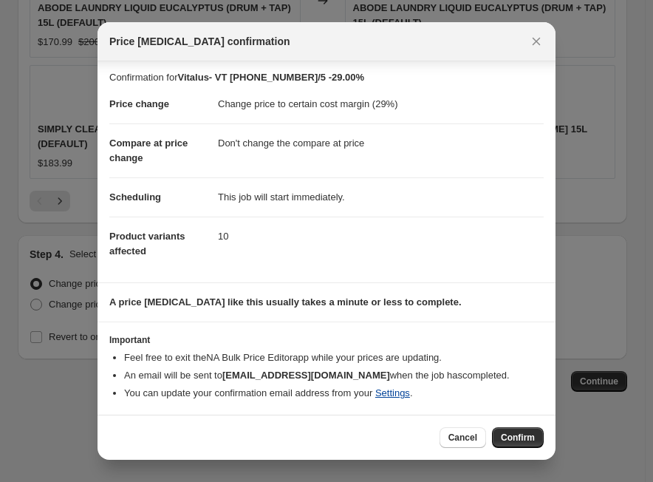
scroll to position [4, 0]
click at [522, 438] on span "Confirm" at bounding box center [518, 438] width 34 height 12
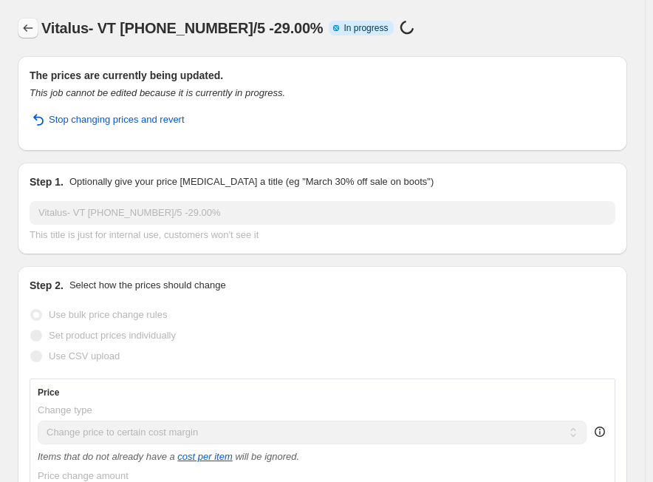
click at [34, 35] on icon "Price change jobs" at bounding box center [28, 28] width 15 height 15
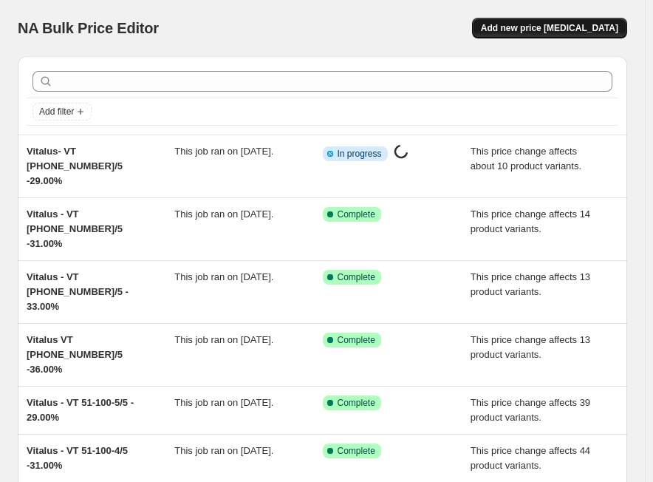
click at [538, 28] on span "Add new price [MEDICAL_DATA]" at bounding box center [549, 28] width 137 height 12
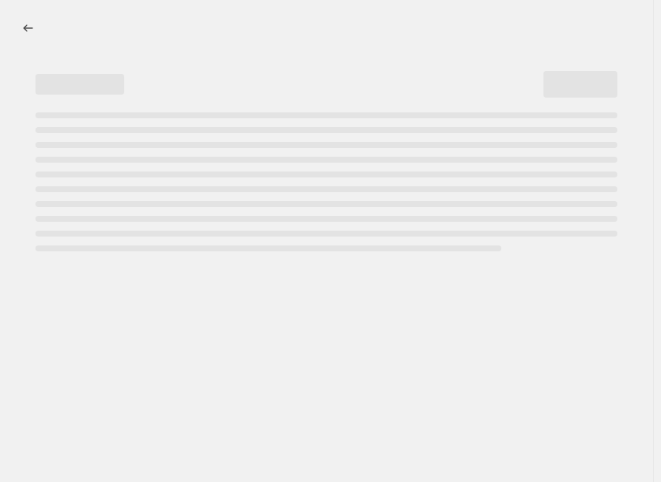
select select "percentage"
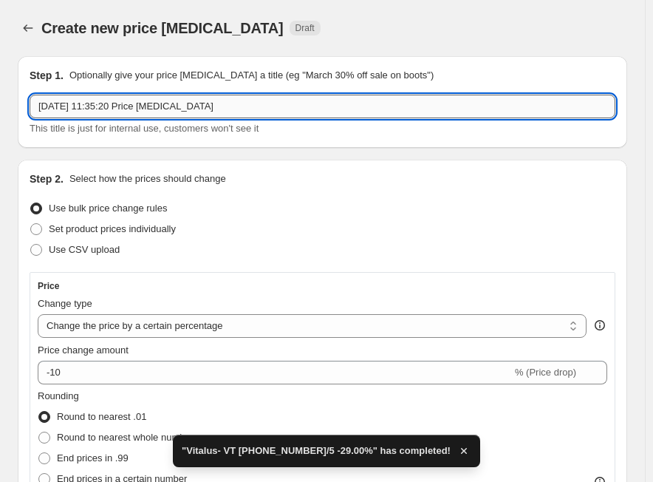
click at [238, 109] on input "[DATE] 11:35:20 Price [MEDICAL_DATA]" at bounding box center [323, 107] width 586 height 24
paste input "Vitalus"
click at [81, 99] on input "Vitalus" at bounding box center [323, 107] width 586 height 24
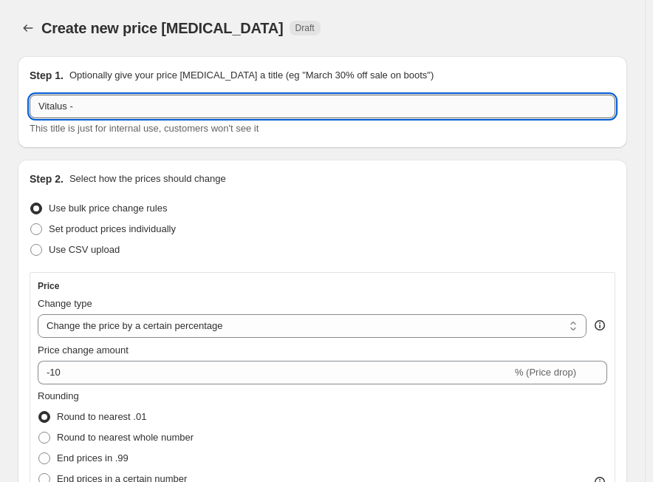
paste input "VT [PHONE_NUMBER]/5"
click at [183, 101] on input "Vitalus - VT [PHONE_NUMBER]/5" at bounding box center [323, 107] width 586 height 24
paste input "27.00%"
type input "Vitalus - VT [PHONE_NUMBER]/5 -27.00%"
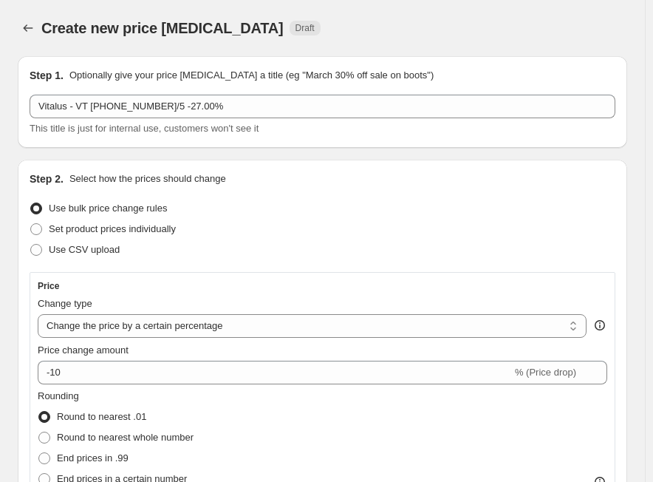
drag, startPoint x: 241, startPoint y: 331, endPoint x: 213, endPoint y: 341, distance: 29.7
click at [241, 331] on select "Change the price to a certain amount Change the price by a certain amount Chang…" at bounding box center [312, 326] width 549 height 24
select select "margin"
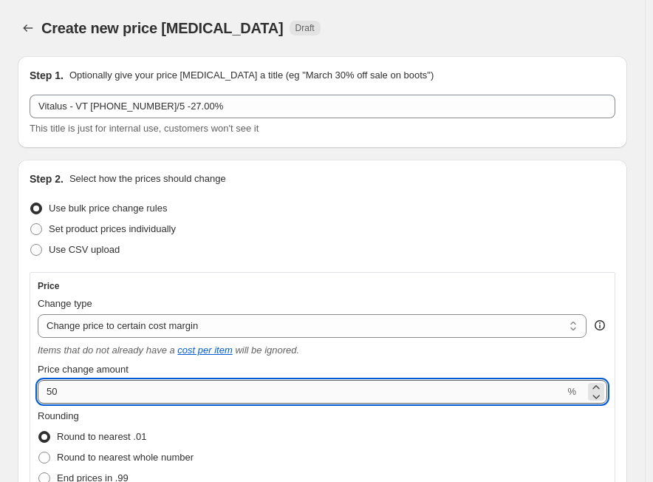
click at [112, 398] on input "50" at bounding box center [301, 392] width 527 height 24
paste input "27.0"
type input "27"
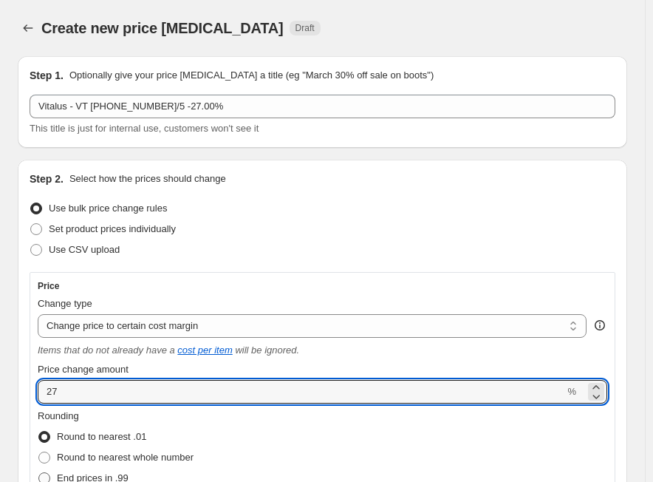
click at [106, 474] on span "End prices in .99" at bounding box center [93, 477] width 72 height 11
click at [39, 473] on input "End prices in .99" at bounding box center [38, 472] width 1 height 1
radio input "true"
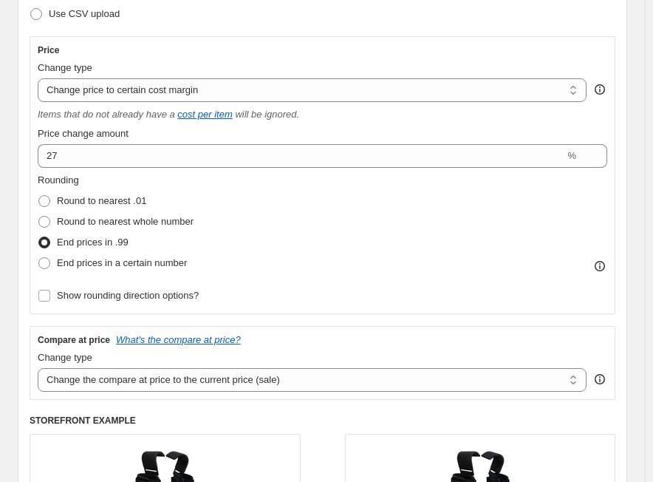
scroll to position [296, 0]
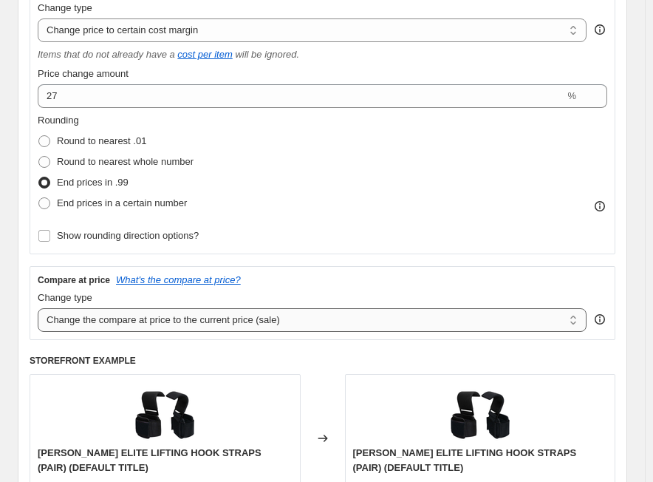
click at [121, 315] on select "Change the compare at price to the current price (sale) Change the compare at p…" at bounding box center [312, 320] width 549 height 24
select select "no_change"
click at [38, 308] on select "Change the compare at price to the current price (sale) Change the compare at p…" at bounding box center [312, 320] width 549 height 24
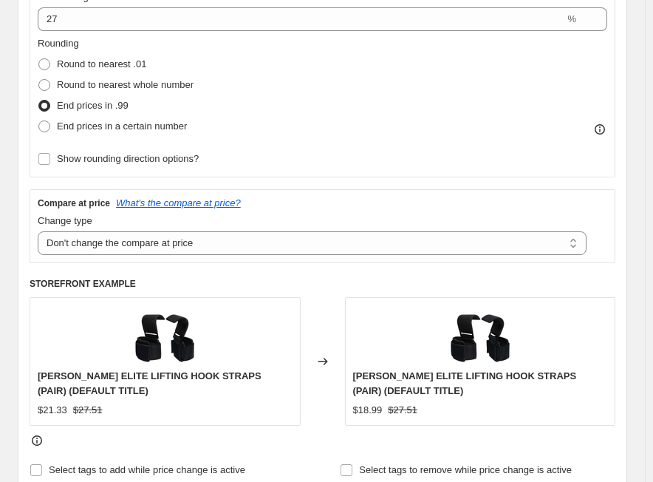
scroll to position [517, 0]
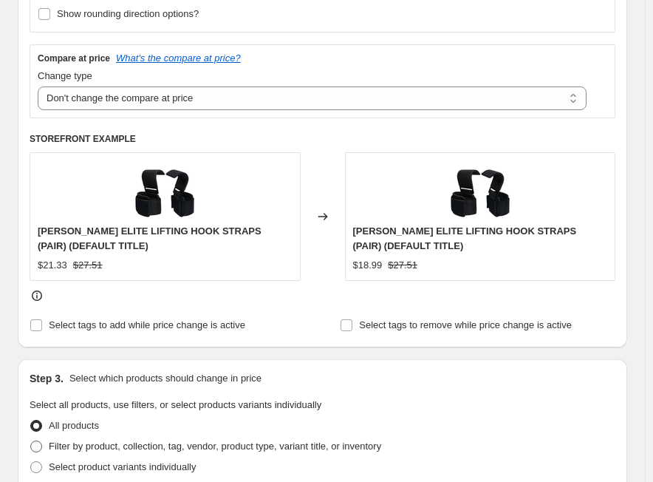
click at [89, 438] on label "Filter by product, collection, tag, vendor, product type, variant title, or inv…" at bounding box center [206, 446] width 352 height 21
click at [31, 441] on input "Filter by product, collection, tag, vendor, product type, variant title, or inv…" at bounding box center [30, 441] width 1 height 1
radio input "true"
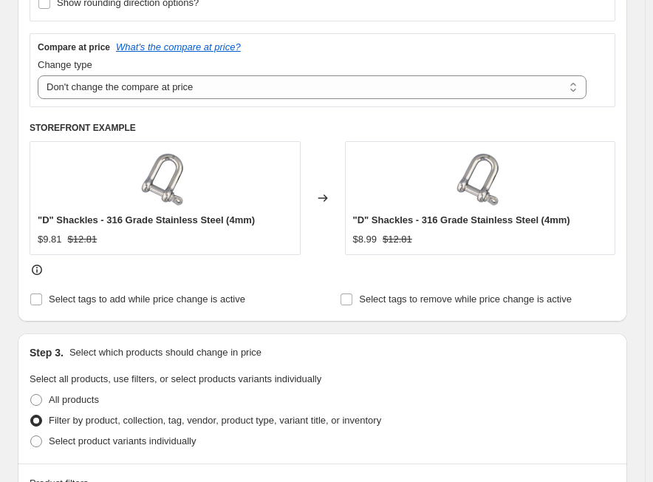
scroll to position [739, 0]
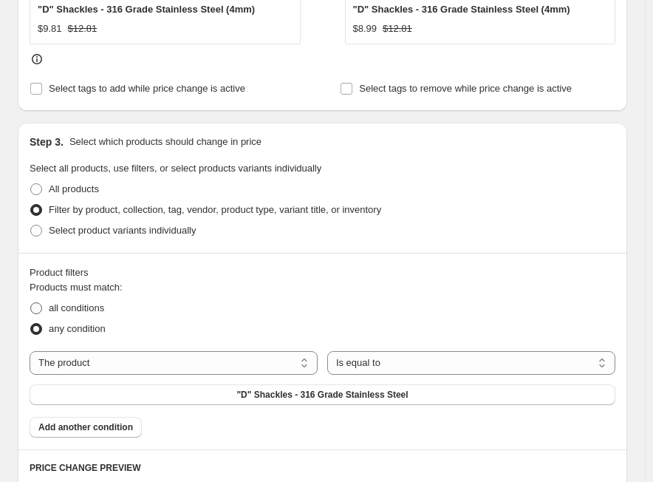
click at [86, 312] on span "all conditions" at bounding box center [76, 307] width 55 height 11
click at [31, 303] on input "all conditions" at bounding box center [30, 302] width 1 height 1
radio input "true"
click at [92, 367] on select "The product The product's collection The product's tag The product's vendor The…" at bounding box center [174, 363] width 288 height 24
select select "tag"
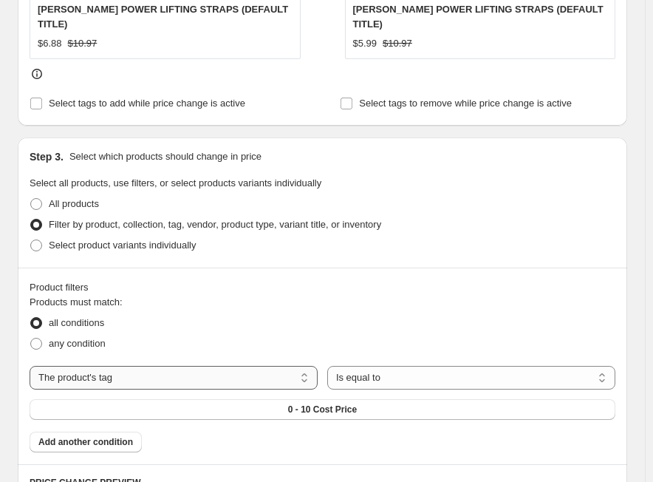
drag, startPoint x: 148, startPoint y: 366, endPoint x: 157, endPoint y: 367, distance: 9.6
click at [148, 366] on select "The product The product's collection The product's tag The product's vendor The…" at bounding box center [174, 378] width 288 height 24
click at [355, 401] on button "0 - 10 Cost Price" at bounding box center [323, 409] width 586 height 21
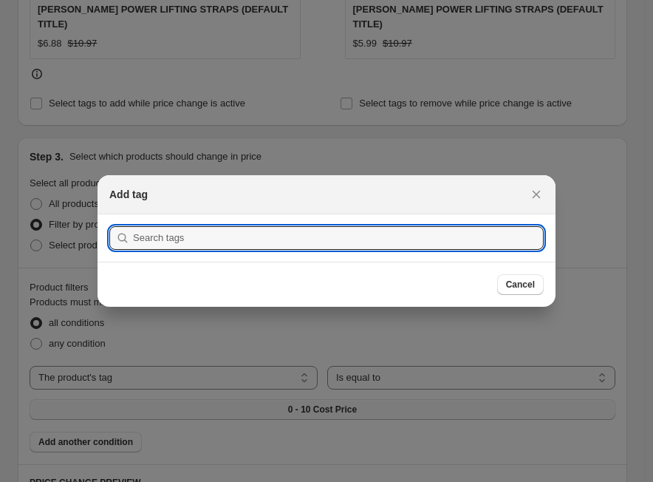
scroll to position [0, 0]
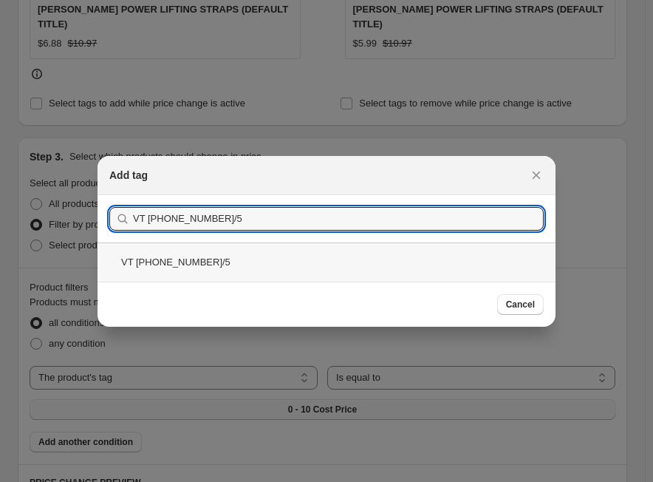
type input "VT [PHONE_NUMBER]/5"
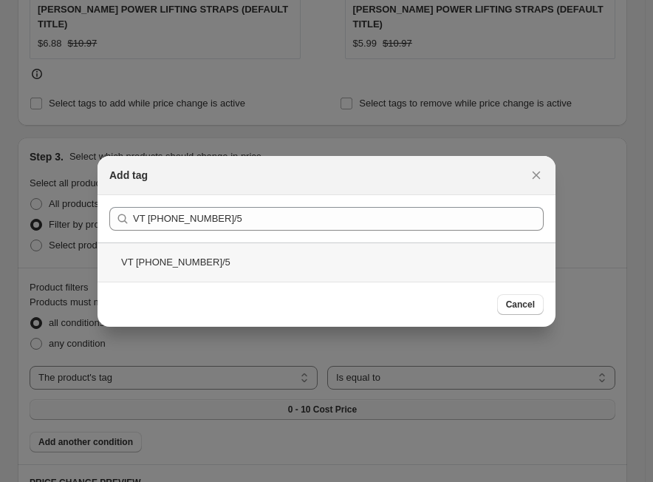
click at [171, 258] on div "VT [PHONE_NUMBER]/5" at bounding box center [327, 261] width 458 height 39
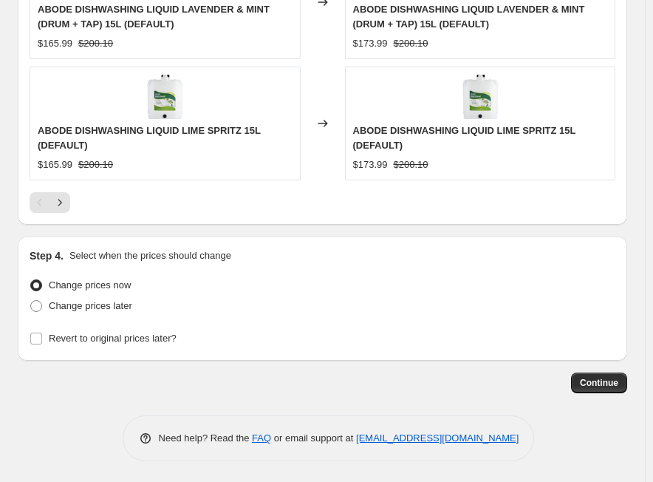
scroll to position [1676, 0]
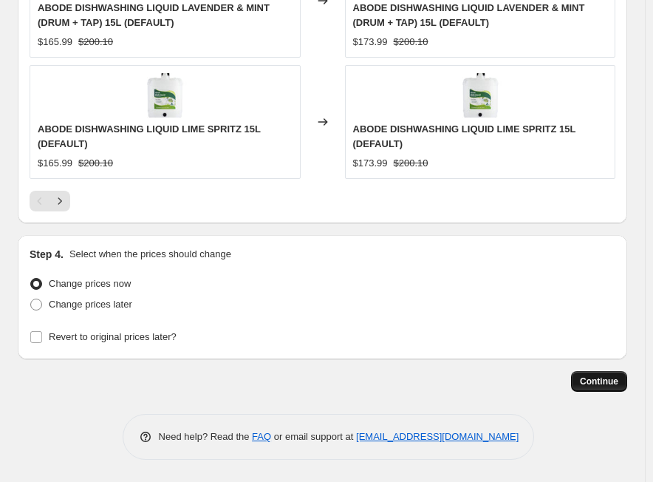
click at [593, 381] on span "Continue" at bounding box center [599, 382] width 38 height 12
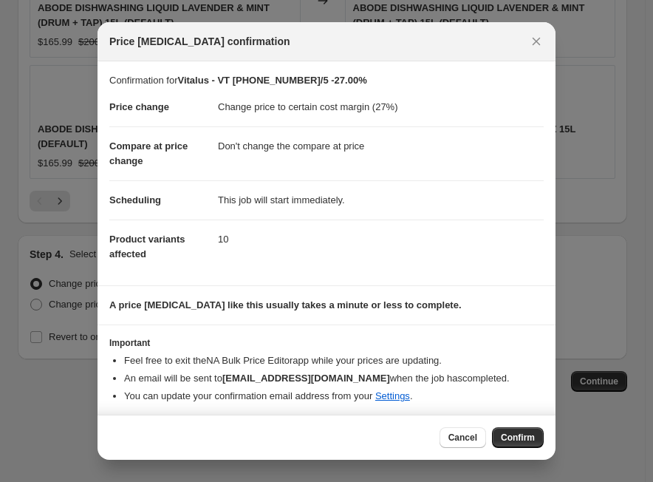
click at [518, 439] on span "Confirm" at bounding box center [518, 438] width 34 height 12
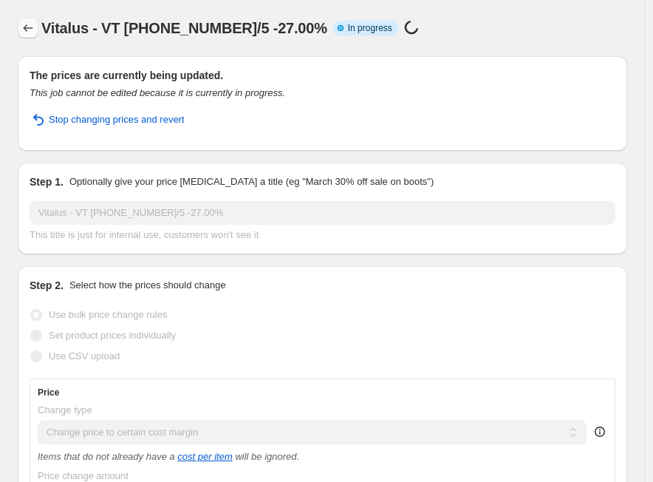
click at [30, 24] on icon "Price change jobs" at bounding box center [28, 28] width 15 height 15
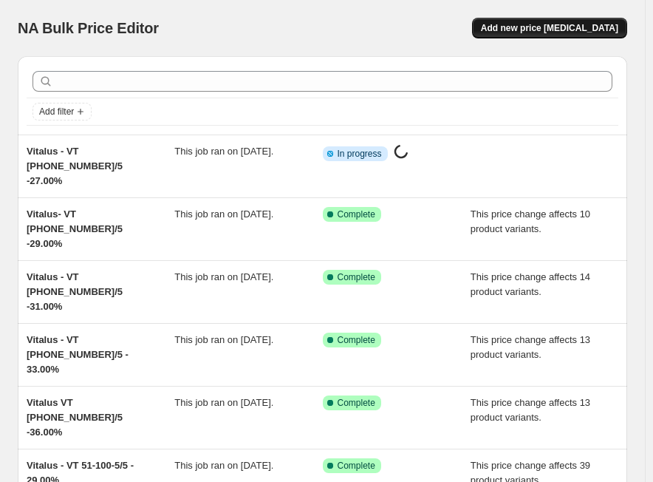
click at [541, 34] on button "Add new price [MEDICAL_DATA]" at bounding box center [549, 28] width 155 height 21
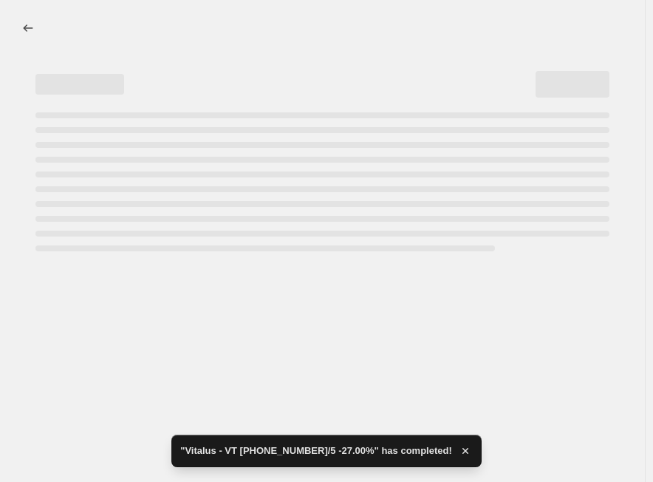
select select "percentage"
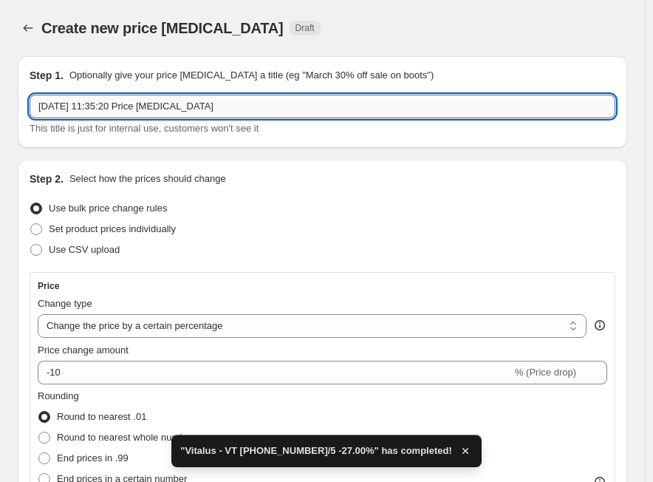
click at [100, 104] on input "[DATE] 11:35:20 Price [MEDICAL_DATA]" at bounding box center [323, 107] width 586 height 24
paste input "Vitalus"
click at [146, 109] on input "Vitalus" at bounding box center [323, 107] width 586 height 24
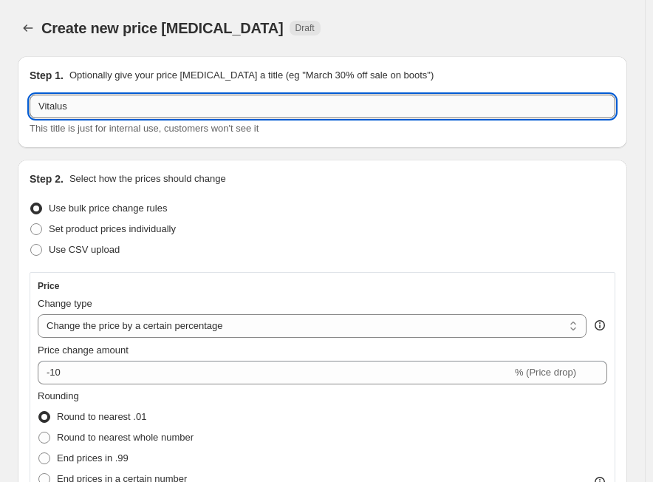
paste input "VT [PHONE_NUMBER]/5"
click at [200, 105] on input "Vitalus VT [PHONE_NUMBER]/5" at bounding box center [323, 107] width 586 height 24
paste input "33.00%"
type input "Vitalus VT [PHONE_NUMBER]/5 33.00%"
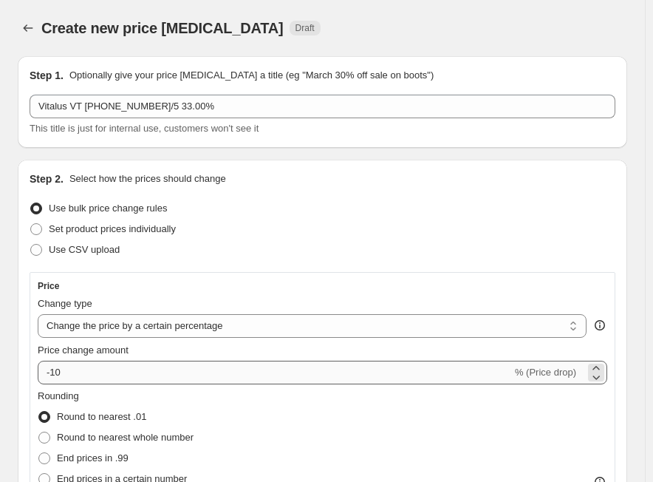
drag, startPoint x: 83, startPoint y: 328, endPoint x: 90, endPoint y: 362, distance: 34.8
click at [83, 328] on select "Change the price to a certain amount Change the price by a certain amount Chang…" at bounding box center [312, 326] width 549 height 24
select select "margin"
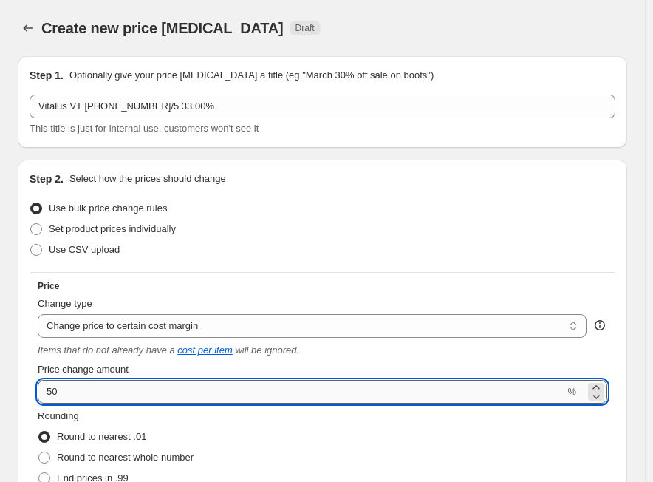
click at [87, 387] on input "50" at bounding box center [301, 392] width 527 height 24
paste input "33.0"
type input "33.00"
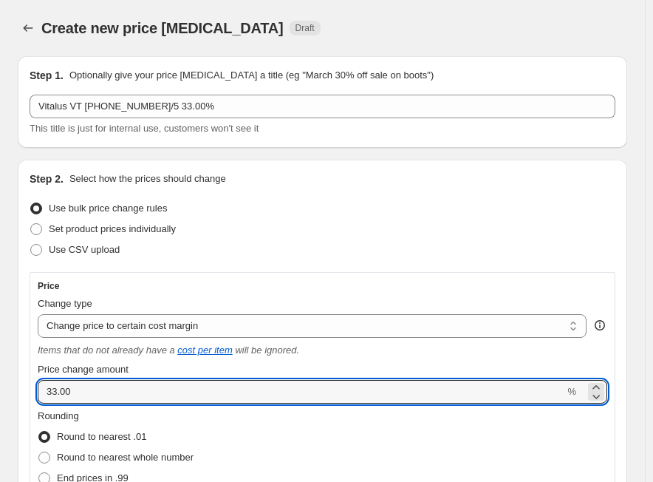
select select "margin"
type input "33"
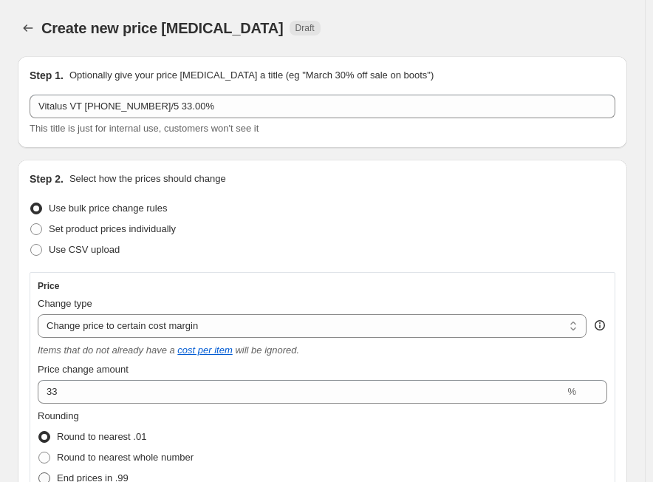
click at [78, 468] on label "End prices in .99" at bounding box center [83, 478] width 91 height 21
click at [39, 472] on input "End prices in .99" at bounding box center [38, 472] width 1 height 1
radio input "true"
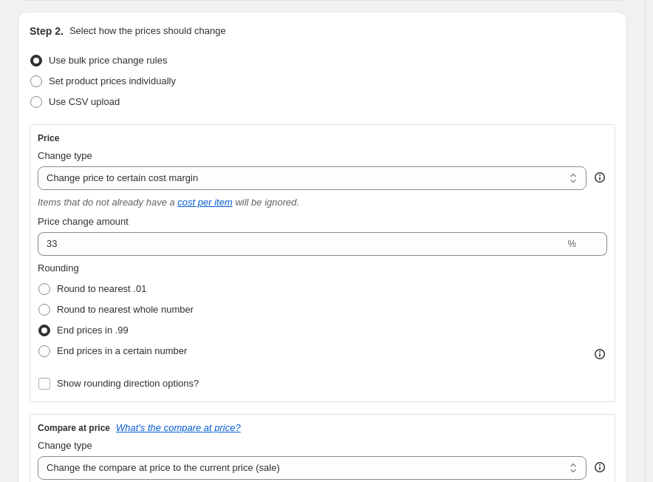
scroll to position [222, 0]
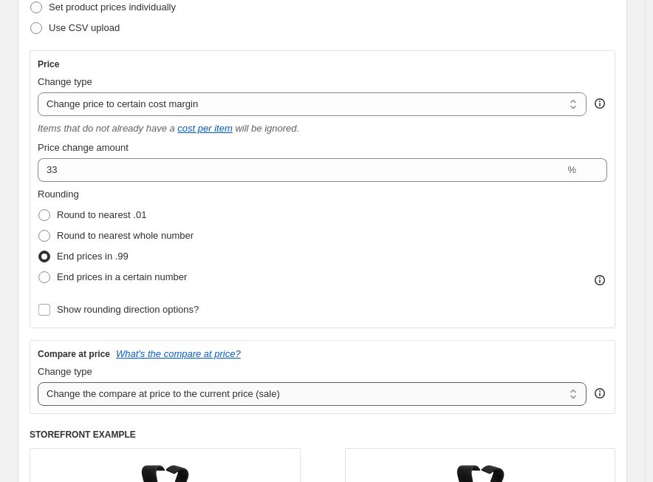
drag, startPoint x: 78, startPoint y: 389, endPoint x: 92, endPoint y: 383, distance: 15.2
click at [78, 389] on select "Change the compare at price to the current price (sale) Change the compare at p…" at bounding box center [312, 394] width 549 height 24
select select "no_change"
click at [38, 382] on select "Change the compare at price to the current price (sale) Change the compare at p…" at bounding box center [312, 394] width 549 height 24
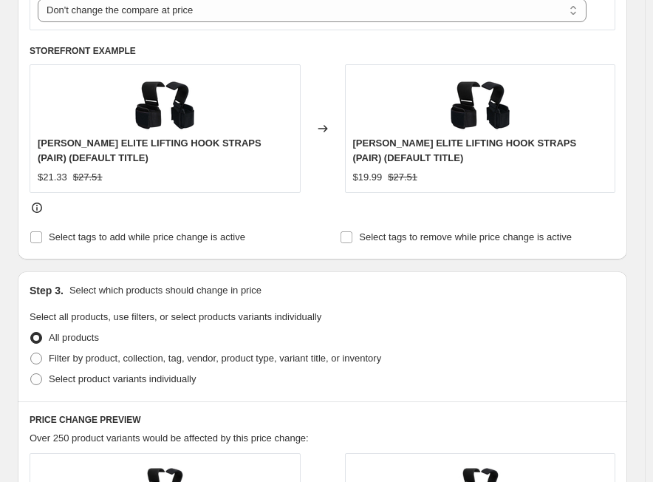
scroll to position [665, 0]
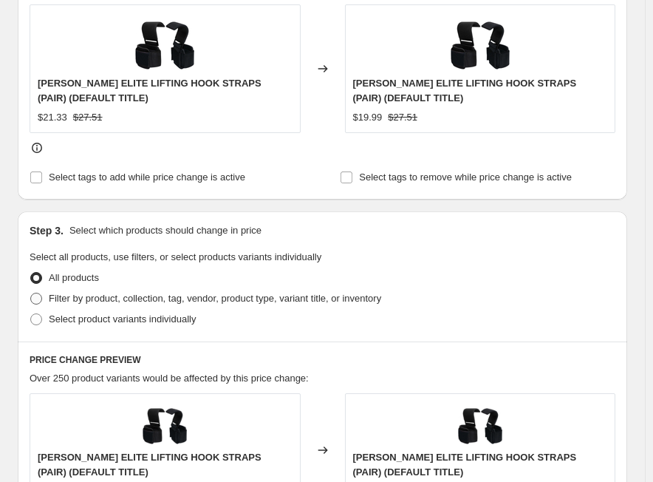
click at [178, 299] on span "Filter by product, collection, tag, vendor, product type, variant title, or inv…" at bounding box center [215, 298] width 333 height 11
click at [31, 293] on input "Filter by product, collection, tag, vendor, product type, variant title, or inv…" at bounding box center [30, 293] width 1 height 1
radio input "true"
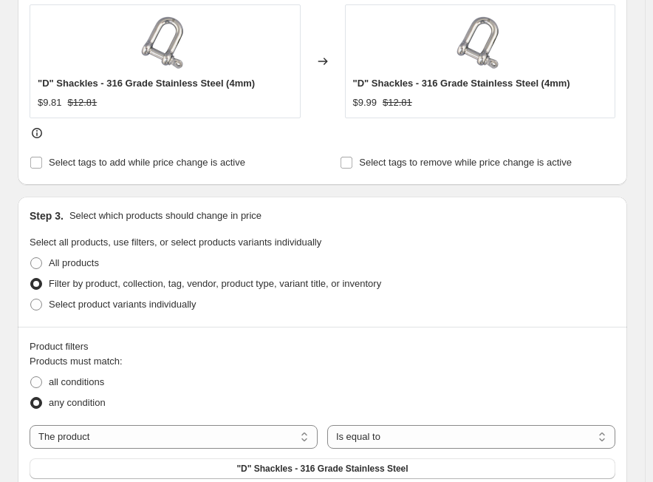
drag, startPoint x: 96, startPoint y: 387, endPoint x: 133, endPoint y: 373, distance: 39.5
click at [96, 386] on span "all conditions" at bounding box center [76, 381] width 55 height 11
click at [31, 377] on input "all conditions" at bounding box center [30, 376] width 1 height 1
radio input "true"
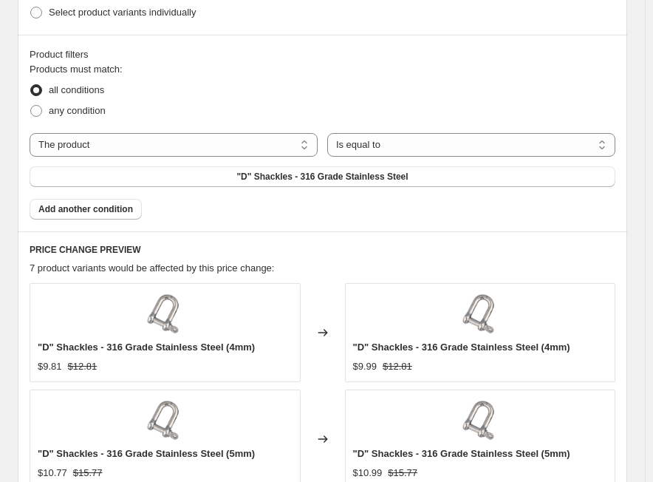
scroll to position [961, 0]
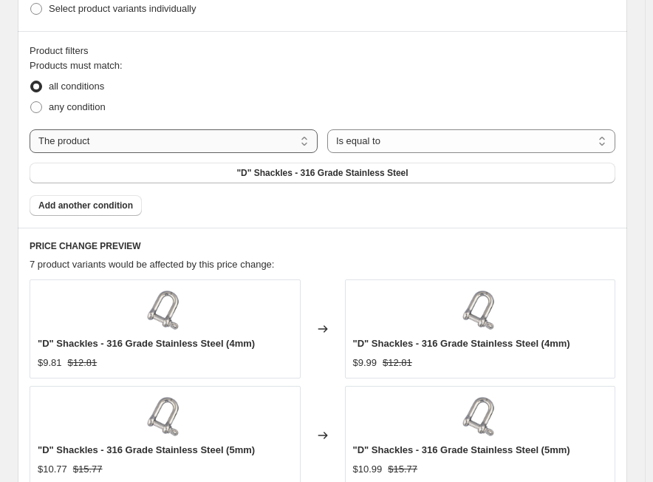
click at [241, 135] on select "The product The product's collection The product's tag The product's vendor The…" at bounding box center [174, 141] width 288 height 24
select select "tag"
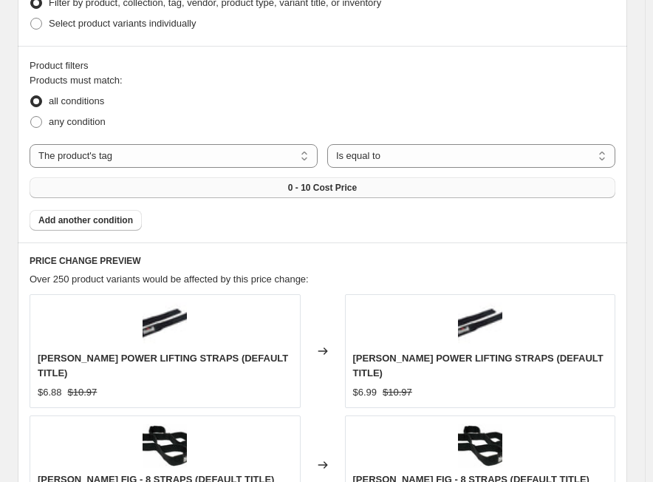
click at [336, 180] on button "0 - 10 Cost Price" at bounding box center [323, 187] width 586 height 21
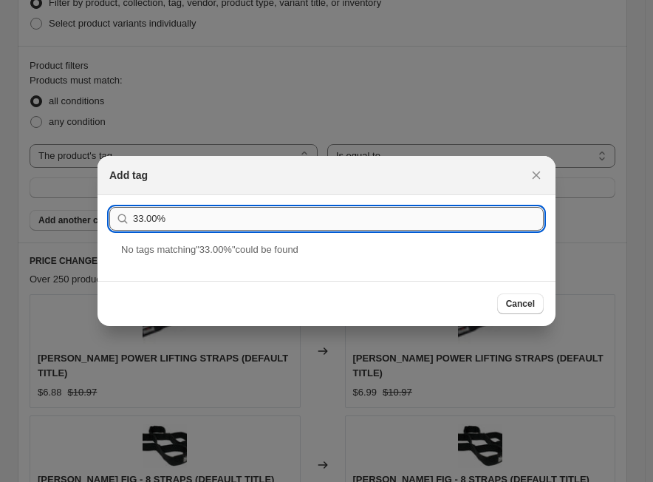
click at [337, 223] on input "33.00%" at bounding box center [338, 219] width 411 height 24
paste input "VT [PHONE_NUMBER]/5"
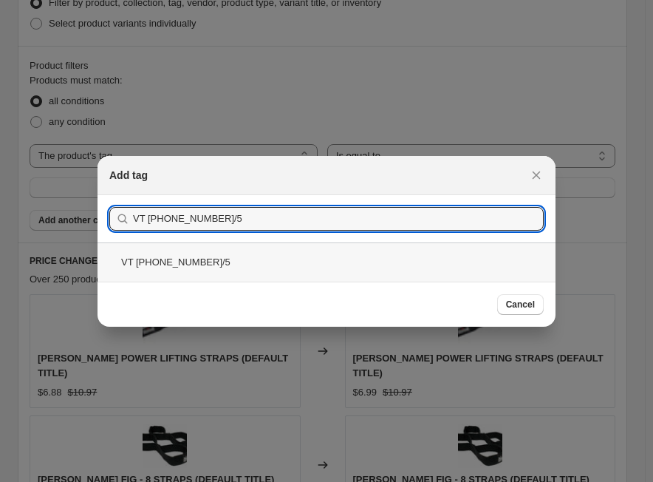
type input "VT [PHONE_NUMBER]/5"
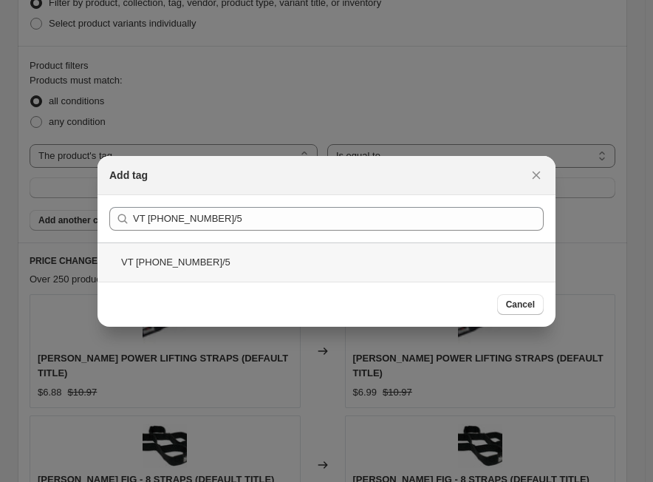
drag, startPoint x: 213, startPoint y: 251, endPoint x: 351, endPoint y: 271, distance: 139.6
click at [212, 251] on div "VT [PHONE_NUMBER]/5" at bounding box center [327, 261] width 458 height 39
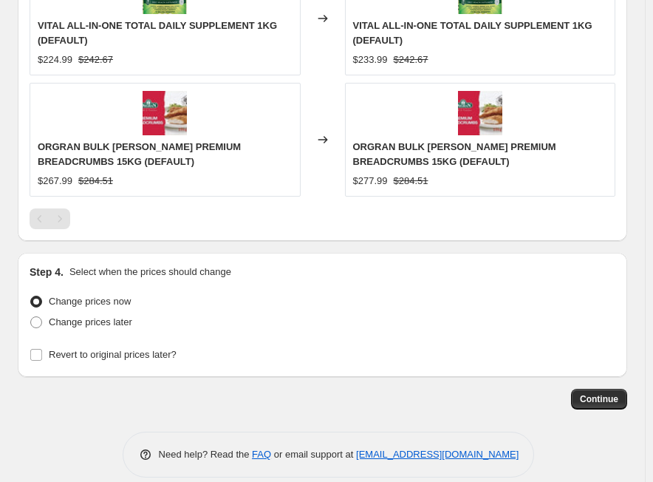
scroll to position [1311, 0]
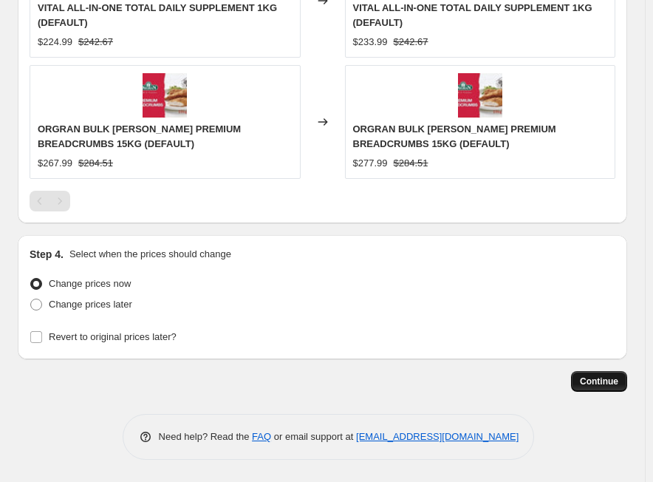
click at [592, 378] on span "Continue" at bounding box center [599, 382] width 38 height 12
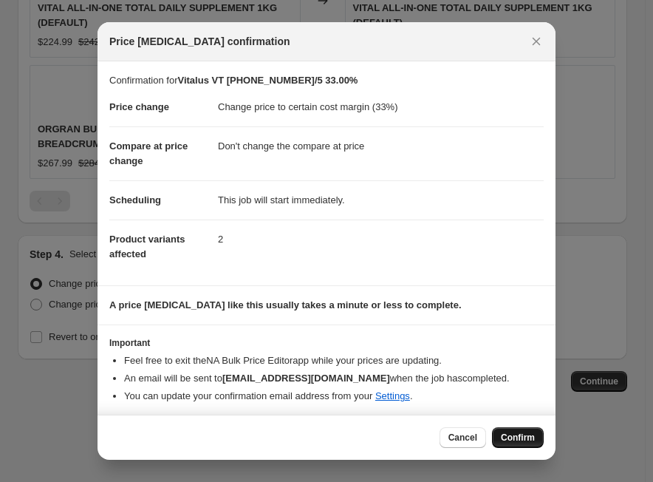
click at [520, 432] on span "Confirm" at bounding box center [518, 438] width 34 height 12
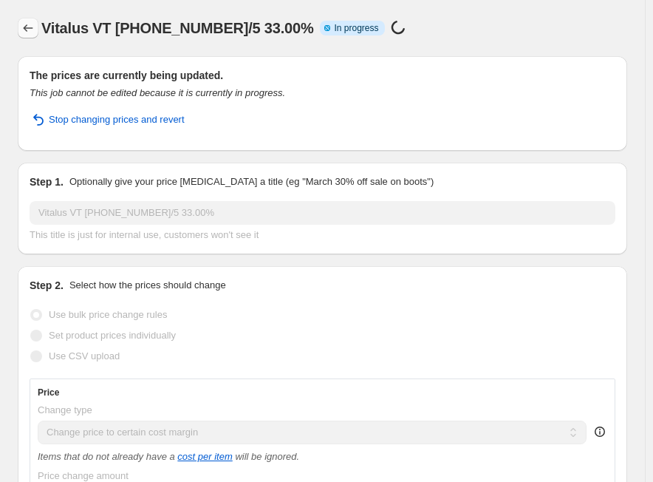
click at [27, 21] on button "Price change jobs" at bounding box center [28, 28] width 21 height 21
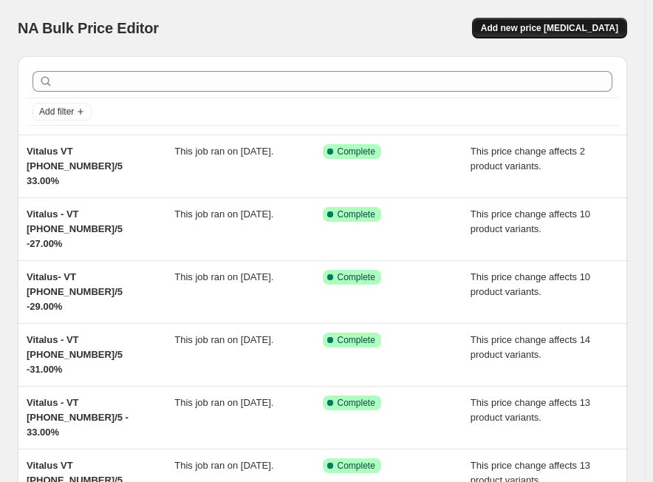
click at [535, 31] on span "Add new price [MEDICAL_DATA]" at bounding box center [549, 28] width 137 height 12
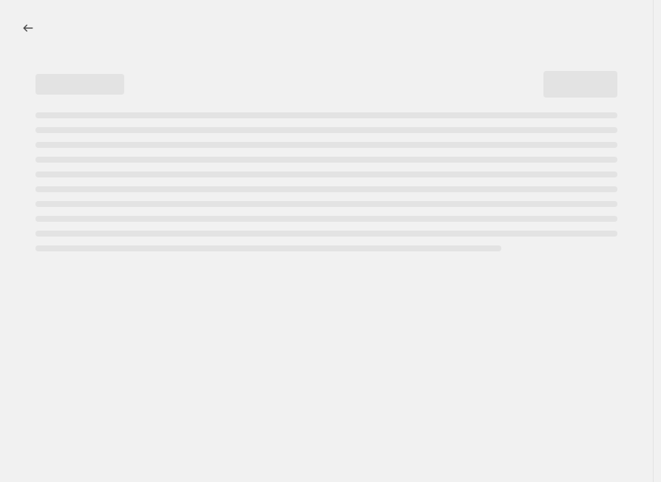
select select "percentage"
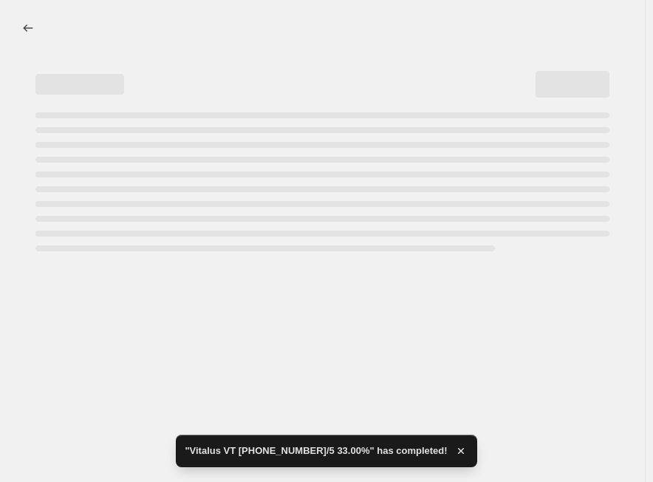
select select "percentage"
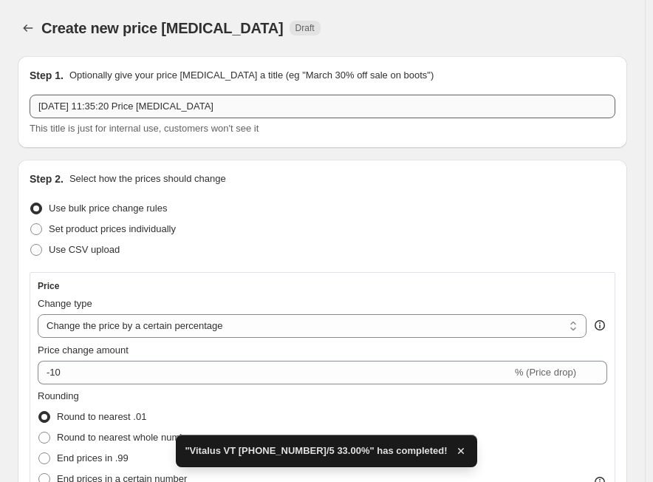
drag, startPoint x: 366, startPoint y: 61, endPoint x: 348, endPoint y: 101, distance: 44.4
click at [366, 61] on div "Step 1. Optionally give your price change job a title (eg "March 30% off sale o…" at bounding box center [323, 102] width 610 height 92
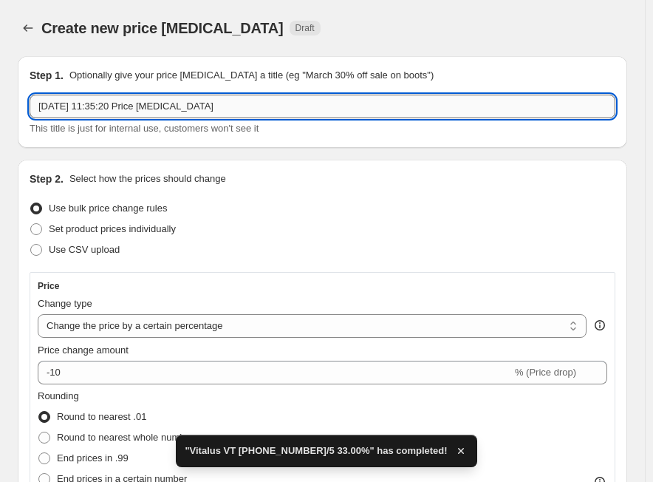
click at [347, 103] on input "[DATE] 11:35:20 Price [MEDICAL_DATA]" at bounding box center [323, 107] width 586 height 24
paste input "Vitalus"
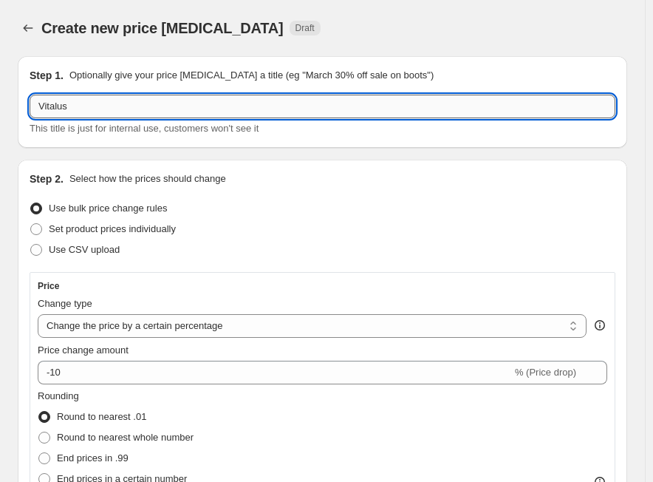
click at [288, 106] on input "Vitalus" at bounding box center [323, 107] width 586 height 24
paste input "VT 151-200-2/5"
click at [285, 118] on input "Vitalus - VT 151-200-2/5" at bounding box center [323, 107] width 586 height 24
paste input "31.00%"
type input "Vitalus - VT 151-200-2/5 31.00%"
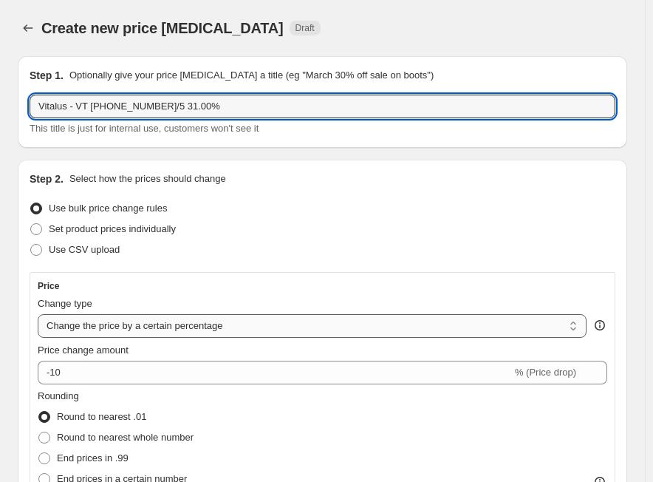
click at [123, 333] on select "Change the price to a certain amount Change the price by a certain amount Chang…" at bounding box center [312, 326] width 549 height 24
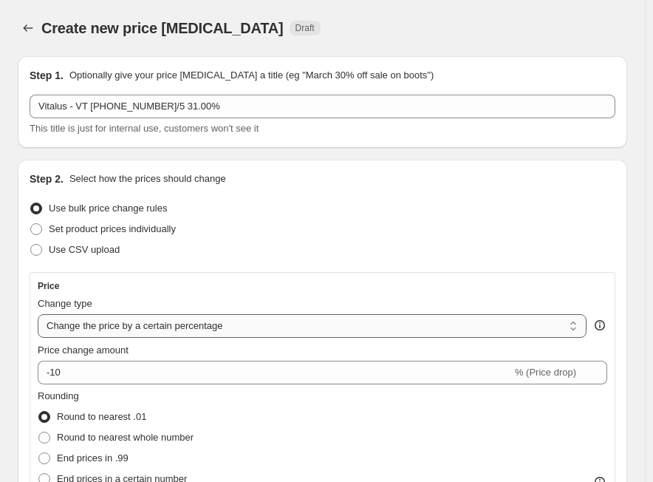
select select "margin"
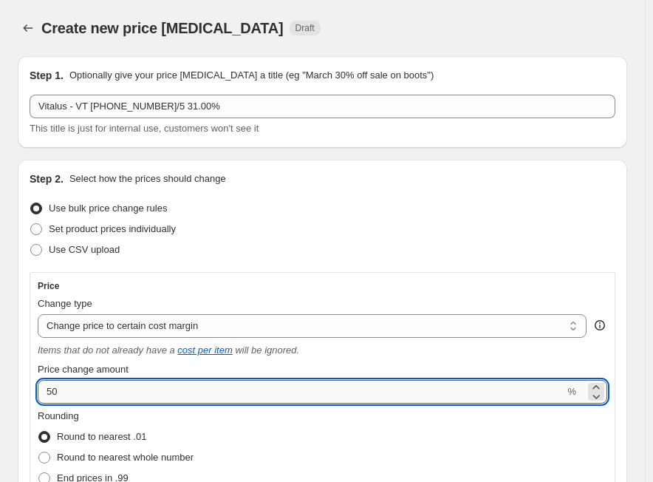
click at [115, 393] on input "50" at bounding box center [301, 392] width 527 height 24
paste input "31.0"
type input "31"
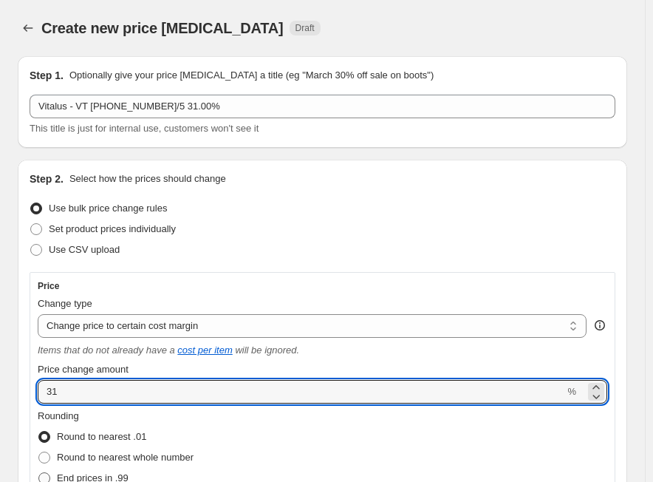
click at [105, 476] on span "End prices in .99" at bounding box center [93, 477] width 72 height 11
click at [39, 473] on input "End prices in .99" at bounding box center [38, 472] width 1 height 1
radio input "true"
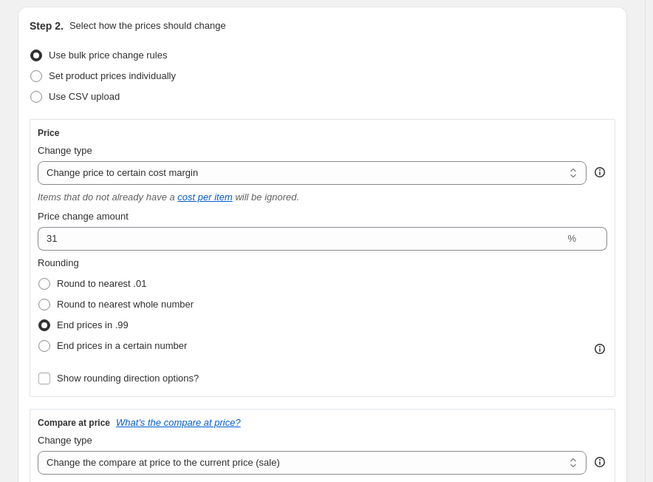
scroll to position [296, 0]
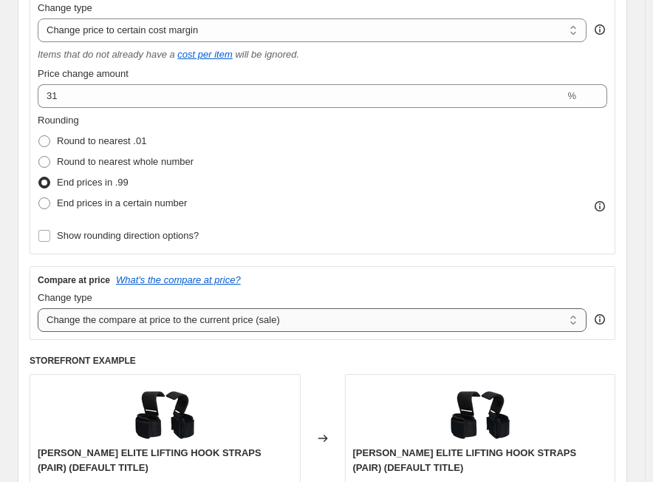
click at [183, 322] on select "Change the compare at price to the current price (sale) Change the compare at p…" at bounding box center [312, 320] width 549 height 24
select select "no_change"
click at [38, 308] on select "Change the compare at price to the current price (sale) Change the compare at p…" at bounding box center [312, 320] width 549 height 24
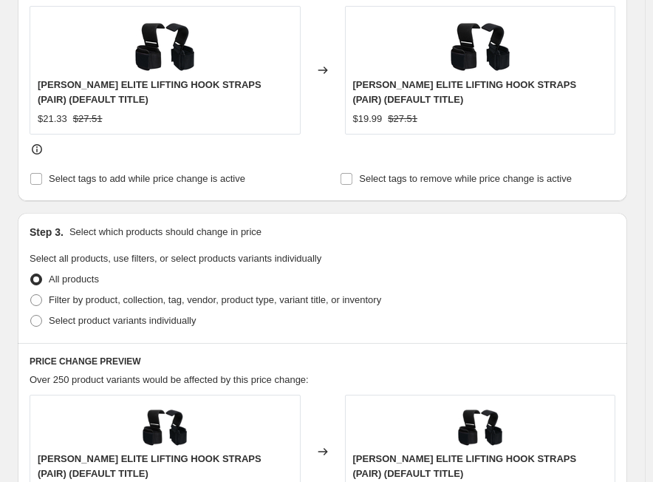
scroll to position [665, 0]
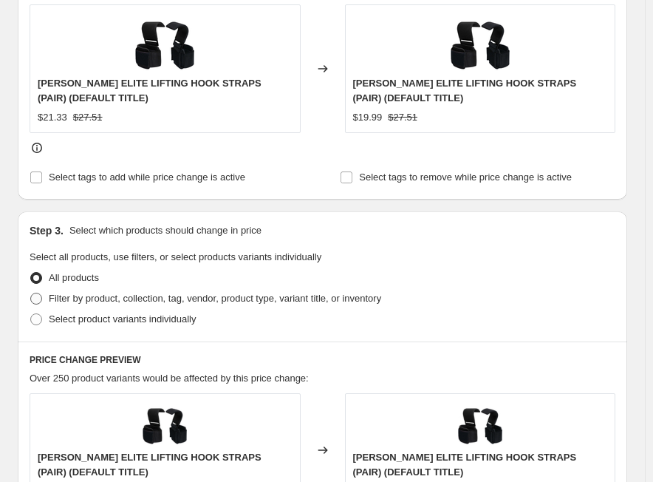
click at [202, 301] on span "Filter by product, collection, tag, vendor, product type, variant title, or inv…" at bounding box center [215, 298] width 333 height 11
click at [31, 293] on input "Filter by product, collection, tag, vendor, product type, variant title, or inv…" at bounding box center [30, 293] width 1 height 1
radio input "true"
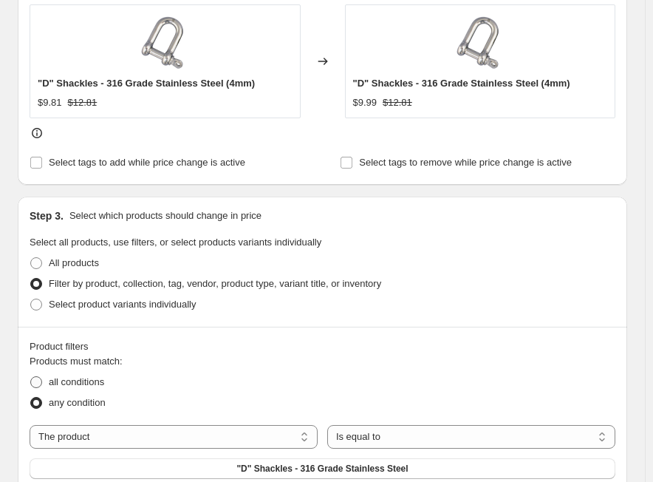
click at [100, 380] on span "all conditions" at bounding box center [76, 381] width 55 height 11
click at [31, 377] on input "all conditions" at bounding box center [30, 376] width 1 height 1
radio input "true"
click at [158, 437] on select "The product The product's collection The product's tag The product's vendor The…" at bounding box center [174, 437] width 288 height 24
select select "tag"
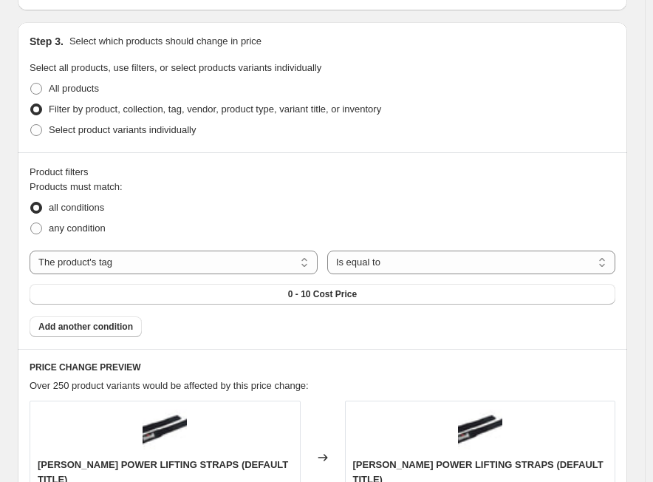
scroll to position [887, 0]
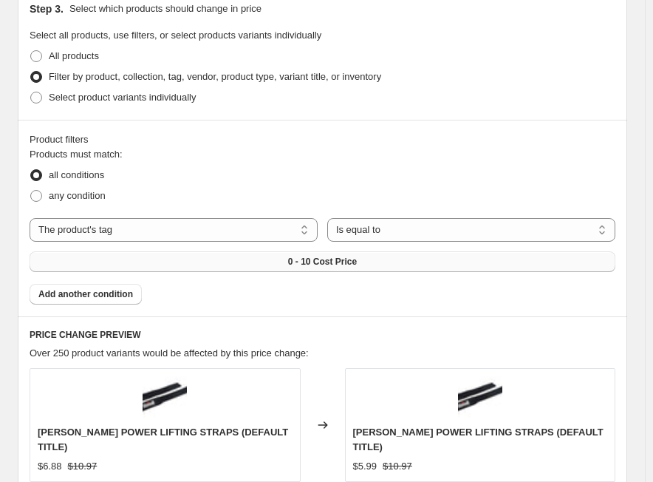
click at [327, 256] on span "0 - 10 Cost Price" at bounding box center [322, 262] width 69 height 12
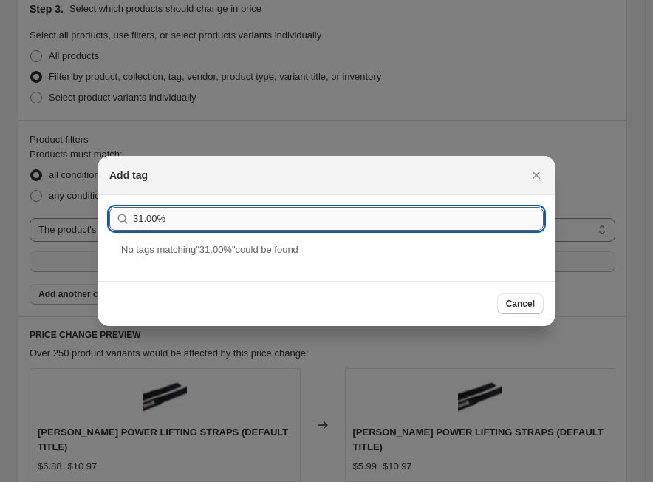
click at [393, 225] on input "31.00%" at bounding box center [338, 219] width 411 height 24
paste input "VT 151-200-2/5"
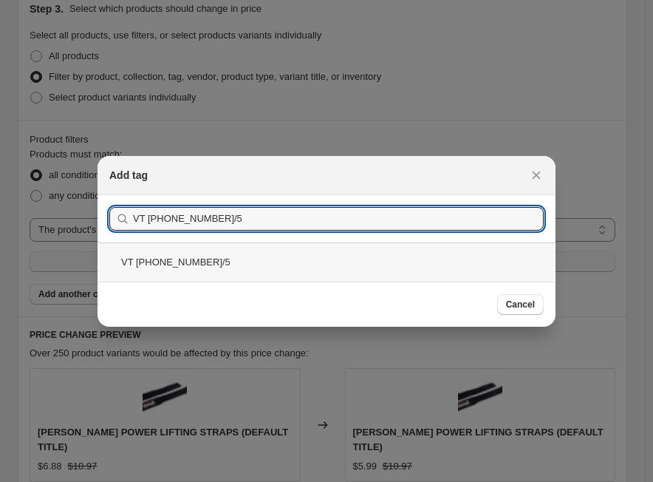
type input "VT 151-200-2/5"
click at [201, 259] on div "VT 151-200-2/5" at bounding box center [327, 261] width 458 height 39
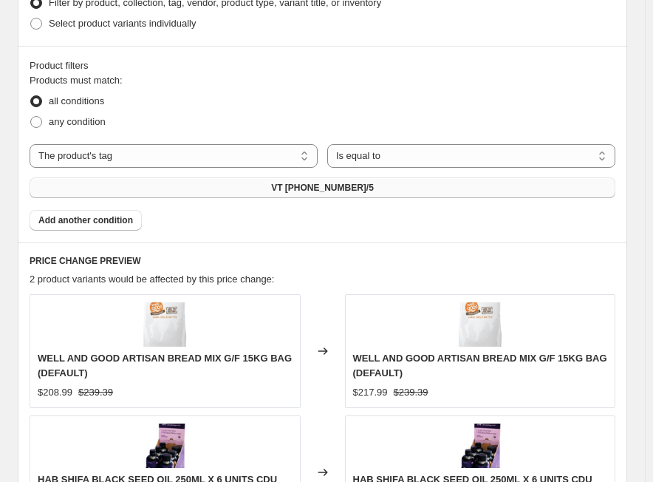
scroll to position [1257, 0]
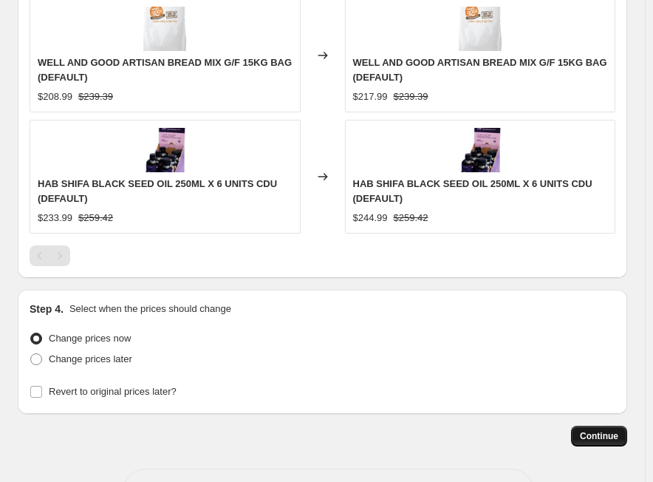
click at [602, 437] on span "Continue" at bounding box center [599, 436] width 38 height 12
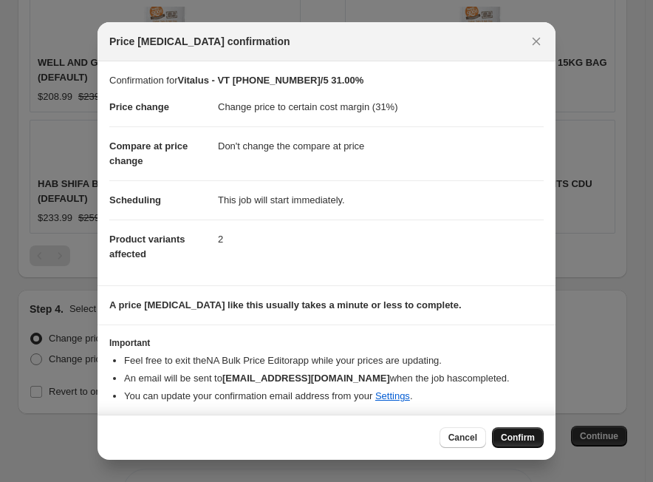
click at [529, 443] on span "Confirm" at bounding box center [518, 438] width 34 height 12
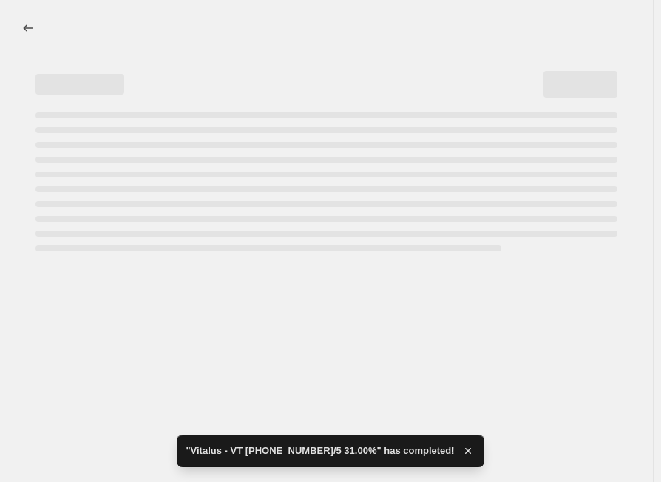
select select "margin"
select select "no_change"
select select "tag"
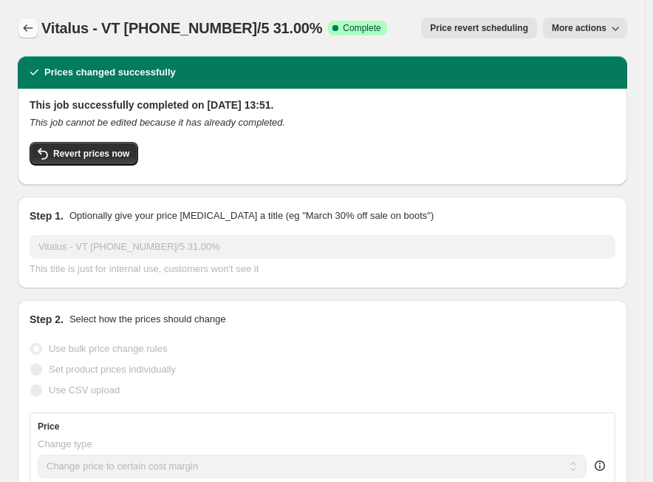
click at [29, 27] on icon "Price change jobs" at bounding box center [28, 28] width 15 height 15
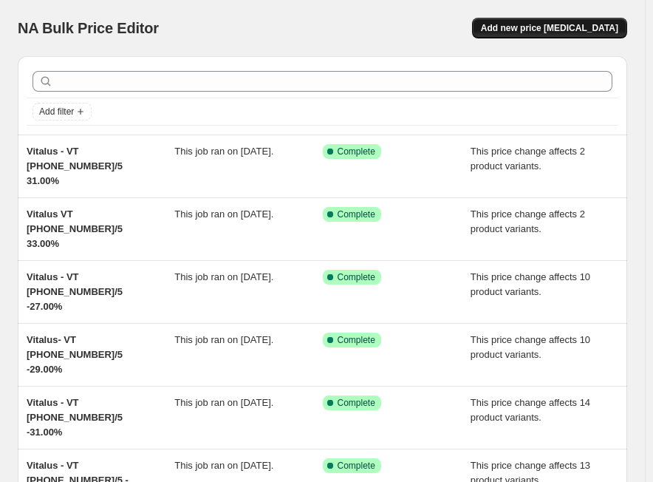
click at [538, 30] on span "Add new price [MEDICAL_DATA]" at bounding box center [549, 28] width 137 height 12
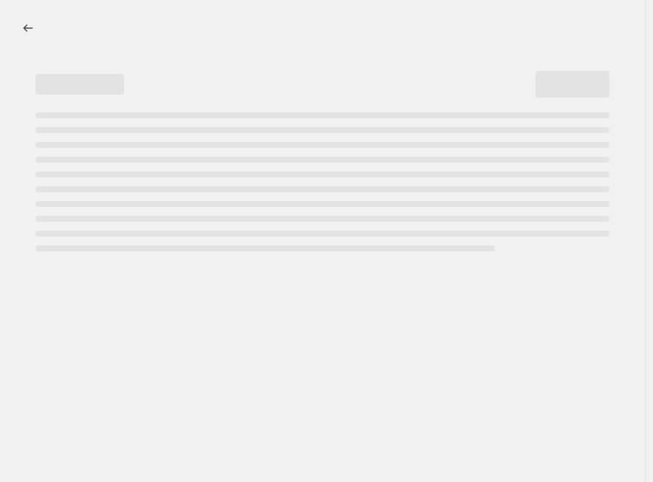
select select "percentage"
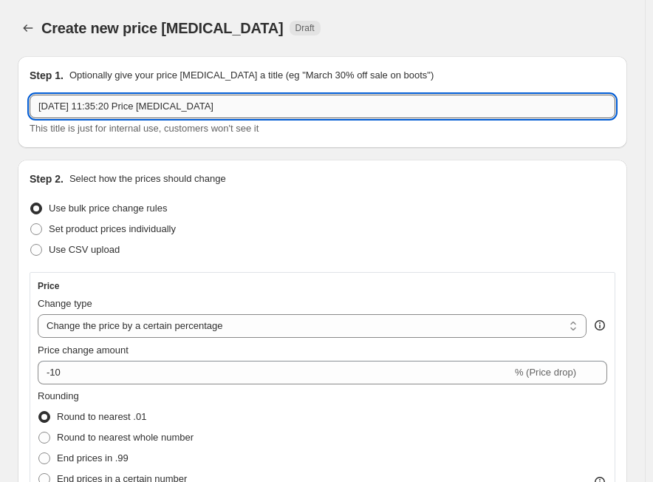
click at [315, 108] on input "[DATE] 11:35:20 Price [MEDICAL_DATA]" at bounding box center [323, 107] width 586 height 24
paste input "VT 151-200-3/5"
click at [192, 104] on input "VT 151-200-3/5" at bounding box center [323, 107] width 586 height 24
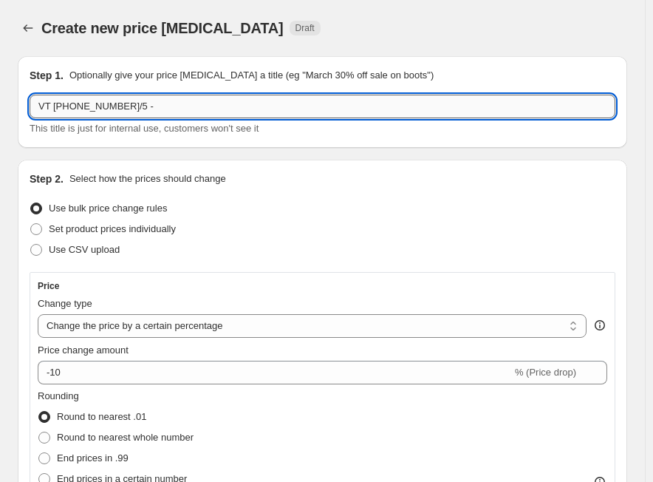
paste input "29.00%"
click at [39, 105] on input "VT 151-200-3/5 - 29.00%" at bounding box center [323, 107] width 586 height 24
paste input "Vitalus"
type input "Vitalus VT 151-200-3/5 - 29.00%"
click at [183, 330] on select "Change the price to a certain amount Change the price by a certain amount Chang…" at bounding box center [312, 326] width 549 height 24
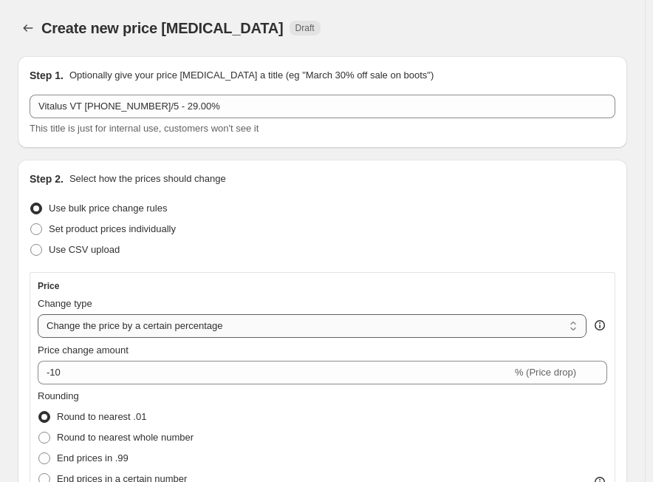
select select "margin"
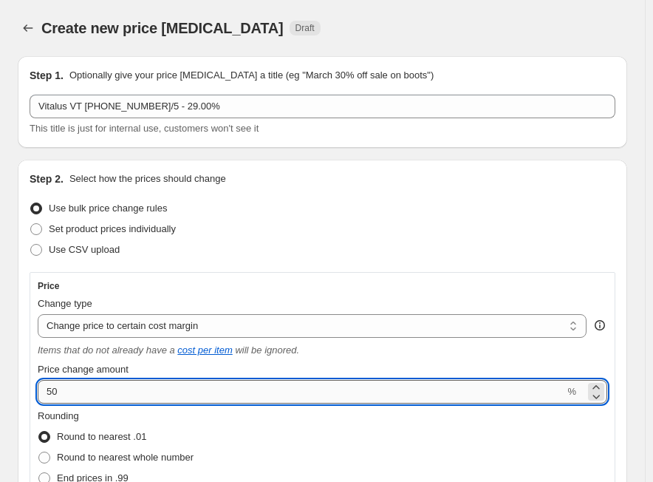
click at [134, 398] on input "50" at bounding box center [301, 392] width 527 height 24
click at [187, 383] on input "50" at bounding box center [301, 392] width 527 height 24
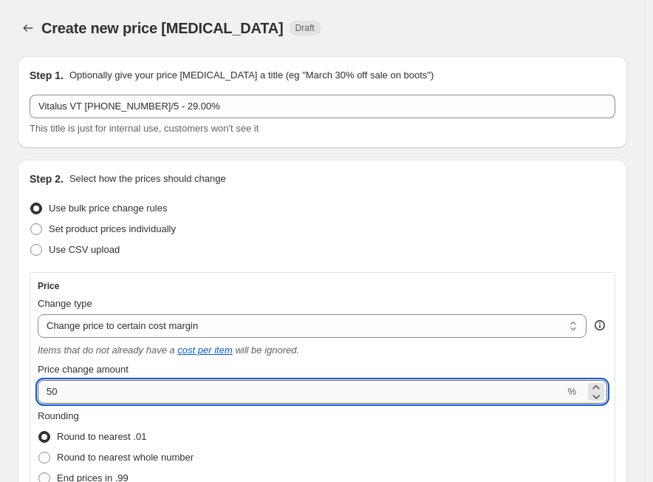
paste input "29.0"
type input "29"
click at [129, 478] on span "End prices in .99" at bounding box center [93, 477] width 72 height 11
click at [39, 473] on input "End prices in .99" at bounding box center [38, 472] width 1 height 1
radio input "true"
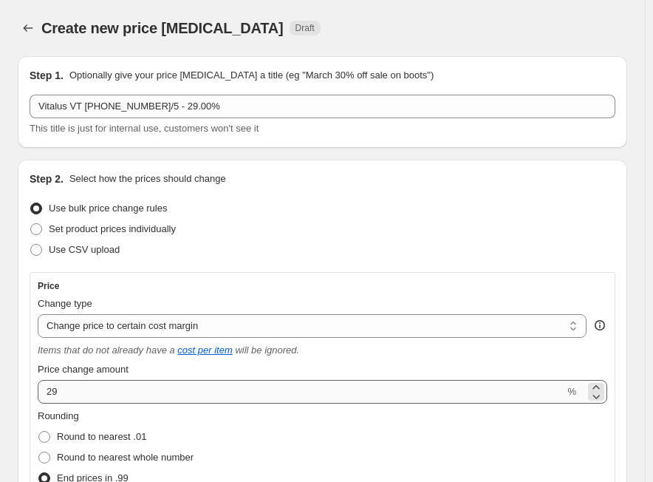
scroll to position [222, 0]
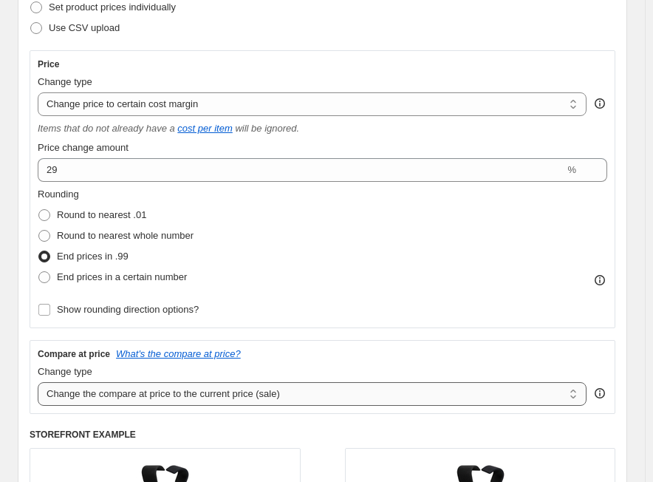
click at [126, 388] on select "Change the compare at price to the current price (sale) Change the compare at p…" at bounding box center [312, 394] width 549 height 24
select select "no_change"
click at [38, 382] on select "Change the compare at price to the current price (sale) Change the compare at p…" at bounding box center [312, 394] width 549 height 24
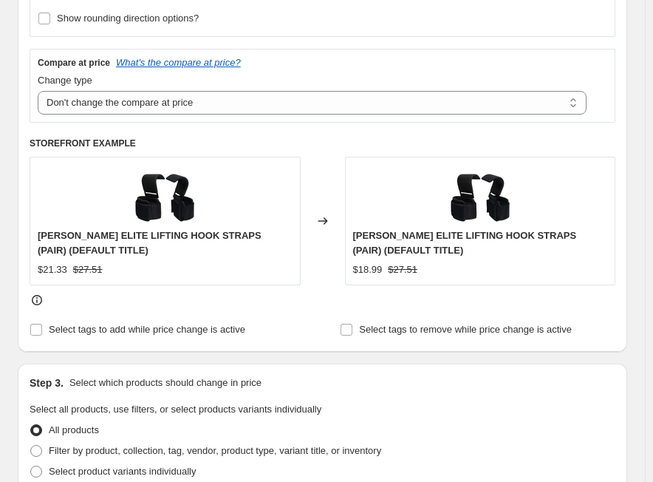
scroll to position [517, 0]
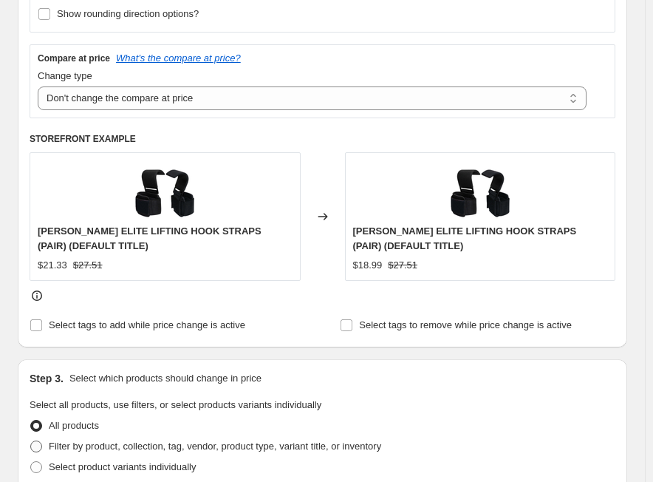
click at [83, 441] on span "Filter by product, collection, tag, vendor, product type, variant title, or inv…" at bounding box center [215, 446] width 333 height 11
click at [31, 441] on input "Filter by product, collection, tag, vendor, product type, variant title, or inv…" at bounding box center [30, 441] width 1 height 1
radio input "true"
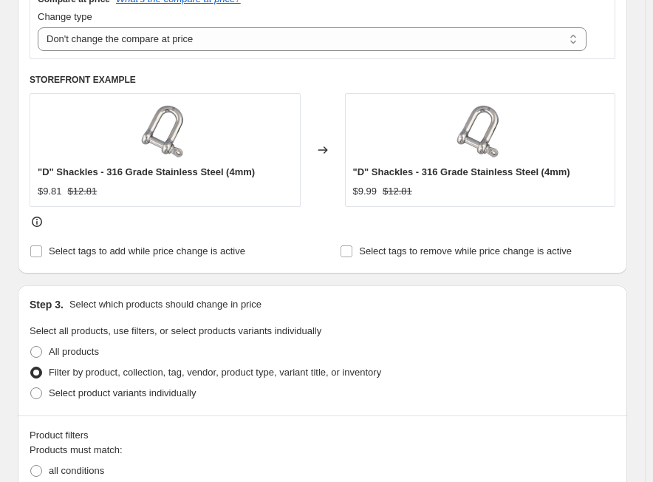
scroll to position [739, 0]
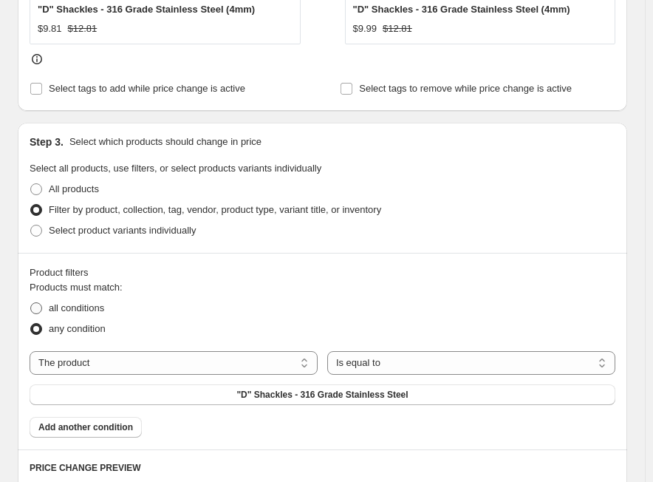
click at [67, 301] on span "all conditions" at bounding box center [76, 308] width 55 height 15
click at [31, 302] on input "all conditions" at bounding box center [30, 302] width 1 height 1
radio input "true"
click at [225, 373] on select "The product The product's collection The product's tag The product's vendor The…" at bounding box center [174, 363] width 288 height 24
select select "tag"
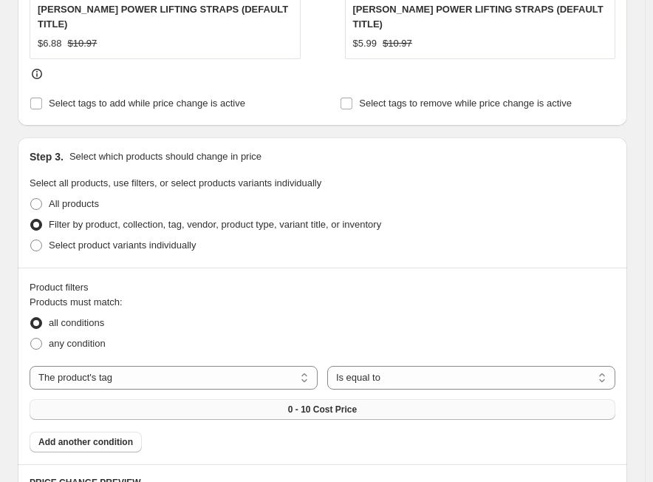
click at [285, 399] on button "0 - 10 Cost Price" at bounding box center [323, 409] width 586 height 21
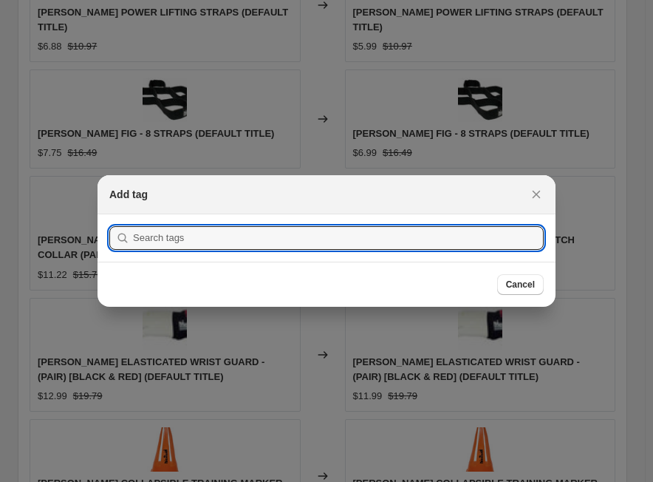
scroll to position [0, 0]
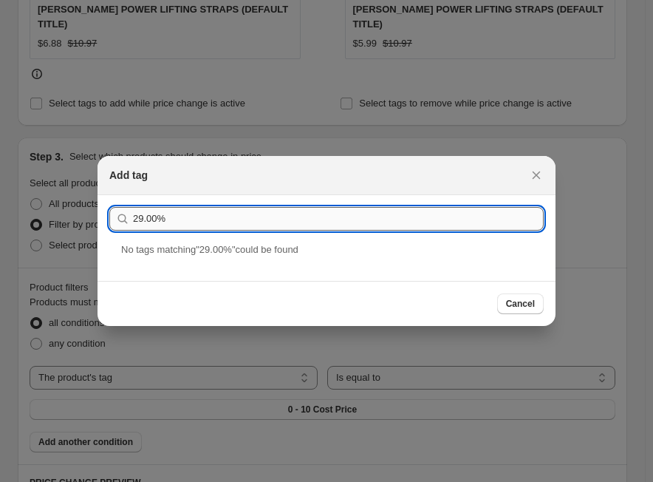
click at [207, 224] on input "29.00%" at bounding box center [338, 219] width 411 height 24
paste input "VT 151-200-3/5"
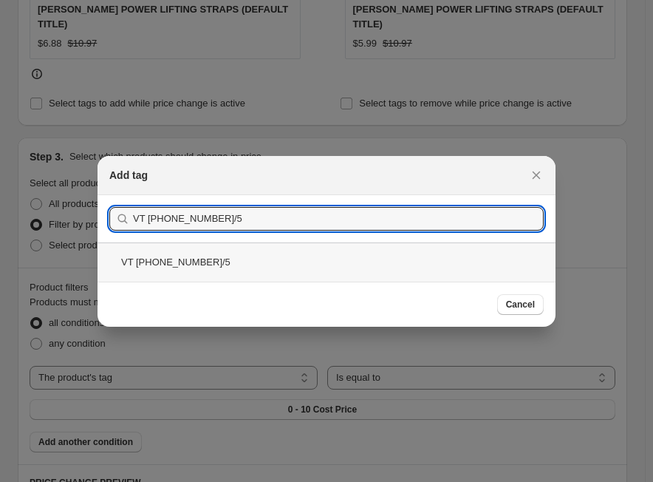
type input "VT 151-200-3/5"
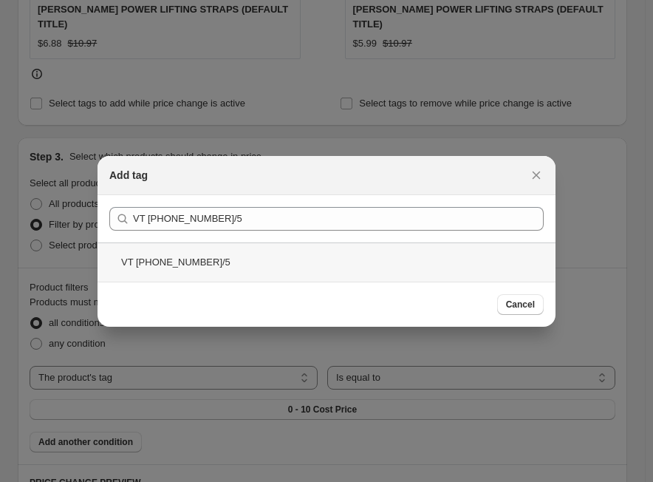
click at [183, 262] on div "VT 151-200-3/5" at bounding box center [327, 261] width 458 height 39
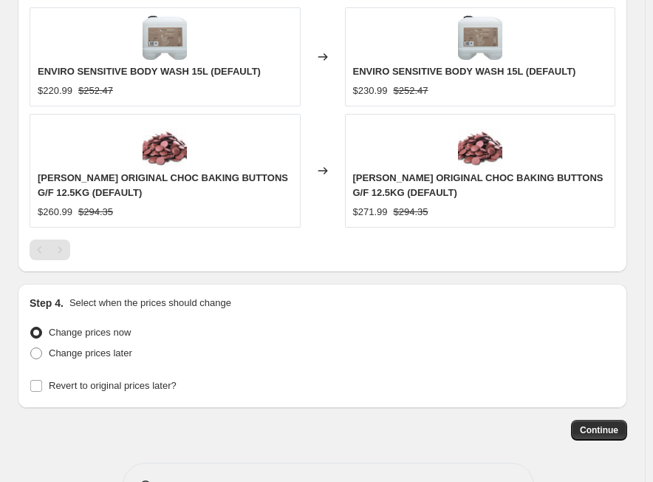
scroll to position [1282, 0]
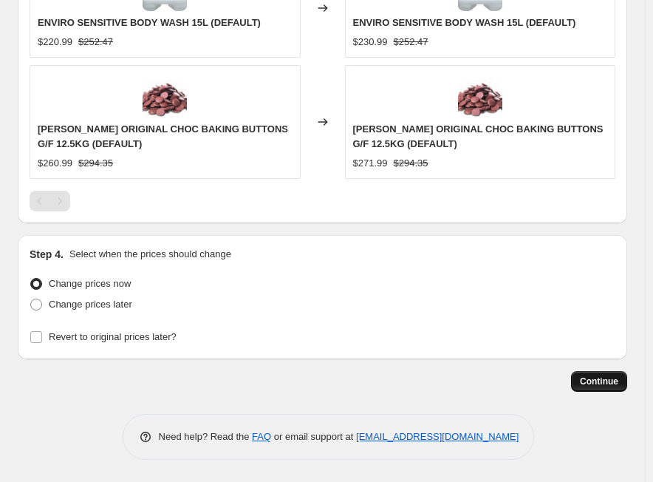
click at [605, 387] on span "Continue" at bounding box center [599, 382] width 38 height 12
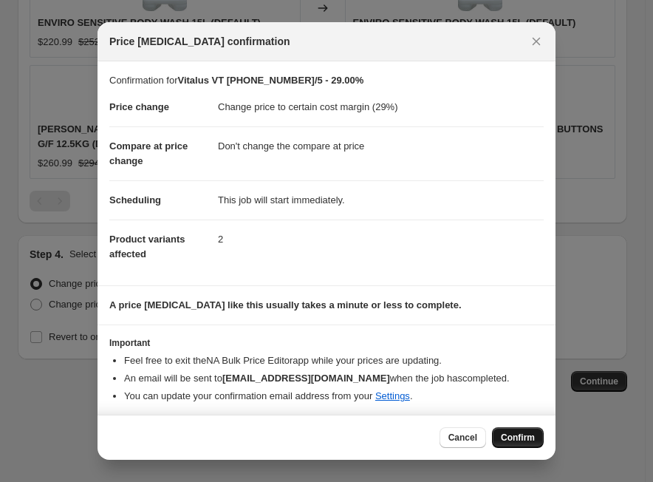
click at [533, 441] on span "Confirm" at bounding box center [518, 438] width 34 height 12
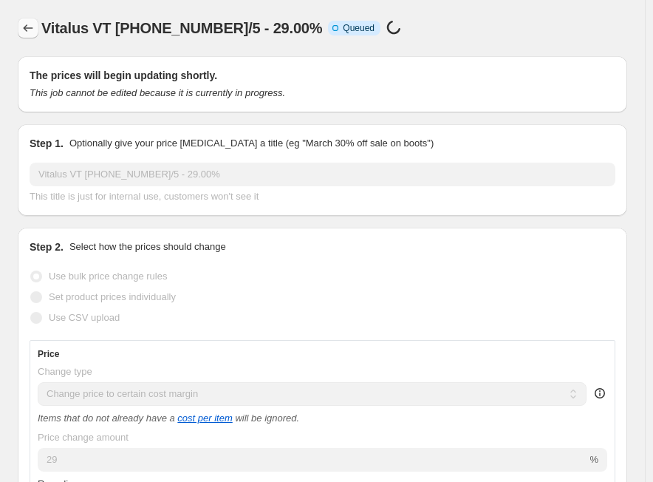
click at [33, 28] on icon "Price change jobs" at bounding box center [28, 28] width 15 height 15
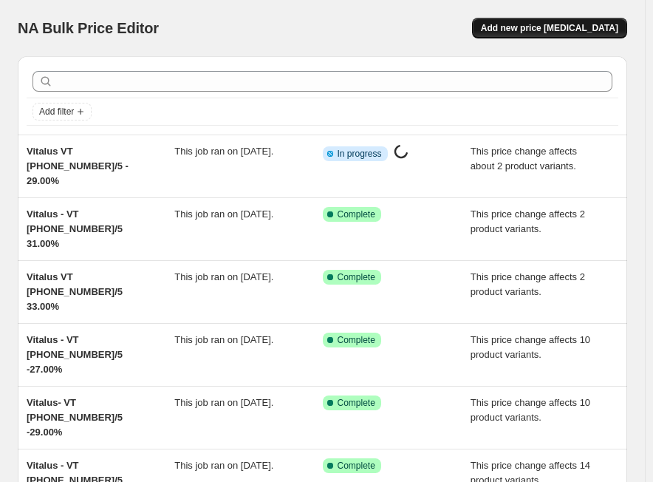
click at [568, 25] on span "Add new price [MEDICAL_DATA]" at bounding box center [549, 28] width 137 height 12
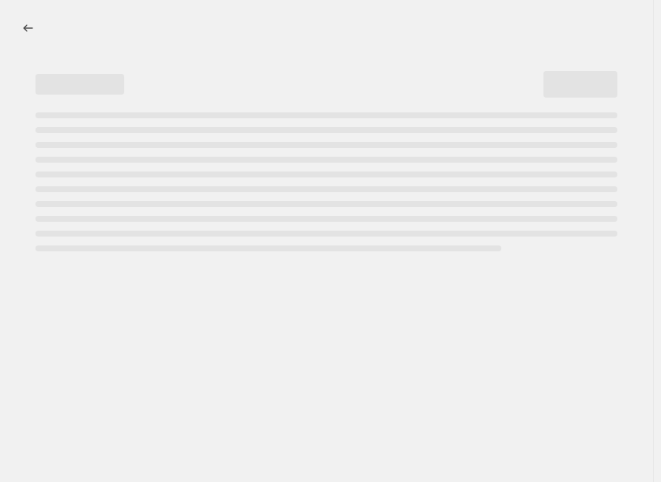
select select "percentage"
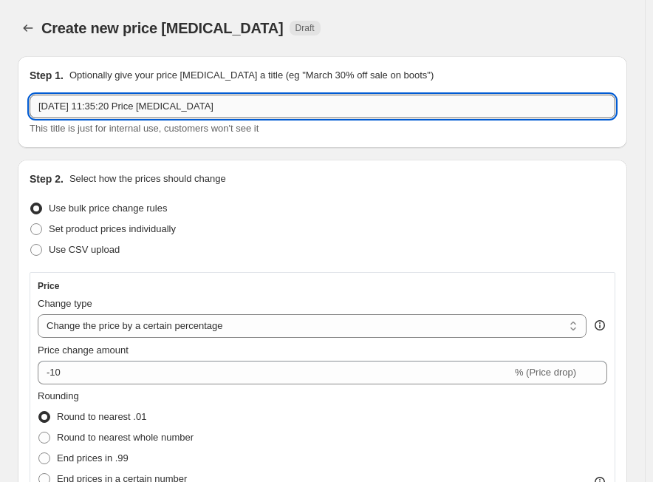
click at [356, 103] on input "[DATE] 11:35:20 Price [MEDICAL_DATA]" at bounding box center [323, 107] width 586 height 24
paste input "Vitalus"
type input "Vitalus"
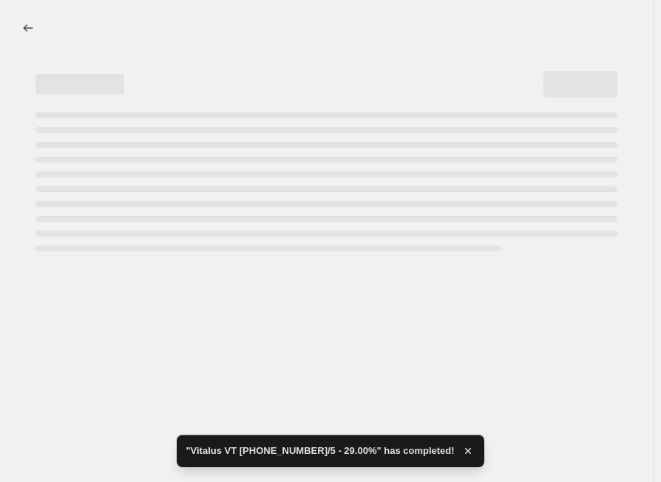
select select "percentage"
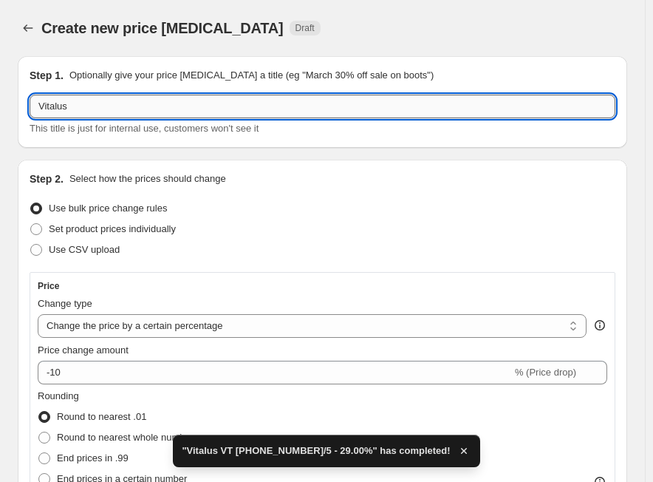
click at [168, 104] on input "Vitalus" at bounding box center [323, 107] width 586 height 24
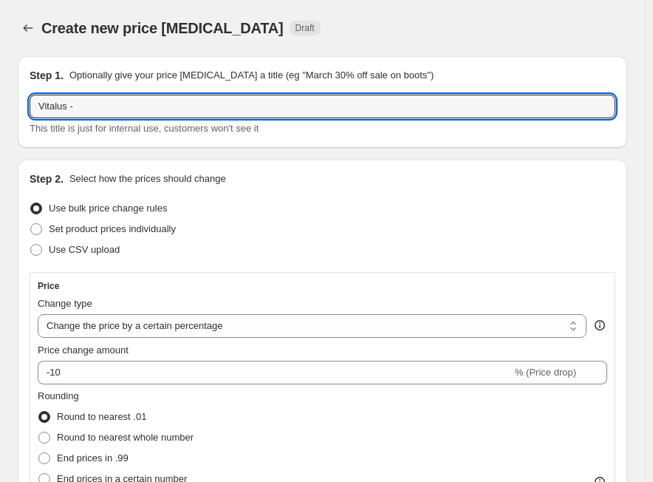
paste input "VT 151-200-4/5"
click at [184, 106] on input "Vitalus - VT 151-200-4/5" at bounding box center [323, 107] width 586 height 24
paste input "27.00%"
type input "Vitalus - VT 151-200-4/5 - 27.00%"
click at [89, 322] on select "Change the price to a certain amount Change the price by a certain amount Chang…" at bounding box center [312, 326] width 549 height 24
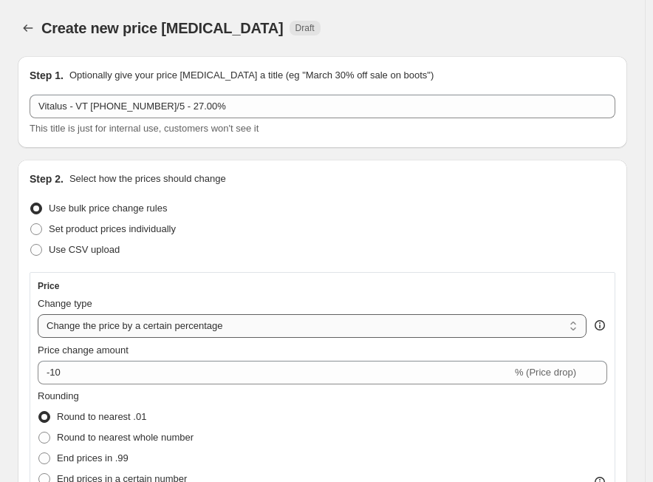
select select "margin"
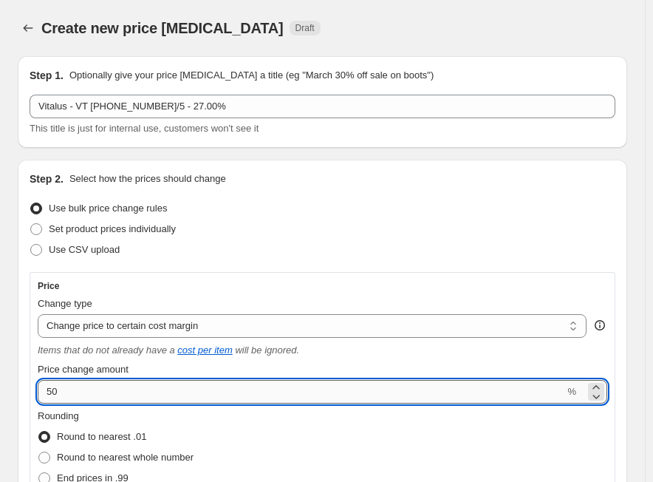
click at [92, 398] on input "50" at bounding box center [301, 392] width 527 height 24
paste input "27.0"
type input "27"
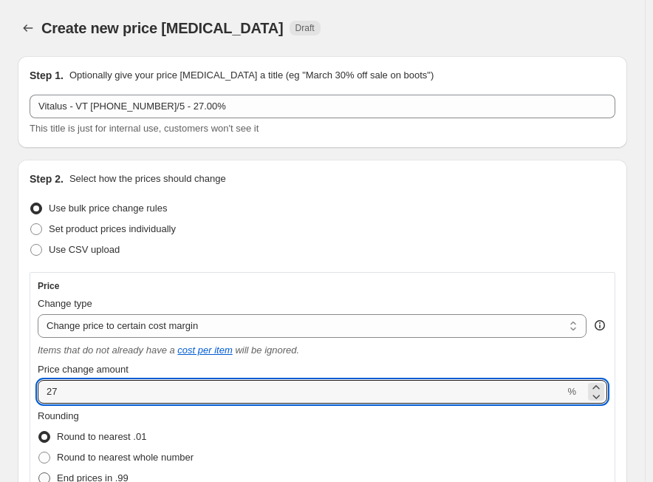
click at [125, 474] on span "End prices in .99" at bounding box center [93, 477] width 72 height 11
click at [39, 473] on input "End prices in .99" at bounding box center [38, 472] width 1 height 1
radio input "true"
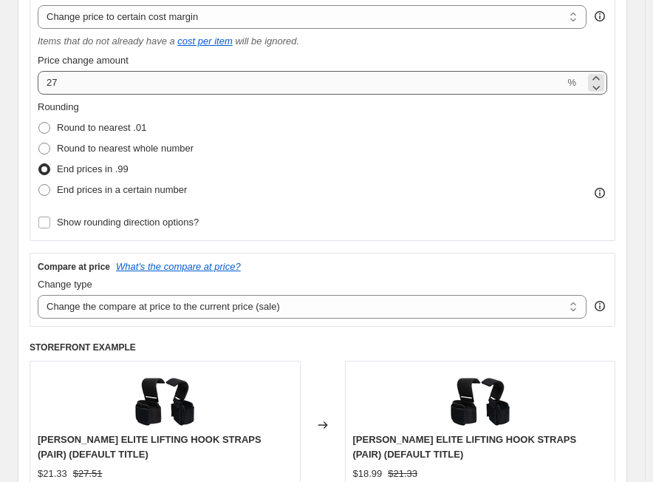
scroll to position [444, 0]
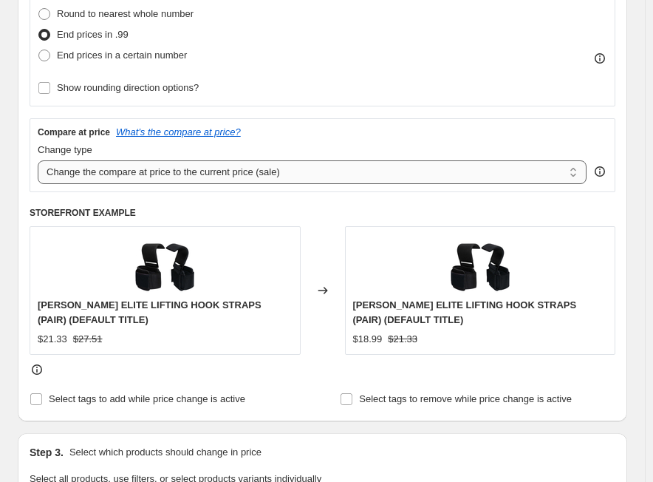
click at [145, 183] on select "Change the compare at price to the current price (sale) Change the compare at p…" at bounding box center [312, 172] width 549 height 24
select select "no_change"
click at [38, 160] on select "Change the compare at price to the current price (sale) Change the compare at p…" at bounding box center [312, 172] width 549 height 24
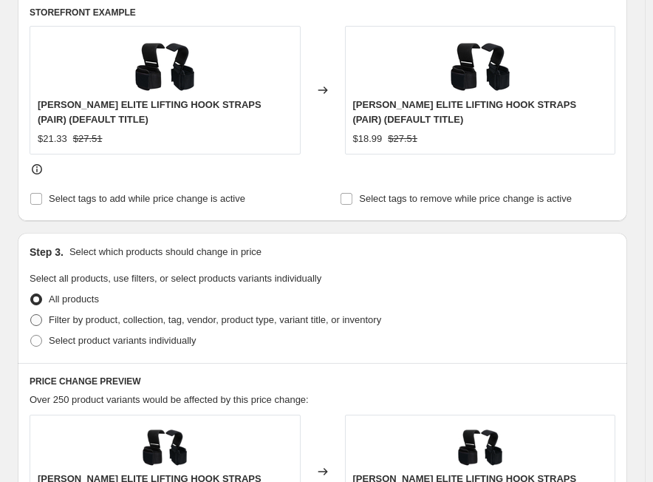
scroll to position [665, 0]
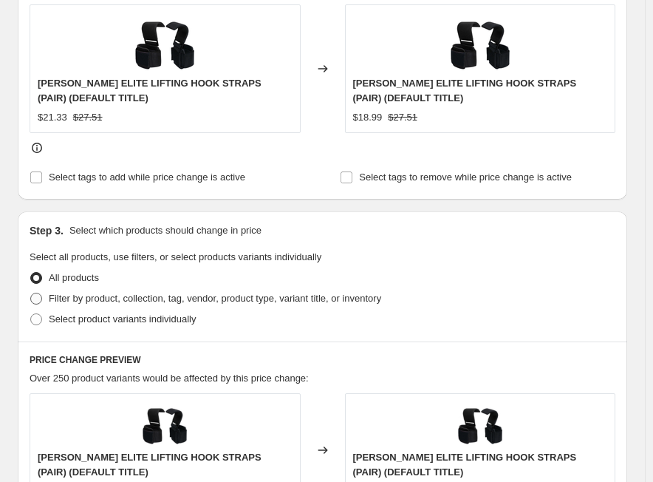
click at [68, 299] on span "Filter by product, collection, tag, vendor, product type, variant title, or inv…" at bounding box center [215, 298] width 333 height 11
click at [31, 293] on input "Filter by product, collection, tag, vendor, product type, variant title, or inv…" at bounding box center [30, 293] width 1 height 1
radio input "true"
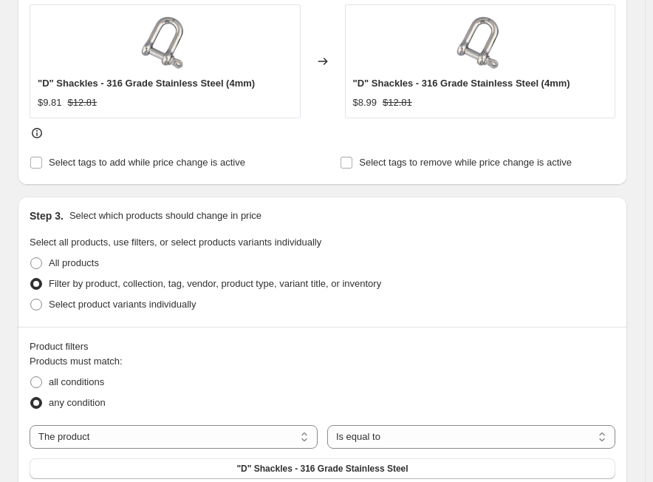
scroll to position [739, 0]
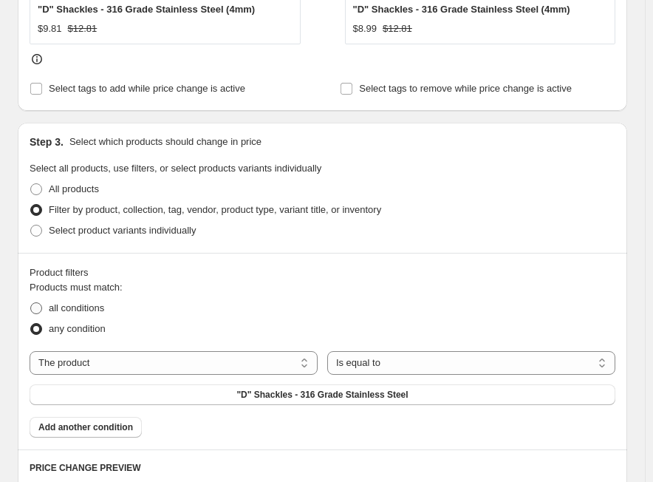
click at [78, 305] on span "all conditions" at bounding box center [76, 307] width 55 height 11
click at [31, 303] on input "all conditions" at bounding box center [30, 302] width 1 height 1
radio input "true"
click at [219, 366] on select "The product The product's collection The product's tag The product's vendor The…" at bounding box center [174, 363] width 288 height 24
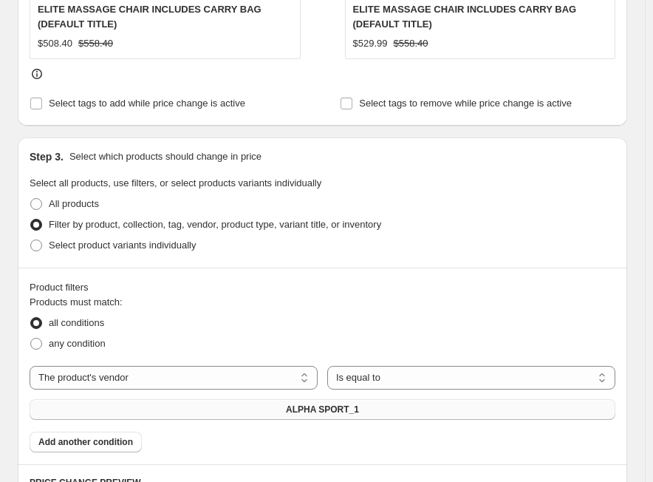
click at [416, 420] on button "ALPHA SPORT_1" at bounding box center [323, 409] width 586 height 21
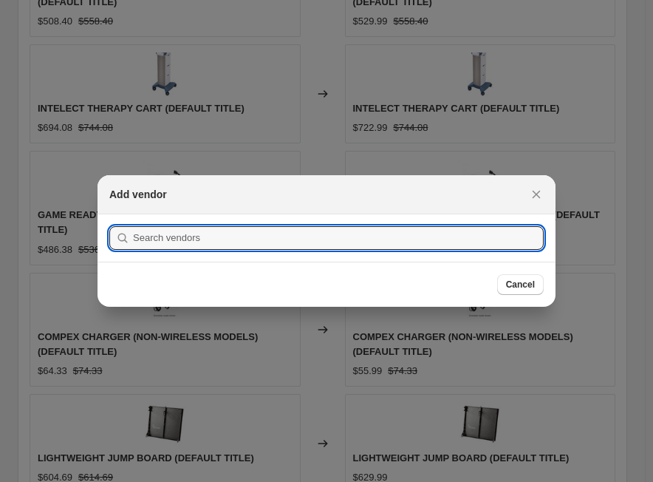
scroll to position [0, 0]
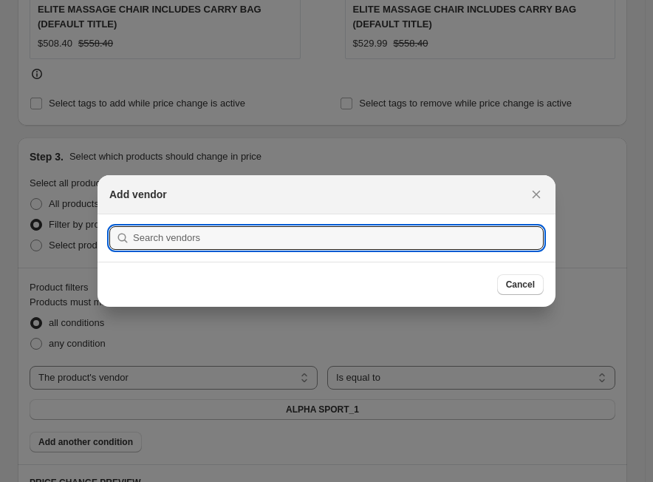
click at [166, 371] on div at bounding box center [326, 241] width 653 height 482
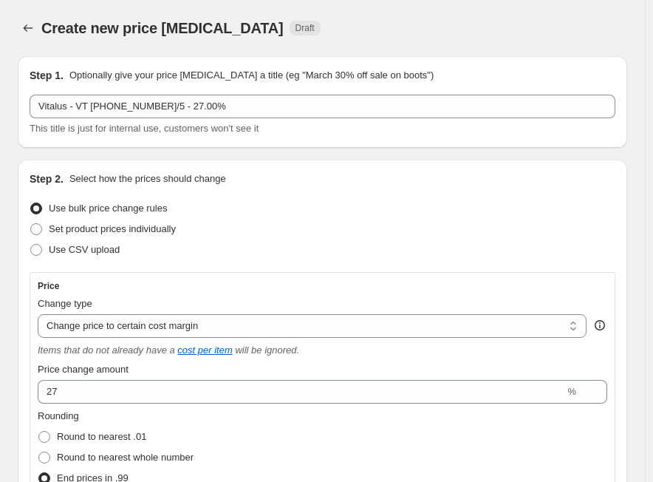
scroll to position [739, 0]
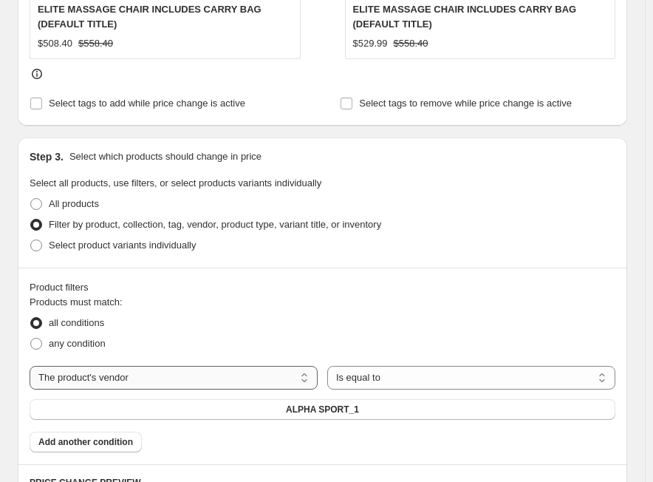
click at [132, 380] on select "The product The product's collection The product's tag The product's vendor The…" at bounding box center [174, 378] width 288 height 24
select select "tag"
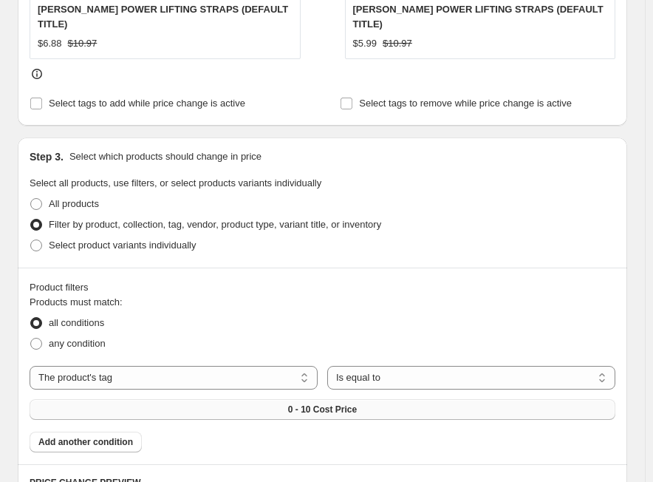
click at [296, 404] on span "0 - 10 Cost Price" at bounding box center [322, 410] width 69 height 12
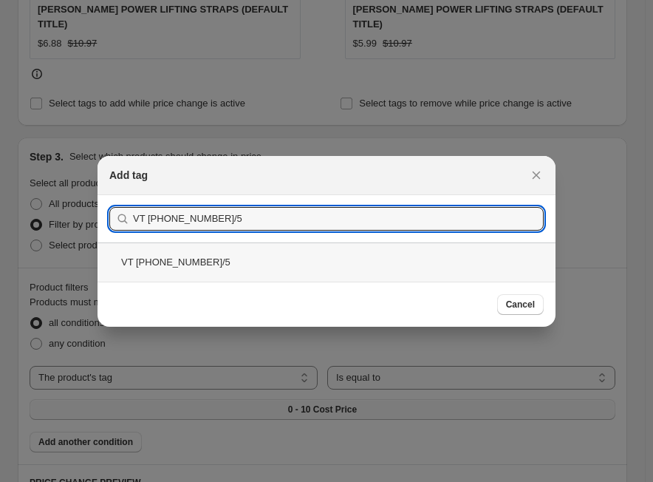
type input "VT 151-200-4/5"
click at [214, 260] on div "VT 151-200-4/5" at bounding box center [327, 261] width 458 height 39
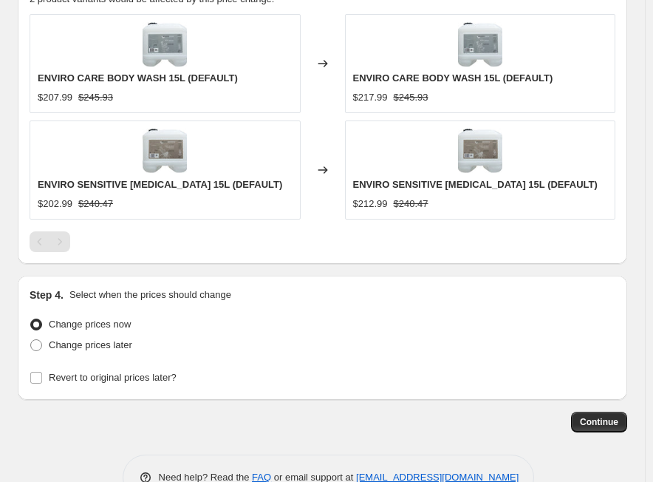
scroll to position [1267, 0]
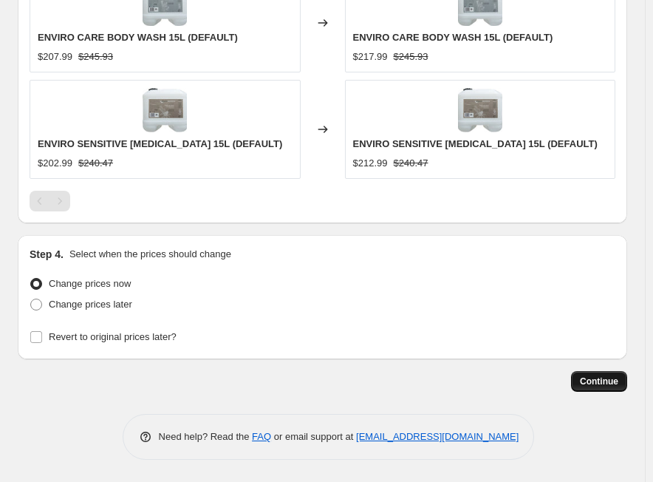
click at [606, 384] on span "Continue" at bounding box center [599, 382] width 38 height 12
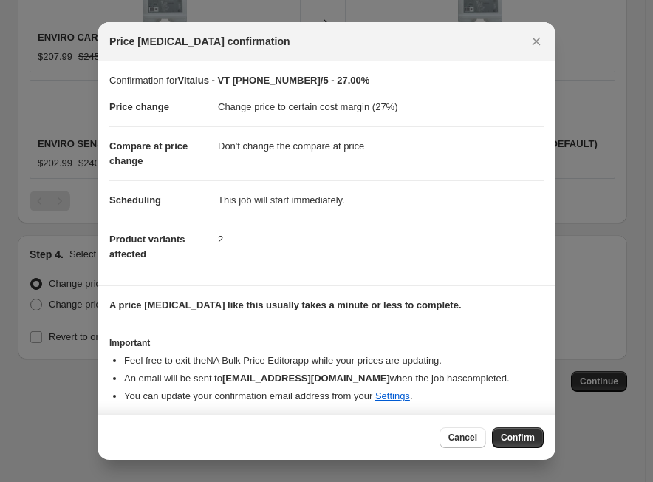
click at [524, 435] on span "Confirm" at bounding box center [518, 438] width 34 height 12
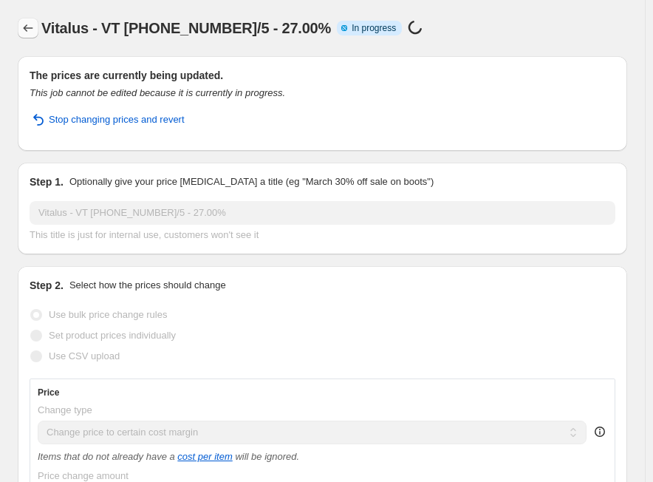
click at [21, 31] on icon "Price change jobs" at bounding box center [28, 28] width 15 height 15
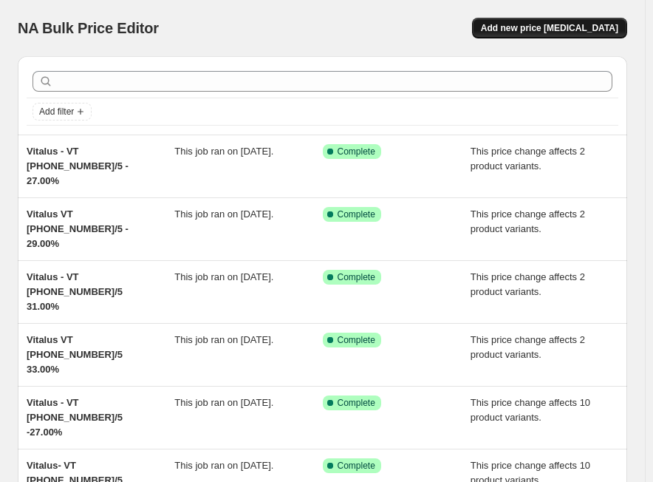
click at [541, 38] on button "Add new price [MEDICAL_DATA]" at bounding box center [549, 28] width 155 height 21
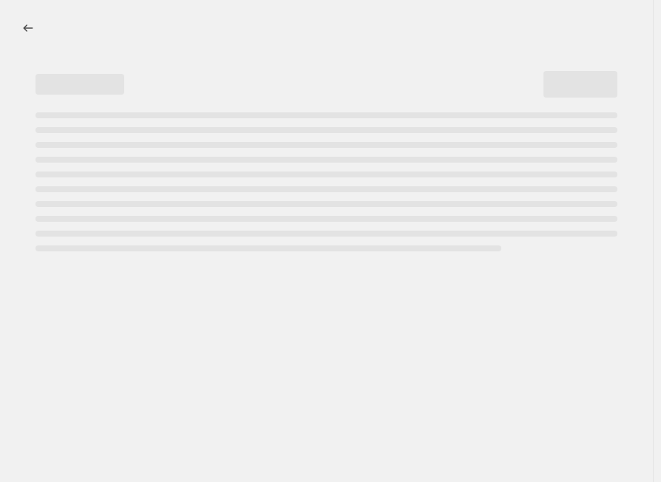
select select "percentage"
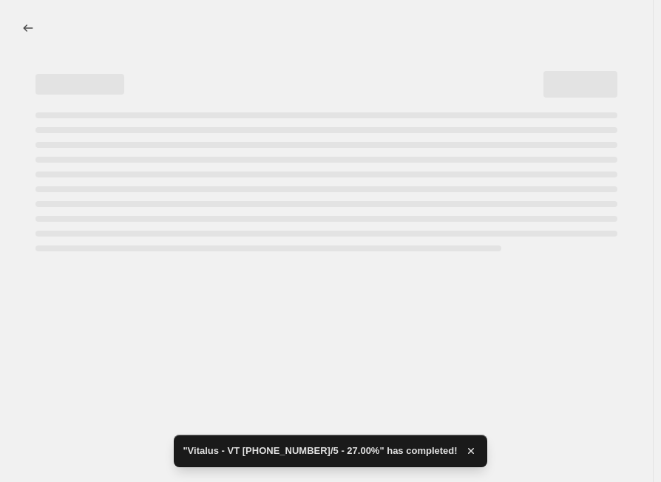
click at [367, 111] on div "Page loading" at bounding box center [321, 176] width 594 height 151
select select "percentage"
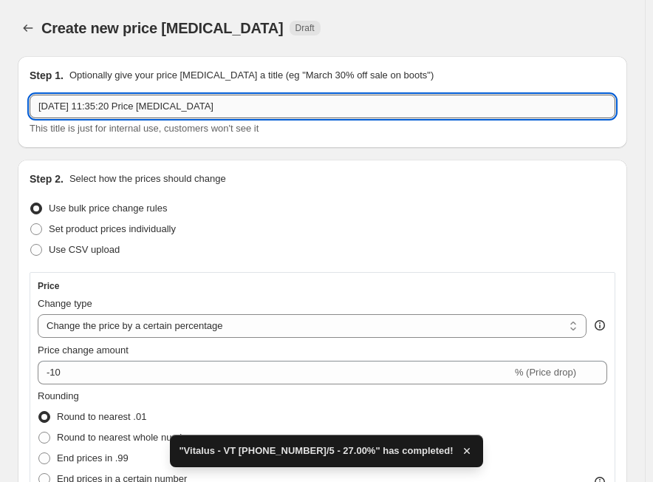
click at [364, 114] on input "[DATE] 11:35:20 Price [MEDICAL_DATA]" at bounding box center [323, 107] width 586 height 24
paste input "Vitalus"
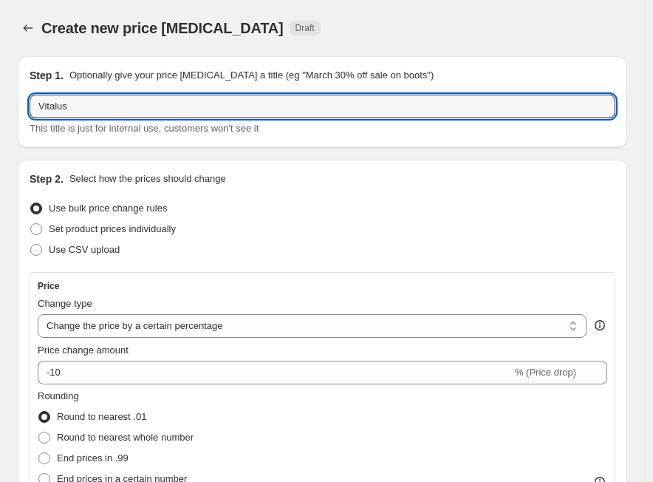
type input "Vitalus"
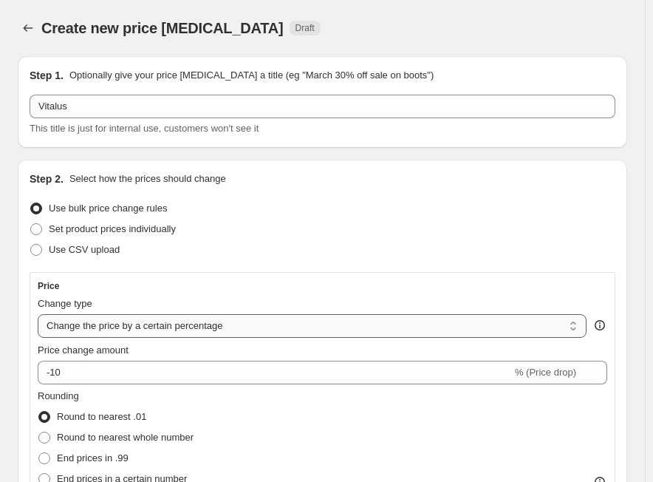
click at [178, 332] on select "Change the price to a certain amount Change the price by a certain amount Chang…" at bounding box center [312, 326] width 549 height 24
select select "margin"
type input "50"
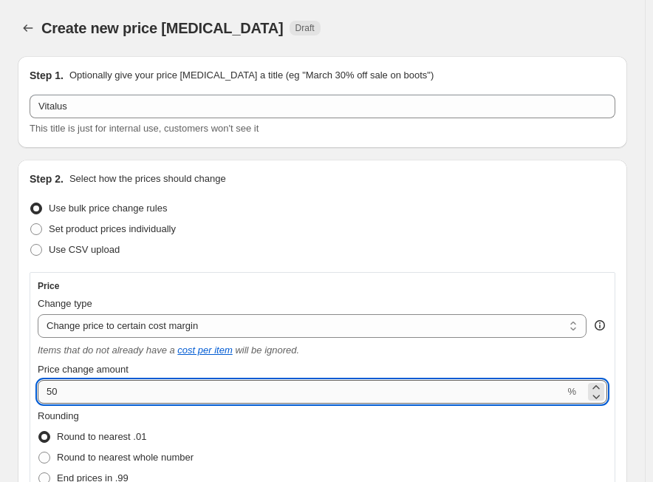
click at [174, 396] on input "50" at bounding box center [301, 392] width 527 height 24
paste input "number"
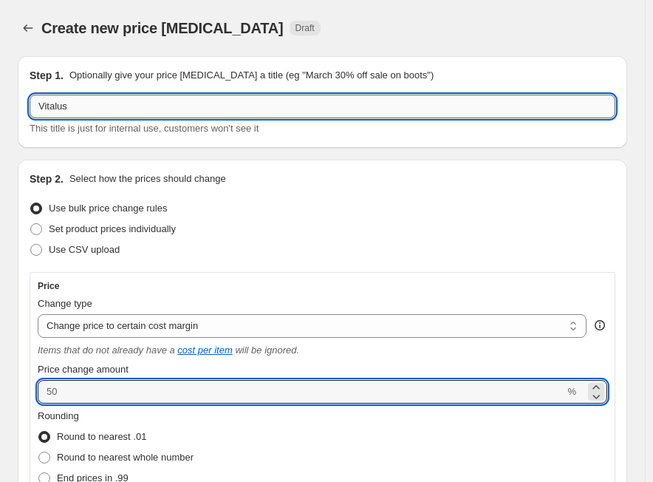
type input "0"
click at [104, 103] on input "Vitalus" at bounding box center [323, 107] width 586 height 24
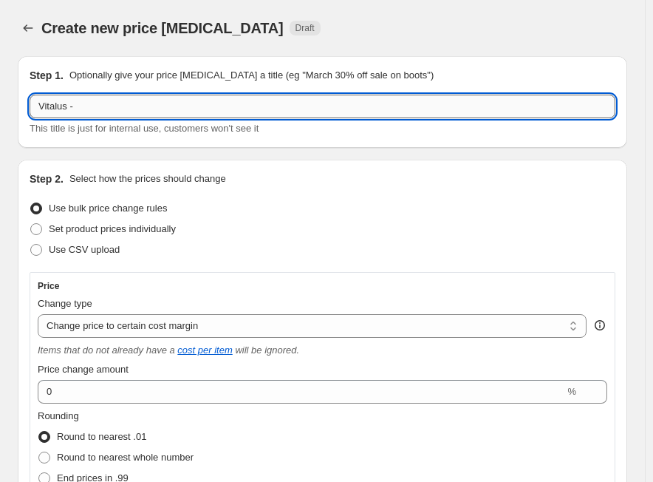
paste input "VT 201+ -1/5"
type input "Vitalus -VT 201+ -1/5"
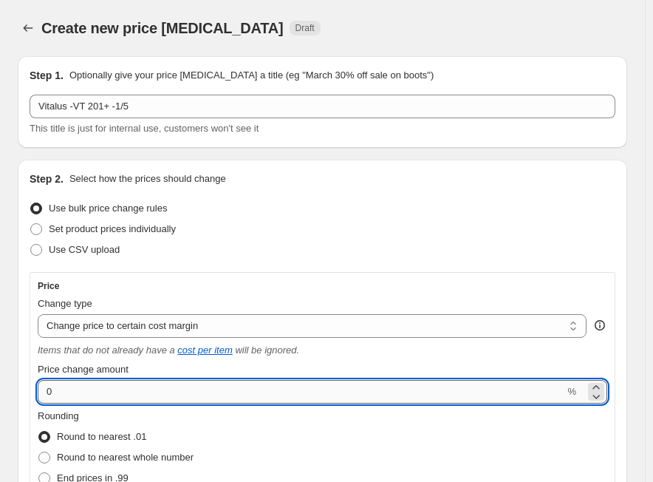
click at [166, 391] on input "0" at bounding box center [301, 392] width 527 height 24
paste input "31.0"
type input "31.00"
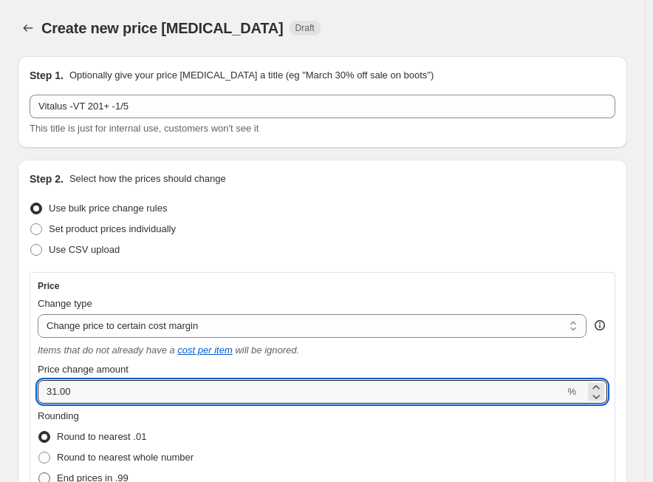
click at [129, 471] on span "End prices in .99" at bounding box center [93, 478] width 72 height 15
click at [39, 472] on input "End prices in .99" at bounding box center [38, 472] width 1 height 1
radio input "true"
click at [295, 396] on input "31.00" at bounding box center [301, 392] width 527 height 24
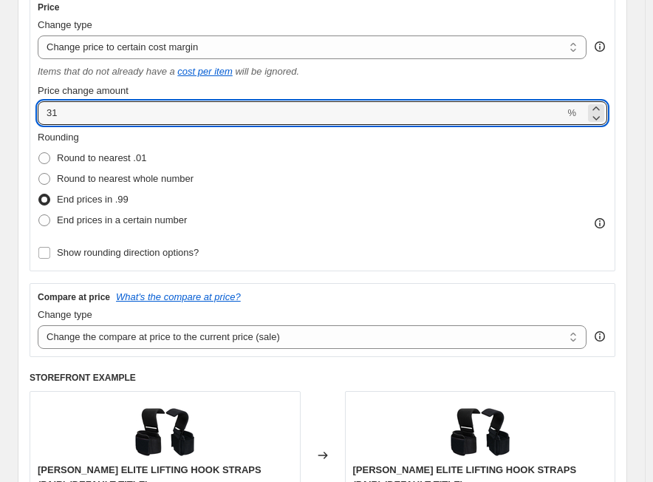
scroll to position [296, 0]
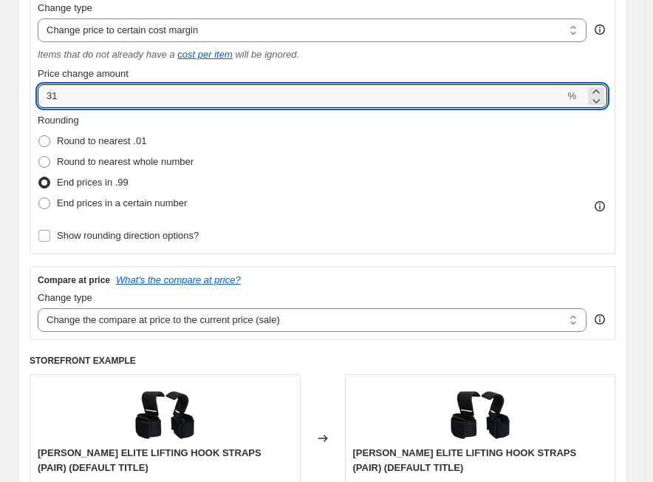
type input "31"
click at [260, 332] on div "Compare at price What's the compare at price? Change type Change the compare at…" at bounding box center [323, 303] width 586 height 74
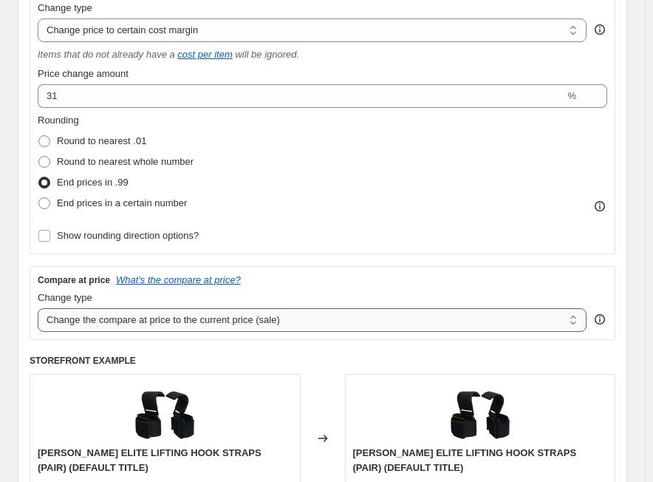
click at [262, 328] on select "Change the compare at price to the current price (sale) Change the compare at p…" at bounding box center [312, 320] width 549 height 24
select select "no_change"
click at [38, 308] on select "Change the compare at price to the current price (sale) Change the compare at p…" at bounding box center [312, 320] width 549 height 24
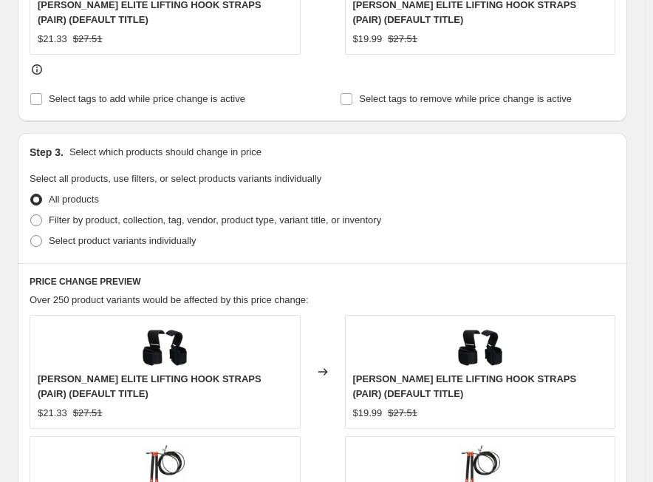
scroll to position [887, 0]
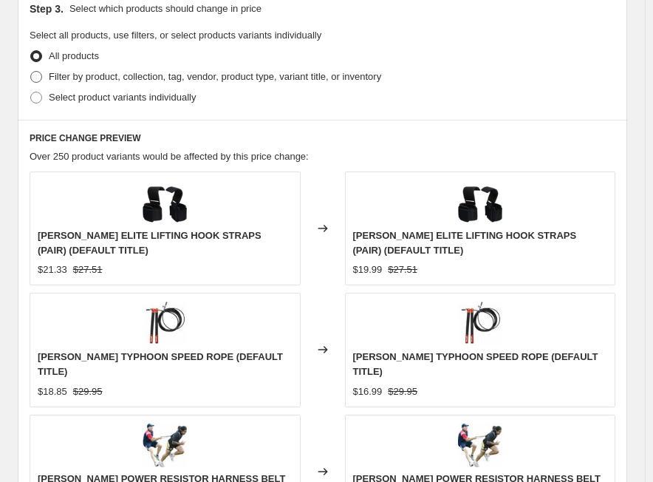
click at [173, 77] on span "Filter by product, collection, tag, vendor, product type, variant title, or inv…" at bounding box center [215, 76] width 333 height 11
click at [31, 72] on input "Filter by product, collection, tag, vendor, product type, variant title, or inv…" at bounding box center [30, 71] width 1 height 1
radio input "true"
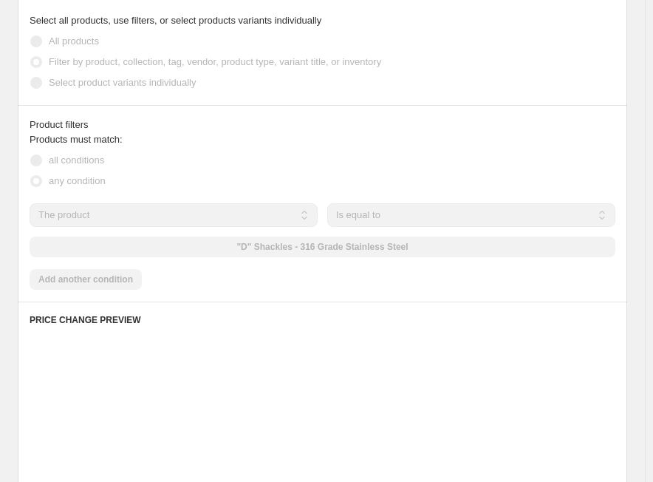
scroll to position [872, 0]
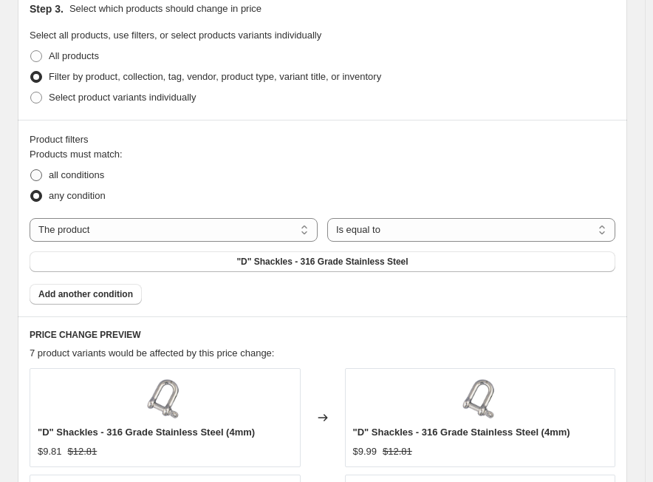
click at [103, 177] on span "all conditions" at bounding box center [76, 174] width 55 height 11
click at [31, 170] on input "all conditions" at bounding box center [30, 169] width 1 height 1
radio input "true"
drag, startPoint x: 180, startPoint y: 232, endPoint x: 180, endPoint y: 240, distance: 8.1
click at [180, 232] on select "The product The product's collection The product's tag The product's vendor The…" at bounding box center [174, 230] width 288 height 24
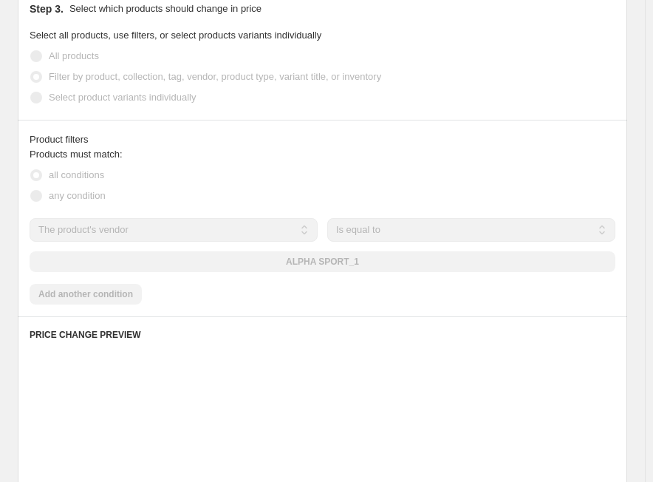
scroll to position [887, 0]
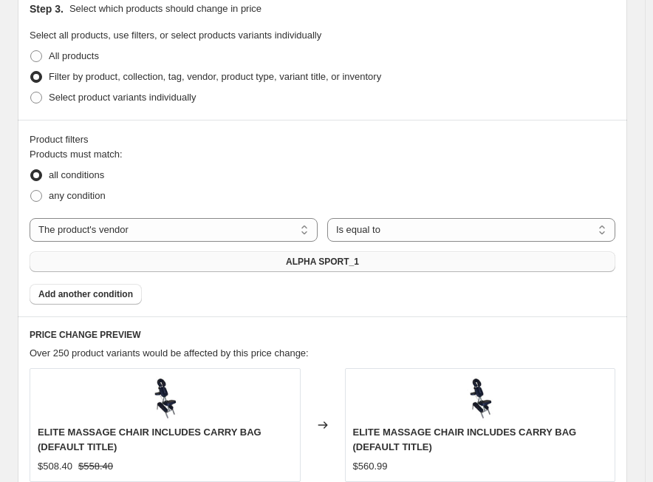
click at [314, 268] on span "ALPHA SPORT_1" at bounding box center [322, 262] width 73 height 12
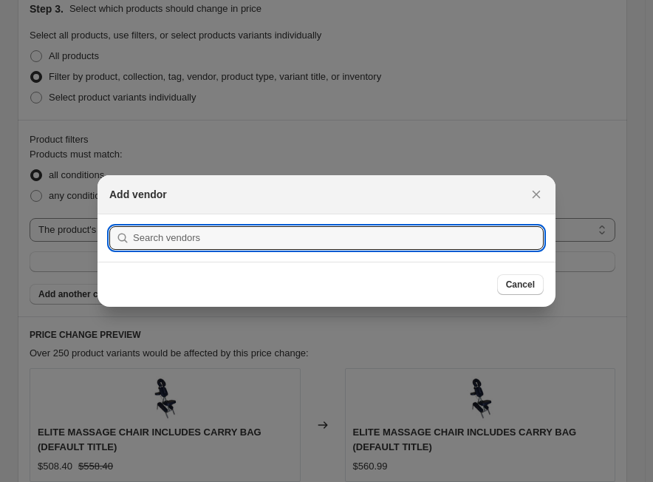
click at [56, 228] on div at bounding box center [326, 241] width 653 height 482
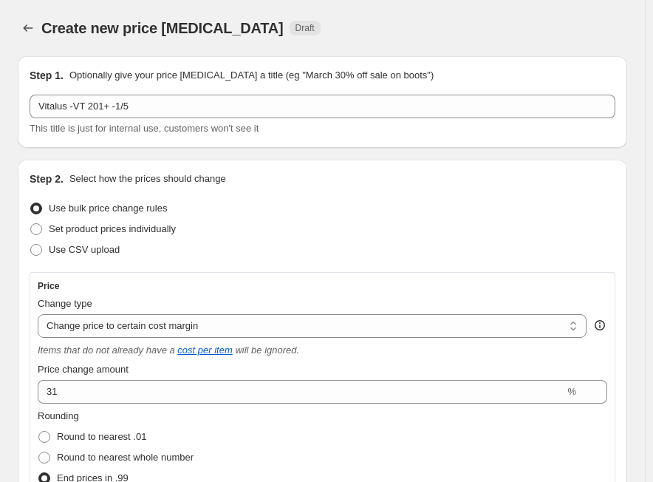
scroll to position [887, 0]
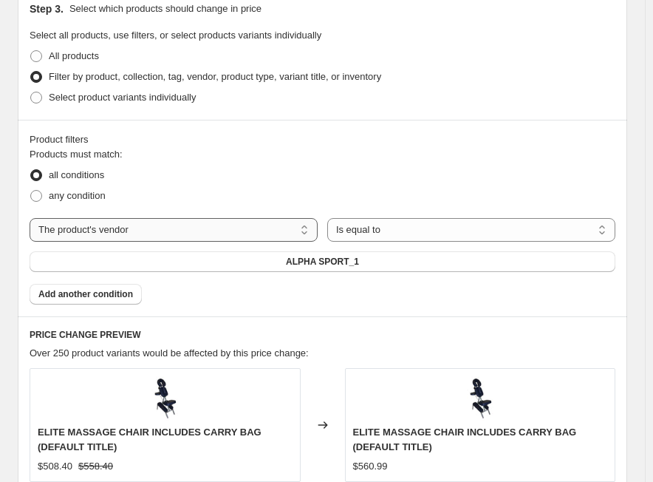
click at [72, 233] on select "The product The product's collection The product's tag The product's vendor The…" at bounding box center [174, 230] width 288 height 24
select select "tag"
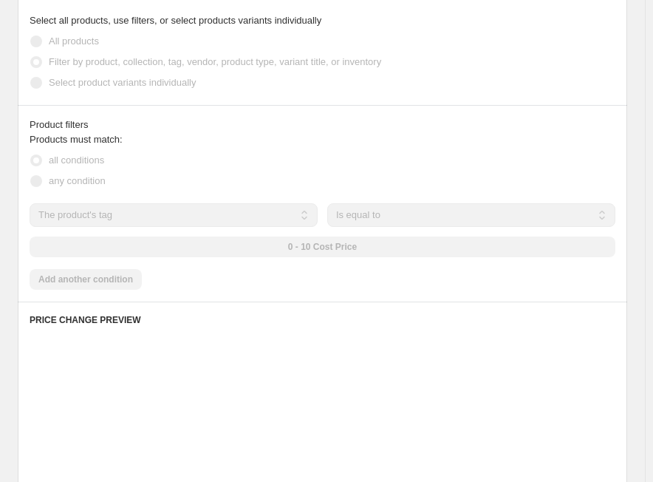
scroll to position [872, 0]
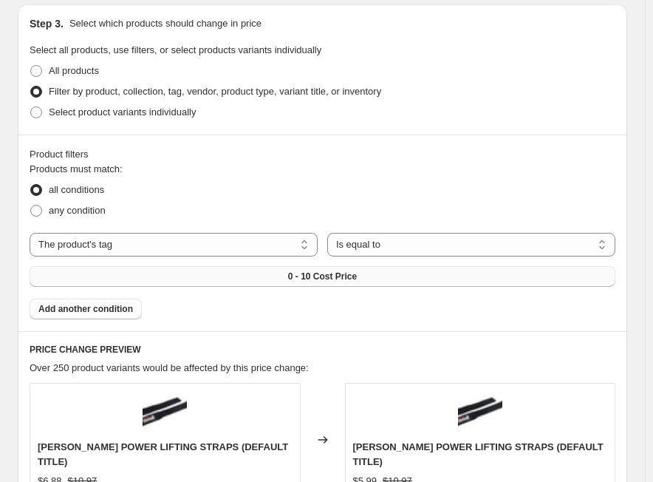
click at [386, 266] on button "0 - 10 Cost Price" at bounding box center [323, 276] width 586 height 21
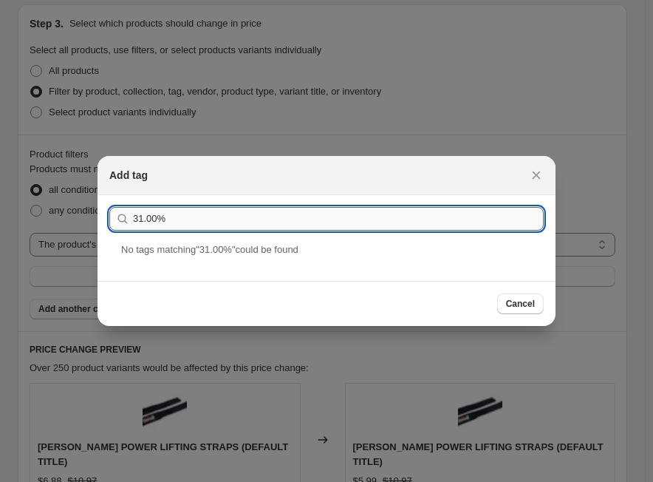
click at [399, 225] on input "31.00%" at bounding box center [338, 219] width 411 height 24
paste input "VT 201+ -1/5"
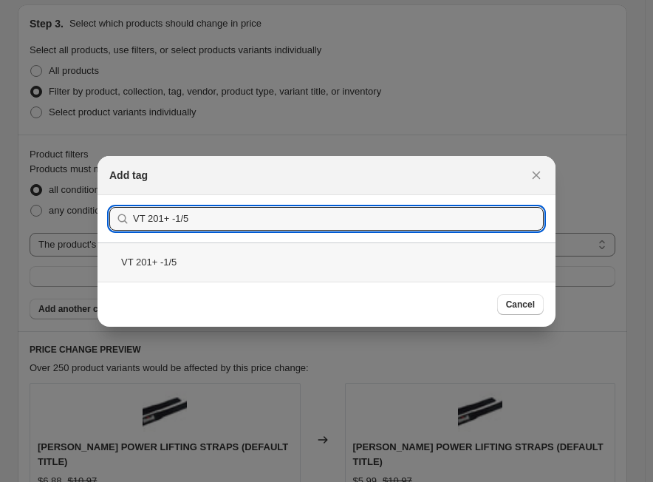
type input "VT 201+ -1/5"
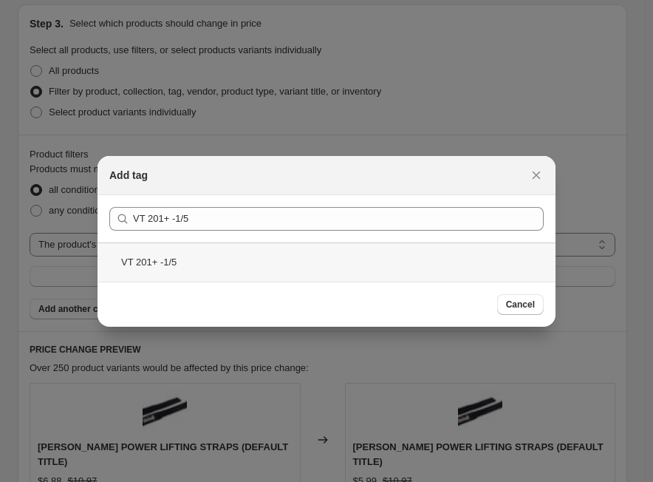
click at [161, 266] on div "VT 201+ -1/5" at bounding box center [327, 261] width 458 height 39
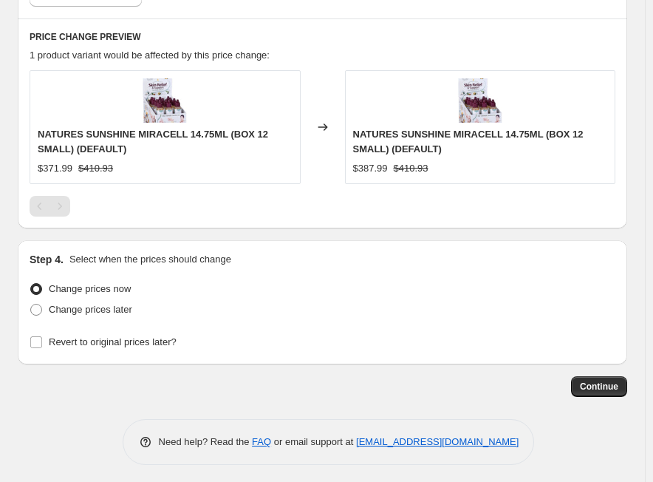
scroll to position [1190, 0]
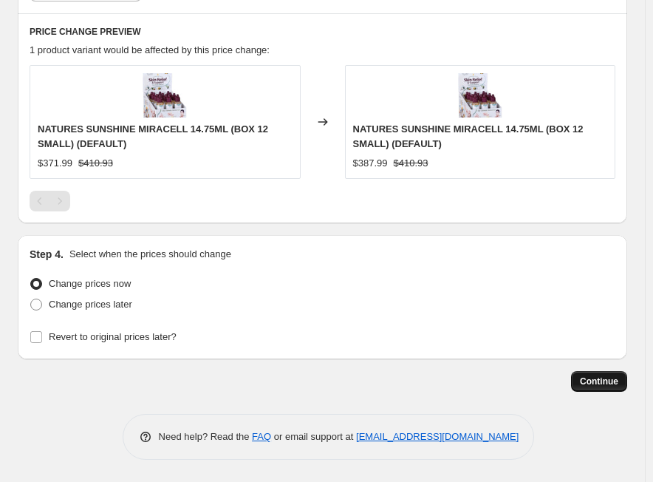
click at [595, 390] on button "Continue" at bounding box center [599, 381] width 56 height 21
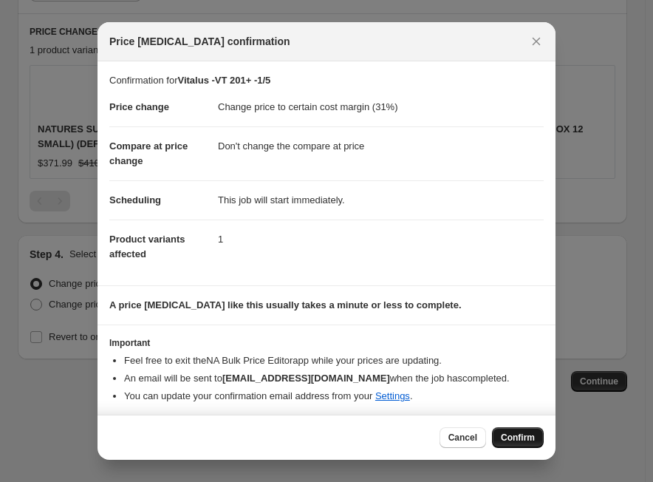
click at [521, 435] on span "Confirm" at bounding box center [518, 438] width 34 height 12
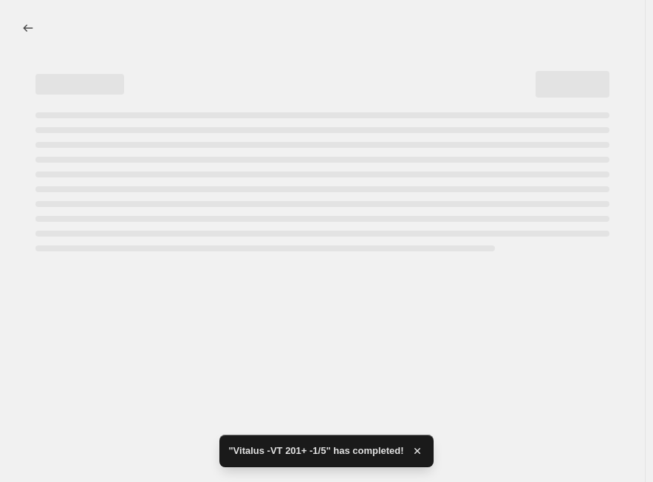
select select "margin"
select select "no_change"
select select "tag"
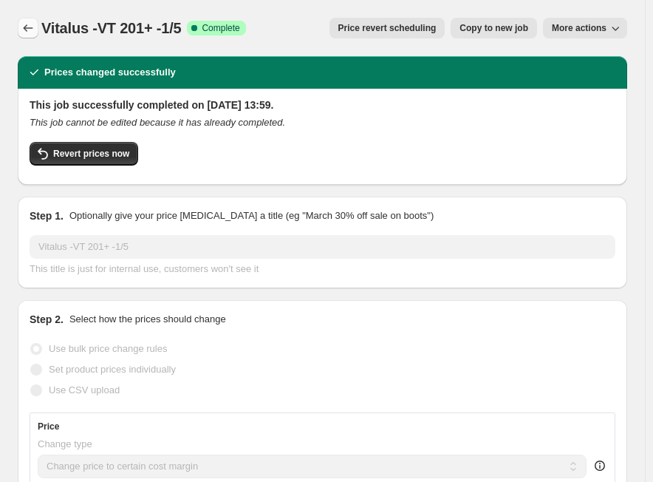
click at [31, 27] on icon "Price change jobs" at bounding box center [28, 28] width 15 height 15
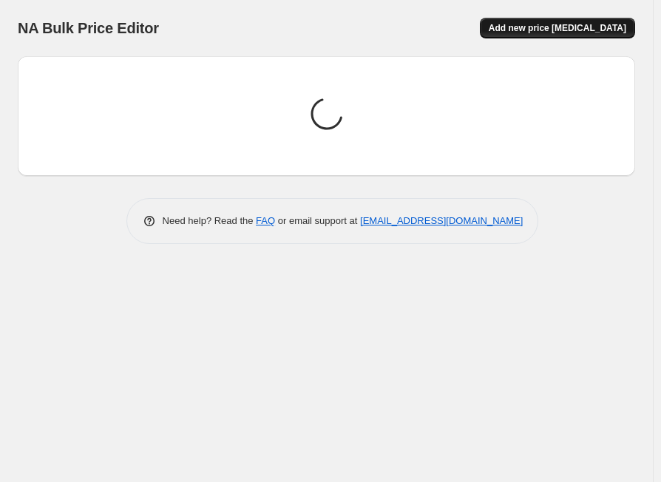
drag, startPoint x: 600, startPoint y: 24, endPoint x: 602, endPoint y: 37, distance: 12.8
click at [602, 37] on button "Add new price [MEDICAL_DATA]" at bounding box center [557, 28] width 155 height 21
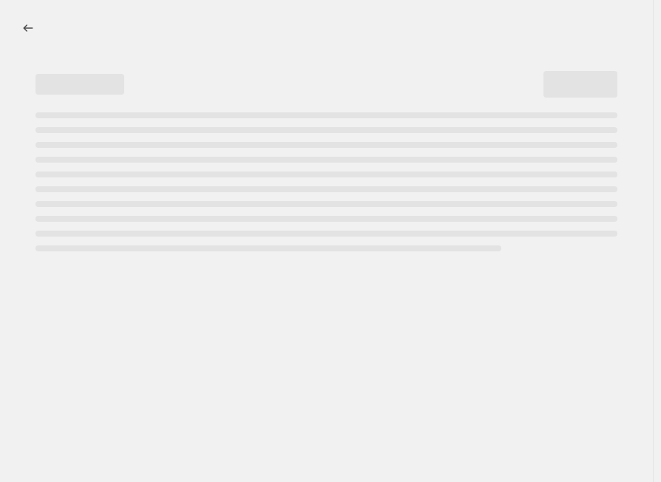
select select "percentage"
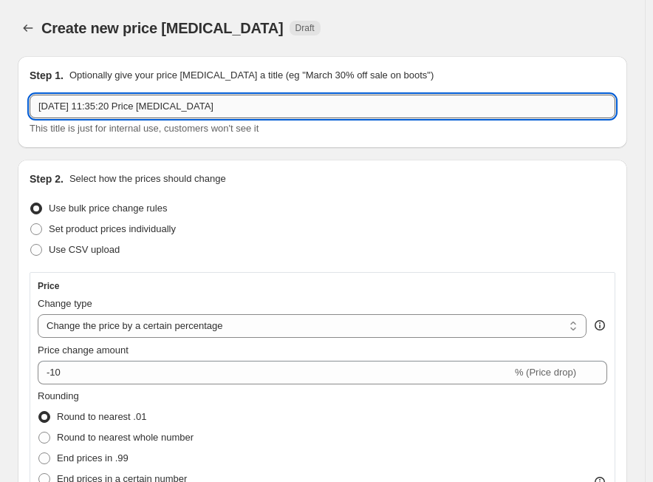
click at [307, 101] on input "[DATE] 11:35:20 Price [MEDICAL_DATA]" at bounding box center [323, 107] width 586 height 24
click at [305, 101] on input "[DATE] 11:35:20 Price [MEDICAL_DATA]" at bounding box center [323, 107] width 586 height 24
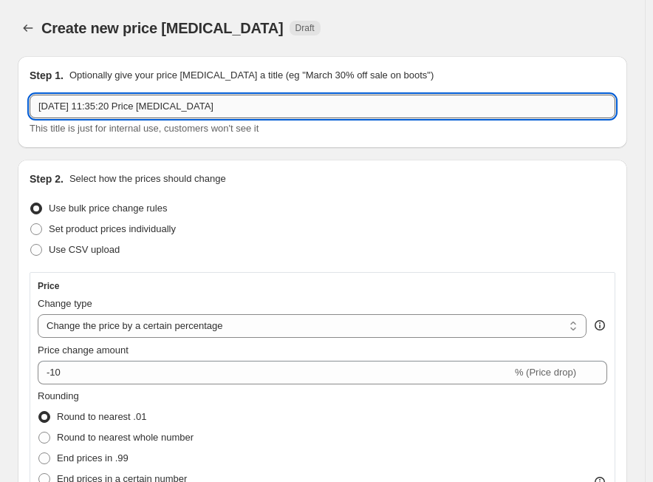
click at [305, 101] on input "[DATE] 11:35:20 Price [MEDICAL_DATA]" at bounding box center [323, 107] width 586 height 24
paste input "Vitalus"
click at [353, 101] on input "Vitalus" at bounding box center [323, 107] width 586 height 24
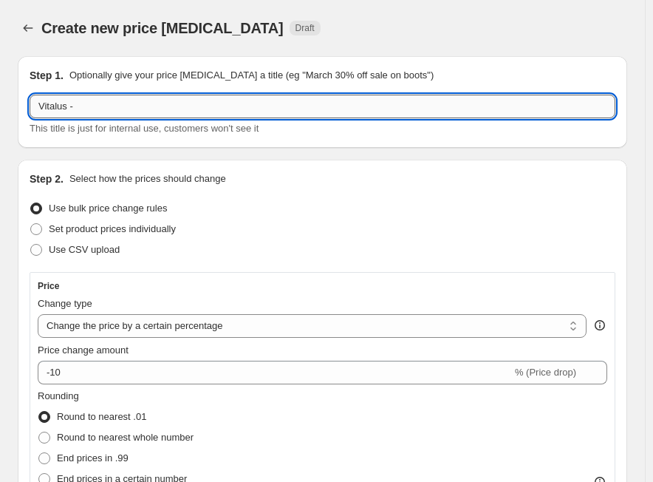
paste input "VT 201+ -2/5"
click at [153, 106] on input "Vitalus -VT 201+ -2/5" at bounding box center [323, 107] width 586 height 24
paste input "29.00%"
type input "Vitalus -VT 201+ -2/5 -29.00%"
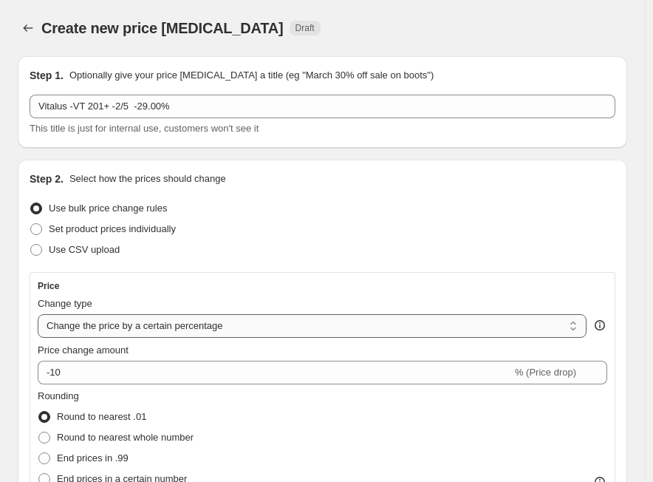
drag, startPoint x: 90, startPoint y: 321, endPoint x: 98, endPoint y: 329, distance: 11.5
click at [90, 322] on select "Change the price to a certain amount Change the price by a certain amount Chang…" at bounding box center [312, 326] width 549 height 24
select select "margin"
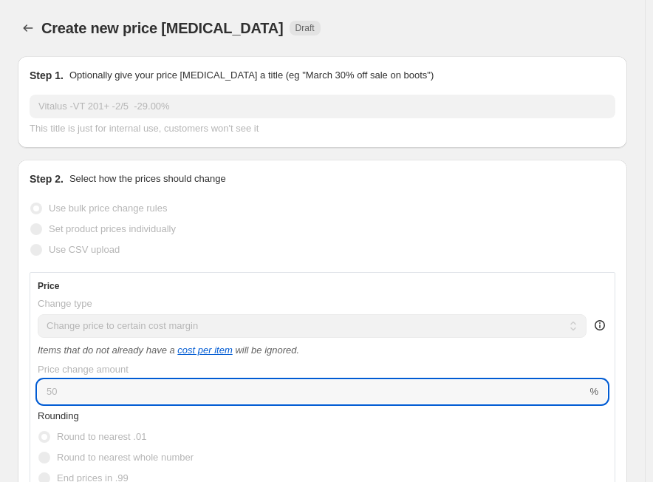
click at [83, 381] on input "50" at bounding box center [312, 392] width 549 height 24
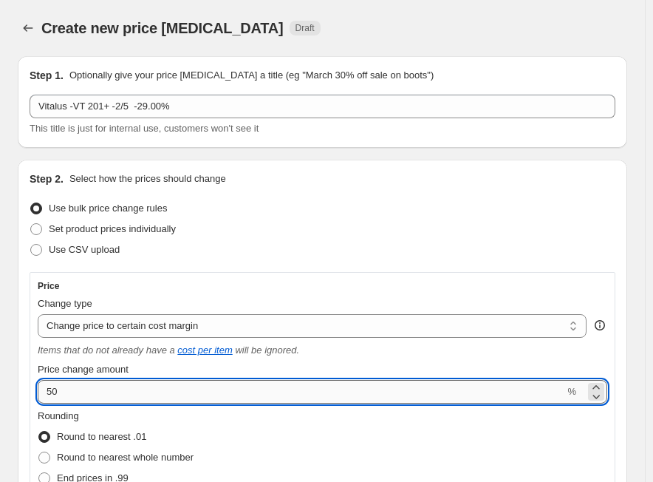
click at [84, 381] on input "50" at bounding box center [301, 392] width 527 height 24
paste input "29.0"
type input "29.00"
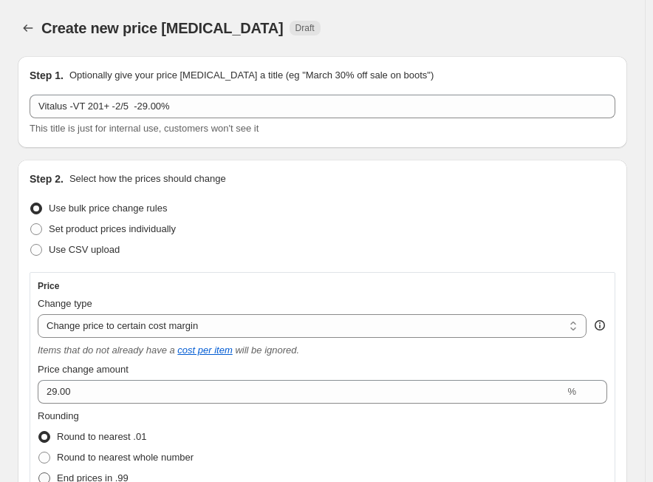
click at [126, 477] on span "End prices in .99" at bounding box center [93, 477] width 72 height 11
click at [39, 473] on input "End prices in .99" at bounding box center [38, 472] width 1 height 1
radio input "true"
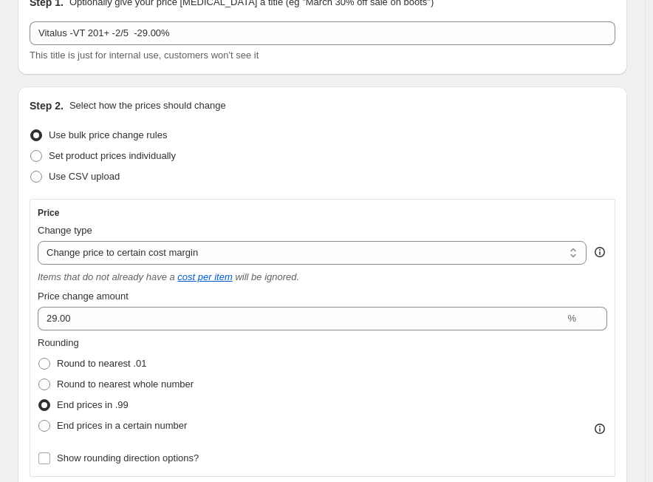
scroll to position [222, 0]
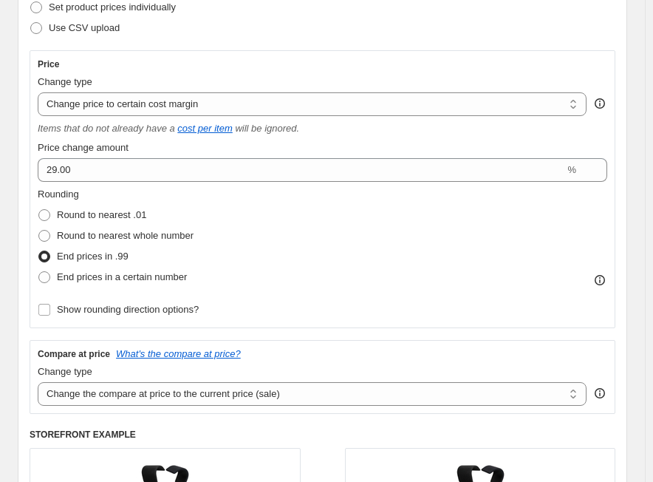
click at [307, 407] on div "Compare at price What's the compare at price? Change type Change the compare at…" at bounding box center [323, 377] width 586 height 74
click at [319, 395] on select "Change the compare at price to the current price (sale) Change the compare at p…" at bounding box center [312, 394] width 549 height 24
select select "no_change"
click at [38, 382] on select "Change the compare at price to the current price (sale) Change the compare at p…" at bounding box center [312, 394] width 549 height 24
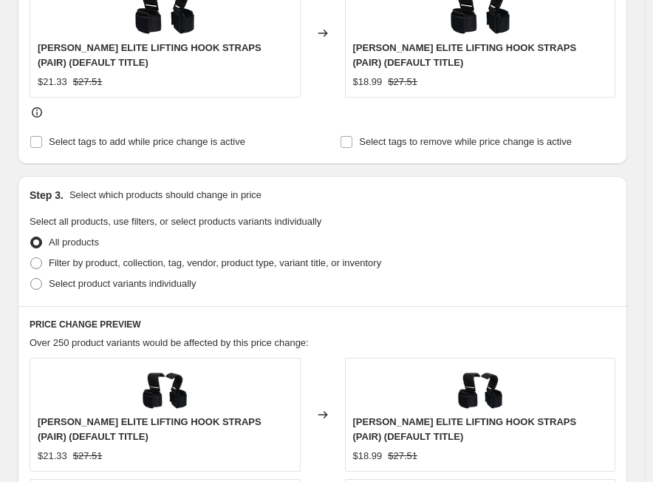
scroll to position [813, 0]
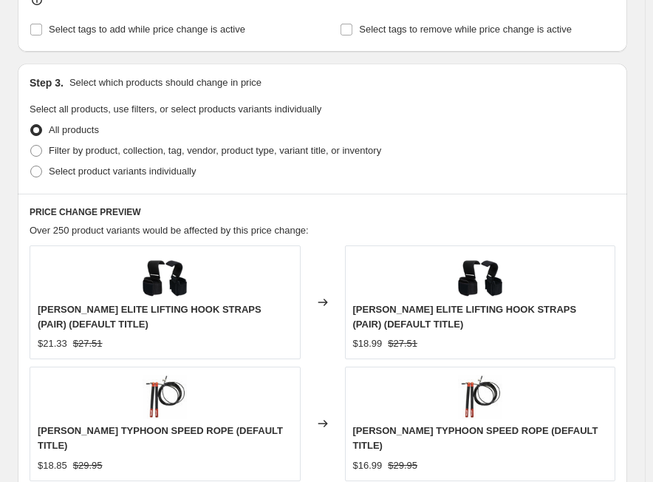
drag, startPoint x: 190, startPoint y: 153, endPoint x: 197, endPoint y: 171, distance: 18.9
click at [190, 153] on span "Filter by product, collection, tag, vendor, product type, variant title, or inv…" at bounding box center [215, 150] width 333 height 11
click at [31, 146] on input "Filter by product, collection, tag, vendor, product type, variant title, or inv…" at bounding box center [30, 145] width 1 height 1
radio input "true"
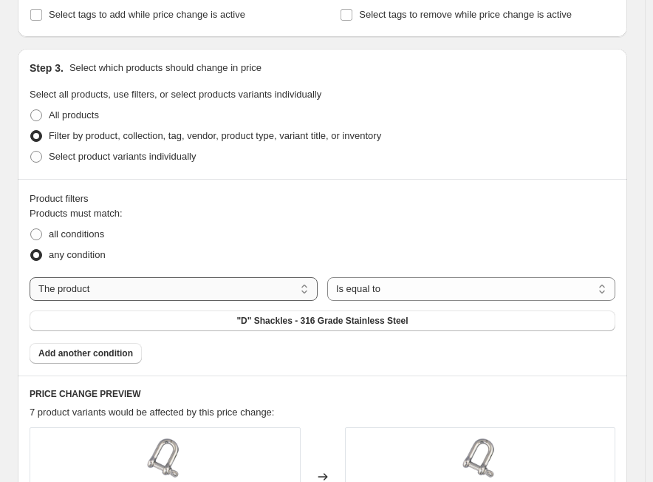
click at [188, 291] on select "The product The product's collection The product's tag The product's vendor The…" at bounding box center [174, 289] width 288 height 24
select select "tag"
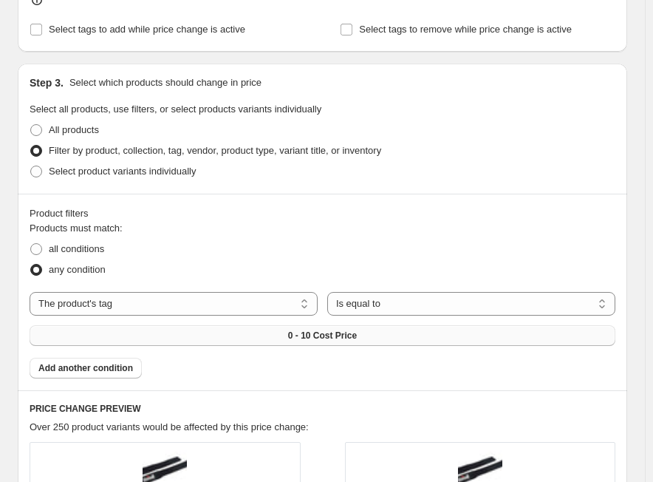
click at [357, 330] on span "0 - 10 Cost Price" at bounding box center [322, 336] width 69 height 12
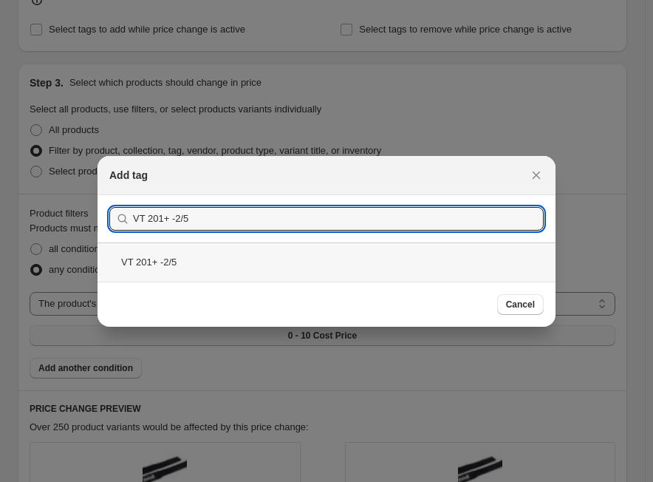
type input "VT 201+ -2/5"
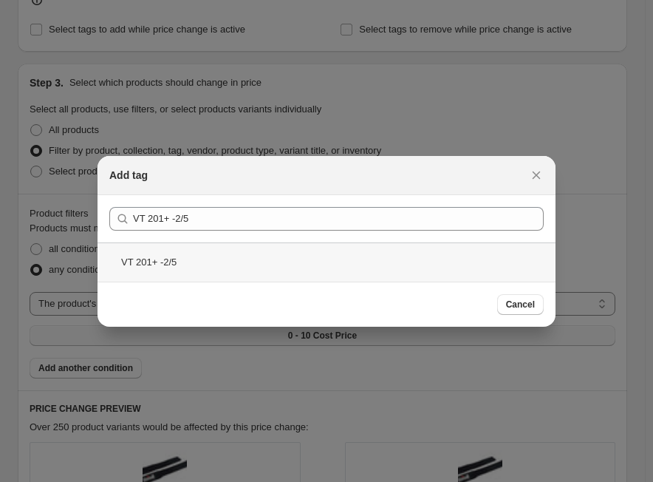
click at [203, 257] on div "VT 201+ -2/5" at bounding box center [327, 261] width 458 height 39
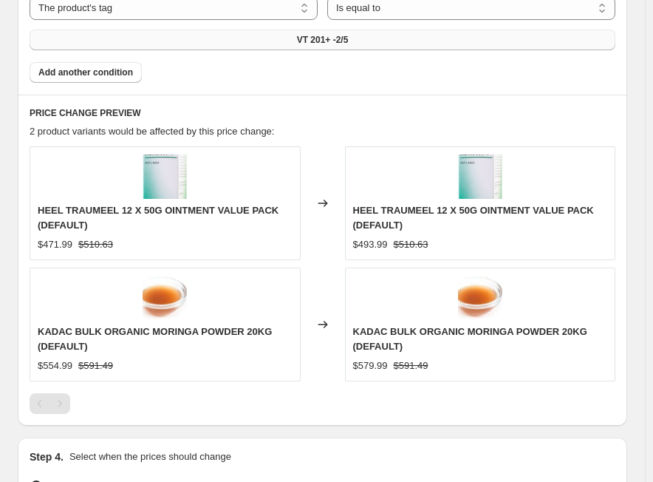
scroll to position [887, 0]
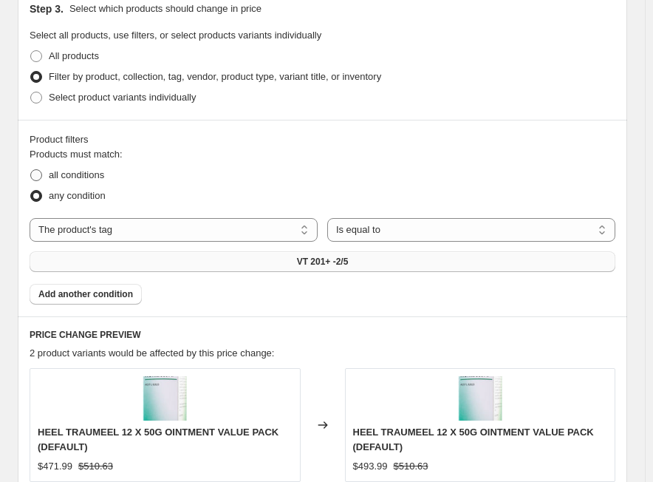
click at [94, 180] on span "all conditions" at bounding box center [76, 174] width 55 height 11
click at [31, 170] on input "all conditions" at bounding box center [30, 169] width 1 height 1
radio input "true"
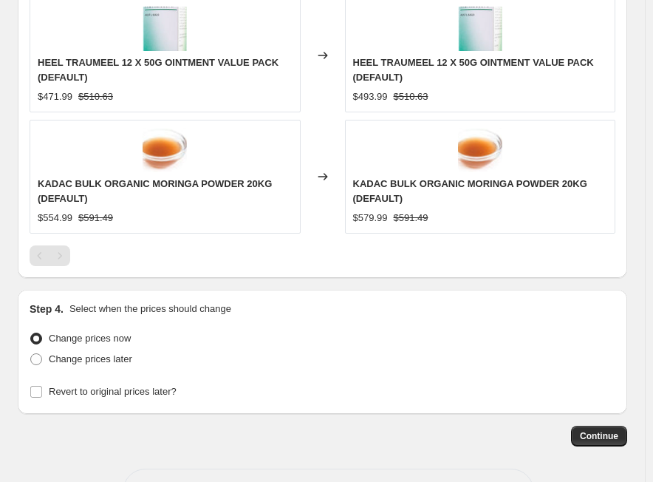
scroll to position [1311, 0]
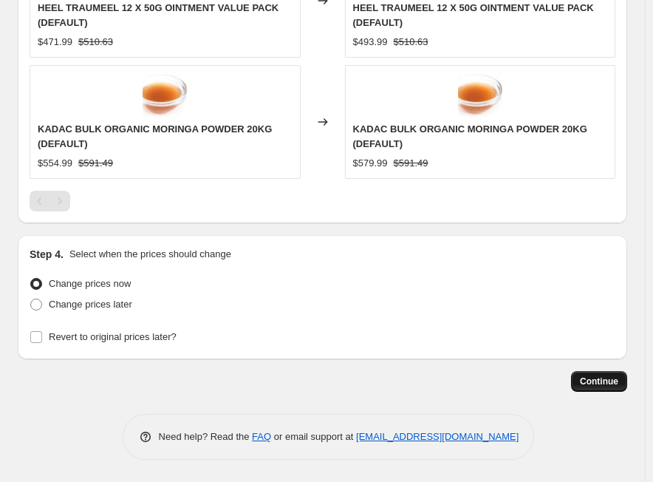
click at [606, 384] on span "Continue" at bounding box center [599, 382] width 38 height 12
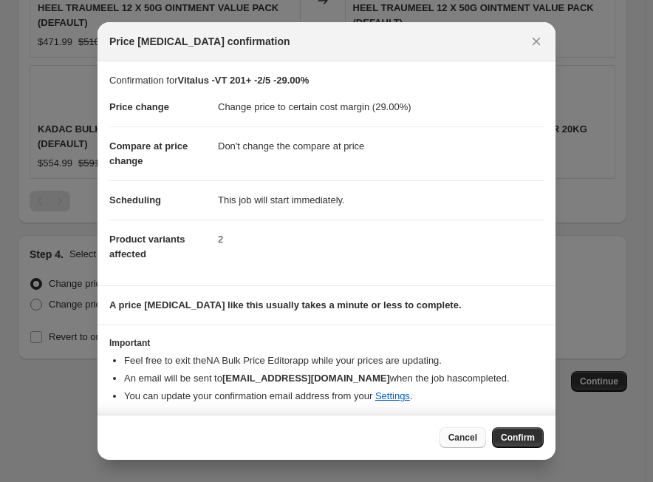
click at [469, 430] on button "Cancel" at bounding box center [463, 437] width 47 height 21
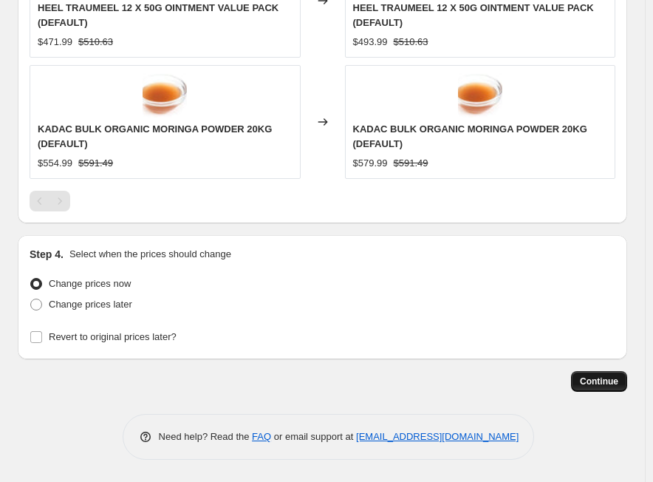
click at [599, 384] on span "Continue" at bounding box center [599, 382] width 38 height 12
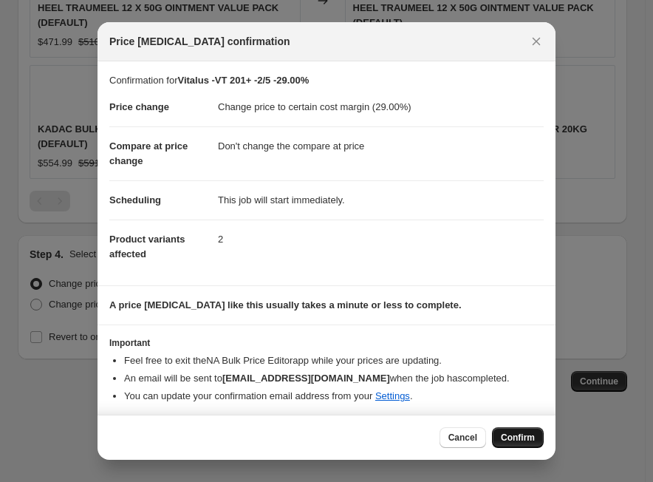
click at [522, 435] on span "Confirm" at bounding box center [518, 438] width 34 height 12
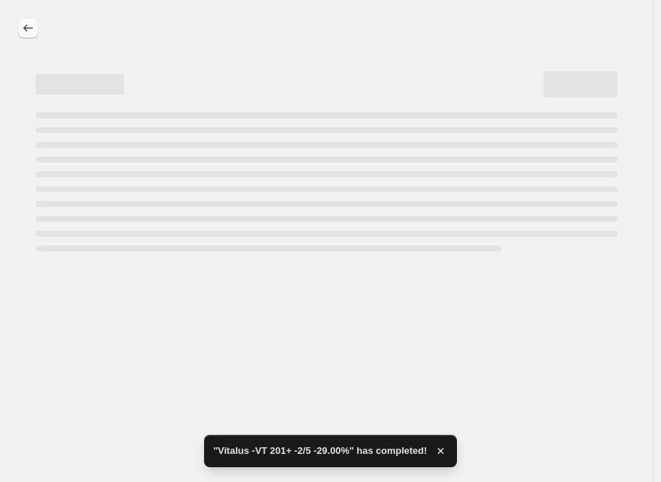
click at [30, 27] on icon "Price change jobs" at bounding box center [28, 28] width 15 height 15
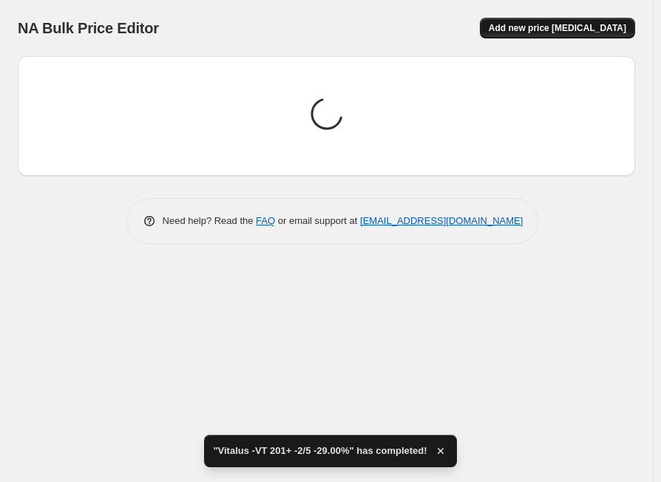
click at [547, 36] on button "Add new price [MEDICAL_DATA]" at bounding box center [557, 28] width 155 height 21
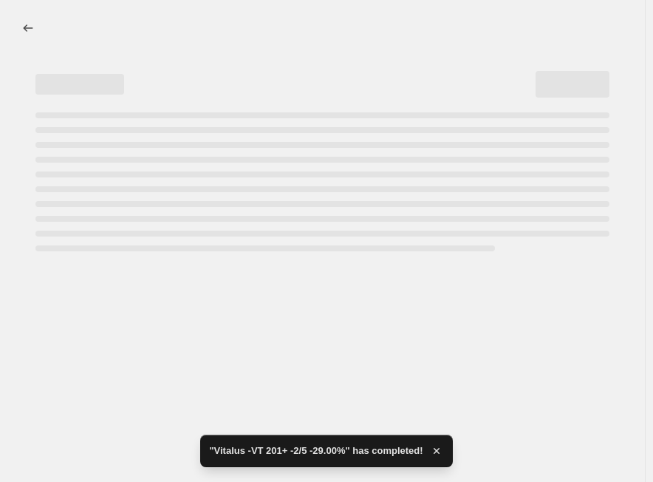
select select "percentage"
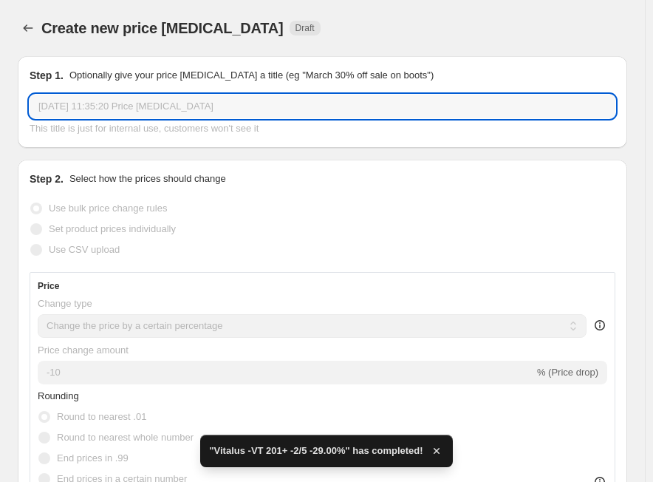
click at [208, 106] on input "[DATE] 11:35:20 Price [MEDICAL_DATA]" at bounding box center [323, 107] width 586 height 24
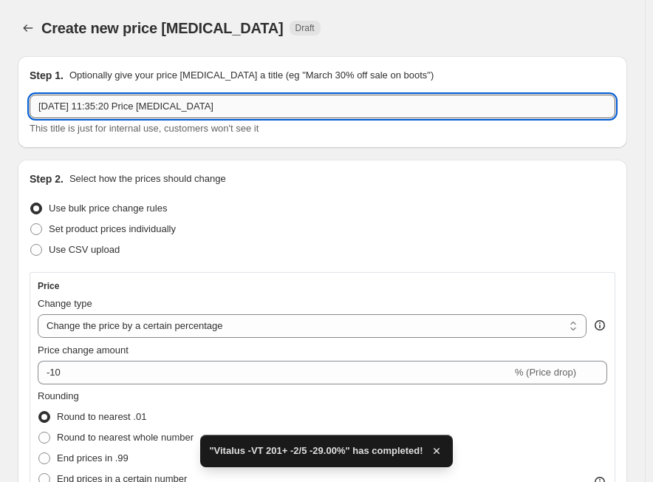
click at [208, 106] on input "[DATE] 11:35:20 Price [MEDICAL_DATA]" at bounding box center [323, 107] width 586 height 24
paste input "Vitalus"
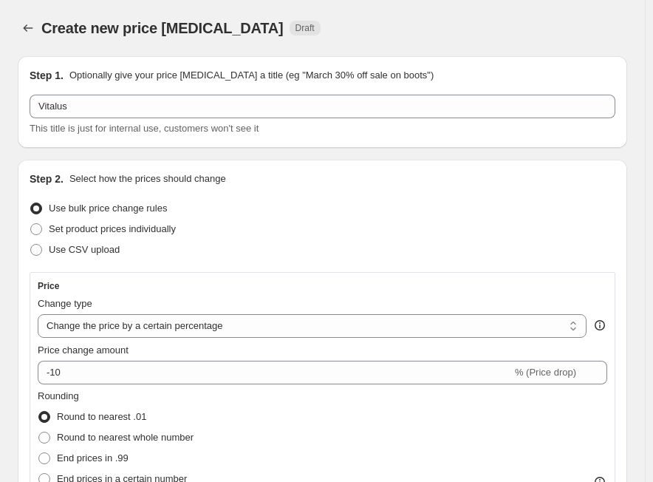
click at [207, 118] on div "Vitalus This title is just for internal use, customers won't see it" at bounding box center [323, 115] width 586 height 41
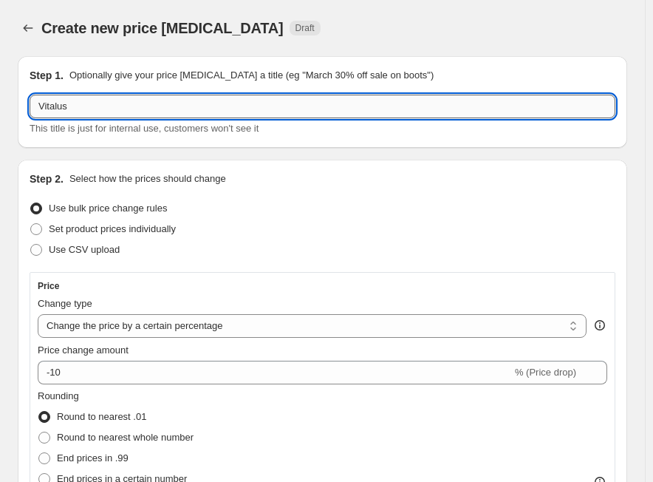
click at [208, 109] on input "Vitalus" at bounding box center [323, 107] width 586 height 24
paste input "VT 201+ -3/5"
click at [323, 109] on input "Vitalus - VT 201+ -3/5" at bounding box center [323, 107] width 586 height 24
paste input "27.00%"
click at [147, 104] on input "Vitalus - VT 201+ -3/5 27.00%" at bounding box center [323, 107] width 586 height 24
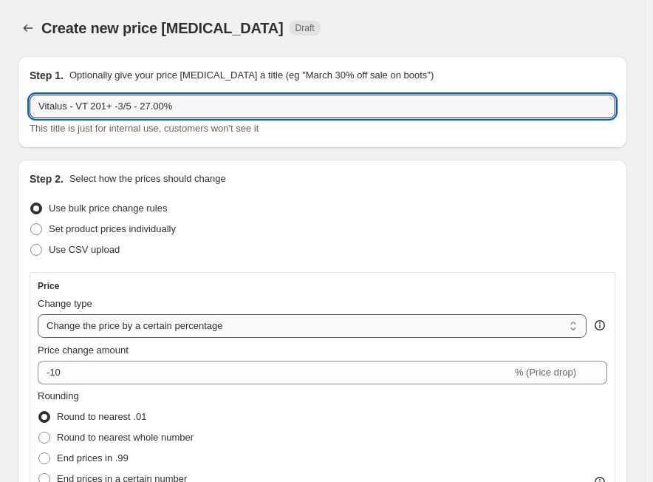
type input "Vitalus - VT 201+ -3/5 - 27.00%"
click at [162, 328] on select "Change the price to a certain amount Change the price by a certain amount Chang…" at bounding box center [312, 326] width 549 height 24
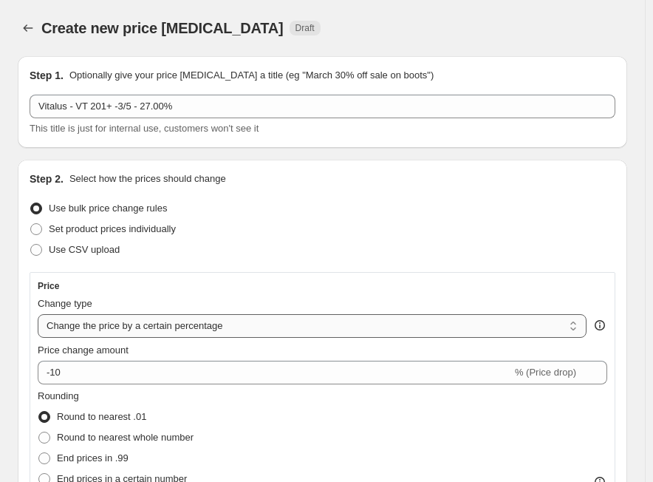
select select "margin"
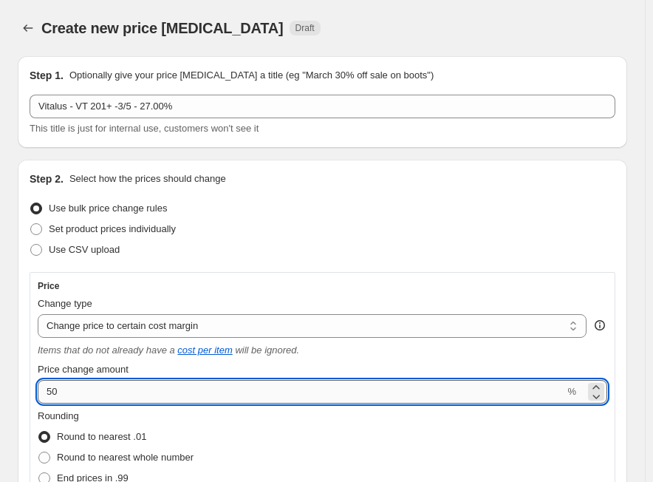
click at [155, 388] on input "50" at bounding box center [301, 392] width 527 height 24
paste input "27.0"
type input "27.00"
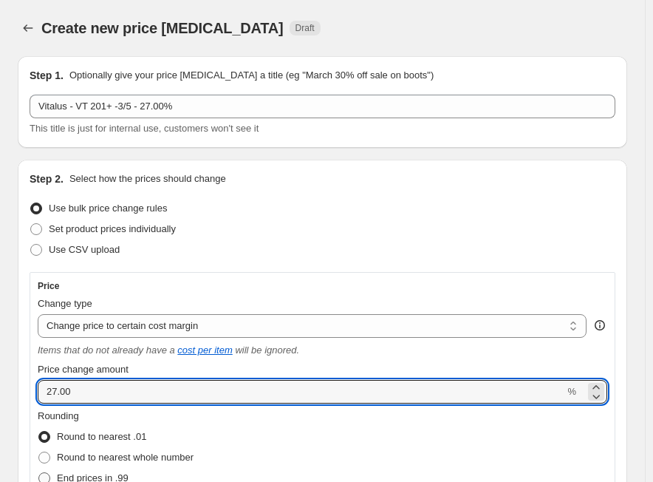
click at [111, 473] on span "End prices in .99" at bounding box center [93, 477] width 72 height 11
click at [39, 473] on input "End prices in .99" at bounding box center [38, 472] width 1 height 1
radio input "true"
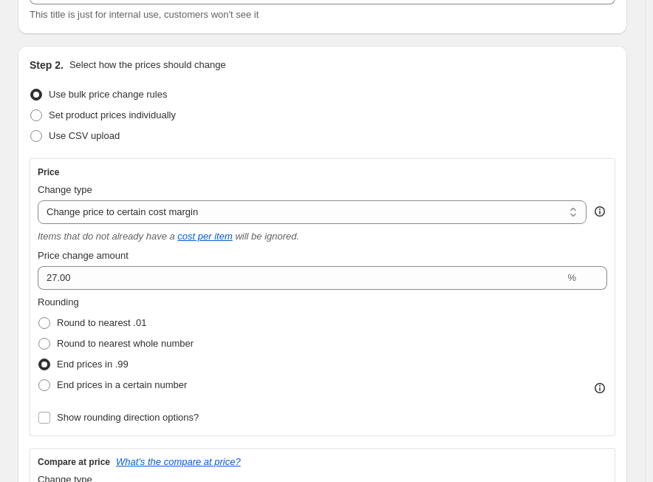
scroll to position [296, 0]
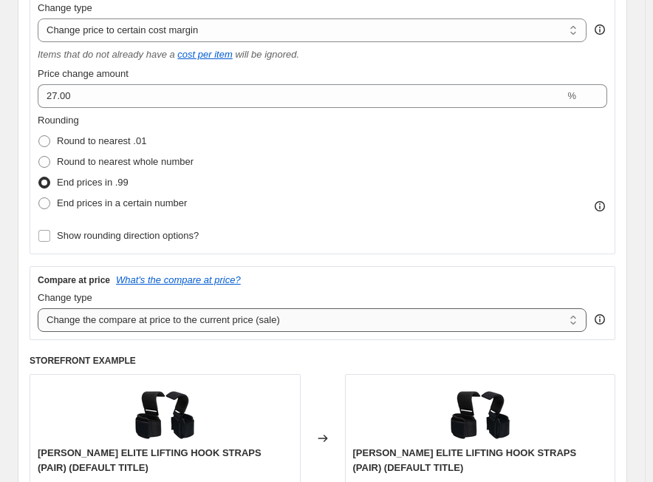
click at [228, 322] on select "Change the compare at price to the current price (sale) Change the compare at p…" at bounding box center [312, 320] width 549 height 24
select select "no_change"
click at [38, 308] on select "Change the compare at price to the current price (sale) Change the compare at p…" at bounding box center [312, 320] width 549 height 24
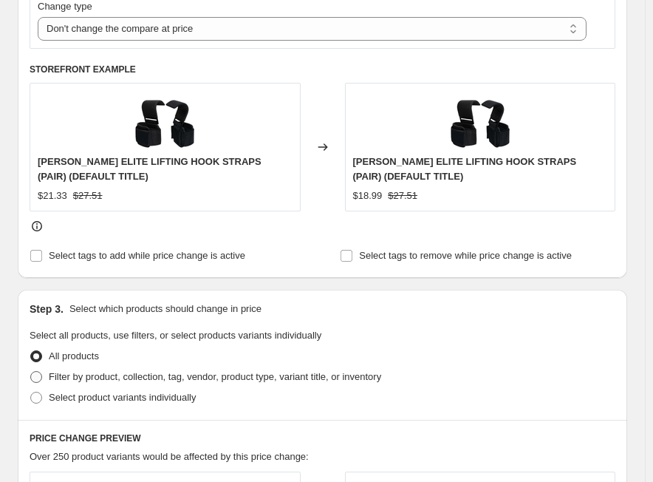
scroll to position [591, 0]
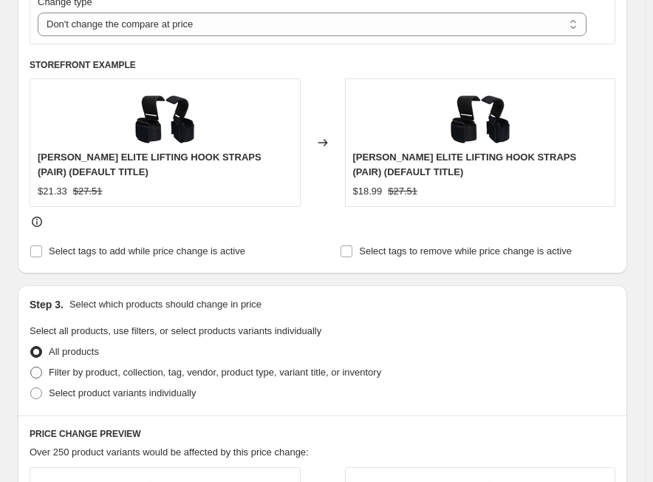
click at [93, 370] on span "Filter by product, collection, tag, vendor, product type, variant title, or inv…" at bounding box center [215, 372] width 333 height 11
click at [31, 367] on input "Filter by product, collection, tag, vendor, product type, variant title, or inv…" at bounding box center [30, 367] width 1 height 1
radio input "true"
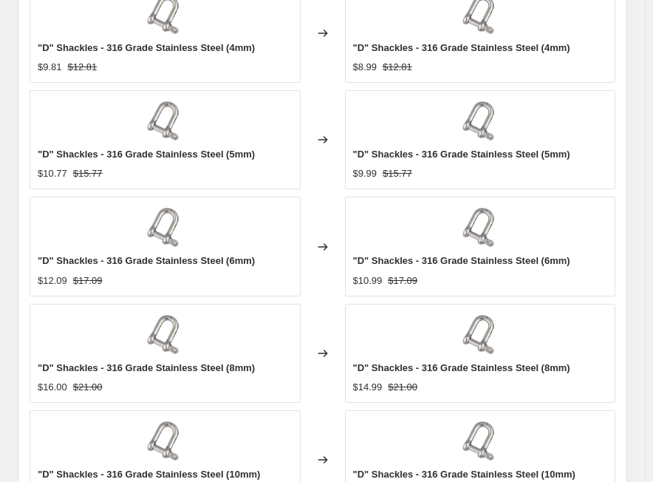
scroll to position [1587, 0]
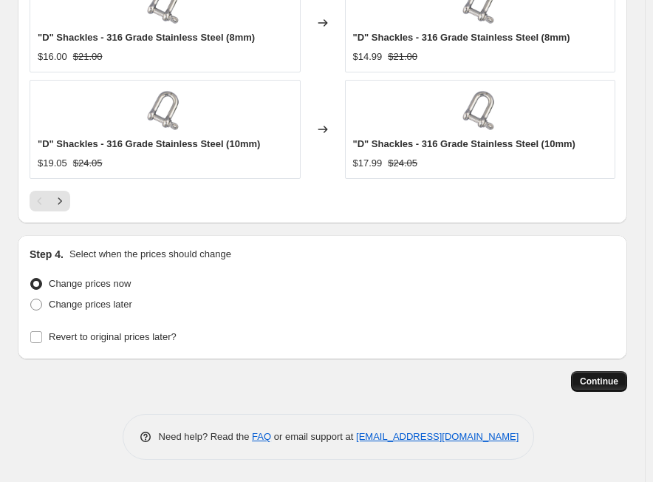
click at [619, 376] on span "Continue" at bounding box center [599, 382] width 38 height 12
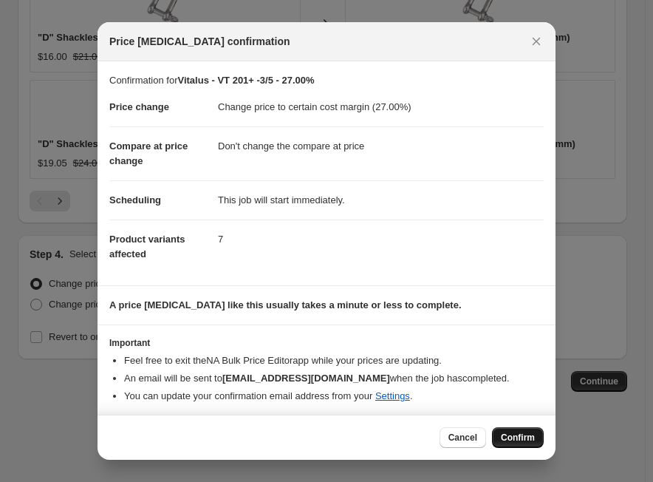
click at [521, 432] on button "Confirm" at bounding box center [518, 437] width 52 height 21
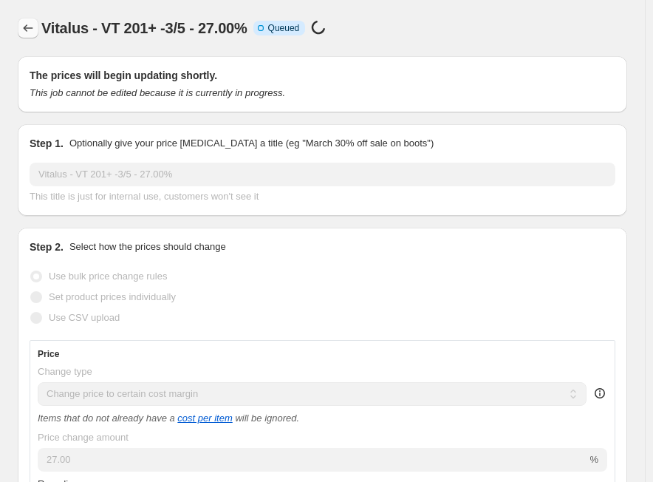
click at [28, 30] on icon "Price change jobs" at bounding box center [28, 28] width 15 height 15
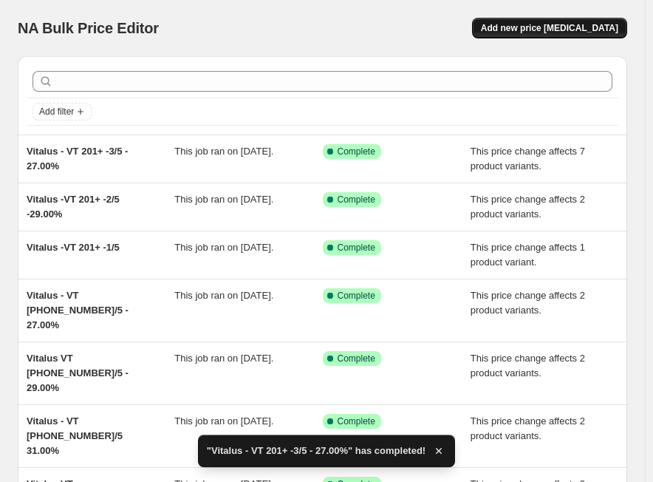
click at [588, 35] on button "Add new price [MEDICAL_DATA]" at bounding box center [549, 28] width 155 height 21
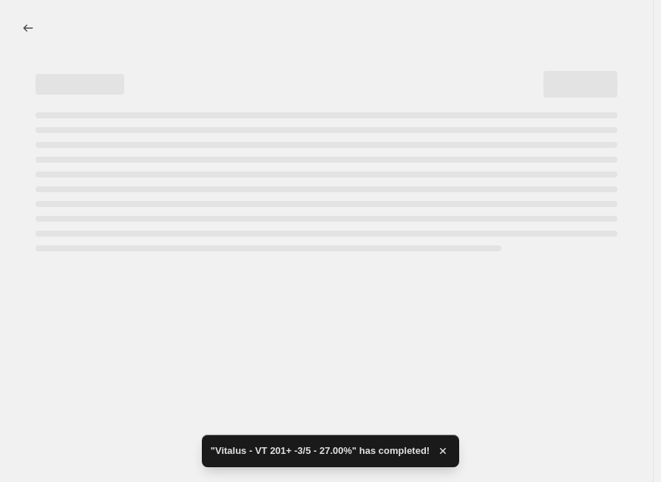
select select "percentage"
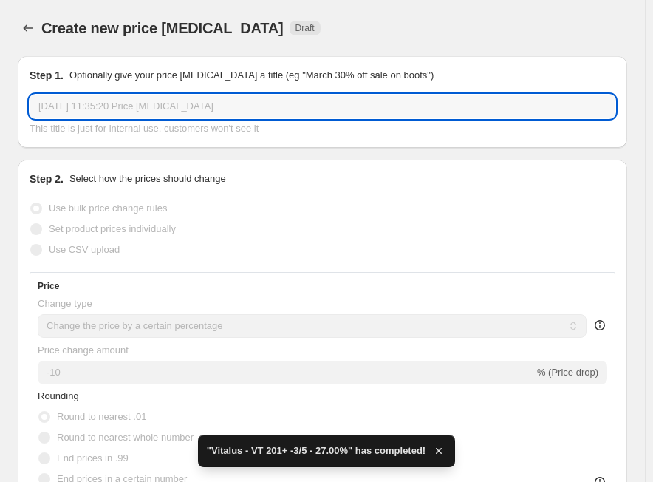
click at [200, 104] on input "[DATE] 11:35:20 Price [MEDICAL_DATA]" at bounding box center [323, 107] width 586 height 24
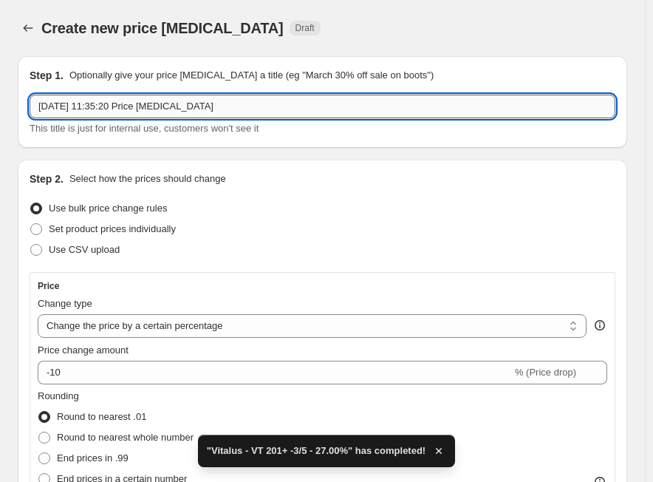
click at [200, 104] on input "[DATE] 11:35:20 Price [MEDICAL_DATA]" at bounding box center [323, 107] width 586 height 24
paste input "VT 201+ -4/5"
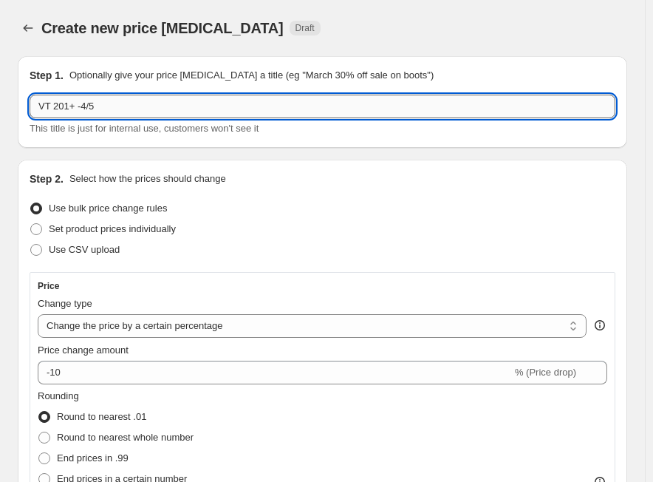
click at [136, 107] on input "VT 201+ -4/5" at bounding box center [323, 107] width 586 height 24
paste input "24.00%"
click at [40, 111] on input "VT 201+ -4/5 -24.00%" at bounding box center [323, 107] width 586 height 24
paste input "Vitalus"
type input "Vitalus - VT 201+ -4/5 -24.00%"
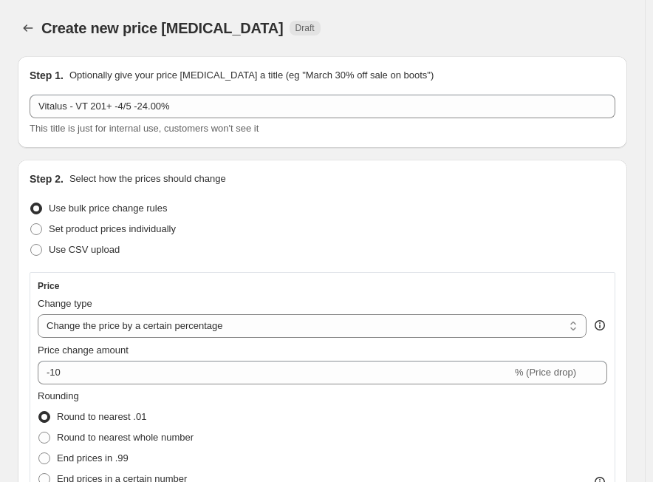
drag, startPoint x: 202, startPoint y: 331, endPoint x: 196, endPoint y: 344, distance: 13.9
click at [202, 331] on select "Change the price to a certain amount Change the price by a certain amount Chang…" at bounding box center [312, 326] width 549 height 24
select select "margin"
type input "50"
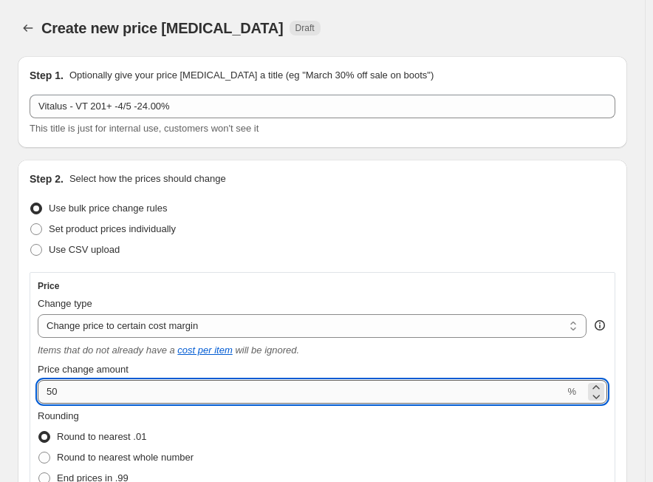
click at [90, 390] on input "50" at bounding box center [301, 392] width 527 height 24
paste input "number"
click at [72, 397] on input "0" at bounding box center [301, 392] width 527 height 24
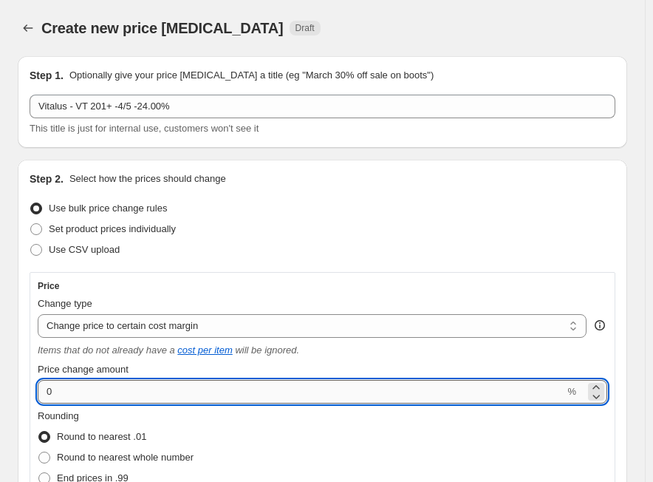
click at [72, 397] on input "0" at bounding box center [301, 392] width 527 height 24
paste input "24.0"
type input "24"
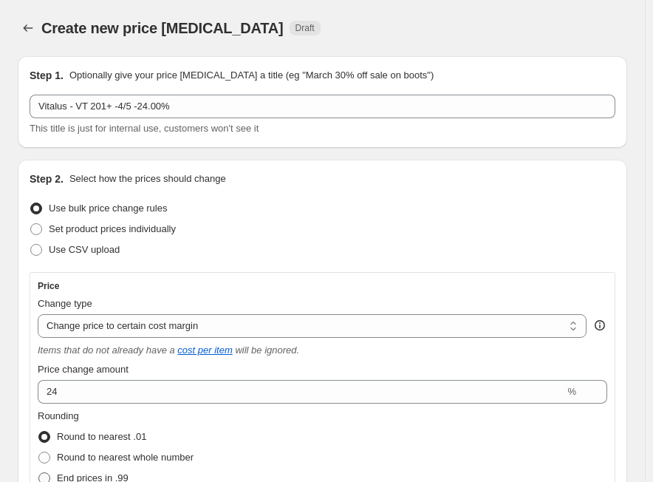
click at [80, 479] on span "End prices in .99" at bounding box center [93, 477] width 72 height 11
click at [39, 473] on input "End prices in .99" at bounding box center [38, 472] width 1 height 1
radio input "true"
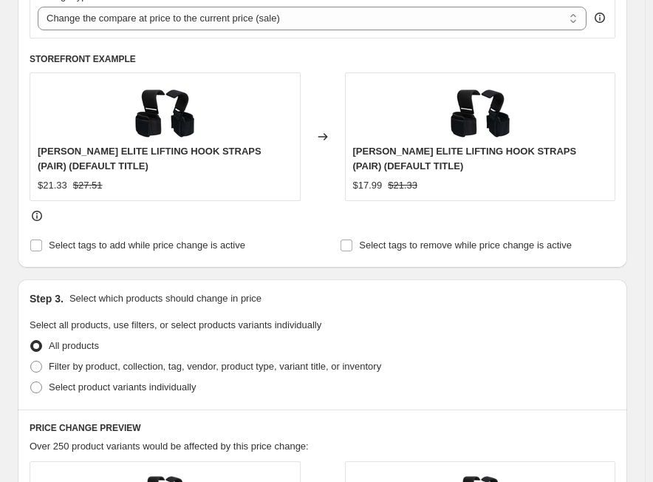
scroll to position [813, 0]
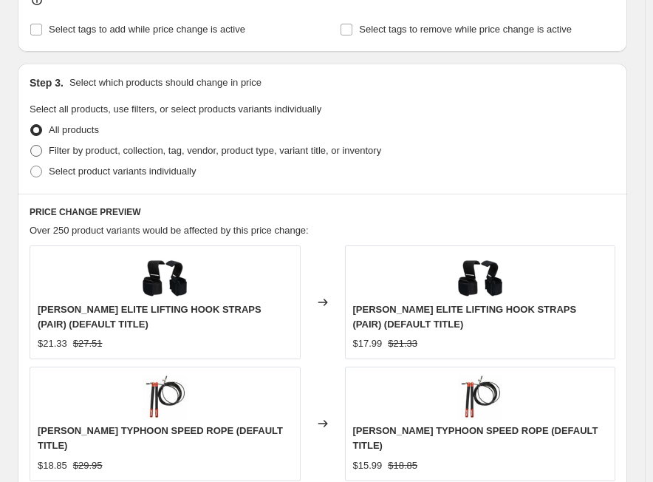
click at [89, 155] on span "Filter by product, collection, tag, vendor, product type, variant title, or inv…" at bounding box center [215, 150] width 333 height 11
click at [31, 146] on input "Filter by product, collection, tag, vendor, product type, variant title, or inv…" at bounding box center [30, 145] width 1 height 1
radio input "true"
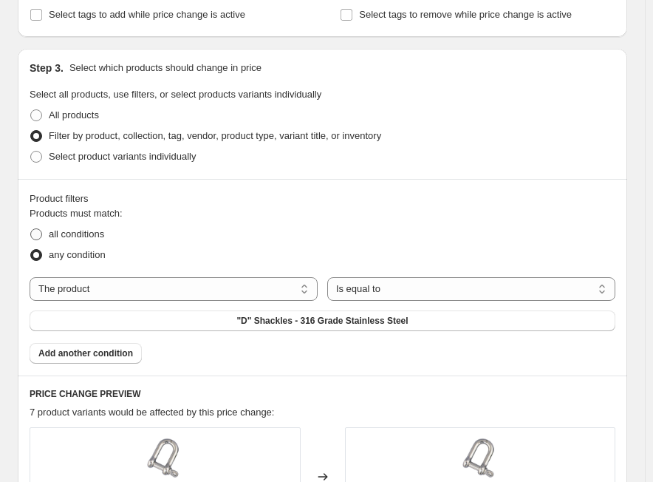
click at [48, 235] on label "all conditions" at bounding box center [67, 234] width 75 height 21
click at [31, 229] on input "all conditions" at bounding box center [30, 228] width 1 height 1
radio input "true"
click at [186, 295] on select "The product The product's collection The product's tag The product's vendor The…" at bounding box center [174, 289] width 288 height 24
select select "tag"
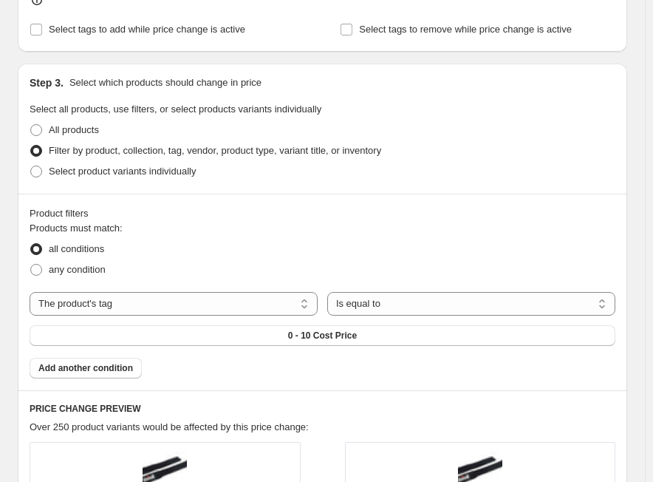
click at [322, 330] on div "0 - 10 Cost Price" at bounding box center [323, 335] width 586 height 21
click at [322, 330] on span "0 - 10 Cost Price" at bounding box center [322, 336] width 69 height 12
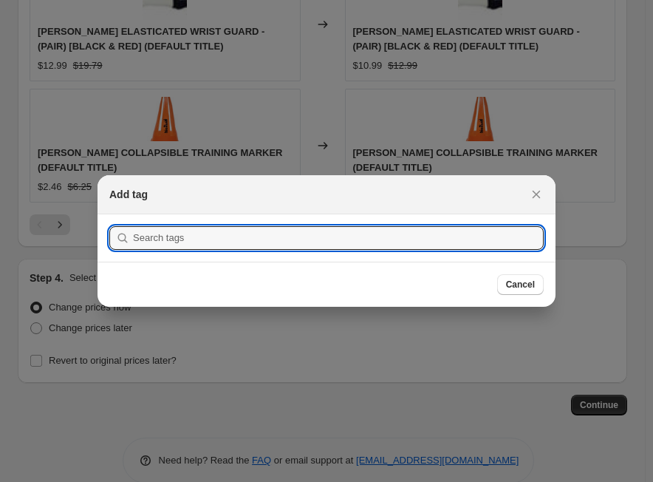
scroll to position [0, 0]
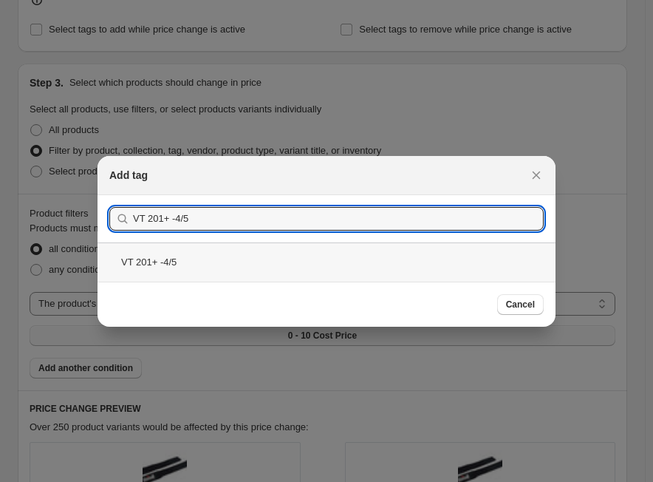
type input "VT 201+ -4/5"
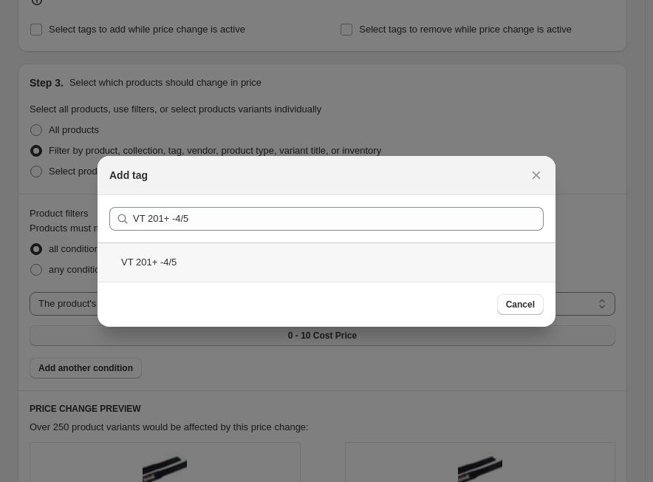
click at [166, 261] on div "VT 201+ -4/5" at bounding box center [327, 261] width 458 height 39
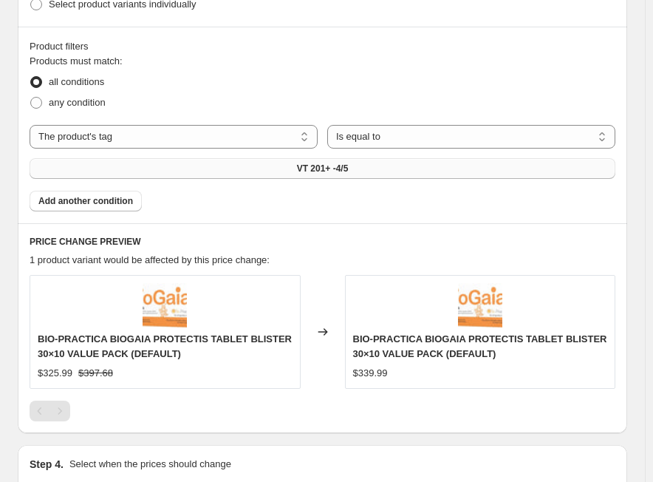
scroll to position [1109, 0]
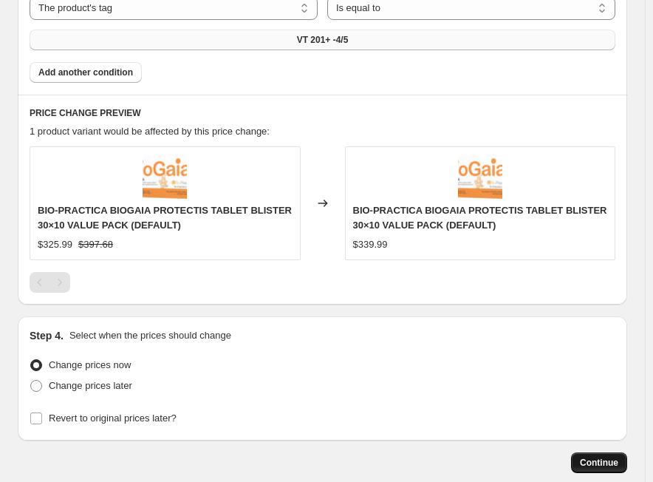
click at [598, 463] on span "Continue" at bounding box center [599, 463] width 38 height 12
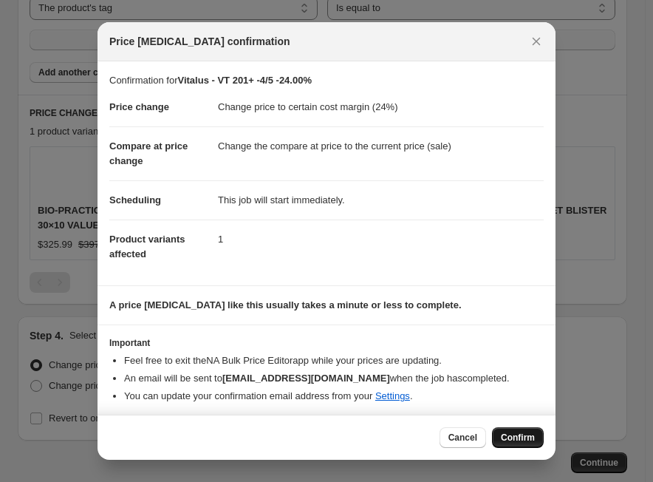
click at [516, 437] on span "Confirm" at bounding box center [518, 438] width 34 height 12
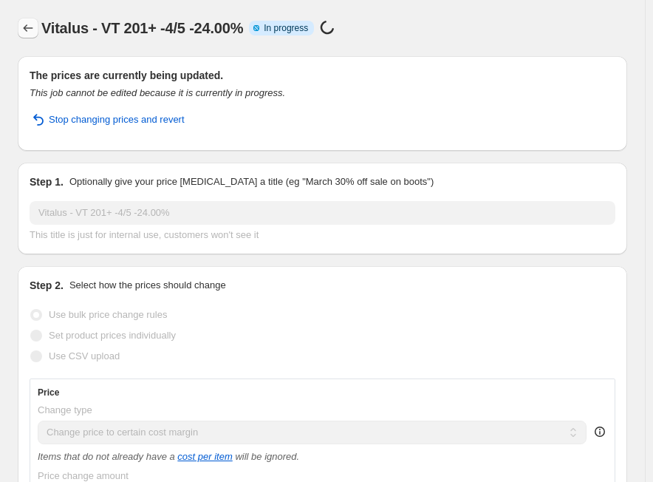
click at [26, 29] on icon "Price change jobs" at bounding box center [28, 28] width 15 height 15
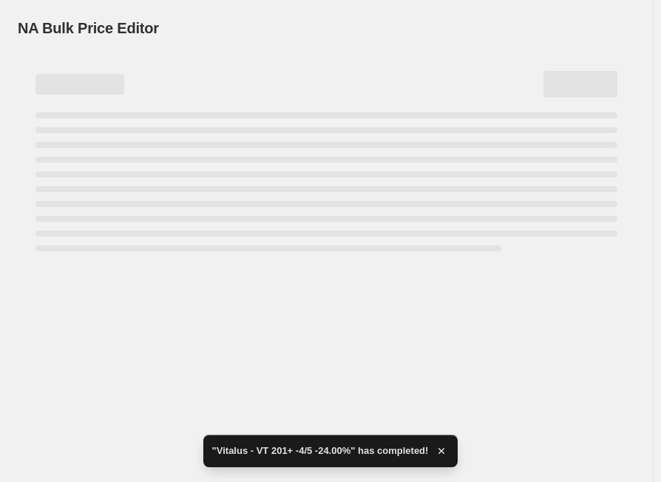
click at [539, 31] on div "NA Bulk Price Editor" at bounding box center [326, 28] width 617 height 21
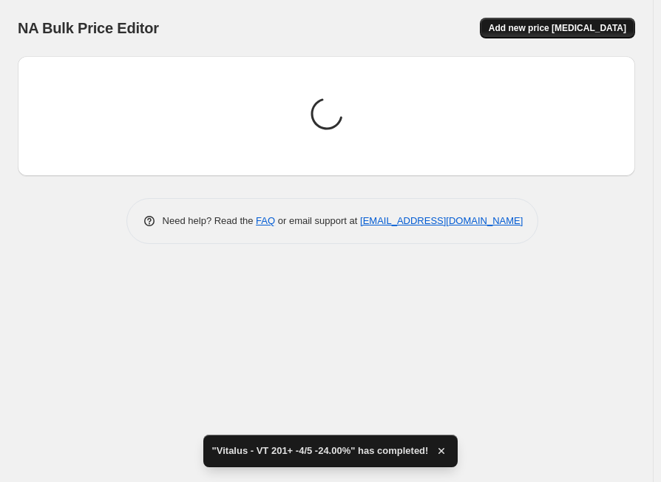
click at [554, 33] on span "Add new price [MEDICAL_DATA]" at bounding box center [557, 28] width 137 height 12
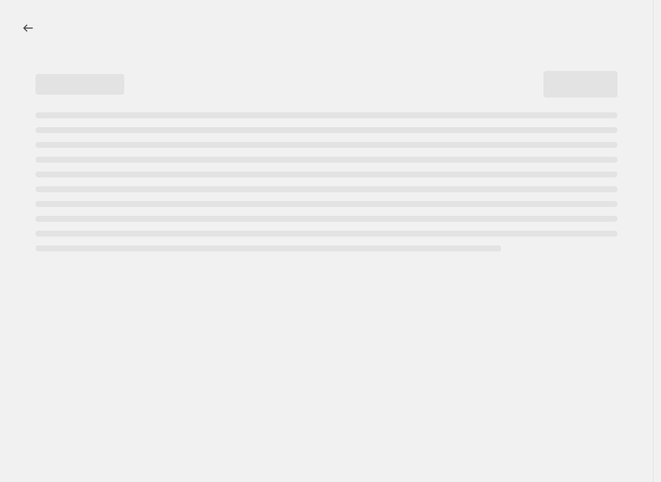
select select "percentage"
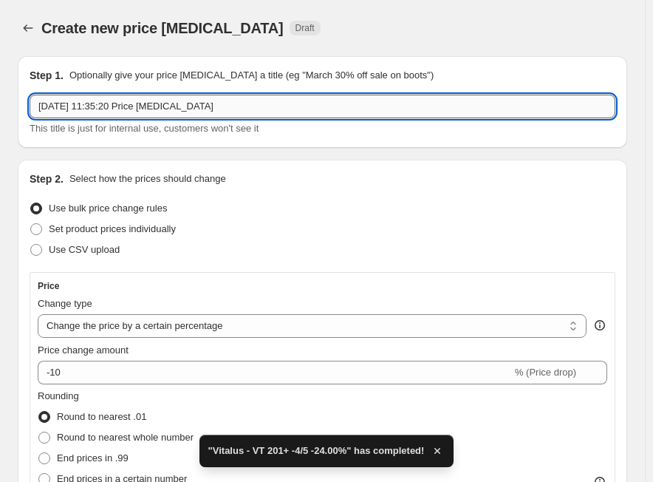
click at [112, 104] on input "[DATE] 11:35:20 Price [MEDICAL_DATA]" at bounding box center [323, 107] width 586 height 24
paste input "Vitalus"
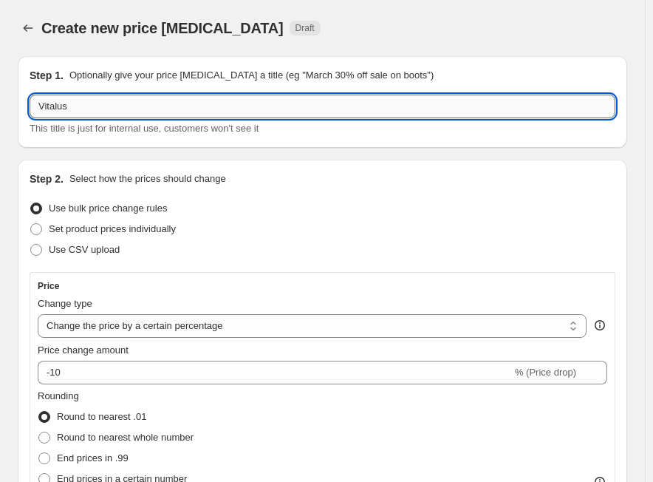
click at [197, 113] on input "Vitalus" at bounding box center [323, 107] width 586 height 24
paste input "VT 201+ -5/5"
click at [285, 103] on input "Vitalus - VT 201+ -5/5" at bounding box center [323, 107] width 586 height 24
paste input "22.00%"
type input "Vitalus - VT 201+ -5/5 -22.00%"
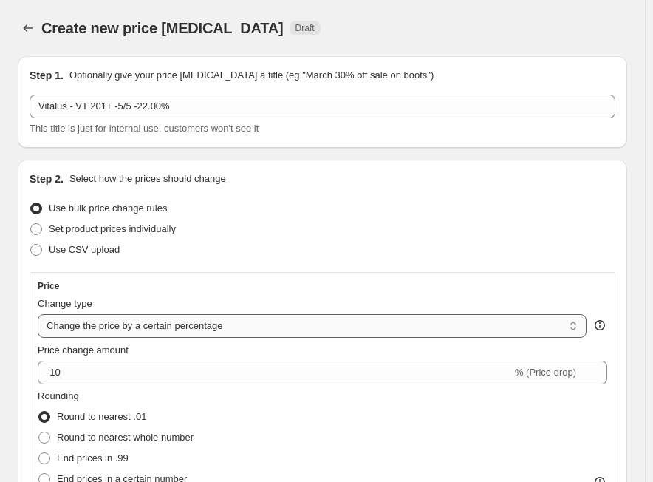
click at [119, 335] on select "Change the price to a certain amount Change the price by a certain amount Chang…" at bounding box center [312, 326] width 549 height 24
select select "margin"
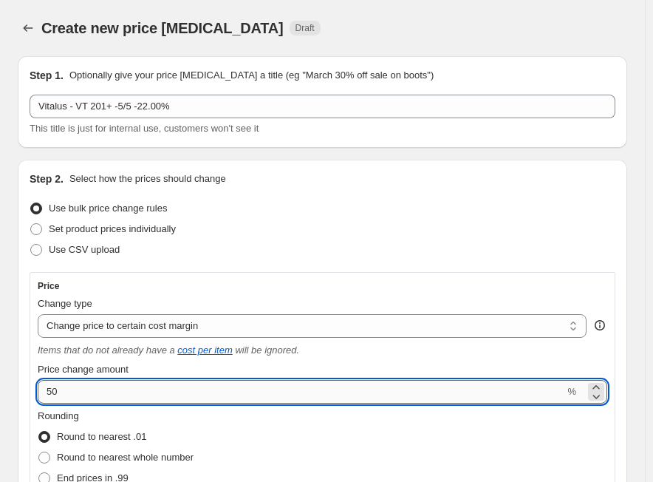
click at [96, 391] on input "50" at bounding box center [301, 392] width 527 height 24
paste input "22.0"
click at [99, 382] on input "20" at bounding box center [301, 392] width 527 height 24
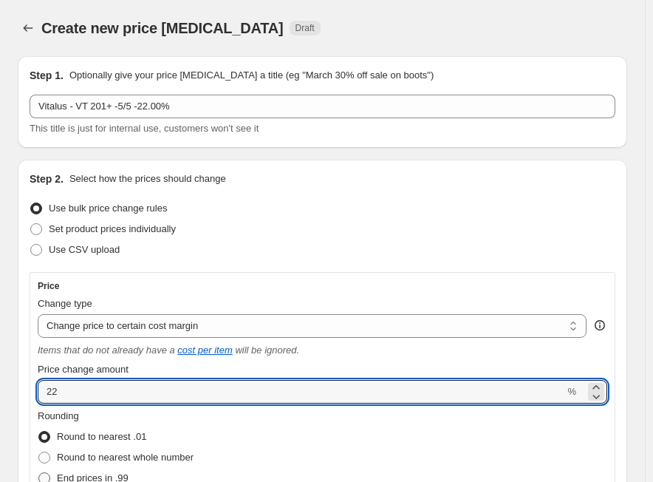
type input "22"
click at [106, 480] on span "End prices in .99" at bounding box center [93, 477] width 72 height 11
click at [39, 473] on input "End prices in .99" at bounding box center [38, 472] width 1 height 1
radio input "true"
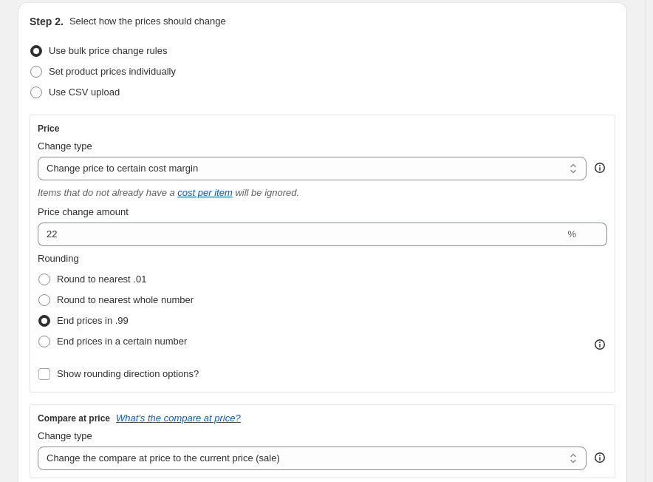
scroll to position [296, 0]
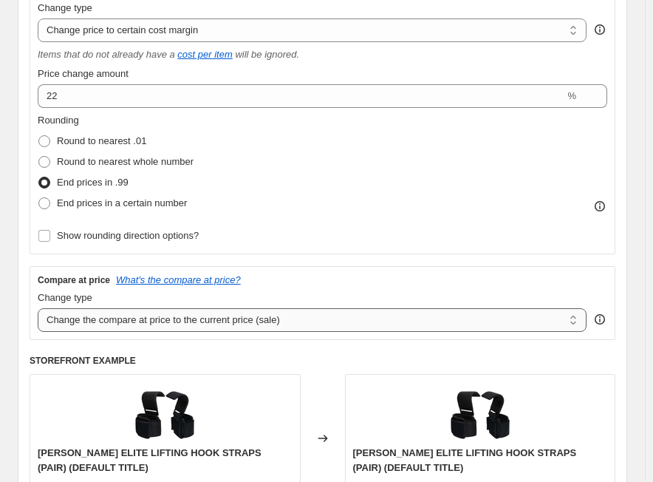
click at [122, 324] on select "Change the compare at price to the current price (sale) Change the compare at p…" at bounding box center [312, 320] width 549 height 24
select select "no_change"
click at [38, 308] on select "Change the compare at price to the current price (sale) Change the compare at p…" at bounding box center [312, 320] width 549 height 24
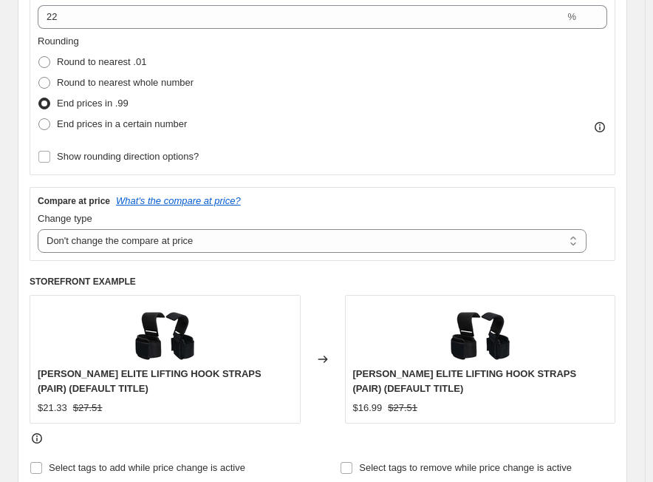
scroll to position [517, 0]
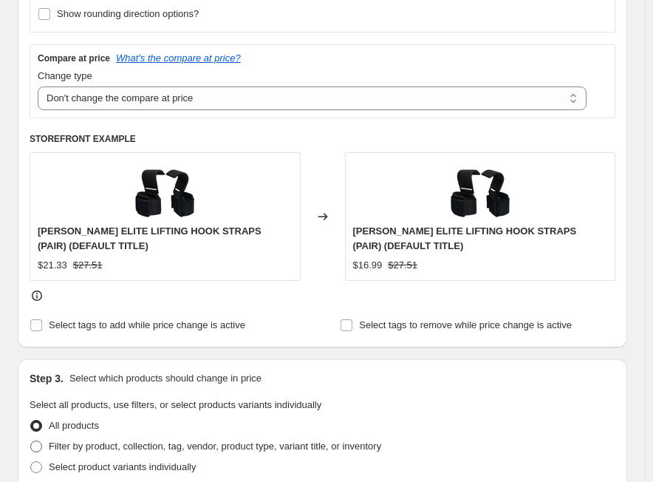
click at [131, 446] on span "Filter by product, collection, tag, vendor, product type, variant title, or inv…" at bounding box center [215, 446] width 333 height 11
click at [31, 441] on input "Filter by product, collection, tag, vendor, product type, variant title, or inv…" at bounding box center [30, 441] width 1 height 1
radio input "true"
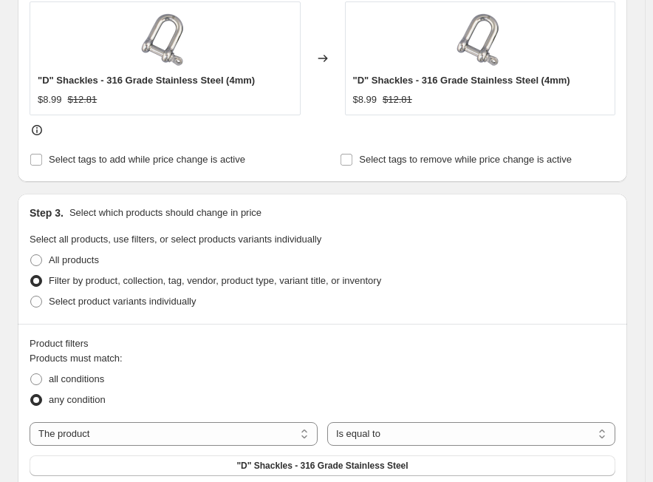
scroll to position [813, 0]
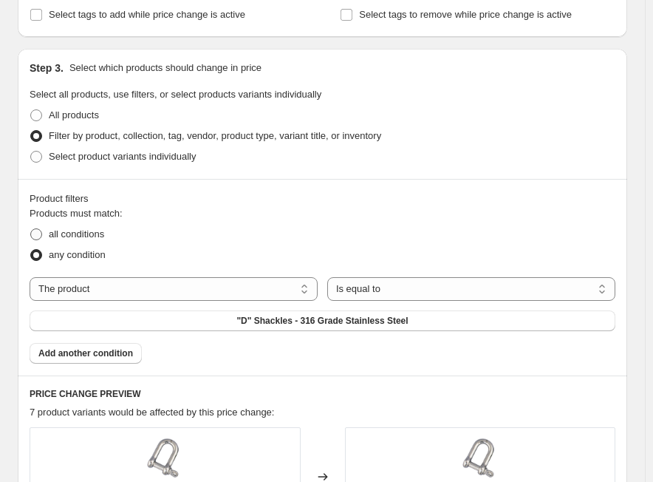
click at [104, 237] on span "all conditions" at bounding box center [76, 233] width 55 height 11
click at [31, 229] on input "all conditions" at bounding box center [30, 228] width 1 height 1
radio input "true"
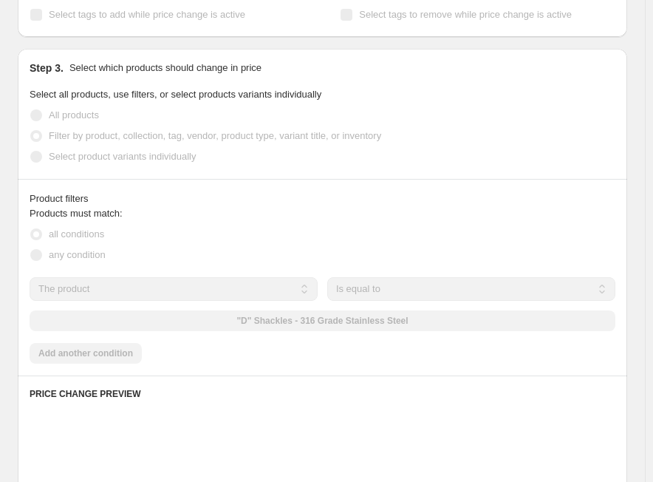
click at [221, 296] on select "The product The product's collection The product's tag The product's vendor The…" at bounding box center [174, 289] width 288 height 24
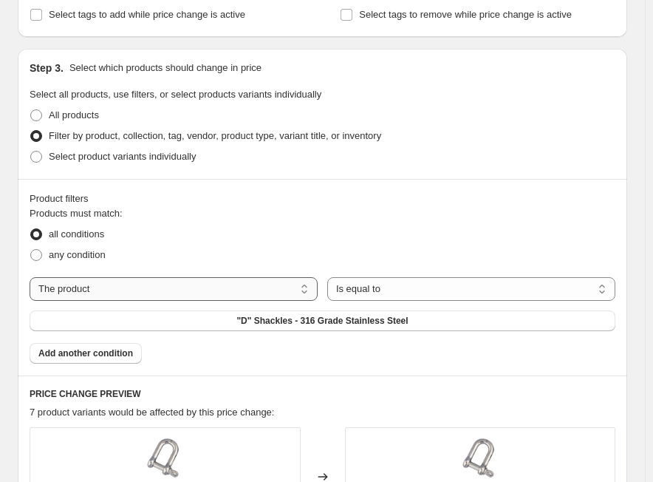
select select "tag"
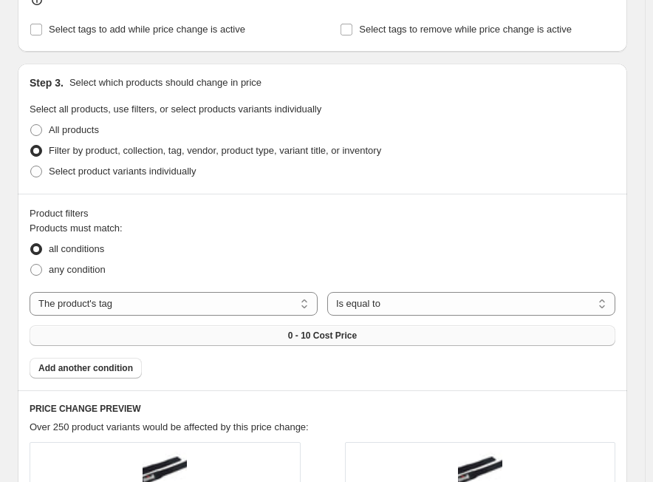
click at [279, 325] on button "0 - 10 Cost Price" at bounding box center [323, 335] width 586 height 21
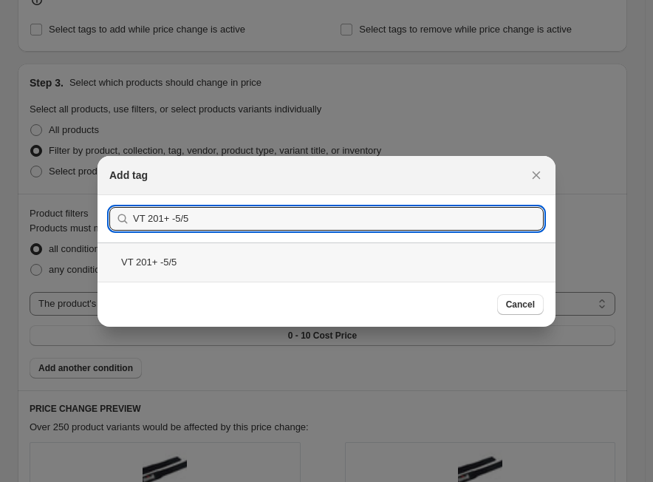
type input "VT 201+ -5/5"
click at [271, 271] on div "VT 201+ -5/5" at bounding box center [327, 261] width 458 height 39
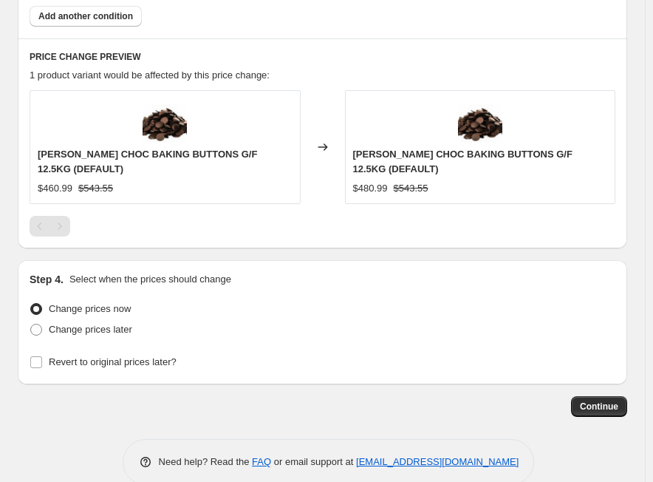
scroll to position [1190, 0]
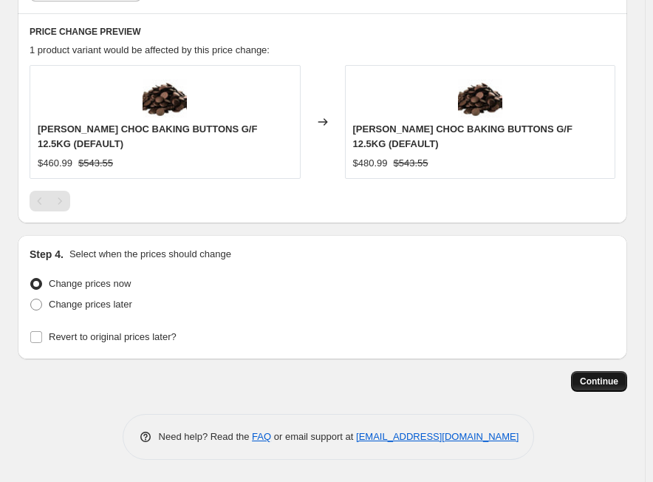
click at [619, 384] on span "Continue" at bounding box center [599, 382] width 38 height 12
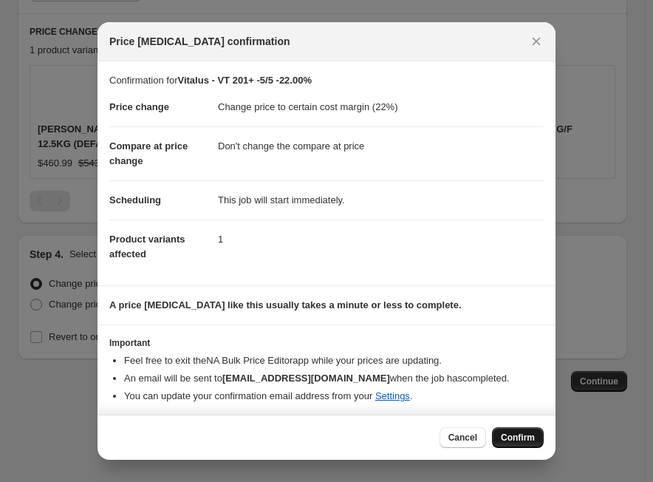
click at [511, 438] on span "Confirm" at bounding box center [518, 438] width 34 height 12
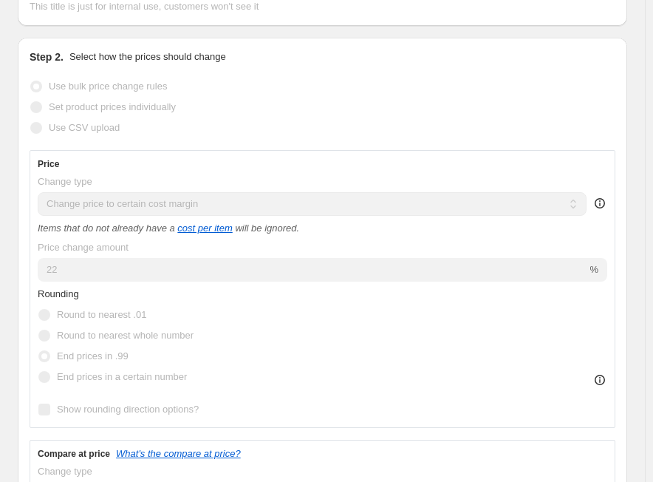
scroll to position [81, 0]
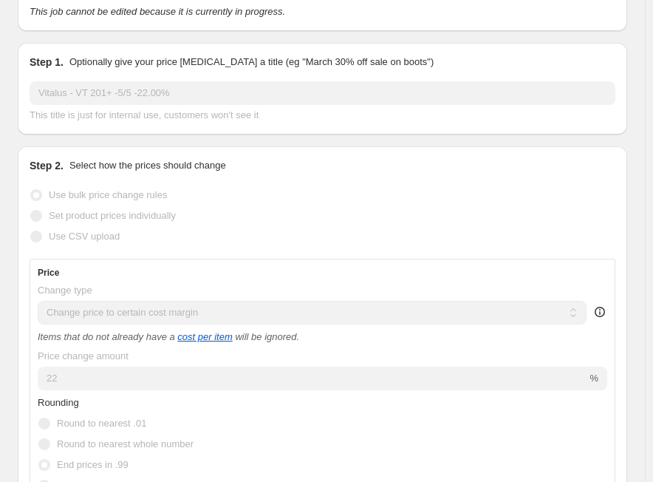
select select "margin"
select select "no_change"
select select "tag"
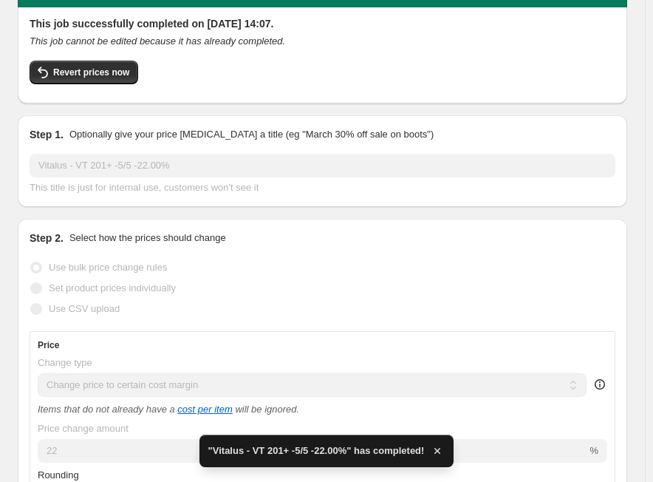
scroll to position [0, 0]
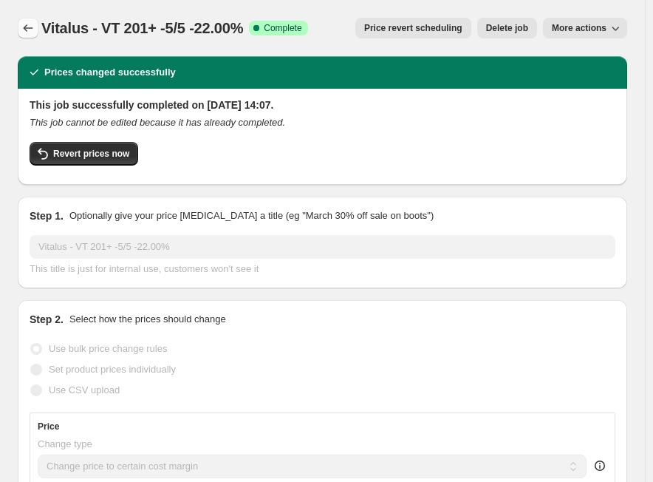
click at [28, 28] on icon "Price change jobs" at bounding box center [28, 28] width 15 height 15
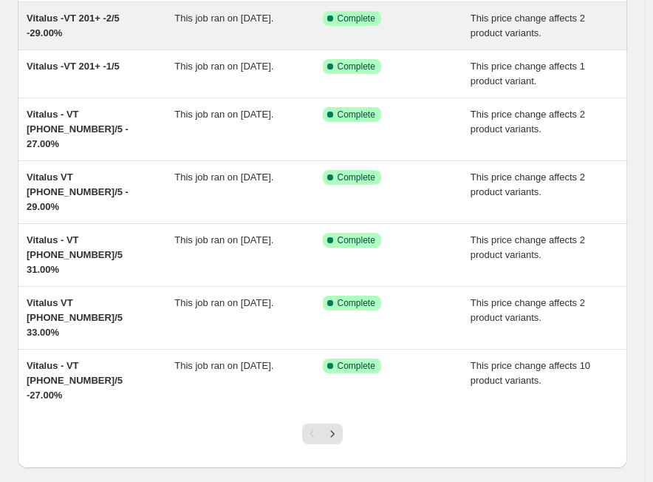
scroll to position [279, 0]
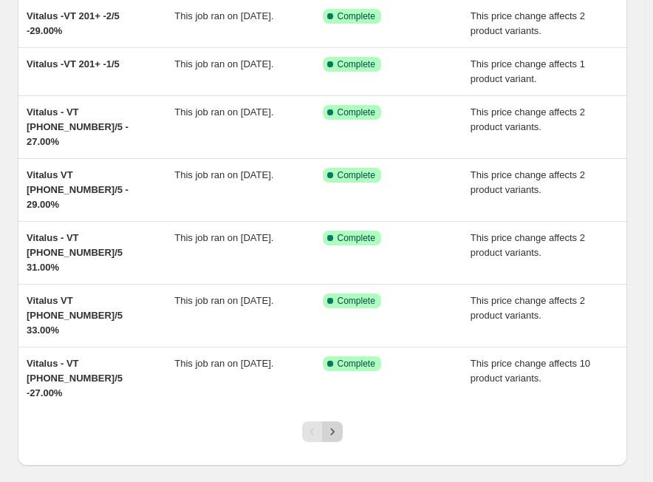
click at [340, 424] on icon "Next" at bounding box center [332, 431] width 15 height 15
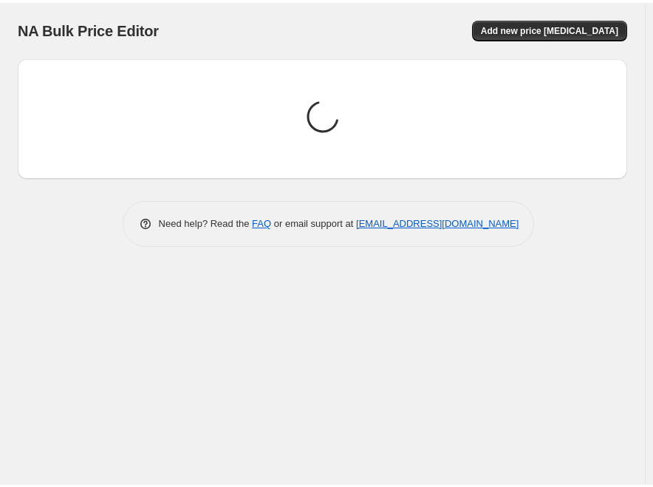
scroll to position [0, 0]
